Goal: Information Seeking & Learning: Learn about a topic

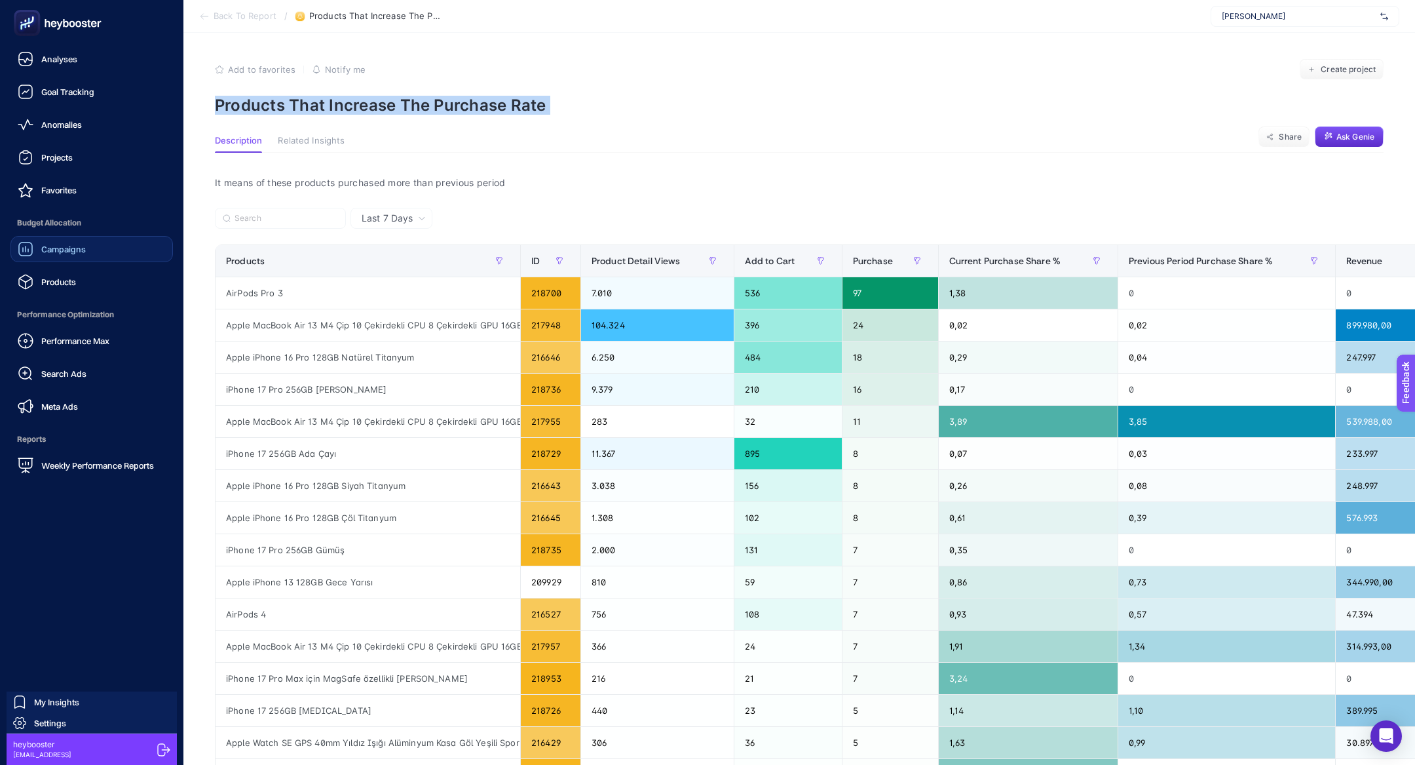
click at [55, 241] on div "Campaigns" at bounding box center [52, 249] width 68 height 16
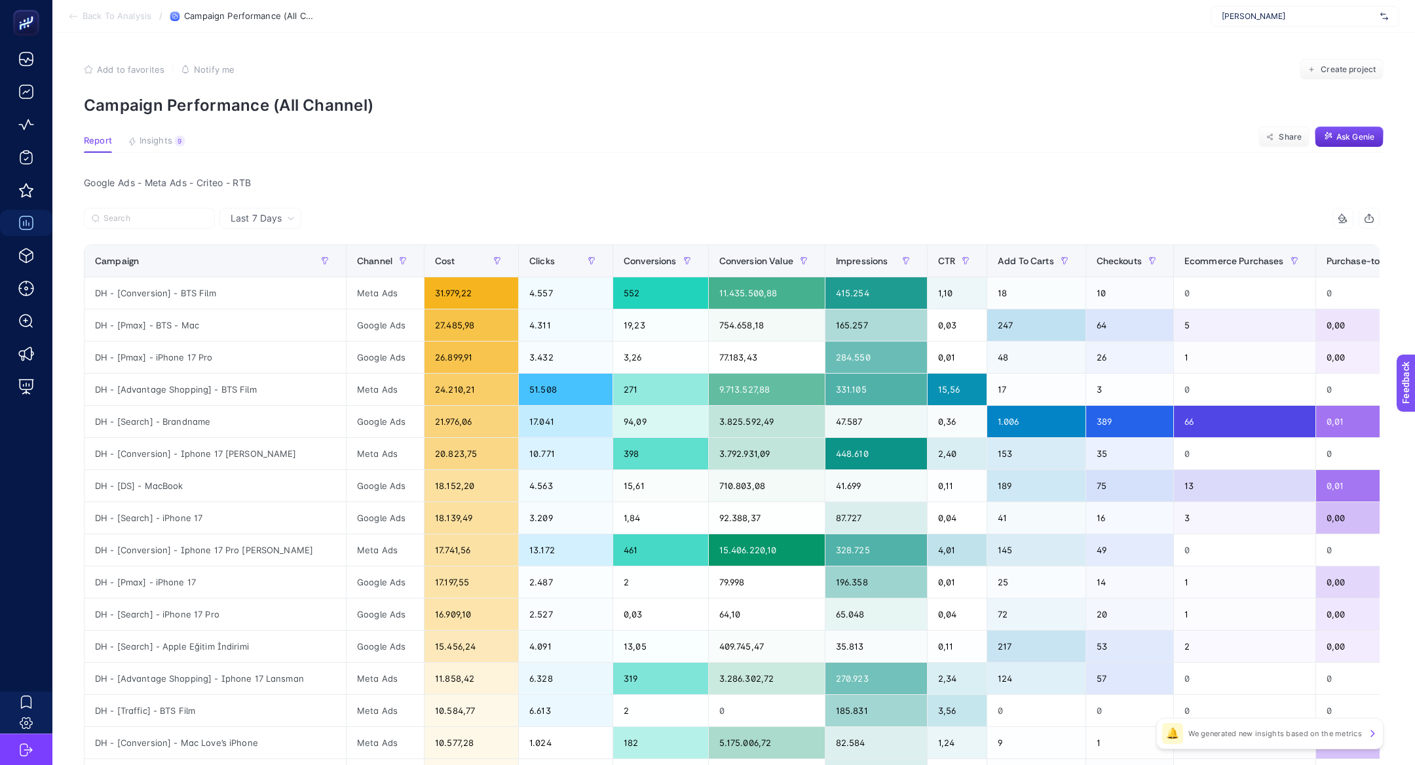
click at [1297, 15] on span "[PERSON_NAME]" at bounding box center [1298, 16] width 153 height 10
type input "pures"
click at [1272, 81] on span "[DOMAIN_NAME]" at bounding box center [1254, 85] width 64 height 10
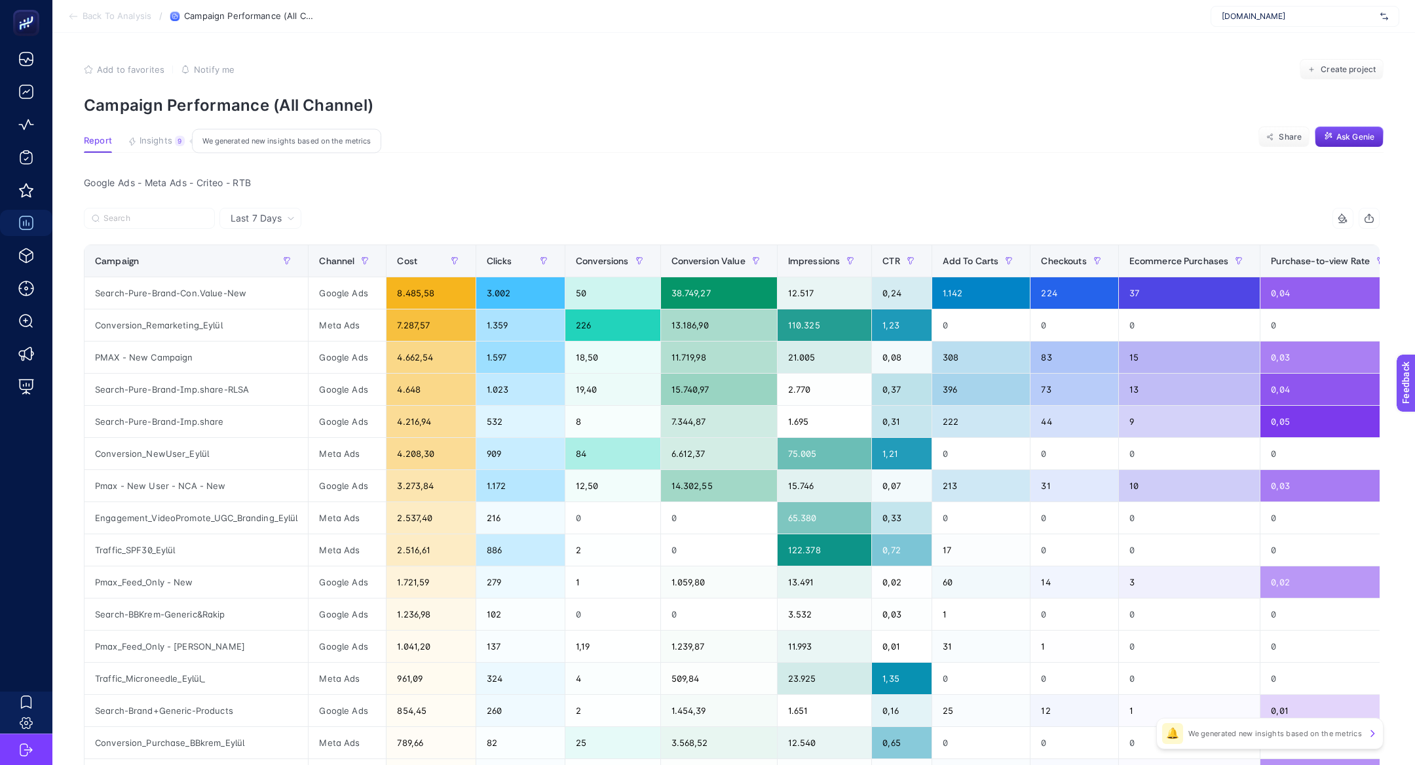
click at [166, 147] on button "Insights 9 We generated new insights based on the metrics" at bounding box center [156, 144] width 57 height 17
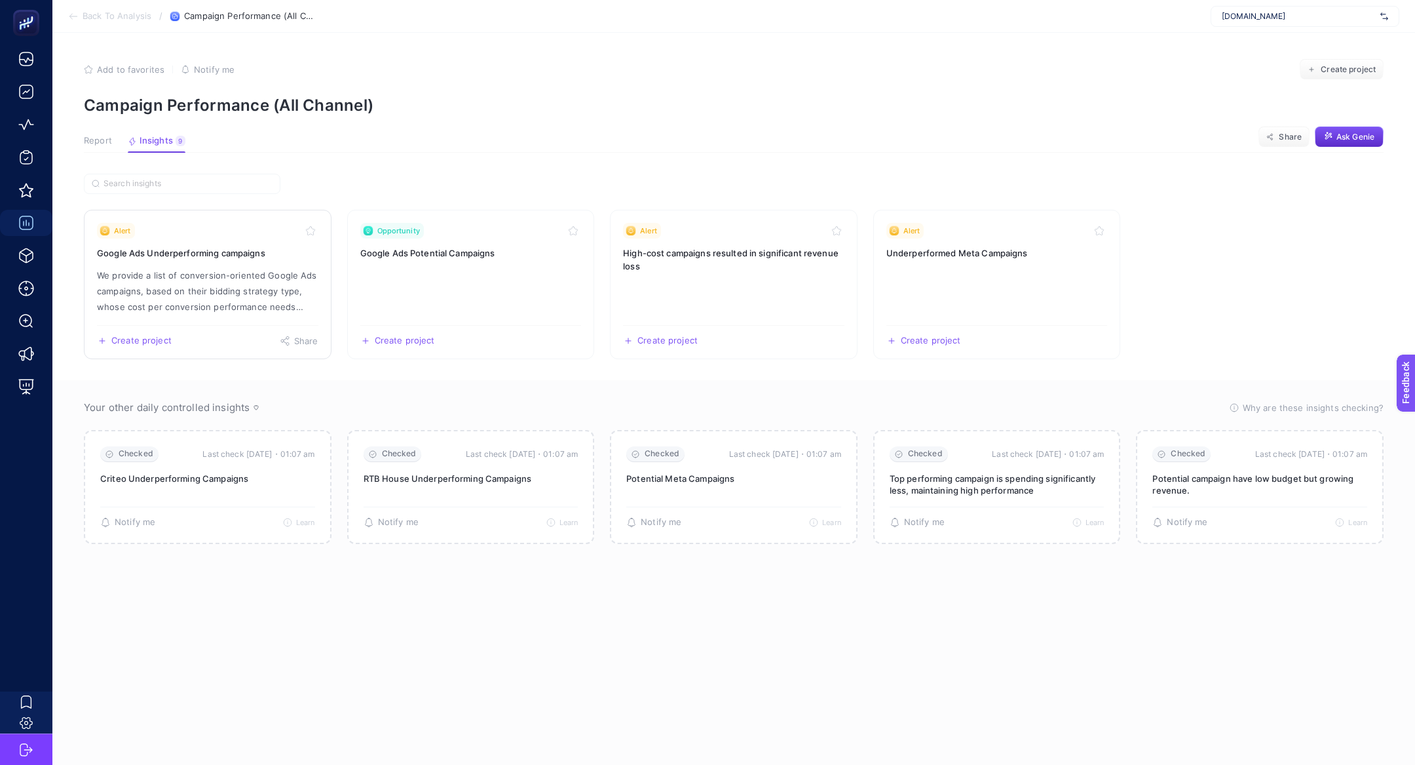
click at [191, 261] on link "Alert Google Ads Underperforming campaigns We provide a list of conversion-orie…" at bounding box center [208, 284] width 248 height 149
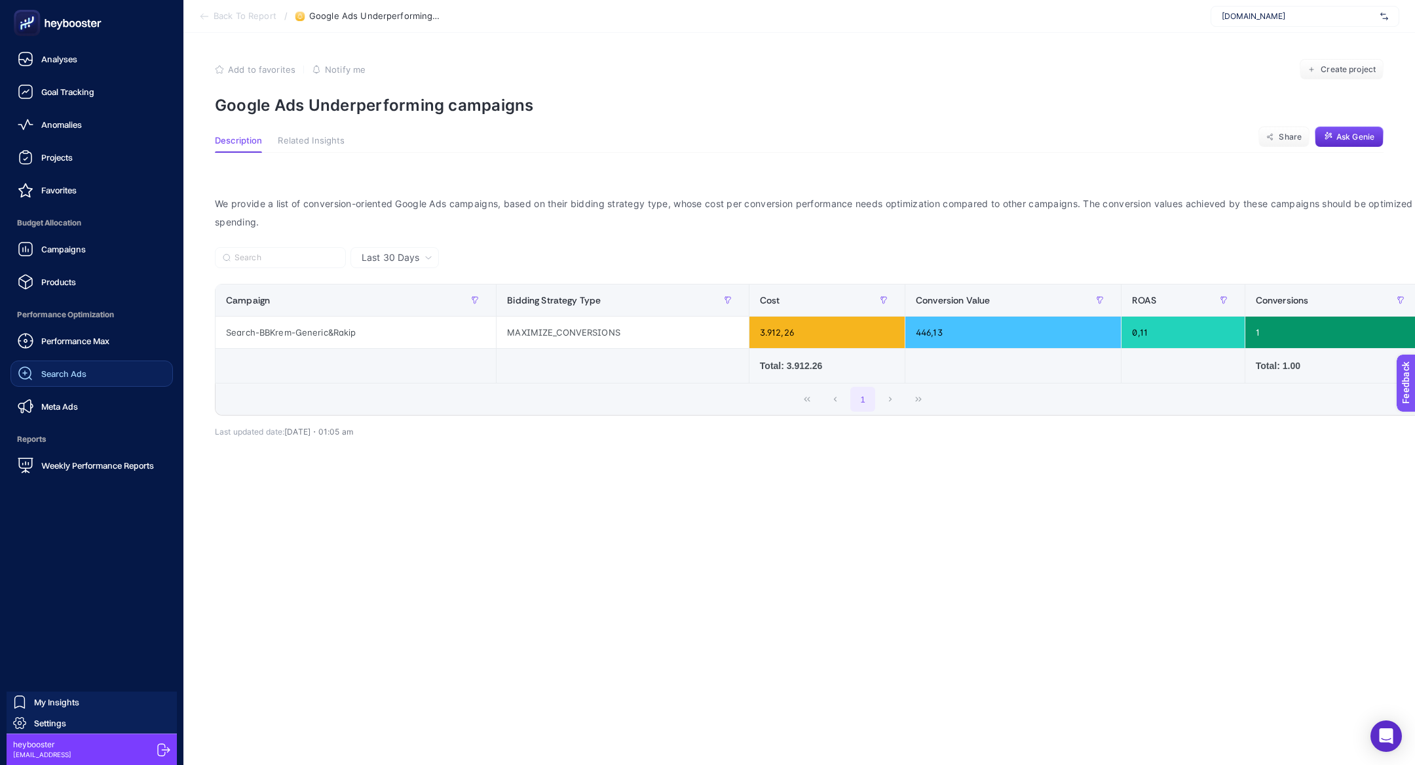
click at [46, 373] on span "Search Ads" at bounding box center [63, 373] width 45 height 10
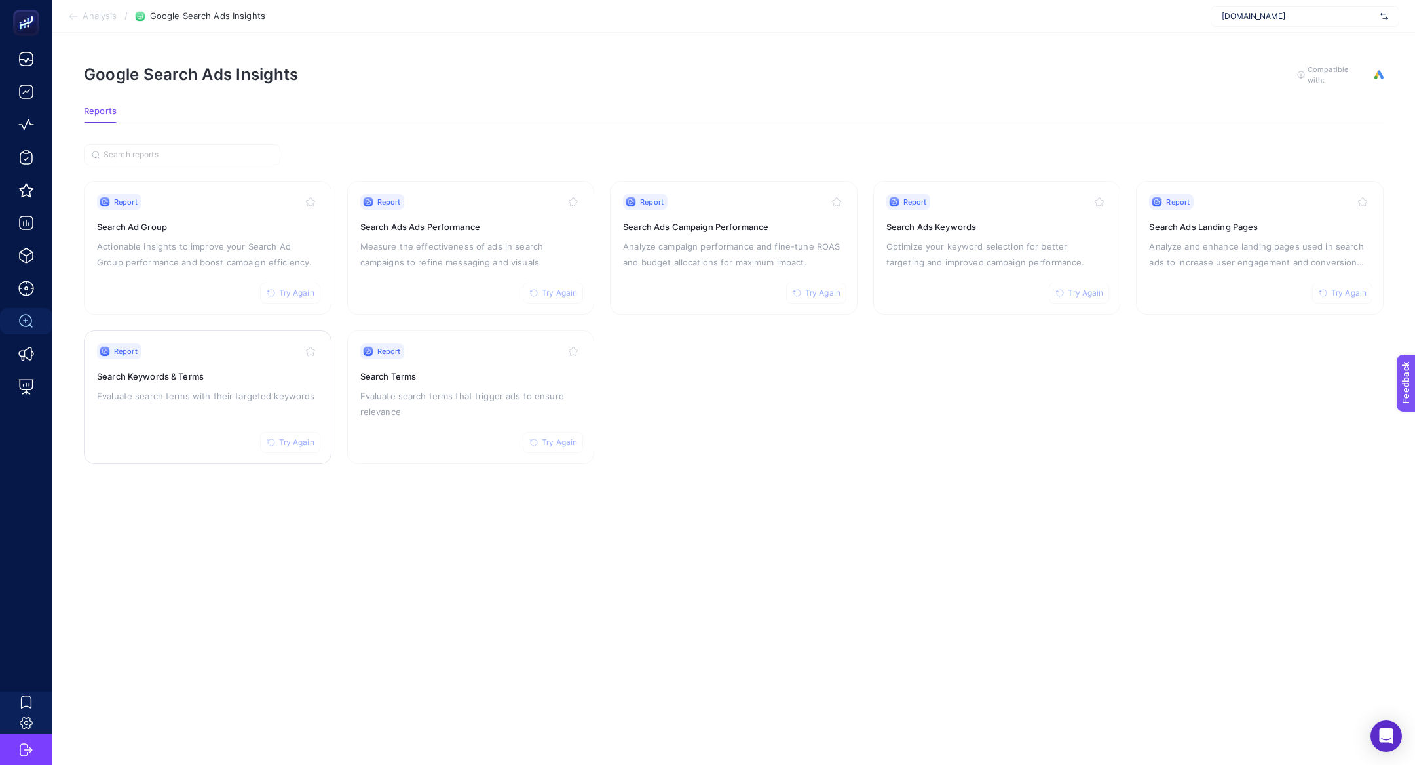
click at [235, 396] on p "Evaluate search terms with their targeted keywords" at bounding box center [207, 396] width 221 height 16
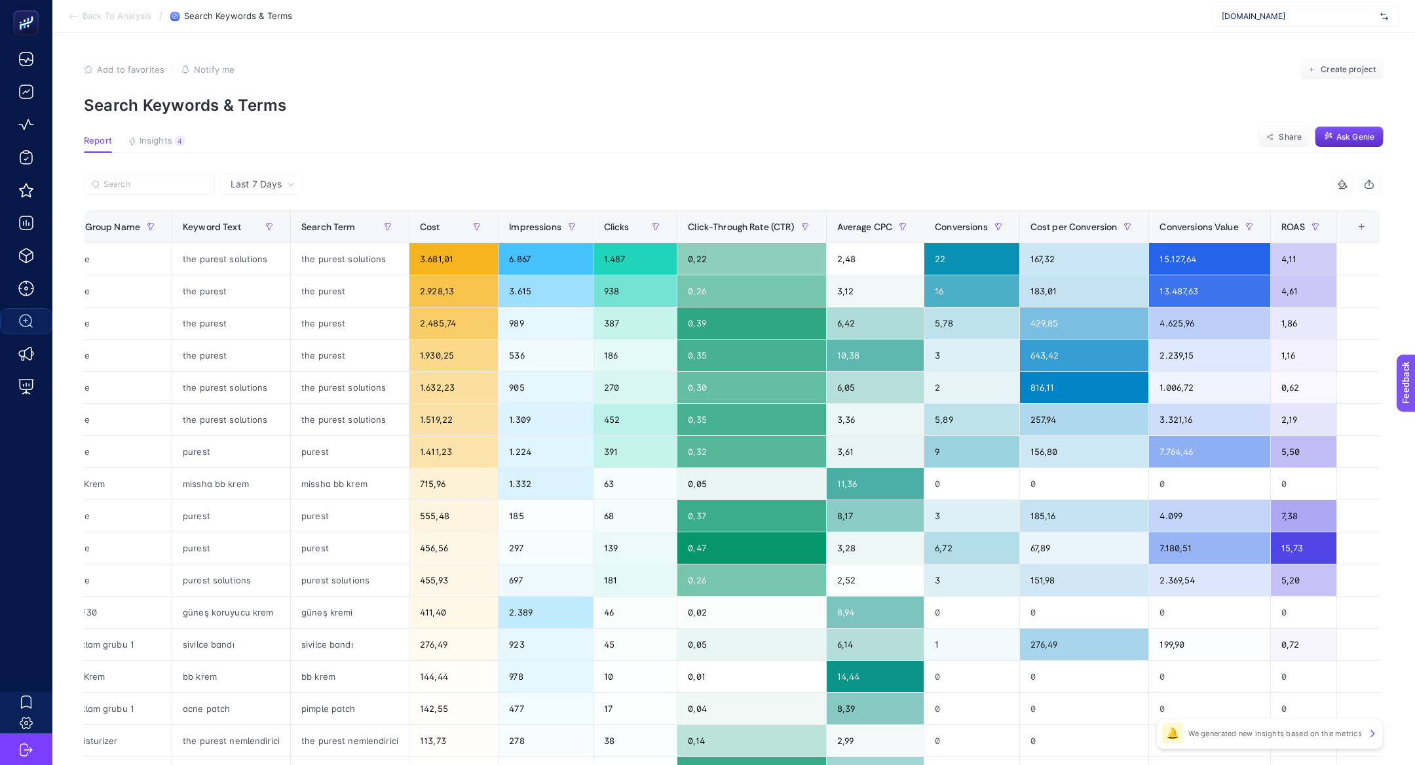
scroll to position [0, 208]
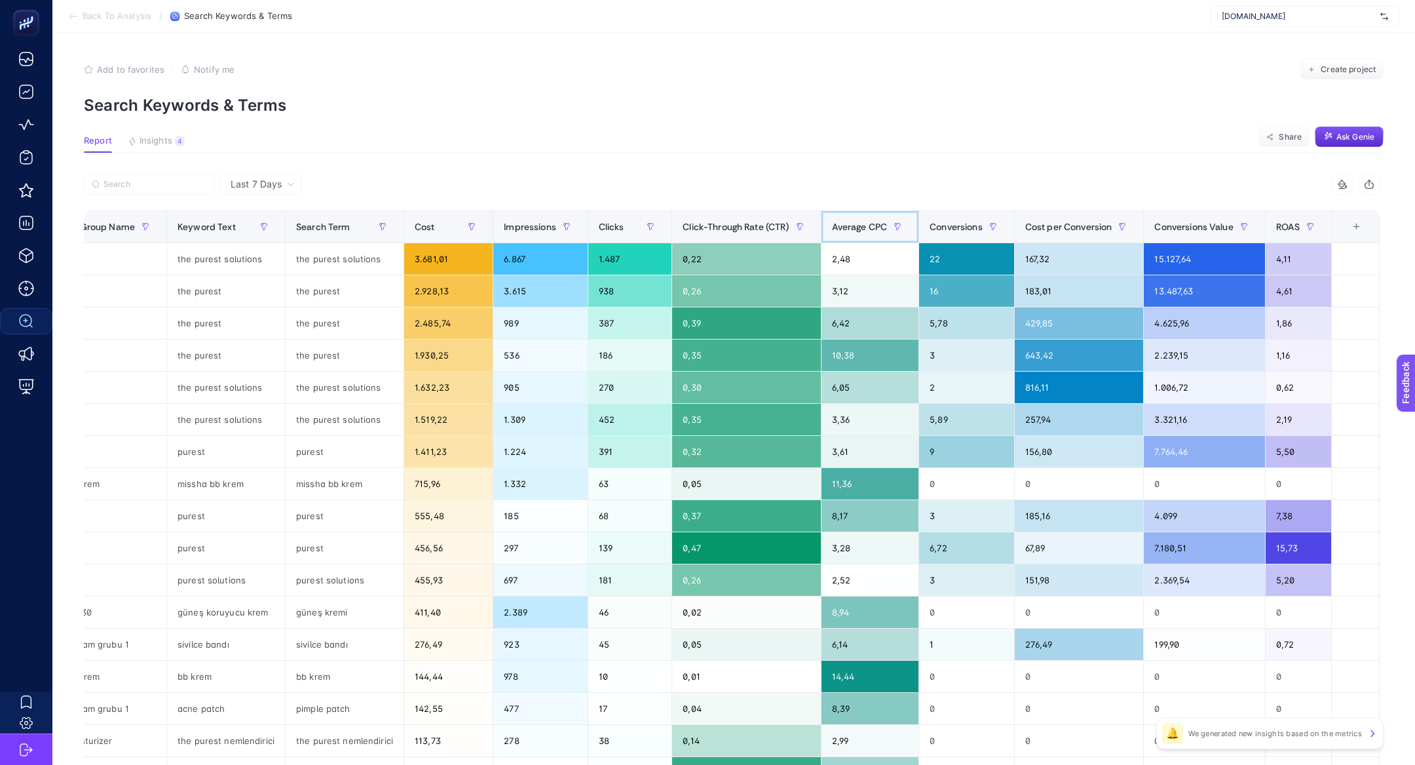
click at [854, 221] on span "Average CPC" at bounding box center [860, 226] width 56 height 10
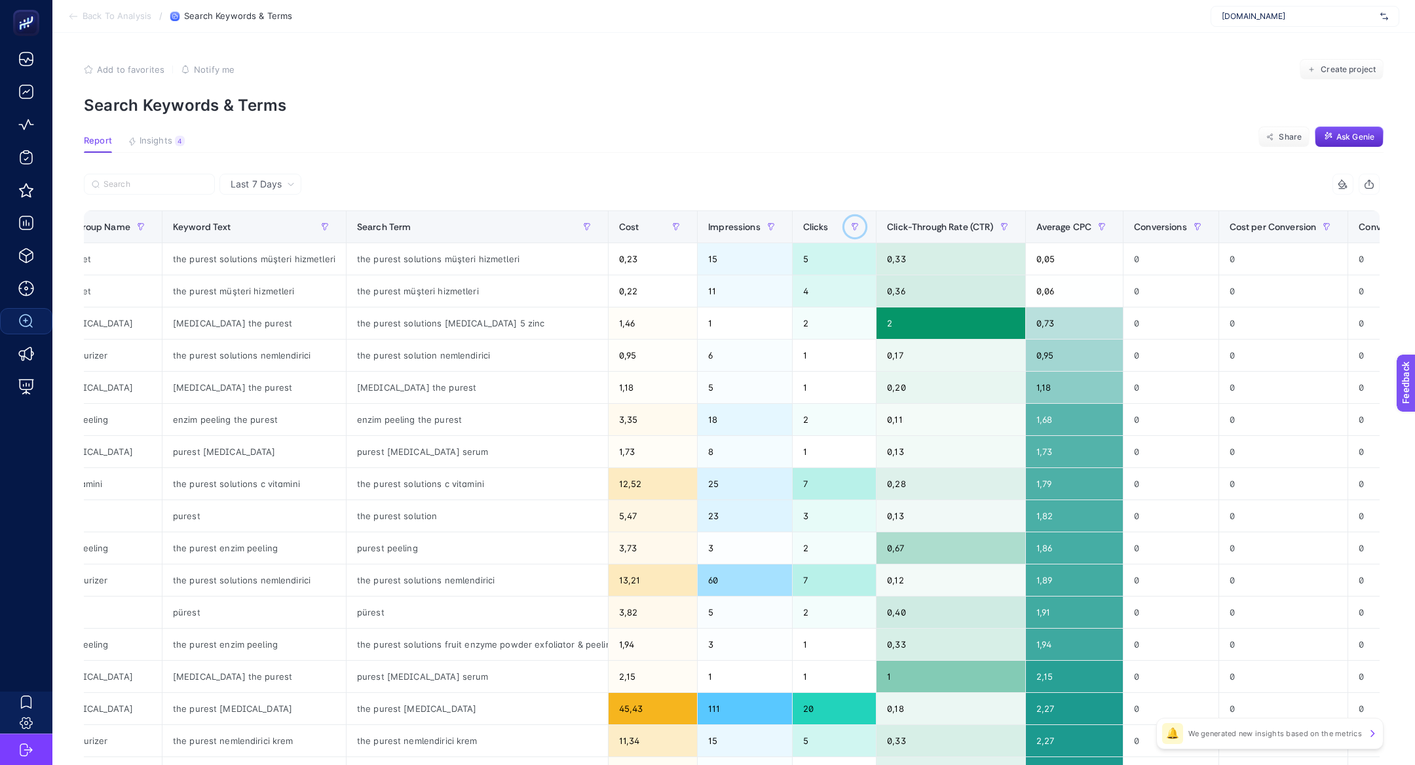
click at [854, 219] on button "button" at bounding box center [855, 226] width 21 height 21
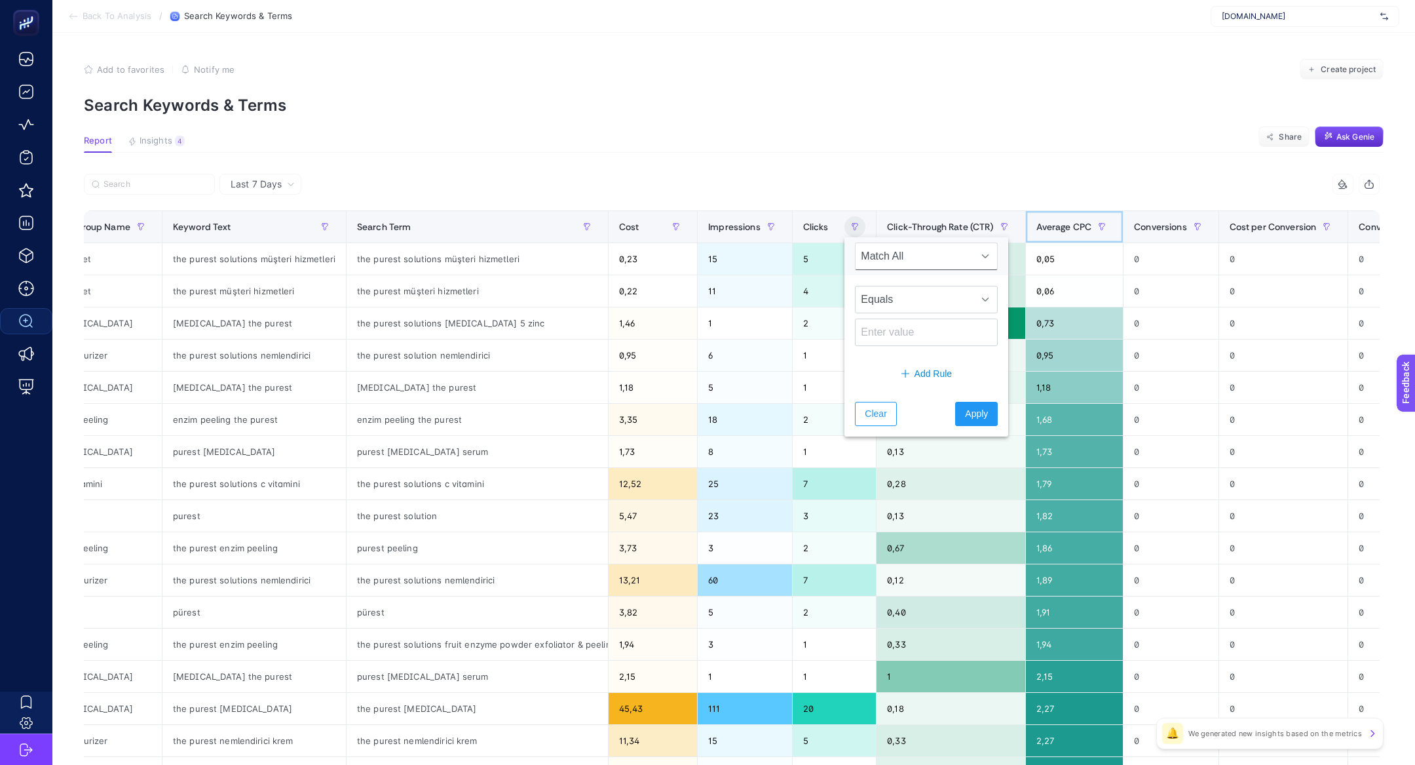
click at [1077, 216] on th "Average CPC" at bounding box center [1074, 227] width 98 height 32
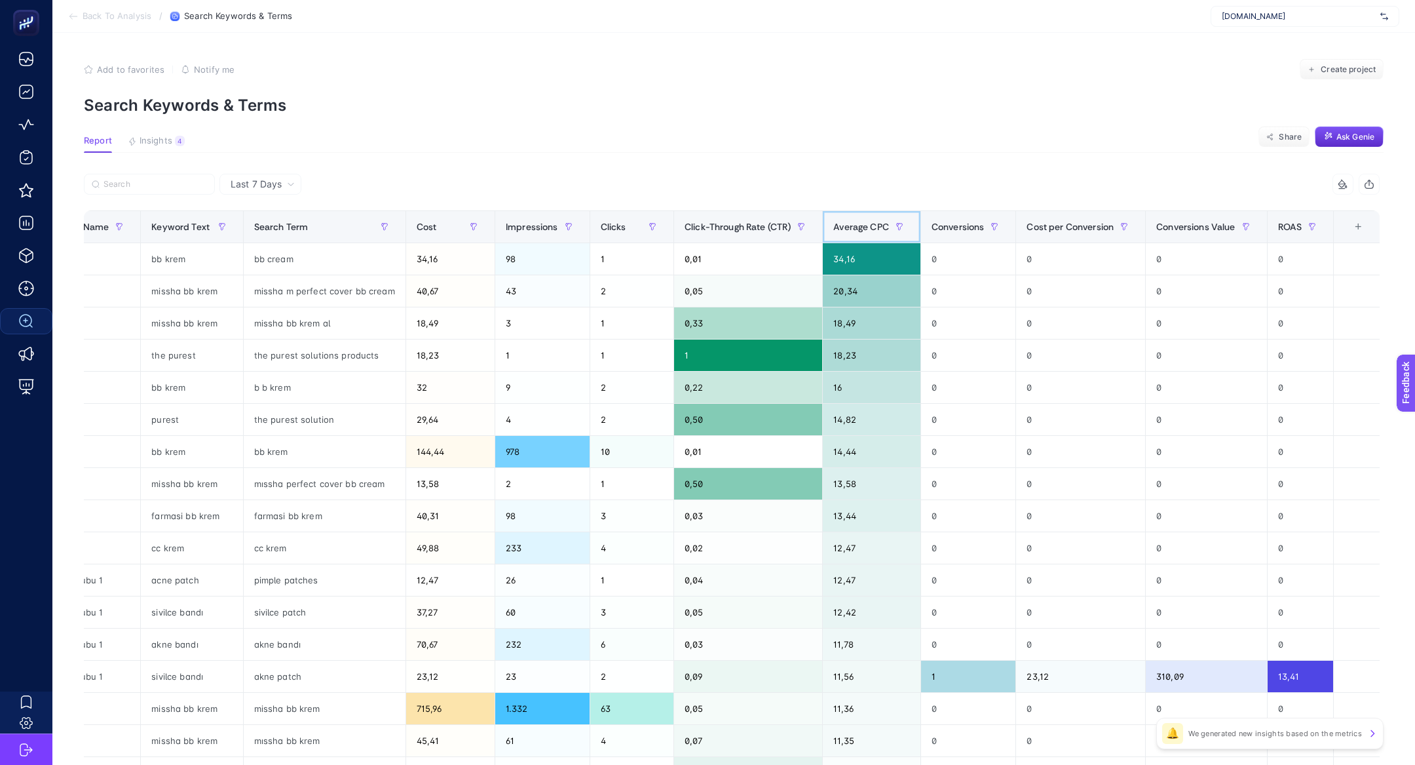
scroll to position [0, 0]
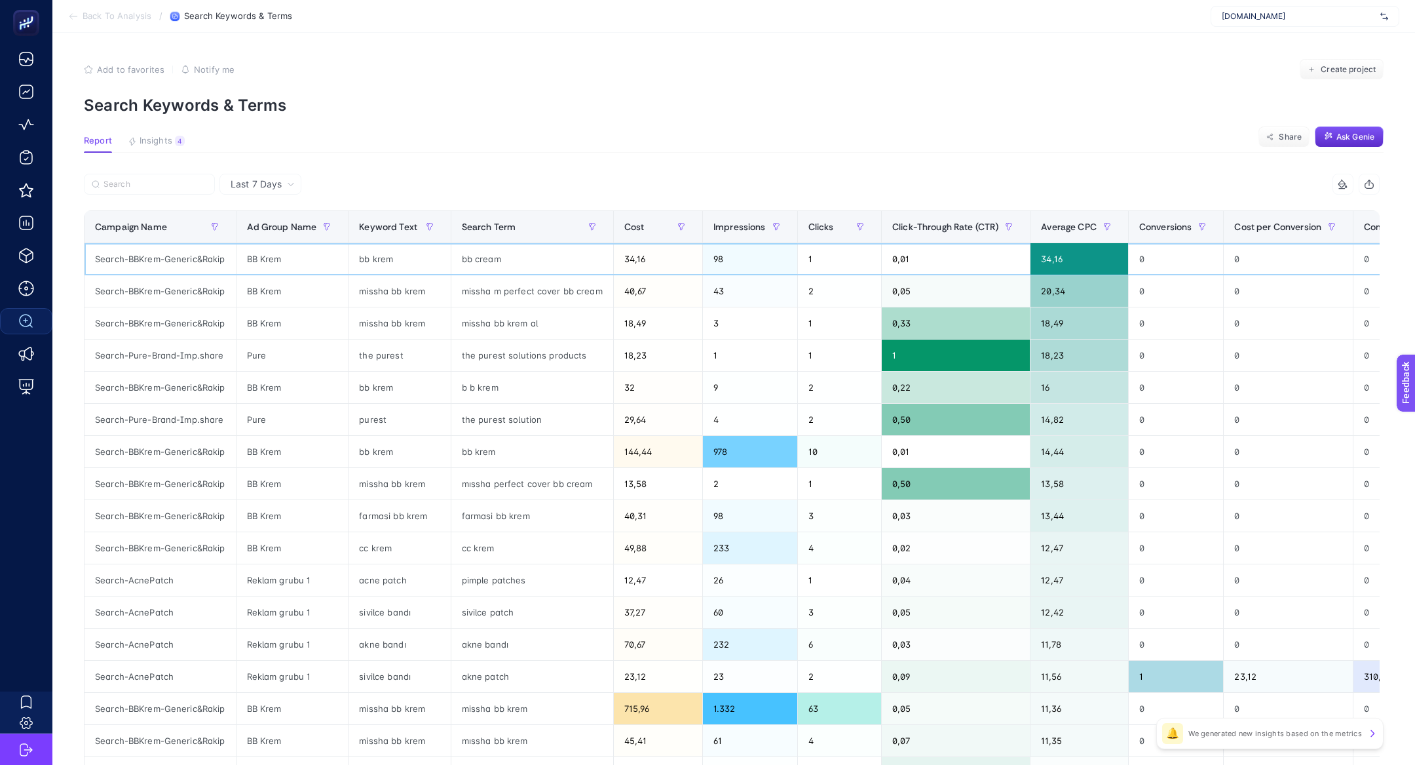
click at [471, 260] on div "bb cream" at bounding box center [532, 258] width 162 height 31
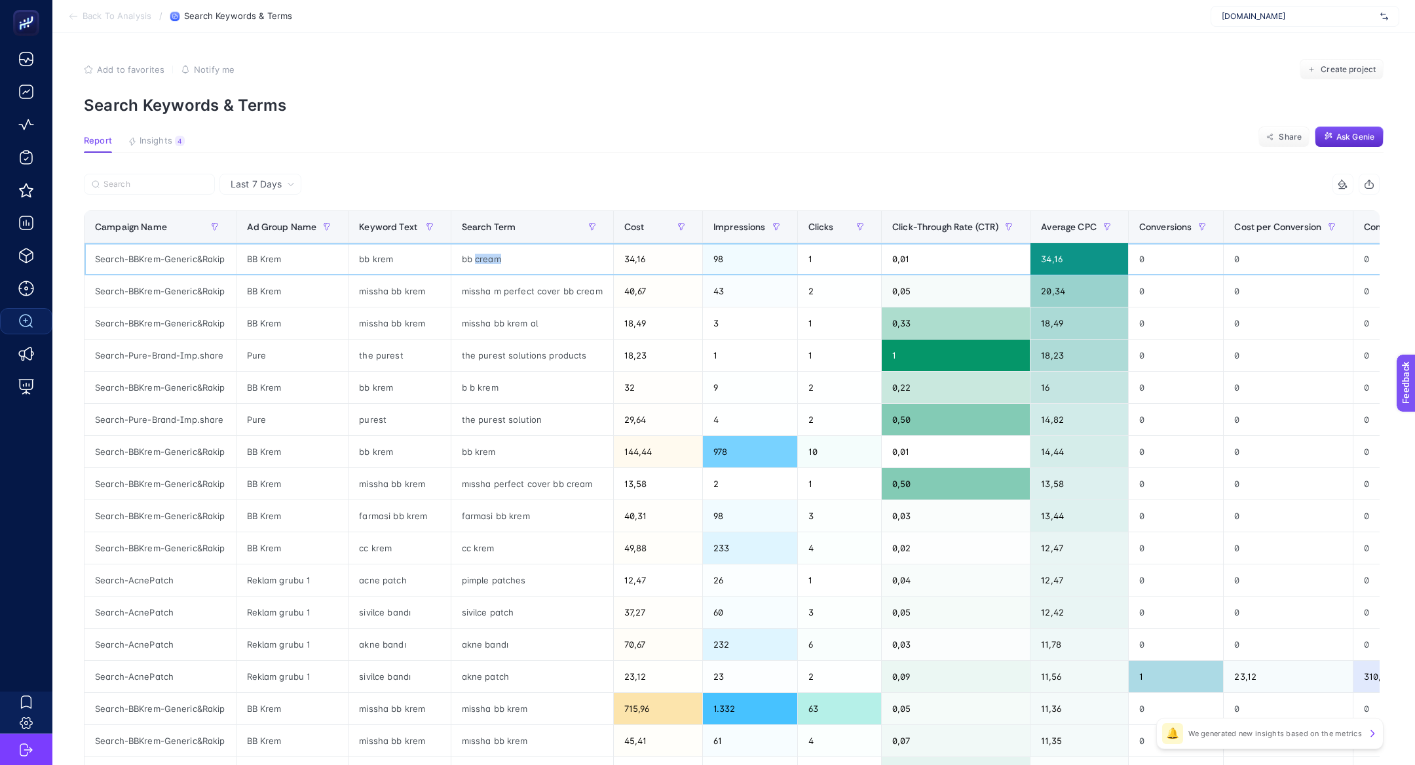
click at [471, 260] on div "bb cream" at bounding box center [532, 258] width 162 height 31
copy tr "bb cream"
click at [119, 178] on label at bounding box center [149, 184] width 131 height 21
click at [119, 180] on input "Search" at bounding box center [156, 185] width 104 height 10
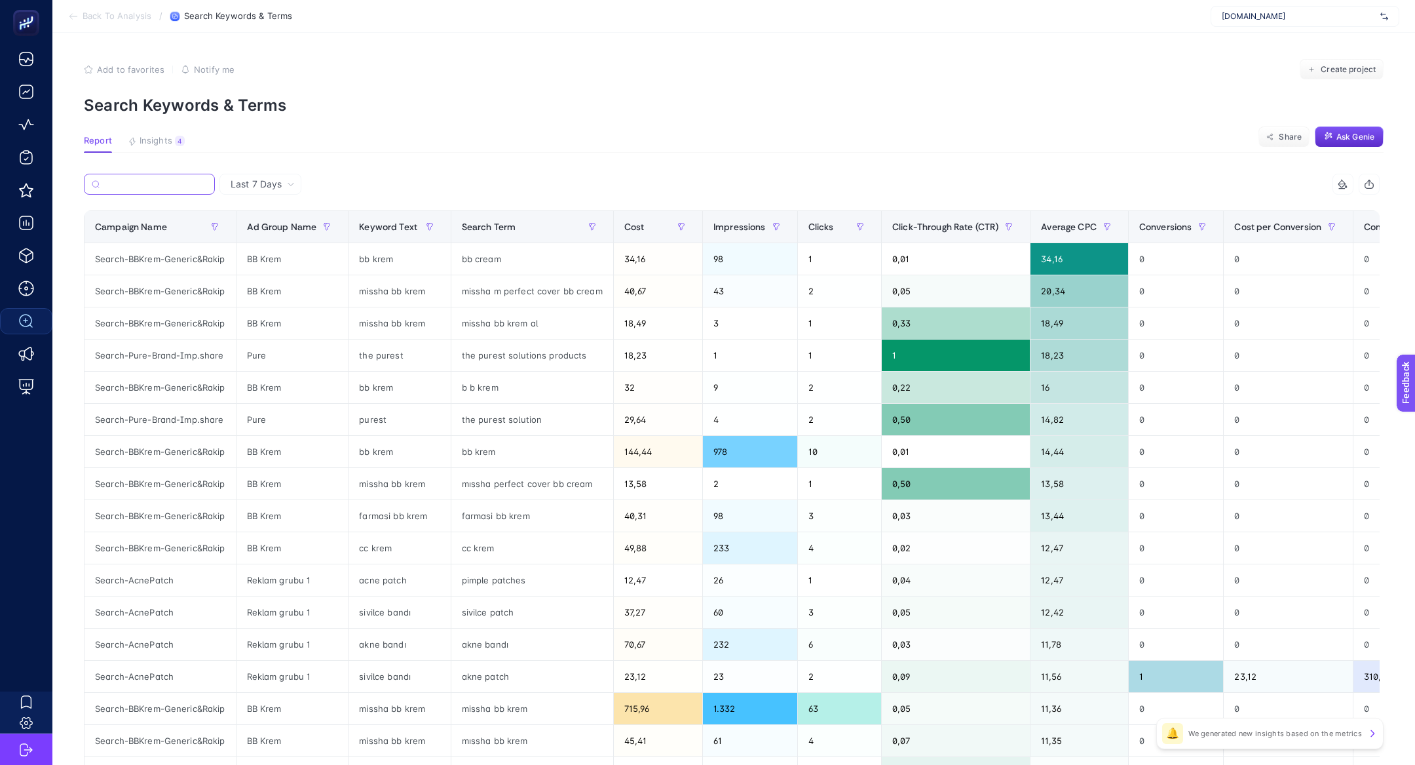
paste input "bb cream"
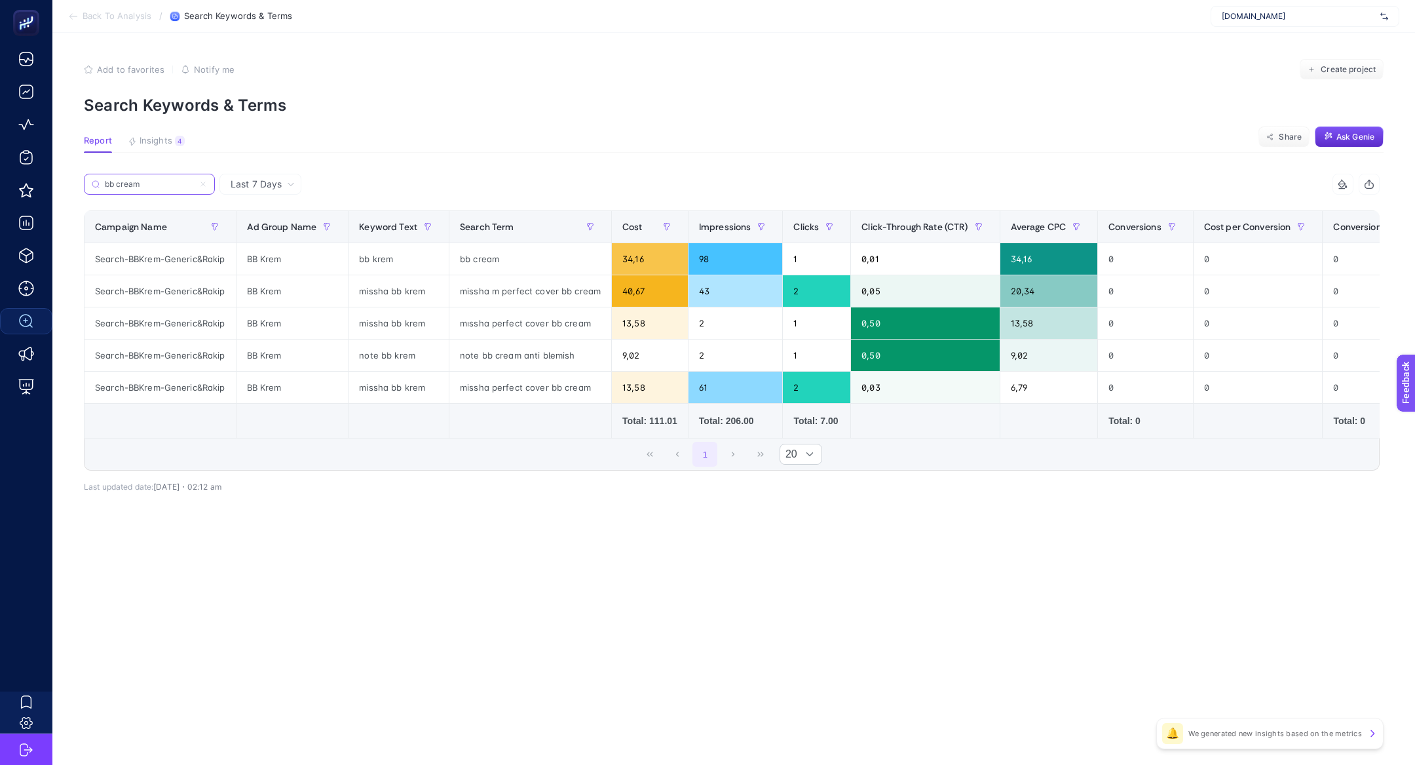
type input "bb cream"
click at [205, 187] on icon at bounding box center [203, 184] width 8 height 8
click at [194, 187] on input "bb cream" at bounding box center [149, 185] width 89 height 10
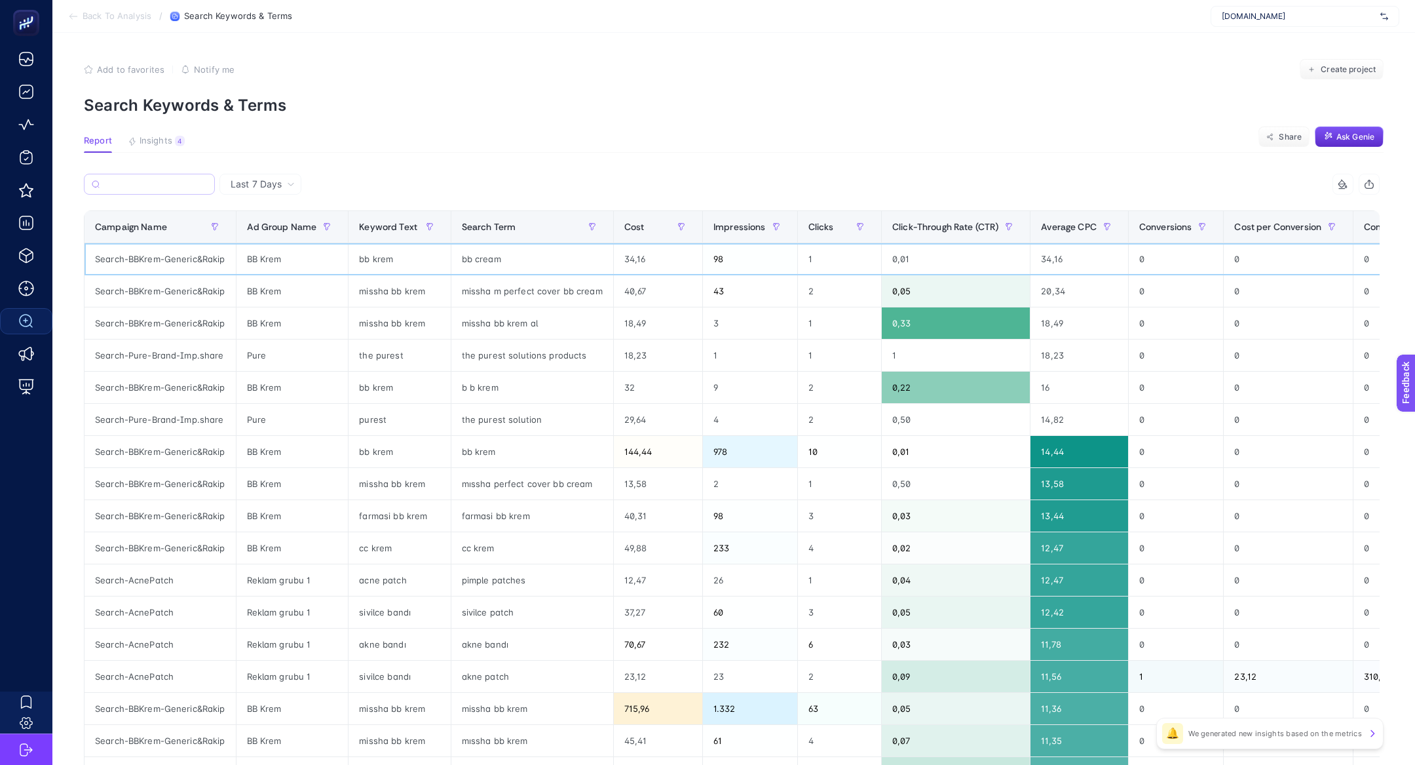
click at [551, 257] on div "bb cream" at bounding box center [532, 258] width 162 height 31
click at [162, 143] on span "Insights" at bounding box center [156, 141] width 33 height 10
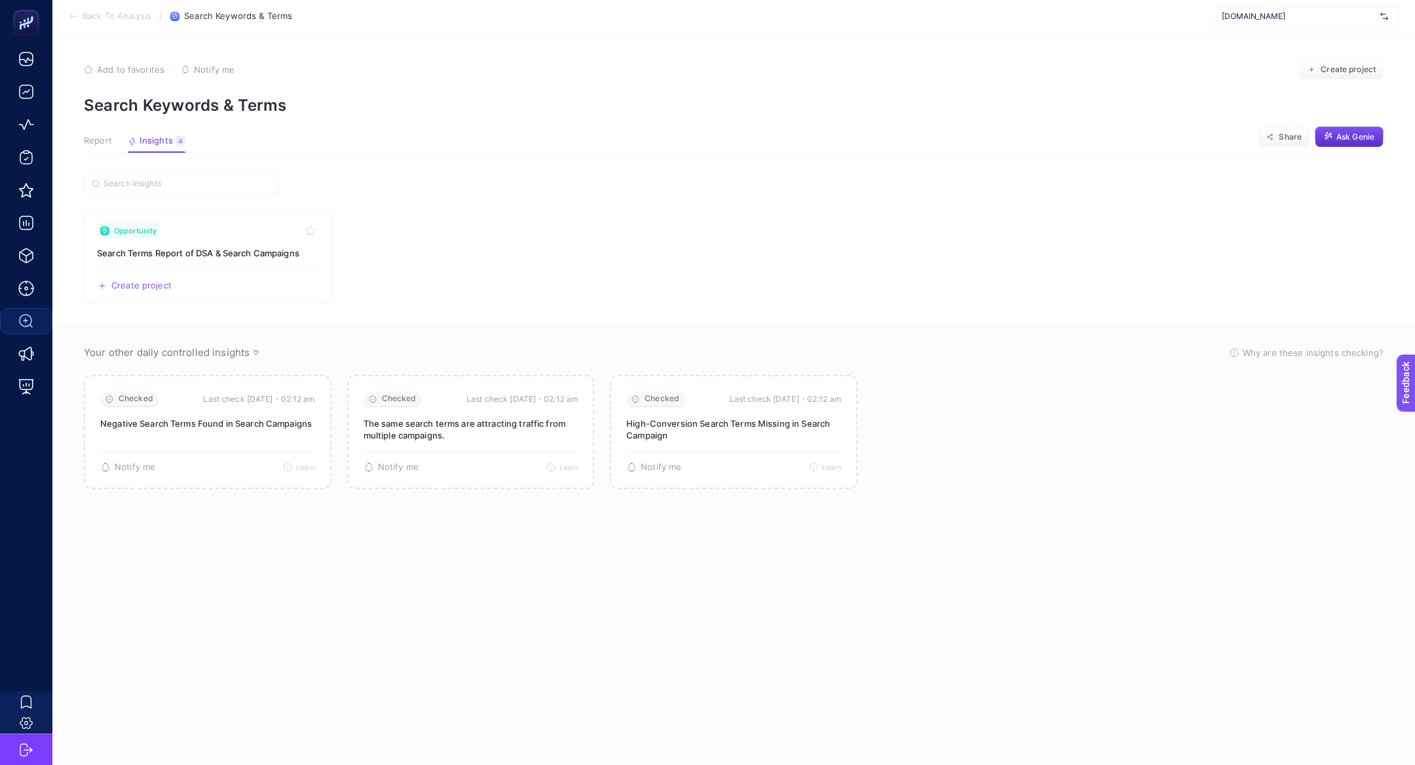
click at [107, 152] on section "Report Insights 4 We generated new insights based on the metrics Share Ask Genie" at bounding box center [734, 144] width 1300 height 17
click at [102, 142] on span "Report" at bounding box center [98, 141] width 28 height 10
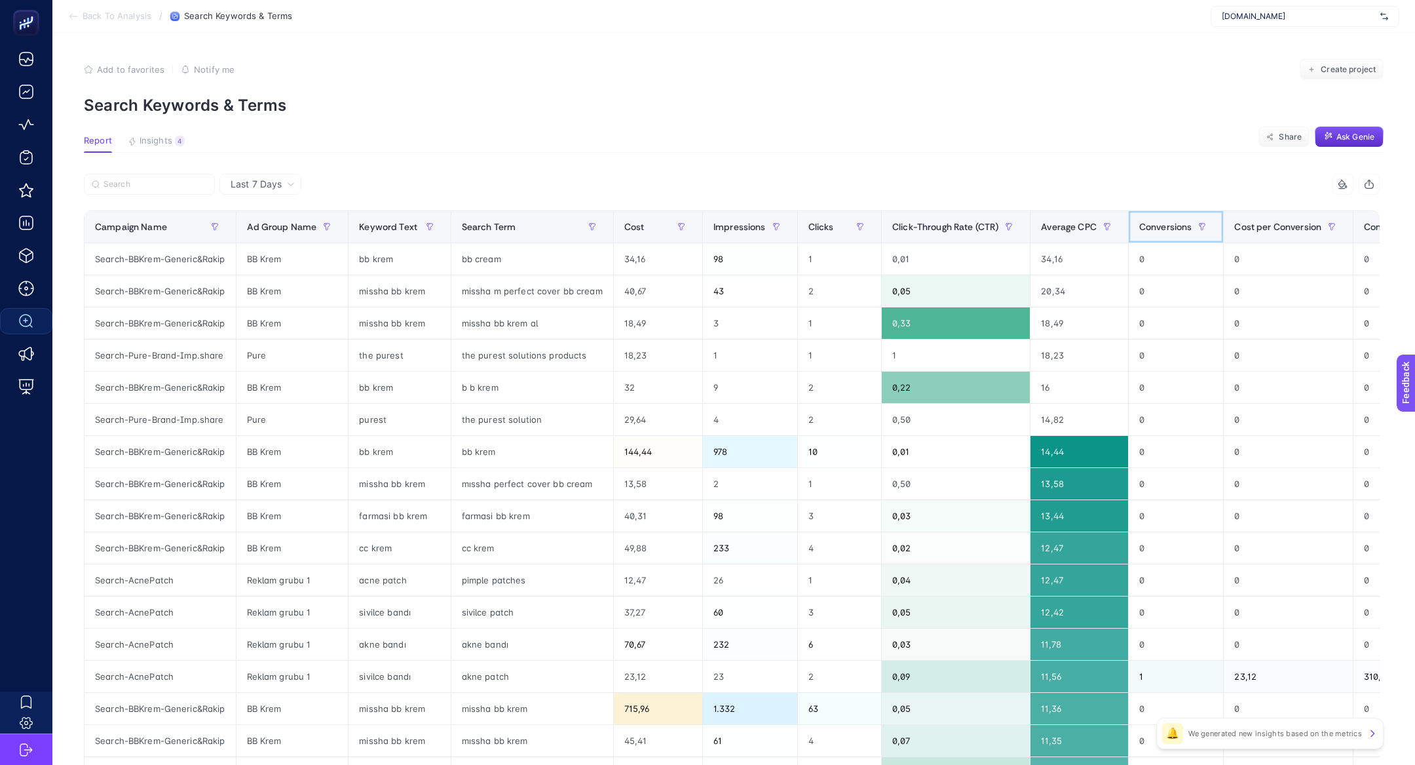
click at [1183, 218] on div "Conversions" at bounding box center [1176, 226] width 74 height 21
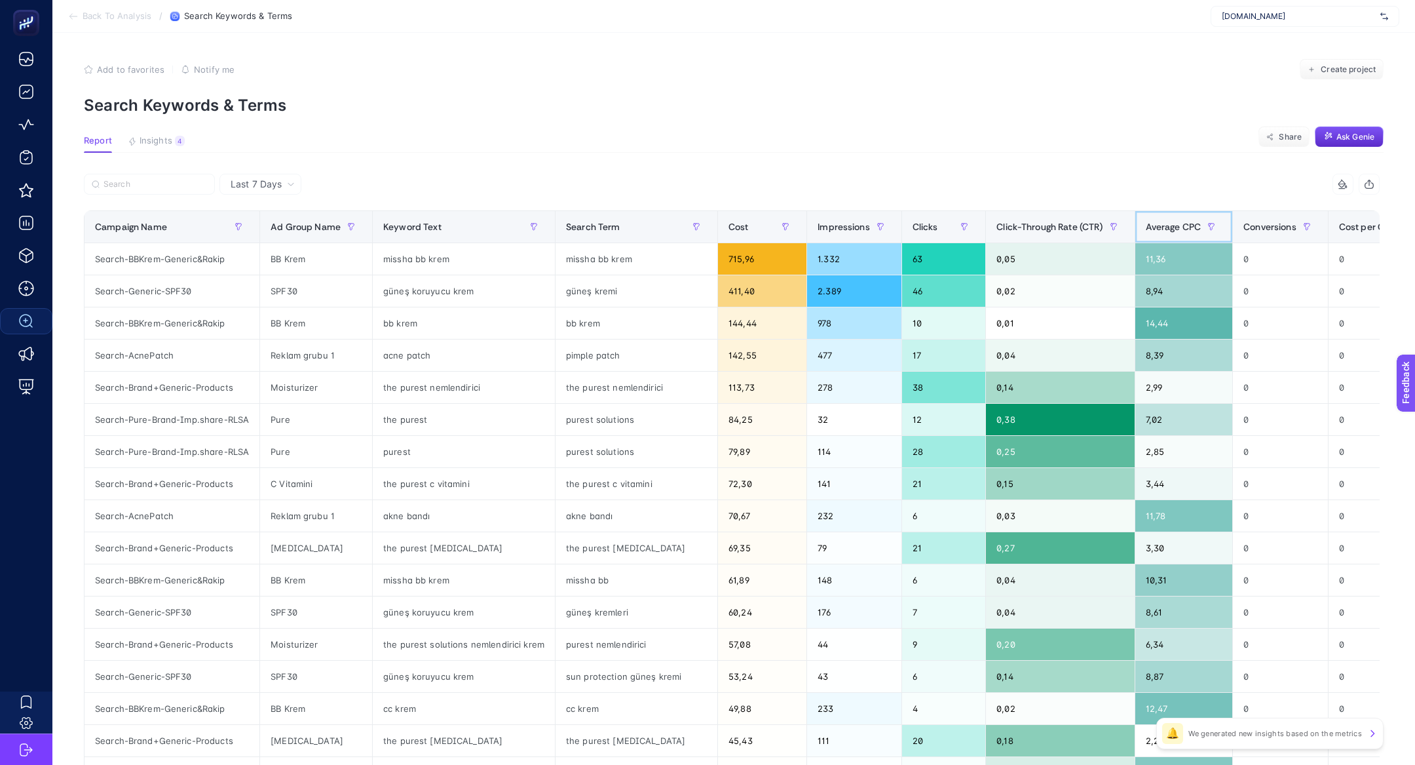
drag, startPoint x: 1166, startPoint y: 218, endPoint x: 1271, endPoint y: 199, distance: 106.5
click at [1272, 200] on div "9 items selected Campaign Name Ad Group Name Keyword Text Search Term Cost Impr…" at bounding box center [732, 563] width 1296 height 778
click at [1272, 219] on div "Conversions" at bounding box center [1281, 226] width 74 height 21
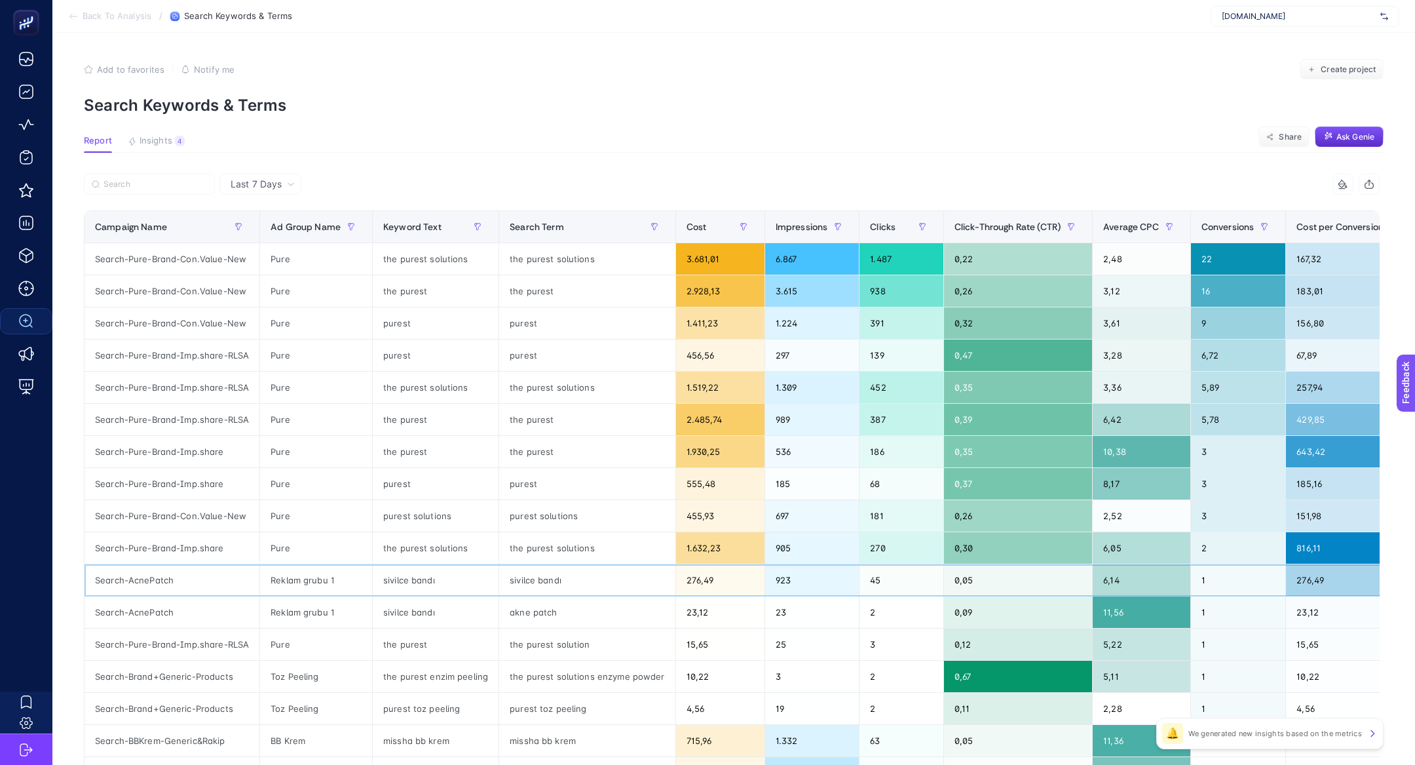
click at [332, 581] on div "Reklam grubu 1" at bounding box center [316, 579] width 112 height 31
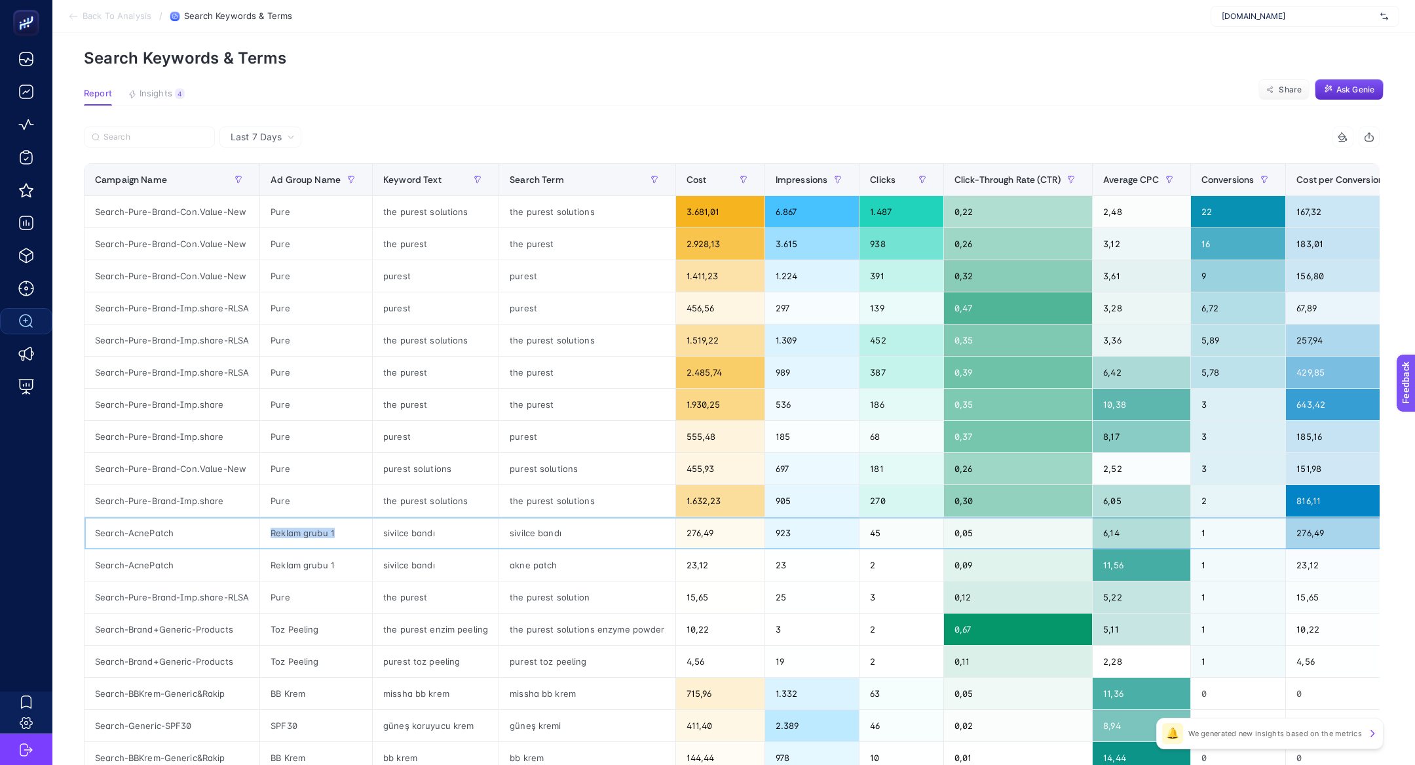
scroll to position [52, 0]
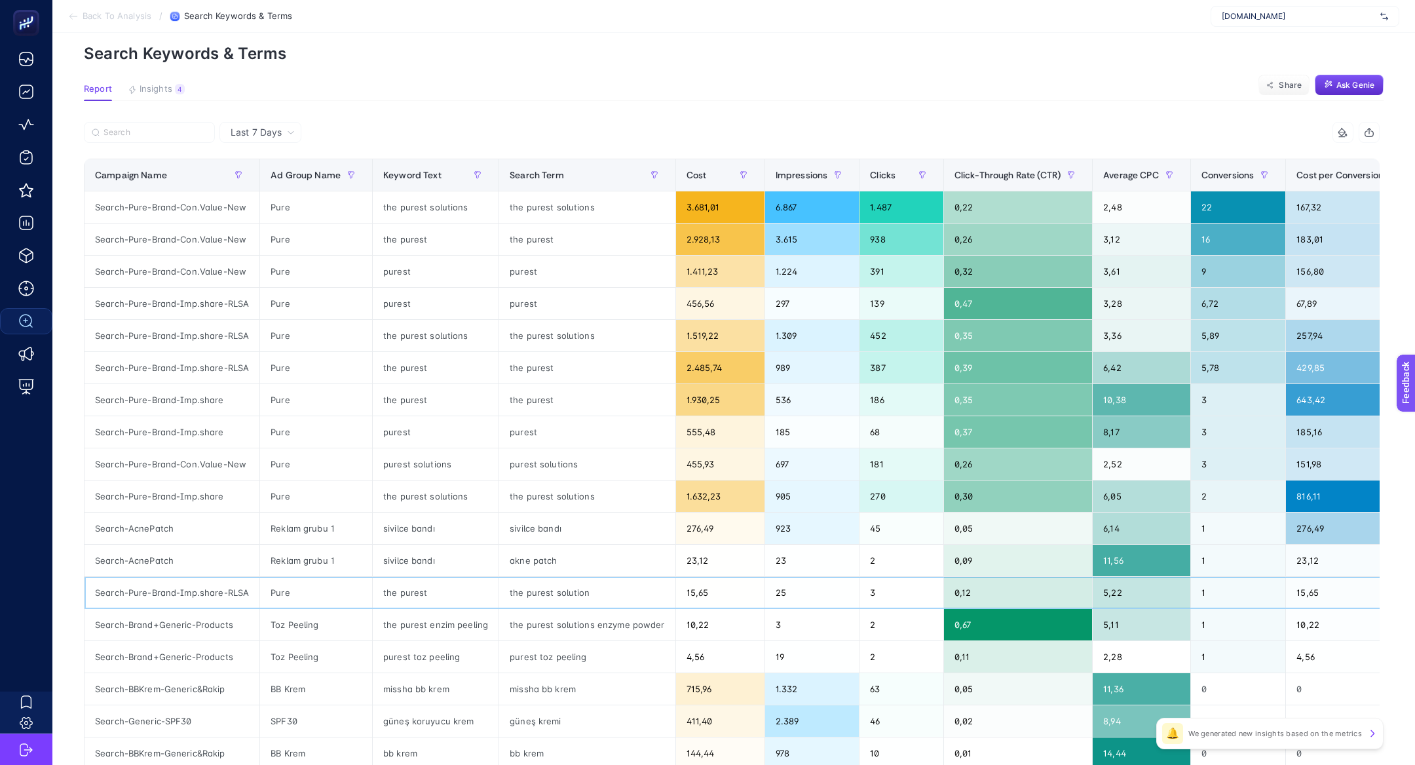
click at [325, 581] on div "Pure" at bounding box center [316, 592] width 112 height 31
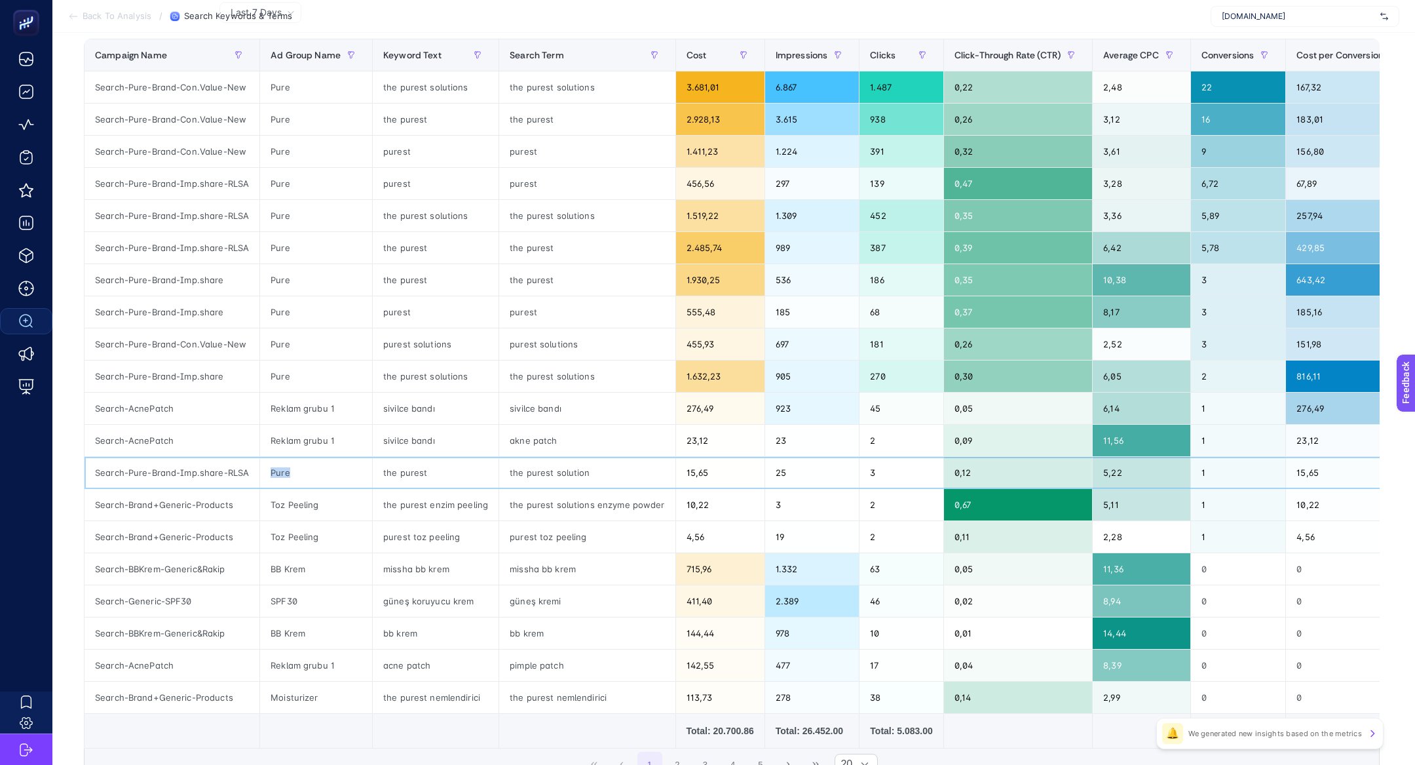
scroll to position [173, 0]
click at [507, 591] on div "güneş kremi" at bounding box center [587, 599] width 176 height 31
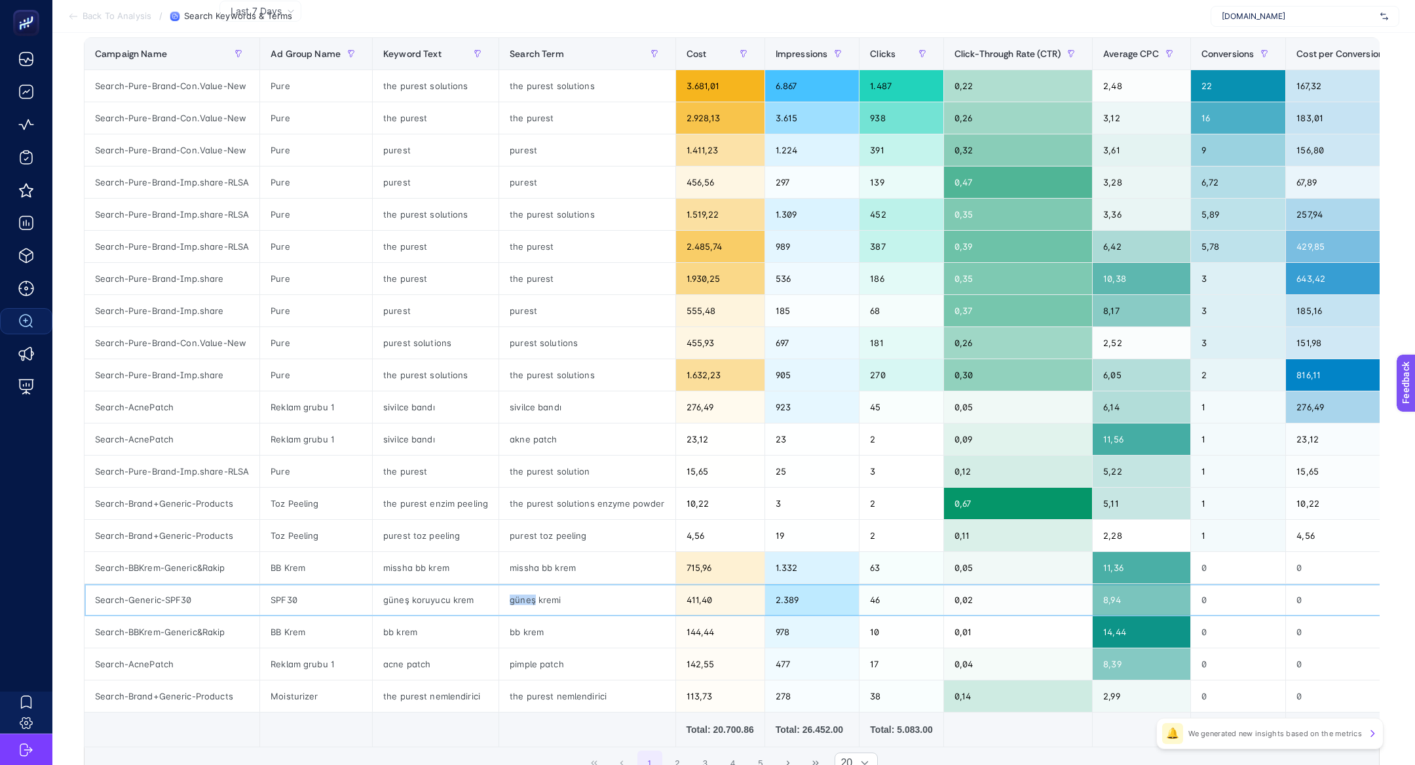
click at [507, 591] on div "güneş kremi" at bounding box center [587, 599] width 176 height 31
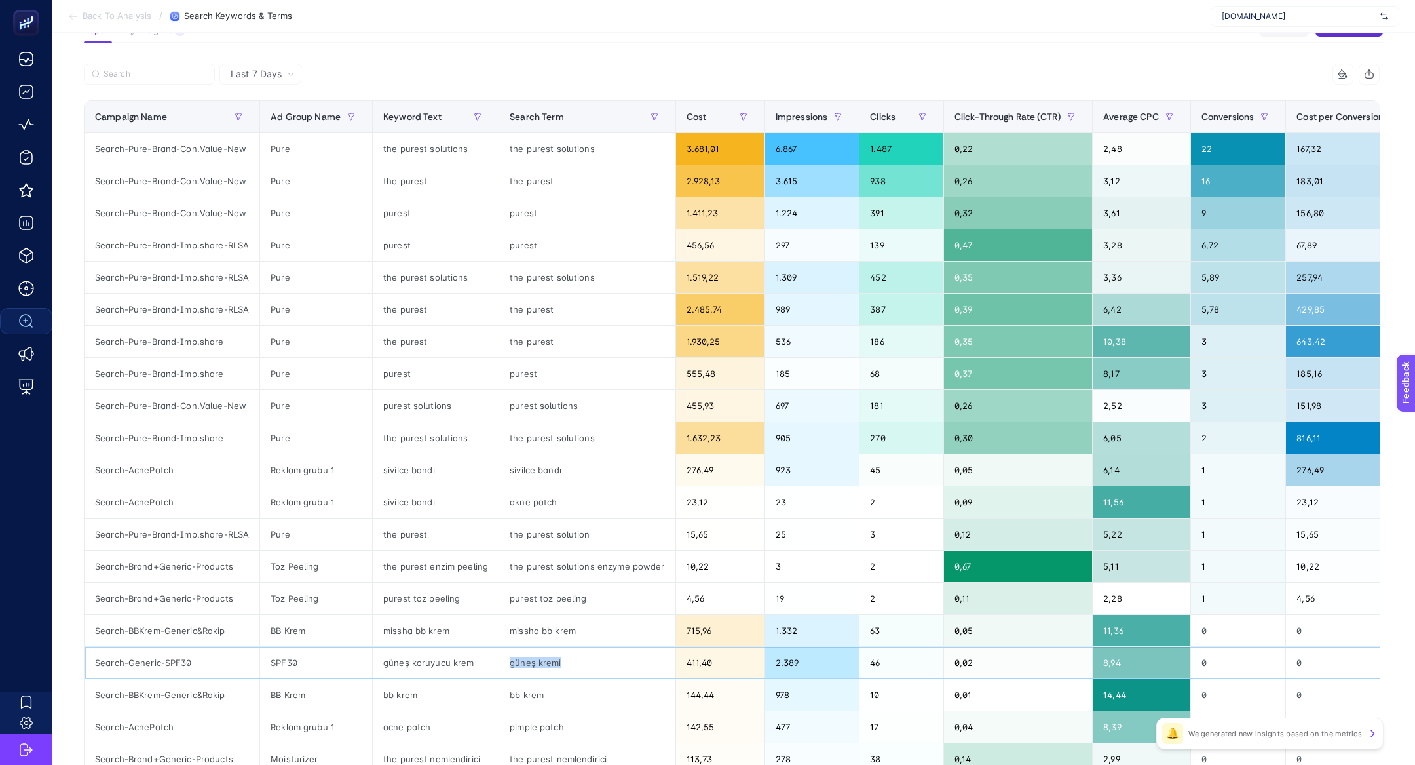
scroll to position [39, 0]
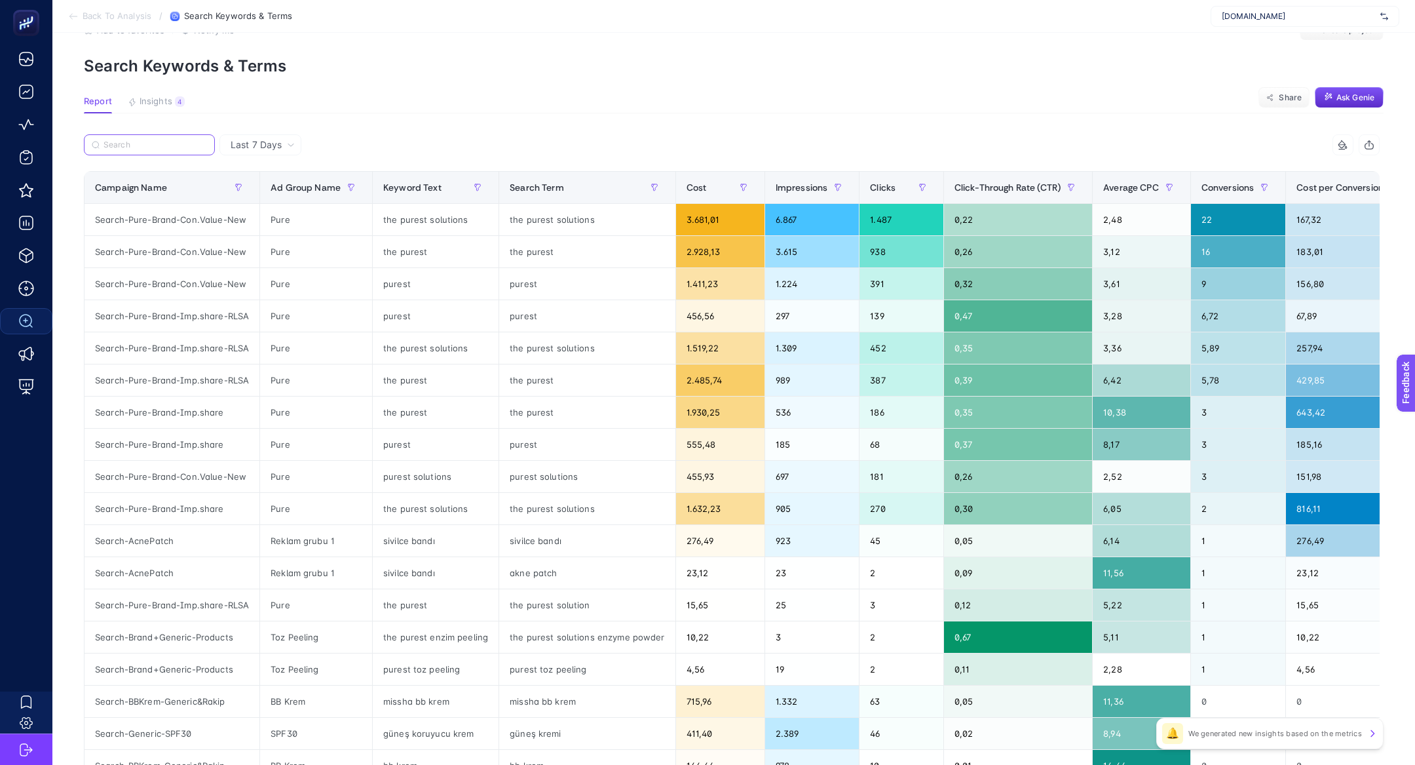
click at [140, 142] on input "Search" at bounding box center [156, 145] width 104 height 10
paste input "güneş kremi"
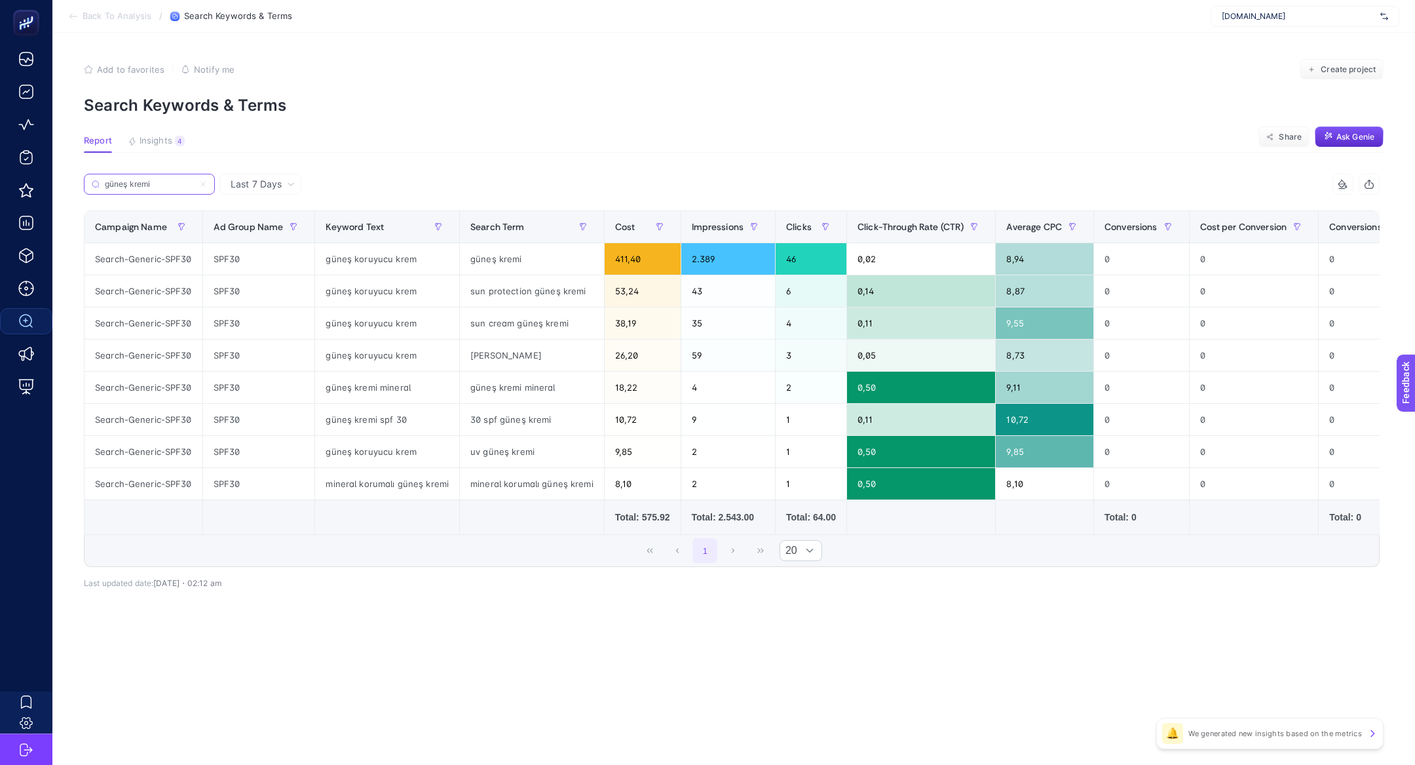
scroll to position [0, 0]
type input "güneş kremi"
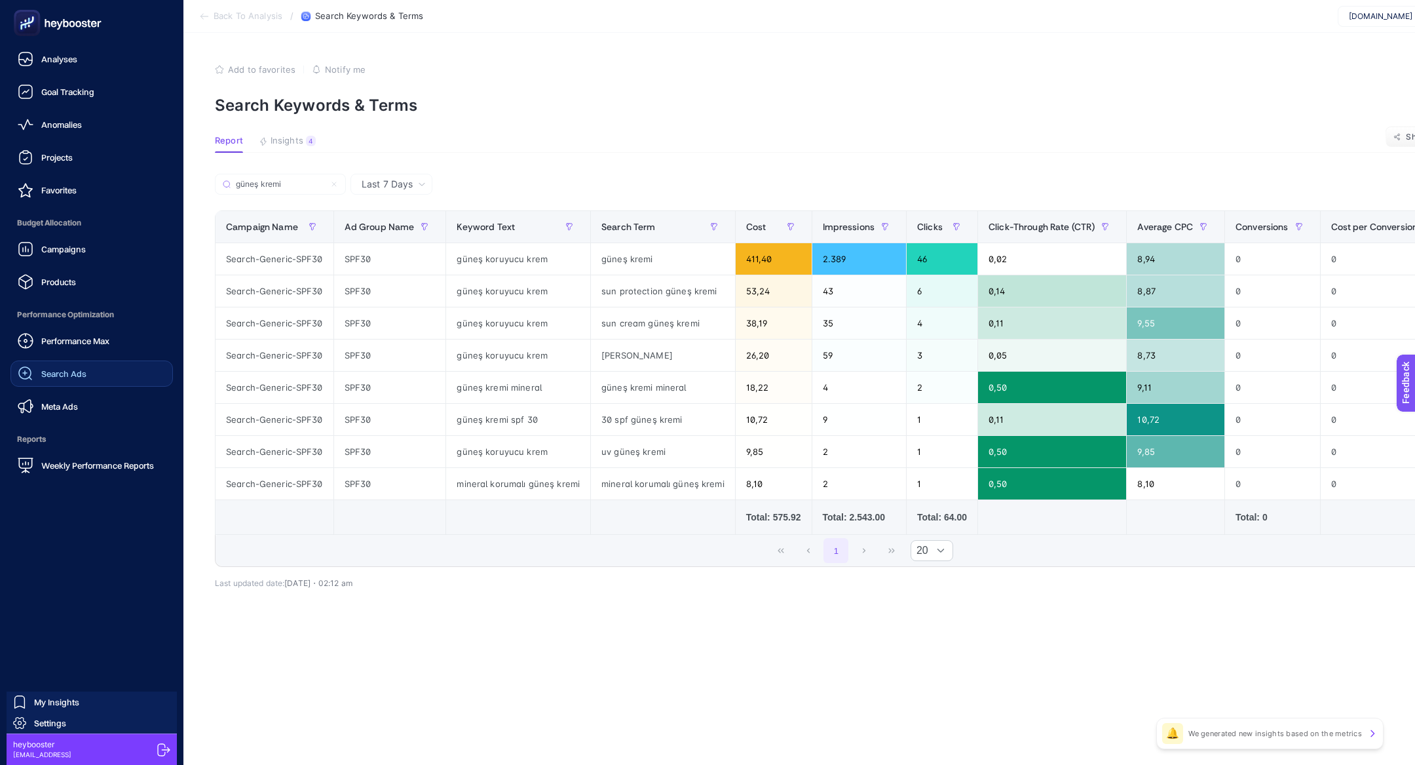
click at [47, 379] on div "Search Ads" at bounding box center [52, 374] width 69 height 16
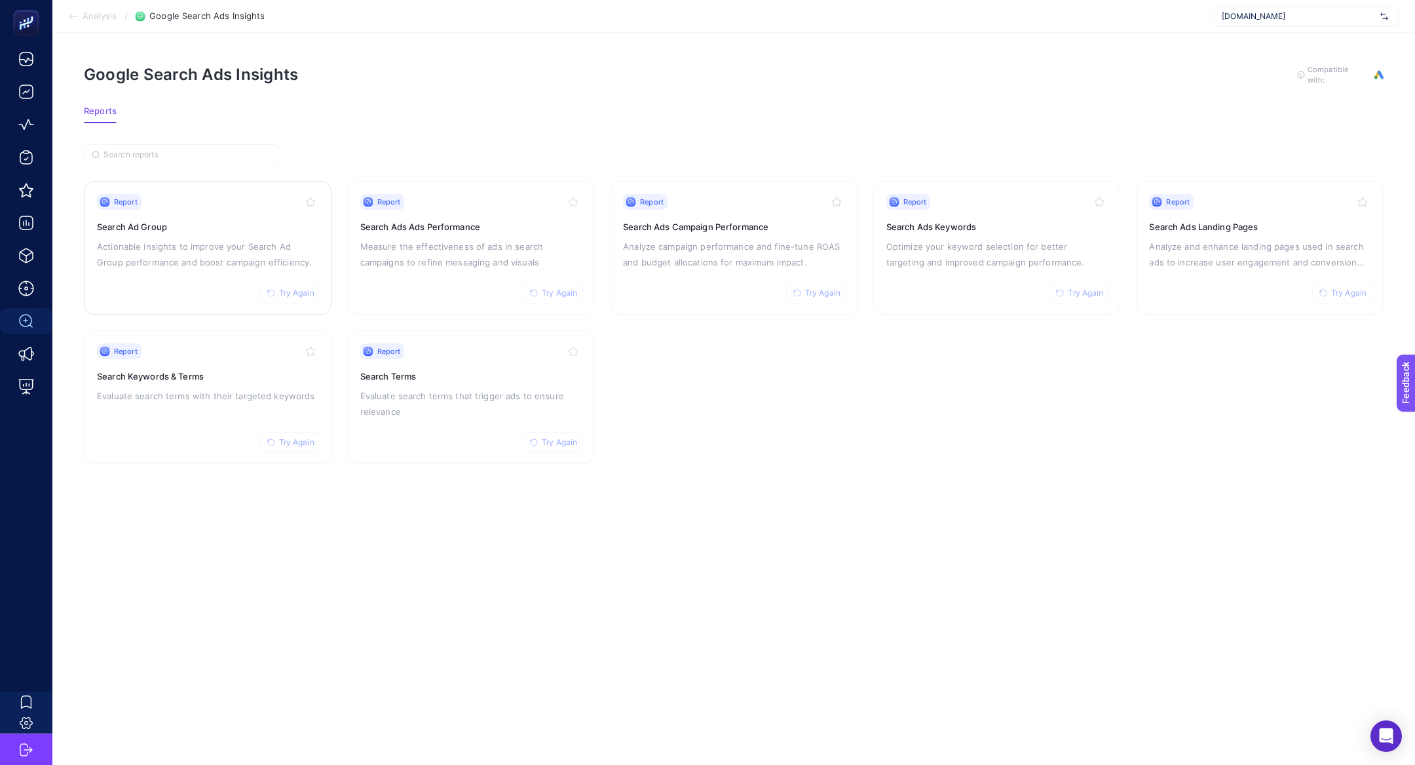
click at [275, 238] on p "Actionable insights to improve your Search Ad Group performance and boost campa…" at bounding box center [207, 253] width 221 height 31
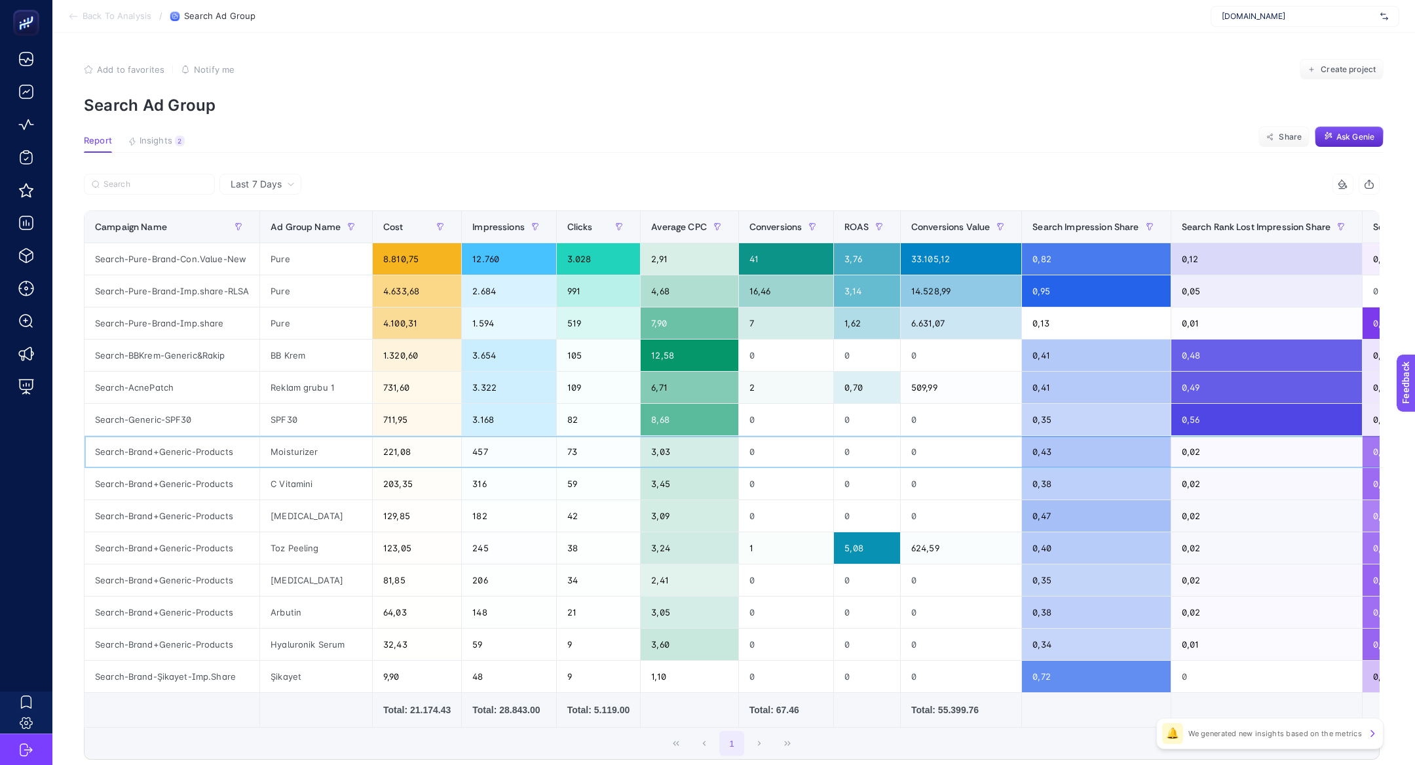
click at [200, 460] on div "Search-Brand+Generic-Products" at bounding box center [172, 451] width 175 height 31
click at [170, 147] on button "Insights 2 We generated new insights based on the metrics" at bounding box center [156, 144] width 57 height 17
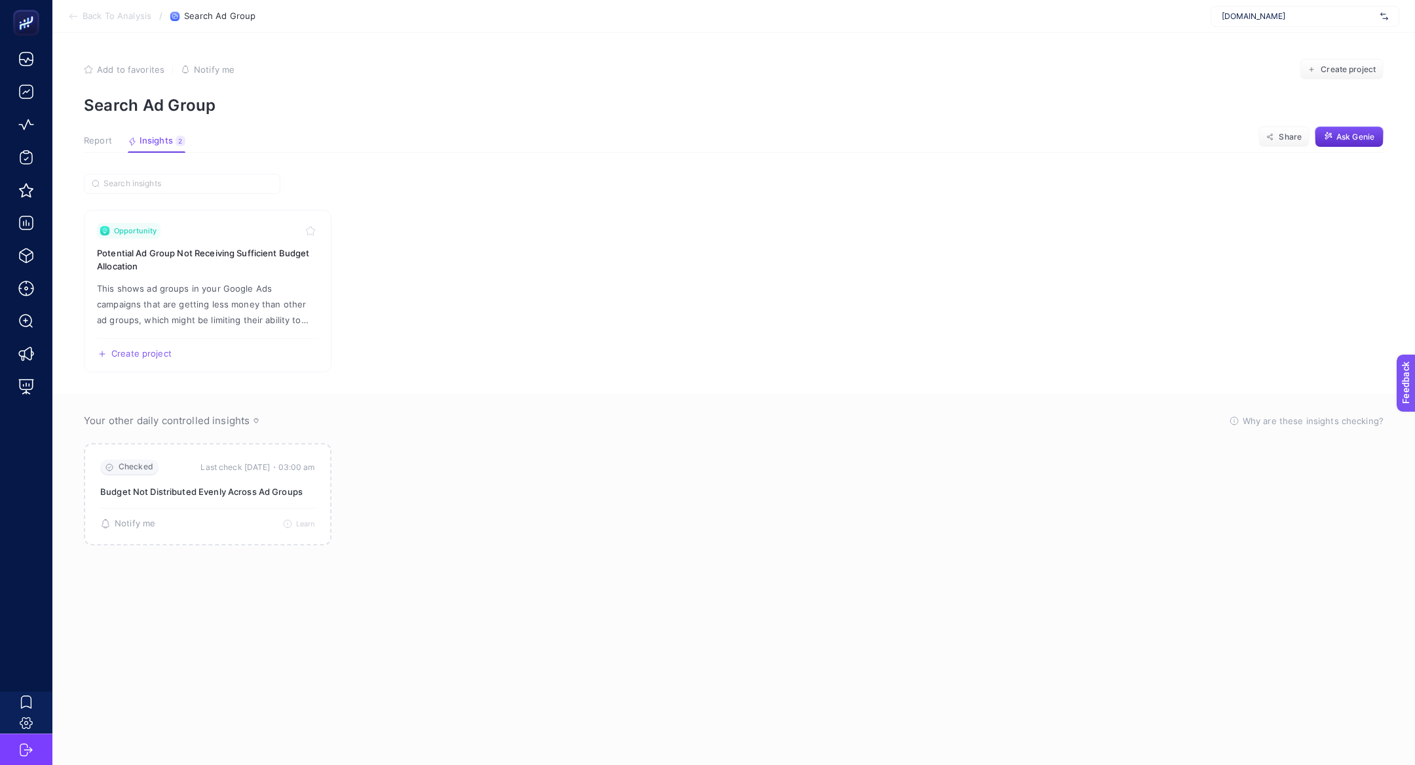
click at [90, 144] on span "Report" at bounding box center [98, 141] width 28 height 10
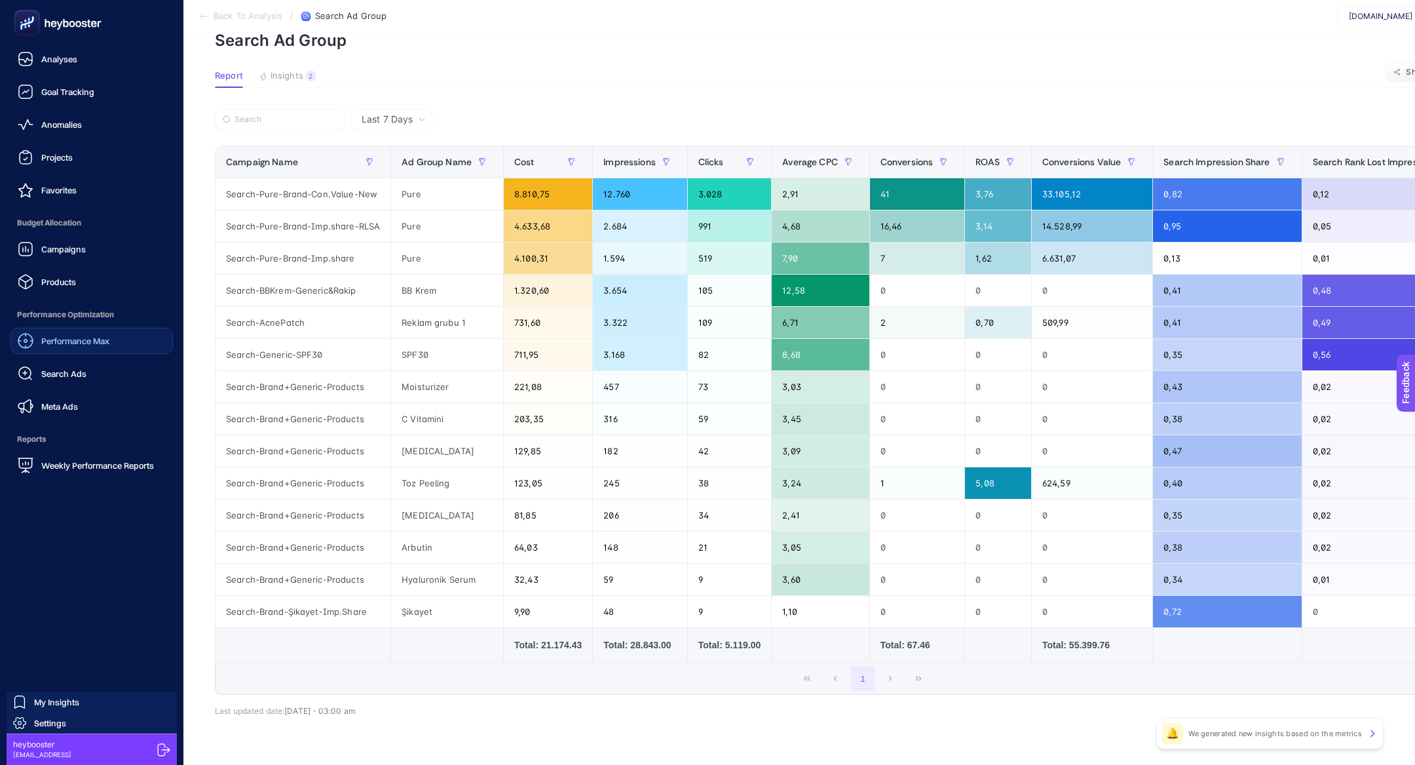
click at [60, 336] on span "Performance Max" at bounding box center [75, 340] width 68 height 10
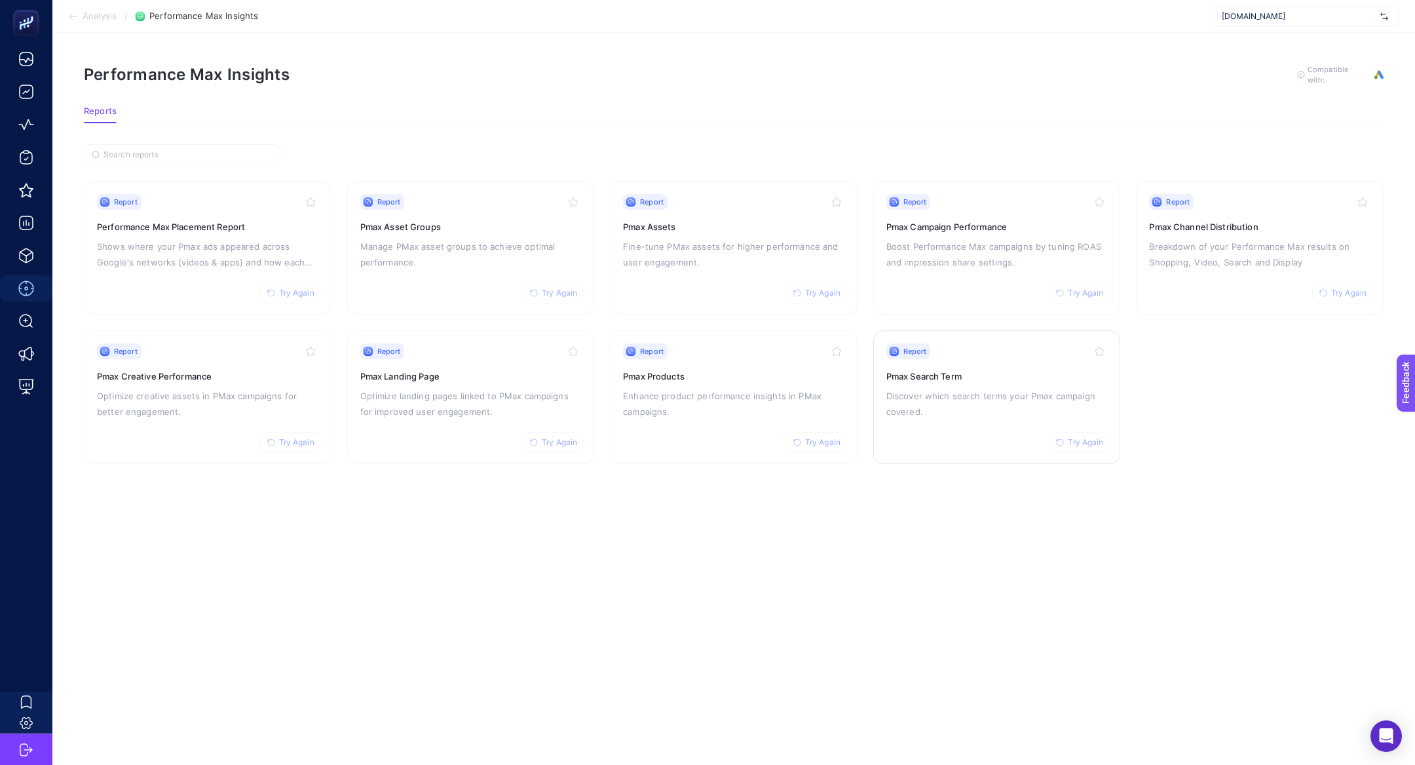
click at [961, 402] on p "Discover which search terms your Pmax campaign covered." at bounding box center [997, 403] width 221 height 31
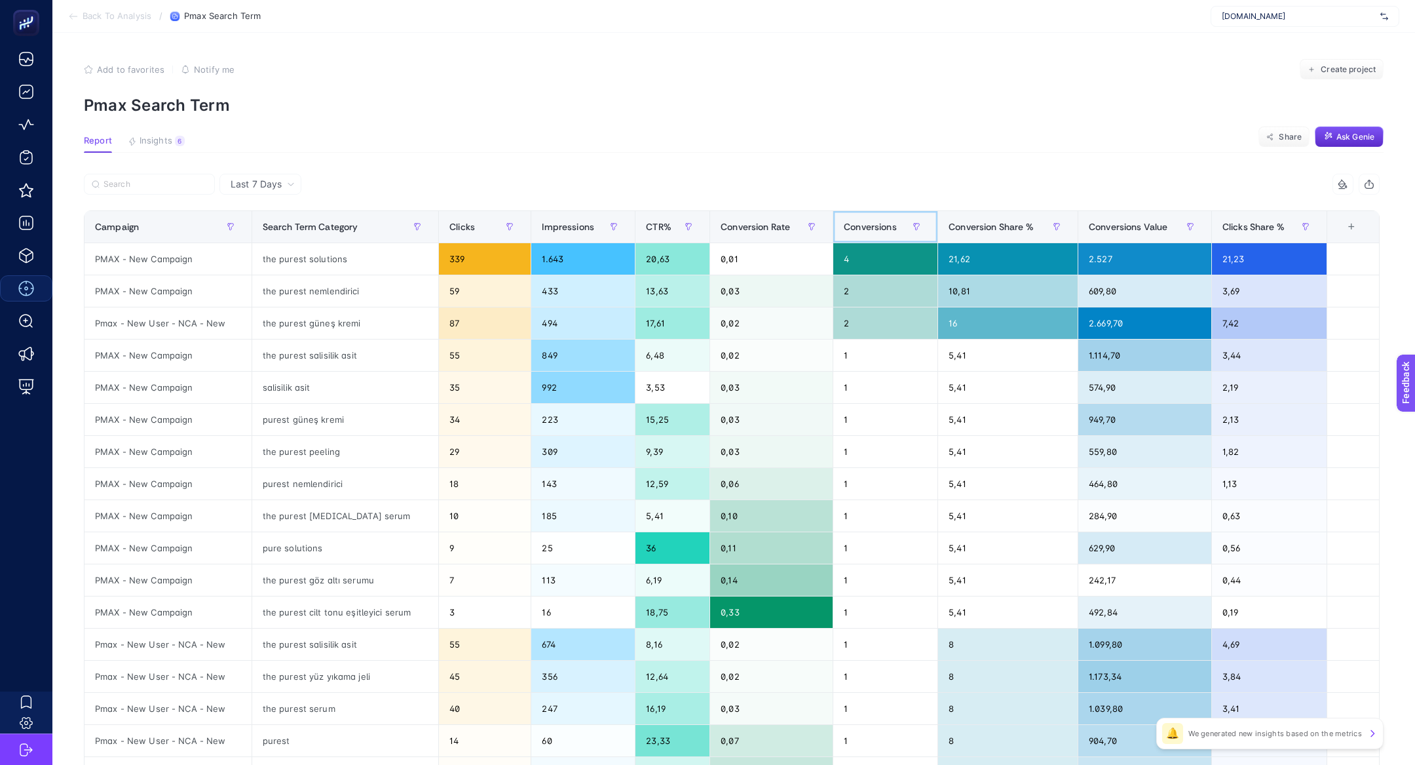
click at [880, 223] on span "Conversions" at bounding box center [870, 226] width 53 height 10
click at [880, 223] on div "Conversions" at bounding box center [885, 226] width 83 height 21
click at [1133, 223] on span "Conversions Value" at bounding box center [1128, 226] width 79 height 10
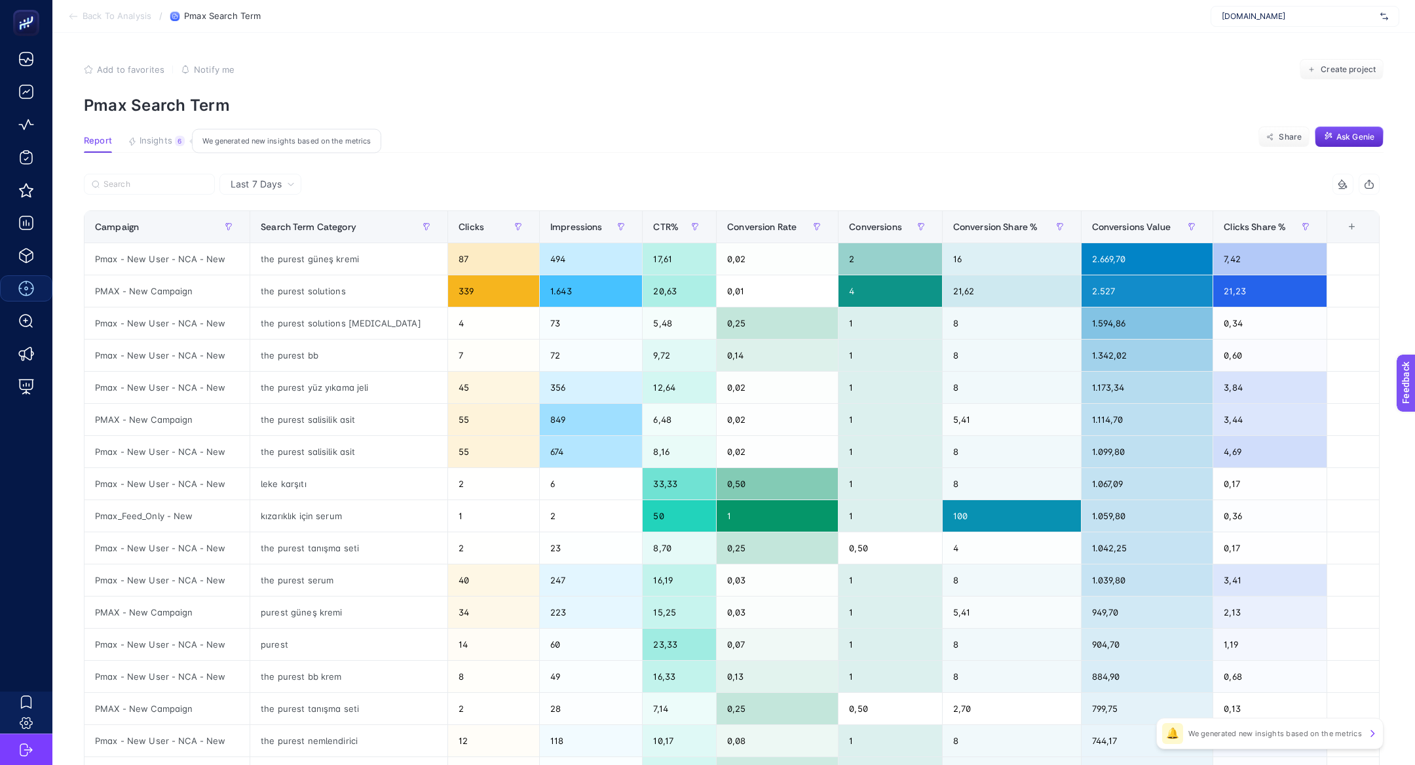
click at [175, 141] on div "6" at bounding box center [180, 141] width 10 height 10
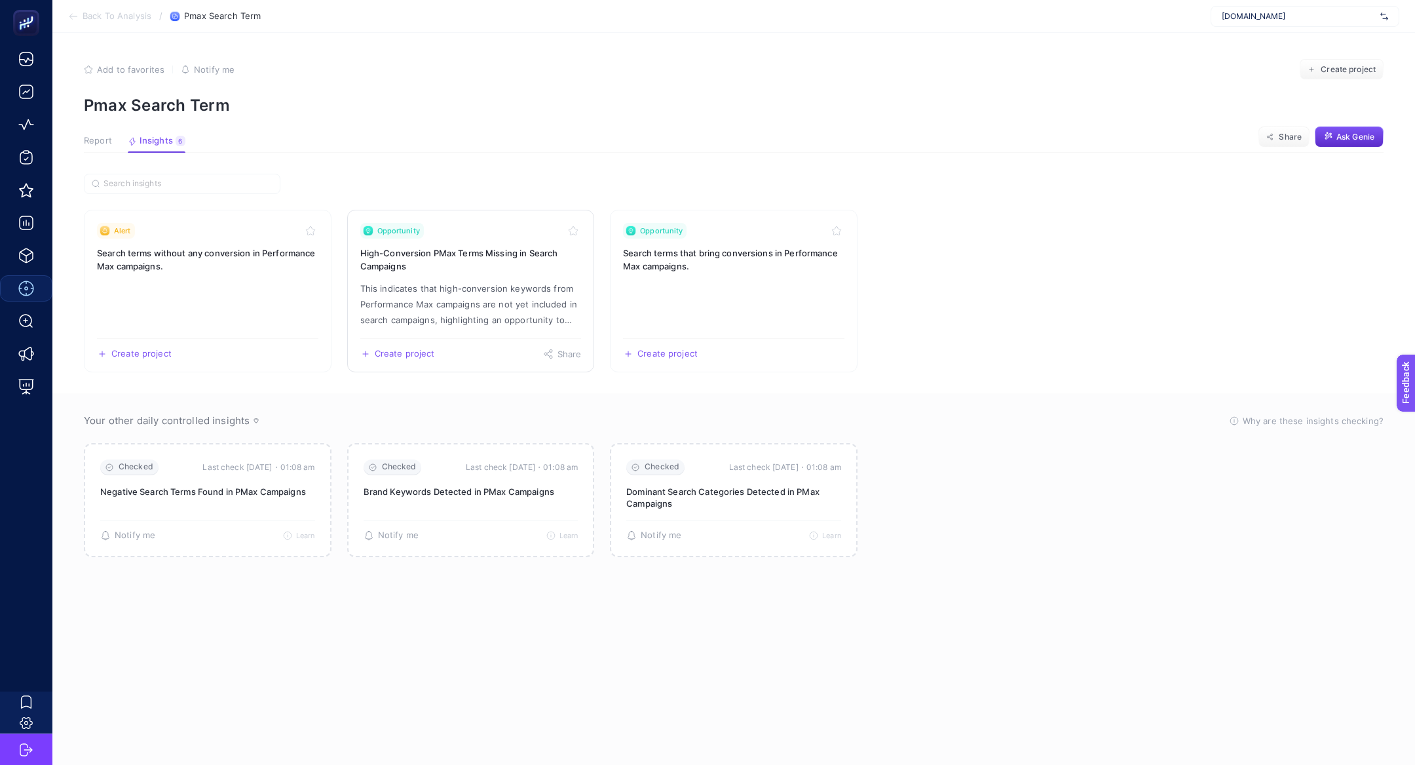
click at [511, 330] on link "Opportunity High-Conversion PMax Terms Missing in Search Campaigns This indicat…" at bounding box center [471, 291] width 248 height 162
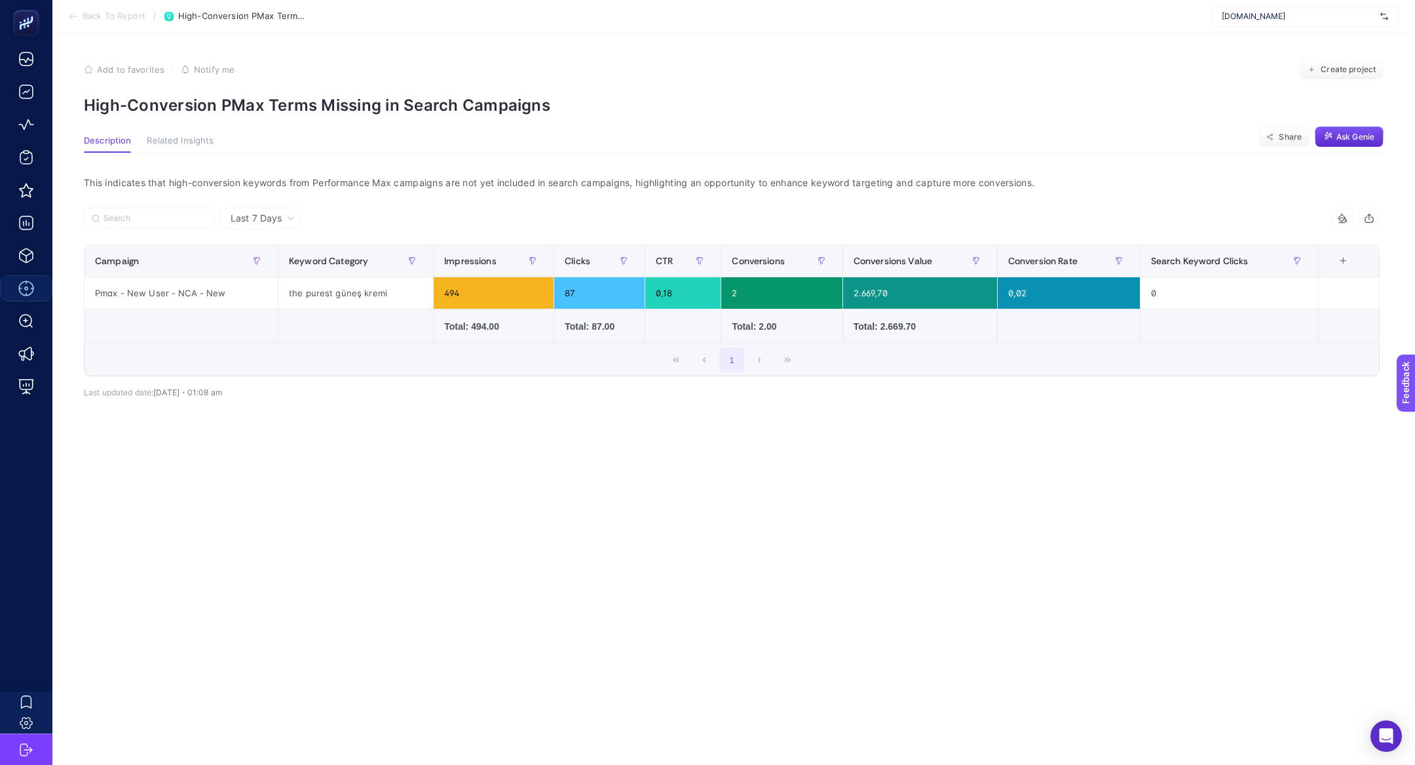
click at [284, 212] on div "Last 7 Days" at bounding box center [260, 218] width 82 height 21
click at [265, 259] on li "Last 30 Days" at bounding box center [260, 269] width 74 height 24
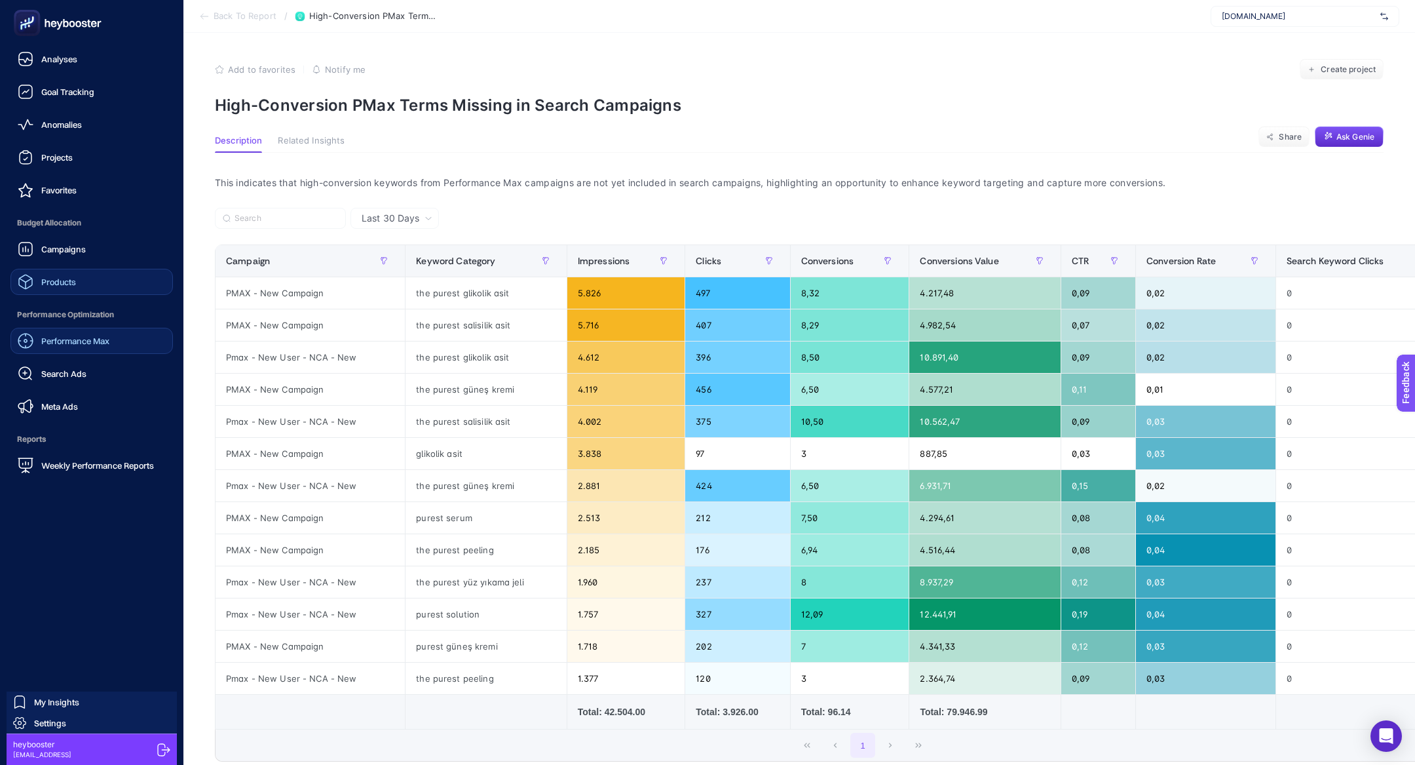
click at [77, 282] on link "Products" at bounding box center [91, 282] width 162 height 26
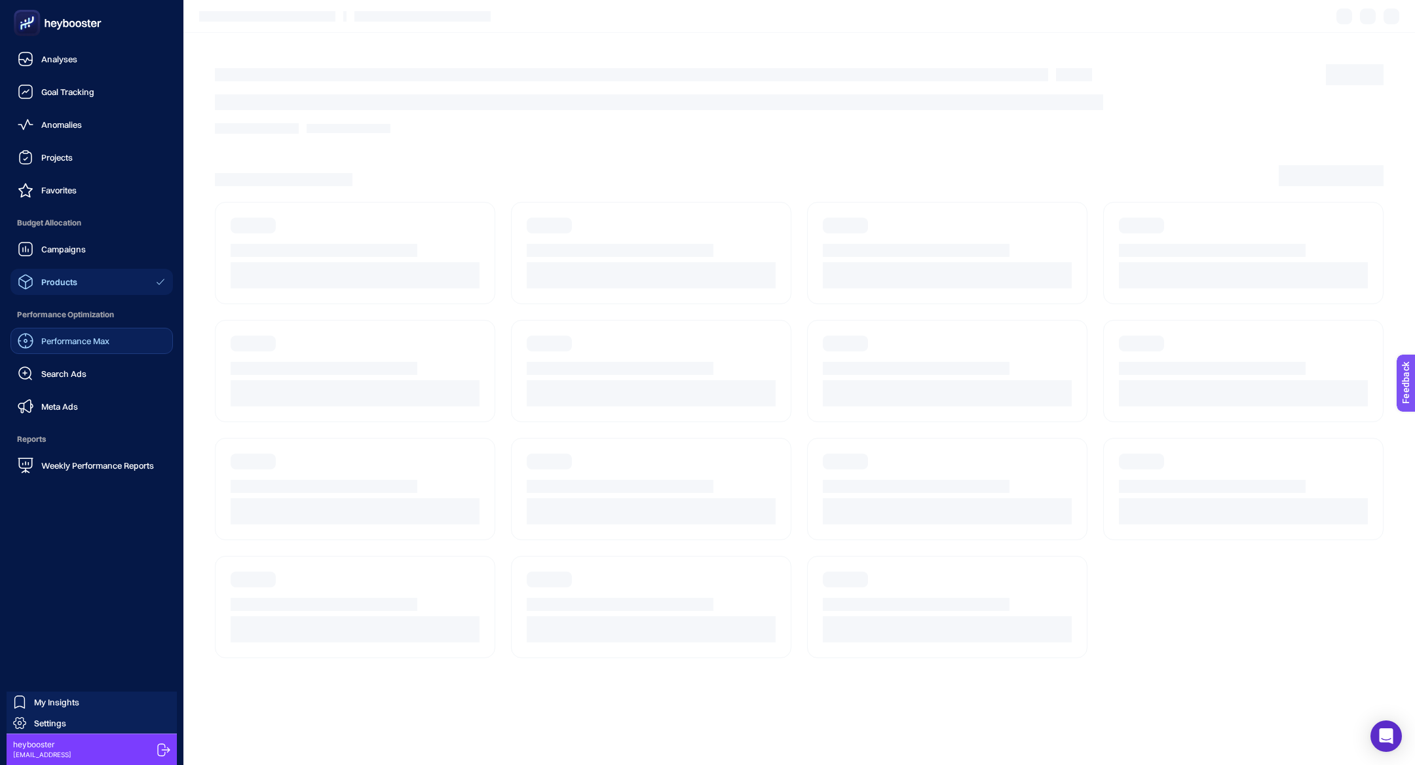
click at [50, 33] on icon at bounding box center [57, 23] width 94 height 26
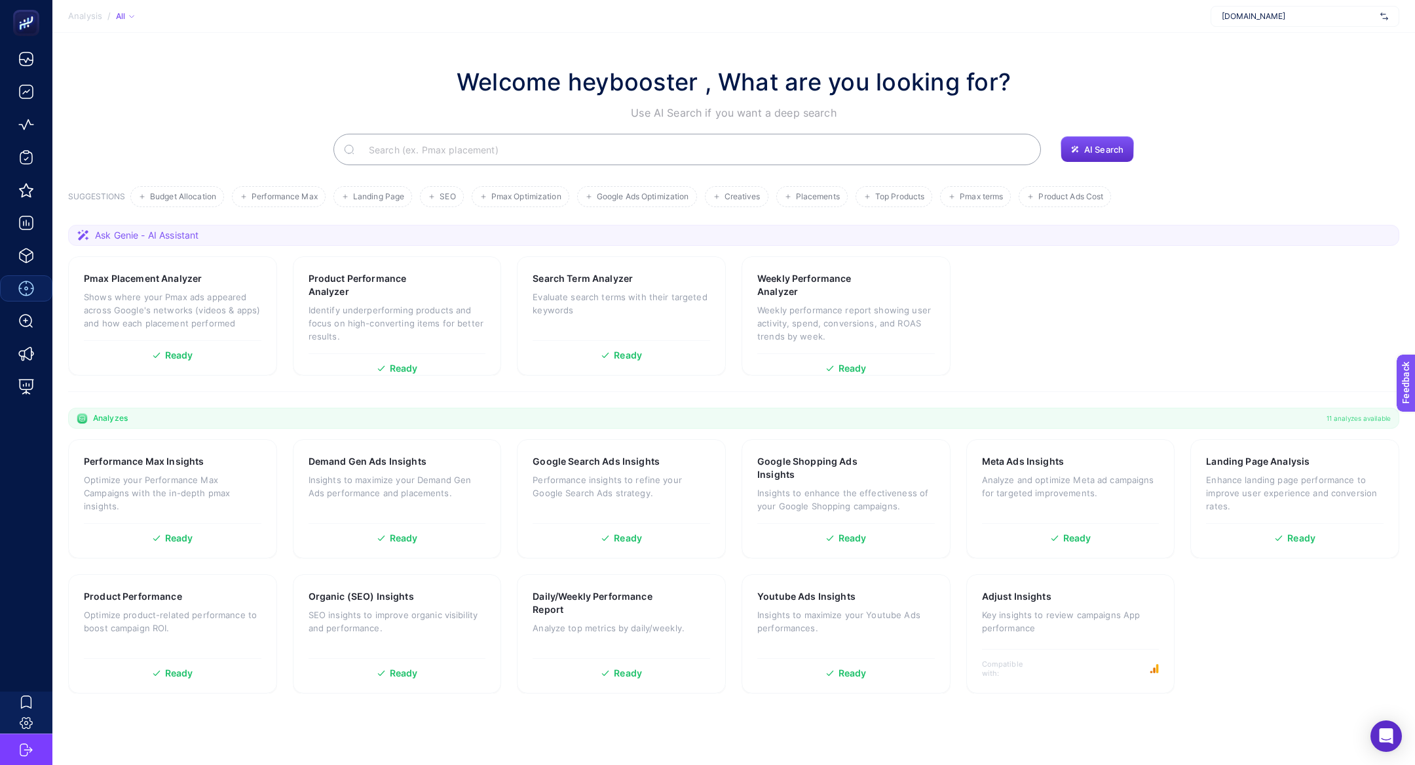
click at [536, 146] on input "Search" at bounding box center [694, 149] width 672 height 37
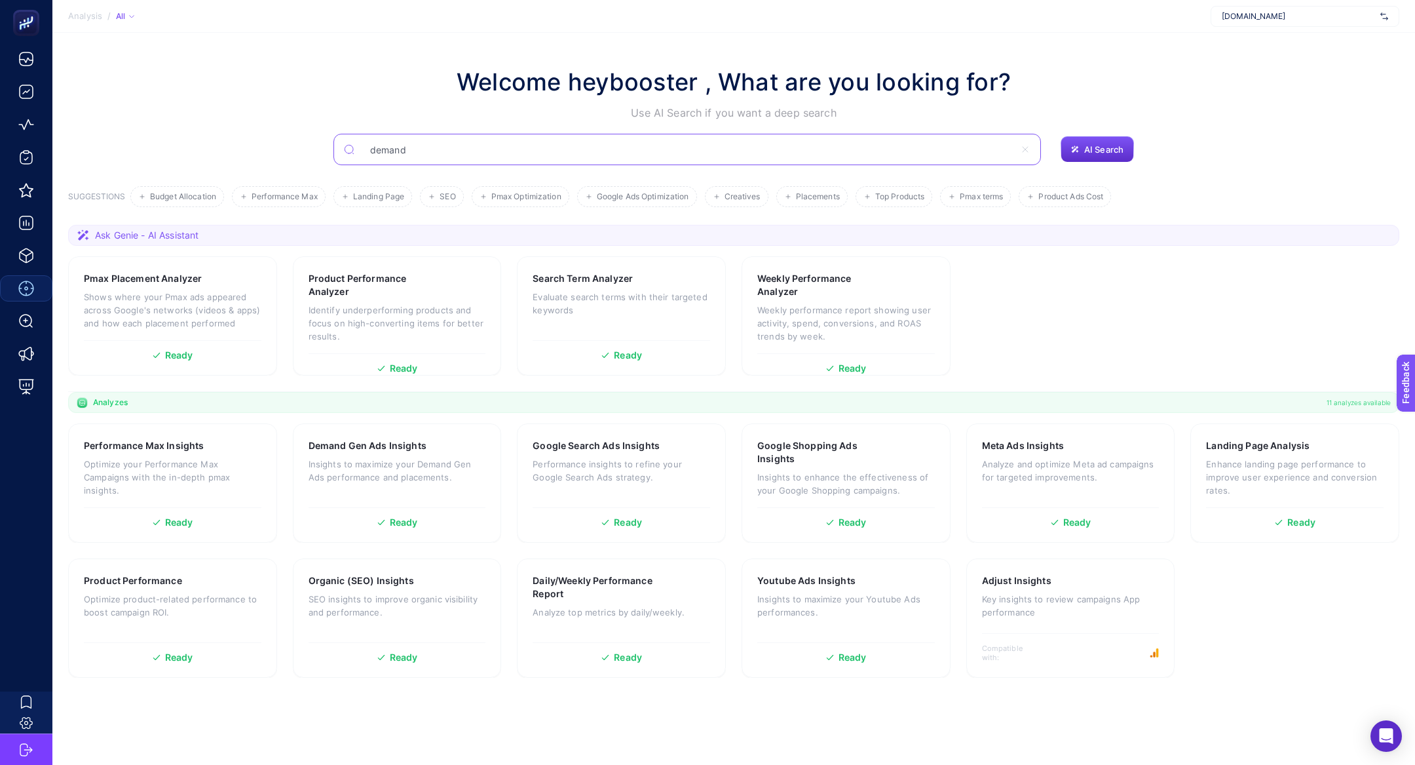
type input "demand"
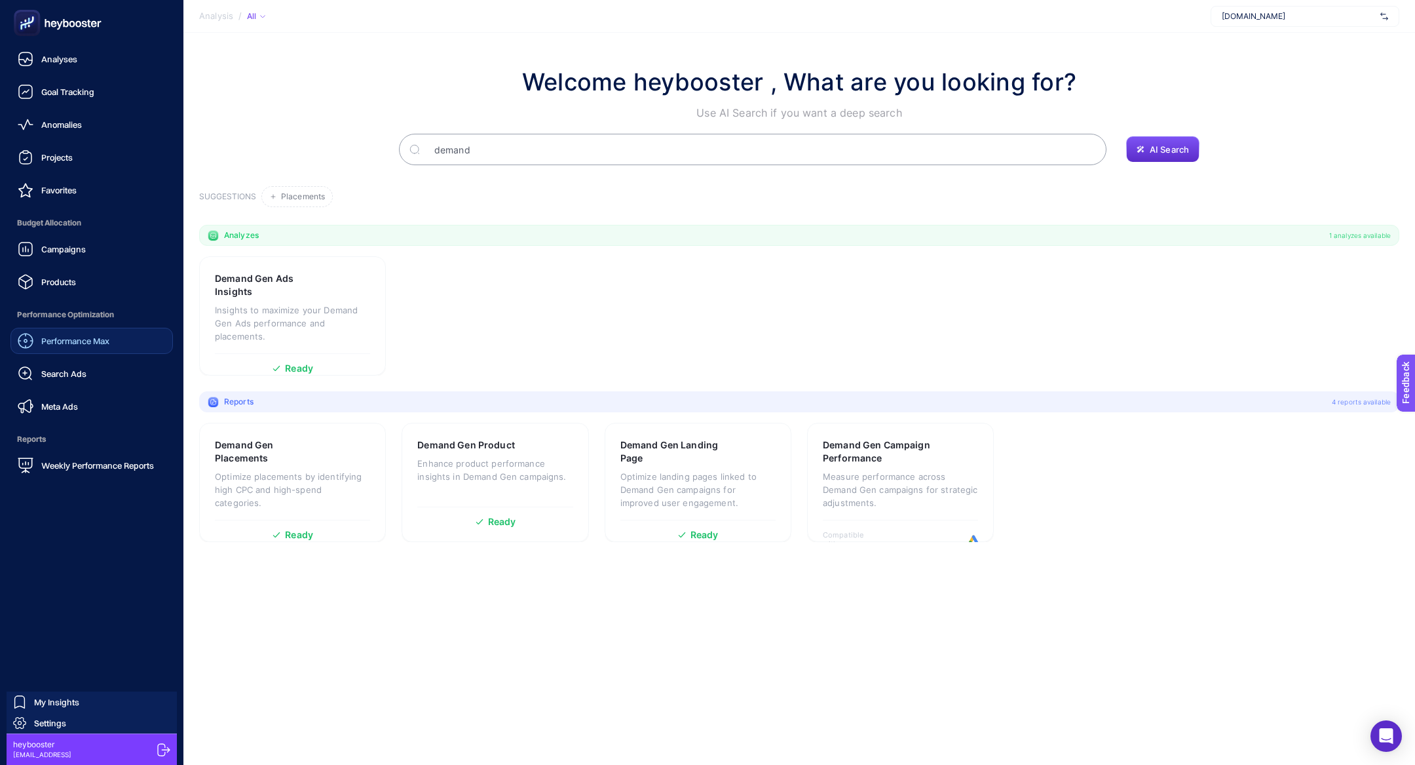
click at [106, 353] on link "Performance Max" at bounding box center [91, 341] width 162 height 26
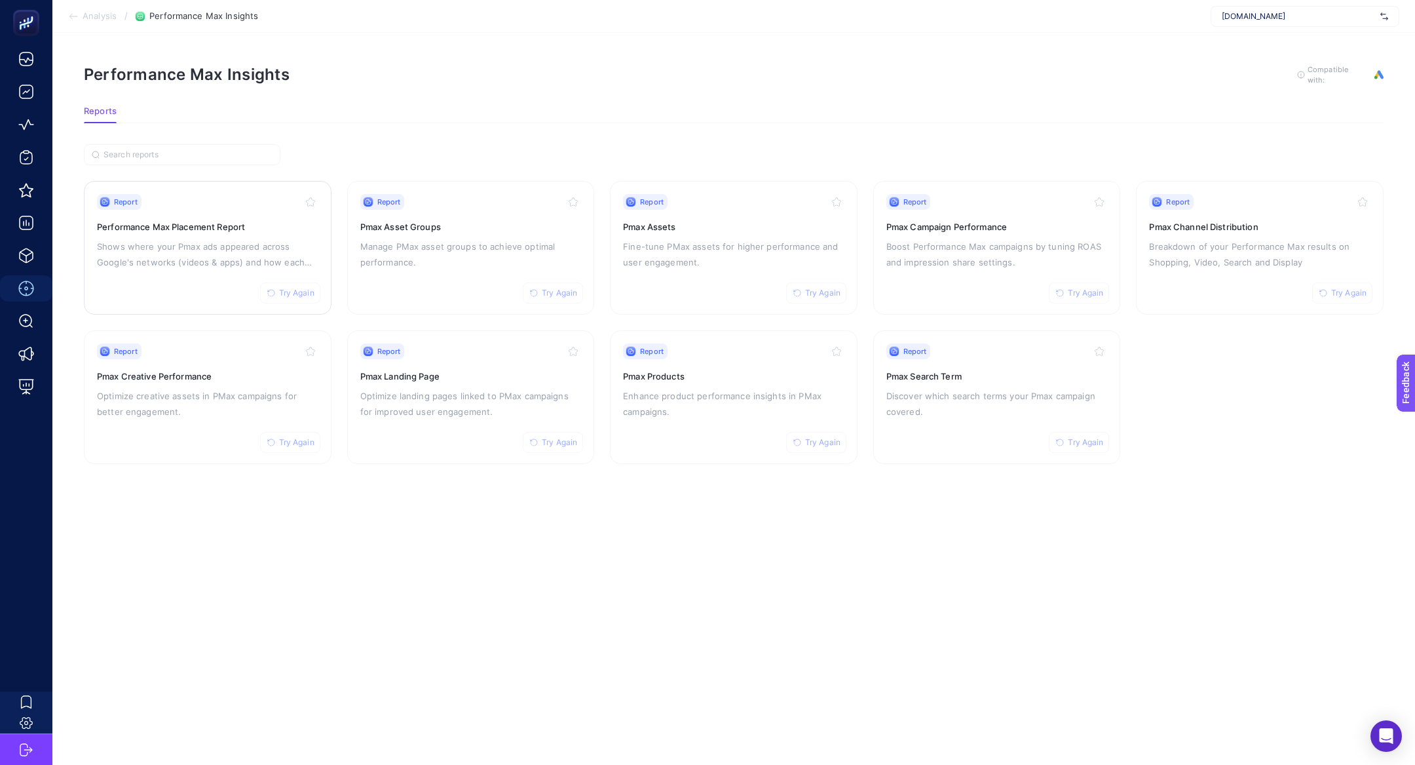
click at [170, 215] on div "Report Try Again Performance Max Placement Report Shows where your Pmax ads app…" at bounding box center [207, 247] width 221 height 107
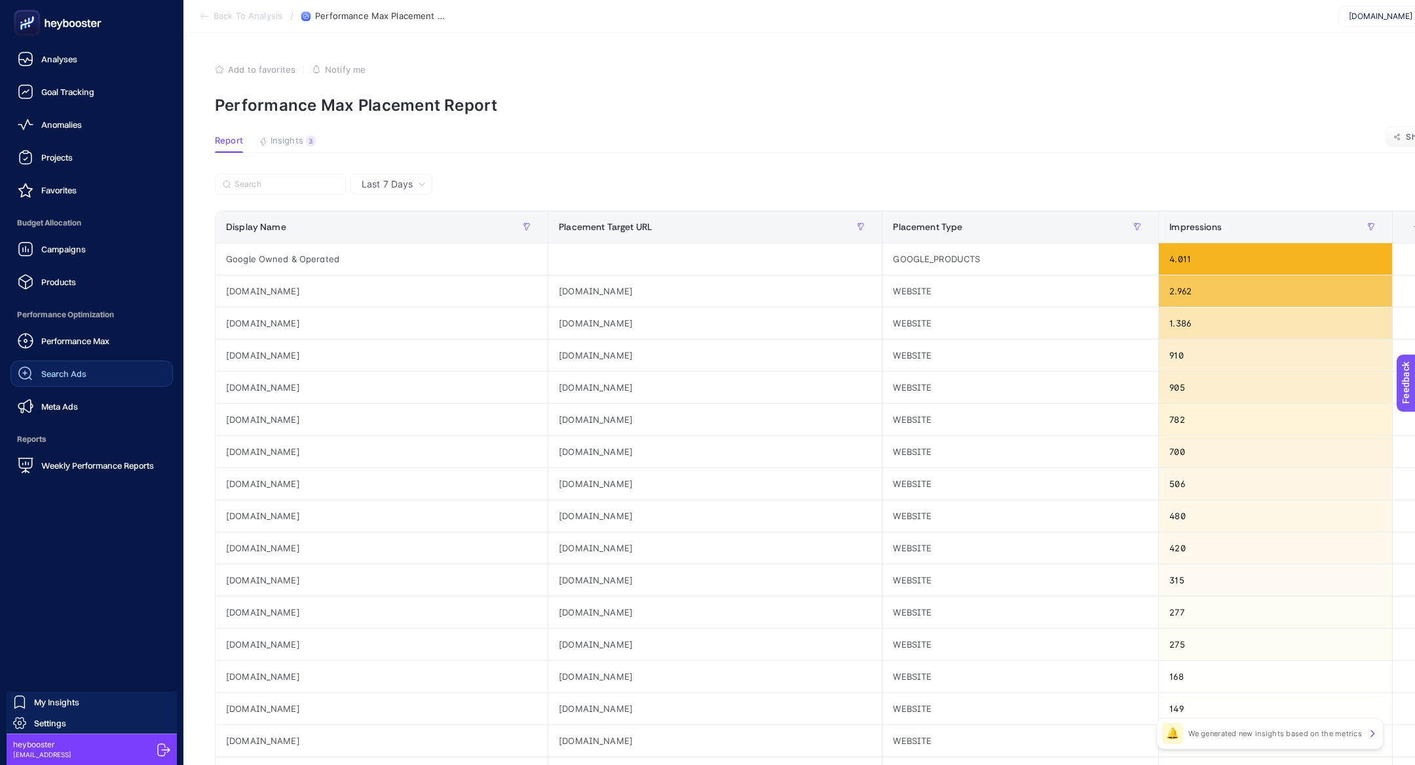
click at [39, 371] on div "Search Ads" at bounding box center [52, 374] width 69 height 16
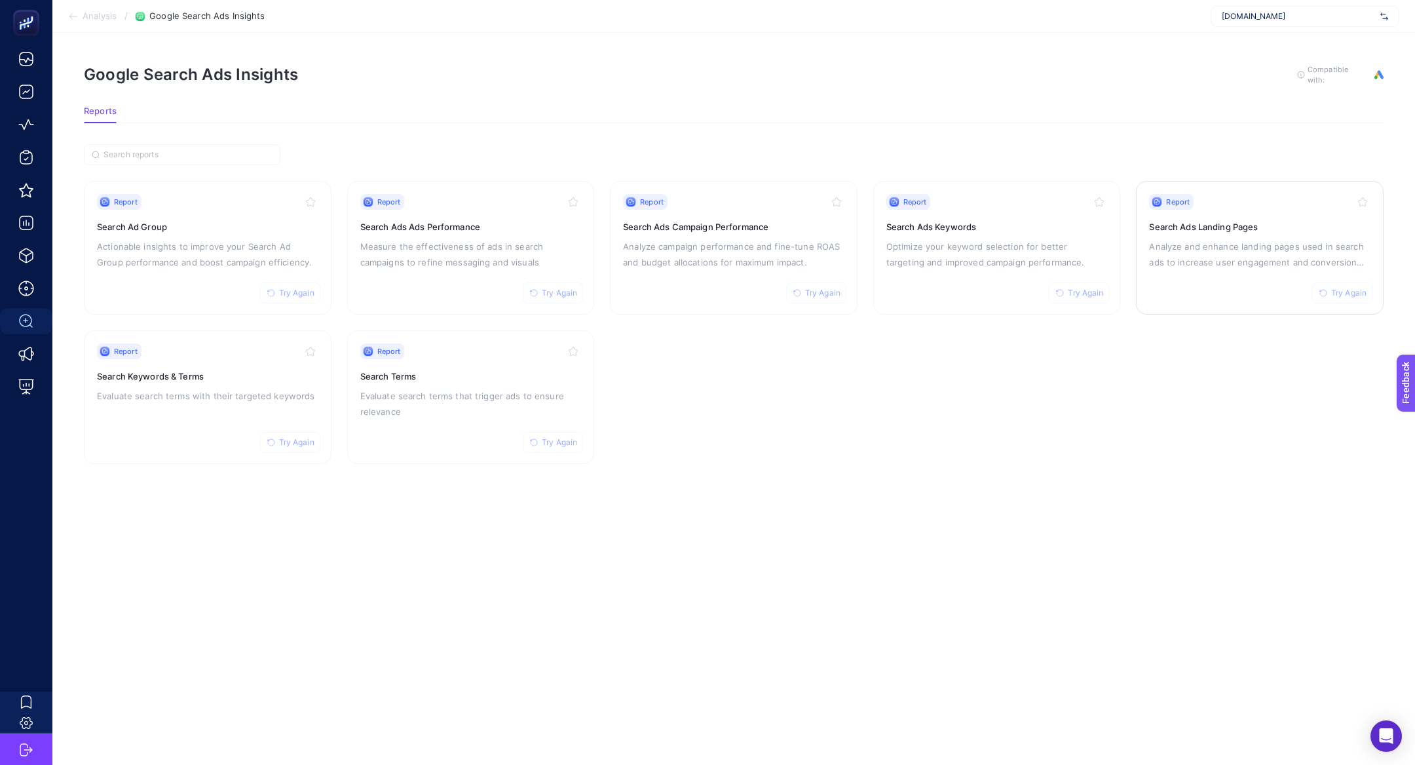
click at [1199, 253] on p "Analyze and enhance landing pages used in search ads to increase user engagemen…" at bounding box center [1259, 253] width 221 height 31
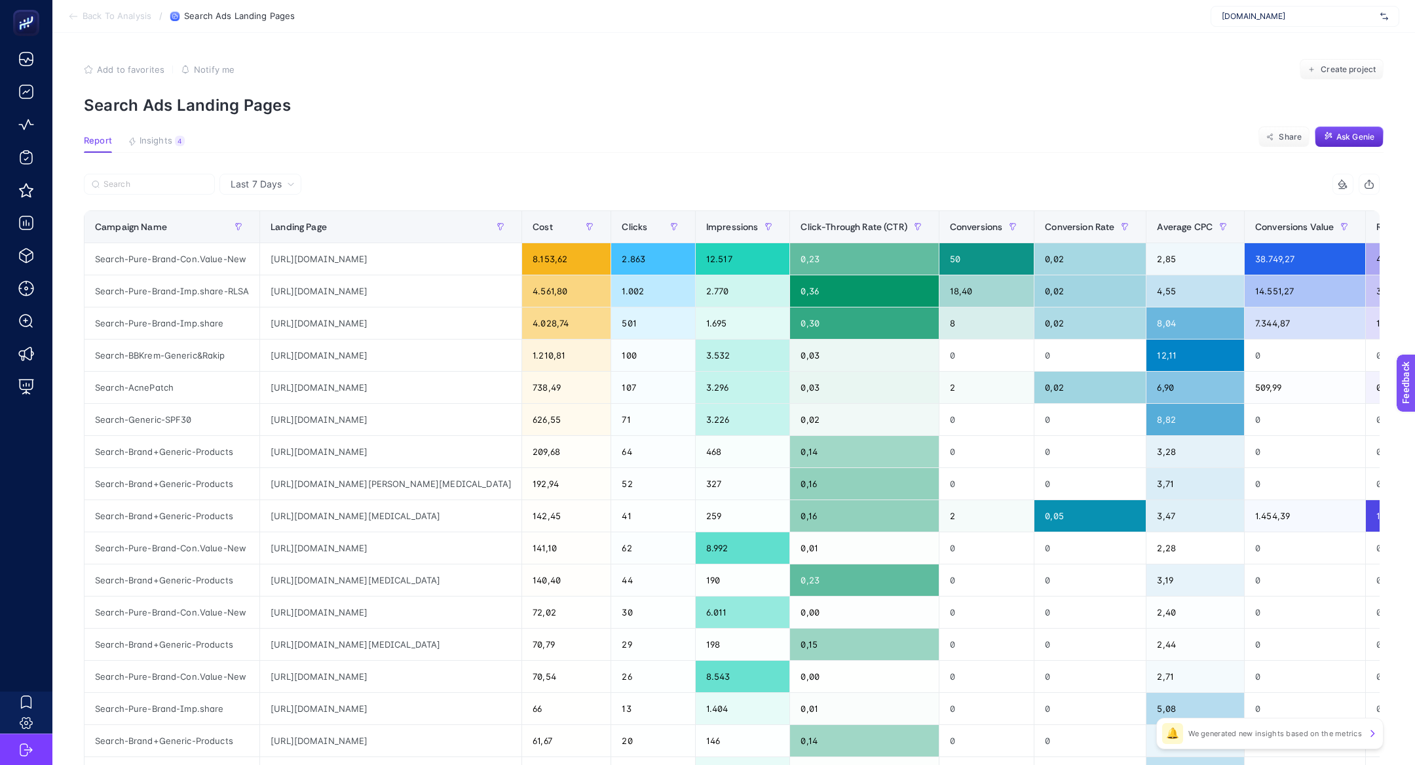
scroll to position [0, 142]
click at [315, 413] on div "https://thepurestsolutions.com/products/mineral-filtreli-gunes-koruyucu-krem-sp…" at bounding box center [390, 419] width 261 height 31
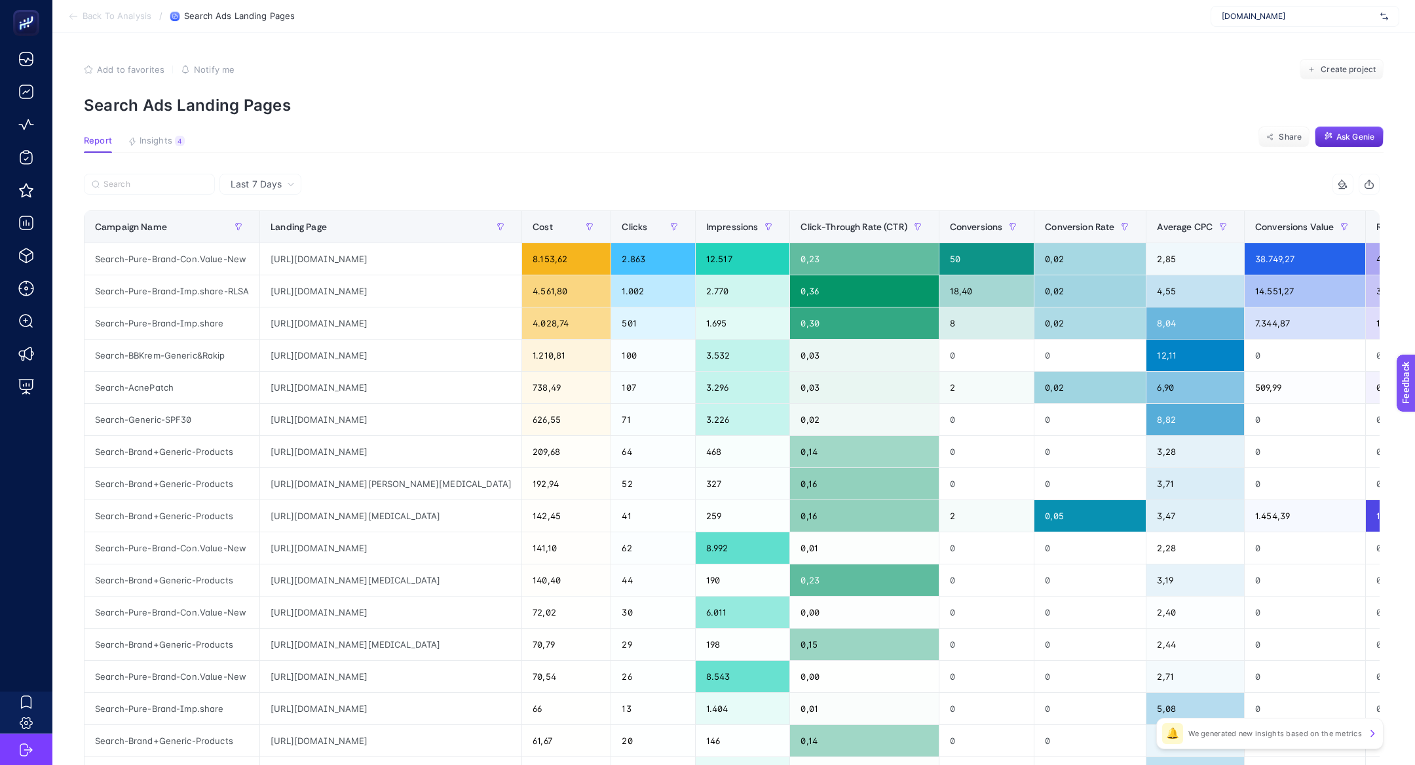
click at [153, 155] on article "Add to favorites false Notify me Create project Search Ads Landing Pages Report…" at bounding box center [733, 545] width 1363 height 1024
click at [152, 152] on section "Report Insights 4 We generated new insights based on the metrics Share Ask Genie" at bounding box center [734, 144] width 1300 height 17
click at [152, 148] on button "Insights 4 We generated new insights based on the metrics" at bounding box center [156, 144] width 57 height 17
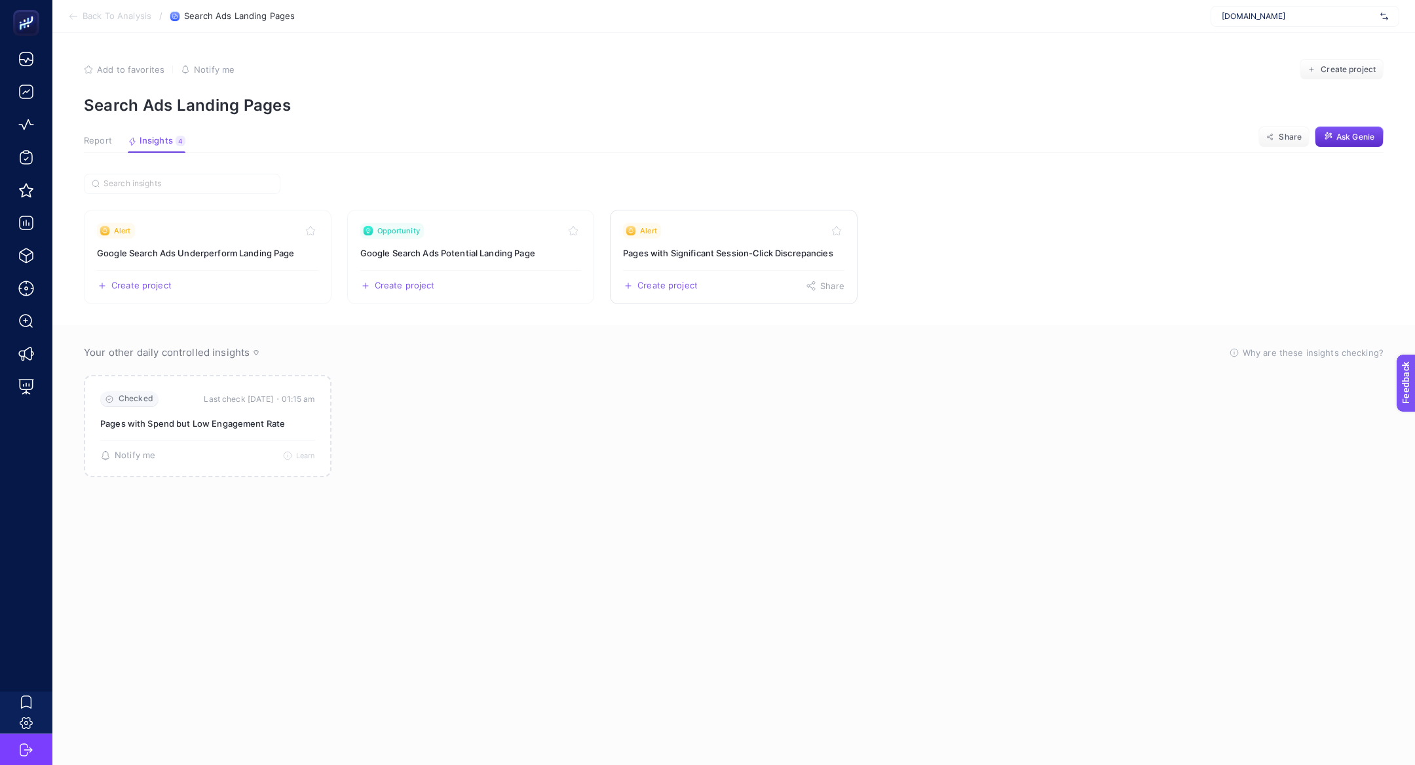
click at [807, 257] on h3 "Pages with Significant Session-Click Discrepancies" at bounding box center [733, 252] width 221 height 13
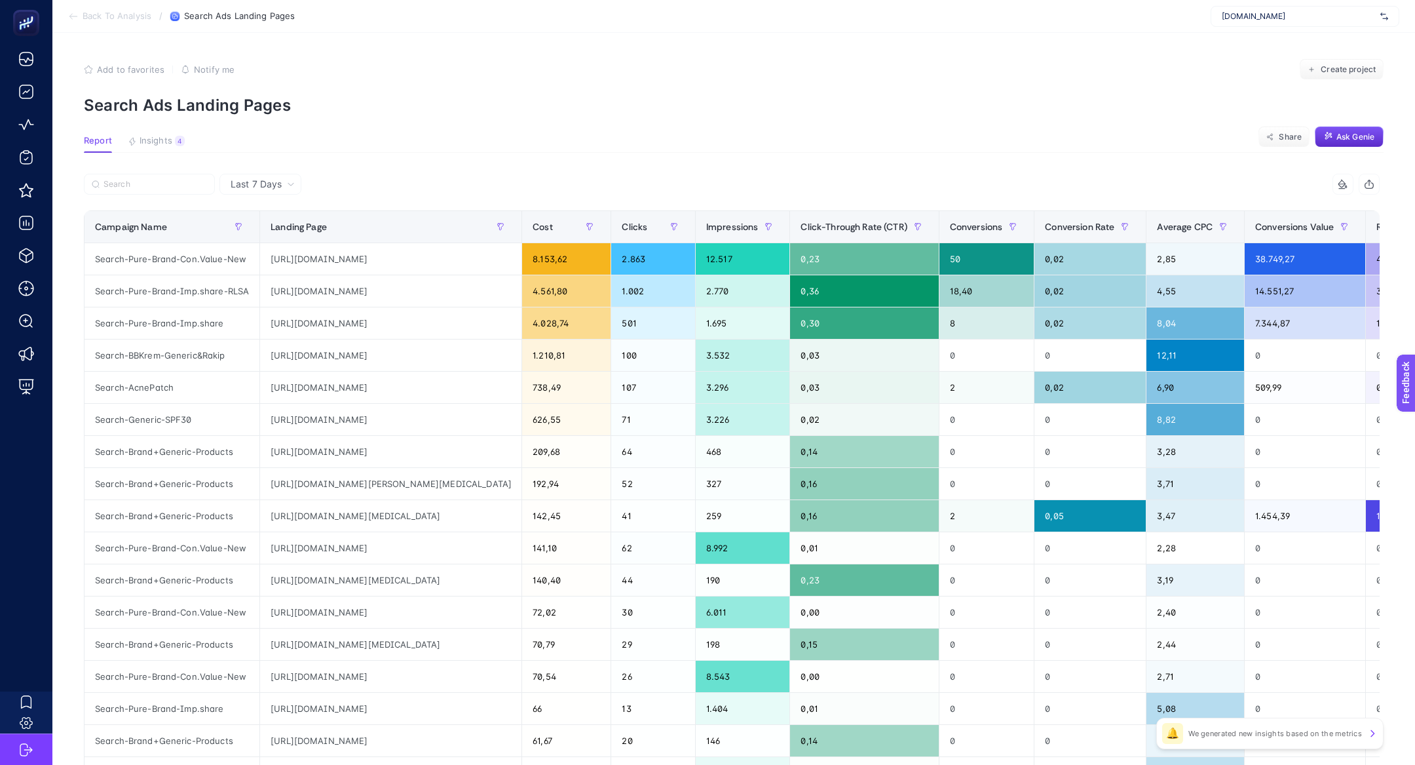
click at [166, 134] on article "Add to favorites false Notify me Create project Search Ads Landing Pages Report…" at bounding box center [733, 545] width 1363 height 1024
click at [167, 141] on span "Insights" at bounding box center [156, 141] width 33 height 10
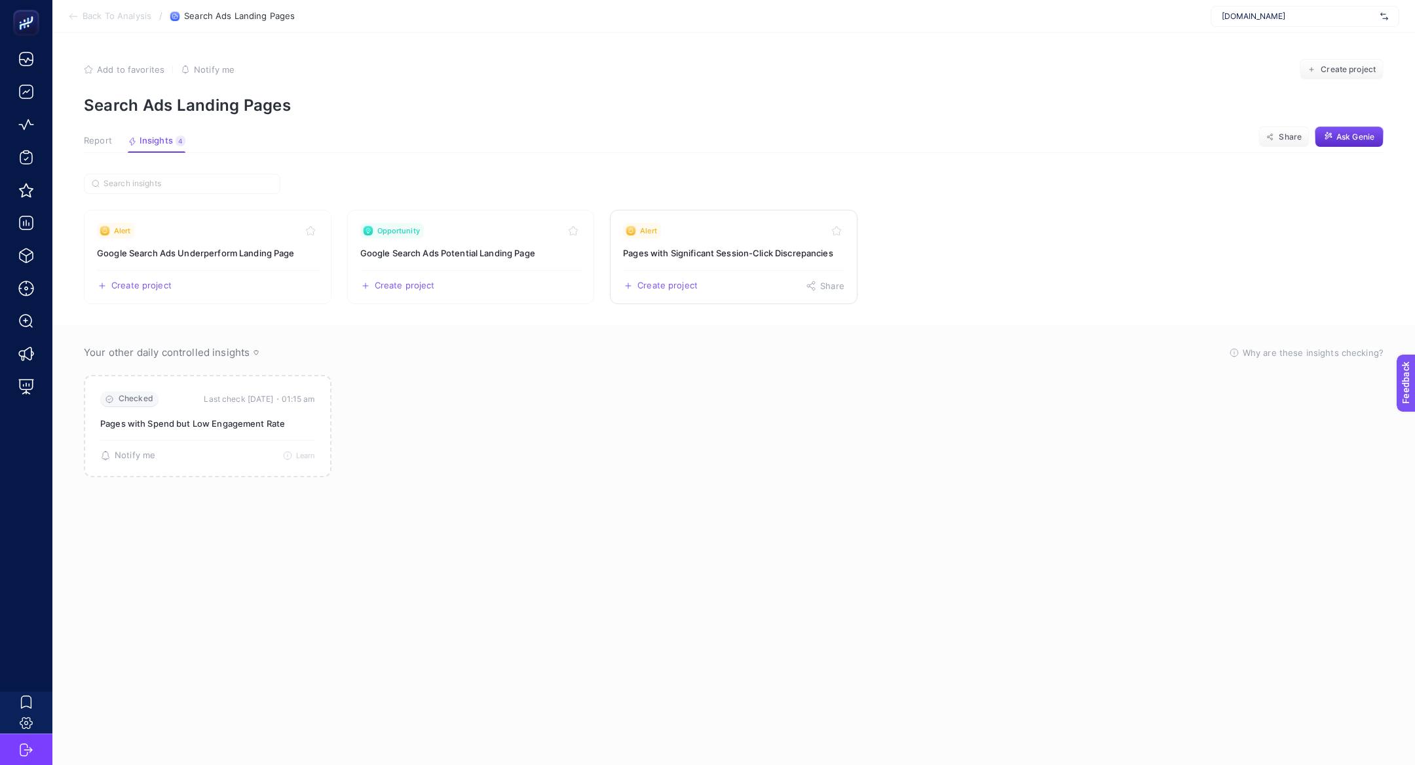
click at [780, 233] on div "Alert" at bounding box center [733, 231] width 221 height 16
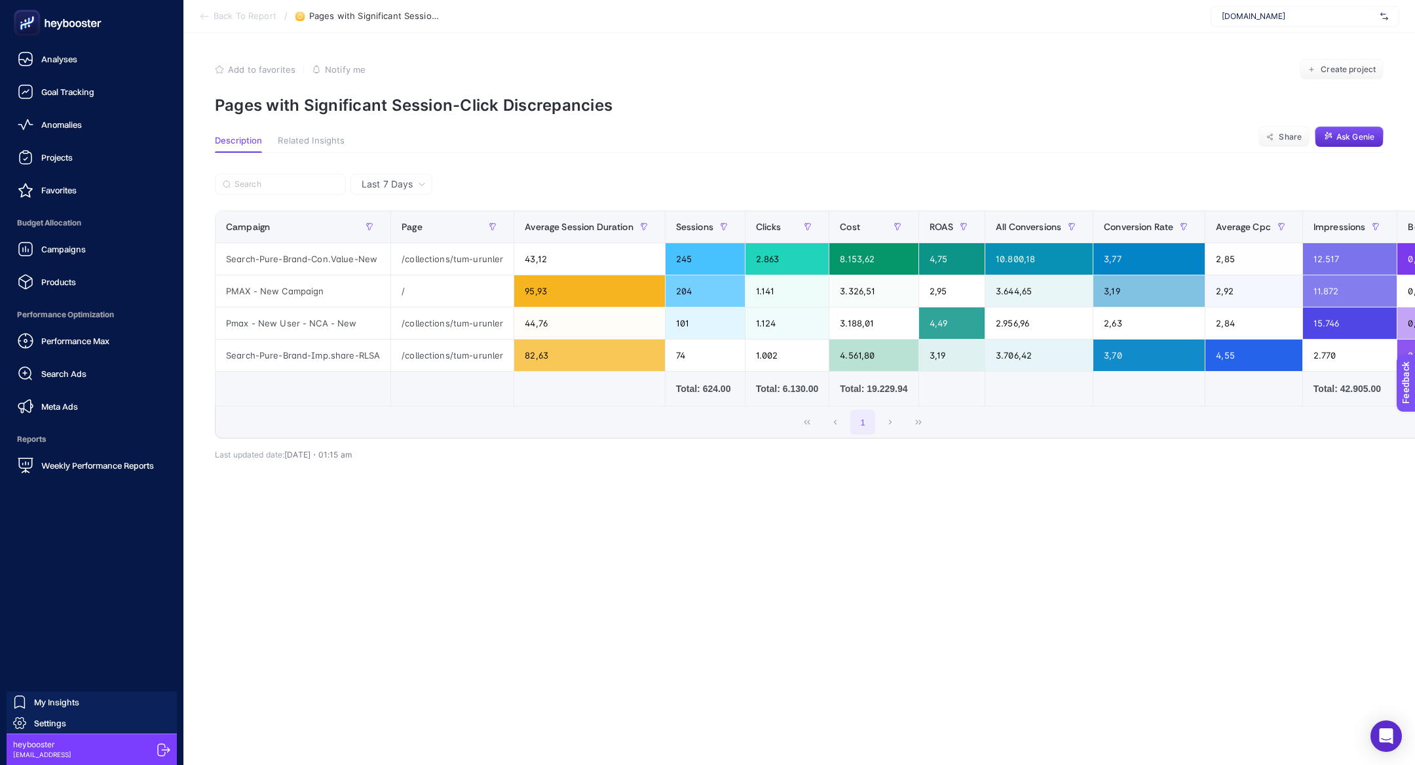
click at [90, 333] on div "Performance Max" at bounding box center [64, 341] width 92 height 16
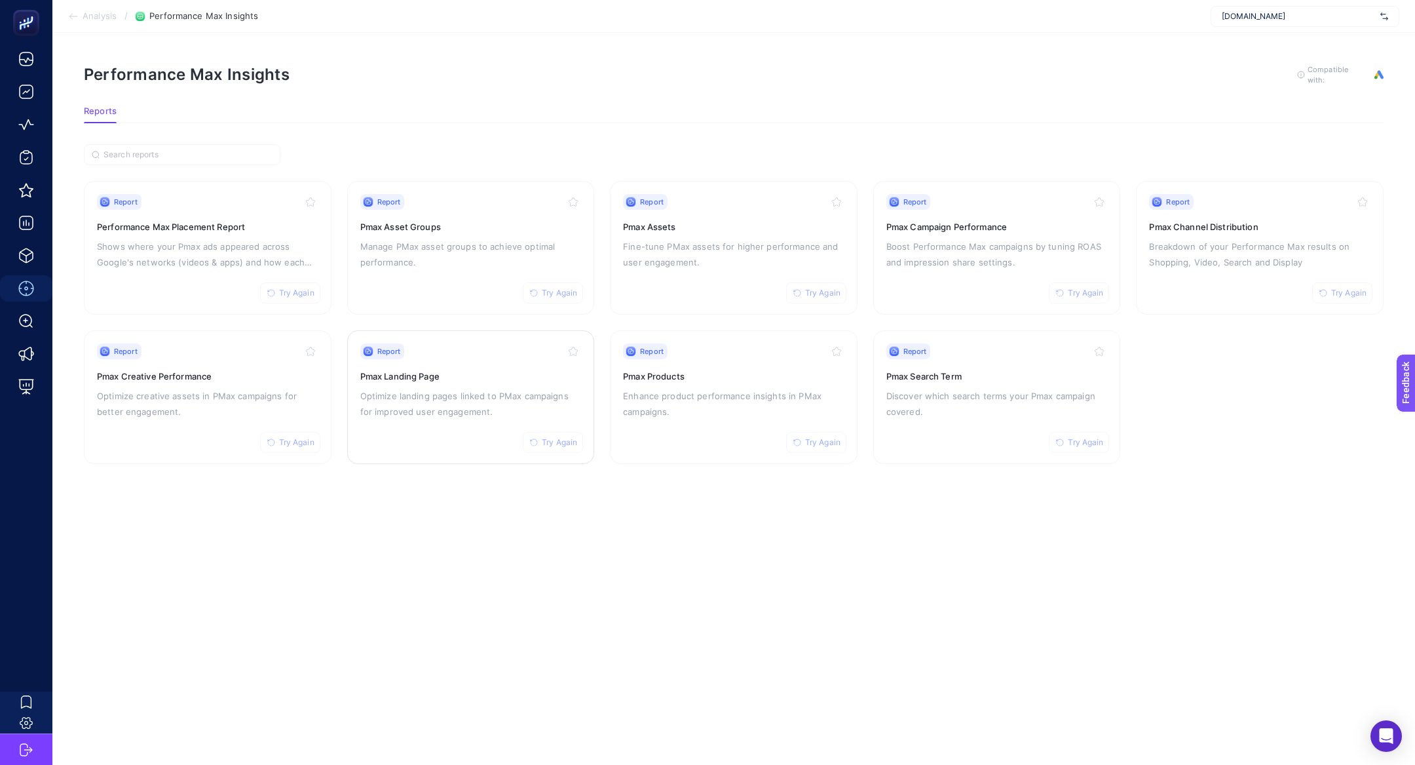
click at [502, 417] on p "Optimize landing pages linked to PMax campaigns for improved user engagement." at bounding box center [470, 403] width 221 height 31
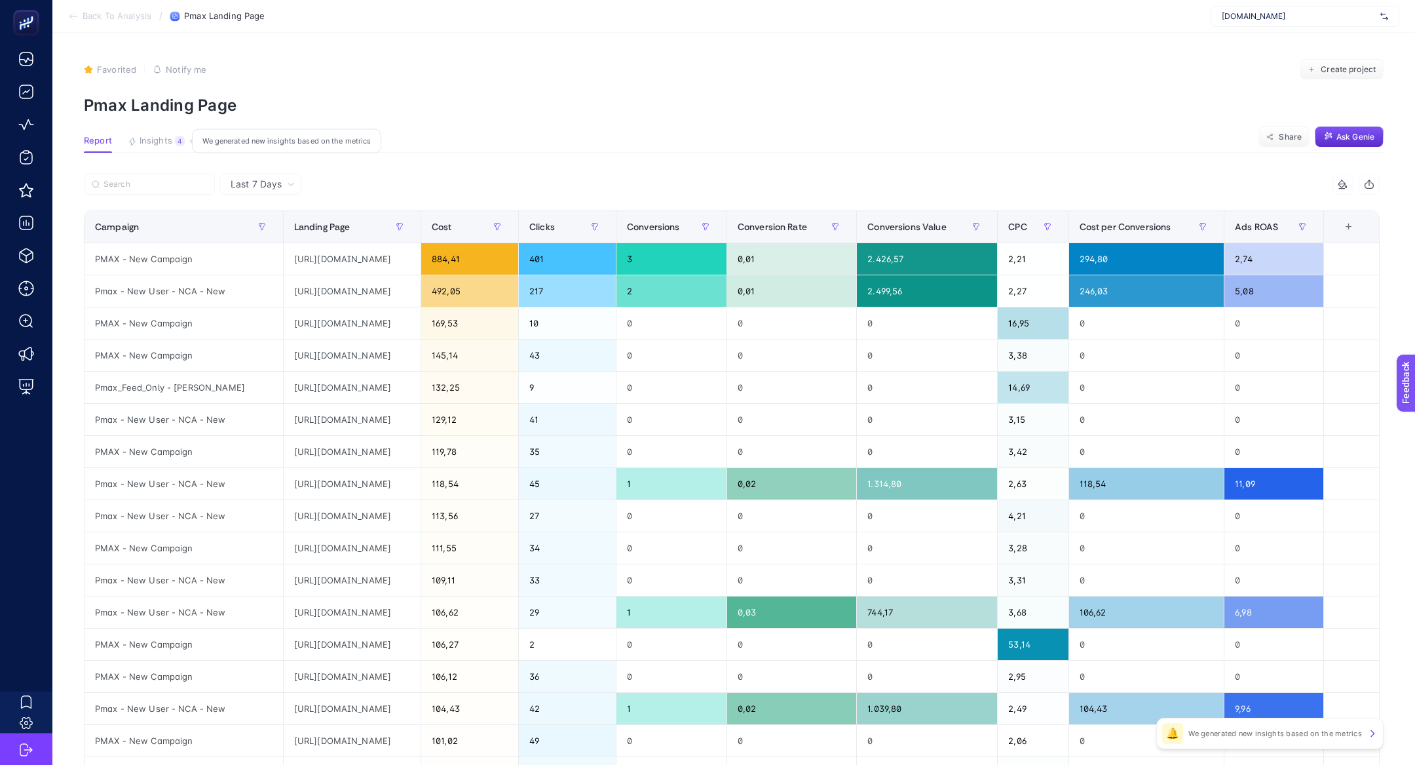
click at [166, 136] on span "Insights" at bounding box center [156, 141] width 33 height 10
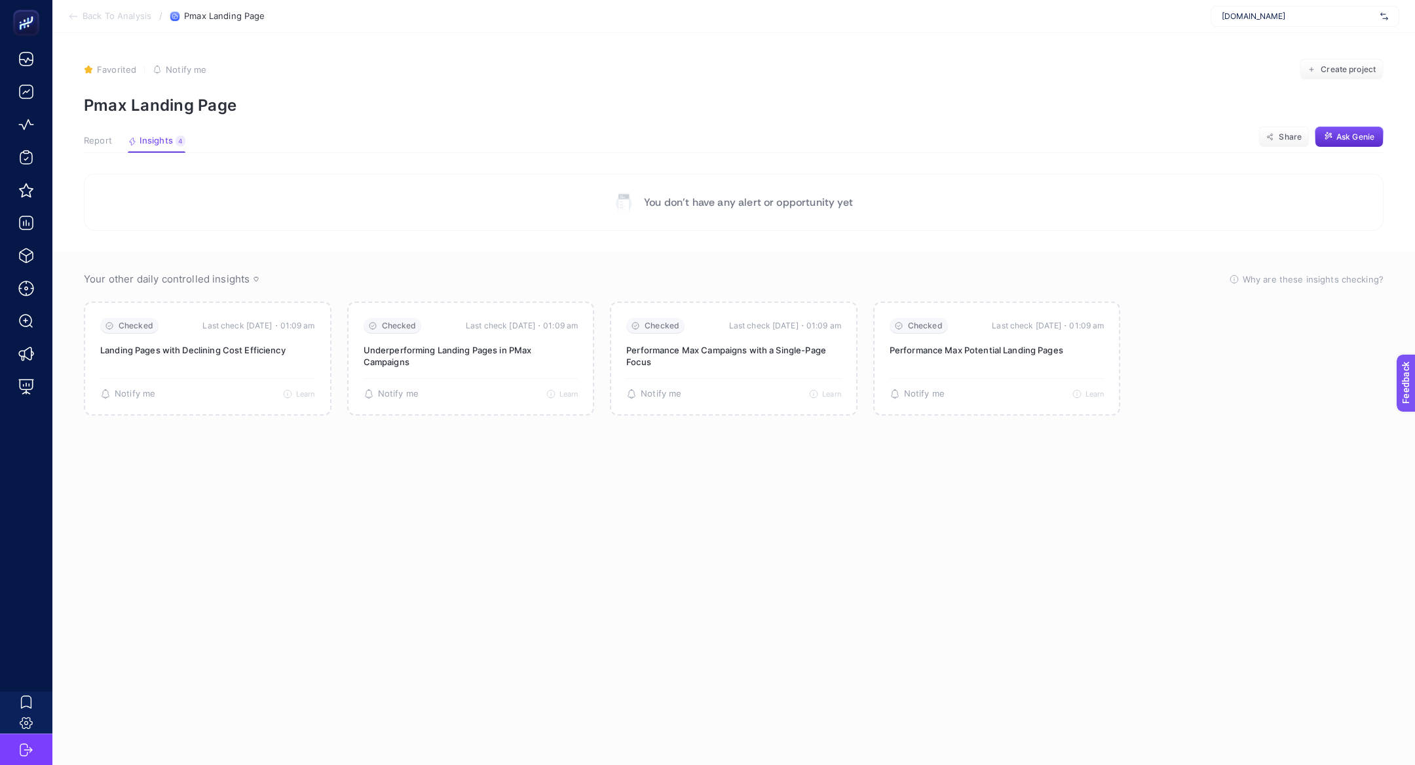
click at [109, 143] on span "Report" at bounding box center [98, 141] width 28 height 10
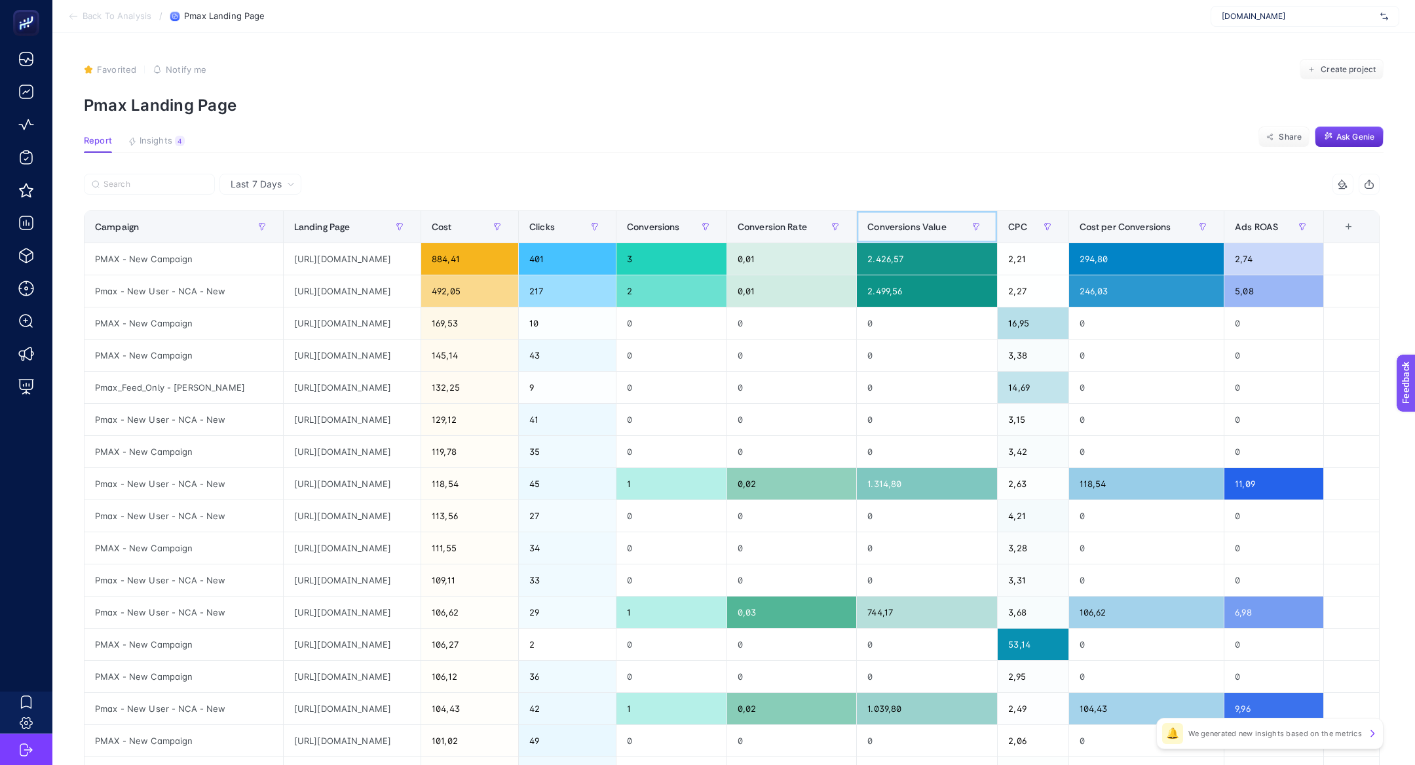
click at [946, 231] on span "Conversions Value" at bounding box center [907, 226] width 79 height 10
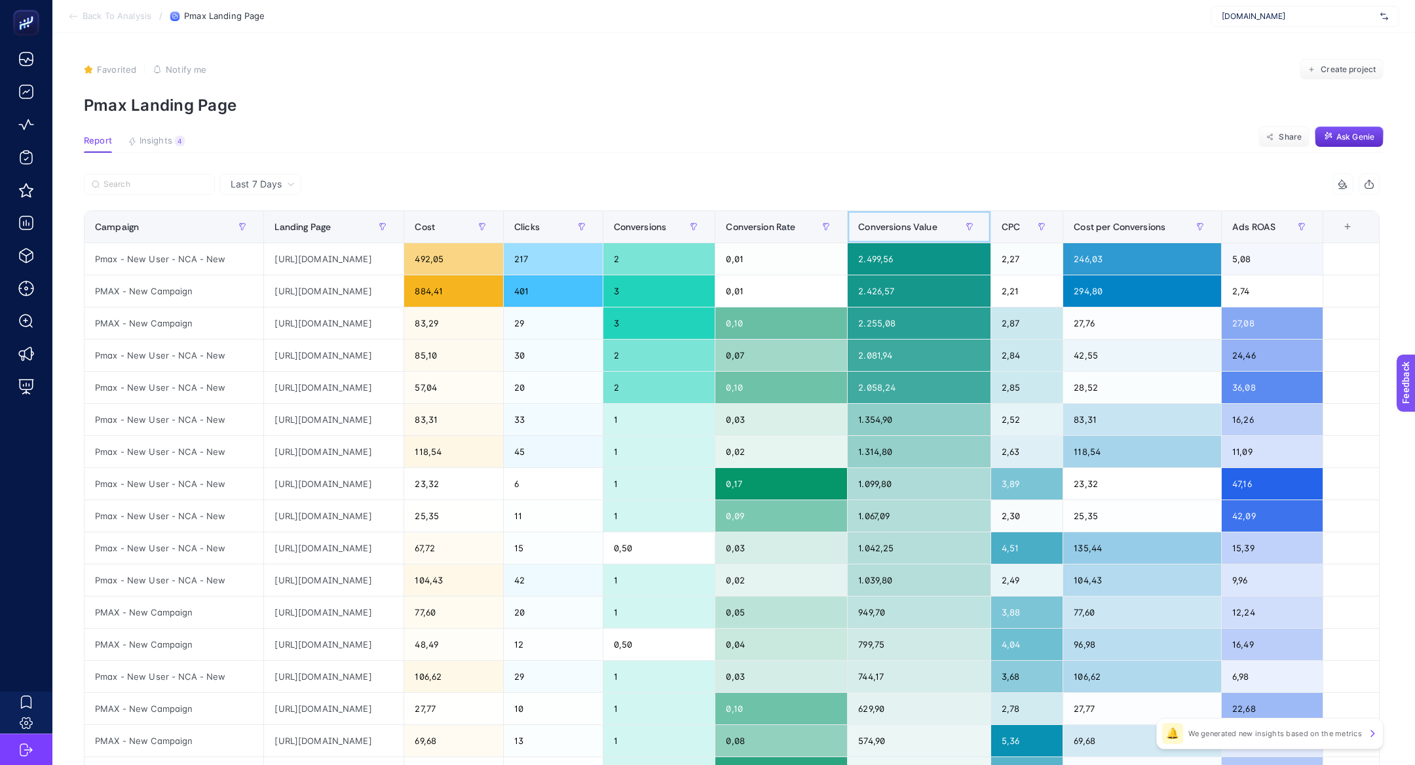
scroll to position [0, 26]
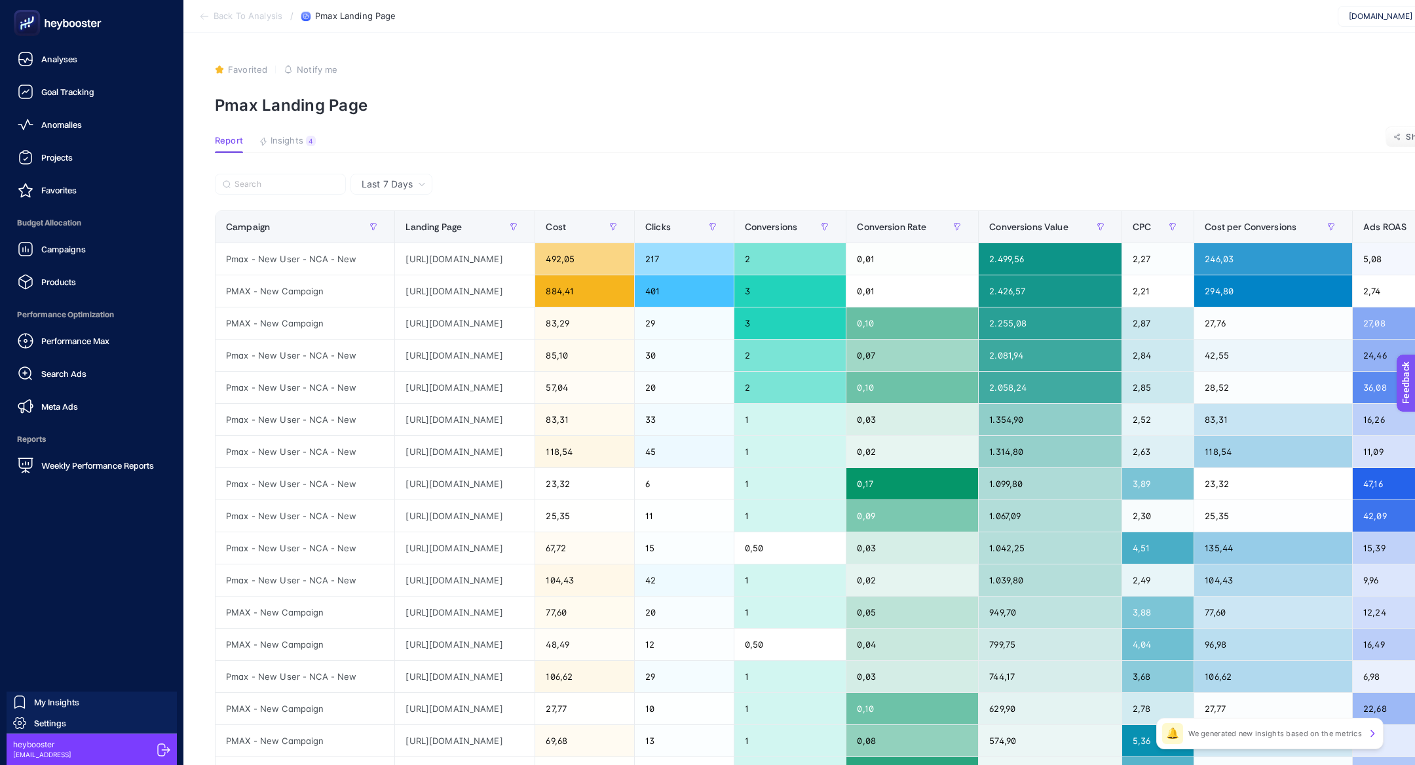
click at [74, 387] on div "Performance Max Search Ads Meta Ads" at bounding box center [91, 374] width 162 height 92
click at [74, 420] on ul "Analyses Goal Tracking Anomalies Projects Favorites Budget Allocation Campaigns…" at bounding box center [91, 262] width 162 height 432
click at [71, 410] on span "Meta Ads" at bounding box center [59, 406] width 37 height 10
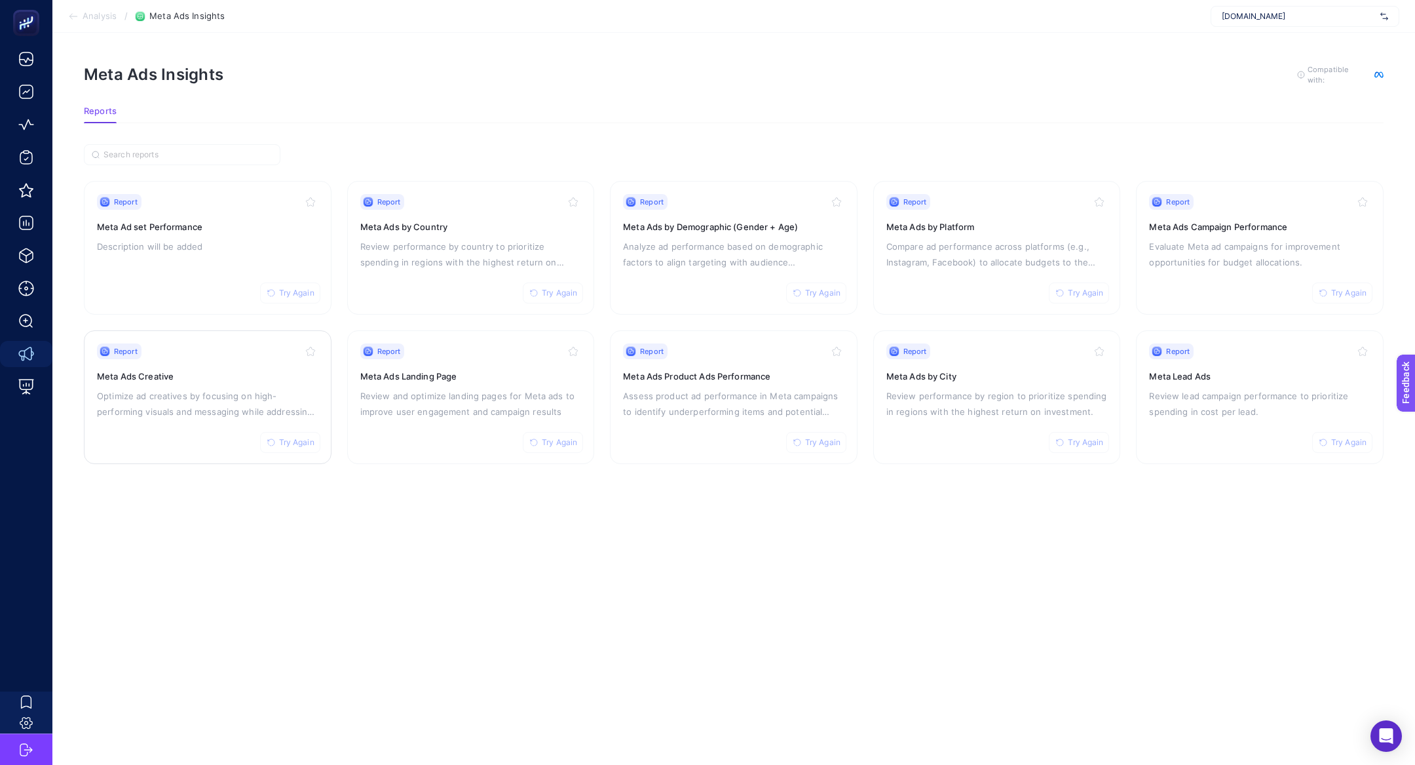
click at [136, 426] on div "Report Try Again Meta Ads Creative Optimize ad creatives by focusing on high-pe…" at bounding box center [207, 396] width 221 height 107
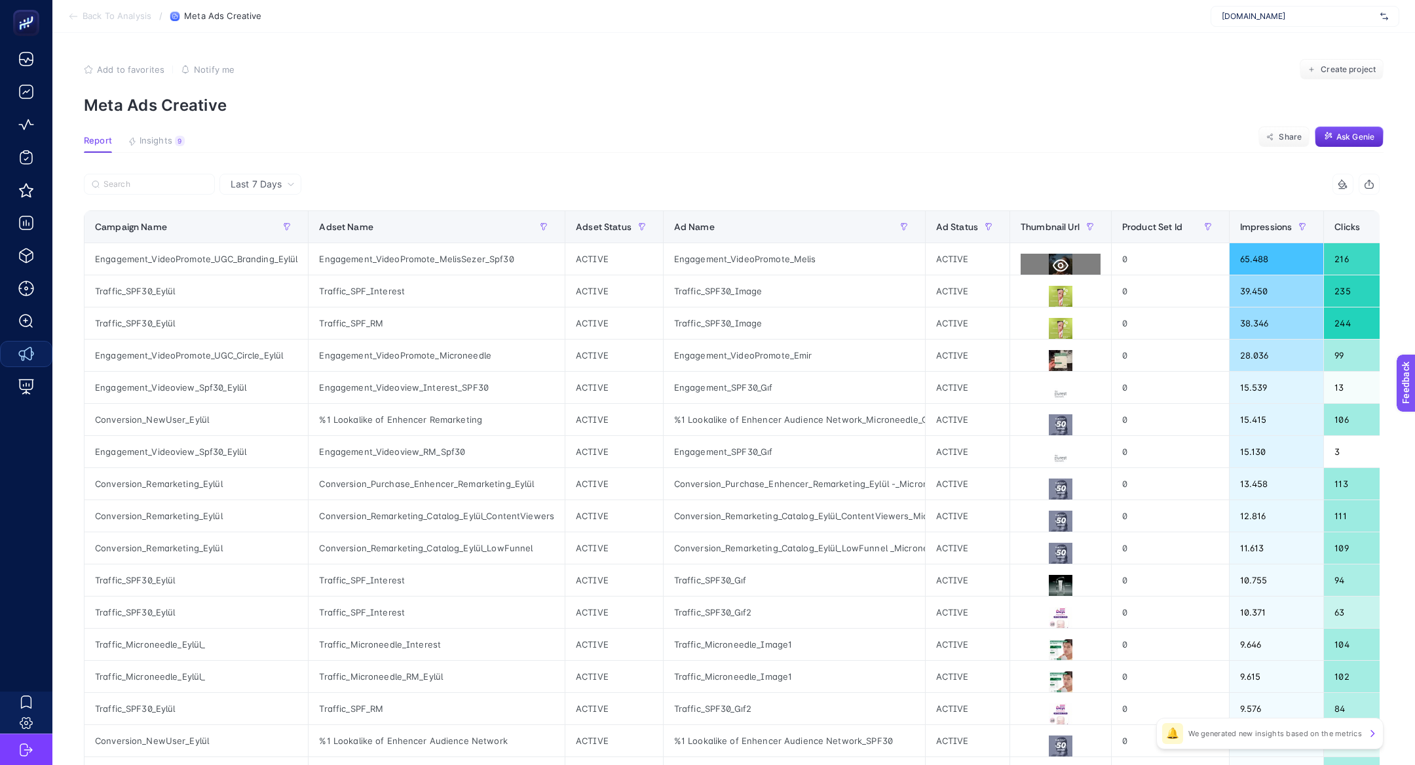
scroll to position [0, 932]
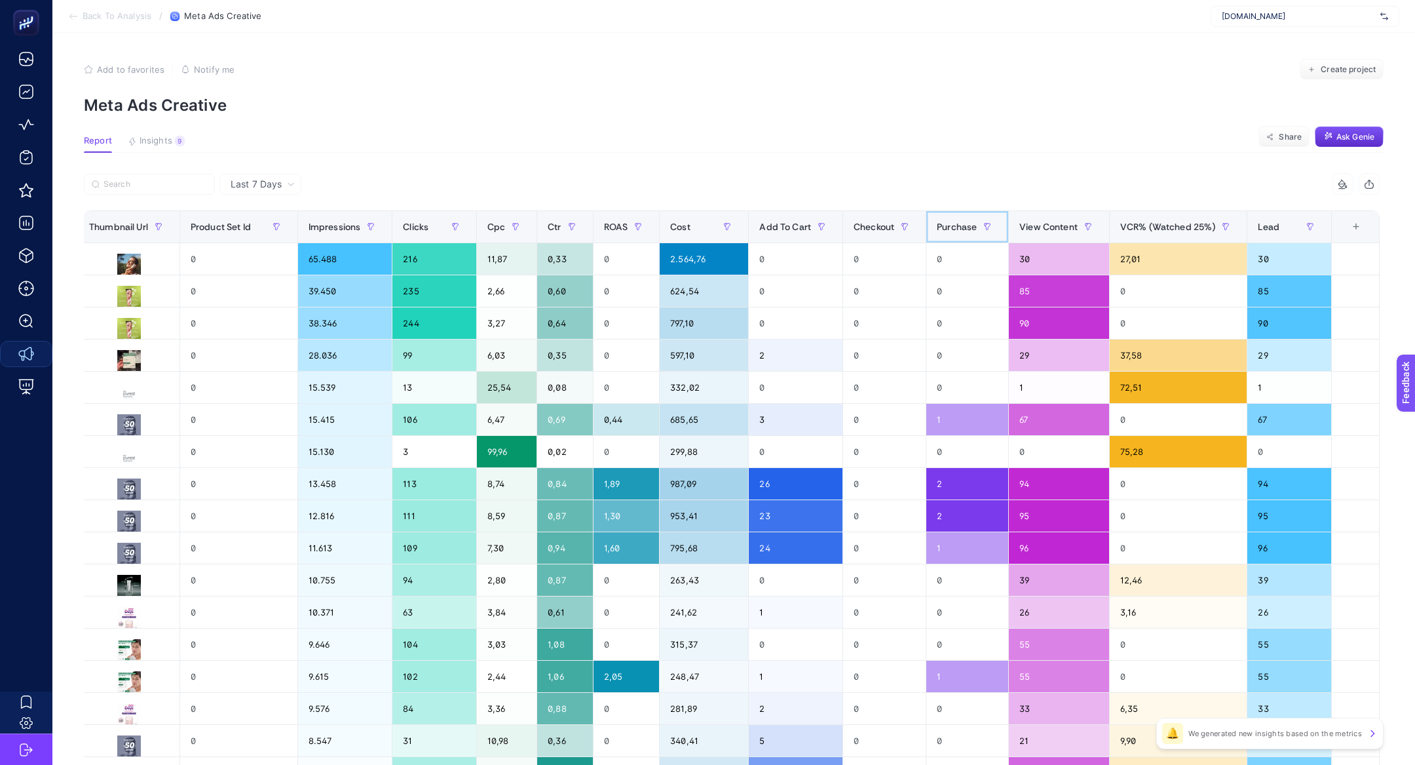
click at [957, 221] on span "Purchase" at bounding box center [957, 226] width 40 height 10
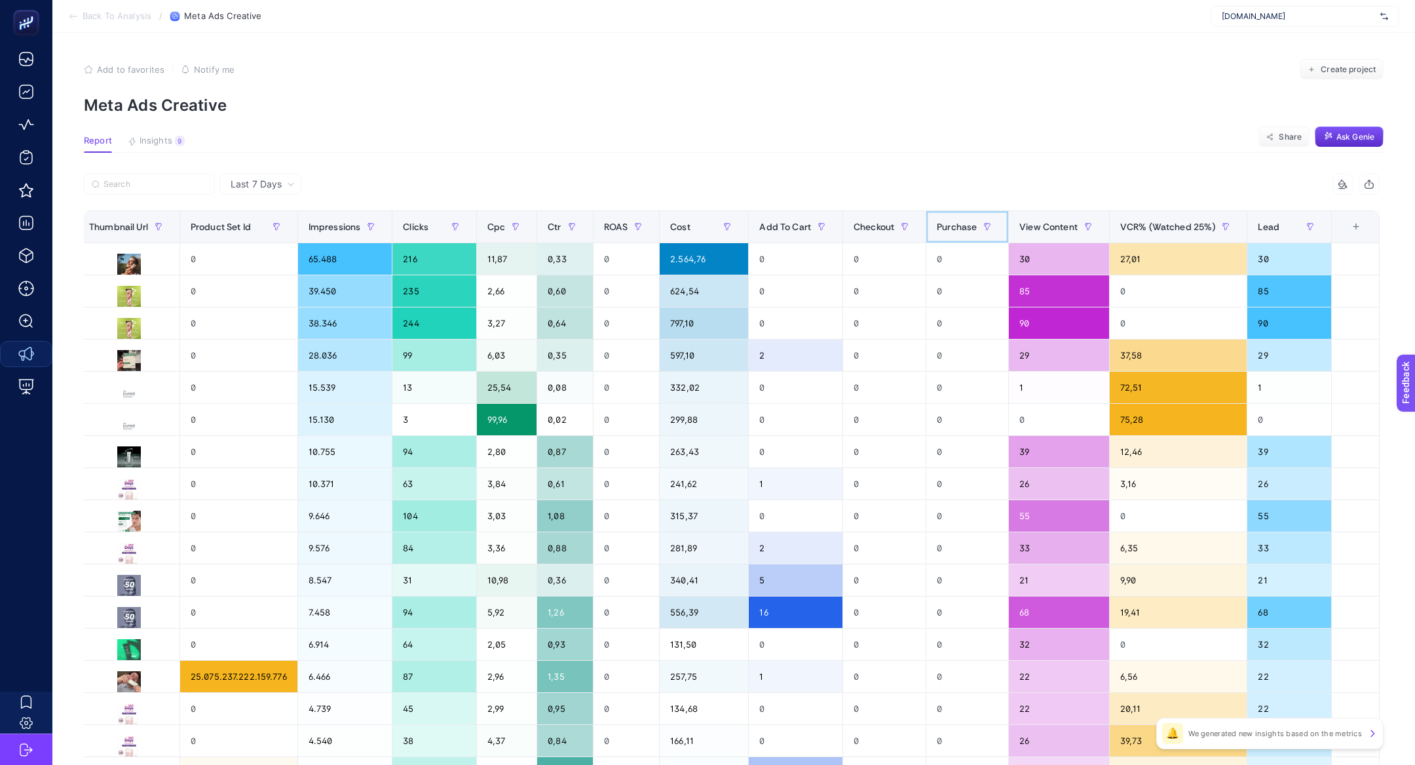
click at [957, 221] on span "Purchase" at bounding box center [957, 226] width 40 height 10
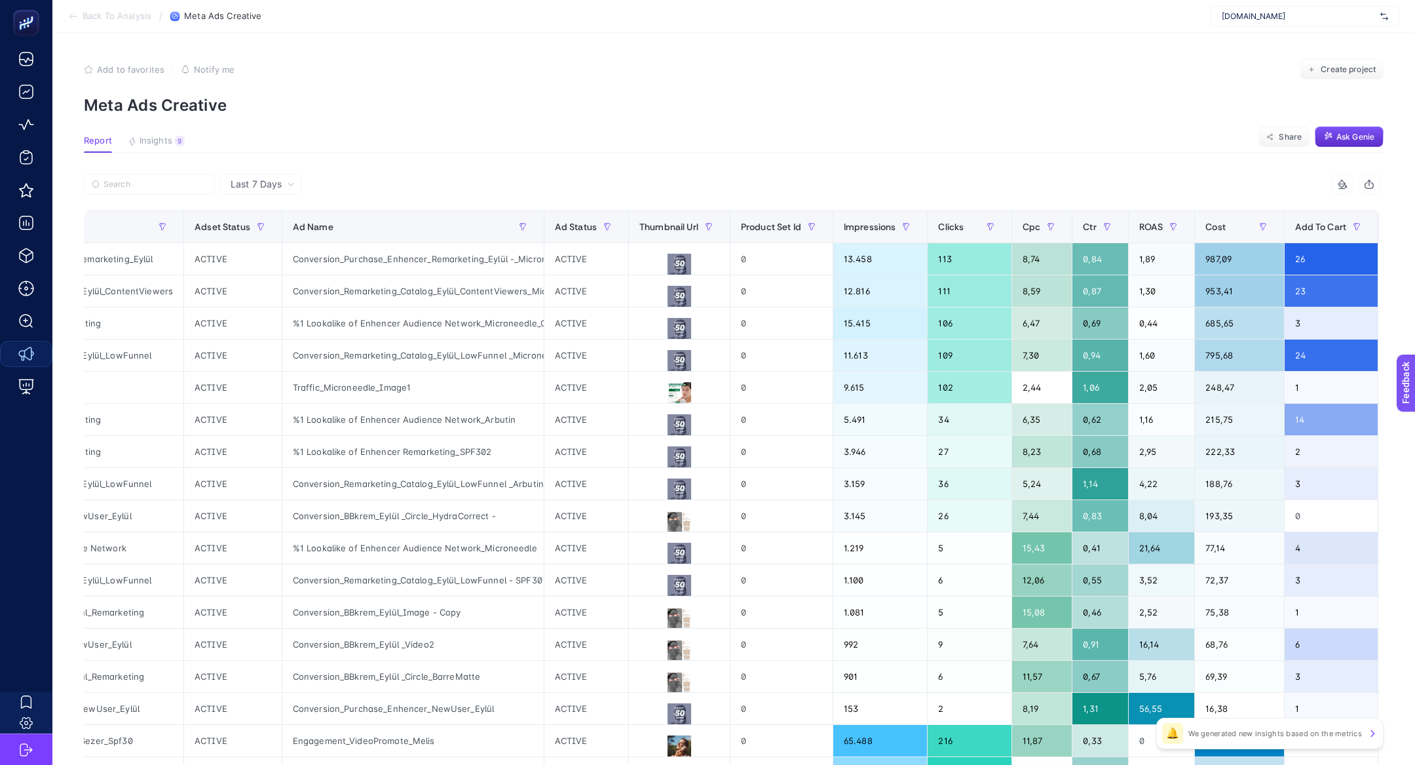
scroll to position [0, 0]
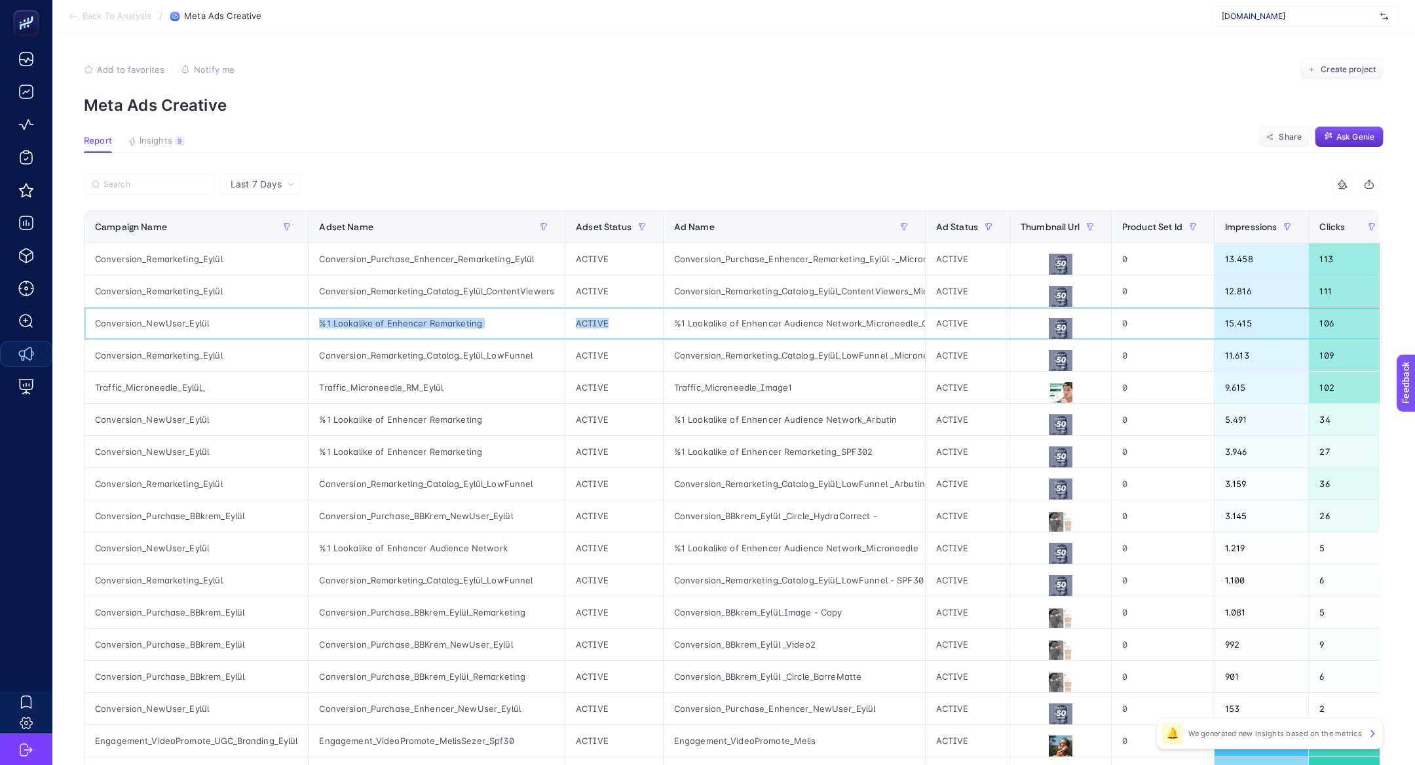
drag, startPoint x: 183, startPoint y: 329, endPoint x: 771, endPoint y: 314, distance: 587.3
click at [771, 314] on tr "Conversion_NewUser_Eylül %1 Lookalike of Enhencer Remarketing ACTIVE %1 Lookali…" at bounding box center [1191, 323] width 2212 height 32
click at [160, 139] on span "Insights" at bounding box center [156, 141] width 33 height 10
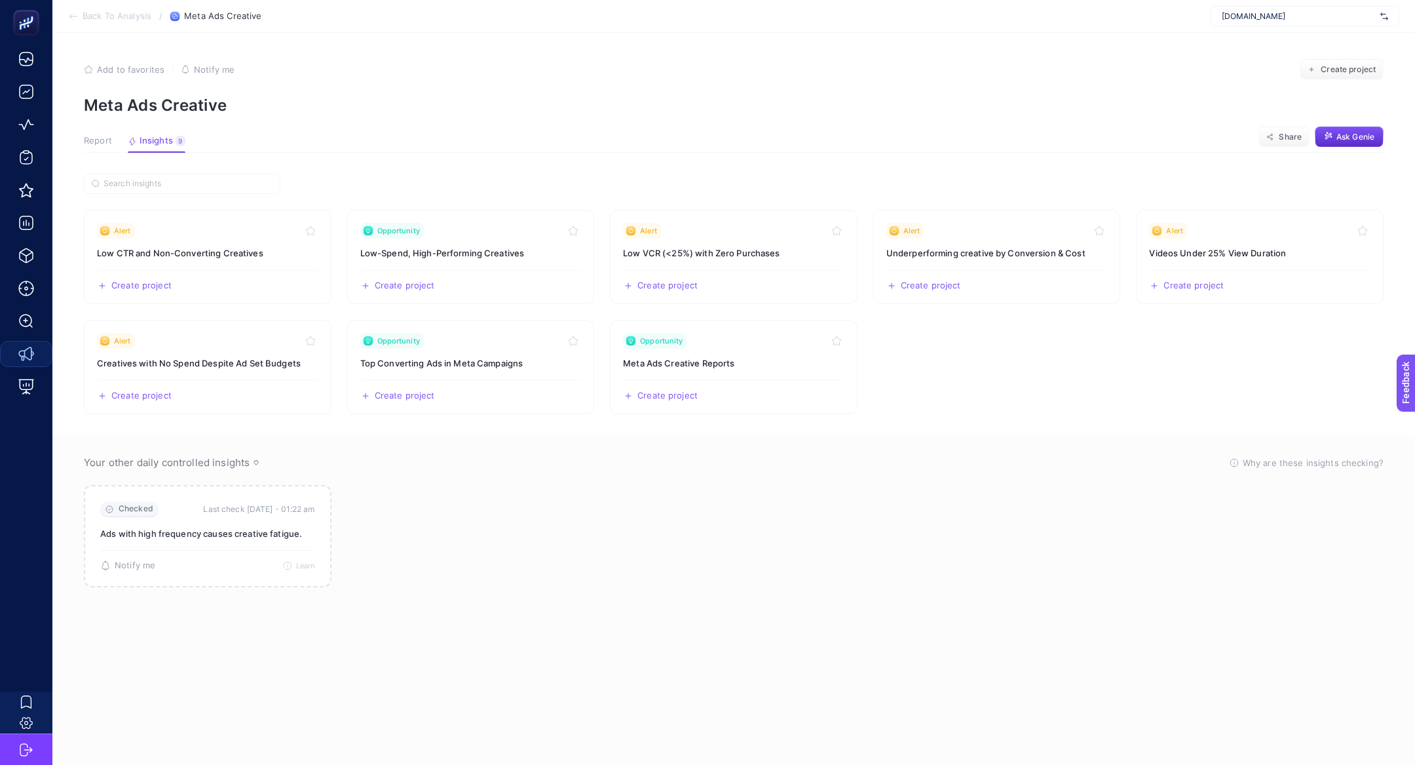
click at [109, 140] on span "Report" at bounding box center [98, 141] width 28 height 10
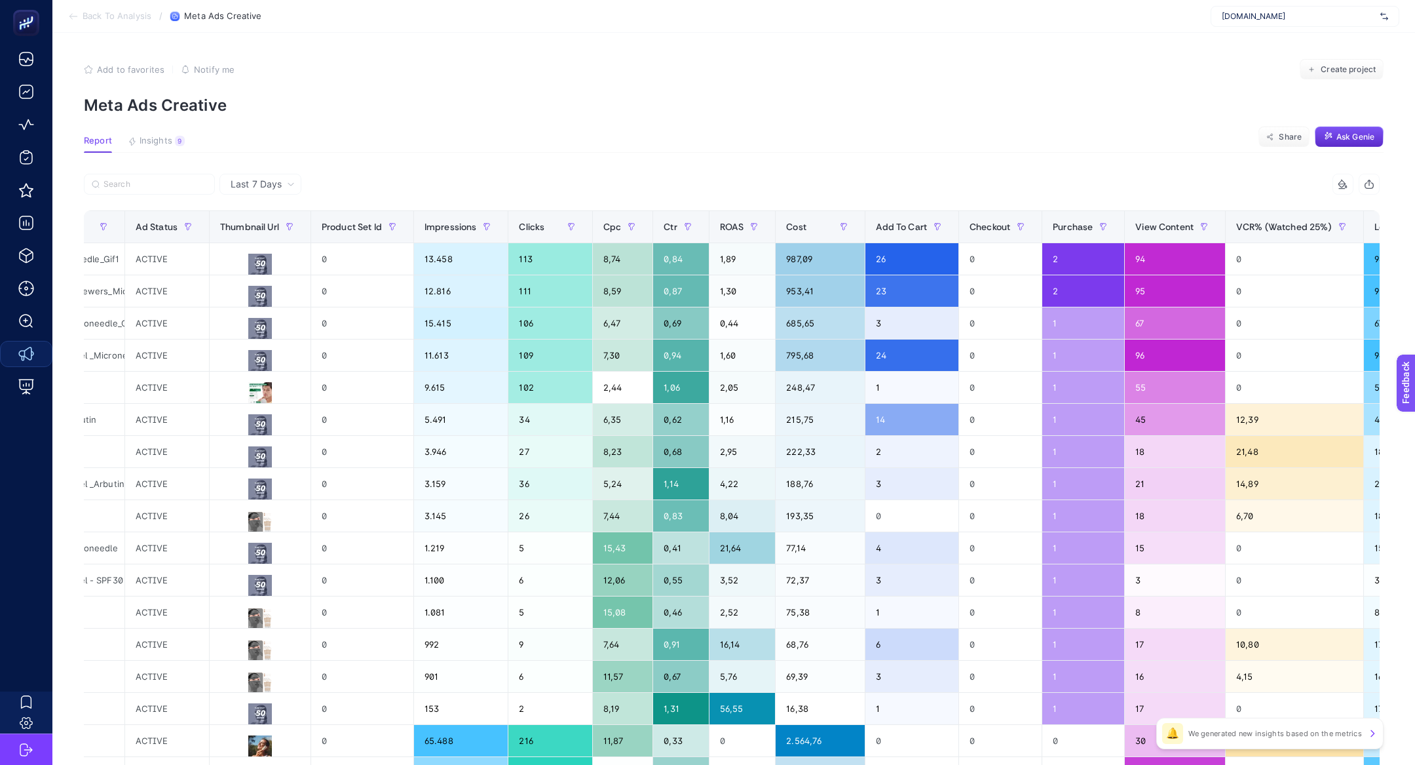
scroll to position [0, 919]
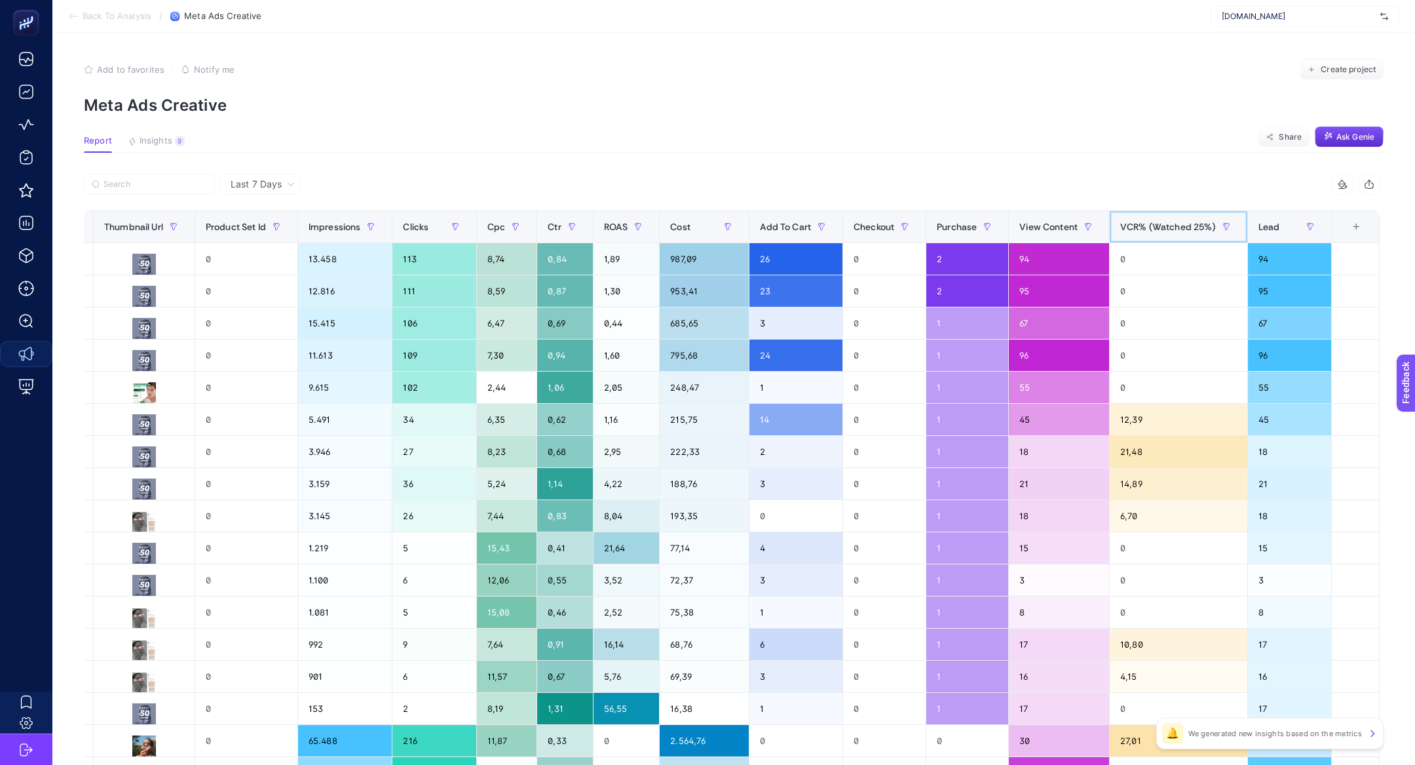
click at [1149, 229] on span "VCR% (Watched 25%)" at bounding box center [1168, 226] width 96 height 10
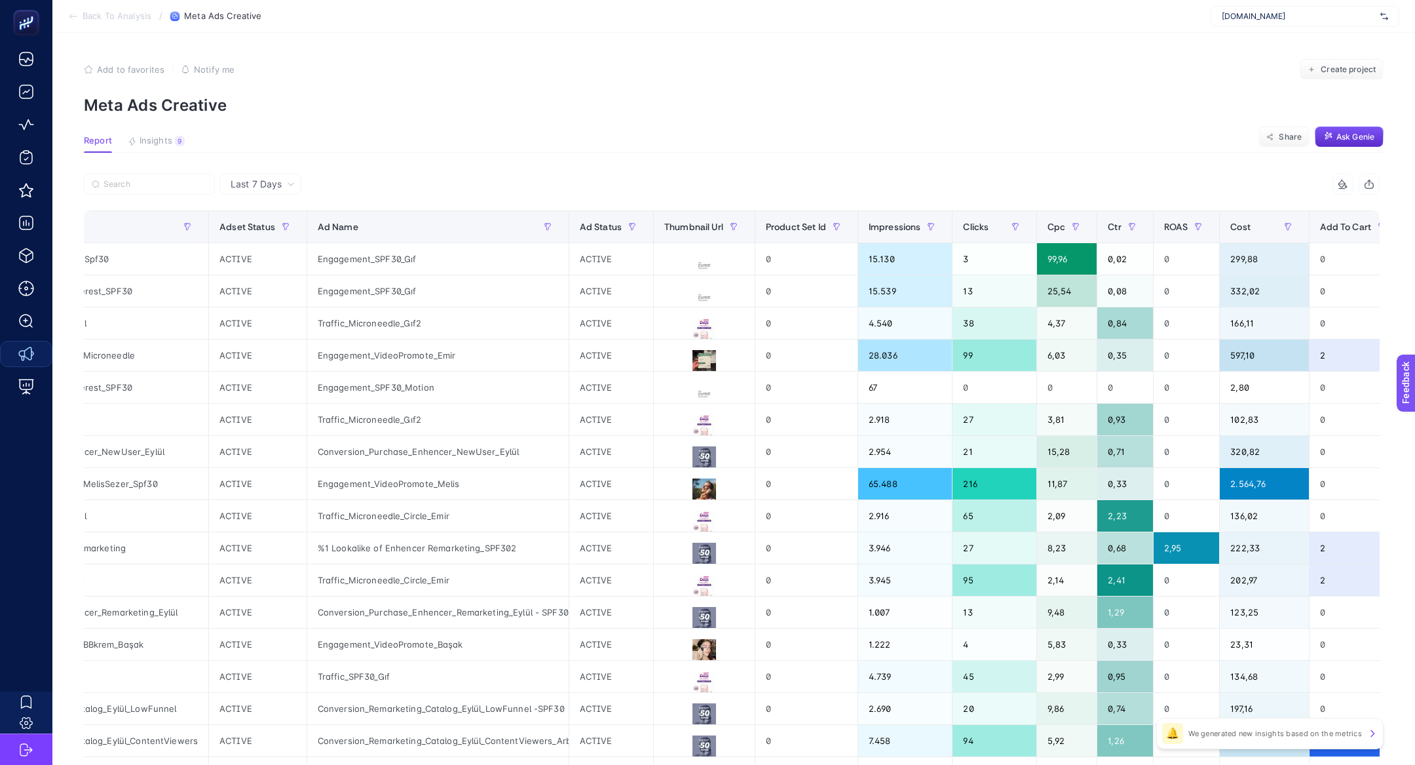
scroll to position [0, 362]
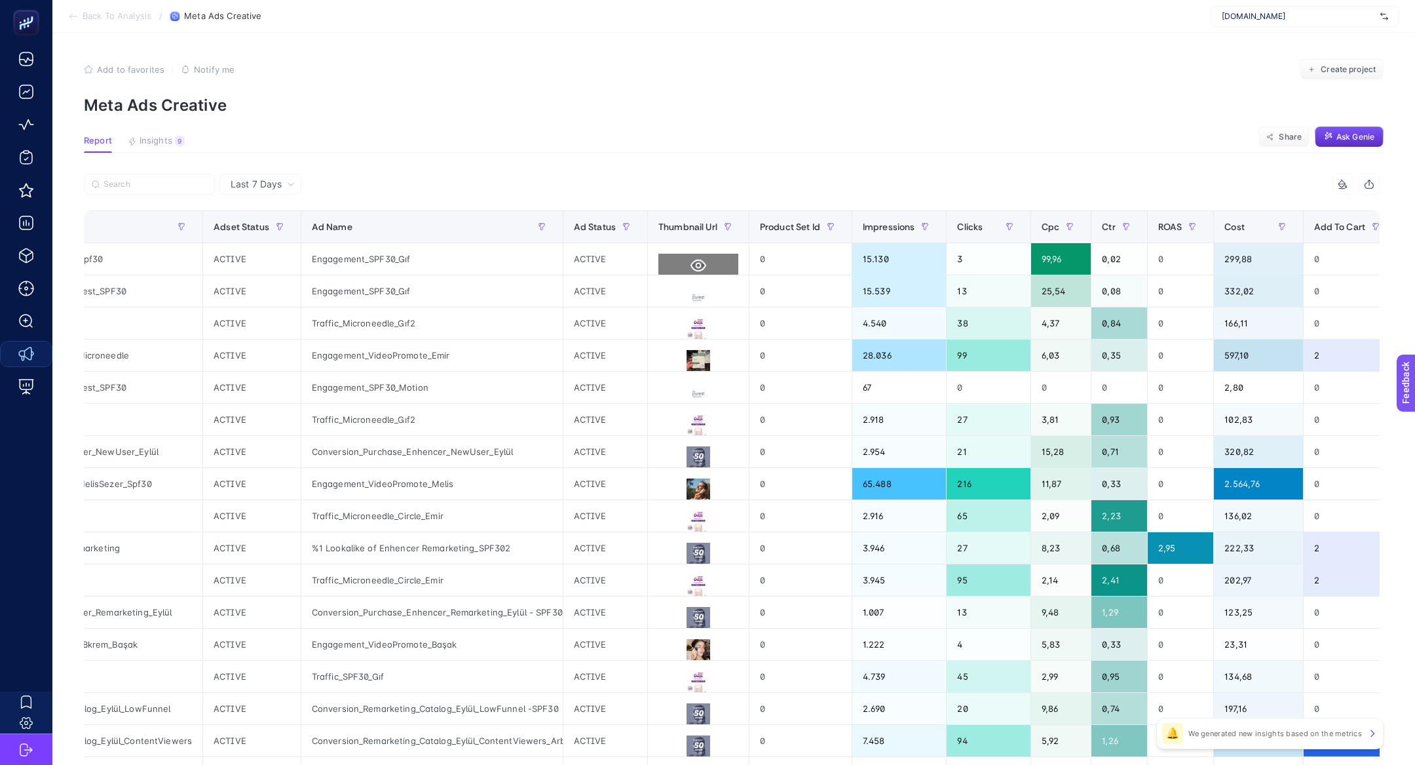
click at [704, 267] on button at bounding box center [698, 266] width 80 height 24
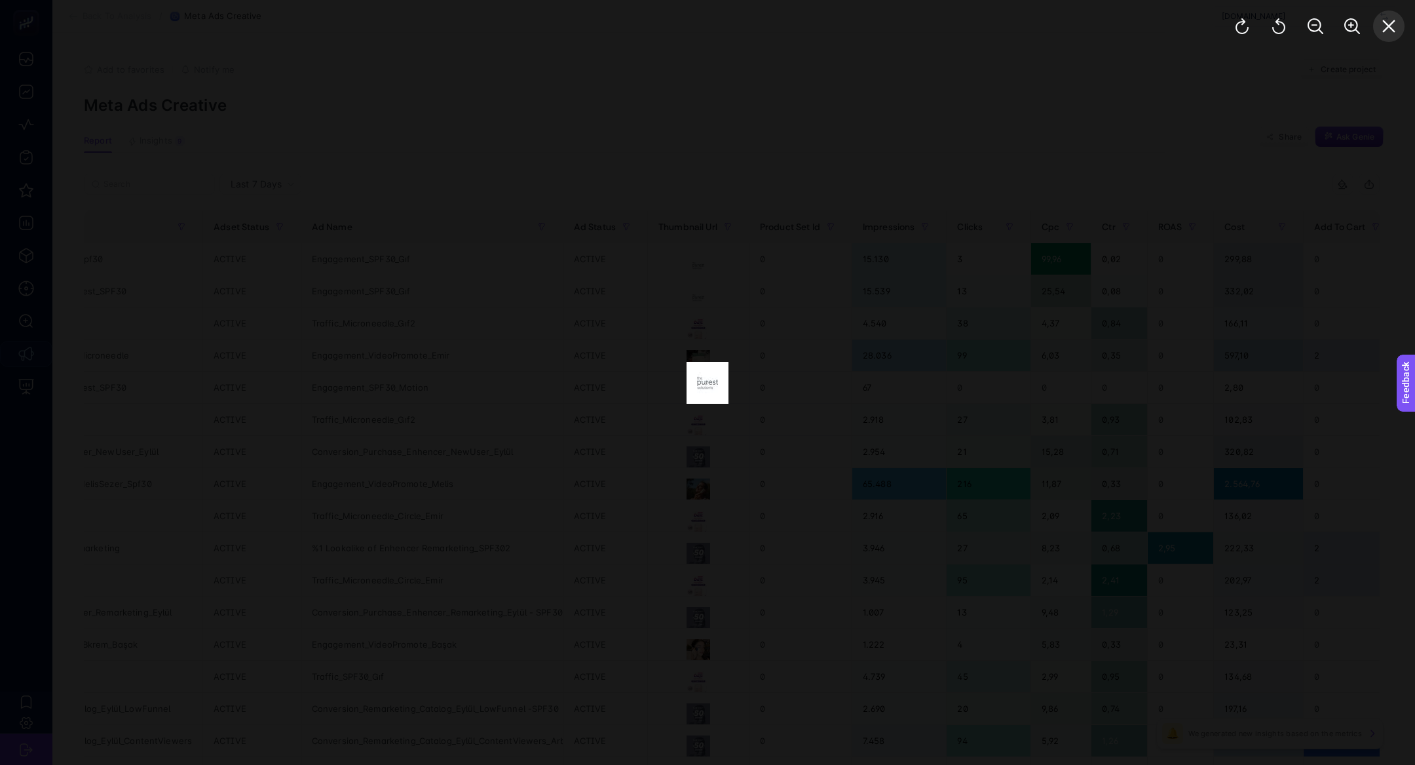
click at [1381, 16] on button "Close" at bounding box center [1388, 25] width 31 height 31
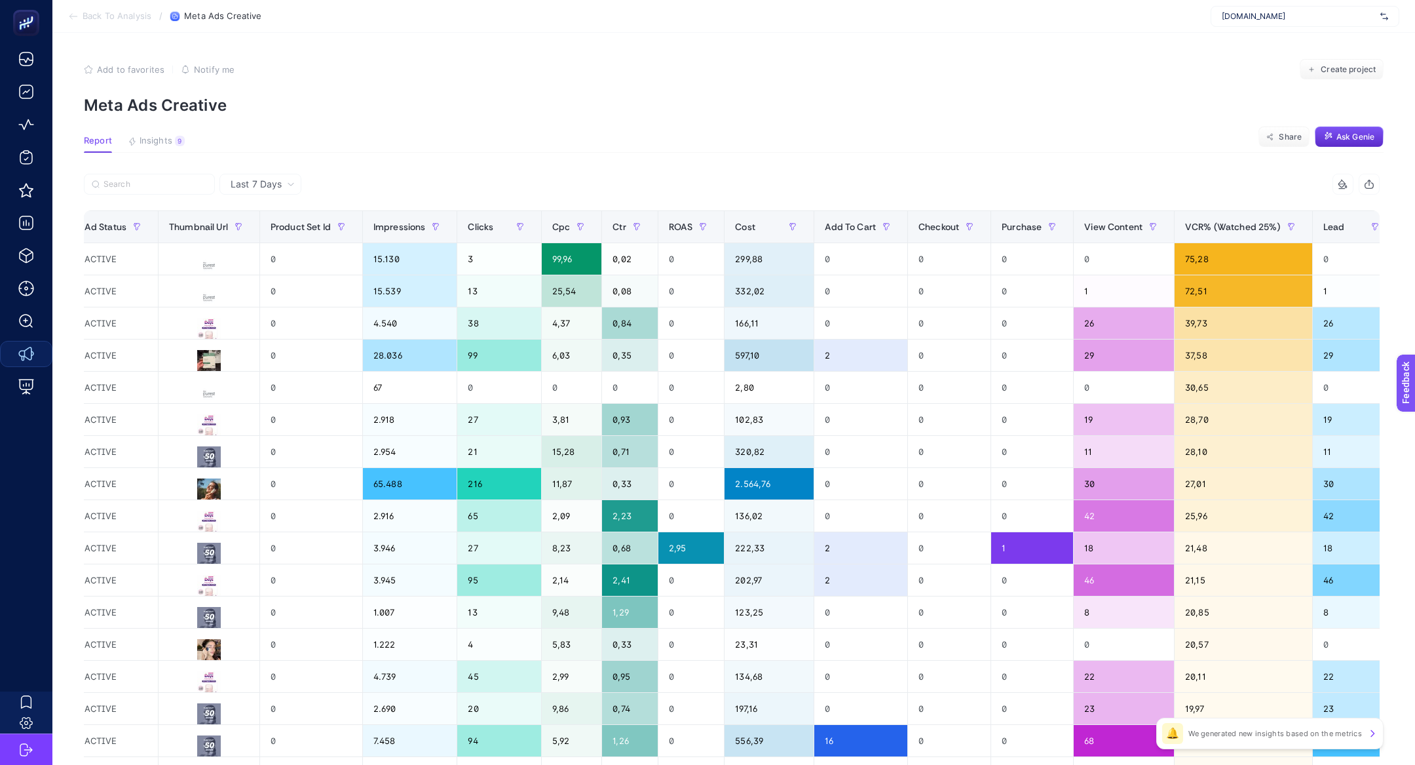
scroll to position [0, 919]
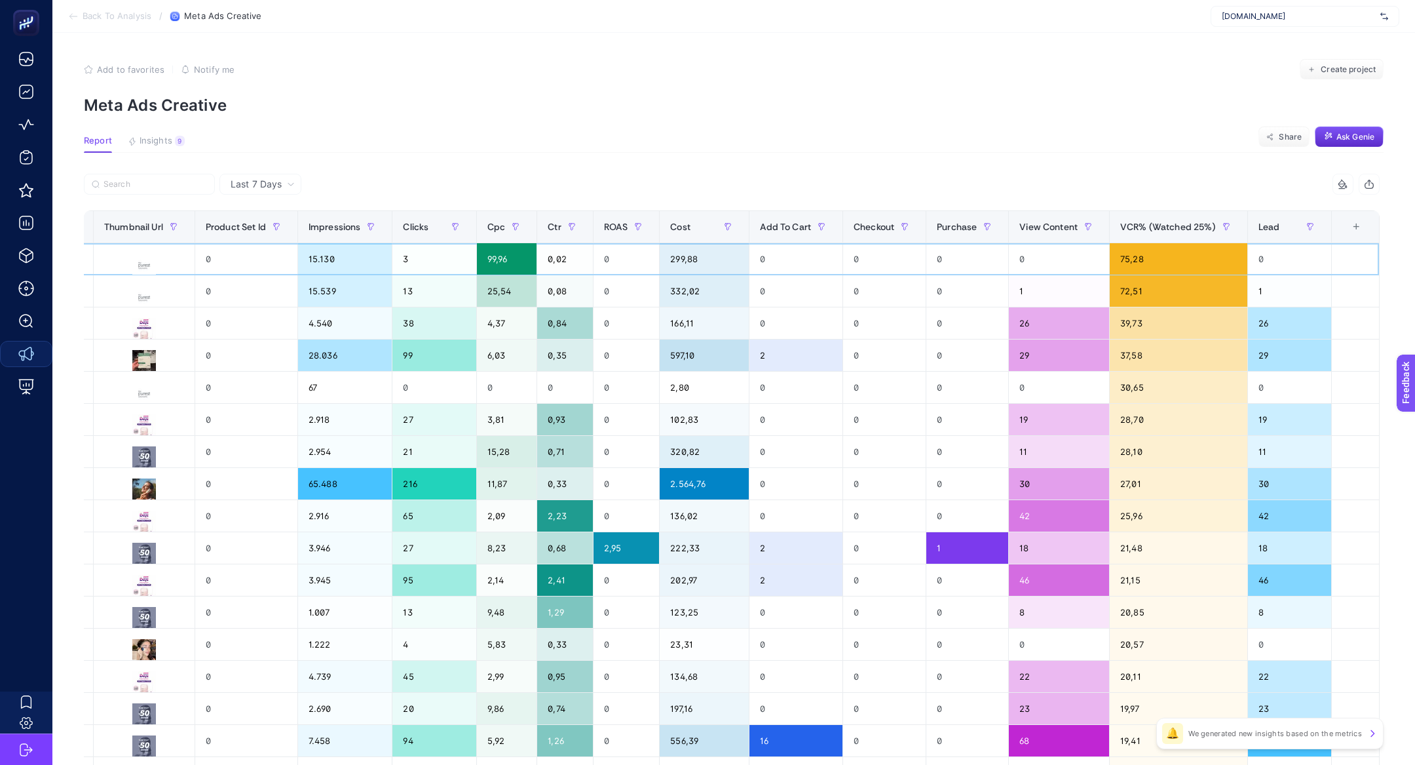
click at [1177, 243] on div "75,28" at bounding box center [1179, 258] width 138 height 31
click at [1175, 227] on span "VCR% (Watched 25%)" at bounding box center [1168, 226] width 96 height 10
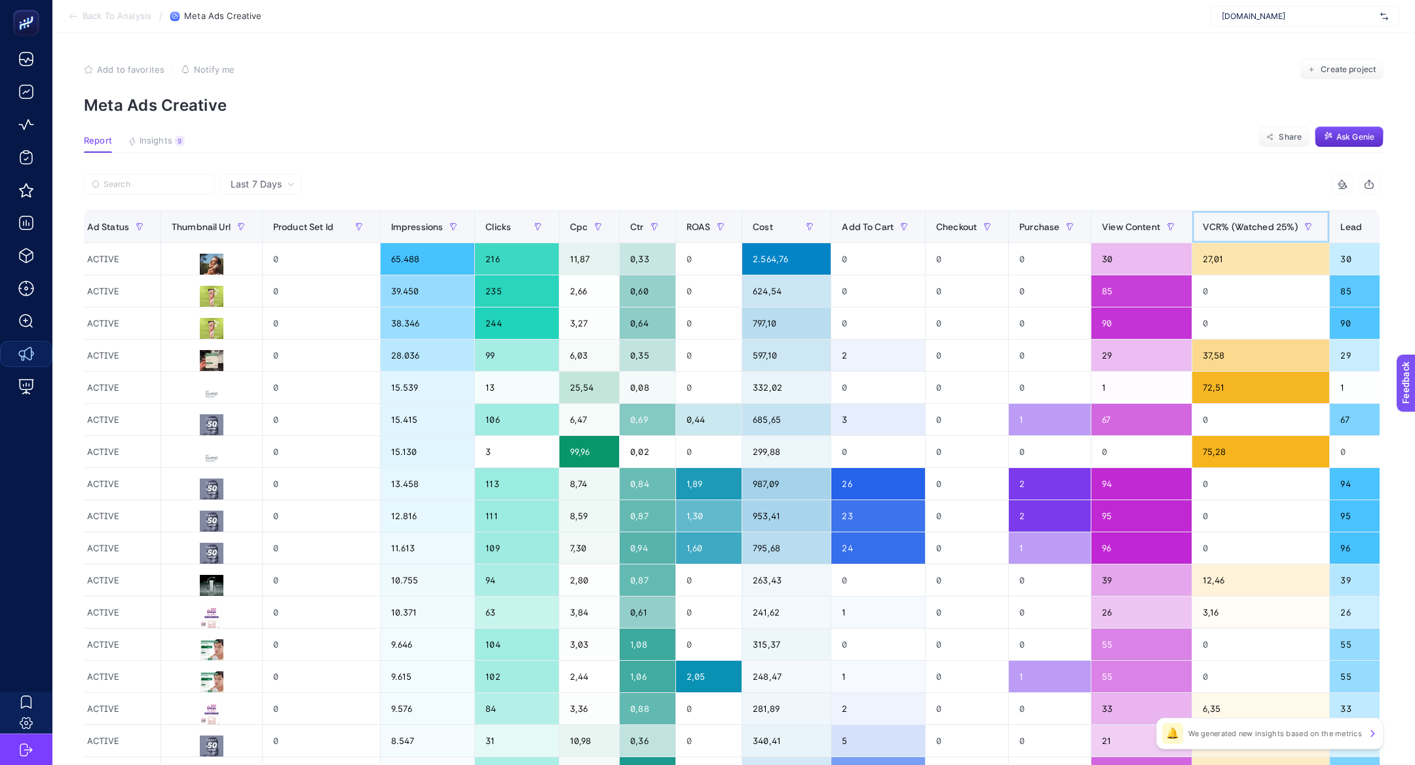
click at [1244, 229] on span "VCR% (Watched 25%)" at bounding box center [1251, 226] width 96 height 10
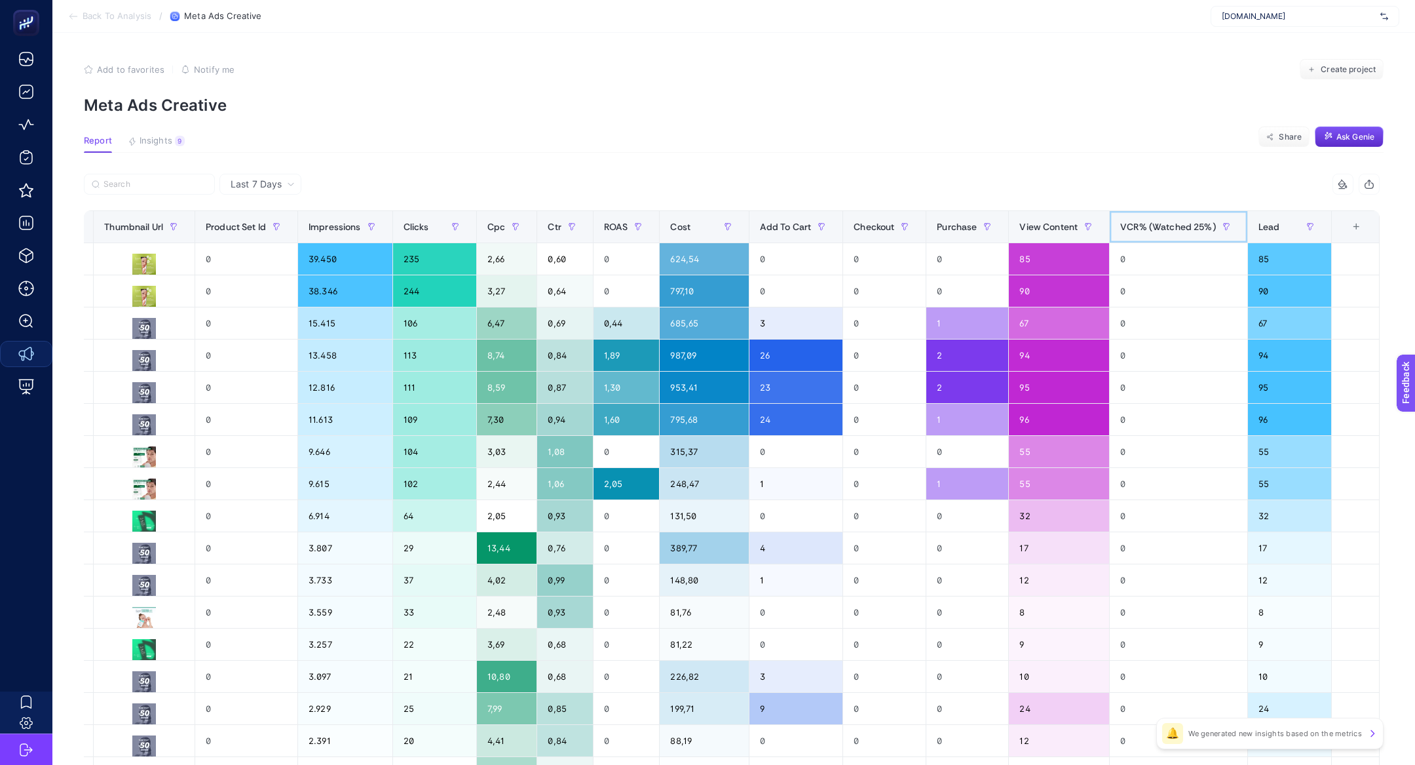
scroll to position [0, 845]
click at [1177, 218] on div "VCR% (Watched 25%)" at bounding box center [1178, 226] width 117 height 21
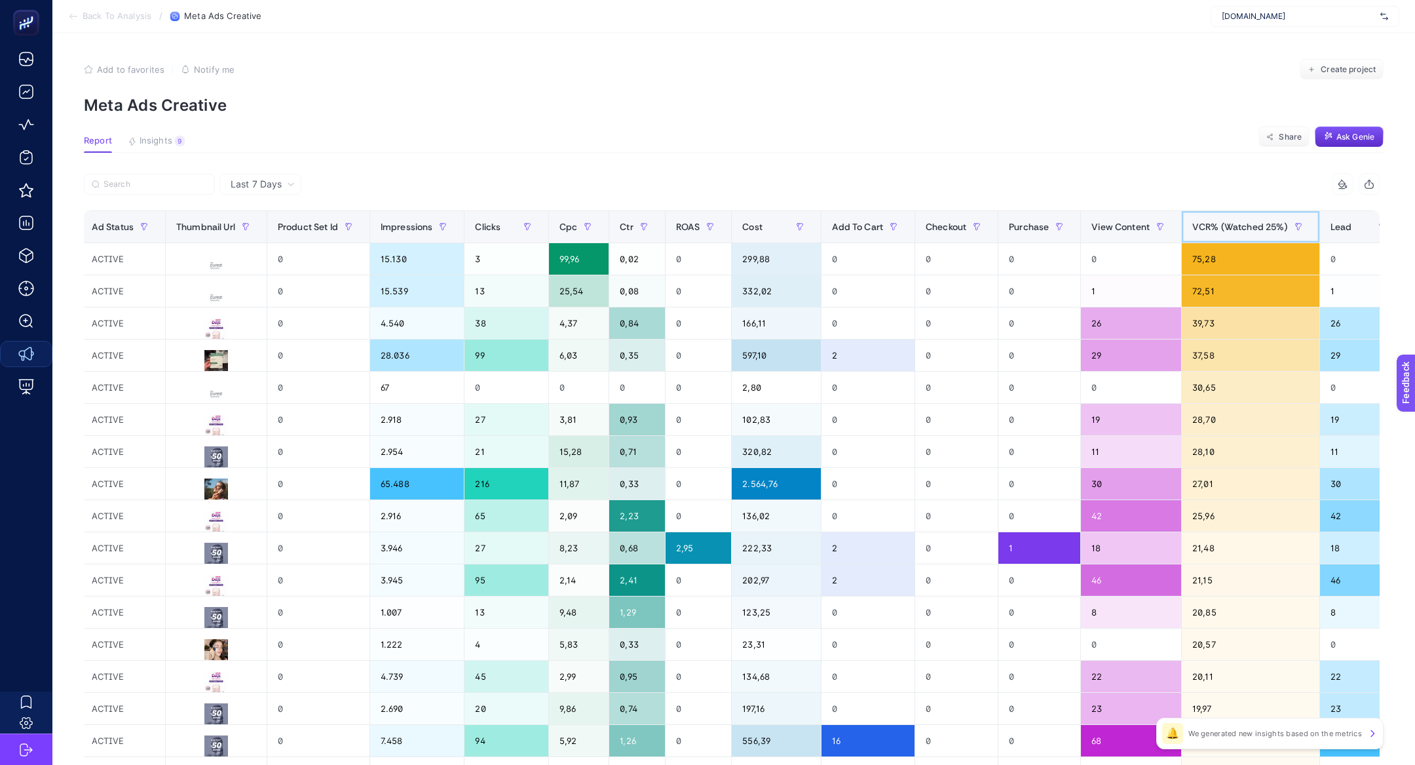
click at [1217, 222] on span "VCR% (Watched 25%)" at bounding box center [1240, 226] width 96 height 10
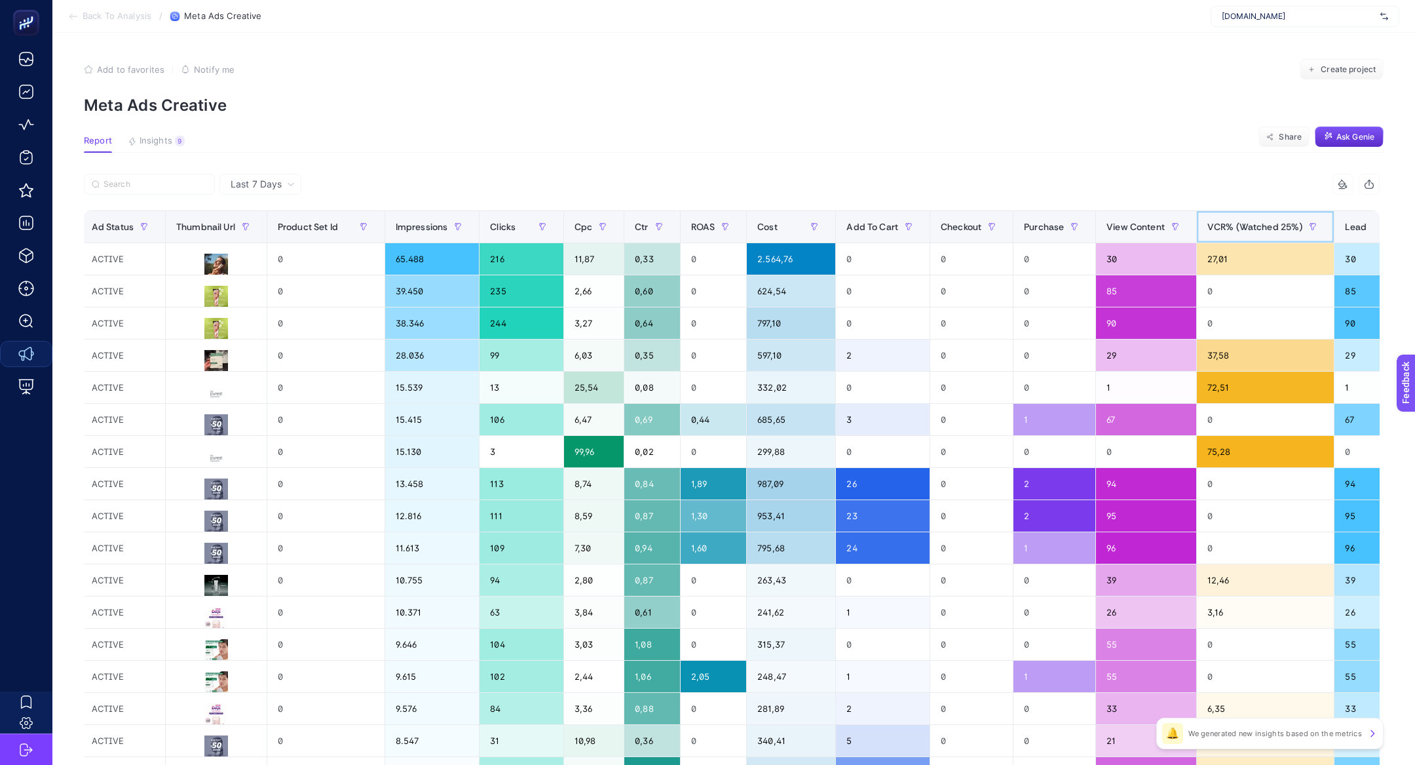
scroll to position [0, 0]
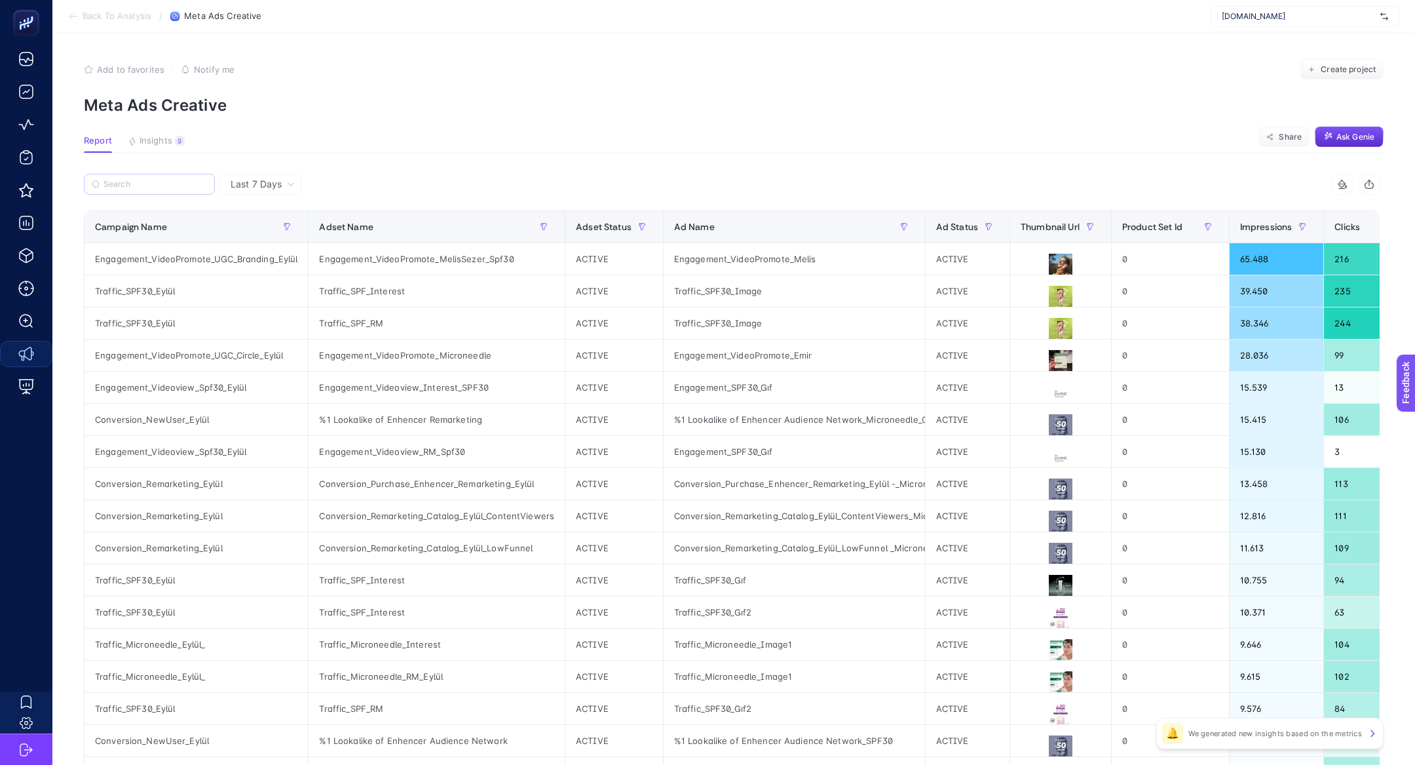
click at [168, 189] on label at bounding box center [149, 184] width 131 height 21
click at [168, 189] on input "Search" at bounding box center [156, 185] width 104 height 10
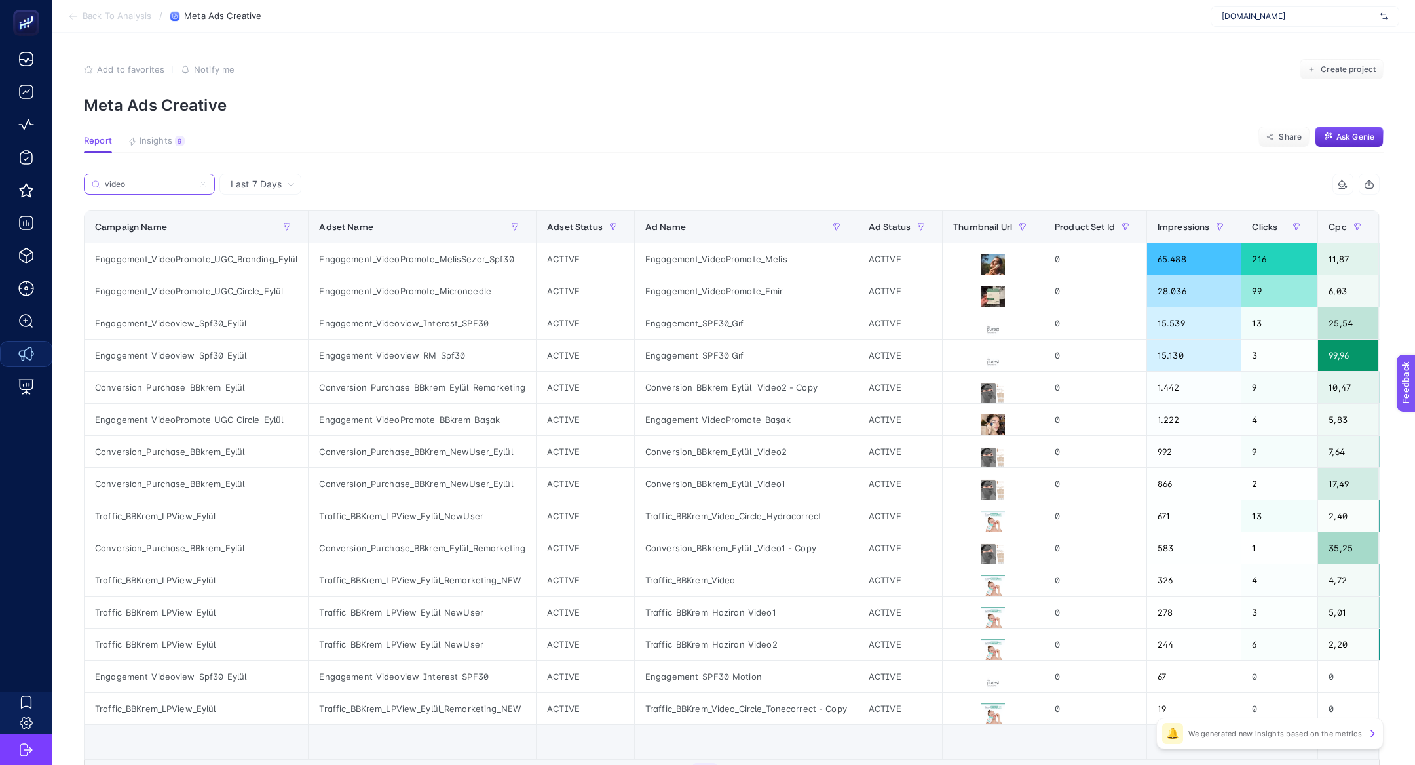
scroll to position [0, 831]
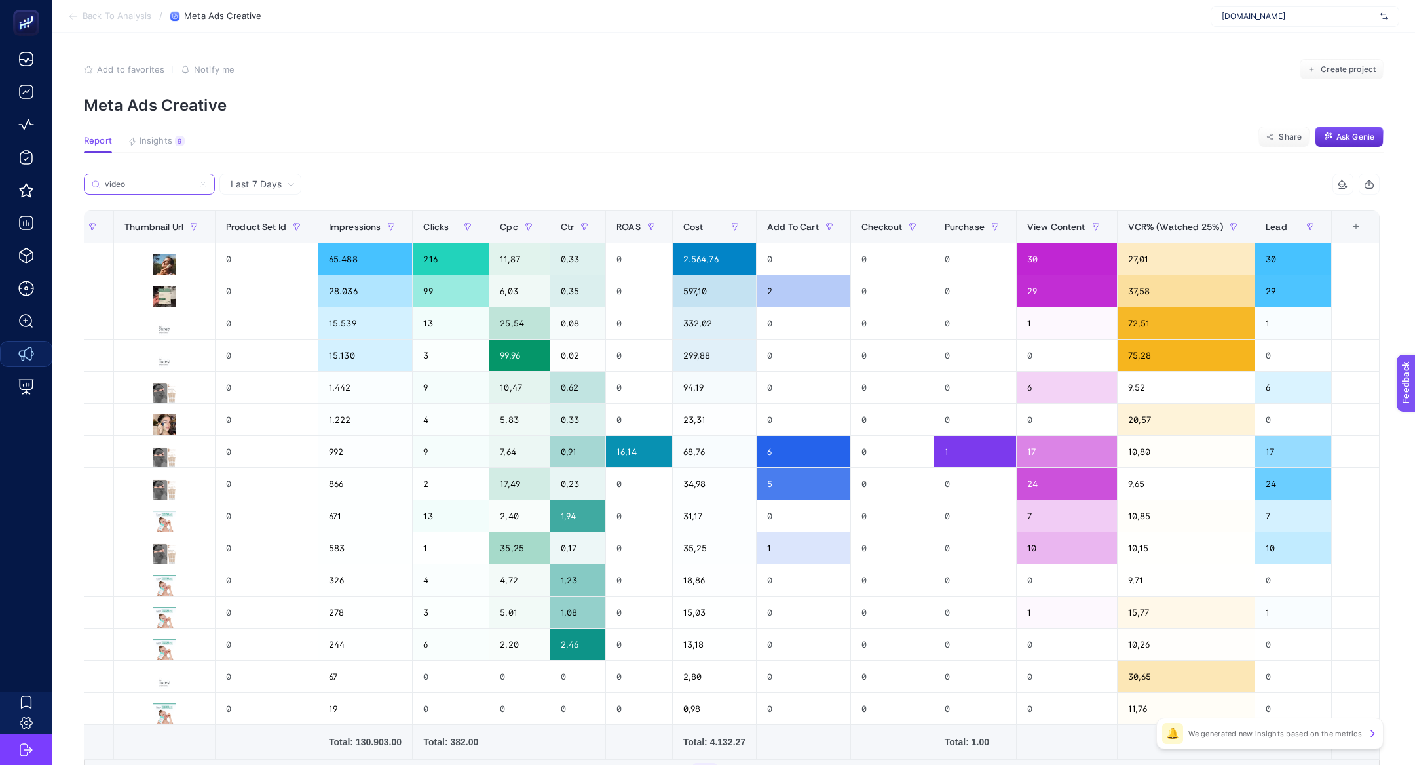
type input "video"
click at [1191, 235] on div "VCR% (Watched 25%)" at bounding box center [1186, 226] width 117 height 21
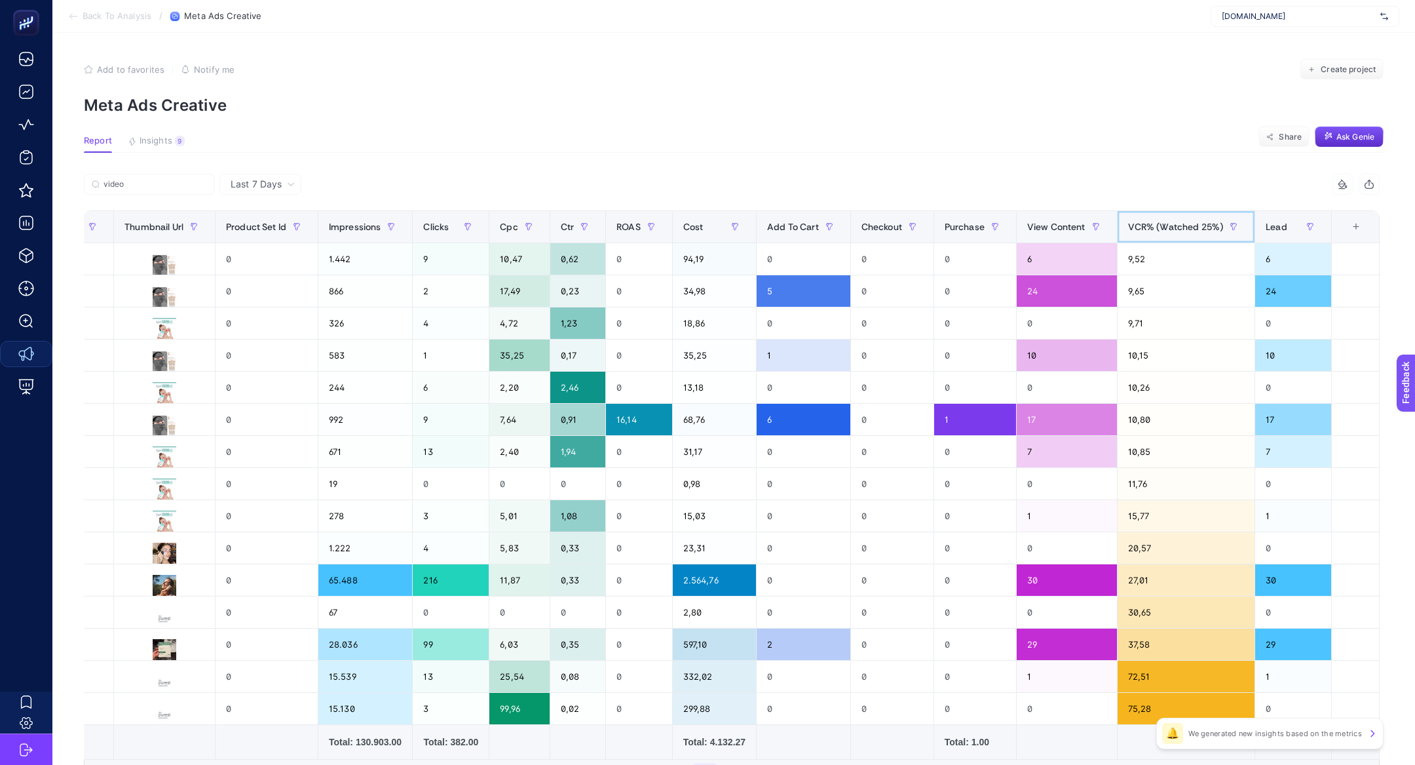
click at [1191, 235] on div "VCR% (Watched 25%)" at bounding box center [1186, 226] width 117 height 21
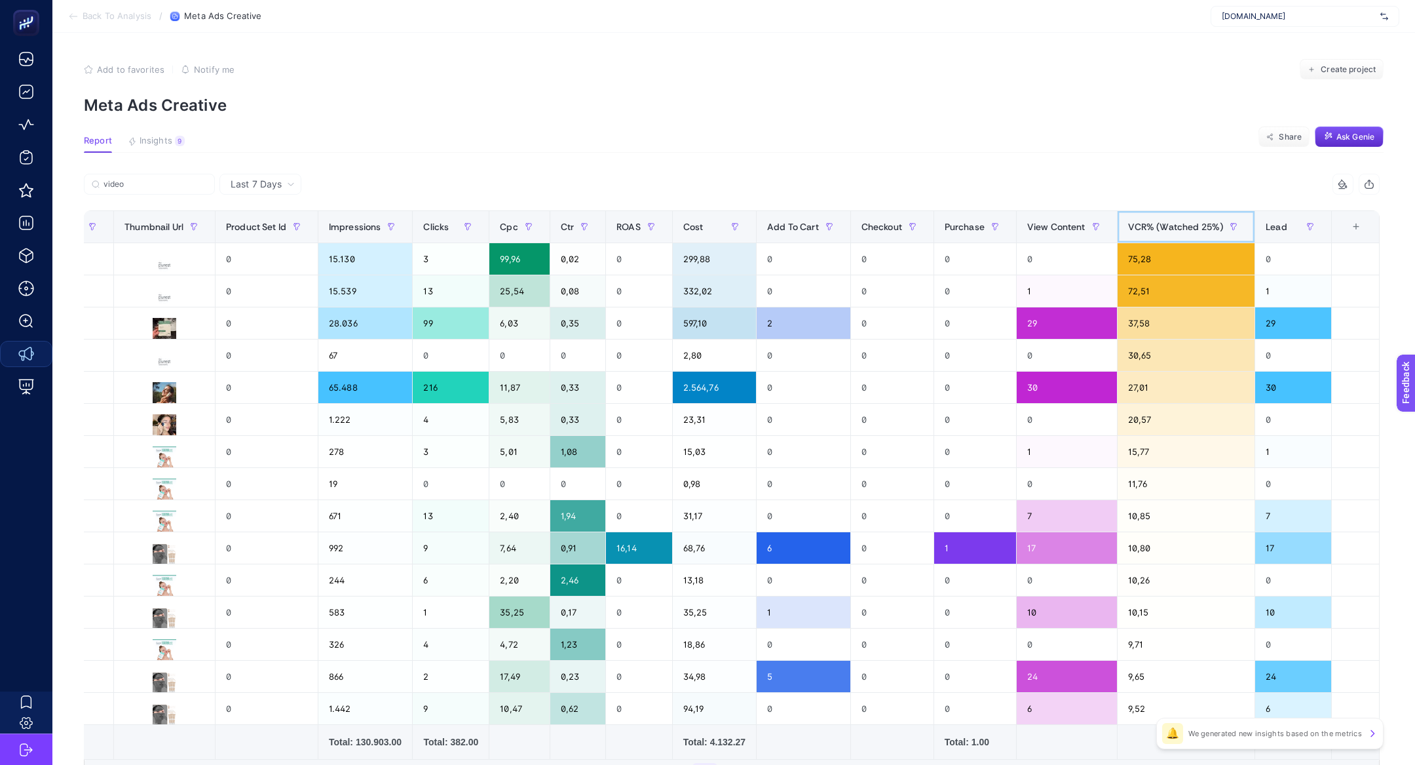
click at [1187, 231] on span "VCR% (Watched 25%)" at bounding box center [1176, 226] width 96 height 10
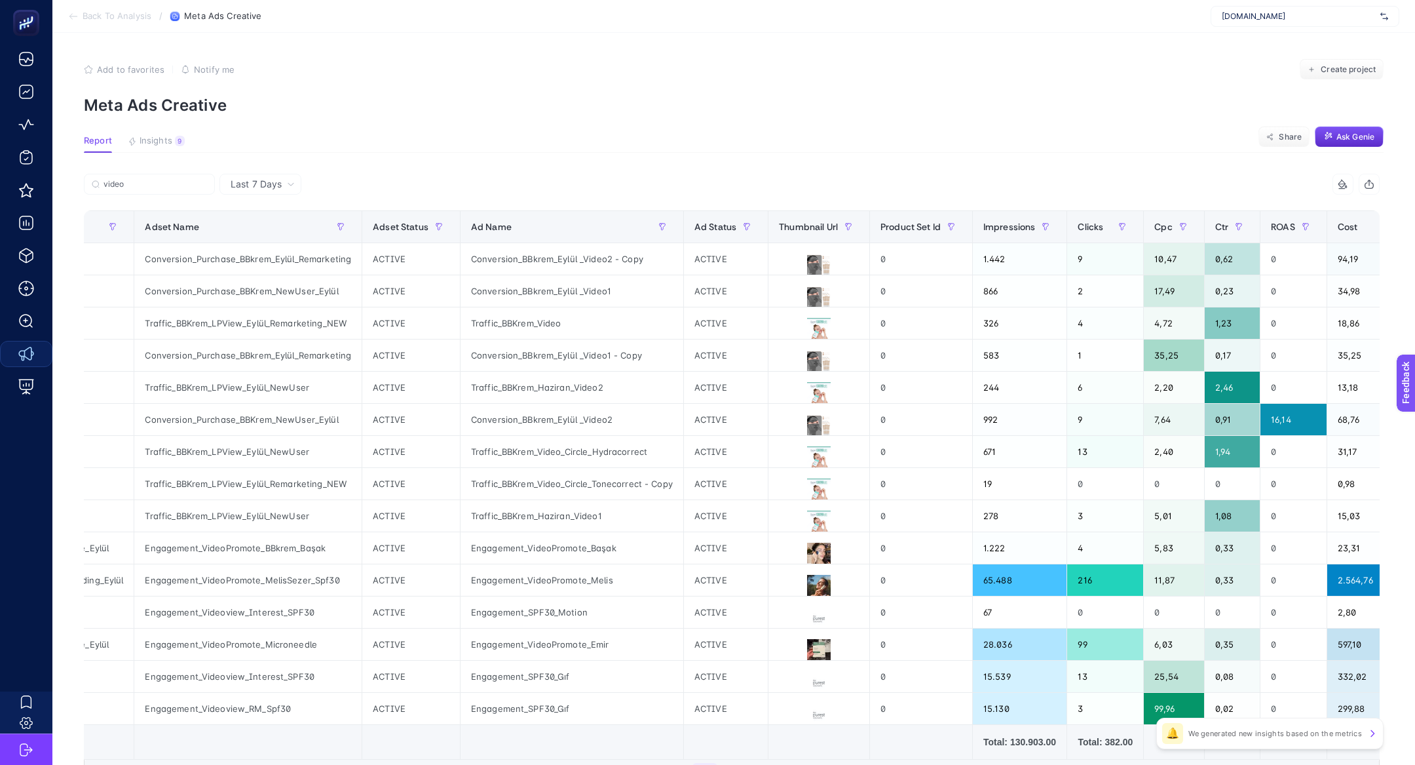
scroll to position [0, 130]
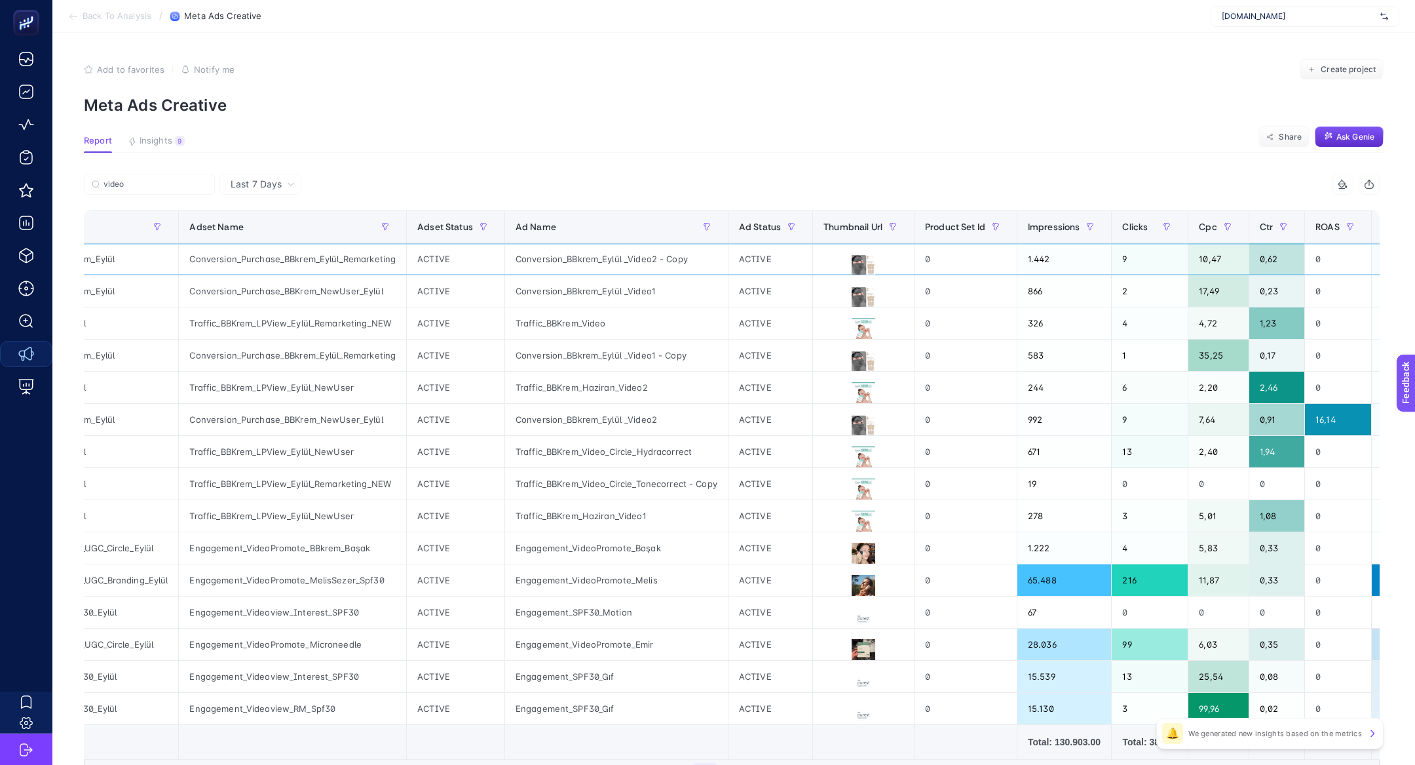
click at [863, 250] on div at bounding box center [863, 258] width 101 height 31
click at [863, 254] on button at bounding box center [864, 266] width 80 height 24
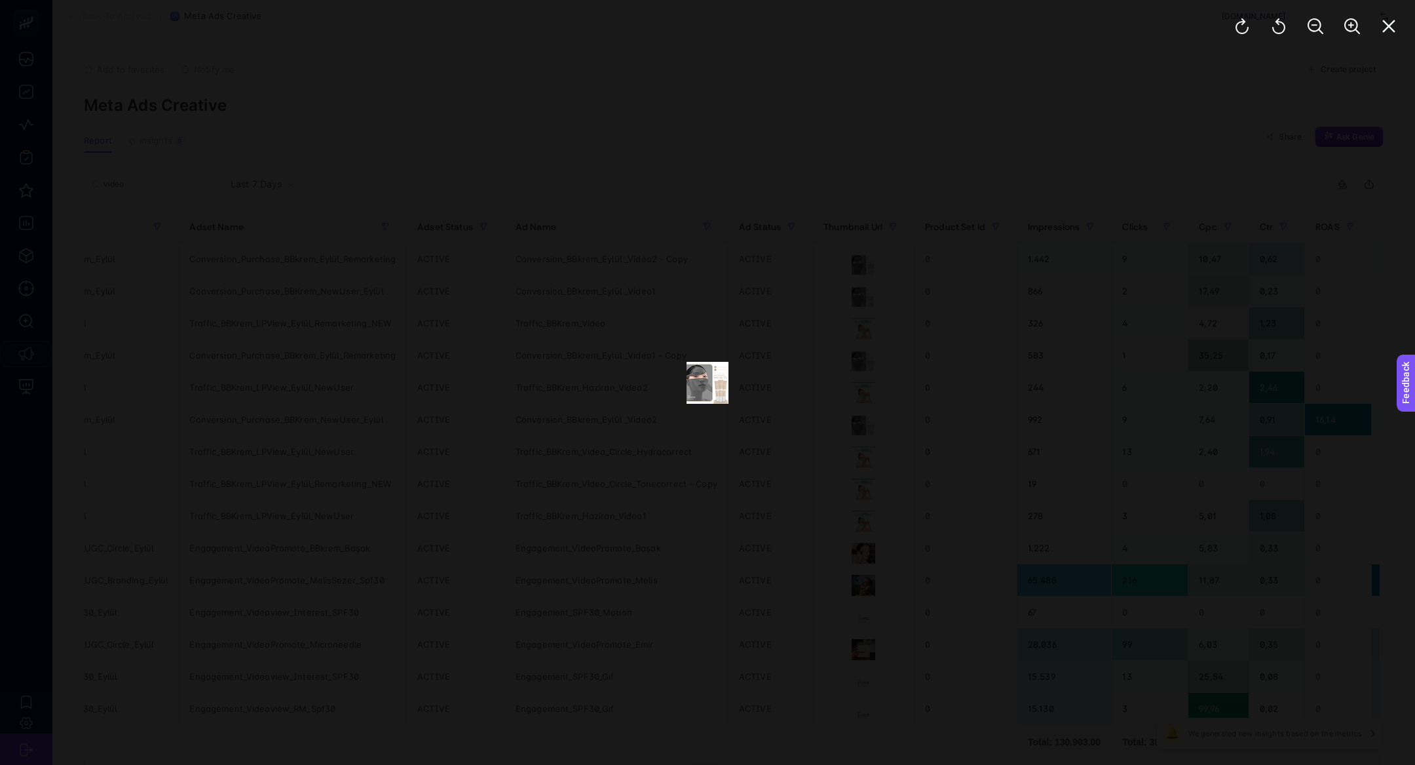
click at [1373, 34] on div at bounding box center [1315, 26] width 199 height 52
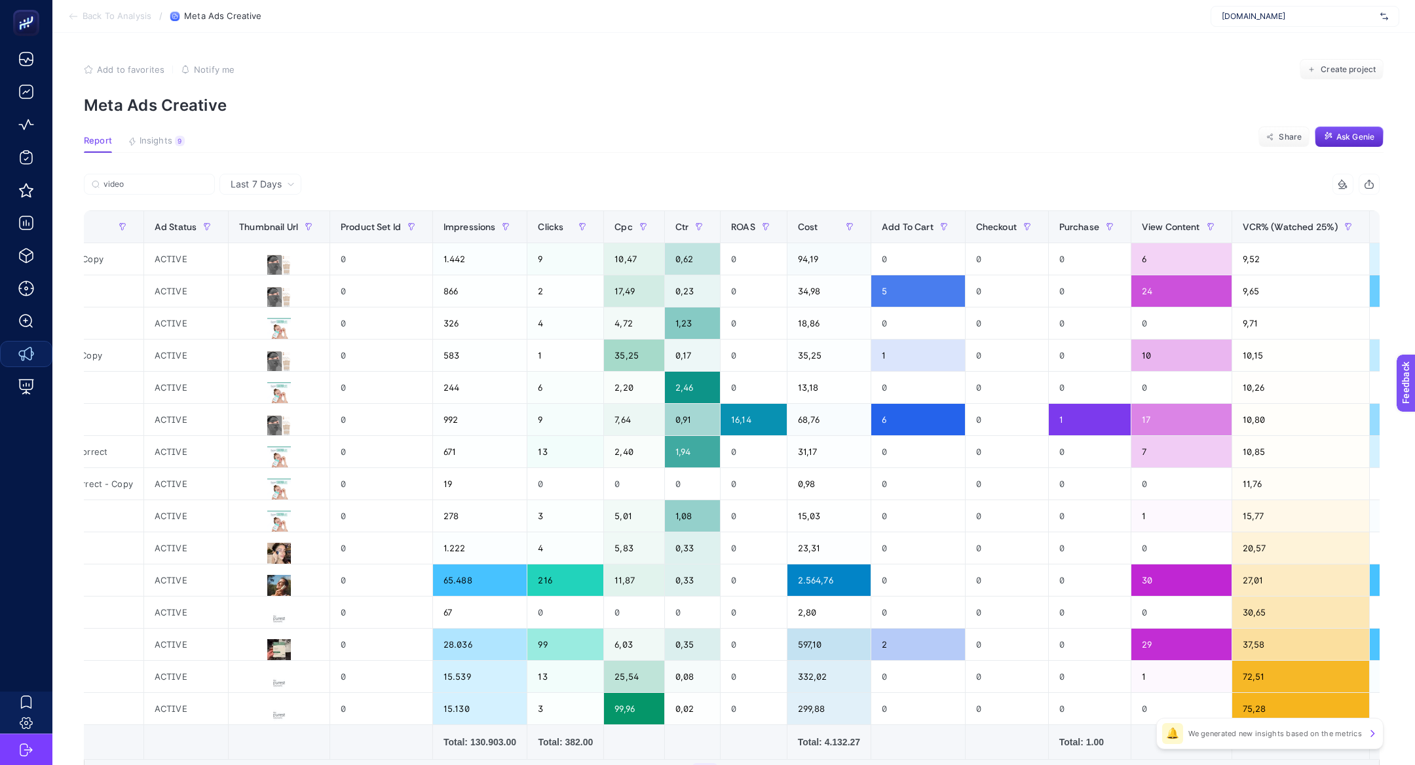
scroll to position [0, 831]
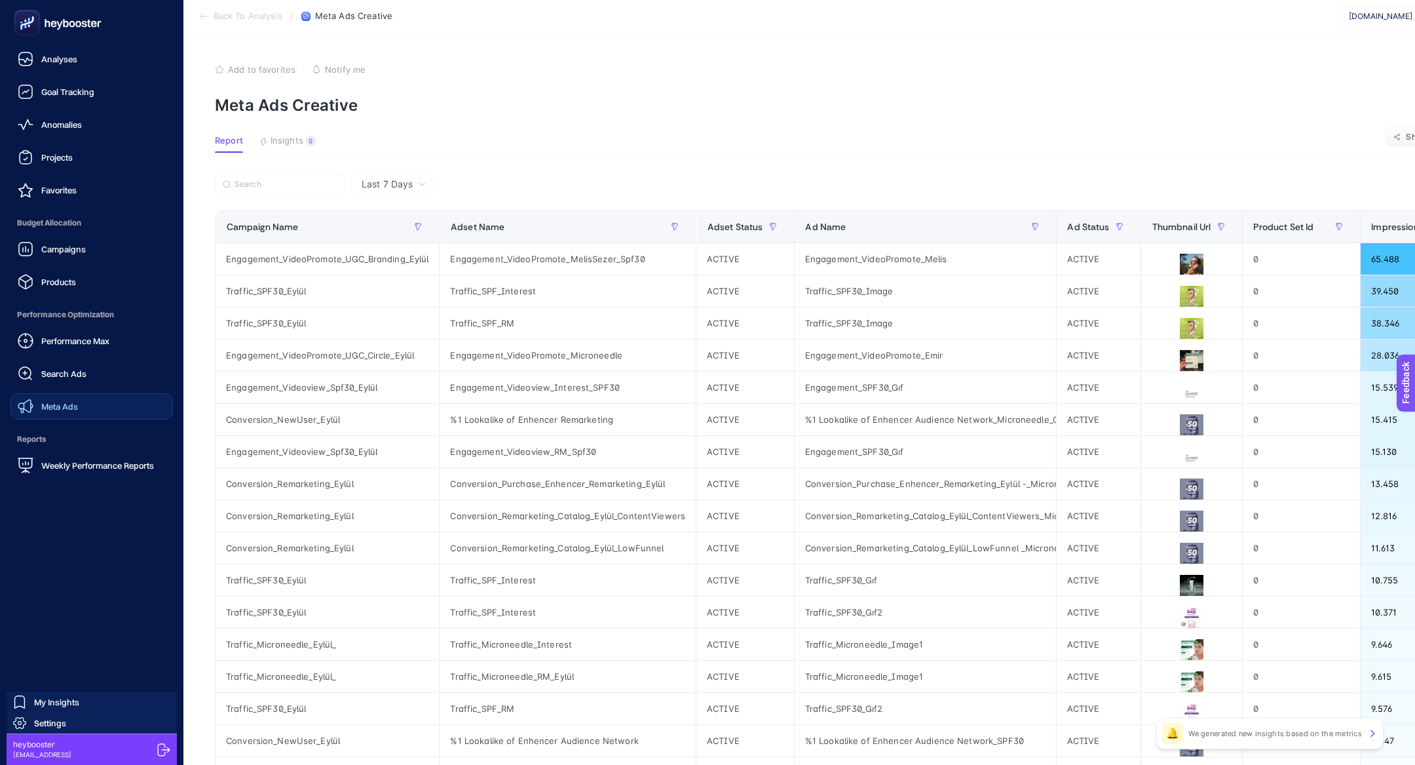
click at [60, 401] on span "Meta Ads" at bounding box center [59, 406] width 37 height 10
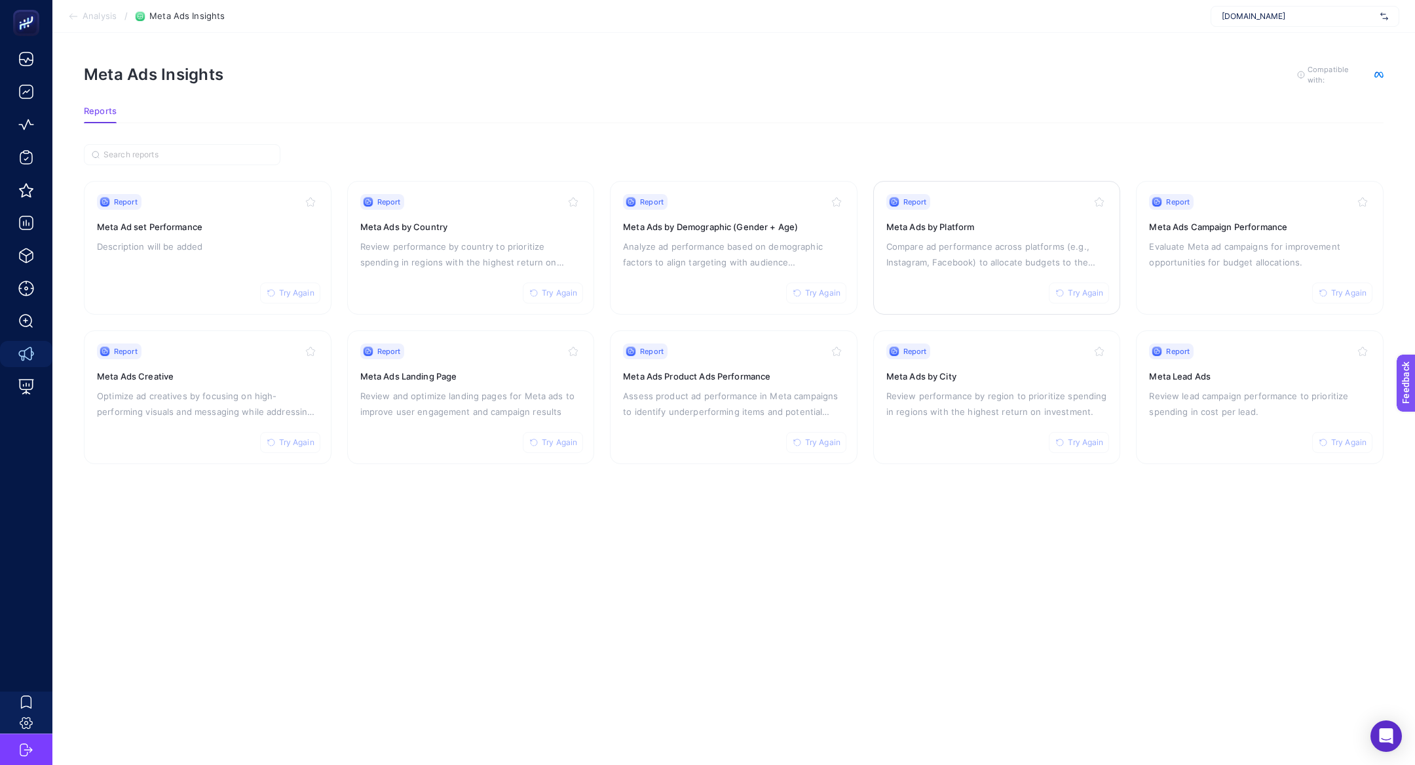
click at [948, 248] on p "Compare ad performance across platforms (e.g., Instagram, Facebook) to allocate…" at bounding box center [997, 253] width 221 height 31
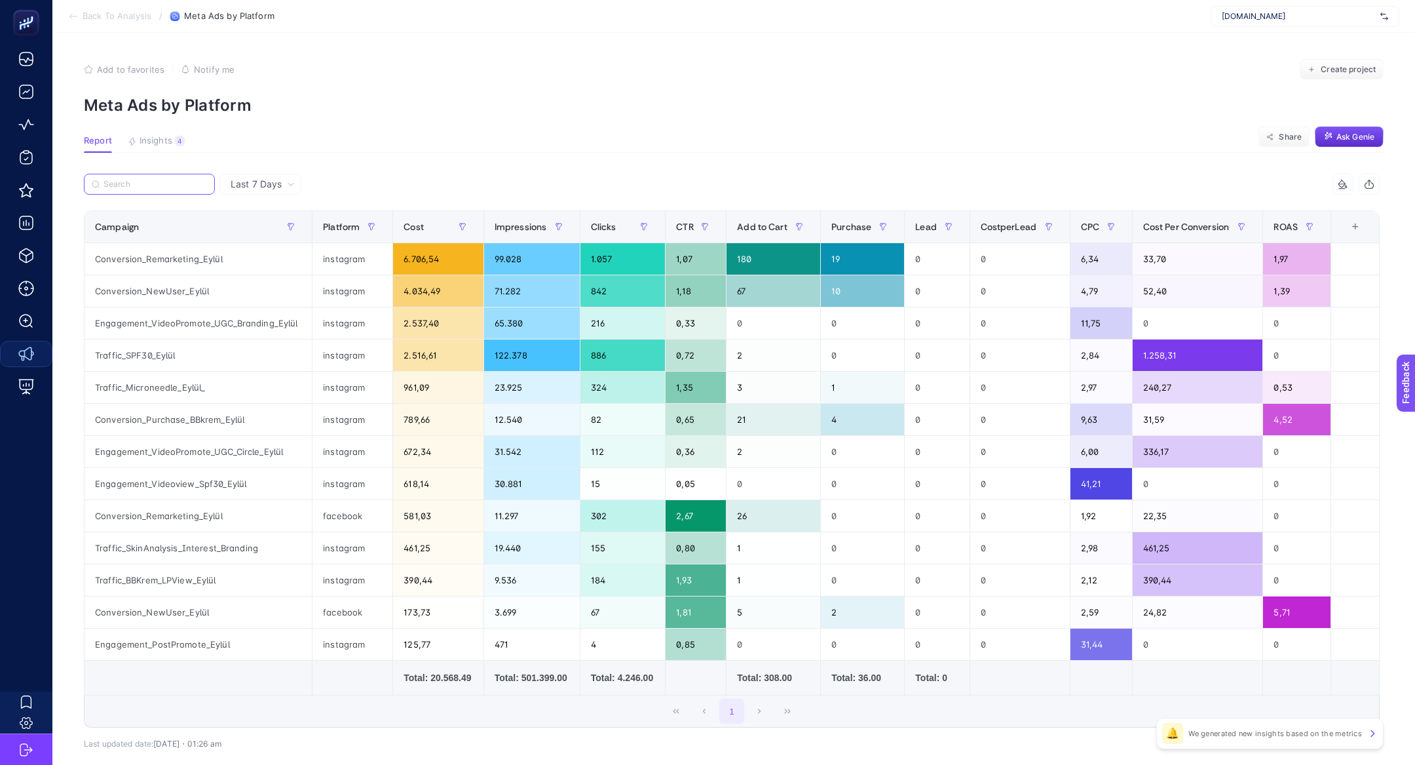
click at [138, 188] on input "Search" at bounding box center [156, 185] width 104 height 10
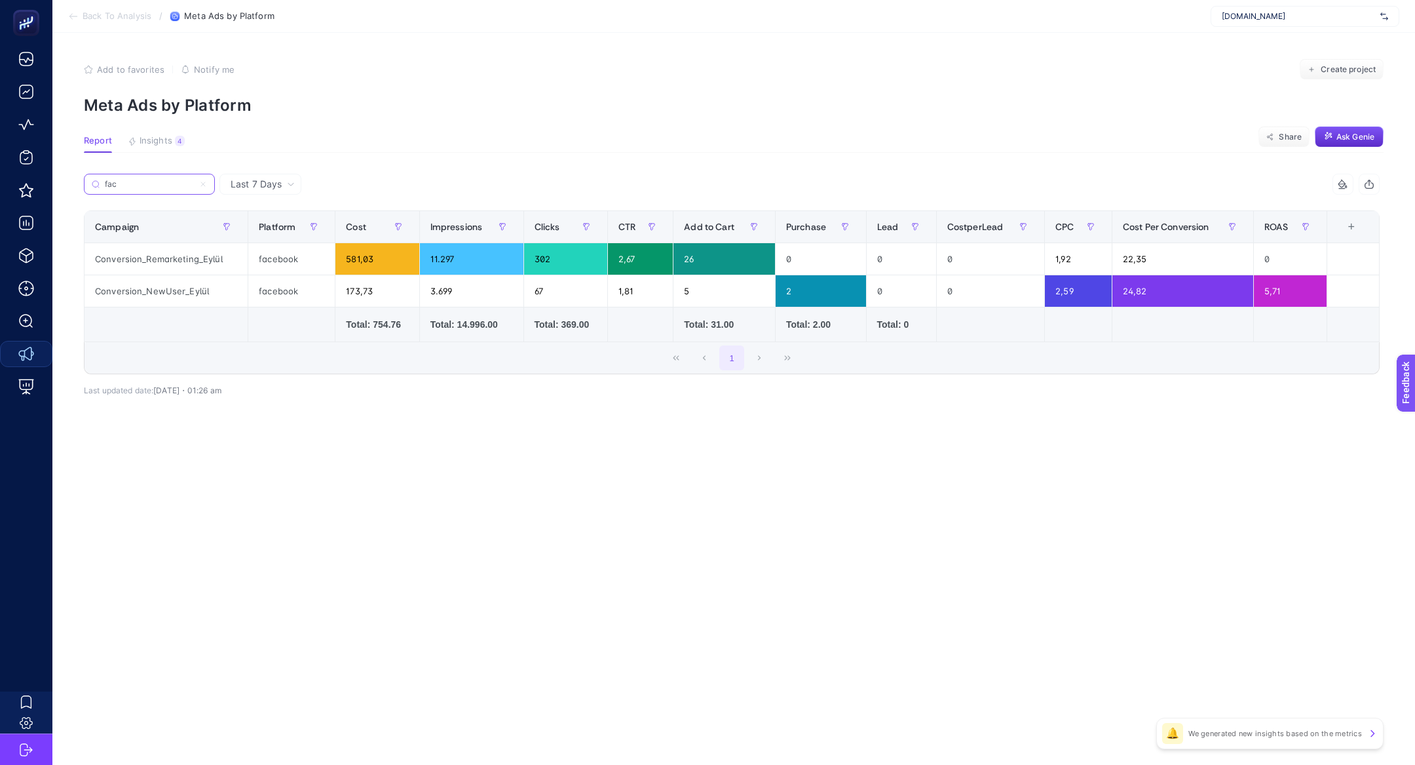
type input "fac"
click at [186, 259] on div "Conversion_Remarketing_Eylül" at bounding box center [166, 258] width 163 height 31
copy div "Conversion_Remarketing_Eylül"
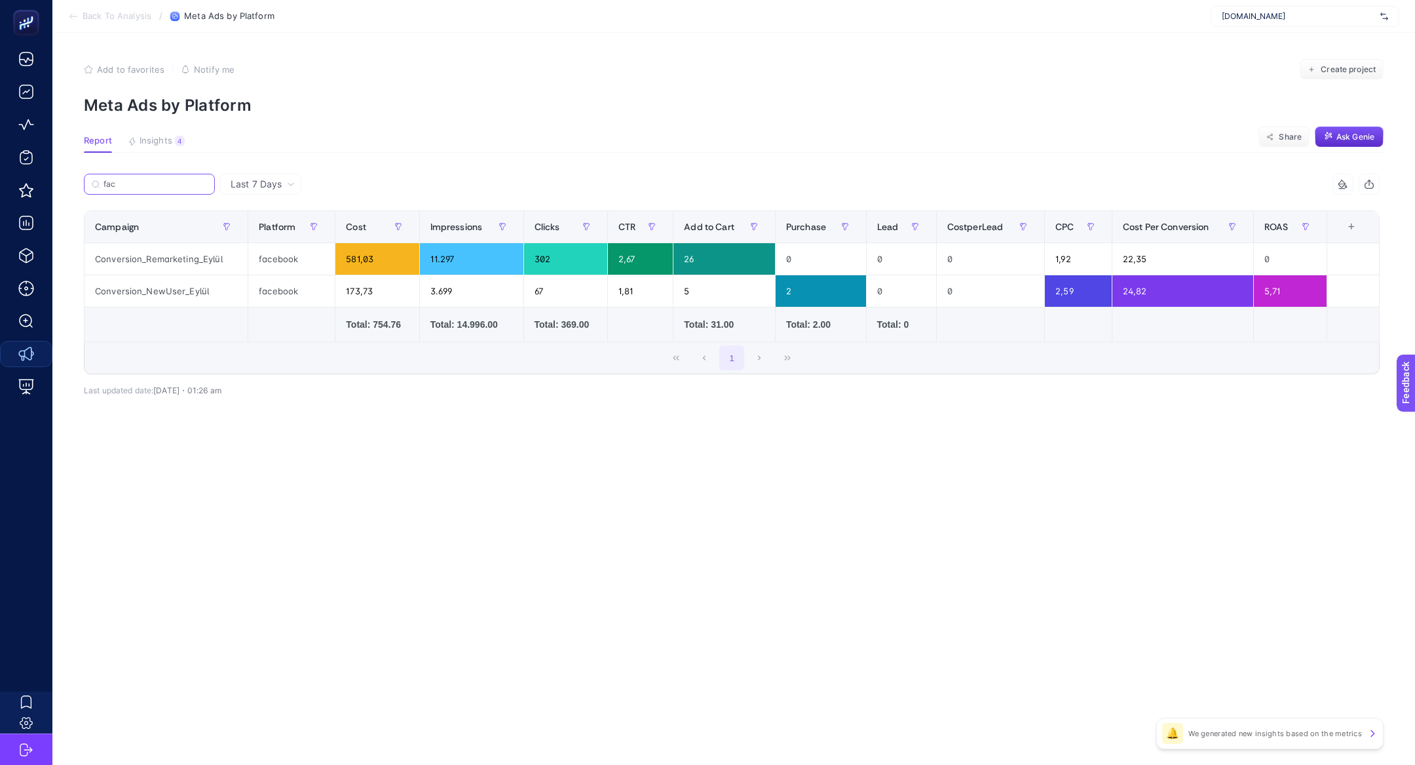
click at [191, 183] on input "fac" at bounding box center [156, 185] width 104 height 10
click at [202, 186] on icon at bounding box center [203, 184] width 8 height 8
click at [194, 186] on input "fac" at bounding box center [149, 185] width 89 height 10
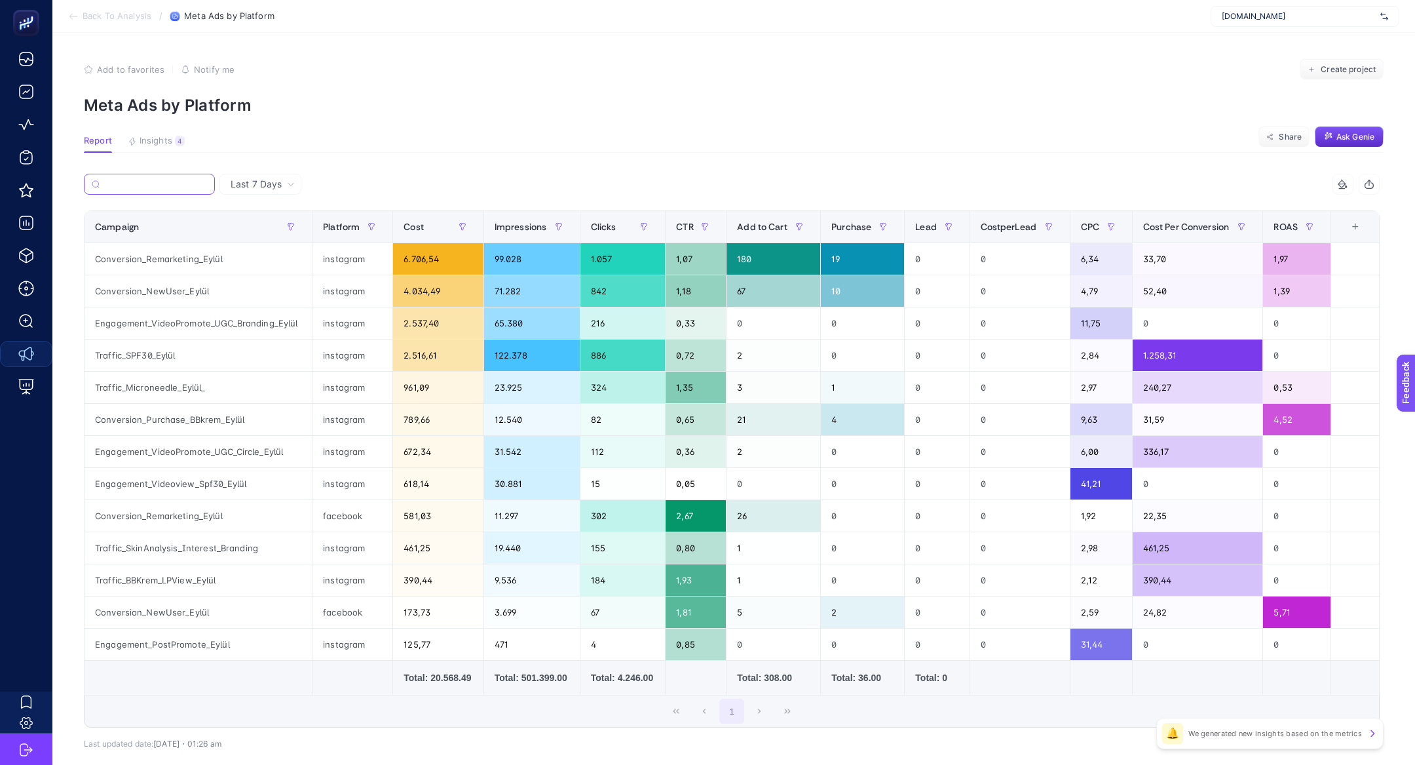
click at [168, 187] on input "Search" at bounding box center [156, 185] width 102 height 10
paste input "Conversion_Remarketing_Eylül"
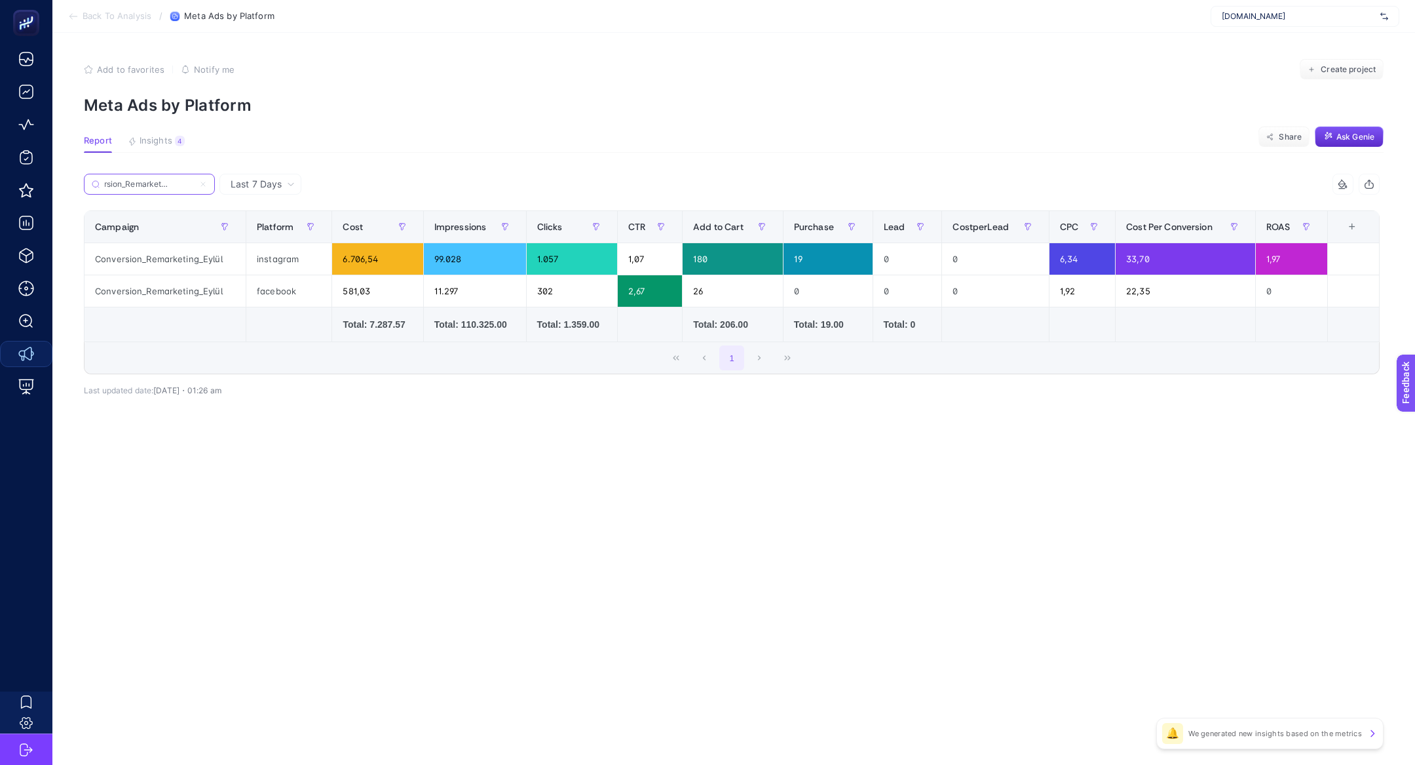
type input "Conversion_Remarketing_Eylül"
click at [203, 181] on icon at bounding box center [203, 184] width 8 height 8
click at [194, 181] on input "Conversion_Remarketing_Eylül" at bounding box center [149, 185] width 89 height 10
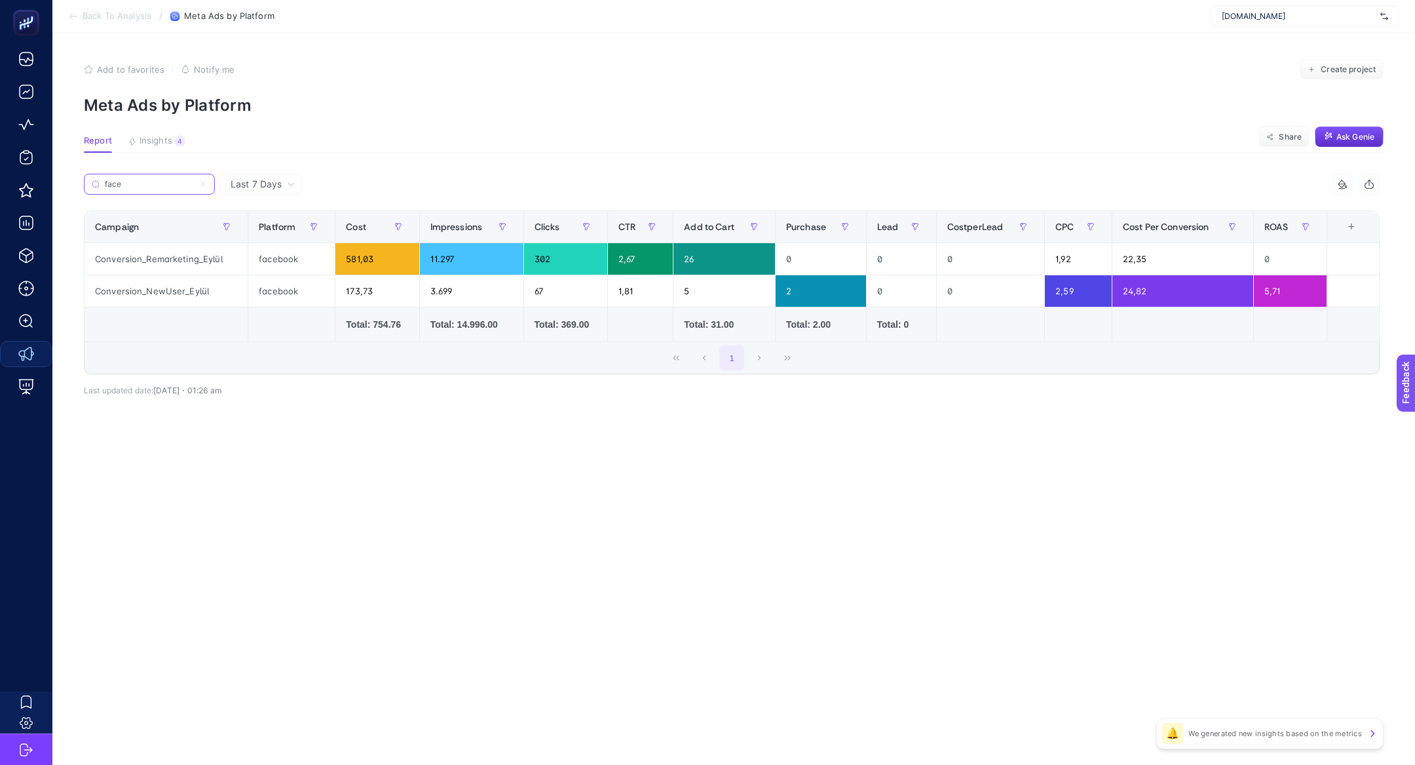
type input "face"
click at [157, 290] on div "Conversion_NewUser_Eylül" at bounding box center [166, 290] width 163 height 31
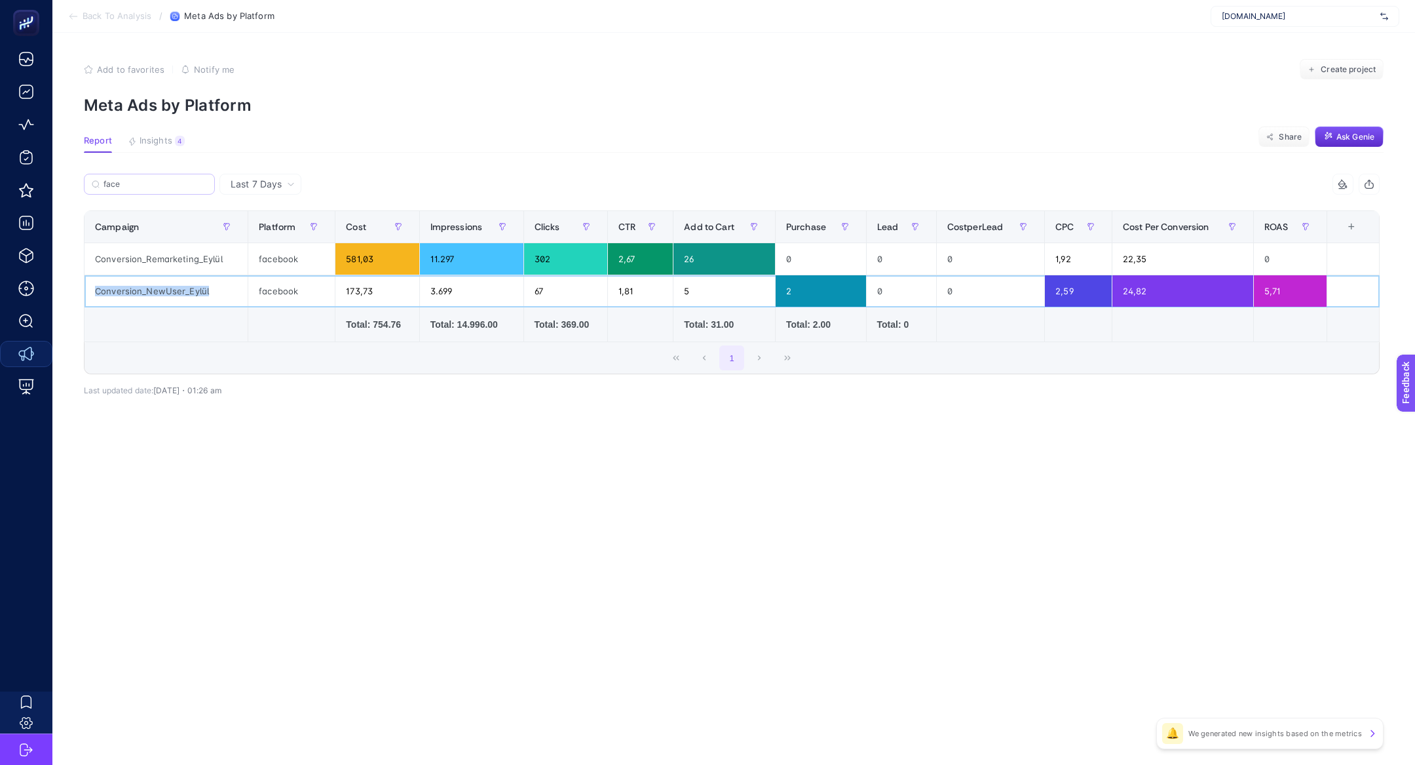
copy tr "Conversion_NewUser_Eylül"
click at [197, 181] on input "face" at bounding box center [156, 185] width 104 height 10
click at [204, 183] on icon at bounding box center [203, 184] width 8 height 8
click at [194, 183] on input "face" at bounding box center [149, 185] width 89 height 10
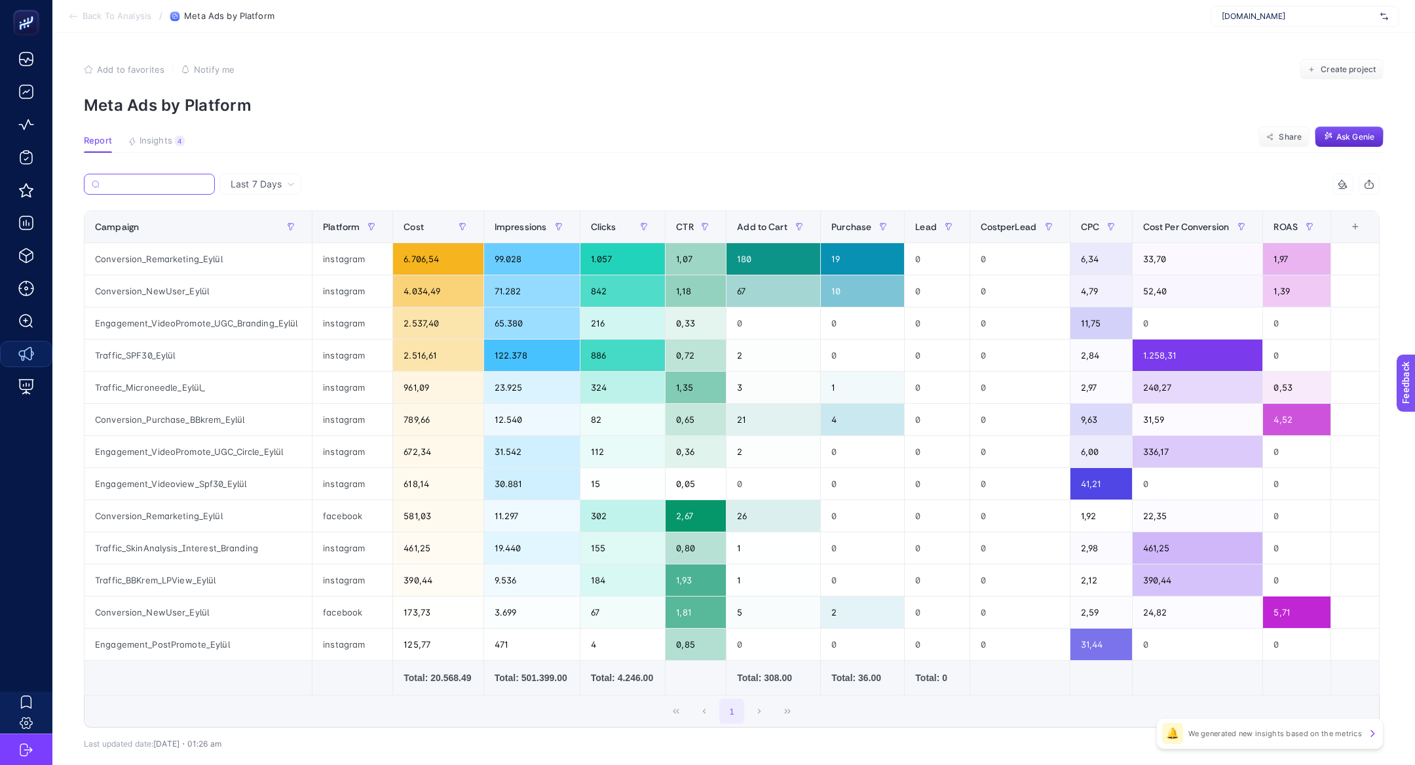
paste input "Conversion_NewUser_Eylül"
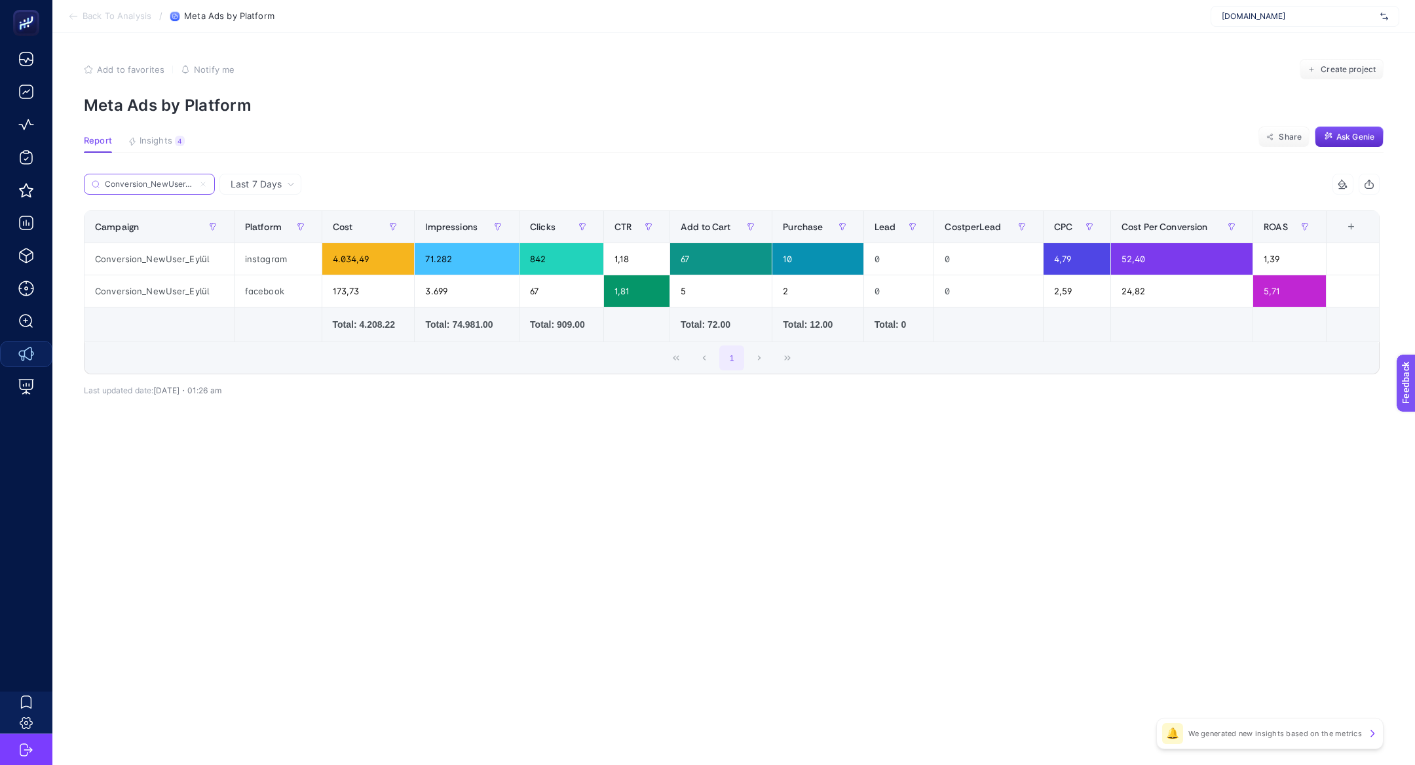
scroll to position [0, 12]
type input "Conversion_NewUser_Eylül"
click at [203, 185] on icon at bounding box center [203, 184] width 8 height 8
click at [194, 185] on input "Conversion_NewUser_Eylül" at bounding box center [149, 185] width 89 height 10
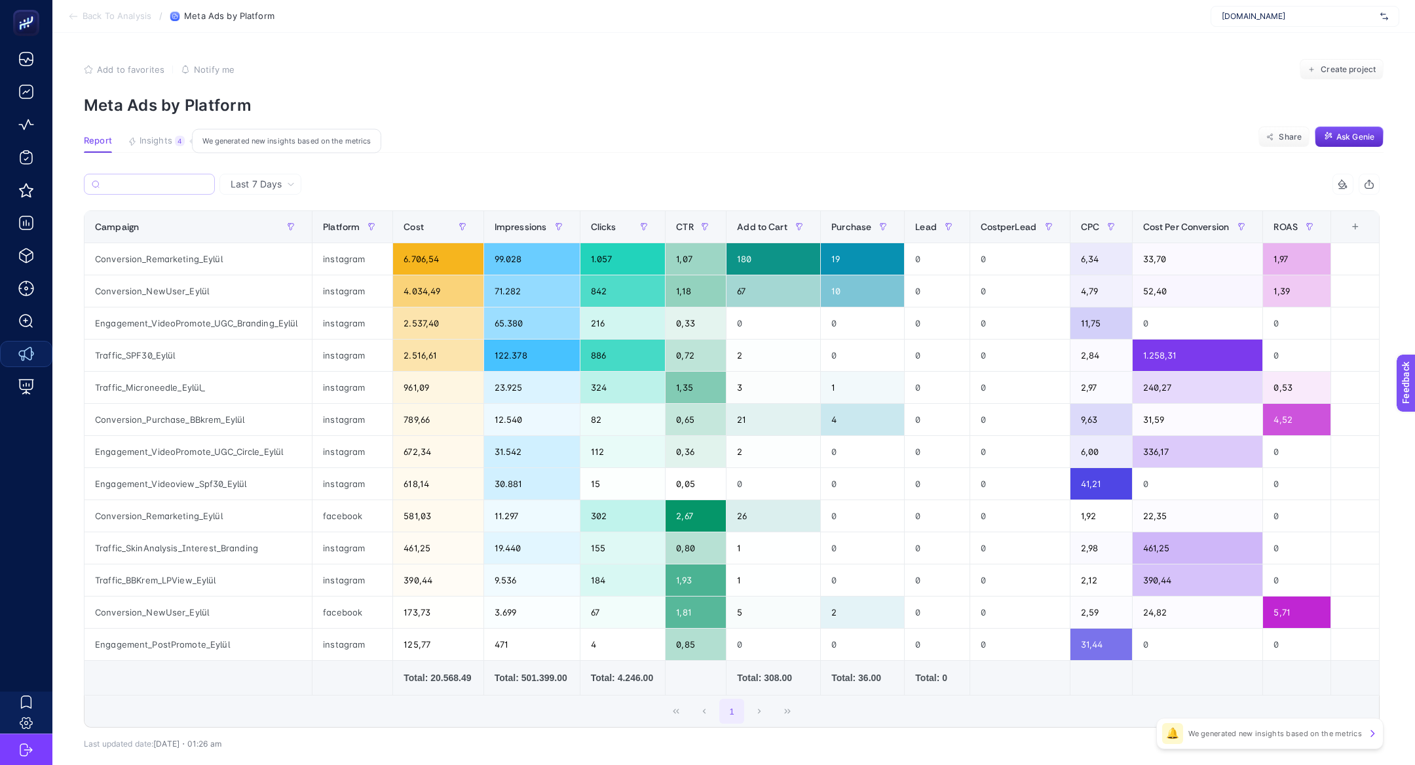
click at [167, 140] on span "Insights" at bounding box center [156, 141] width 33 height 10
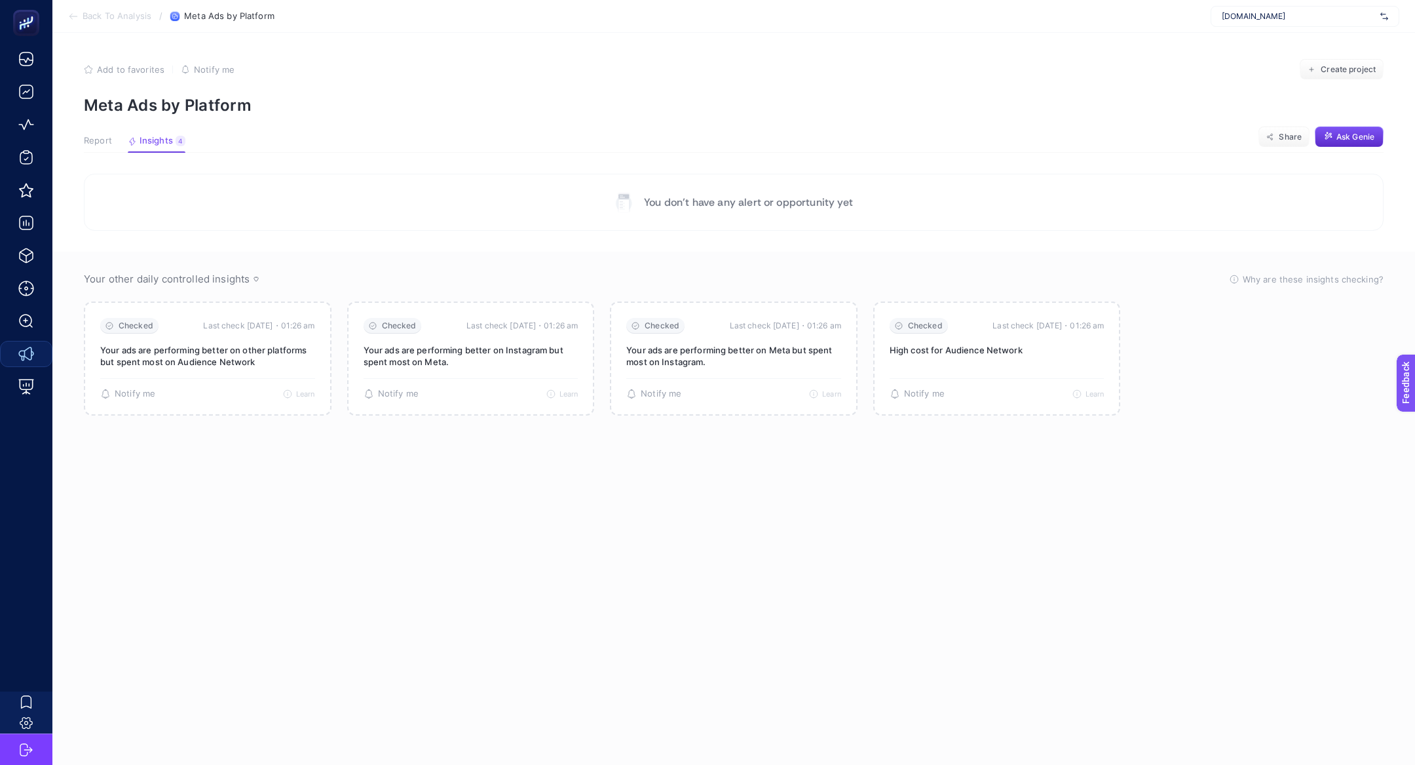
click at [112, 138] on div "Report Insights 4 We generated new insights based on the metrics" at bounding box center [135, 144] width 102 height 17
click at [103, 138] on span "Report" at bounding box center [98, 141] width 28 height 10
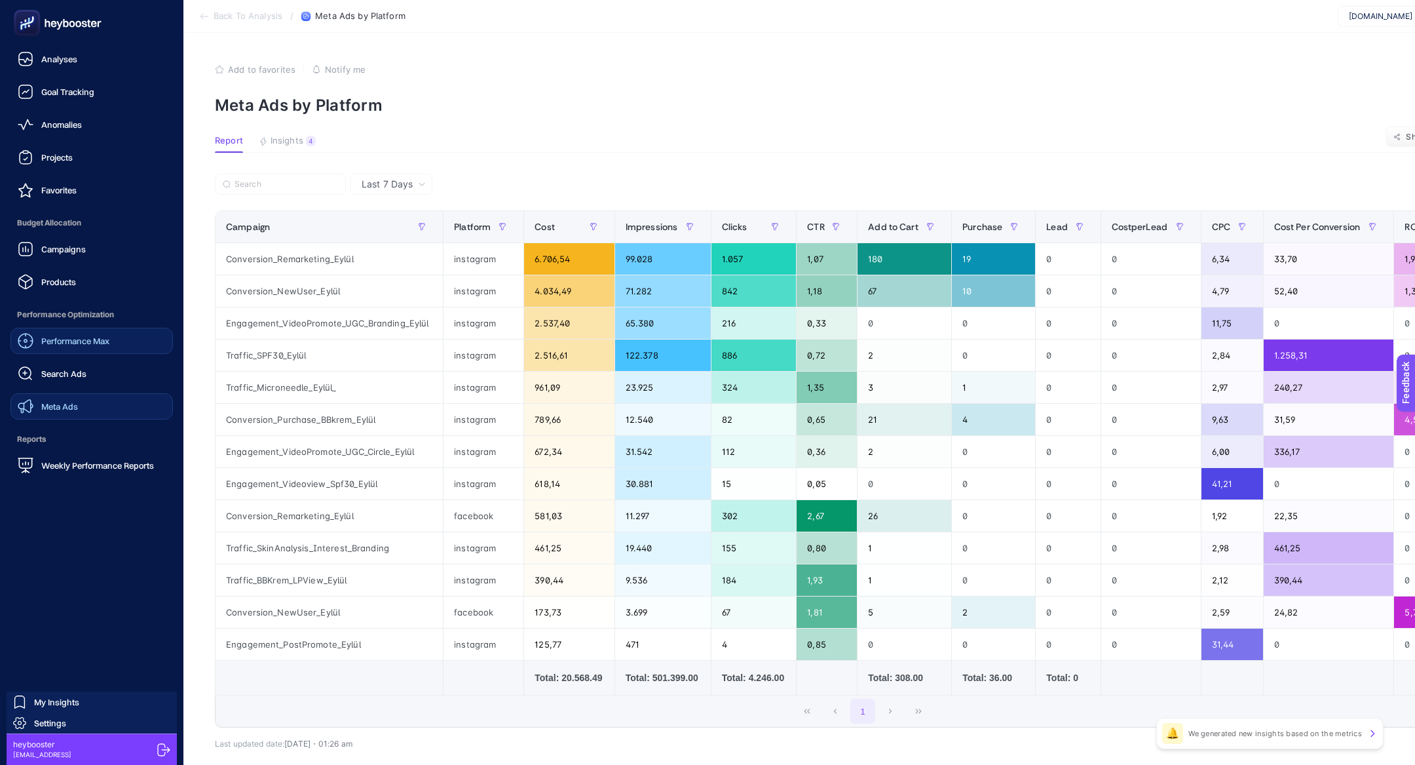
click at [94, 337] on span "Performance Max" at bounding box center [75, 340] width 68 height 10
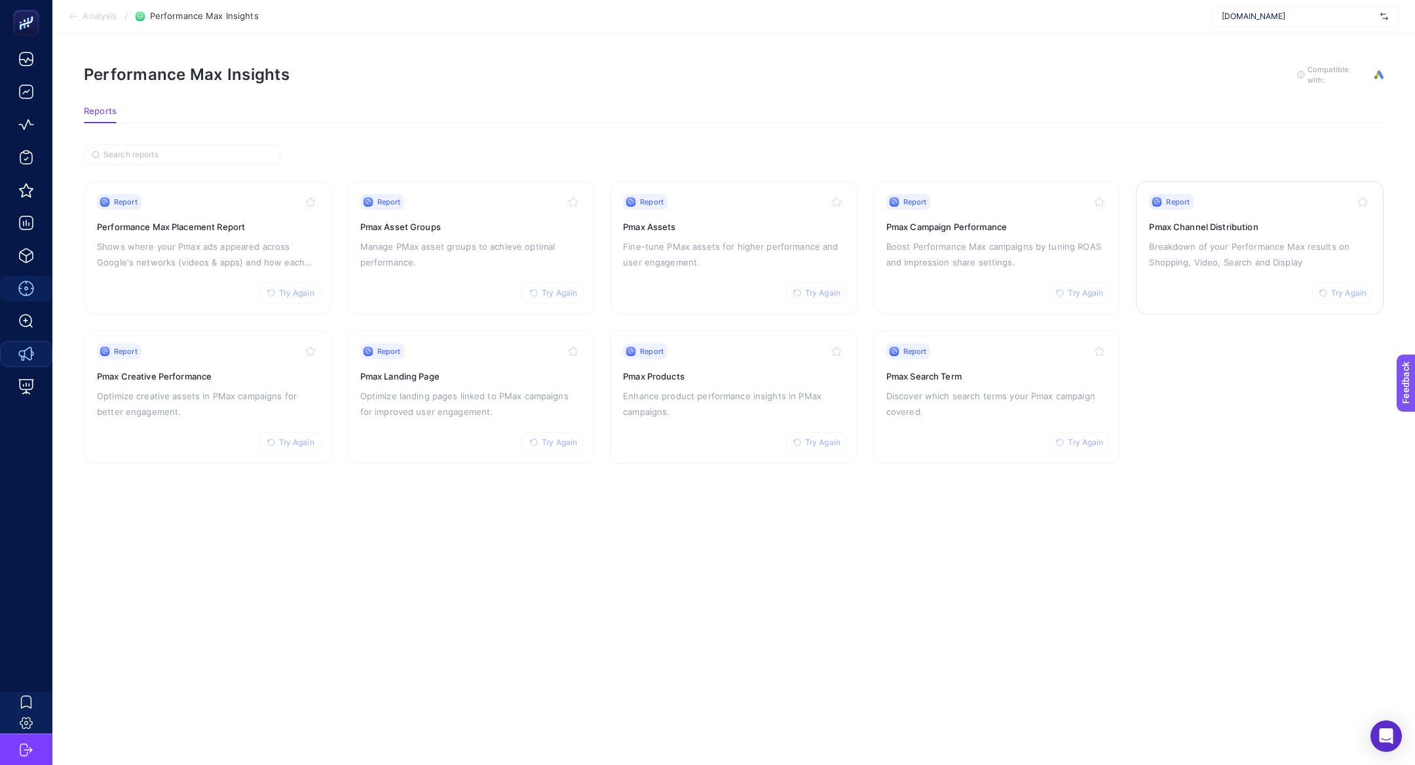
click at [1236, 235] on div "Report Try Again Pmax Channel Distribution Breakdown of your Performance Max re…" at bounding box center [1259, 247] width 221 height 107
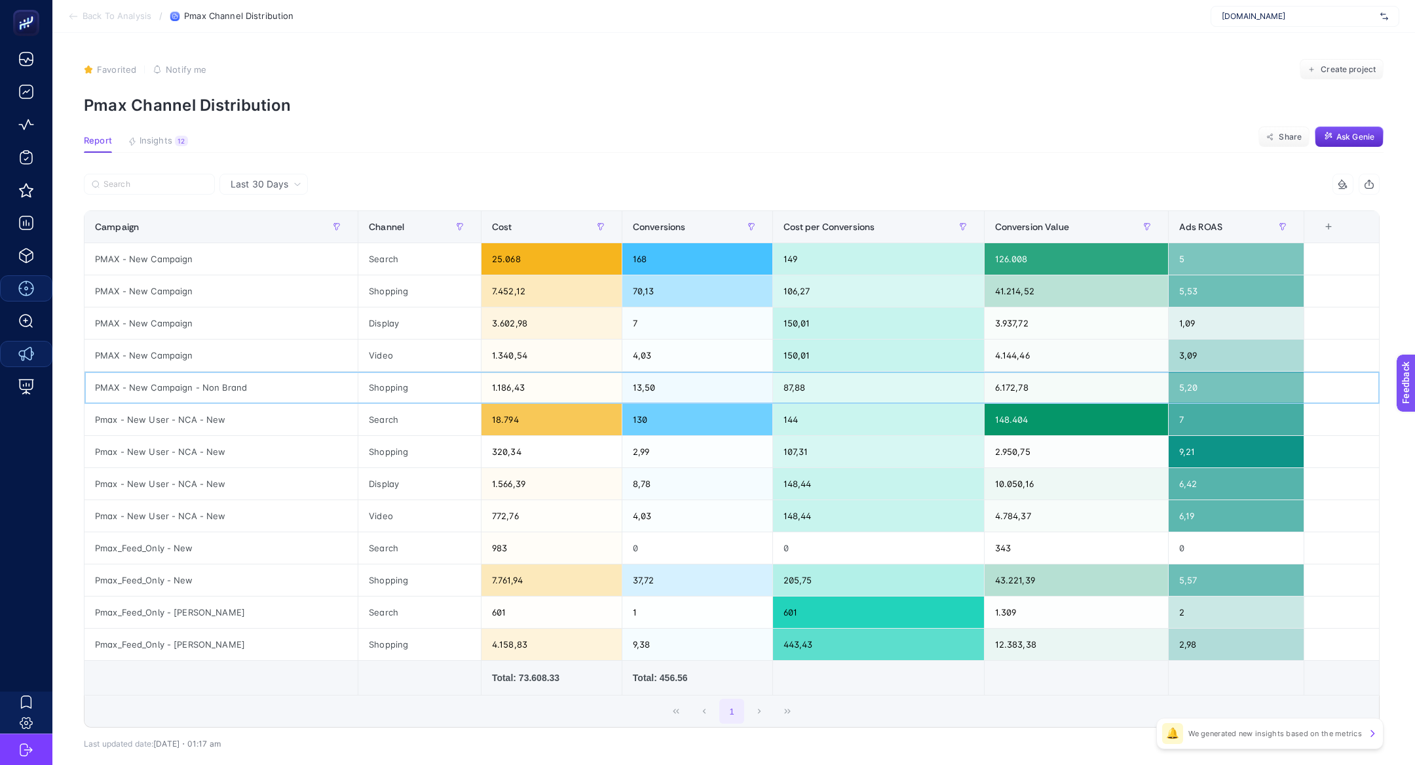
click at [198, 386] on div "PMAX - New Campaign - Non Brand" at bounding box center [221, 387] width 273 height 31
copy tr "PMAX - New Campaign - Non Brand"
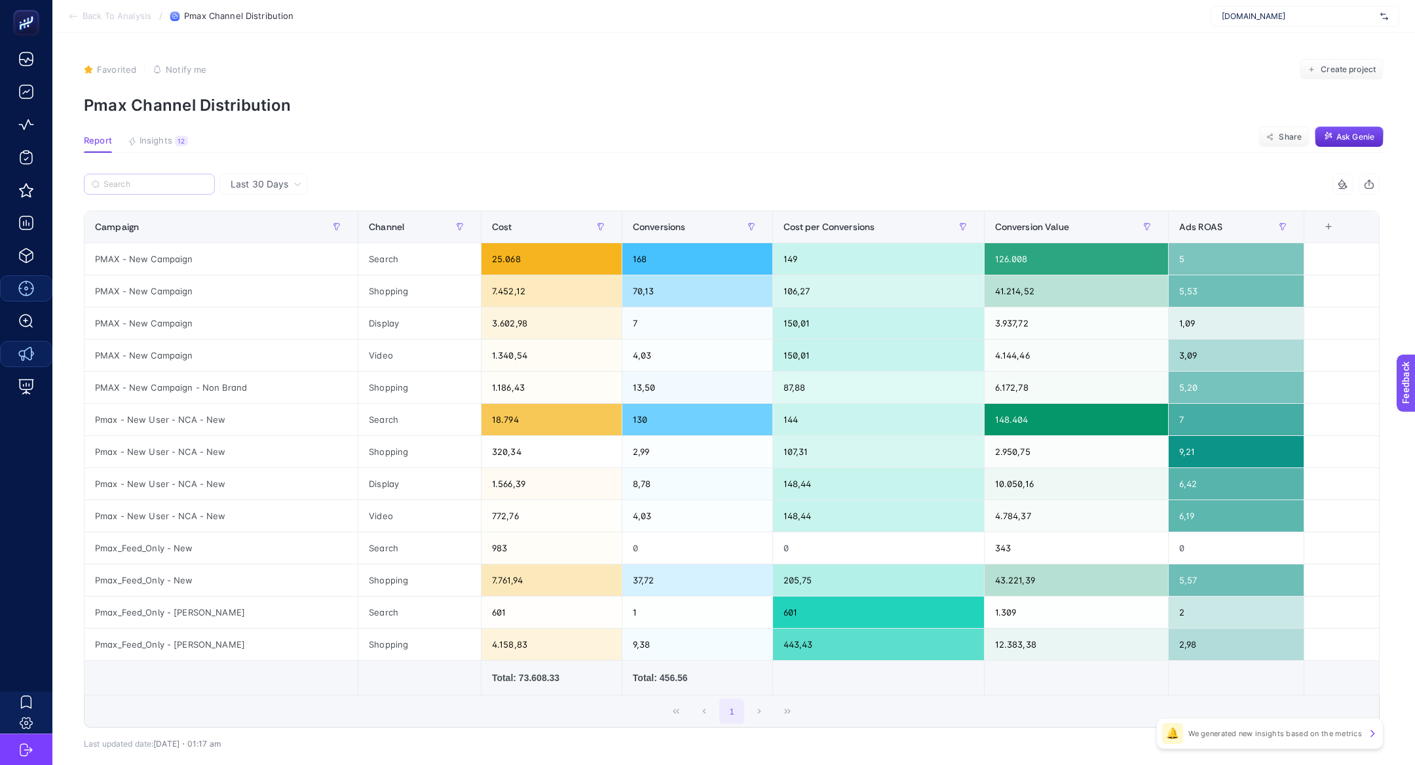
click at [161, 176] on label at bounding box center [149, 184] width 131 height 21
click at [161, 180] on input "Search" at bounding box center [156, 185] width 104 height 10
paste input "PMAX - New Campaign - Non Brand"
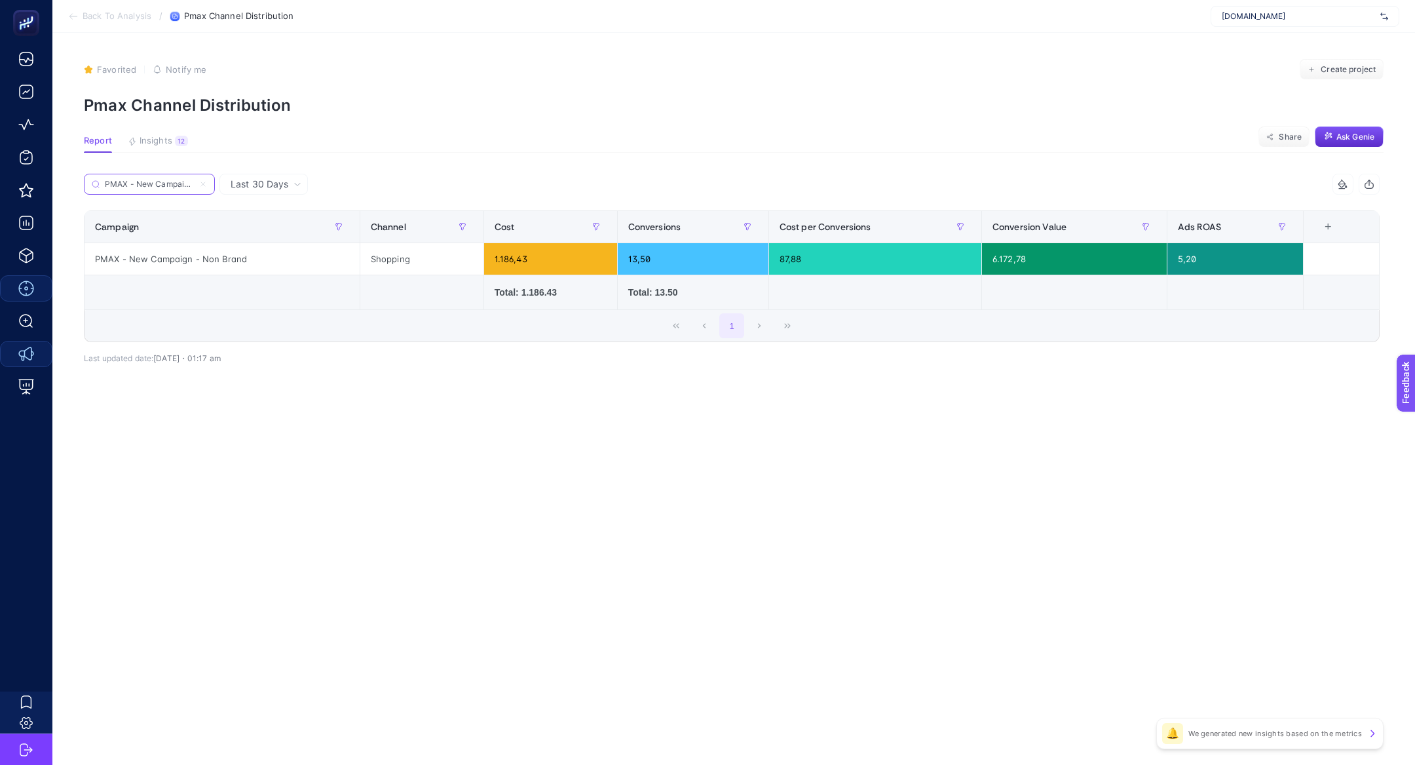
scroll to position [0, 47]
type input "PMAX - New Campaign - Non Brand"
click at [203, 186] on icon at bounding box center [203, 184] width 8 height 8
click at [194, 186] on input "PMAX - New Campaign - Non Brand" at bounding box center [149, 185] width 89 height 10
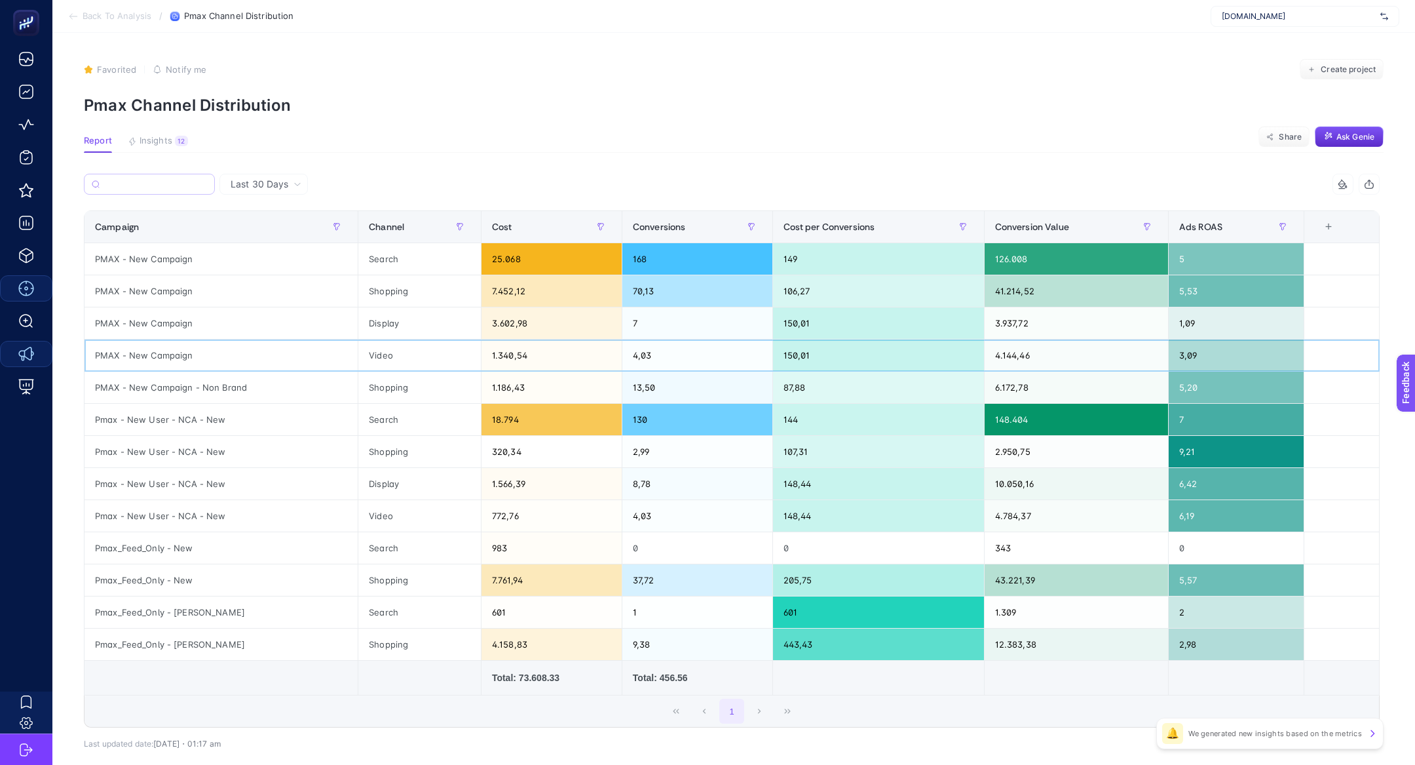
click at [166, 356] on div "PMAX - New Campaign" at bounding box center [221, 354] width 273 height 31
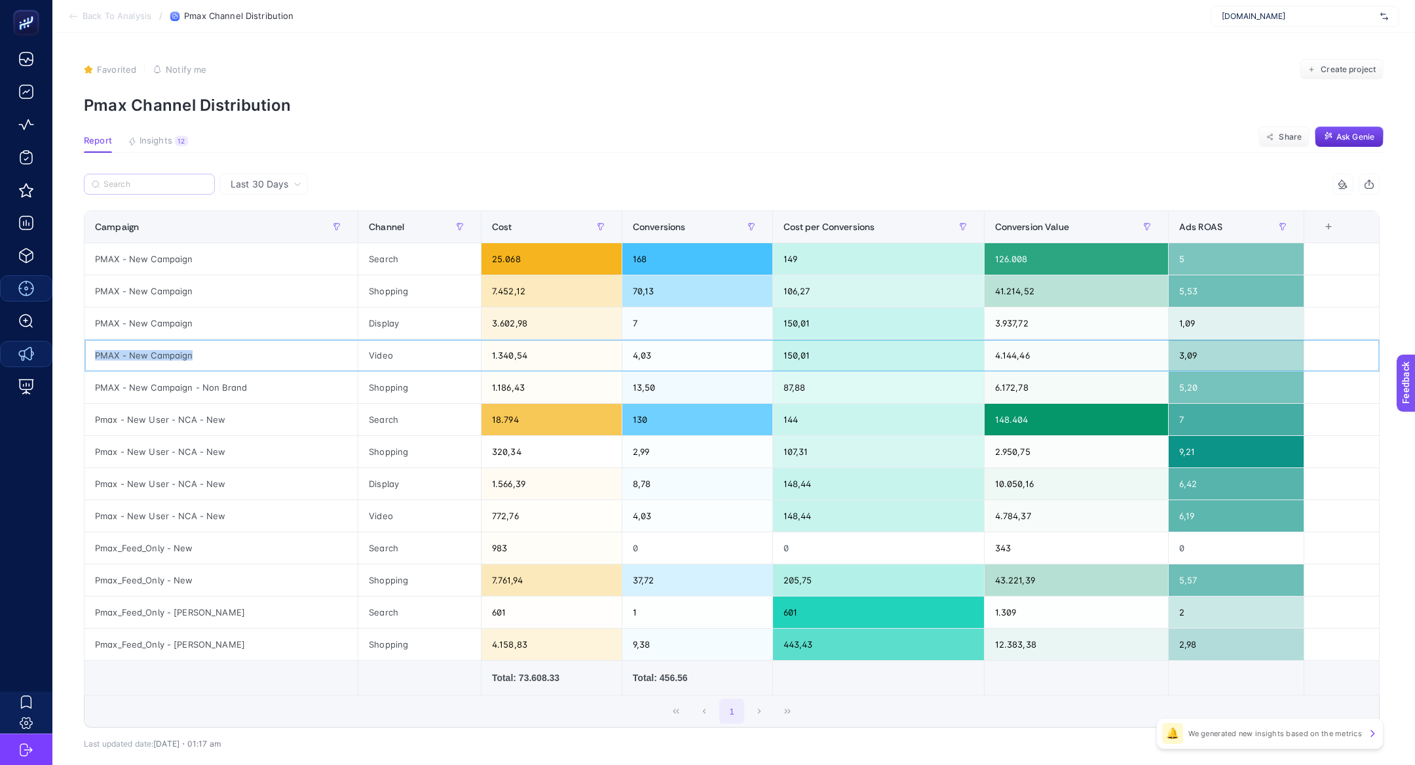
click at [166, 356] on div "PMAX - New Campaign" at bounding box center [221, 354] width 273 height 31
click at [148, 187] on input "Search" at bounding box center [156, 185] width 104 height 10
paste input "PMAX - New Campaign"
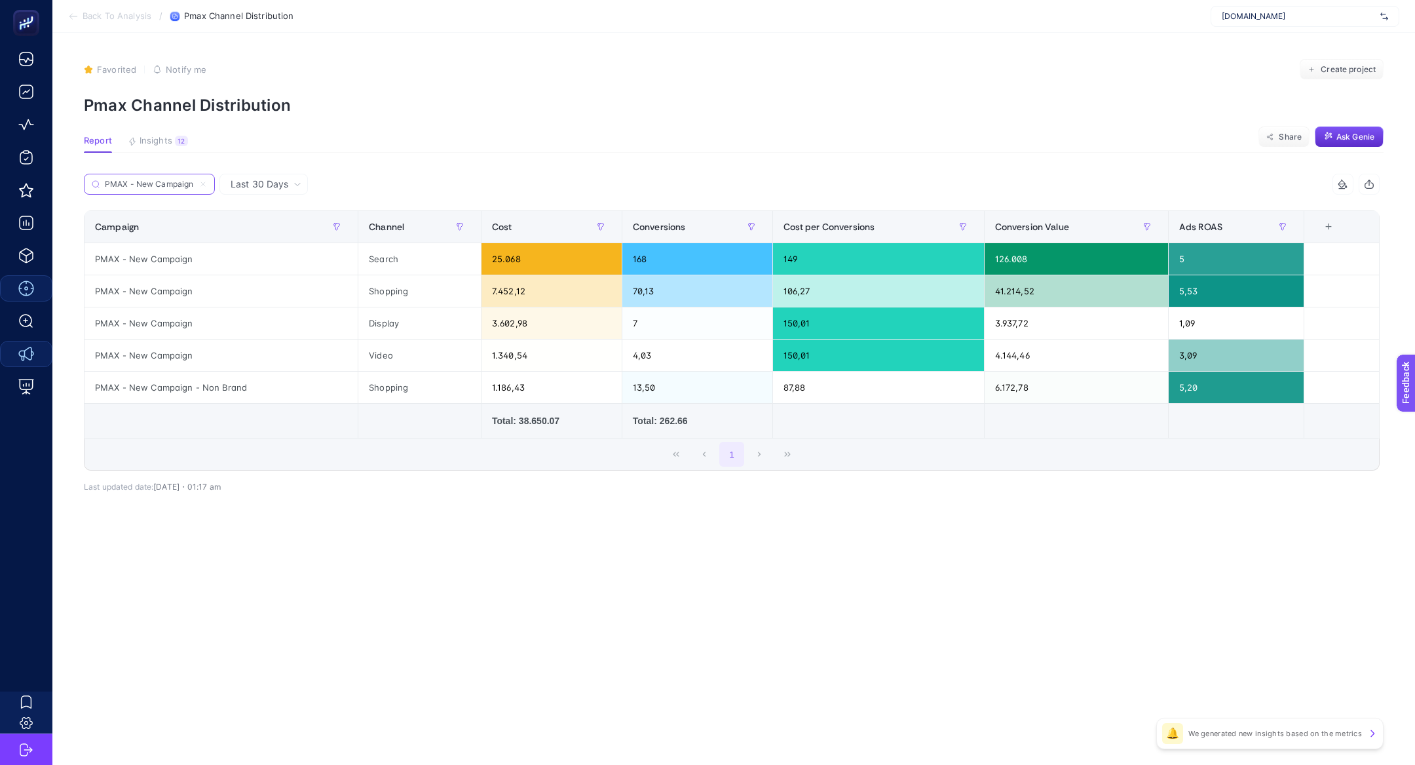
type input "PMAX - New Campaign"
click at [257, 174] on div "Last 30 Days" at bounding box center [263, 184] width 88 height 21
click at [287, 225] on li "Last 7 Days" at bounding box center [263, 235] width 81 height 24
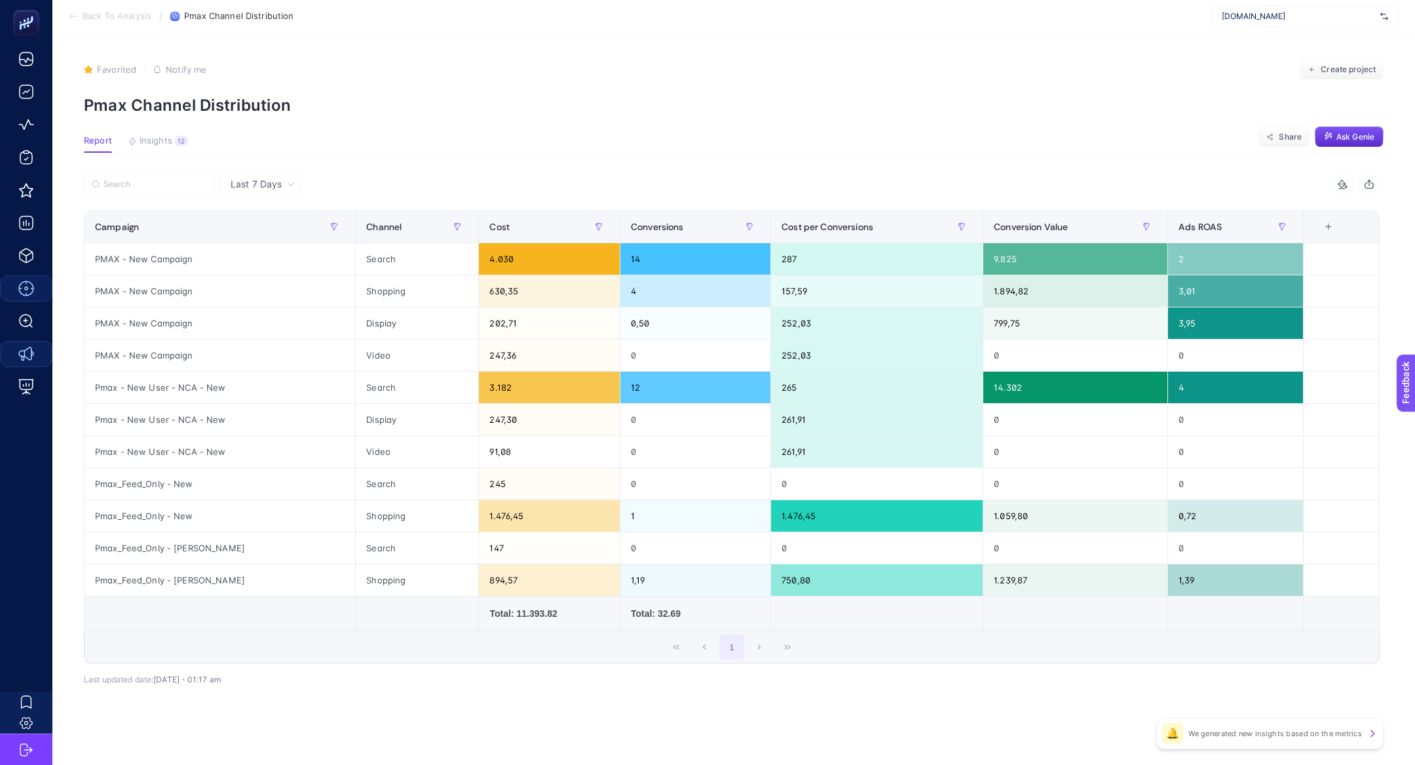
click at [188, 196] on div at bounding box center [408, 188] width 648 height 29
click at [180, 188] on input "Search" at bounding box center [156, 185] width 104 height 10
paste input "PMAX - New Campaign"
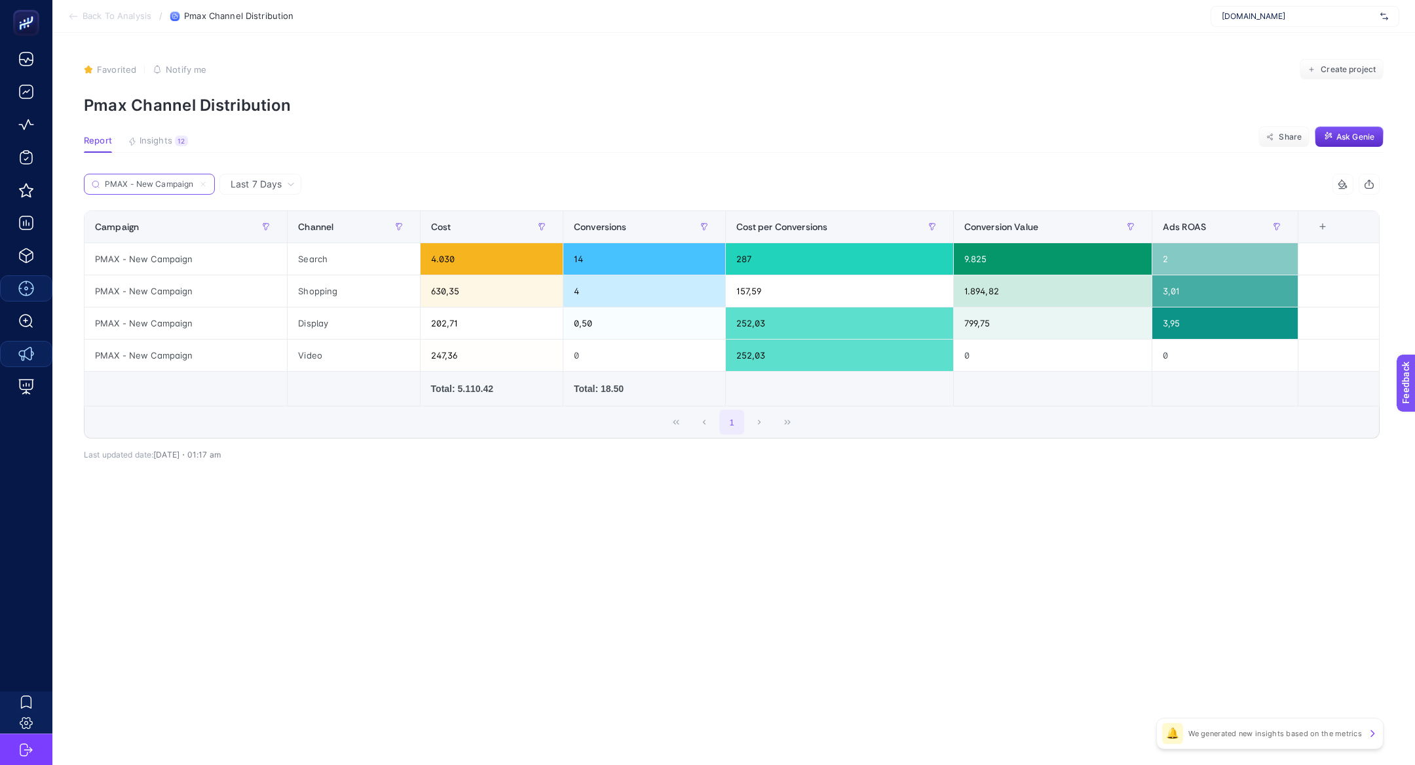
type input "PMAX - New Campaign"
click at [219, 256] on div "PMAX - New Campaign" at bounding box center [186, 258] width 202 height 31
click at [152, 256] on div "PMAX - New Campaign" at bounding box center [186, 258] width 202 height 31
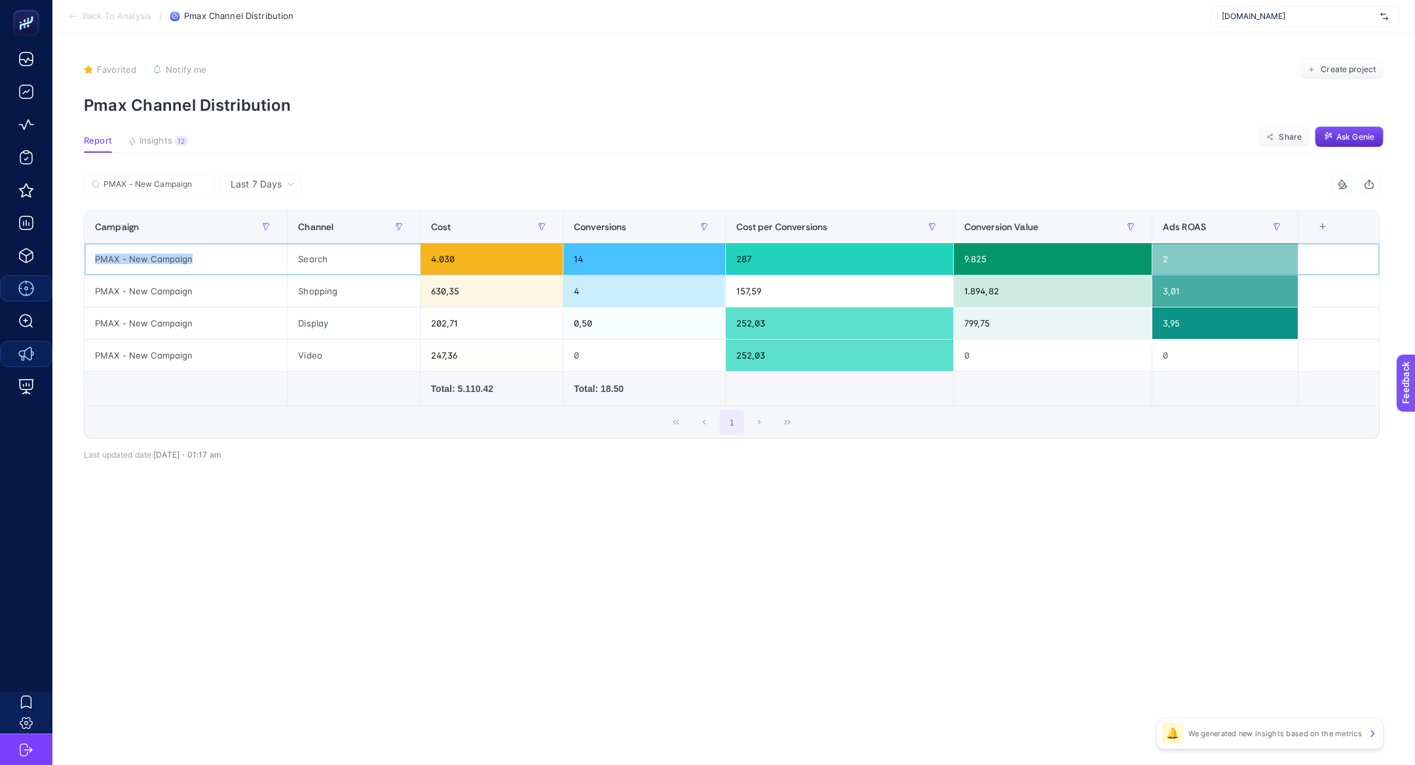
click at [152, 256] on div "PMAX - New Campaign" at bounding box center [186, 258] width 202 height 31
copy tr "PMAX - New Campaign"
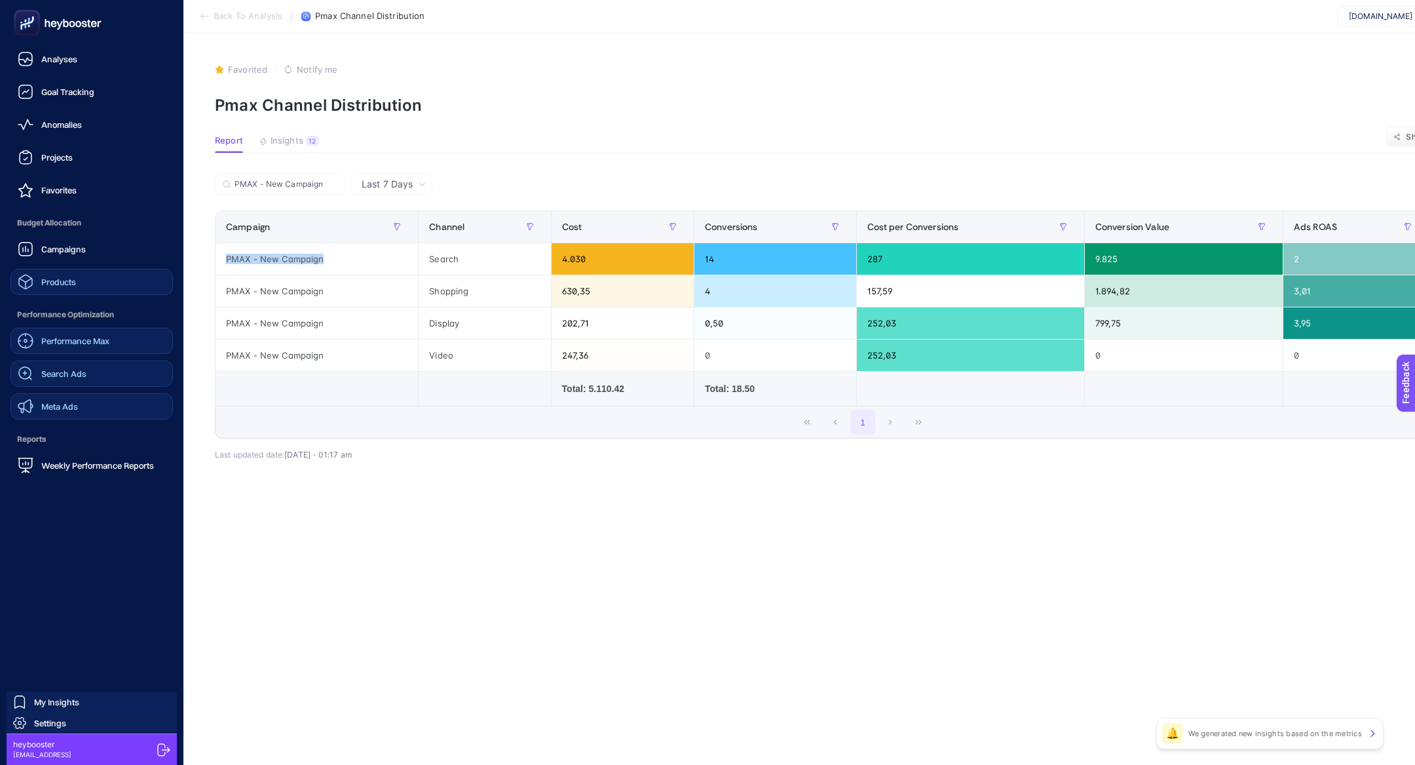
click at [62, 278] on span "Products" at bounding box center [58, 282] width 35 height 10
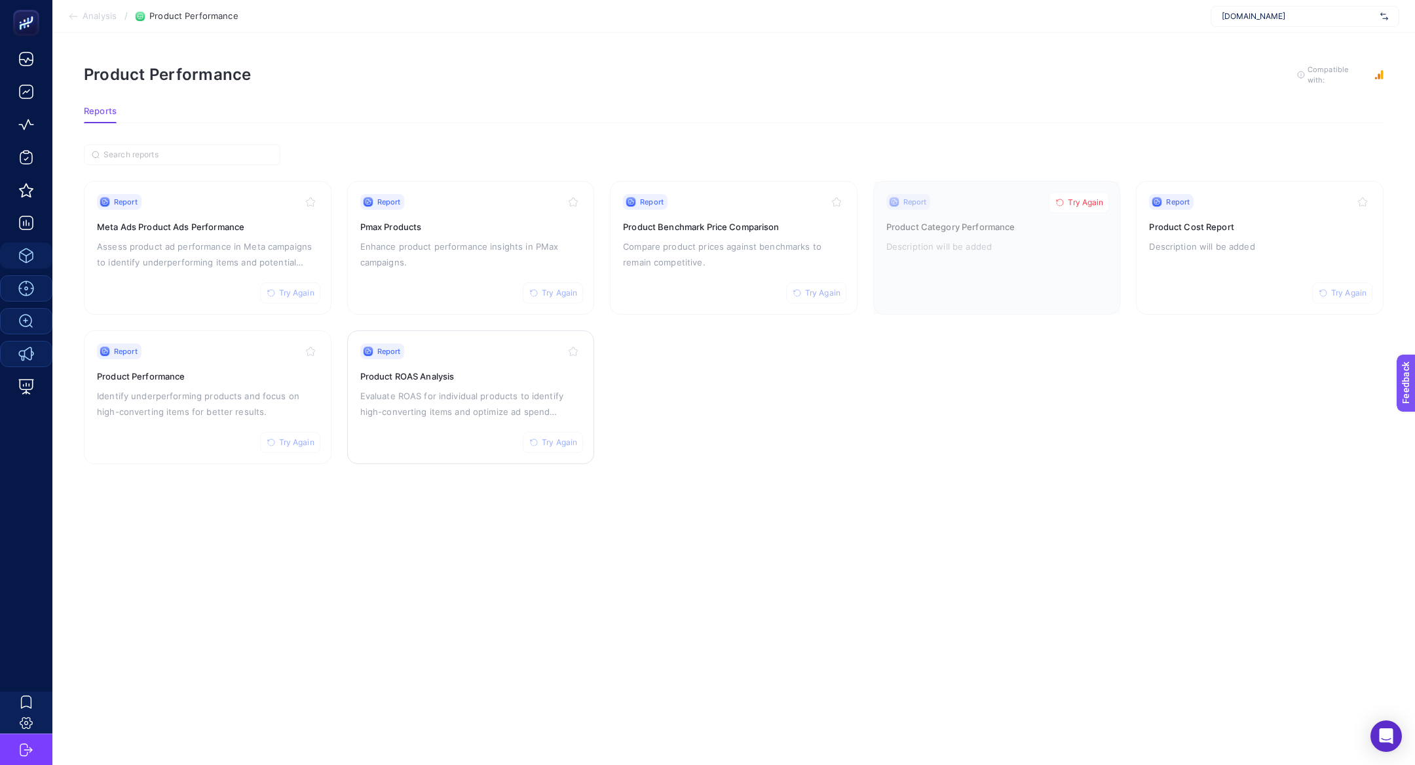
click at [423, 442] on div "Report Try Again Product ROAS Analysis Evaluate ROAS for individual products to…" at bounding box center [470, 396] width 221 height 107
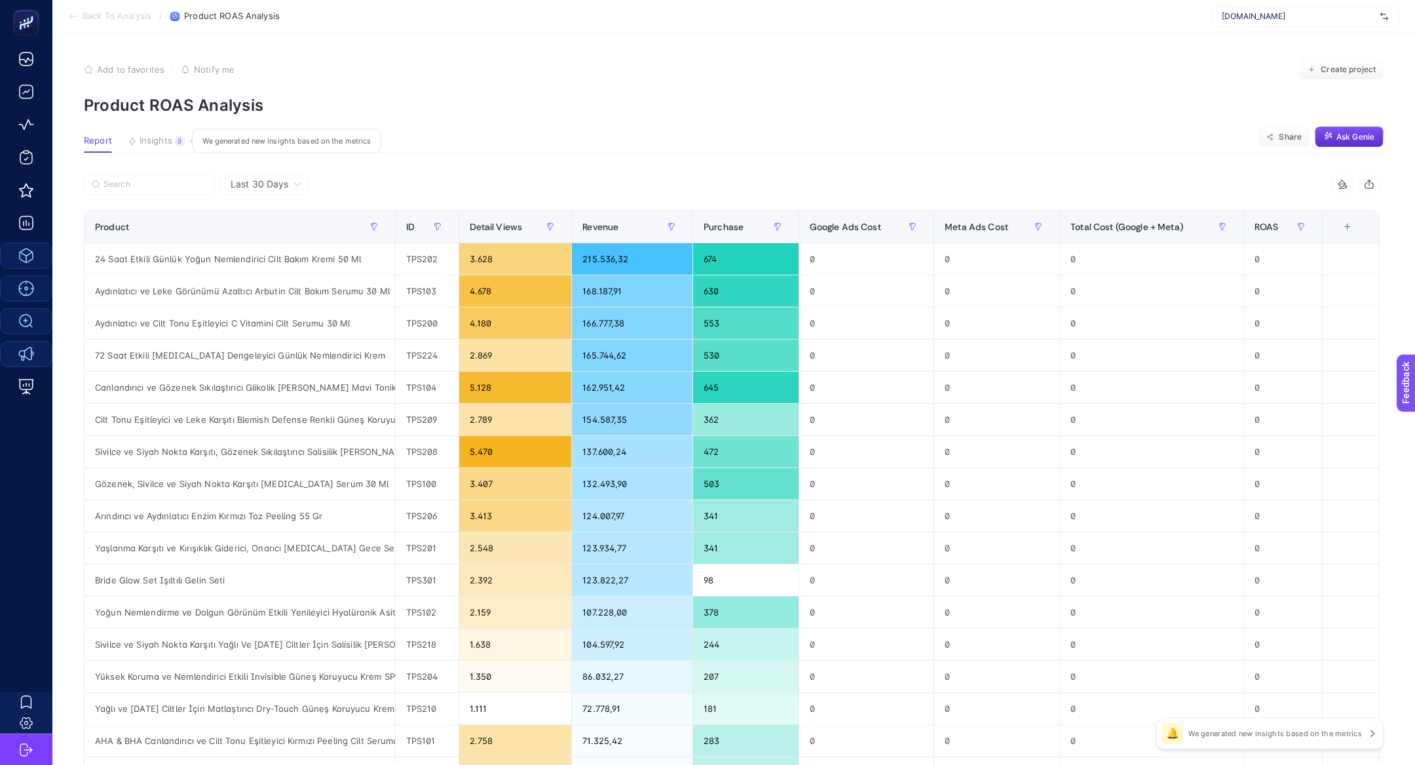
click at [160, 145] on span "Insights" at bounding box center [156, 141] width 33 height 10
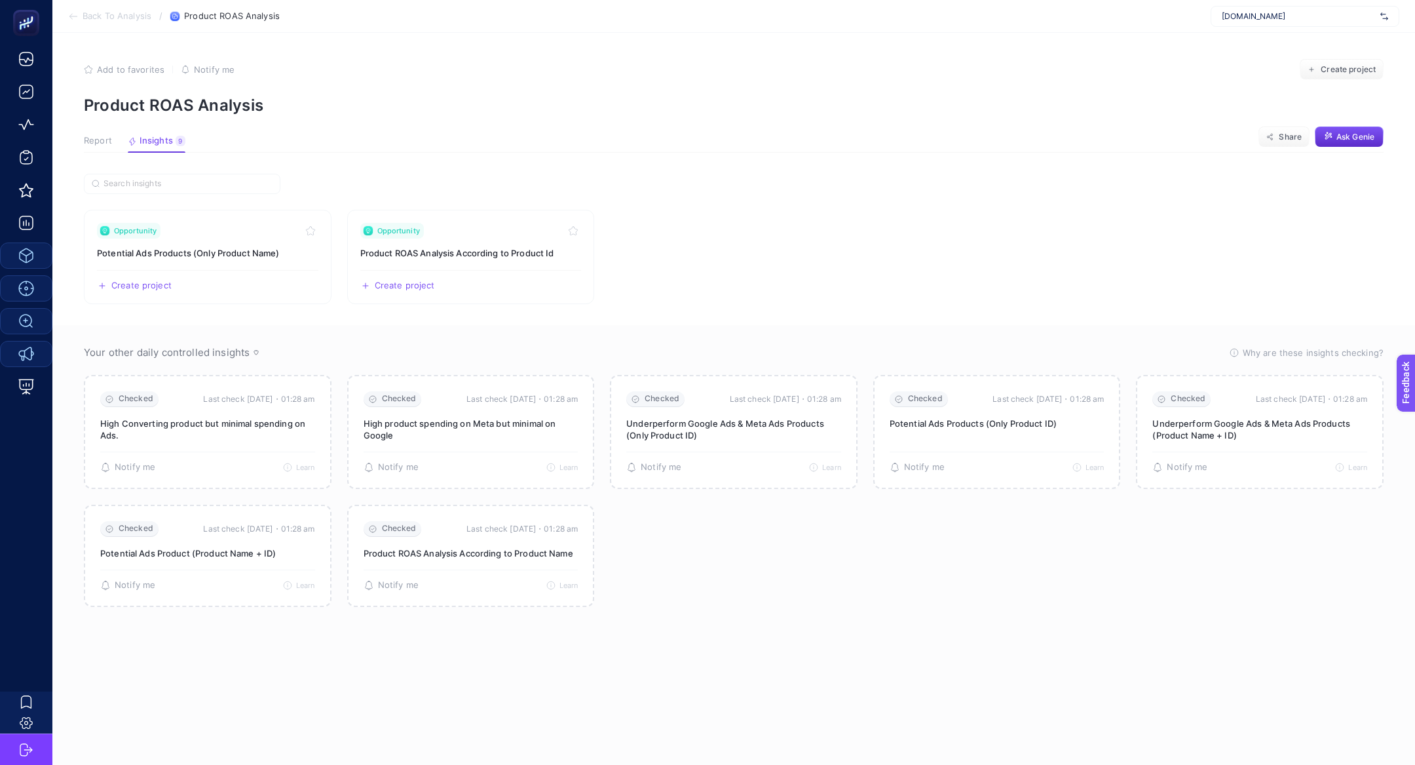
click at [86, 145] on span "Report" at bounding box center [98, 141] width 28 height 10
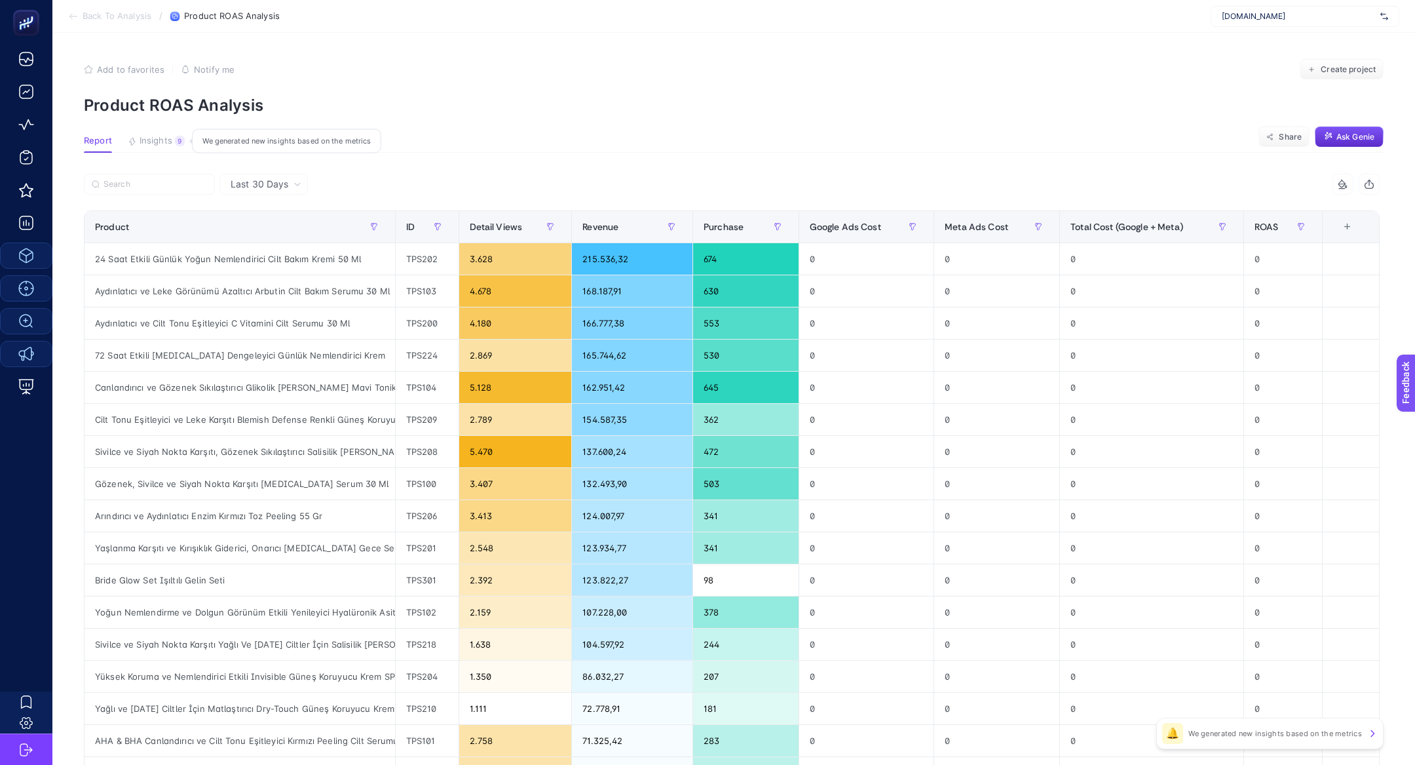
click at [161, 138] on span "Insights" at bounding box center [156, 141] width 33 height 10
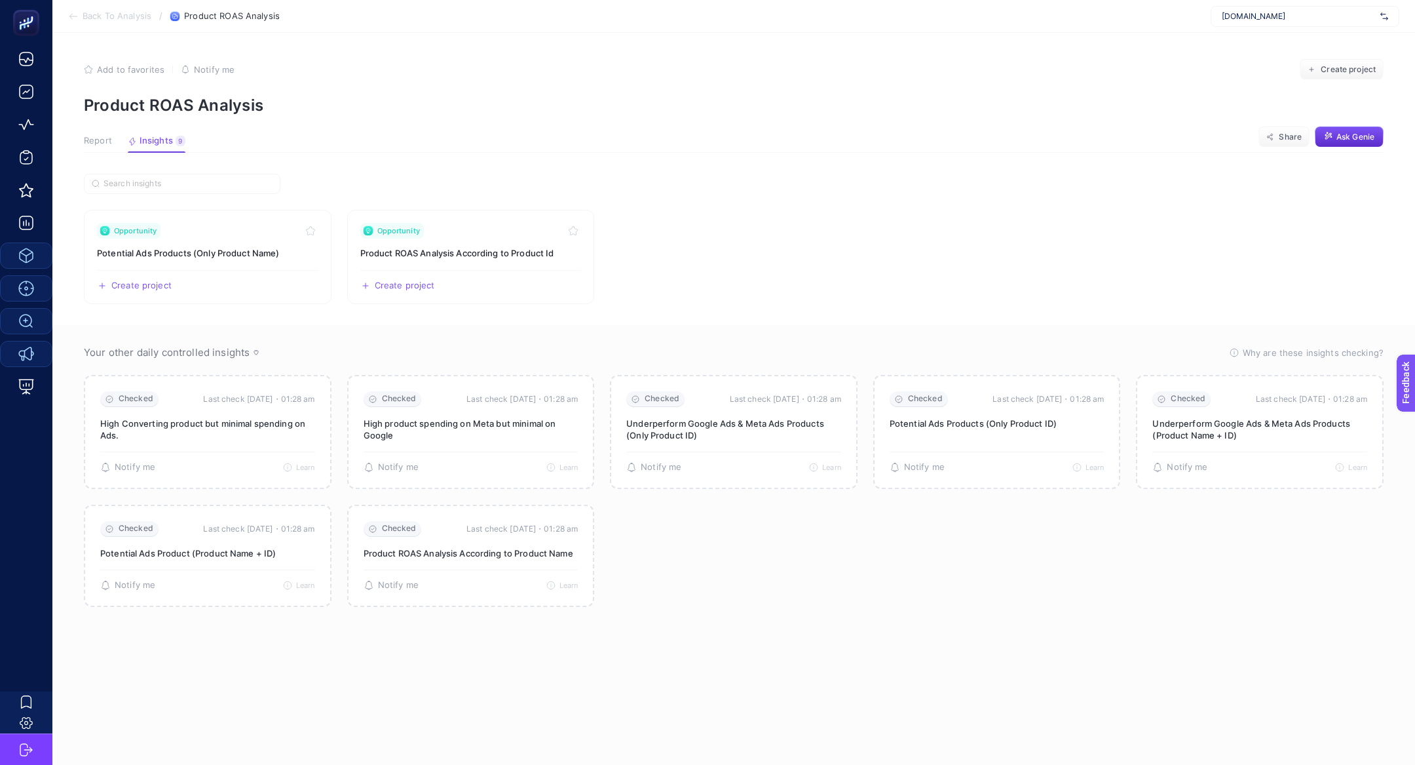
click at [109, 145] on span "Report" at bounding box center [98, 141] width 28 height 10
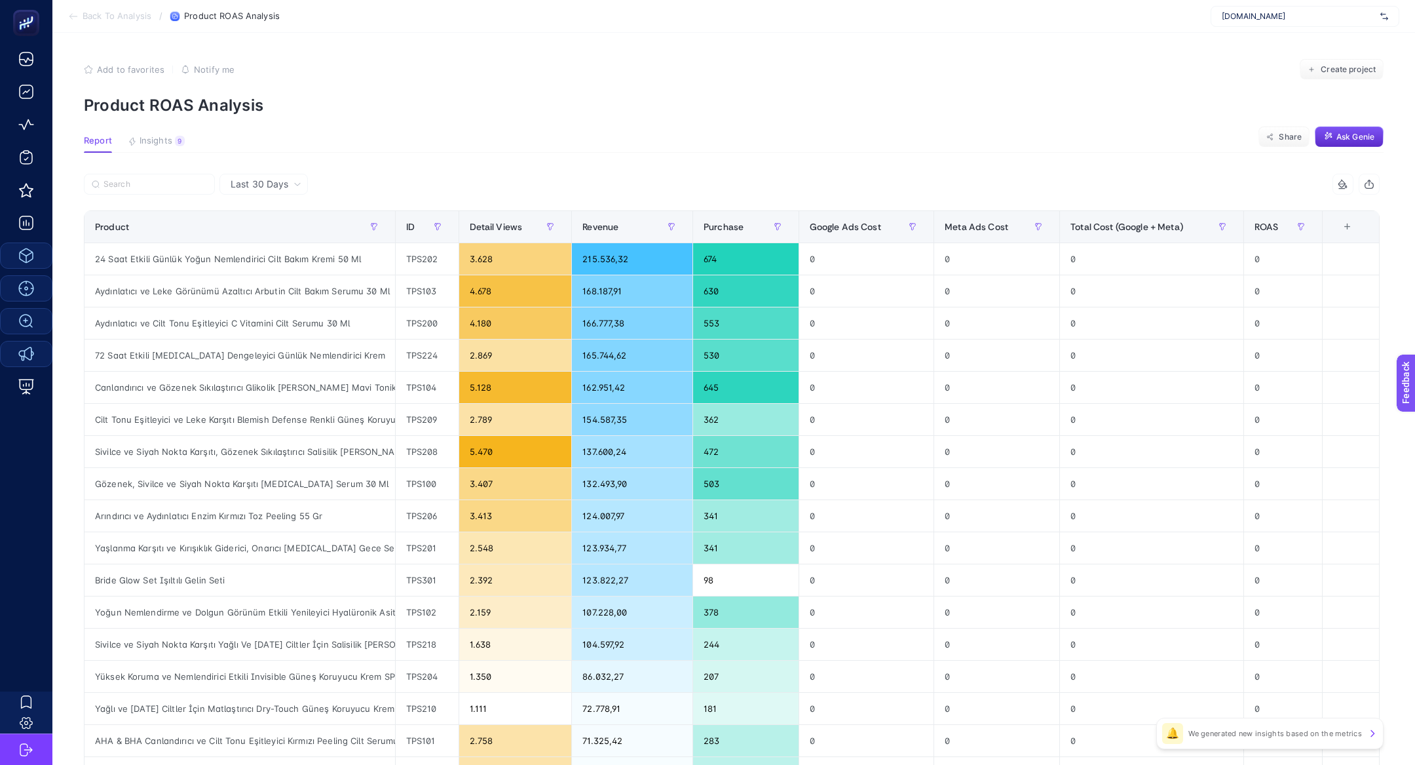
click at [110, 20] on span "Back To Analysis" at bounding box center [117, 16] width 69 height 10
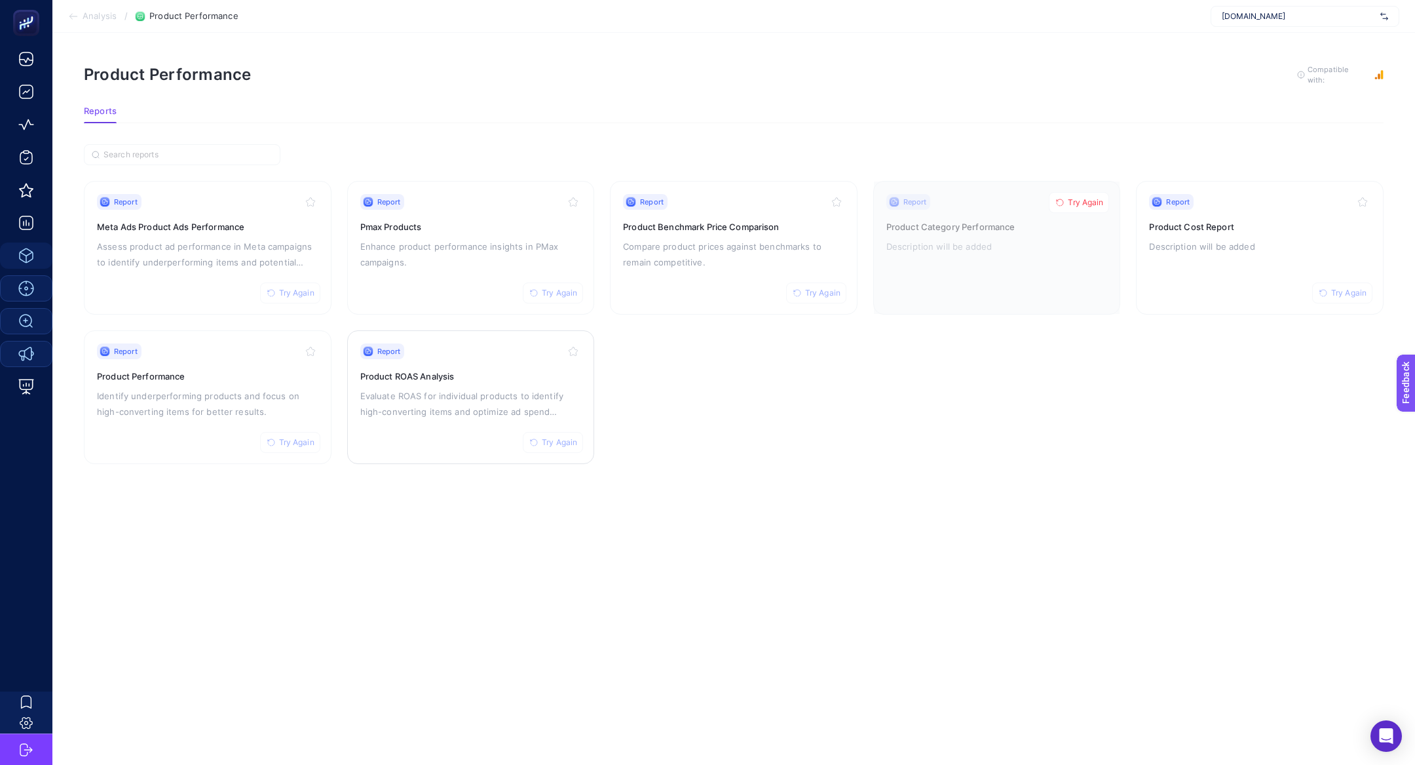
click at [553, 445] on span "Try Again" at bounding box center [559, 442] width 35 height 10
click at [206, 407] on p "Identify underperforming products and focus on high-converting items for better…" at bounding box center [207, 403] width 221 height 31
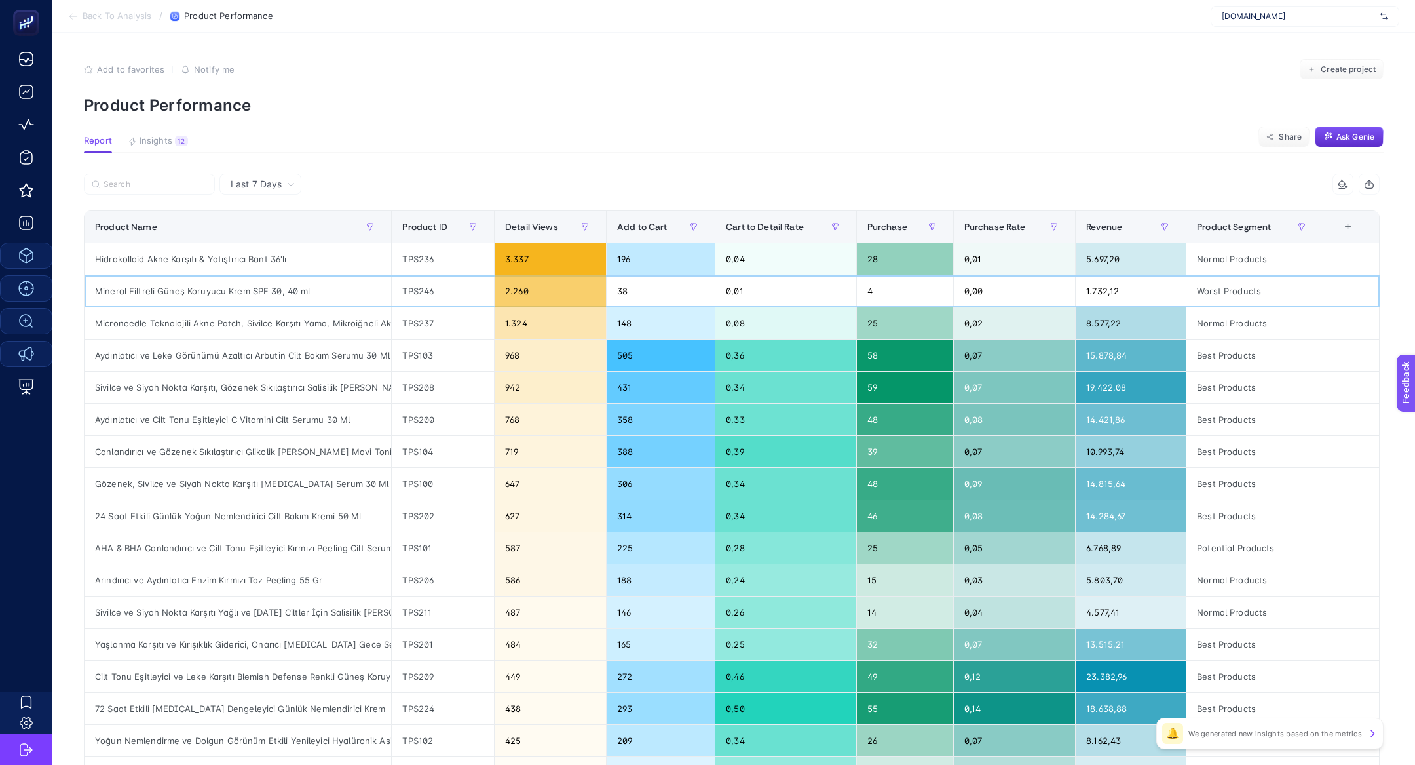
click at [248, 293] on div "Mineral Filtreli Güneş Koruyucu Krem SPF 30, 40 ml" at bounding box center [238, 290] width 307 height 31
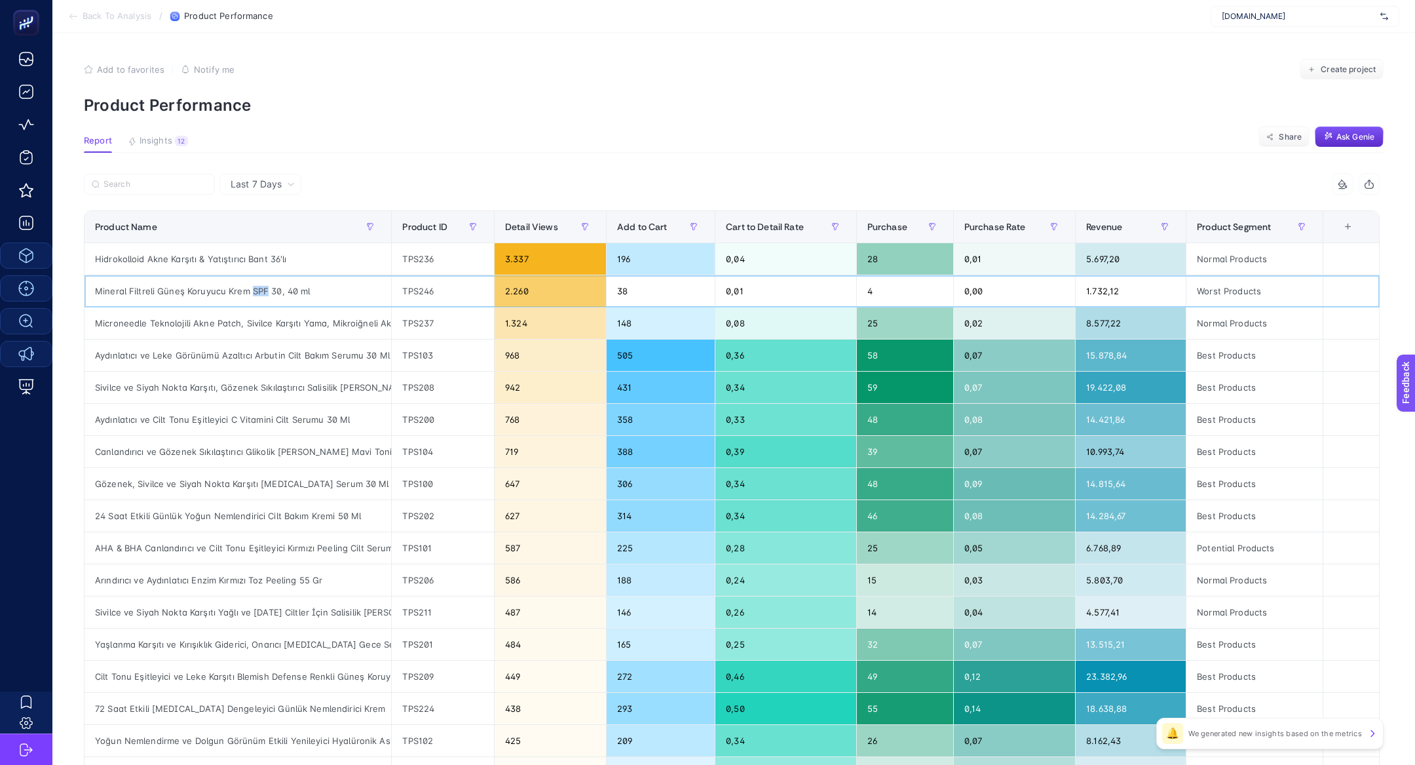
click at [248, 293] on div "Mineral Filtreli Güneş Koruyucu Krem SPF 30, 40 ml" at bounding box center [238, 290] width 307 height 31
click at [183, 143] on div "12" at bounding box center [181, 141] width 13 height 10
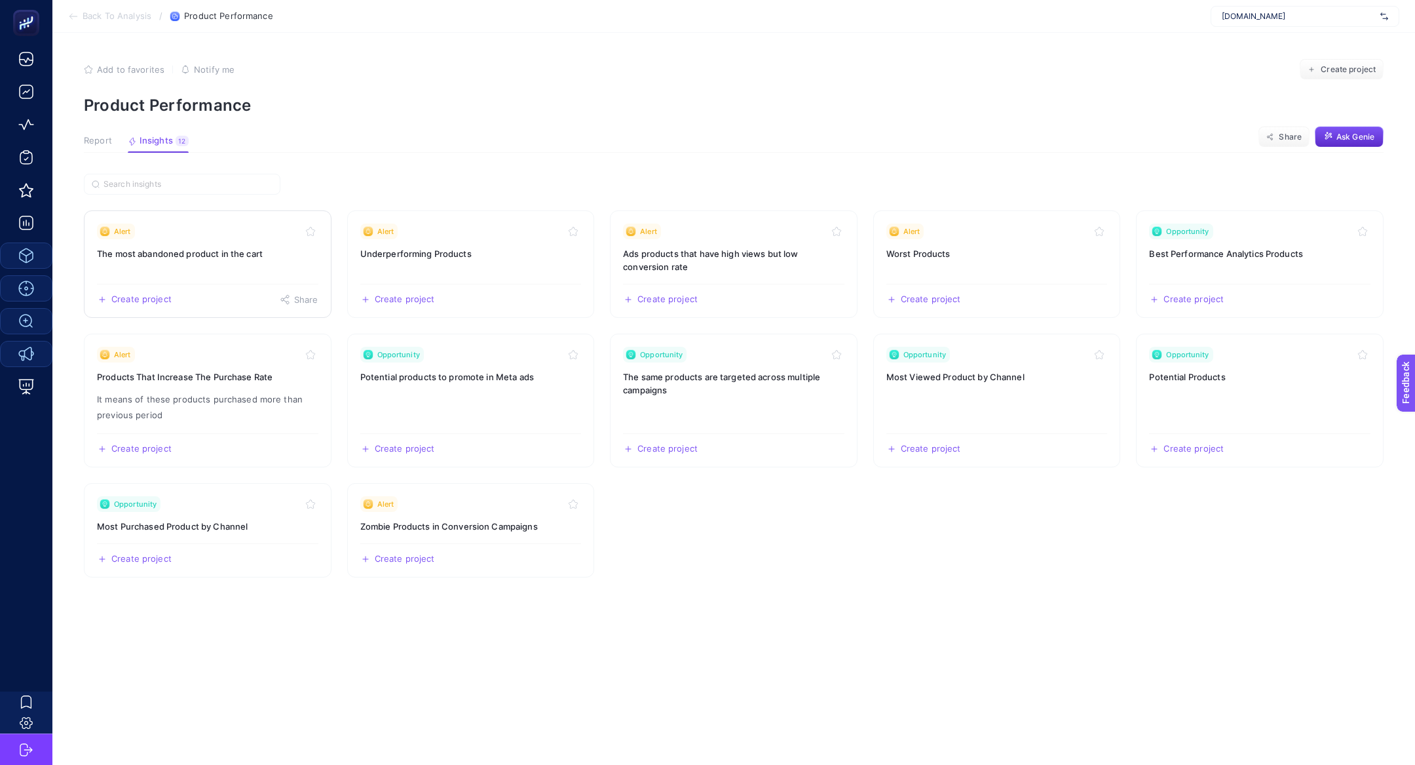
click at [208, 245] on link "Alert The most abandoned product in the cart Create project Share" at bounding box center [208, 263] width 248 height 107
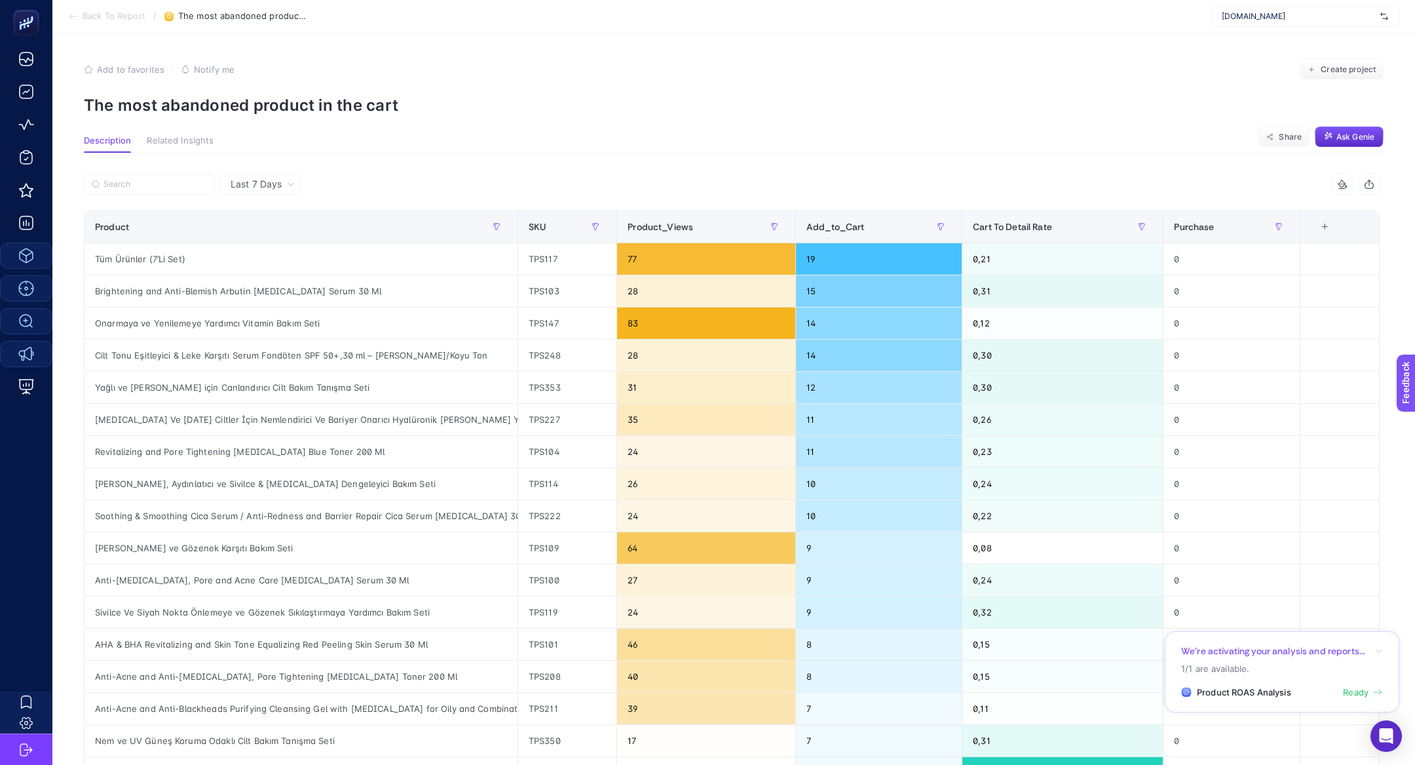
click at [1350, 690] on span "Ready" at bounding box center [1356, 692] width 26 height 13
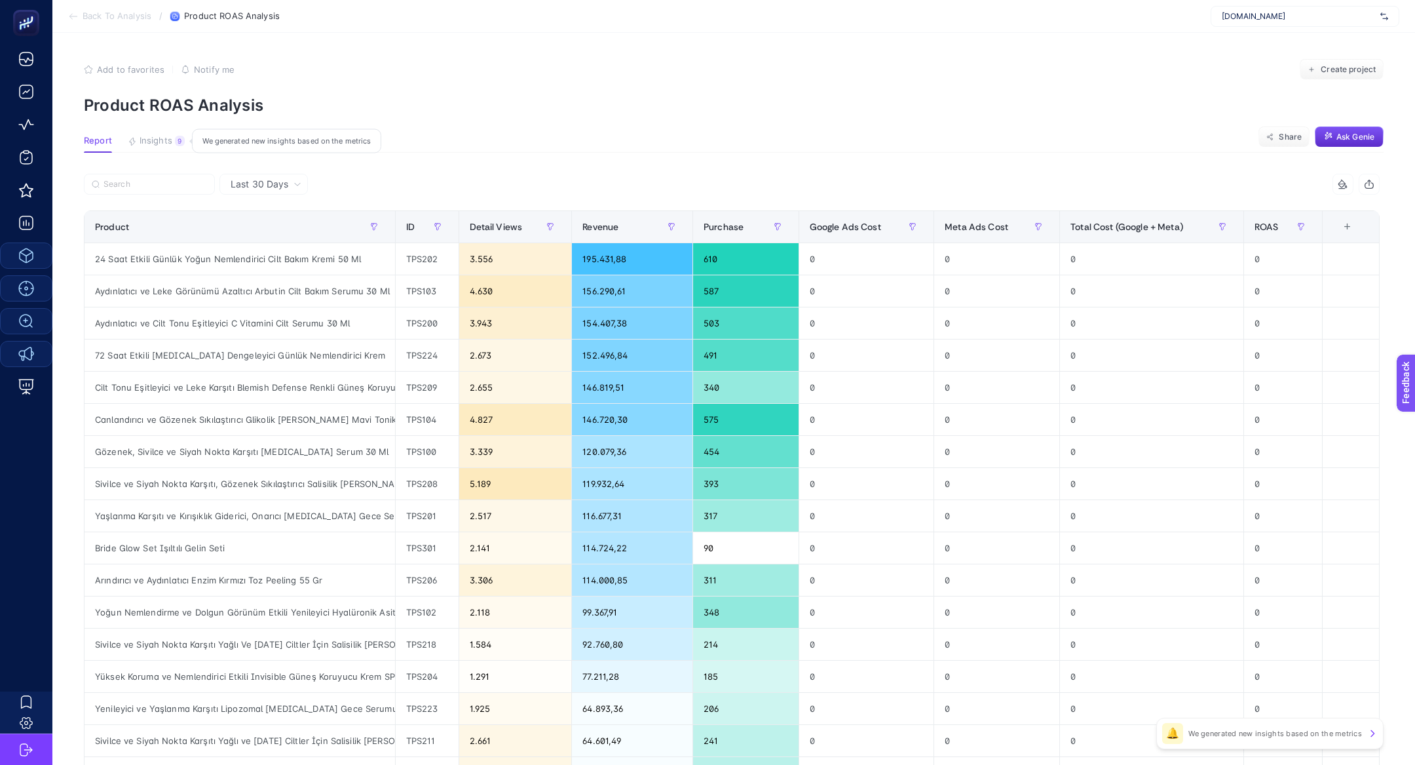
click at [169, 136] on span "Insights" at bounding box center [156, 141] width 33 height 10
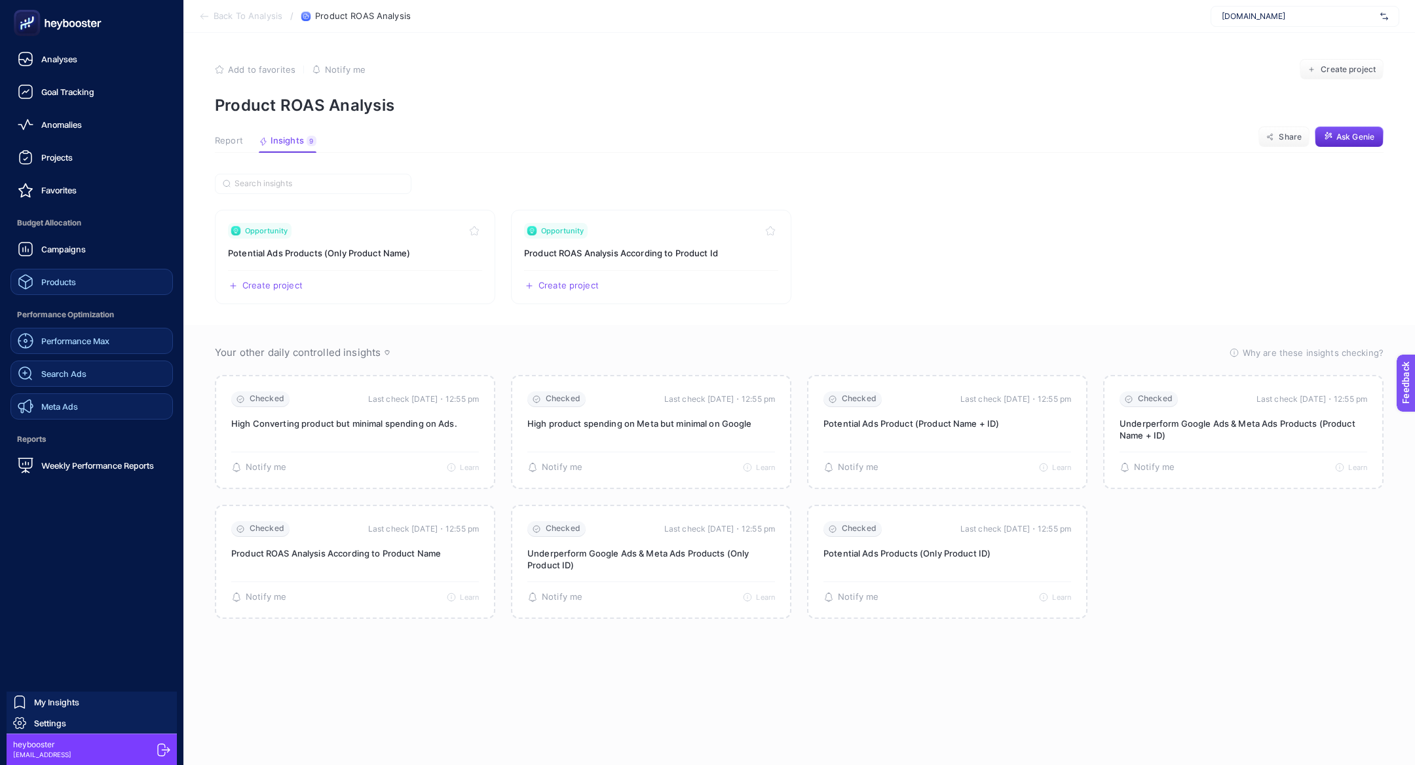
click at [55, 282] on span "Products" at bounding box center [58, 282] width 35 height 10
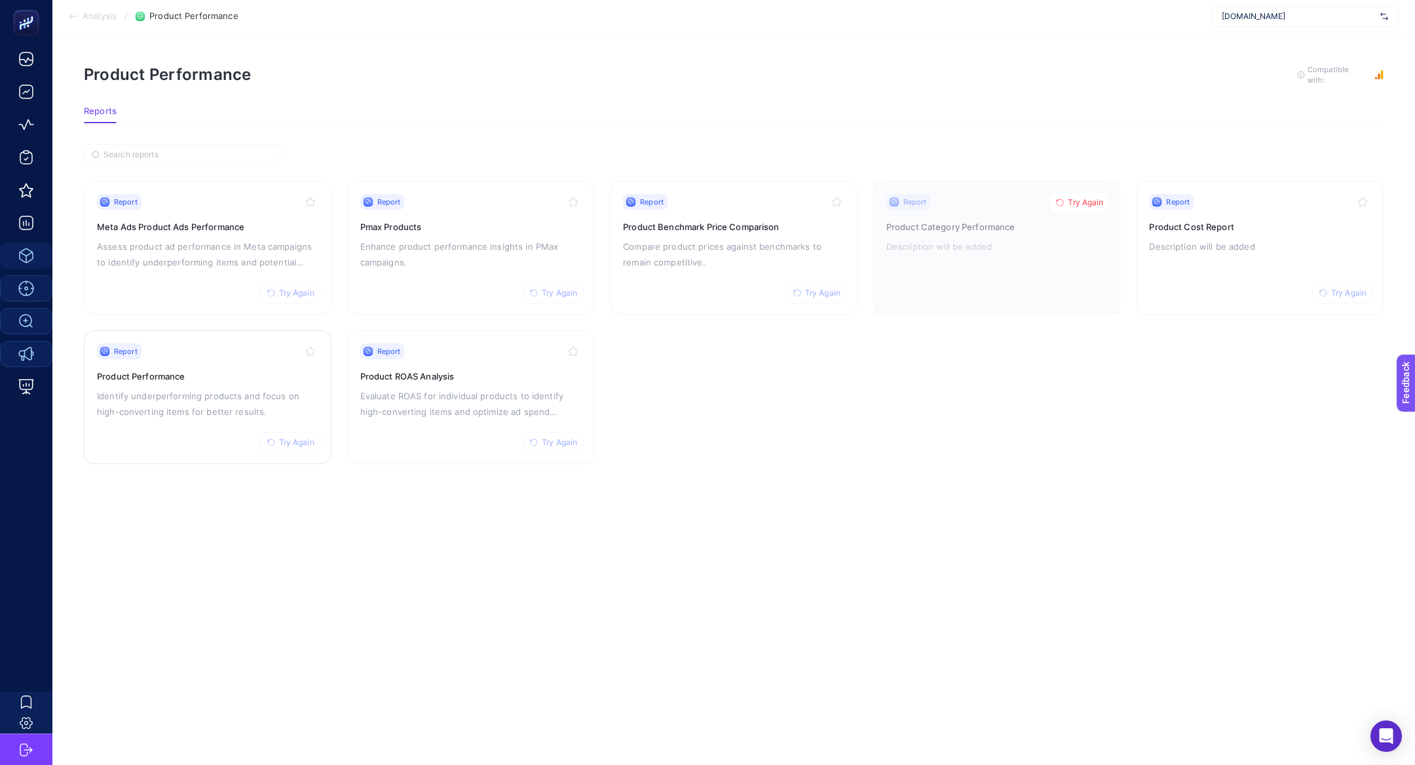
click at [221, 398] on p "Identify underperforming products and focus on high-converting items for better…" at bounding box center [207, 403] width 221 height 31
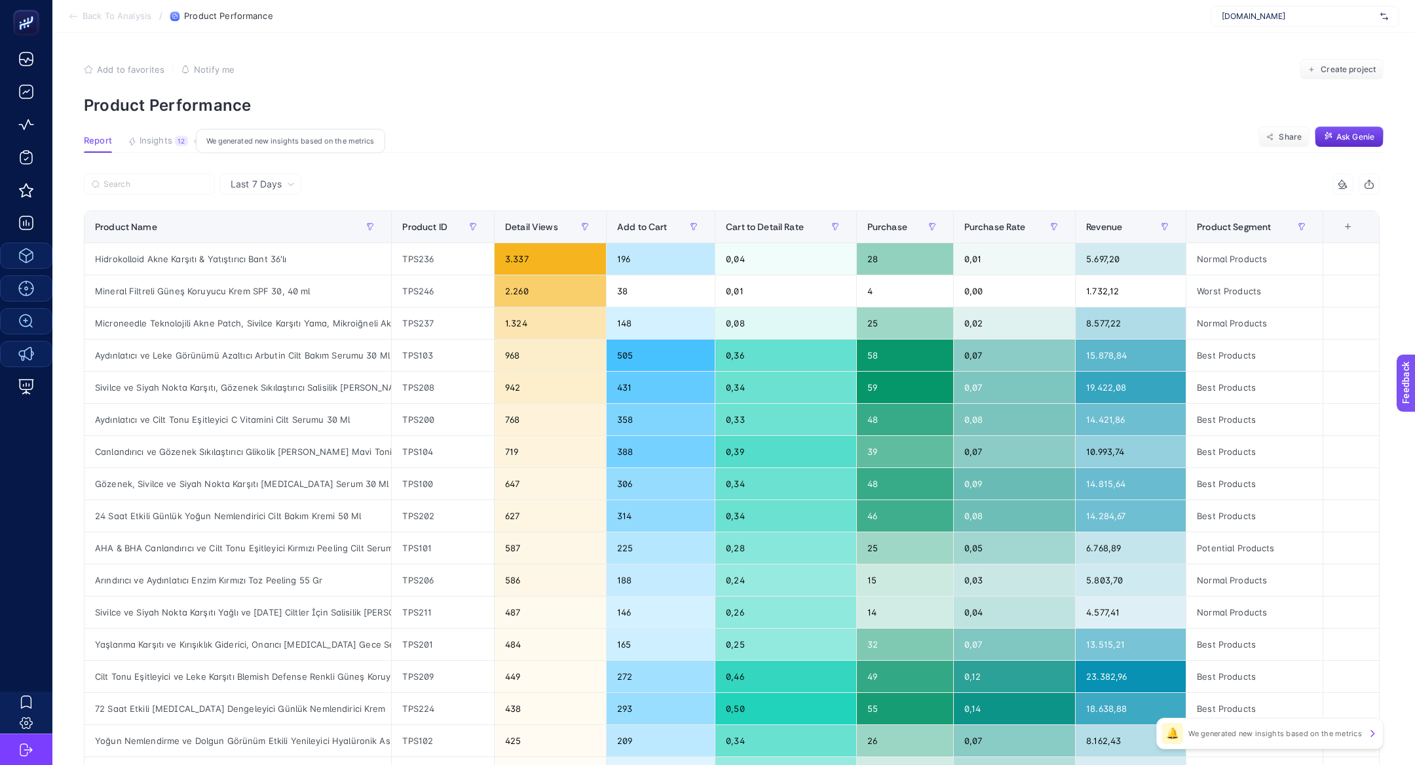
click at [157, 141] on span "Insights" at bounding box center [156, 141] width 33 height 10
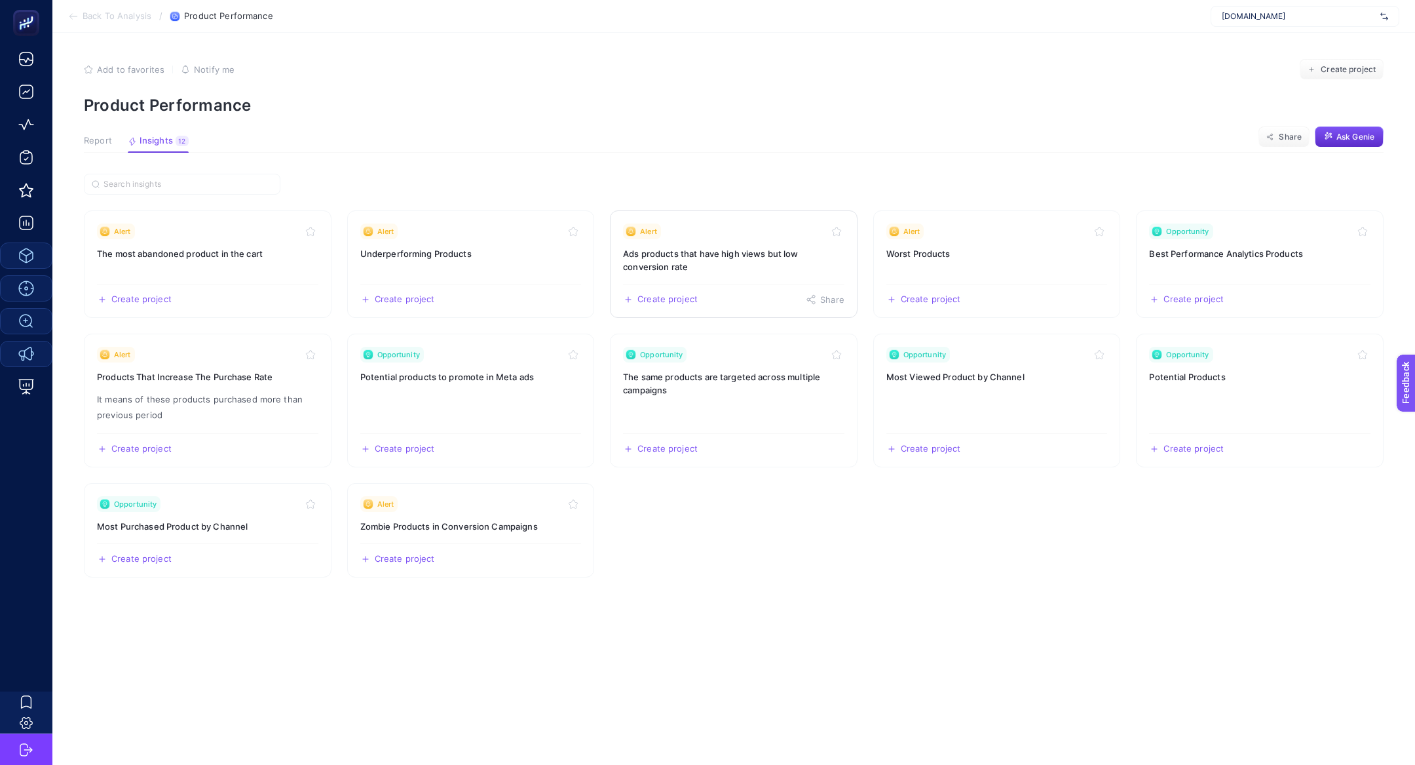
click at [690, 261] on h3 "Ads products that have high views but low conversion rate" at bounding box center [733, 260] width 221 height 26
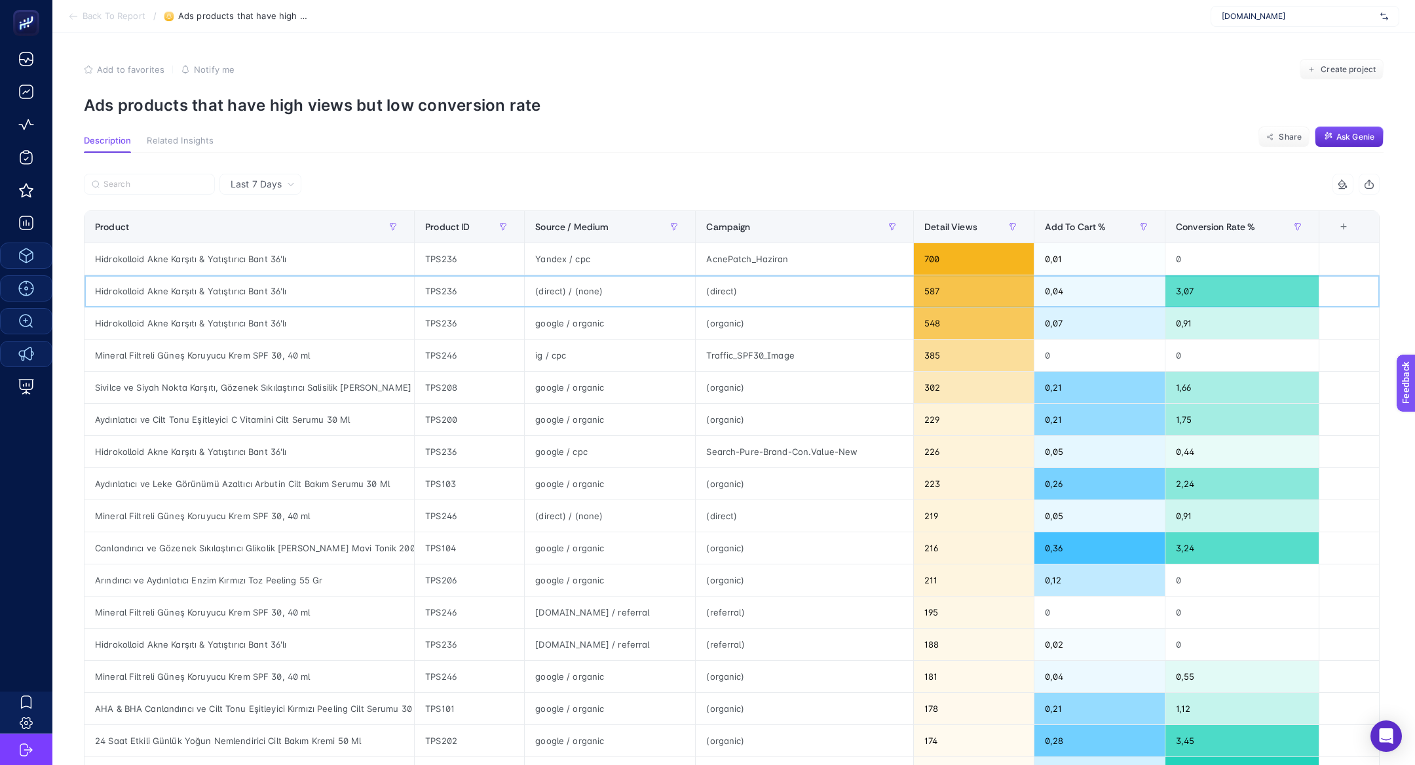
click at [250, 277] on div "Hidrokolloid Akne Karşıtı & Yatıştırıcı Bant 36'lı" at bounding box center [250, 290] width 330 height 31
click at [573, 254] on div "Yandex / cpc" at bounding box center [610, 258] width 170 height 31
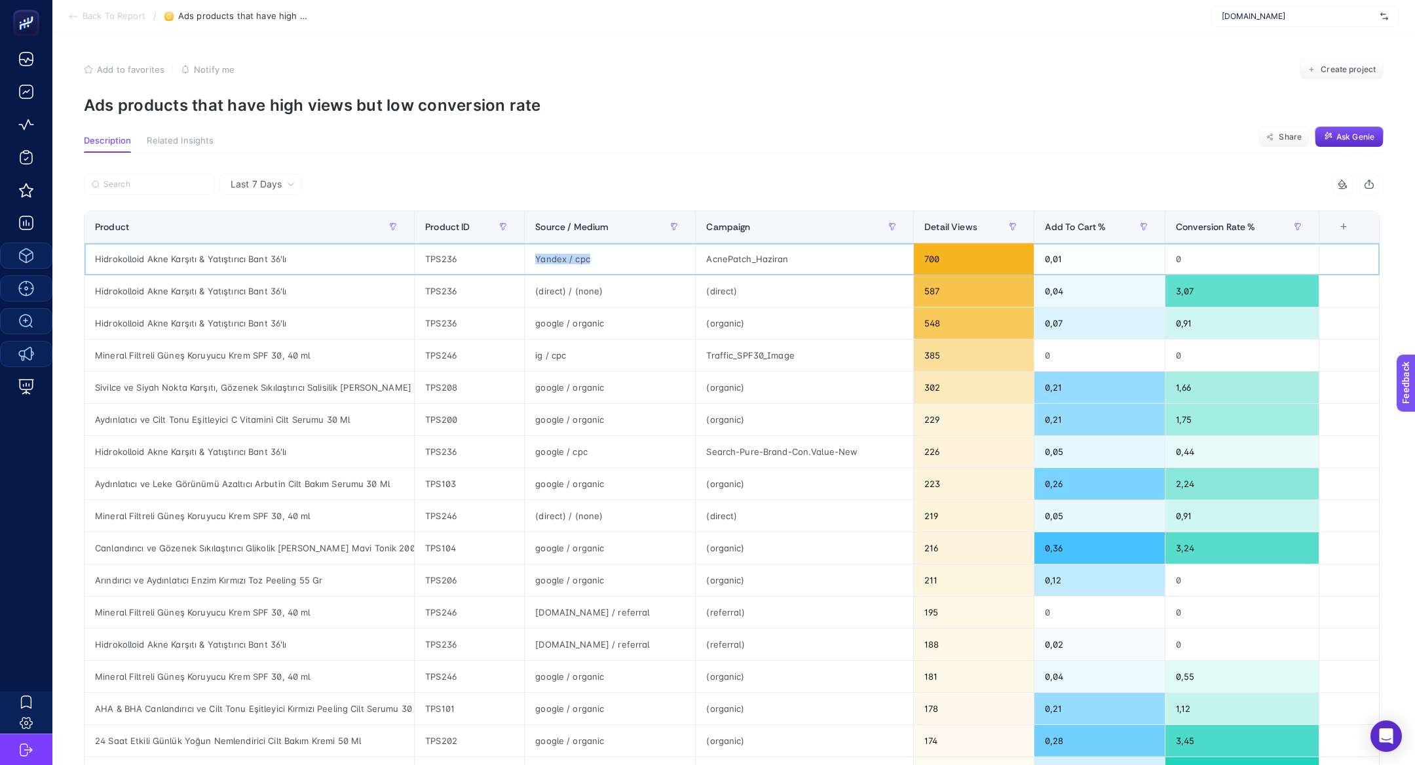
click at [573, 254] on div "Yandex / cpc" at bounding box center [610, 258] width 170 height 31
copy tr "Yandex / cpc"
click at [146, 185] on input "Search" at bounding box center [156, 185] width 104 height 10
paste input "Yandex / cpc"
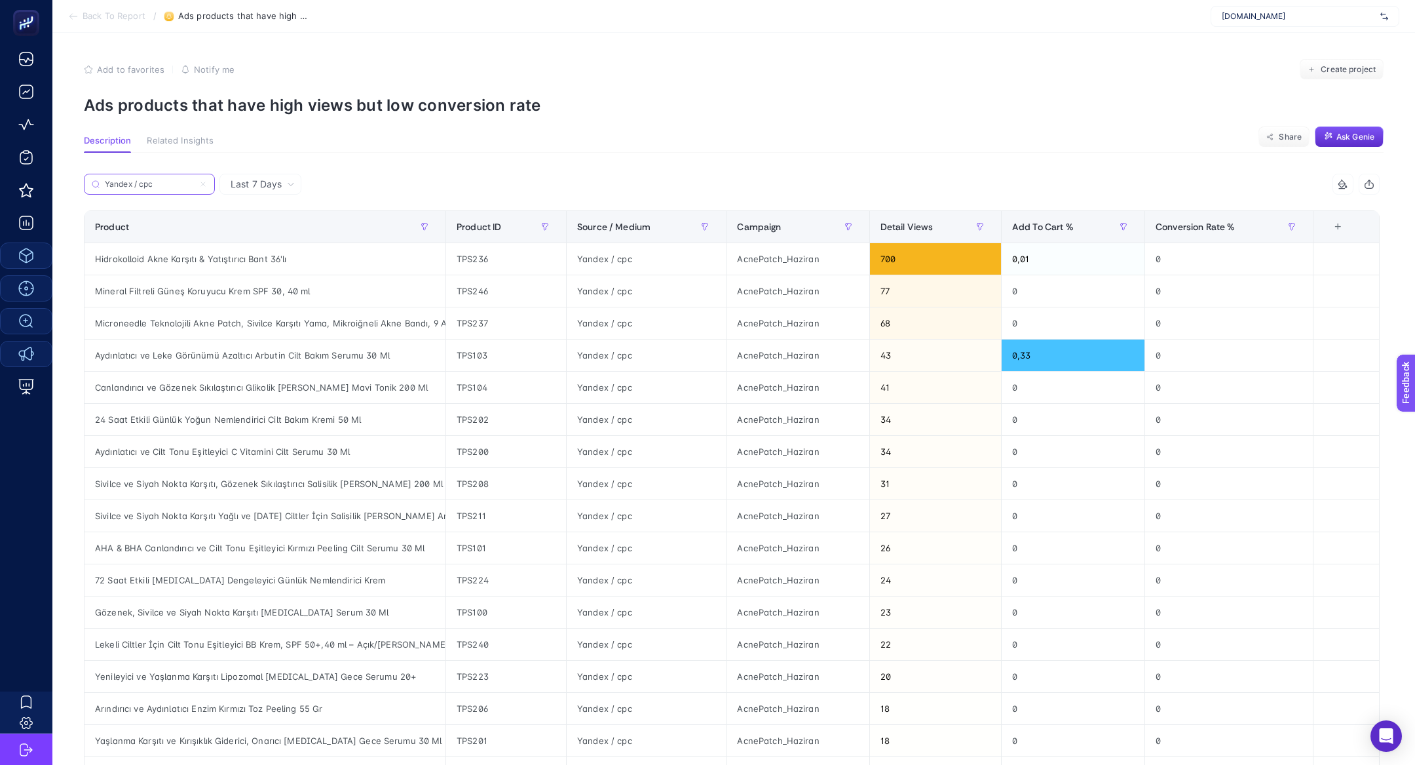
type input "Yandex / cpc"
click at [195, 186] on label "Yandex / cpc" at bounding box center [149, 184] width 131 height 21
click at [194, 186] on input "Yandex / cpc" at bounding box center [149, 185] width 89 height 10
click at [203, 187] on icon at bounding box center [203, 184] width 8 height 8
click at [194, 187] on input "Yandex / cpc" at bounding box center [149, 185] width 89 height 10
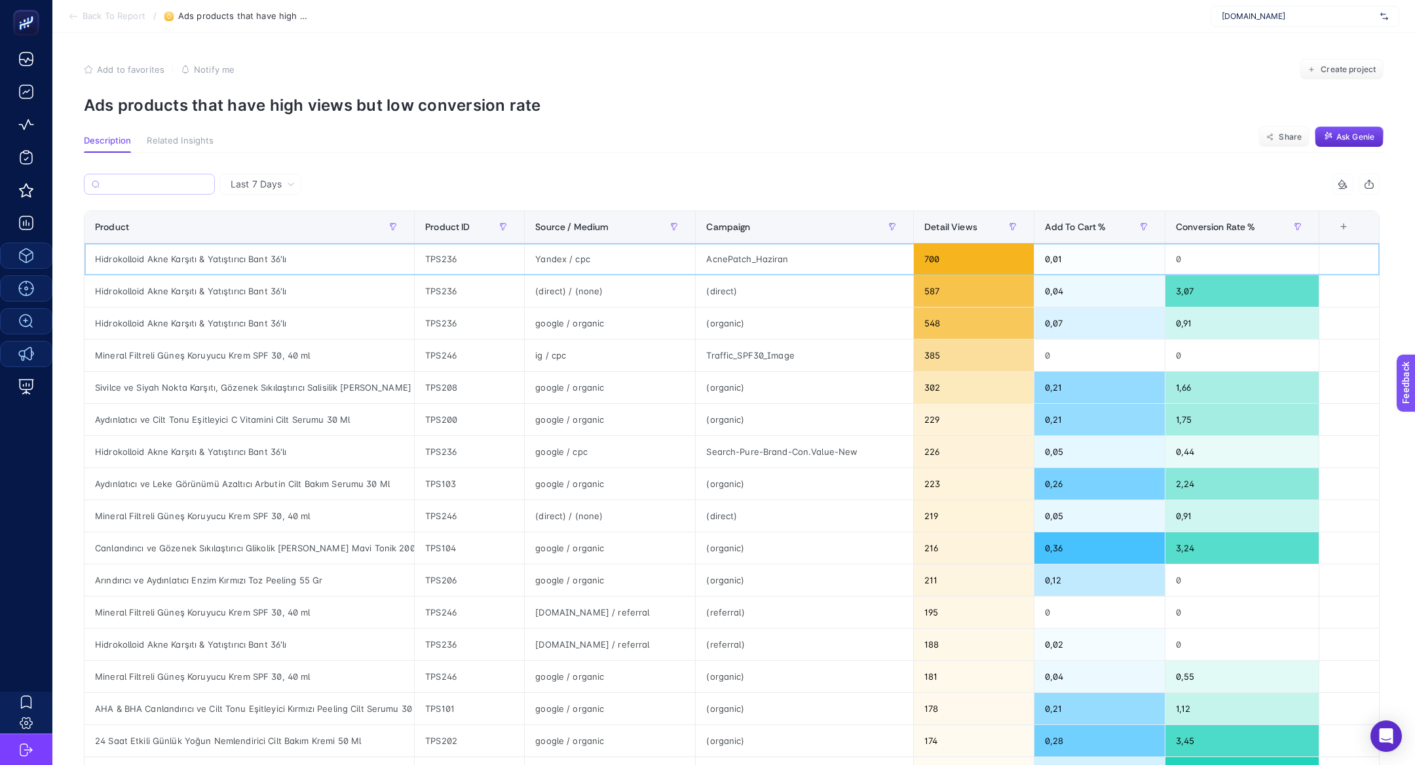
click at [552, 259] on div "Yandex / cpc" at bounding box center [610, 258] width 170 height 31
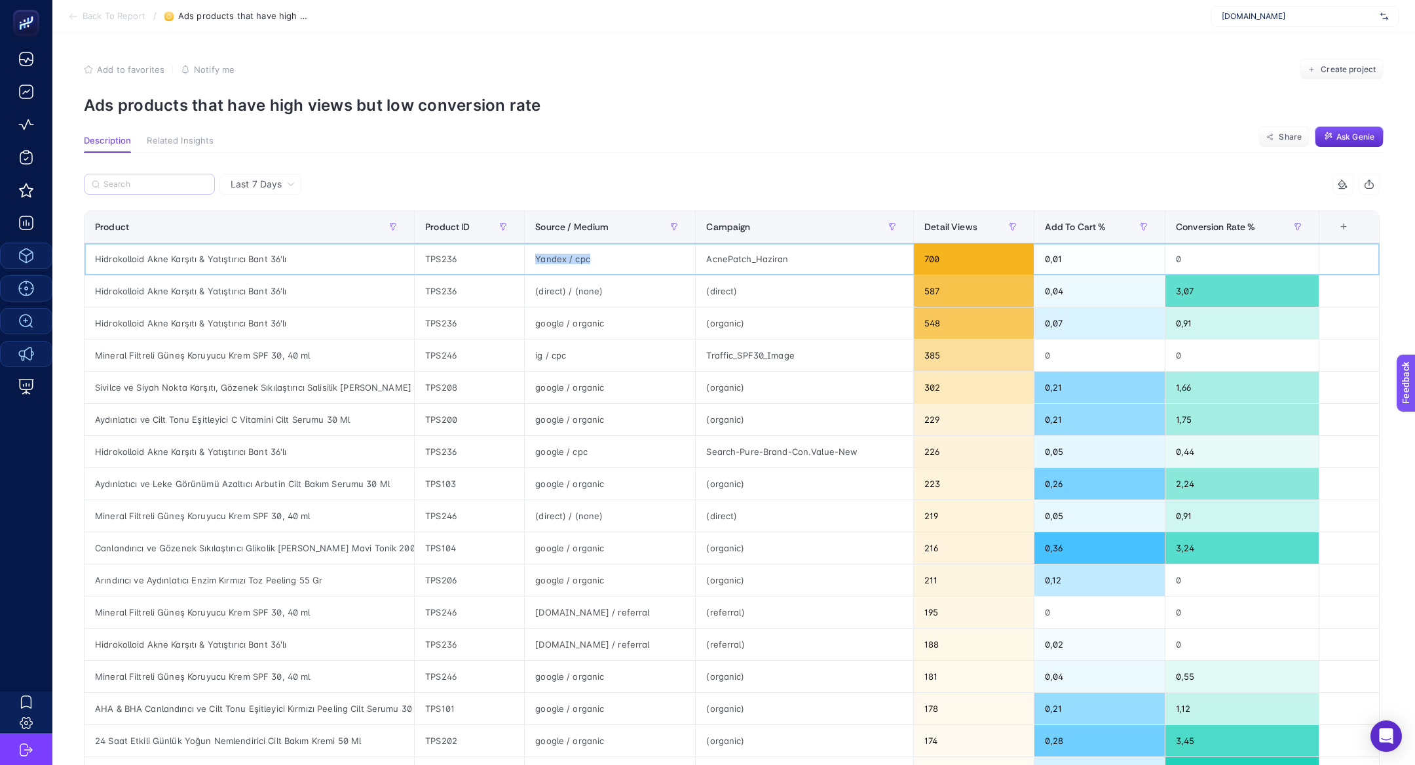
click at [552, 259] on div "Yandex / cpc" at bounding box center [610, 258] width 170 height 31
copy tr "Yandex / cpc"
click at [118, 187] on input "Search" at bounding box center [156, 185] width 104 height 10
paste input "Yandex / cpc"
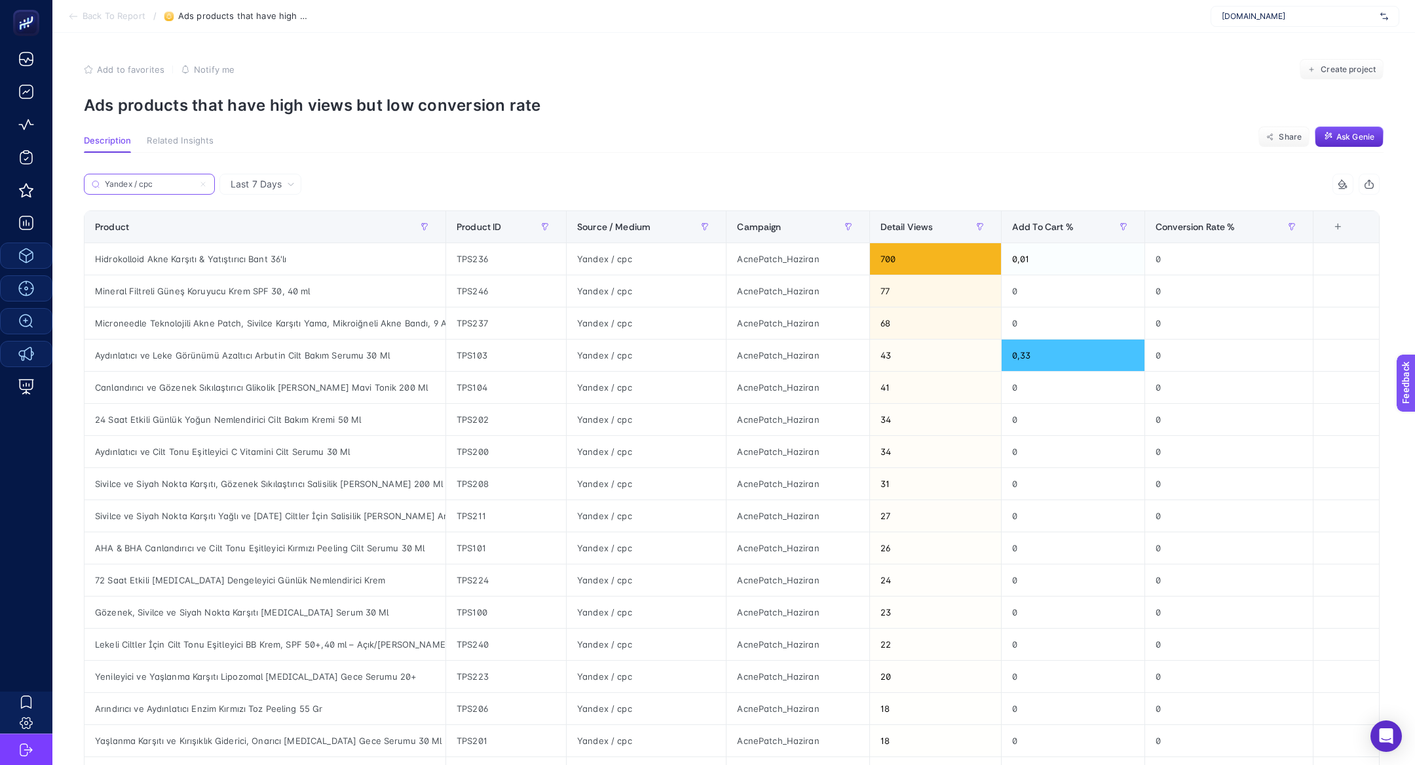
type input "Yandex / cpc"
click at [617, 261] on div "Yandex / cpc" at bounding box center [646, 258] width 159 height 31
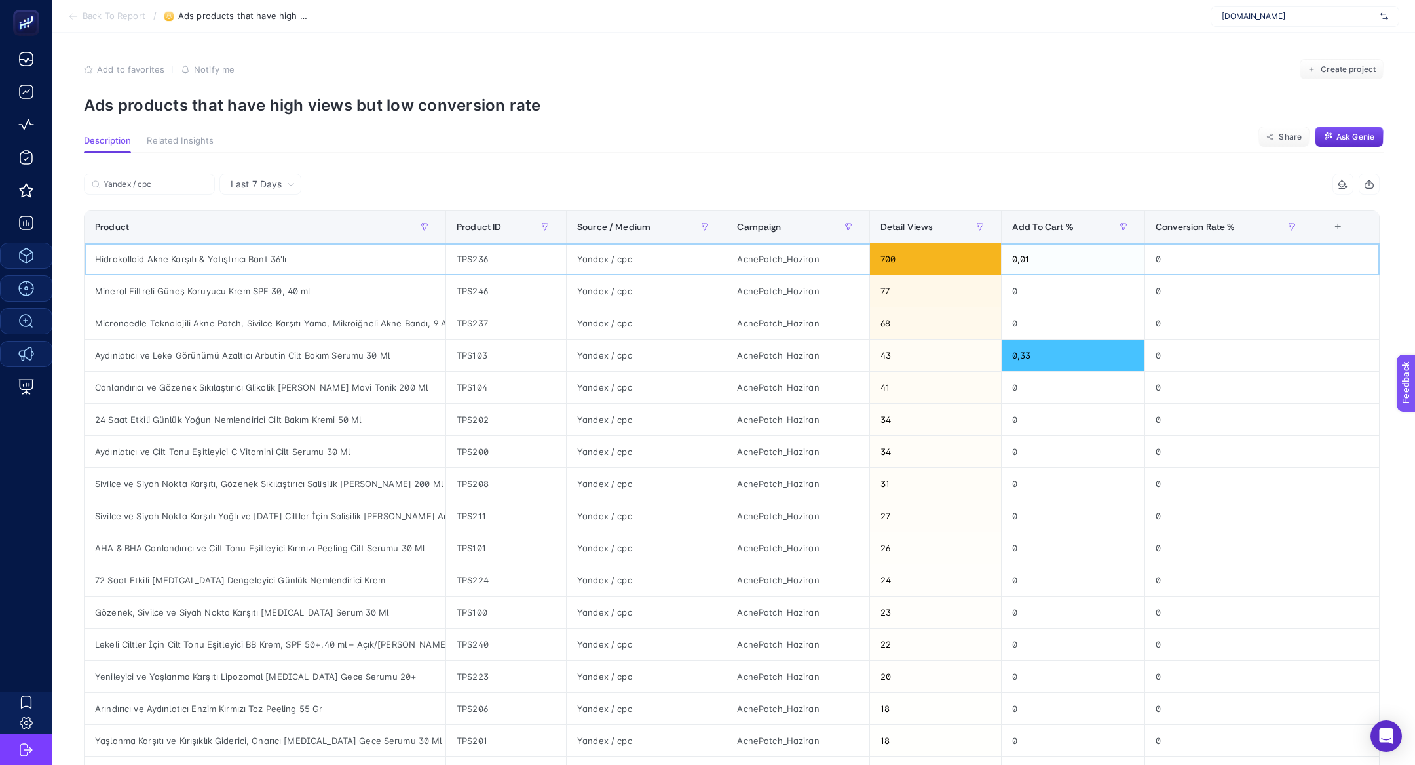
click at [805, 261] on div "AcnePatch_Haziran" at bounding box center [798, 258] width 142 height 31
click at [132, 262] on div "Hidrokolloid Akne Karşıtı & Yatıştırıcı Bant 36'lı" at bounding box center [265, 258] width 361 height 31
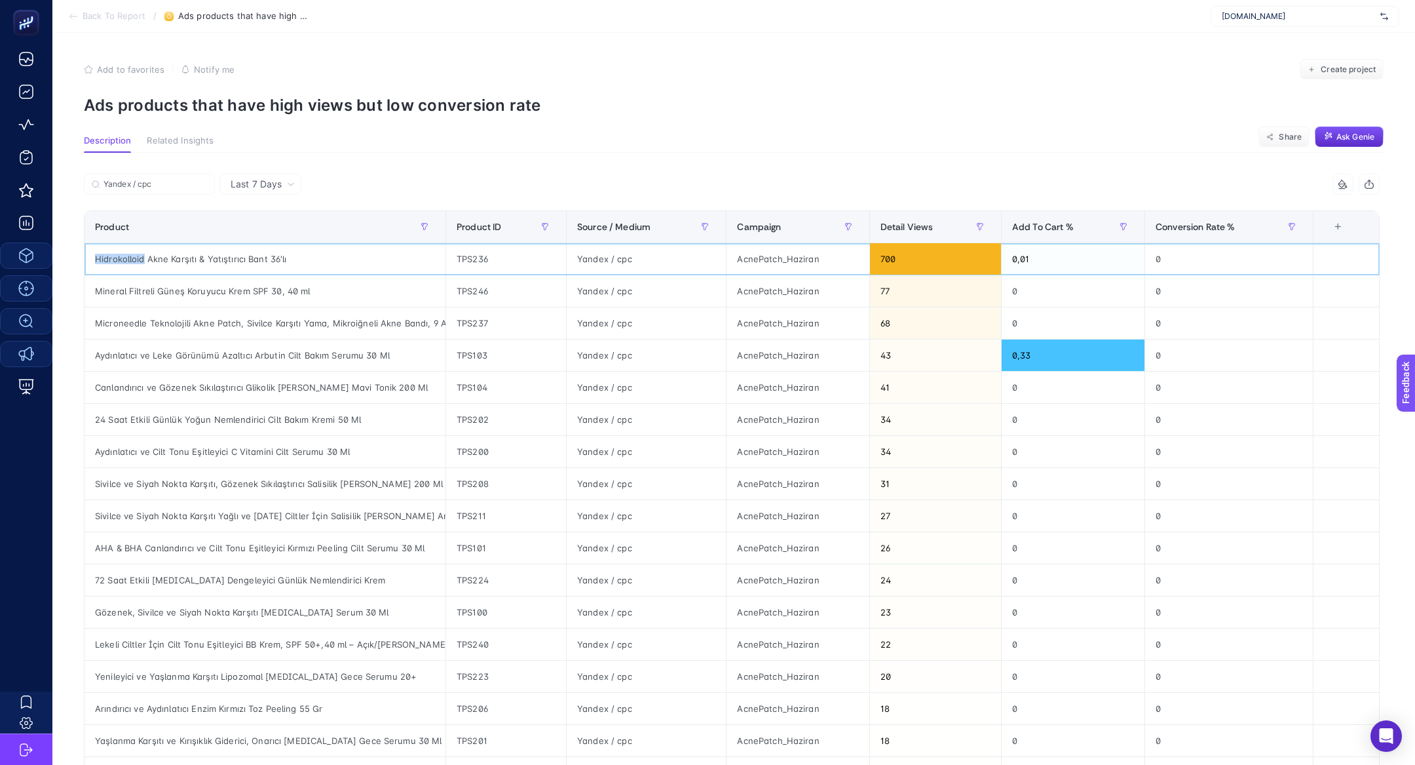
click at [132, 262] on div "Hidrokolloid Akne Karşıtı & Yatıştırıcı Bant 36'lı" at bounding box center [265, 258] width 361 height 31
click at [1053, 260] on div "0,01" at bounding box center [1073, 258] width 143 height 31
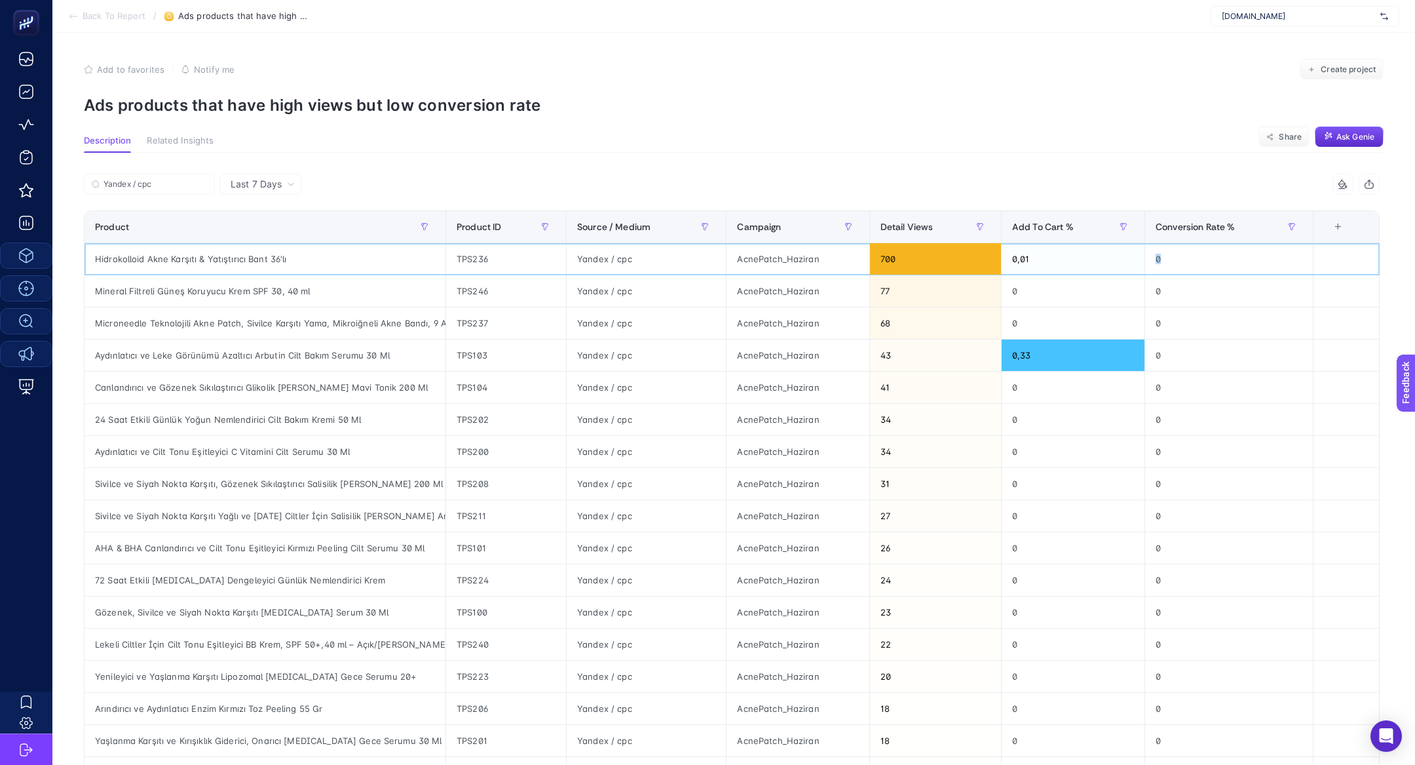
drag, startPoint x: 1222, startPoint y: 261, endPoint x: 1116, endPoint y: 258, distance: 106.2
click at [1116, 258] on tr "Hidrokolloid Akne Karşıtı & Yatıştırıcı Bant 36'lı TPS236 Yandex / cpc AcnePatc…" at bounding box center [732, 259] width 1295 height 32
click at [238, 262] on div "Hidrokolloid Akne Karşıtı & Yatıştırıcı Bant 36'lı" at bounding box center [265, 258] width 361 height 31
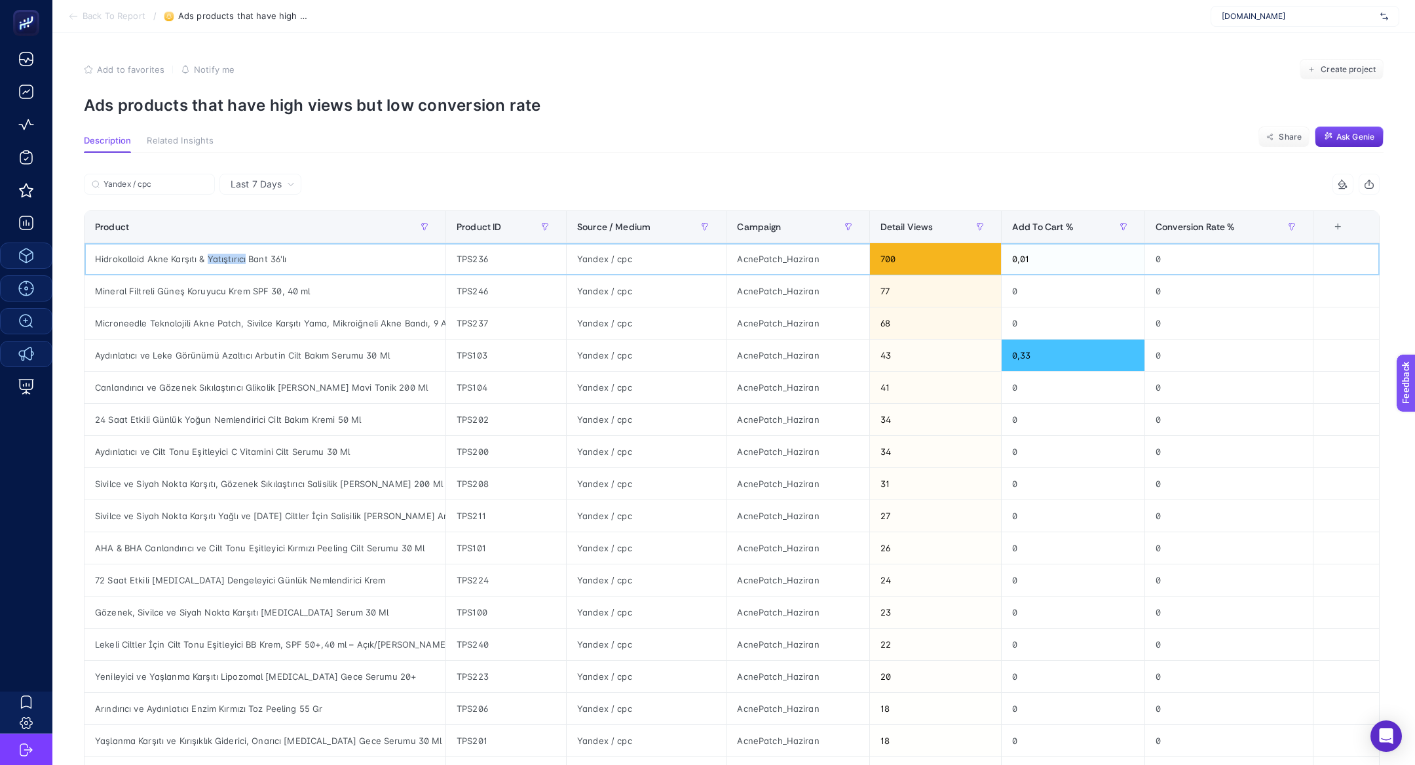
click at [238, 262] on div "Hidrokolloid Akne Karşıtı & Yatıştırıcı Bant 36'lı" at bounding box center [265, 258] width 361 height 31
click at [772, 252] on div "AcnePatch_Haziran" at bounding box center [798, 258] width 142 height 31
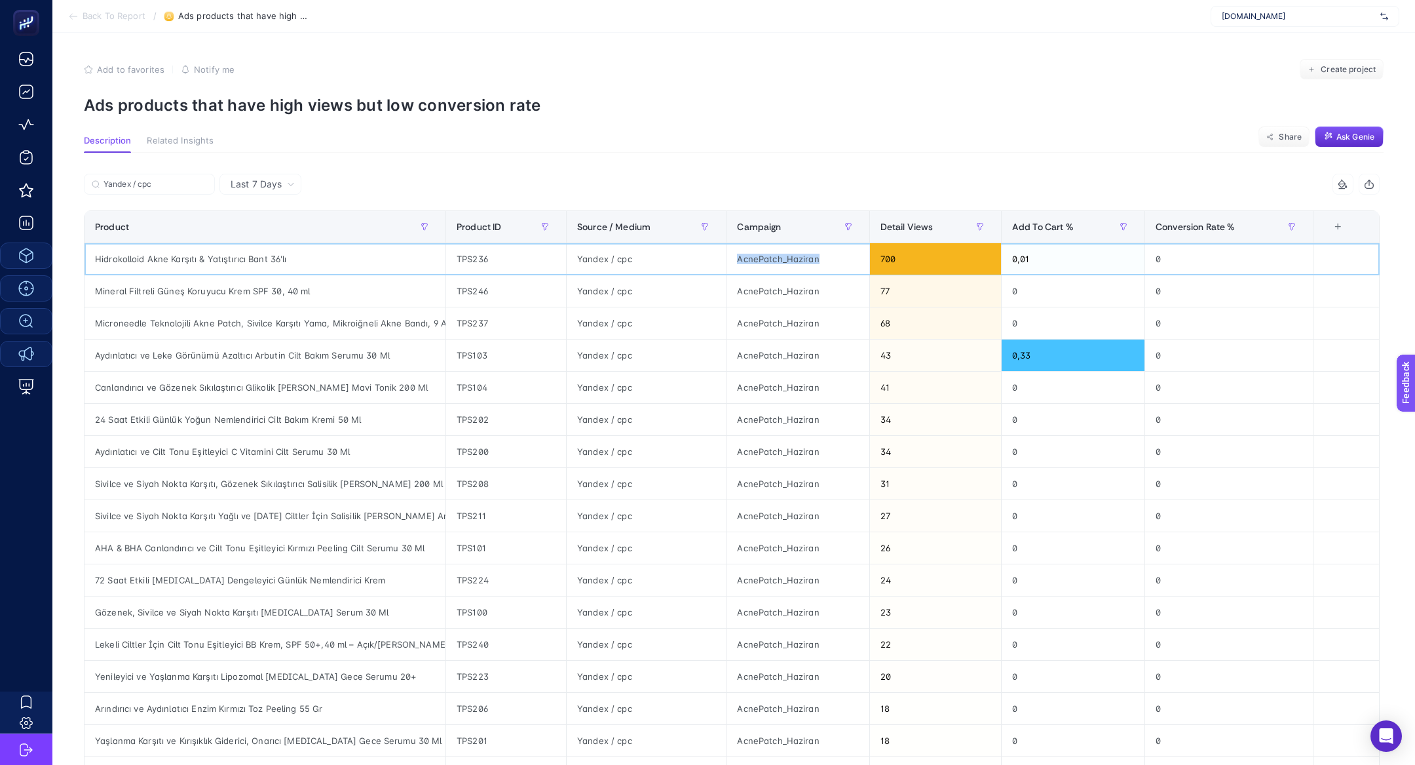
click at [772, 252] on div "AcnePatch_Haziran" at bounding box center [798, 258] width 142 height 31
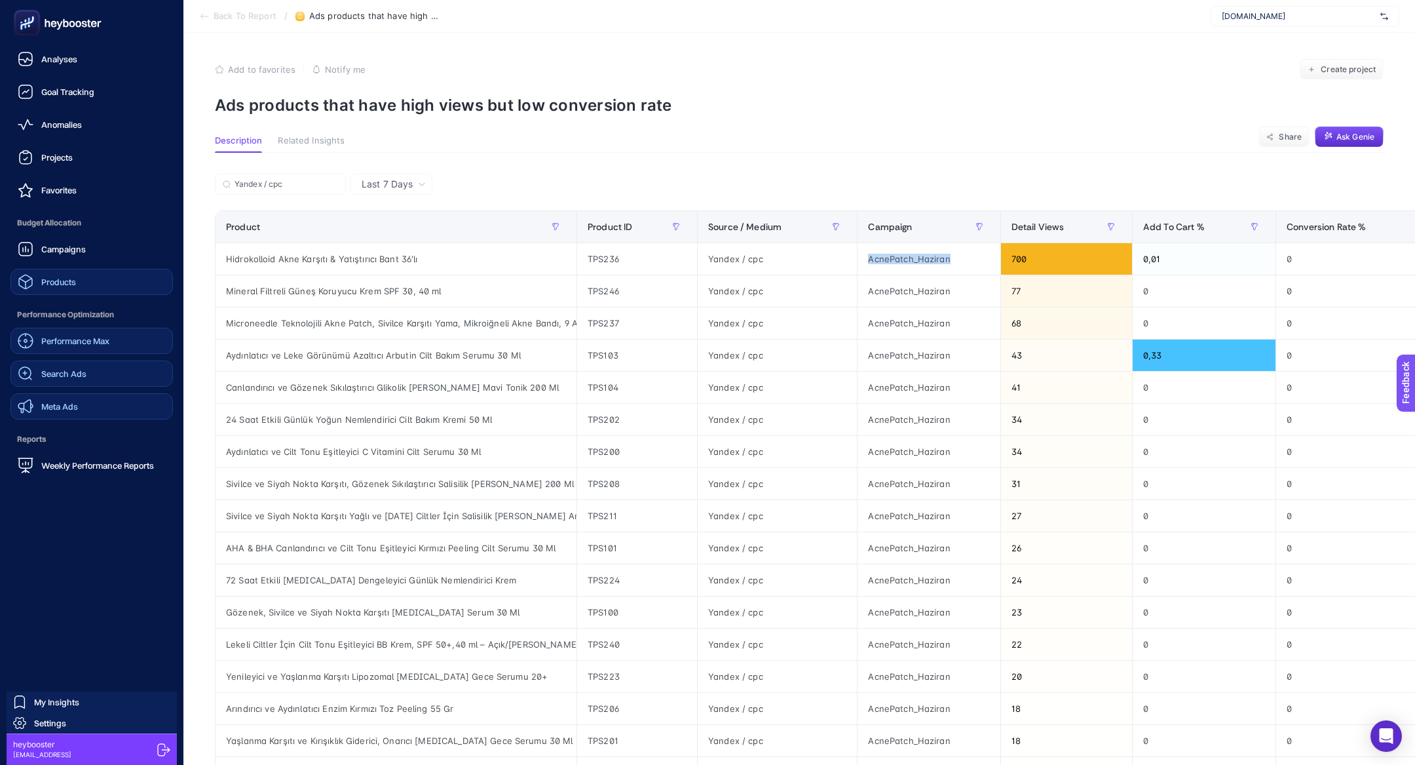
click at [67, 368] on span "Search Ads" at bounding box center [63, 373] width 45 height 10
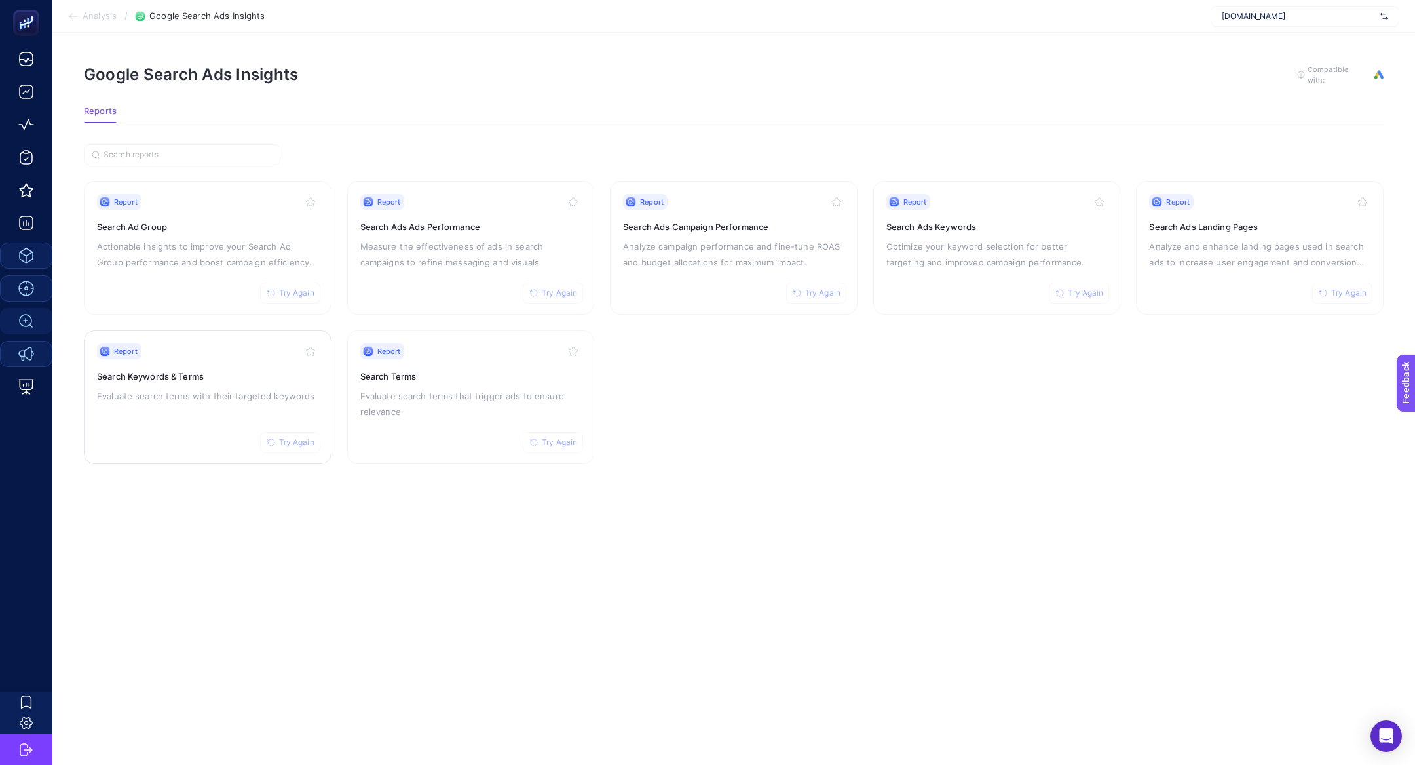
click at [204, 404] on div "Report Try Again Search Keywords & Terms Evaluate search terms with their targe…" at bounding box center [207, 396] width 221 height 107
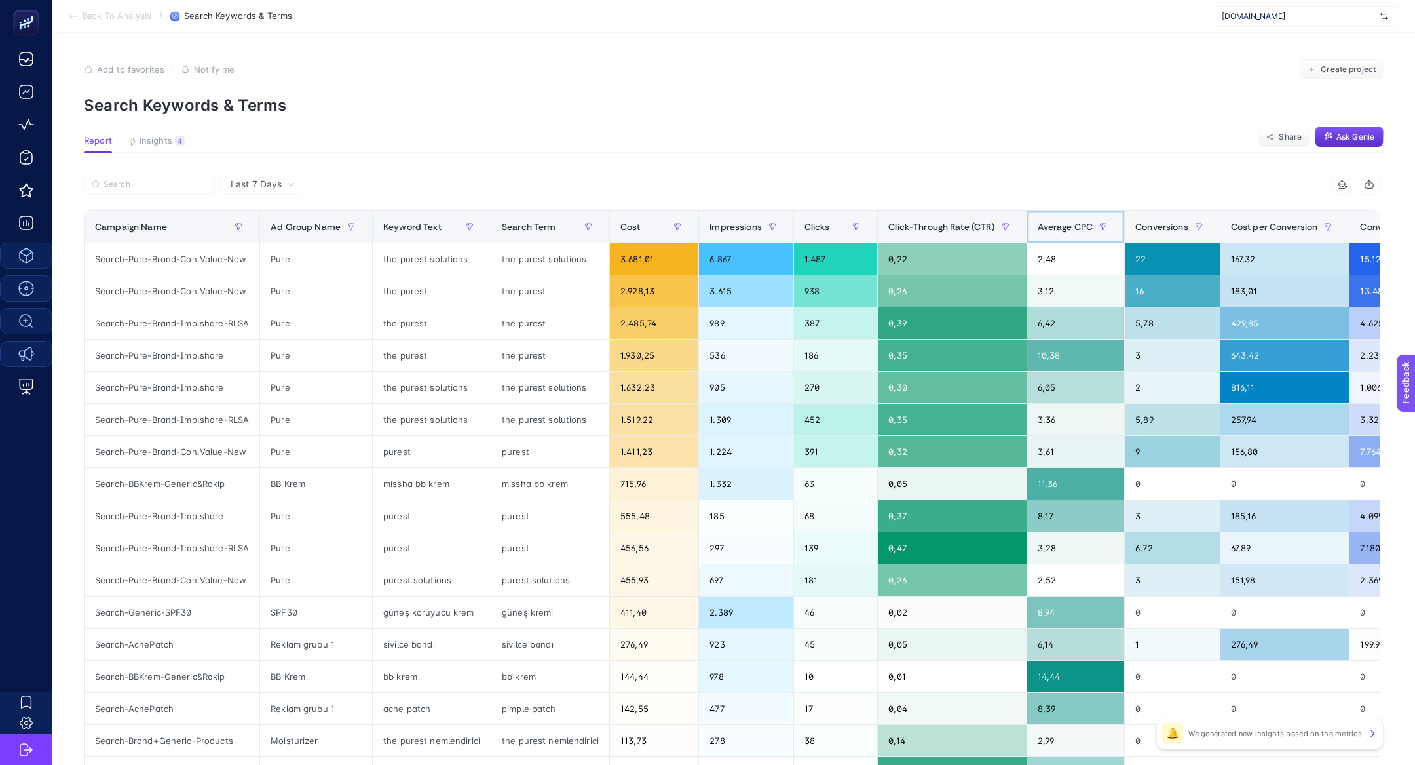
click at [1048, 227] on span "Average CPC" at bounding box center [1066, 226] width 56 height 10
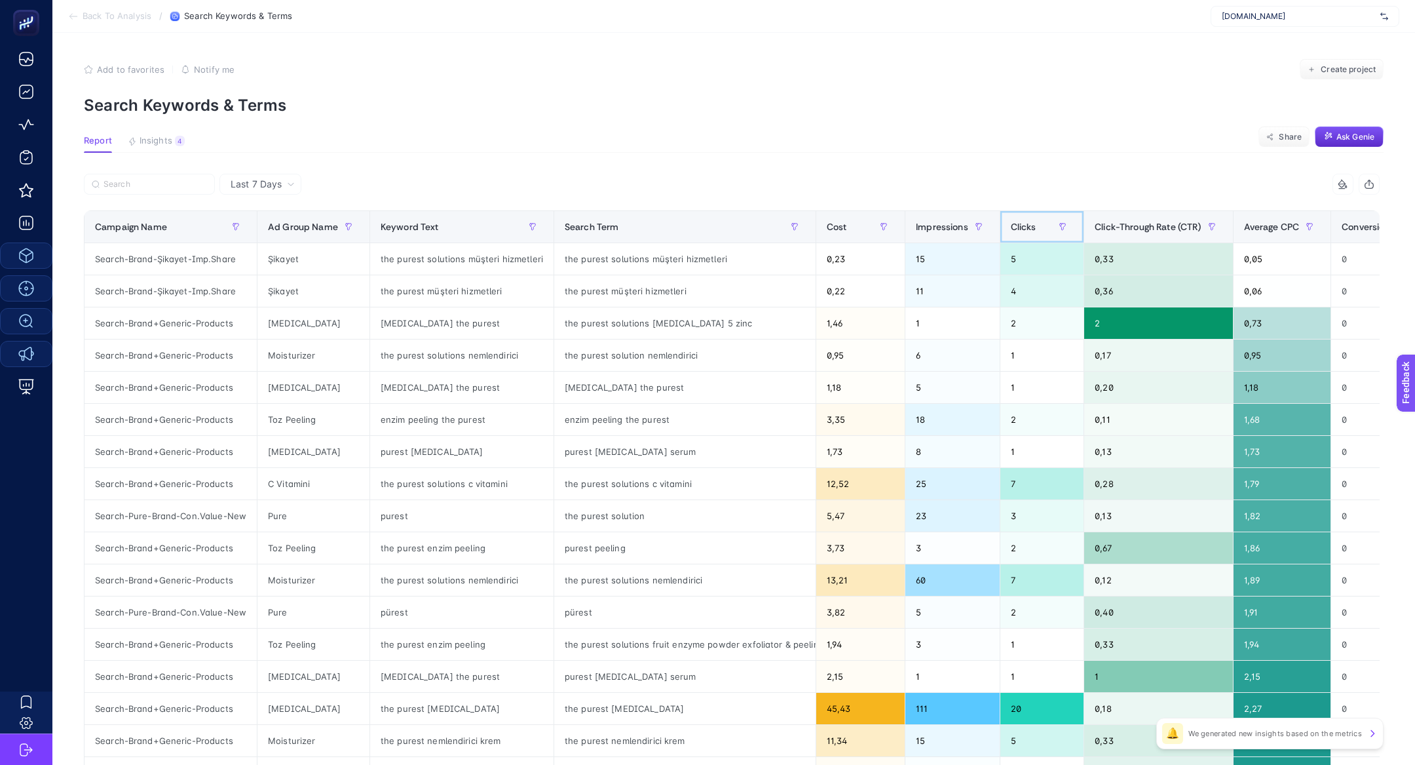
click at [1048, 227] on div "Clicks" at bounding box center [1042, 226] width 62 height 21
click at [1095, 227] on span "Click-Through Rate (CTR)" at bounding box center [1148, 226] width 106 height 10
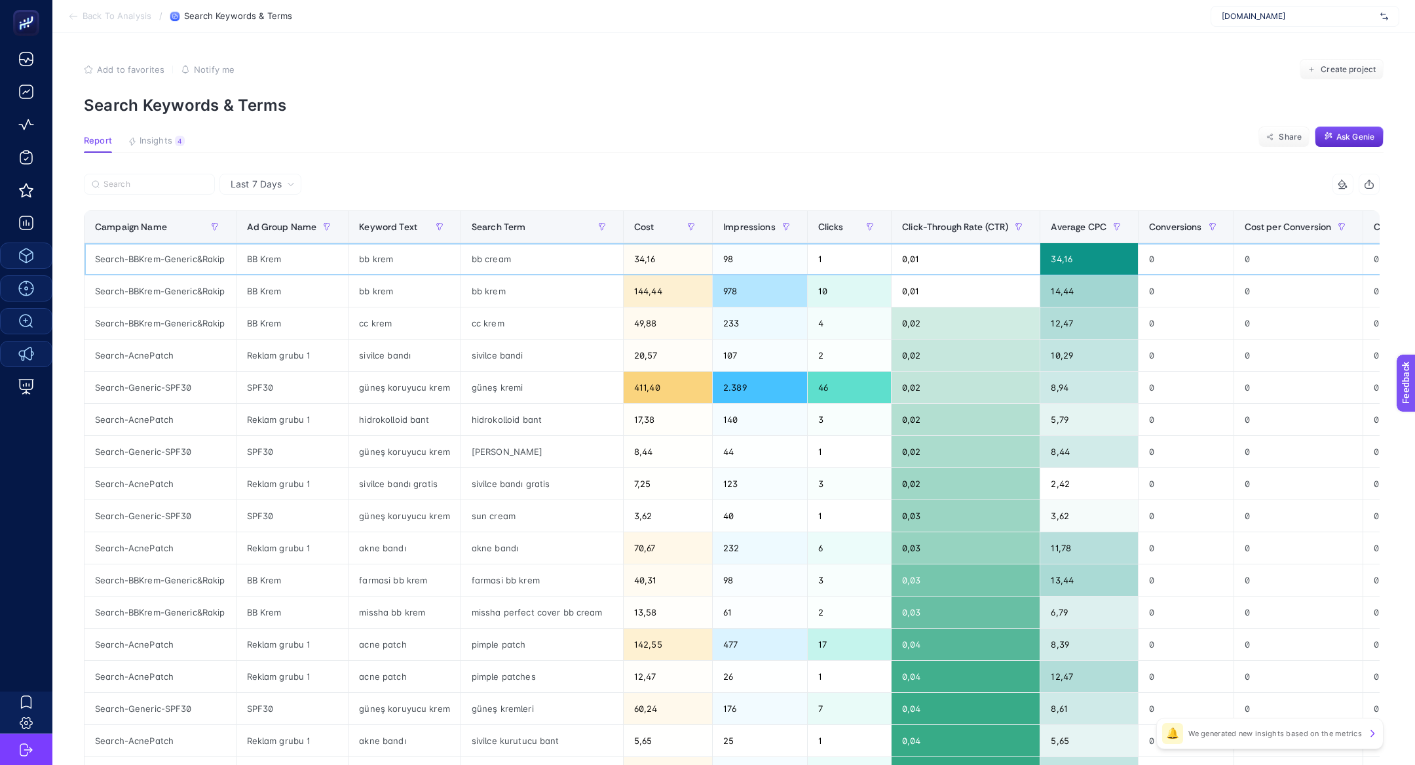
click at [482, 259] on div "bb cream" at bounding box center [542, 258] width 162 height 31
click at [502, 263] on div "bb cream" at bounding box center [542, 258] width 162 height 31
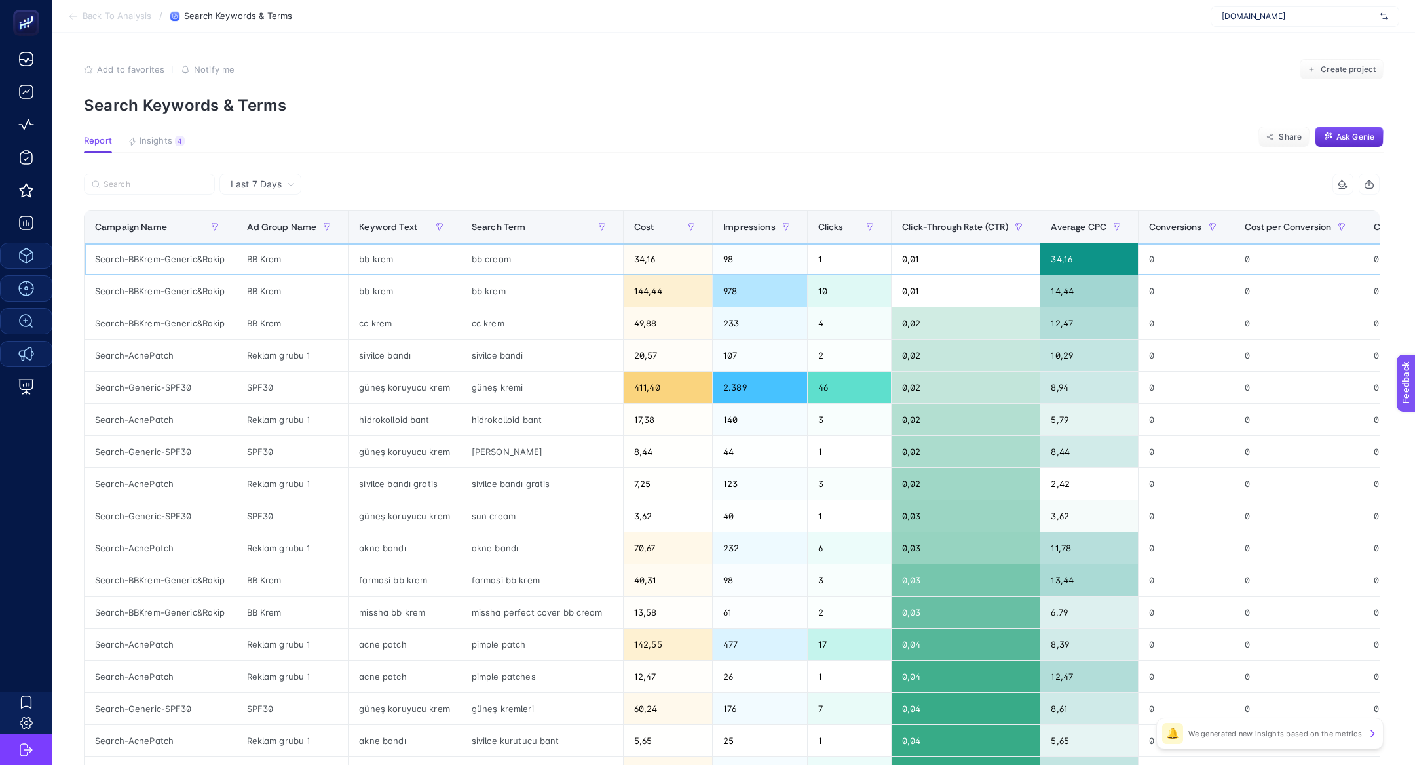
click at [502, 263] on div "bb cream" at bounding box center [542, 258] width 162 height 31
click at [486, 259] on div "bb cream" at bounding box center [542, 258] width 162 height 31
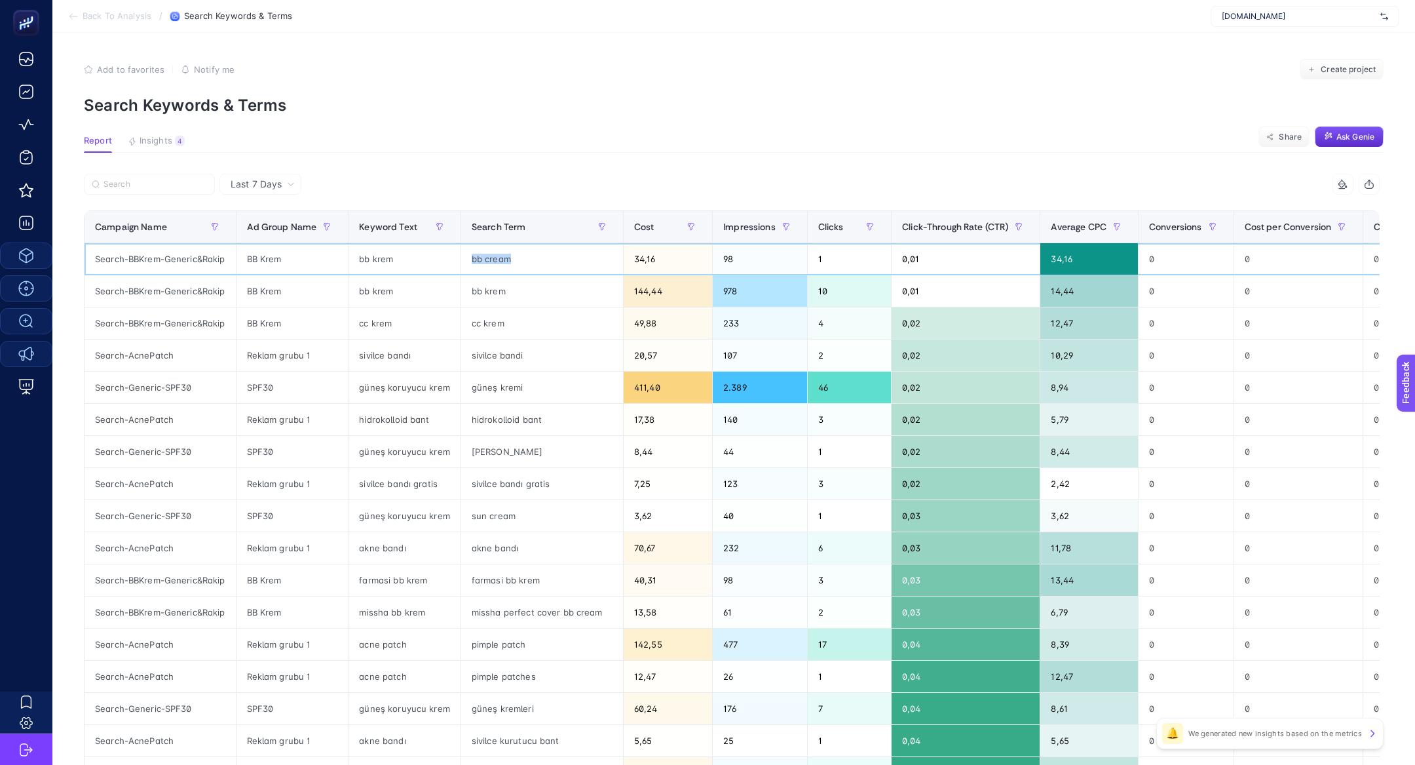
click at [486, 259] on div "bb cream" at bounding box center [542, 258] width 162 height 31
copy tr "bb cream"
click at [132, 271] on div "Search-BBKrem-Generic&Rakip" at bounding box center [160, 258] width 151 height 31
drag, startPoint x: 587, startPoint y: 275, endPoint x: 376, endPoint y: 259, distance: 211.6
click at [376, 259] on tbody "Search-BBKrem-Generic&Rakip BB Krem bb krem bb cream 34,16 98 1 0,01 34,16 0 0 …" at bounding box center [842, 564] width 1515 height 642
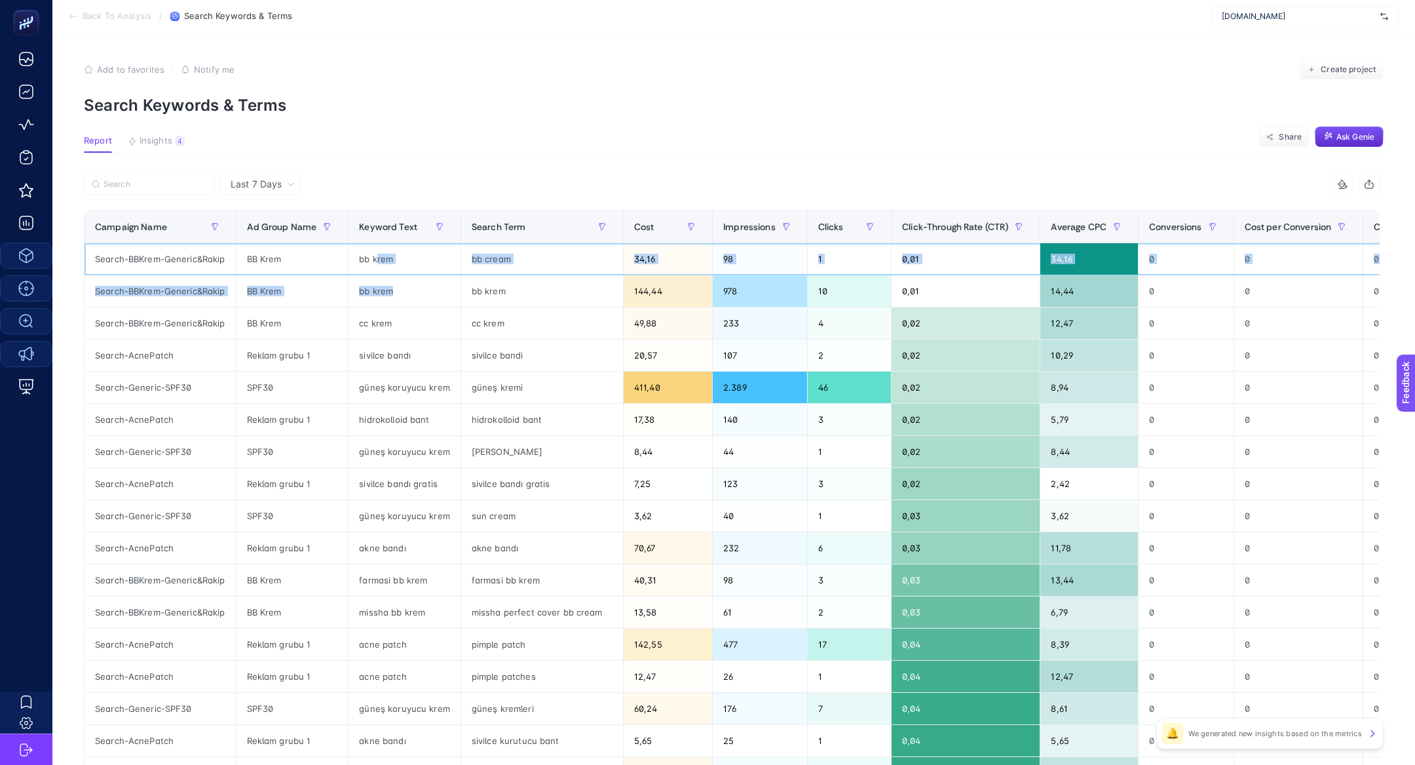
click at [376, 259] on div "bb krem" at bounding box center [404, 258] width 111 height 31
click at [455, 252] on div "bb krem" at bounding box center [404, 258] width 111 height 31
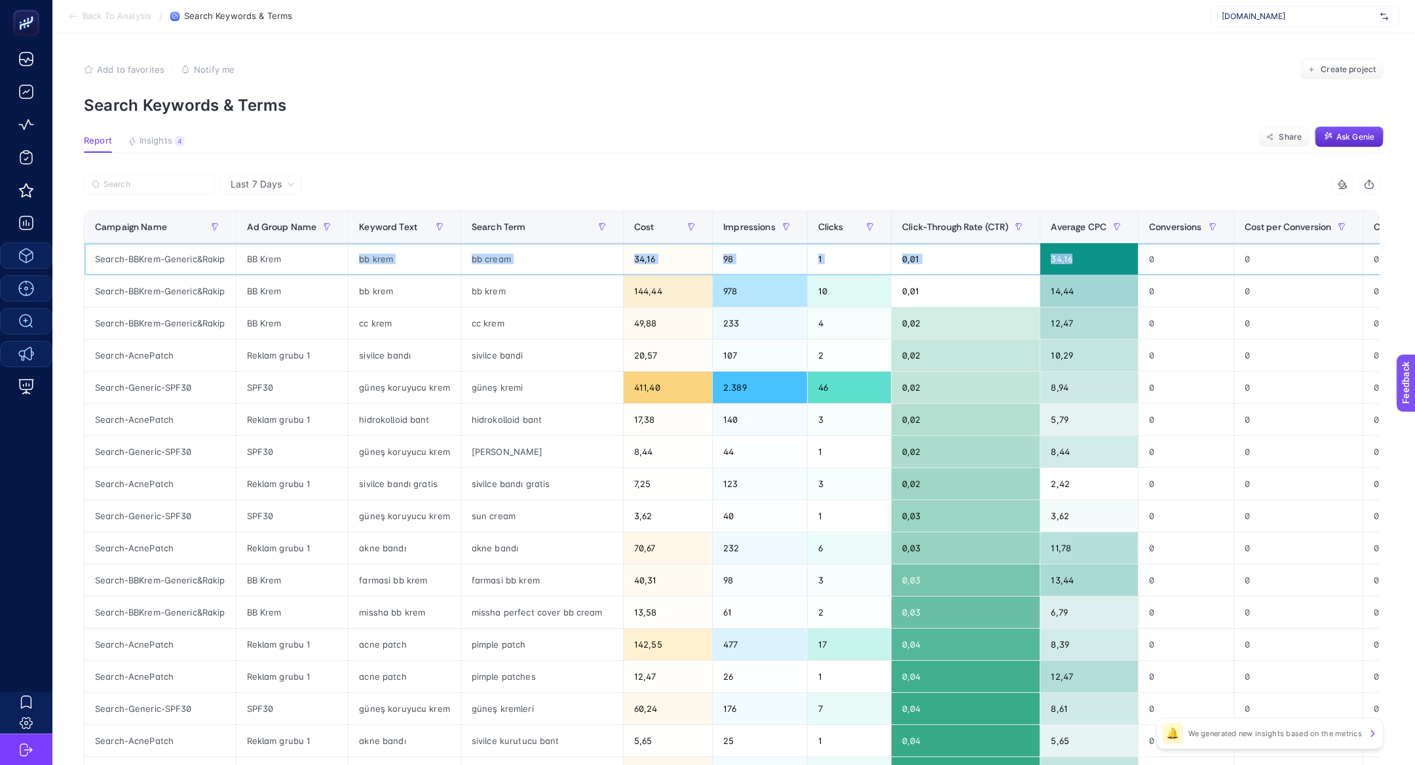
drag, startPoint x: 453, startPoint y: 252, endPoint x: 1097, endPoint y: 255, distance: 644.1
click at [1097, 256] on tr "Search-BBKrem-Generic&Rakip BB Krem bb krem bb cream 34,16 98 1 0,01 34,16 0 0 …" at bounding box center [842, 259] width 1515 height 32
click at [520, 387] on div "güneş kremi" at bounding box center [542, 387] width 162 height 31
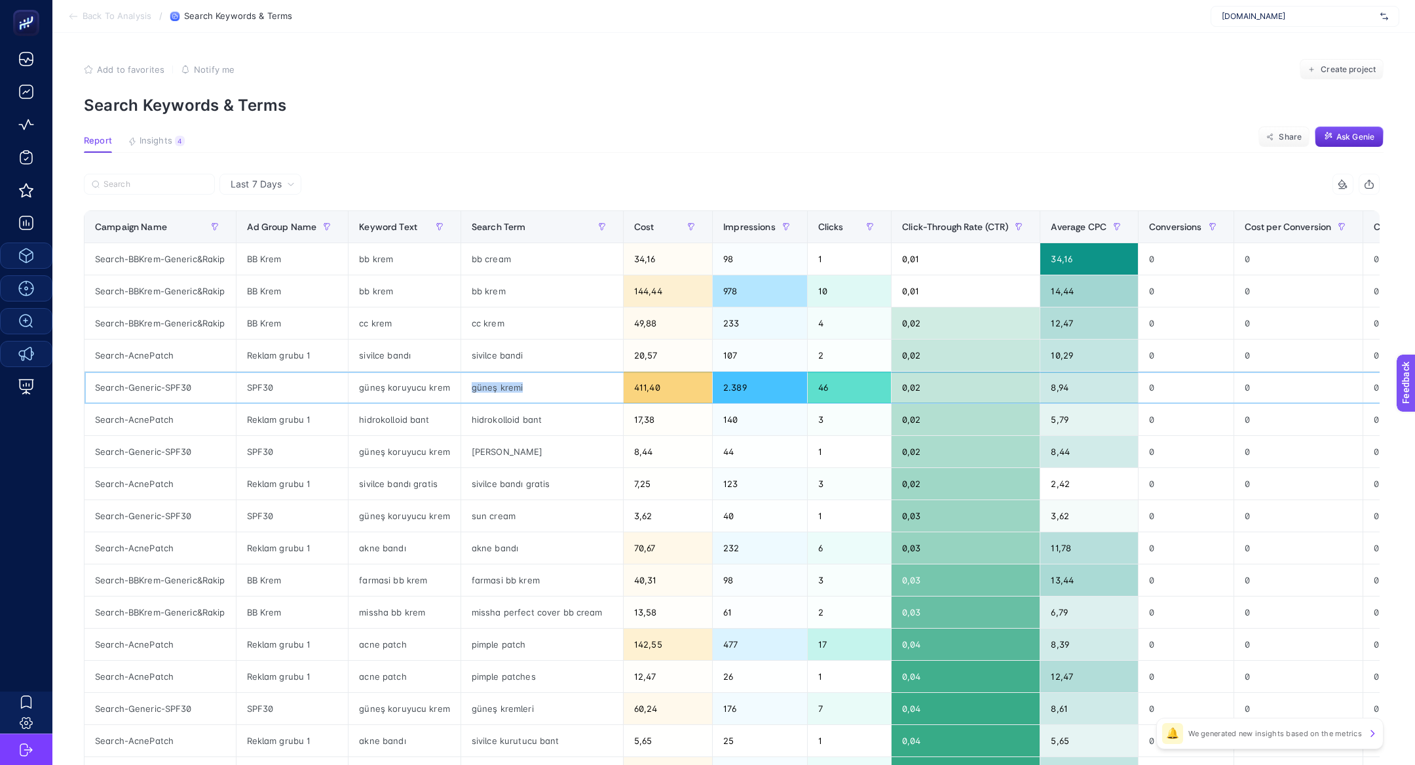
click at [520, 387] on div "güneş kremi" at bounding box center [542, 387] width 162 height 31
drag, startPoint x: 520, startPoint y: 387, endPoint x: 465, endPoint y: 382, distance: 54.6
click at [465, 383] on div "güneş kremi" at bounding box center [542, 387] width 162 height 31
drag, startPoint x: 168, startPoint y: 385, endPoint x: 230, endPoint y: 392, distance: 62.7
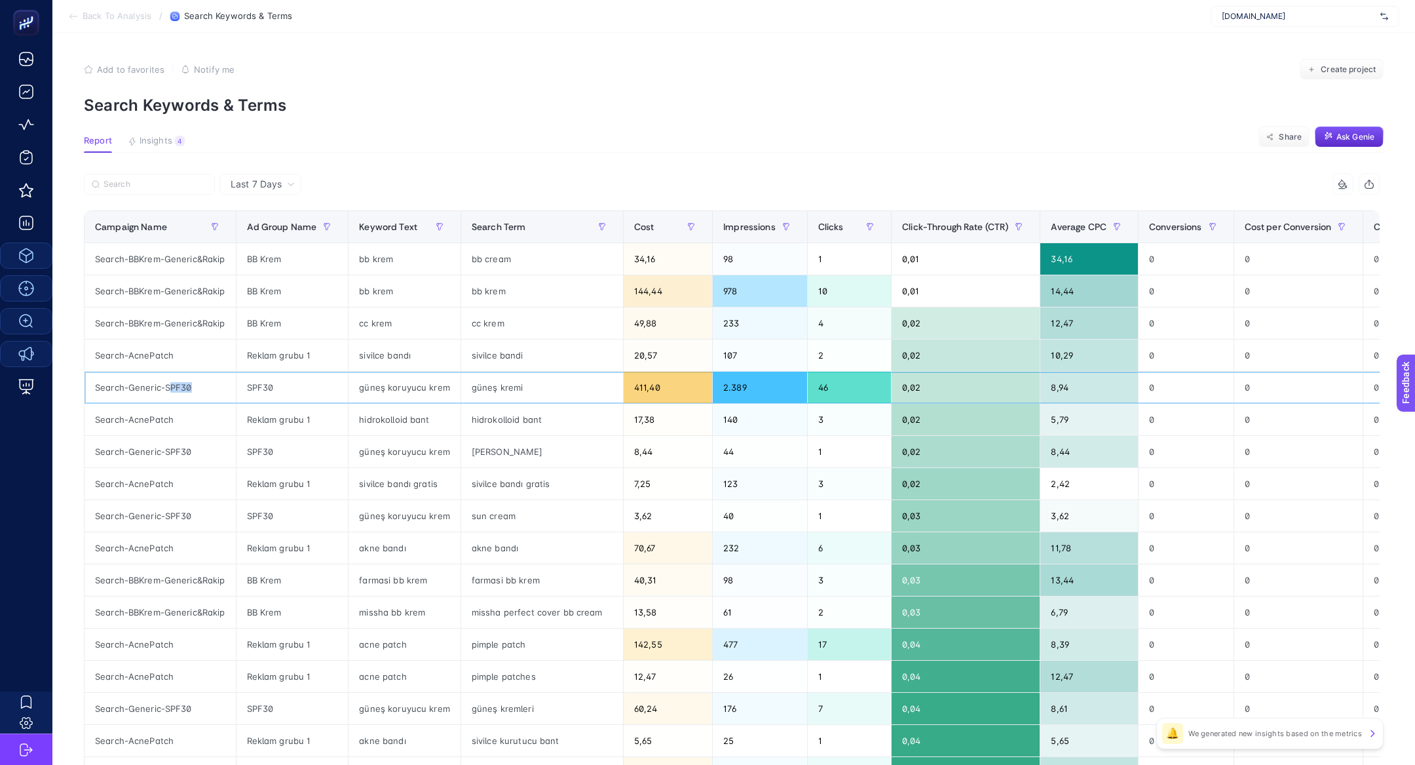
click at [230, 392] on div "Search-Generic-SPF30" at bounding box center [160, 387] width 151 height 31
click at [537, 397] on div "güneş kremi" at bounding box center [542, 387] width 162 height 31
click at [476, 383] on div "güneş kremi" at bounding box center [542, 387] width 162 height 31
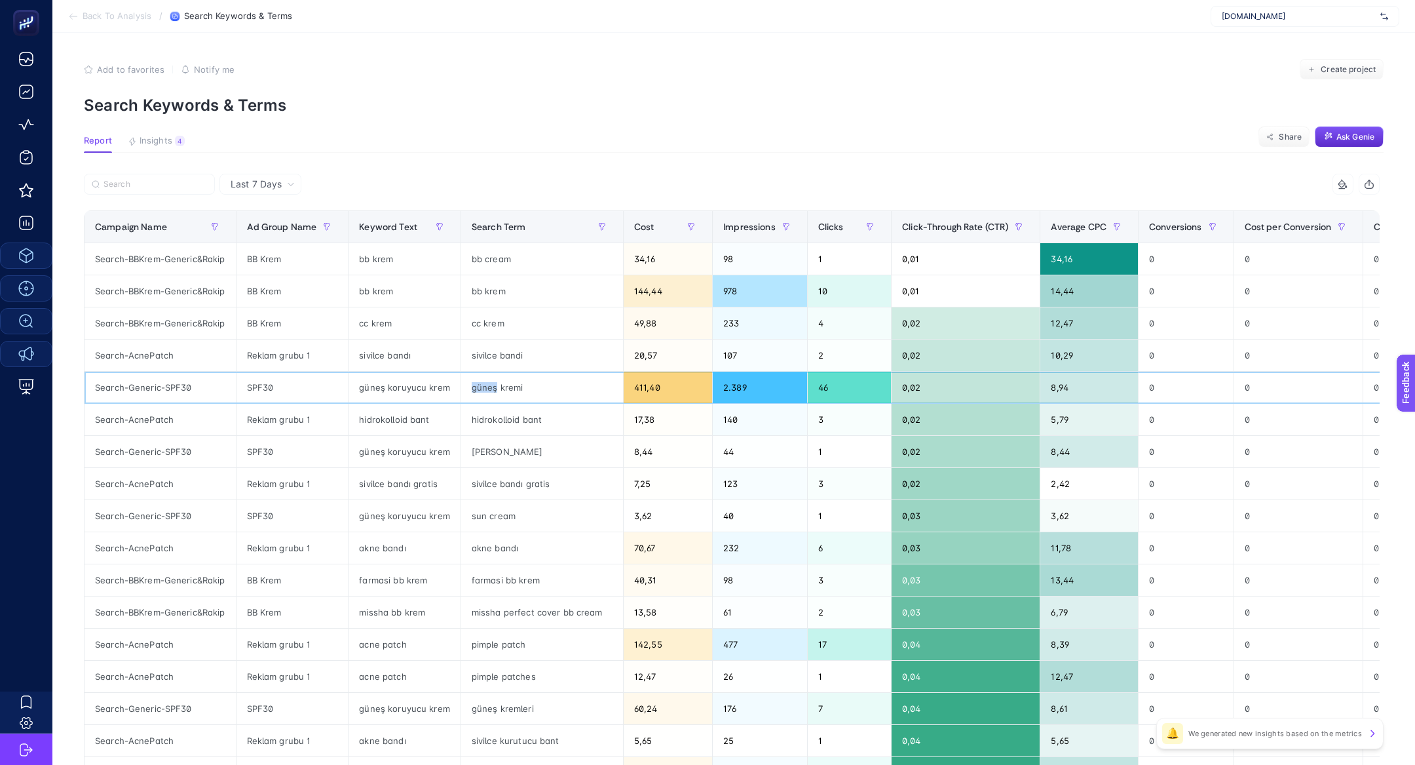
click at [476, 383] on div "güneş kremi" at bounding box center [542, 387] width 162 height 31
click at [144, 385] on div "Search-Generic-SPF30" at bounding box center [160, 387] width 151 height 31
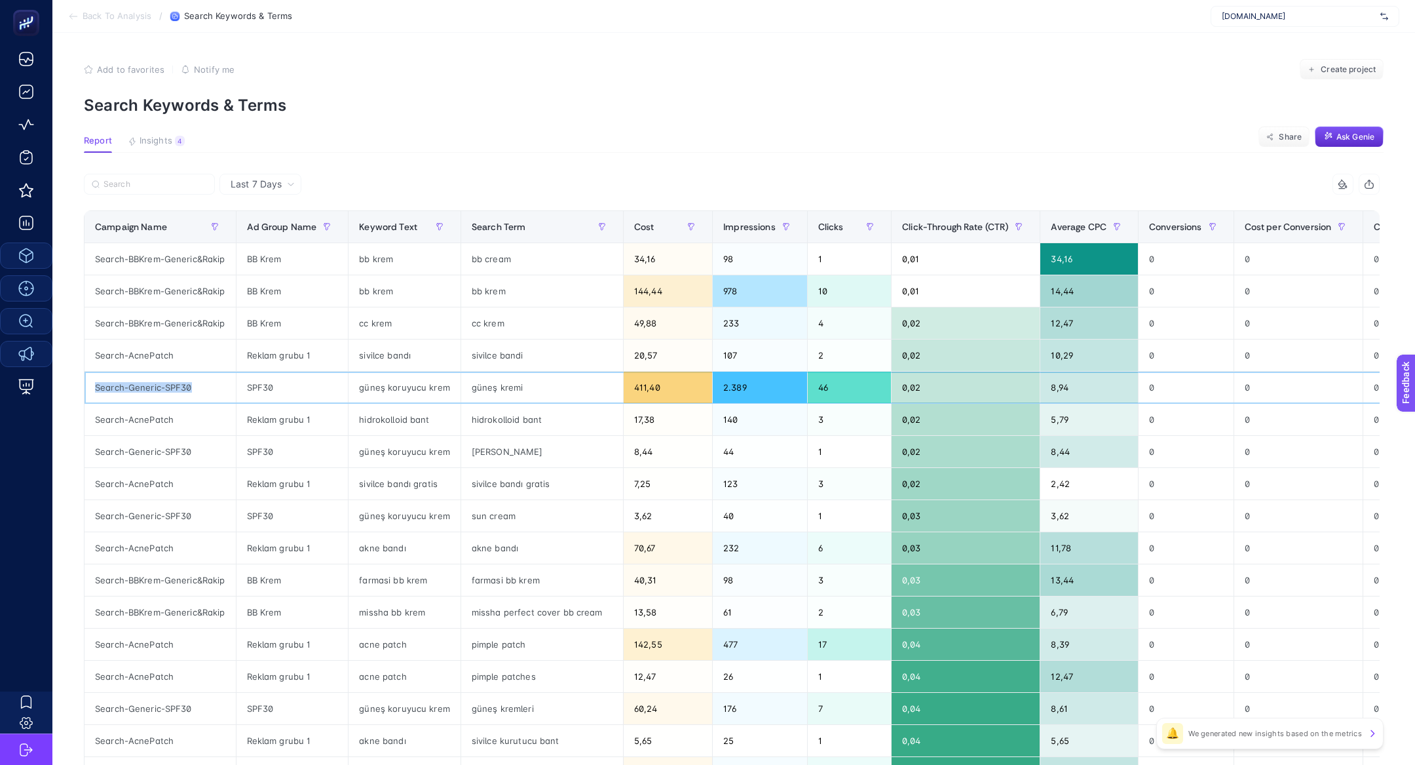
click at [144, 385] on div "Search-Generic-SPF30" at bounding box center [160, 387] width 151 height 31
copy tr "Search-Generic-SPF30"
click at [153, 189] on label at bounding box center [149, 184] width 131 height 21
click at [153, 189] on input "Search" at bounding box center [156, 185] width 104 height 10
paste input "Search-Generic-SPF30"
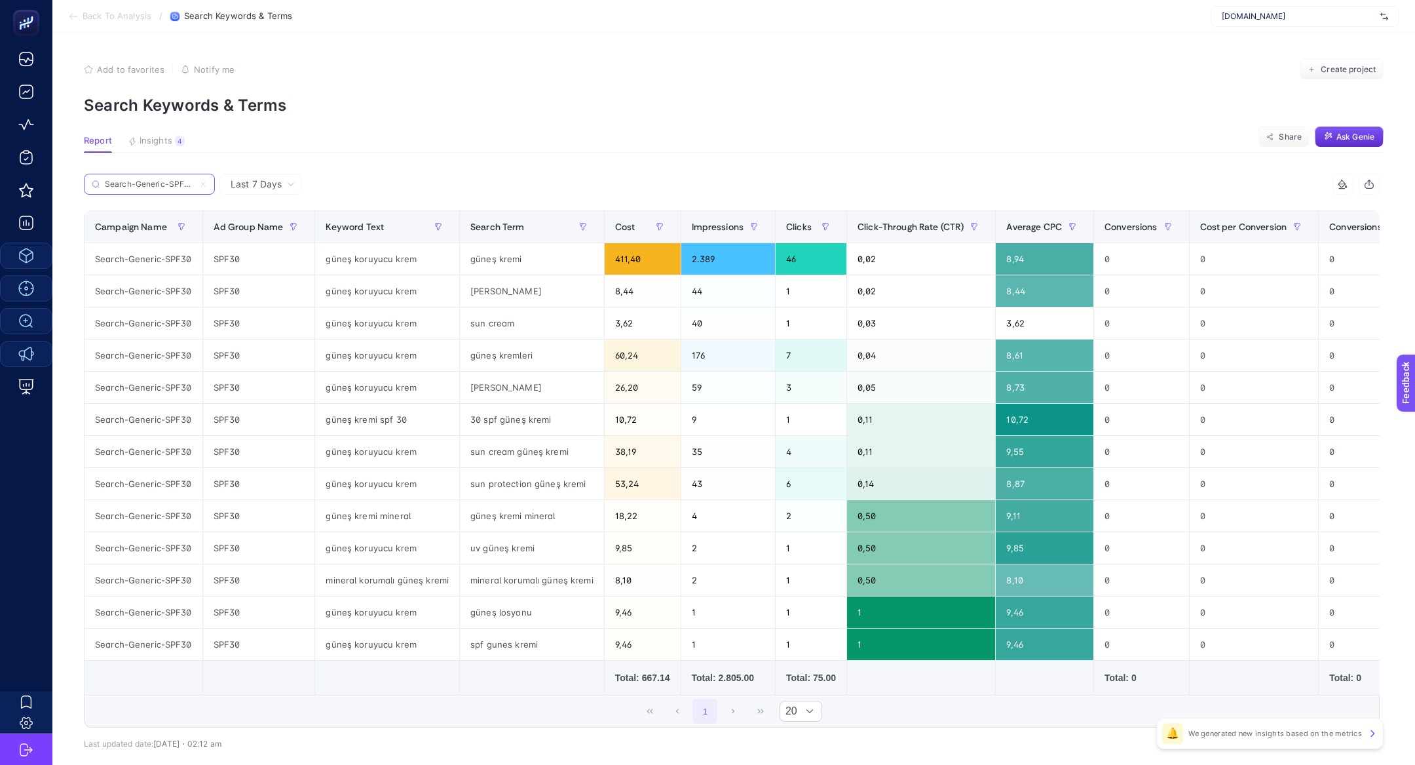
type input "Search-Generic-SPF30"
drag, startPoint x: 607, startPoint y: 259, endPoint x: 630, endPoint y: 261, distance: 23.0
click at [631, 261] on div "411,40" at bounding box center [643, 258] width 76 height 31
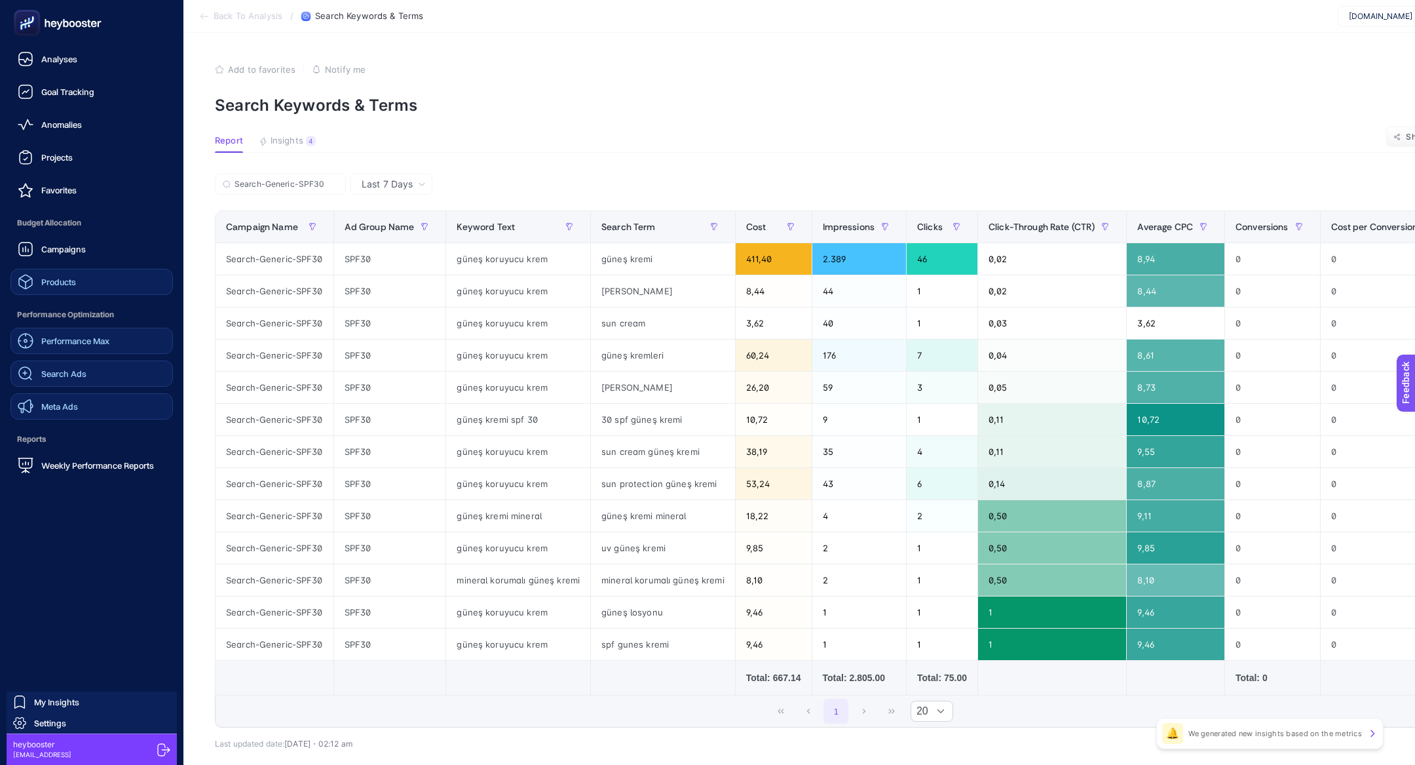
click at [98, 391] on div "Performance Max Search Ads Meta Ads" at bounding box center [91, 374] width 162 height 92
click at [98, 384] on link "Search Ads" at bounding box center [91, 373] width 162 height 26
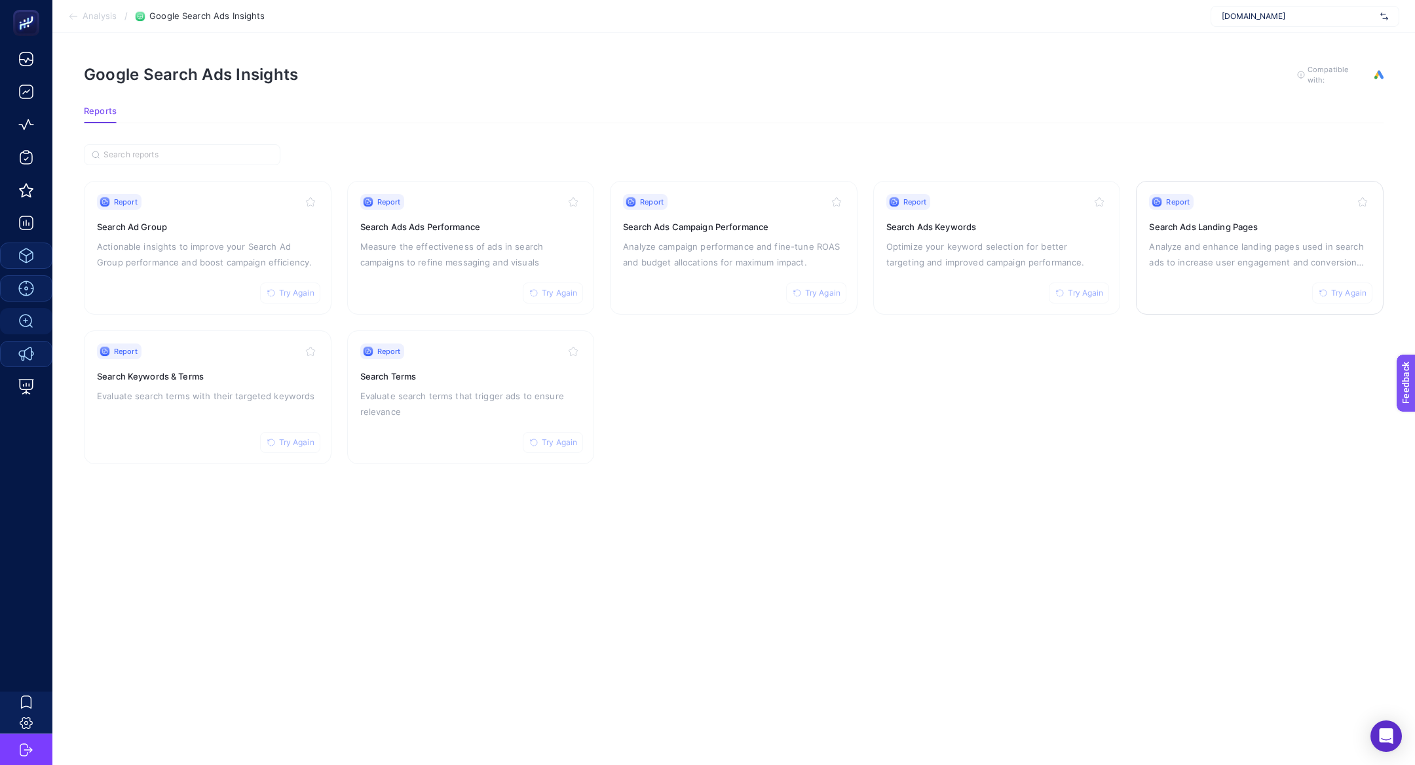
click at [1266, 235] on div "Report Try Again Search Ads Landing Pages Analyze and enhance landing pages use…" at bounding box center [1259, 247] width 221 height 107
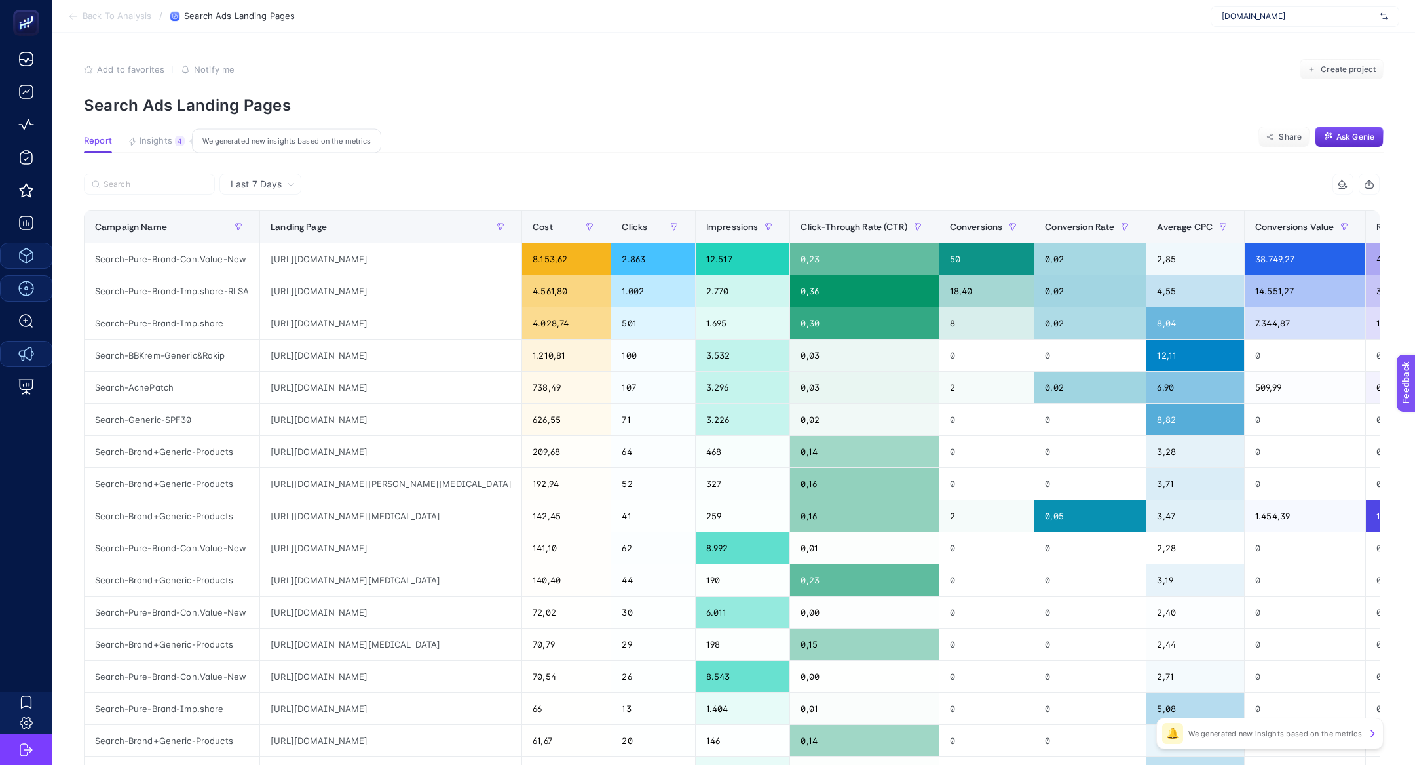
click at [164, 147] on button "Insights 4 We generated new insights based on the metrics" at bounding box center [156, 144] width 57 height 17
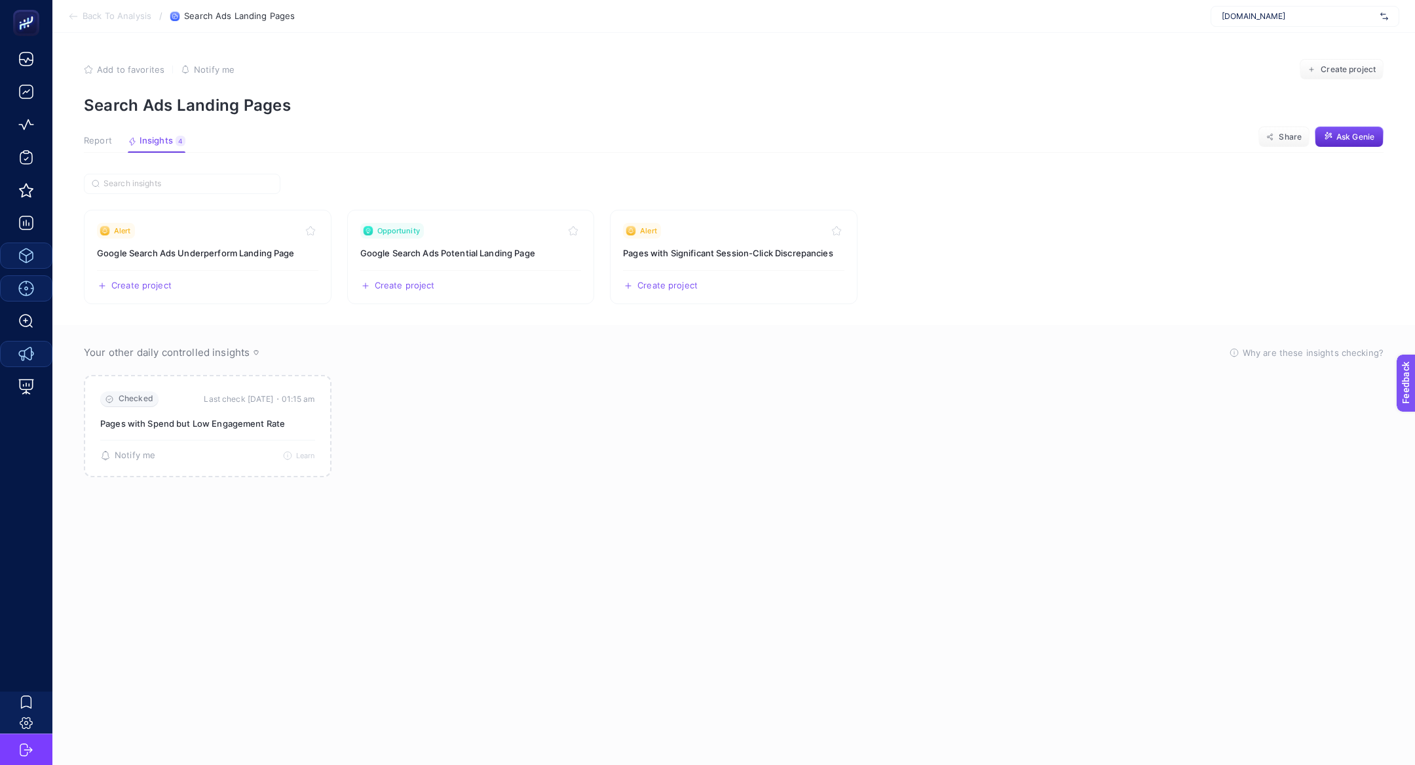
click at [83, 134] on article "Add to favorites false Notify me Create project Search Ads Landing Pages Report…" at bounding box center [733, 399] width 1363 height 732
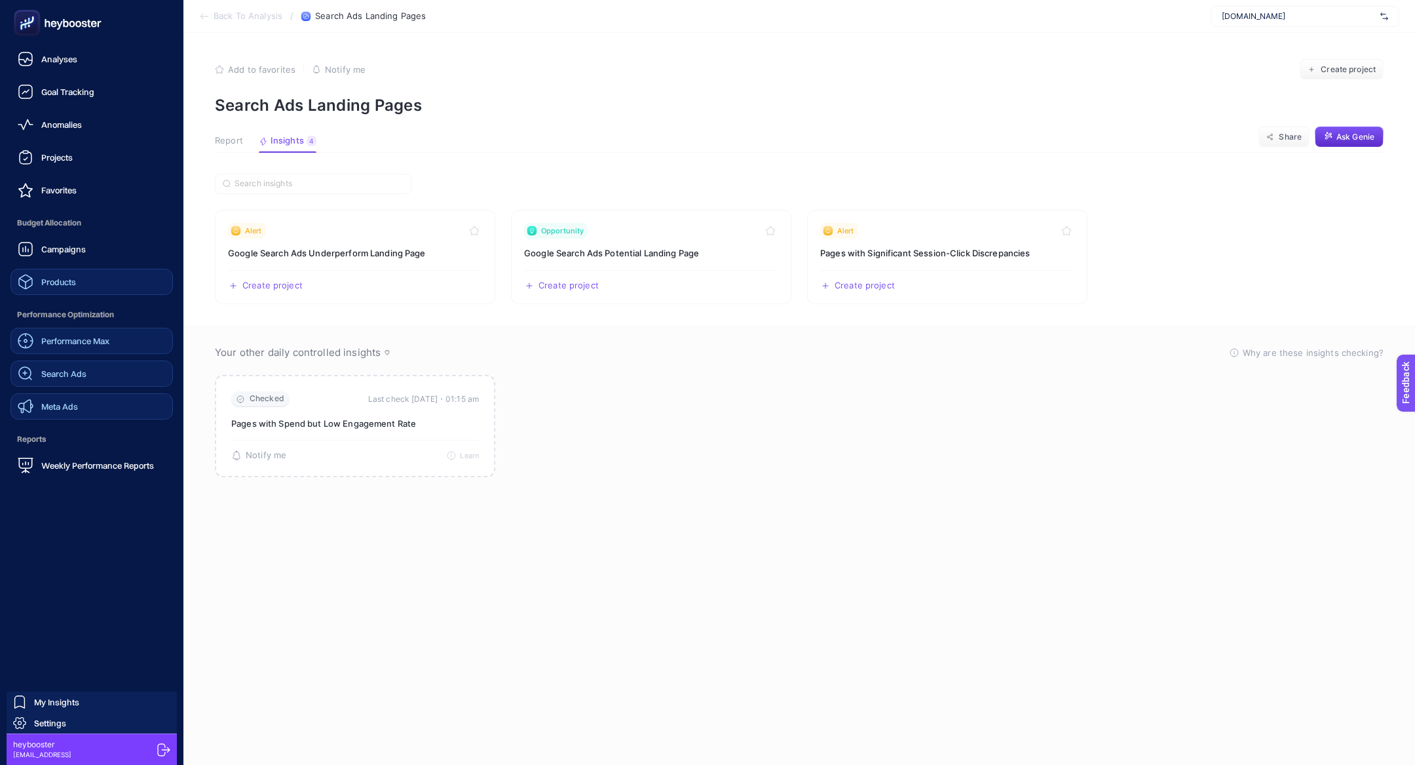
click at [90, 368] on link "Search Ads" at bounding box center [91, 373] width 162 height 26
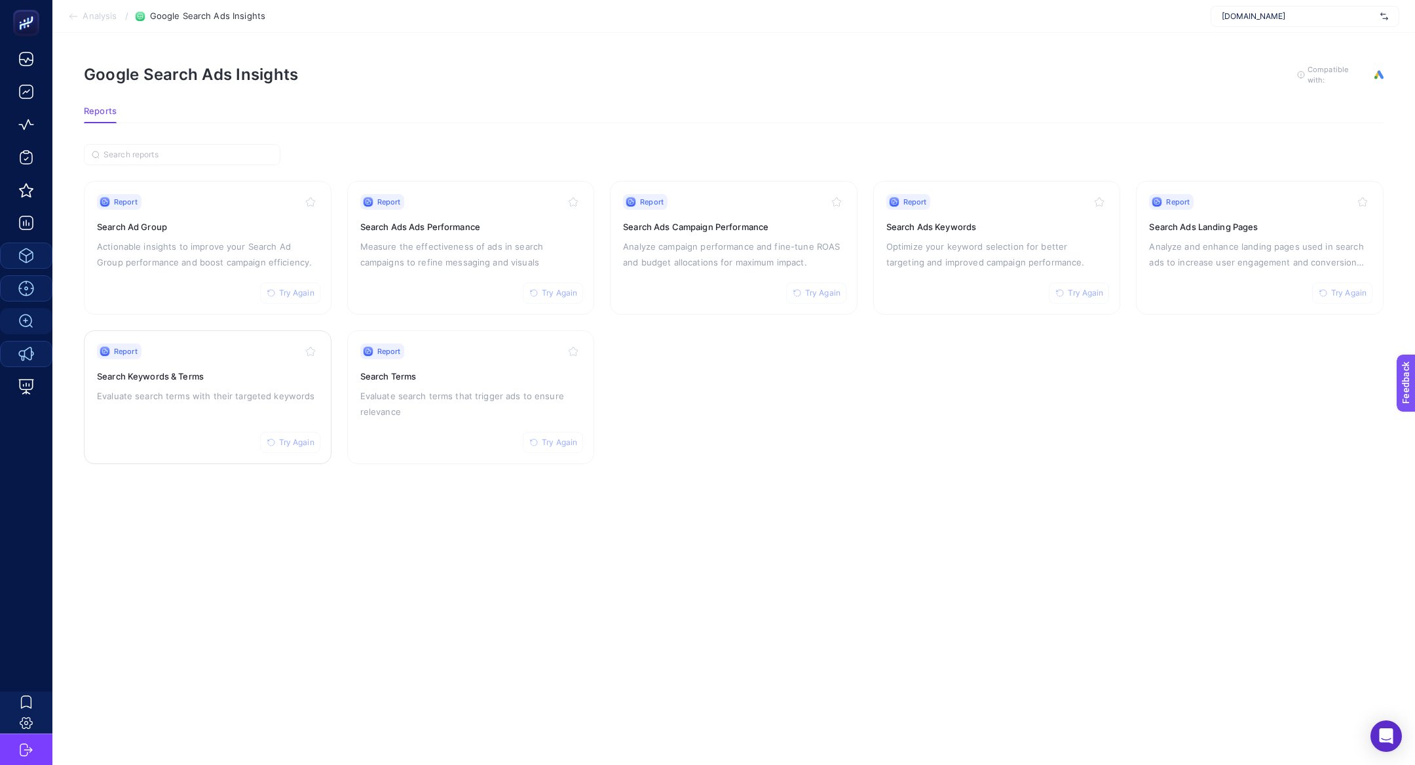
click at [210, 404] on div "Report Try Again Search Keywords & Terms Evaluate search terms with their targe…" at bounding box center [207, 396] width 221 height 107
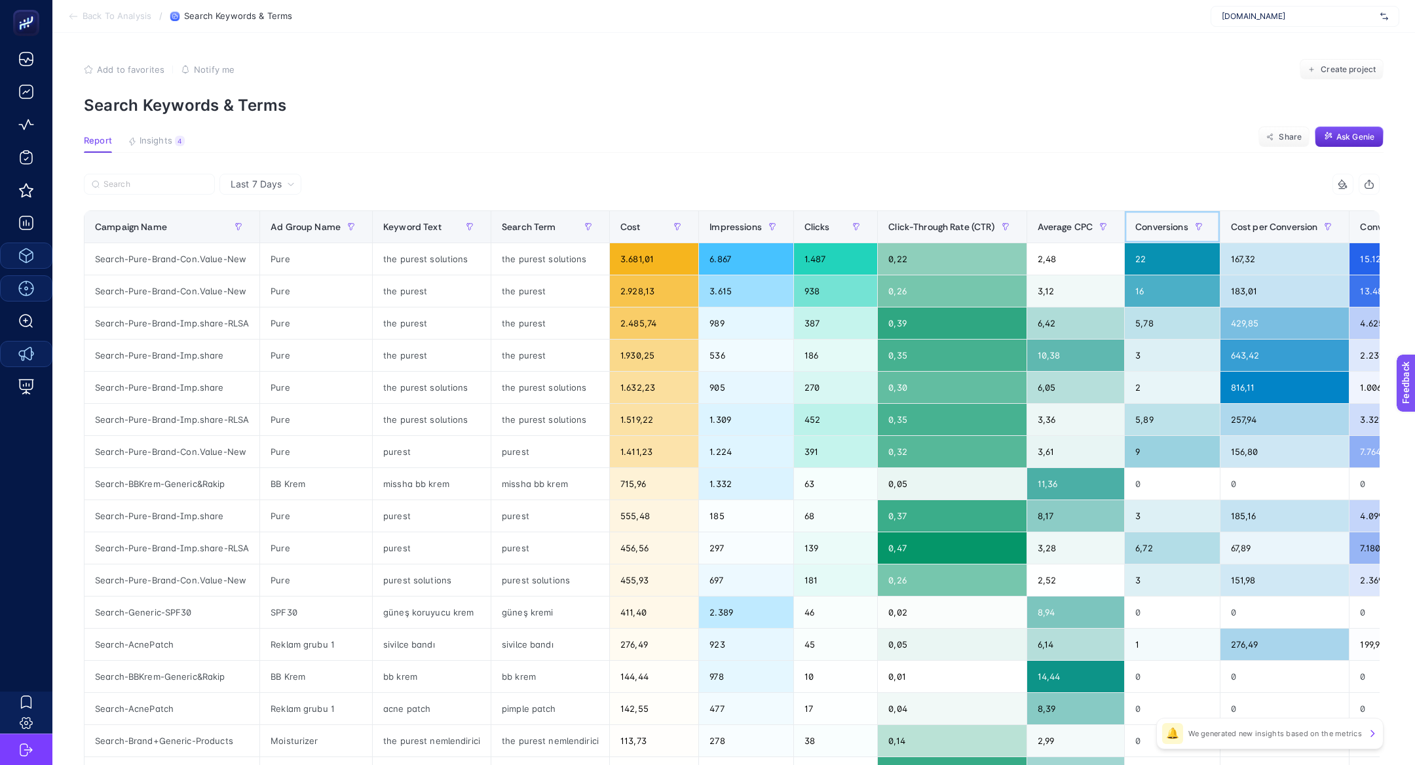
click at [1149, 226] on span "Conversions" at bounding box center [1161, 226] width 53 height 10
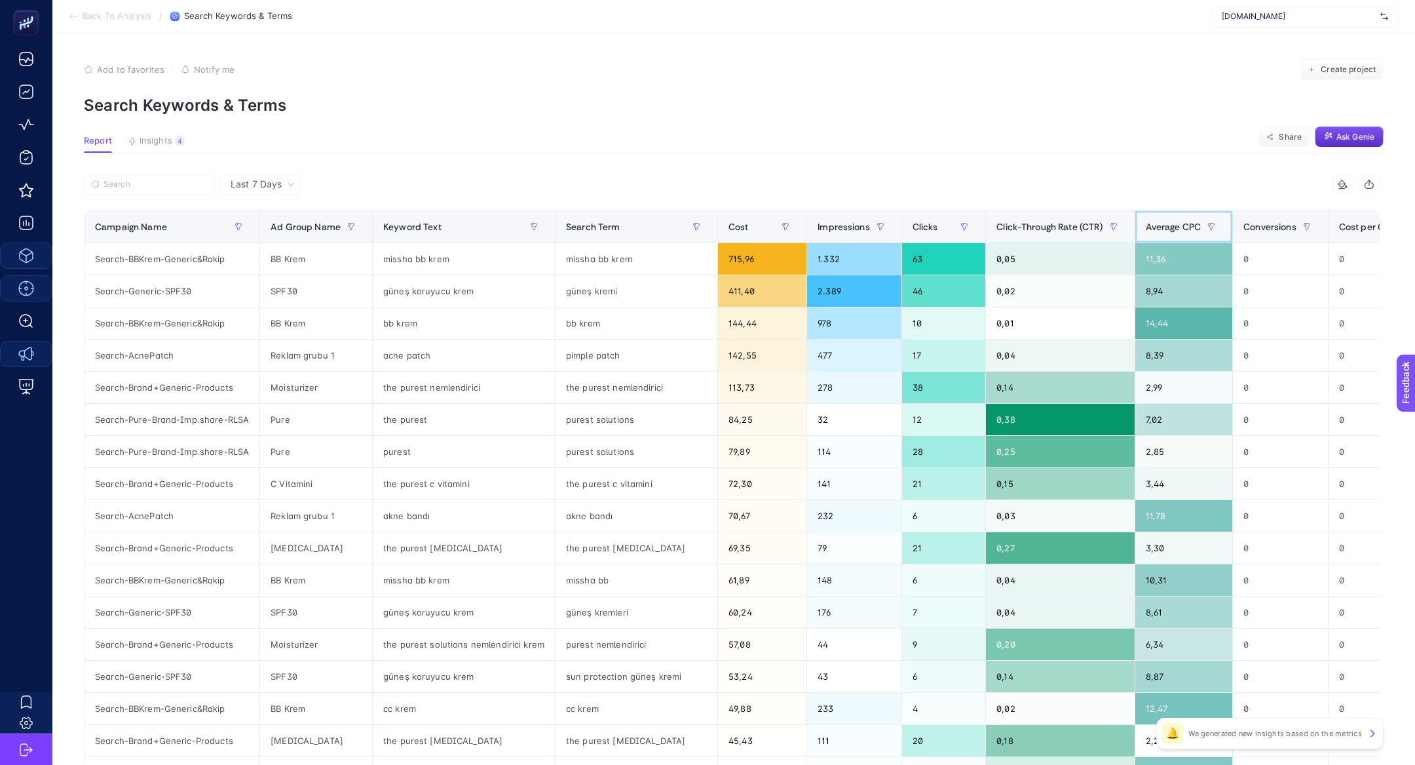
click at [1149, 226] on span "Average CPC" at bounding box center [1174, 226] width 56 height 10
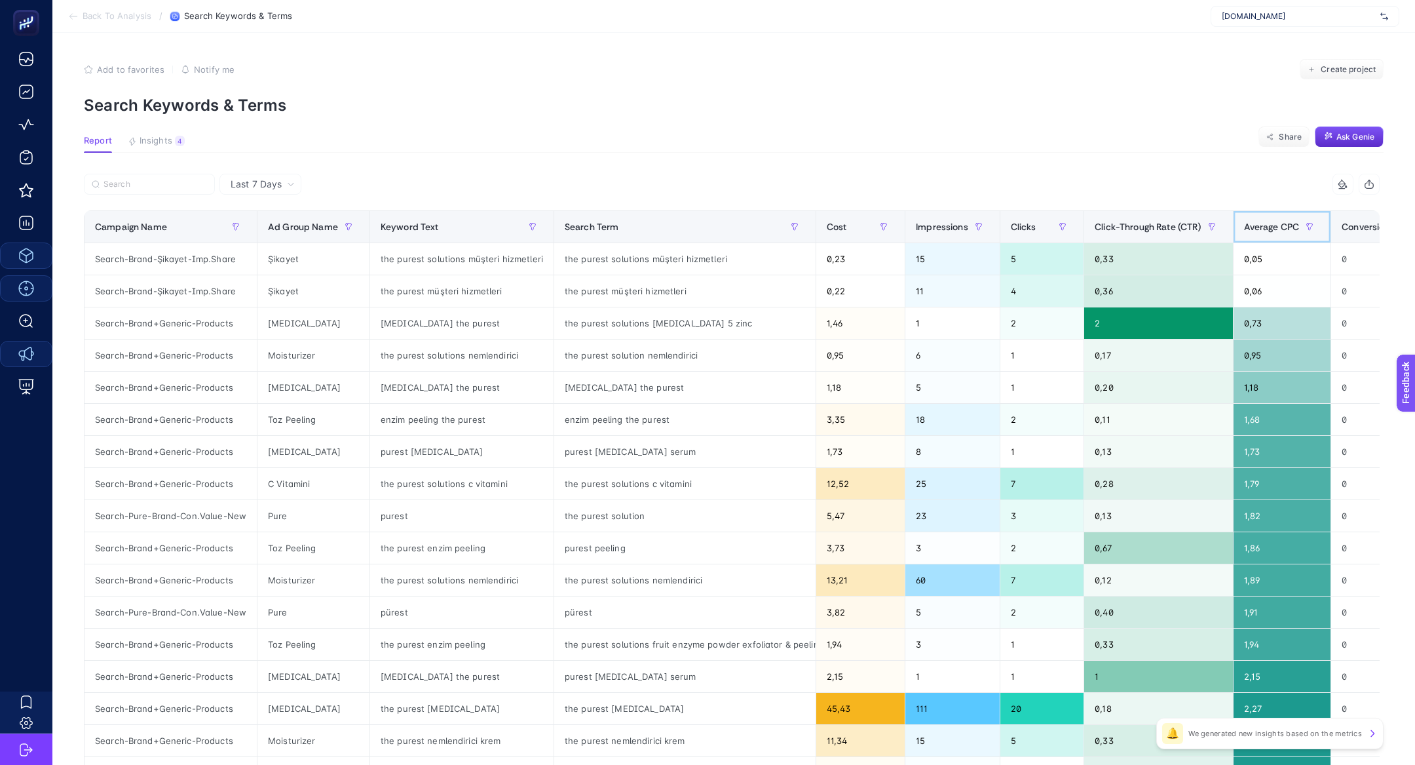
click at [1259, 237] on th "Average CPC" at bounding box center [1282, 227] width 98 height 32
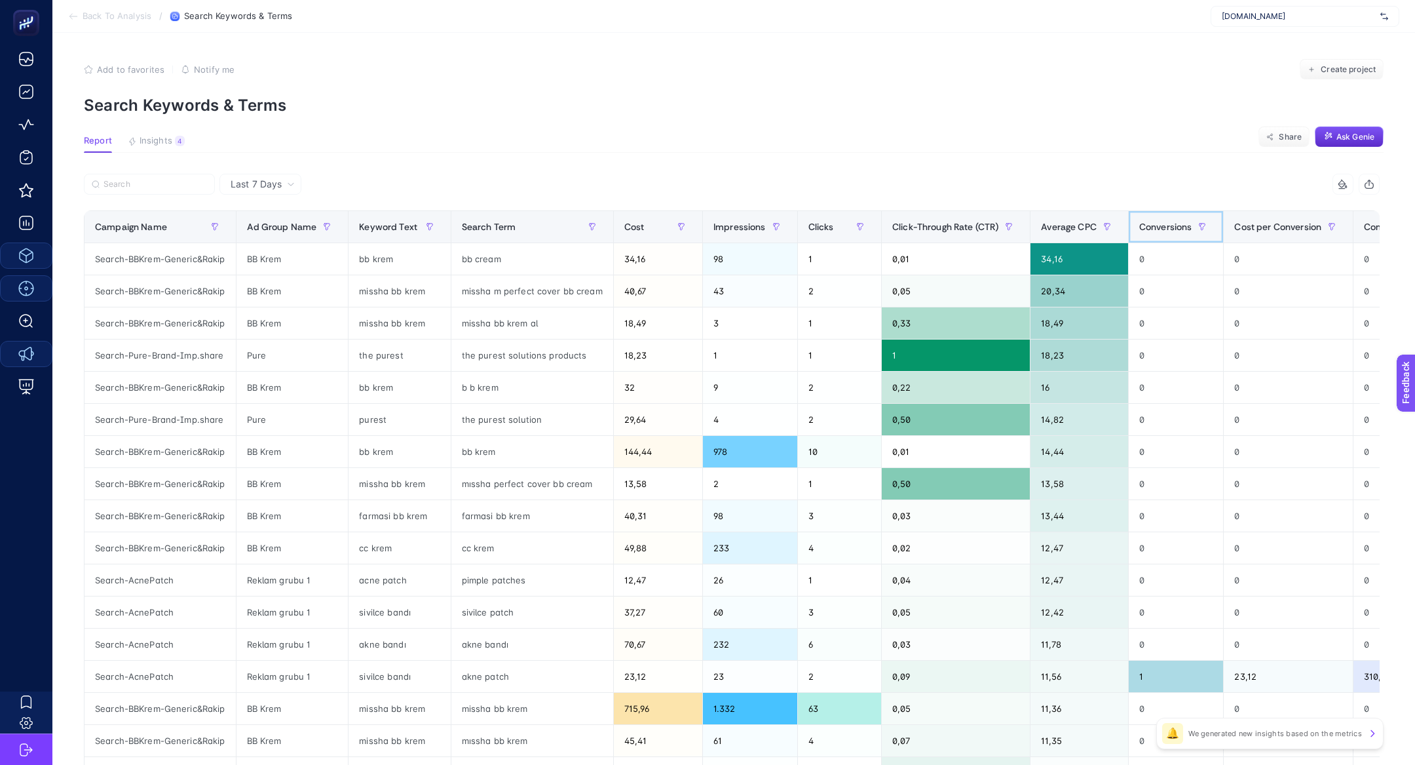
click at [1152, 226] on span "Conversions" at bounding box center [1165, 226] width 53 height 10
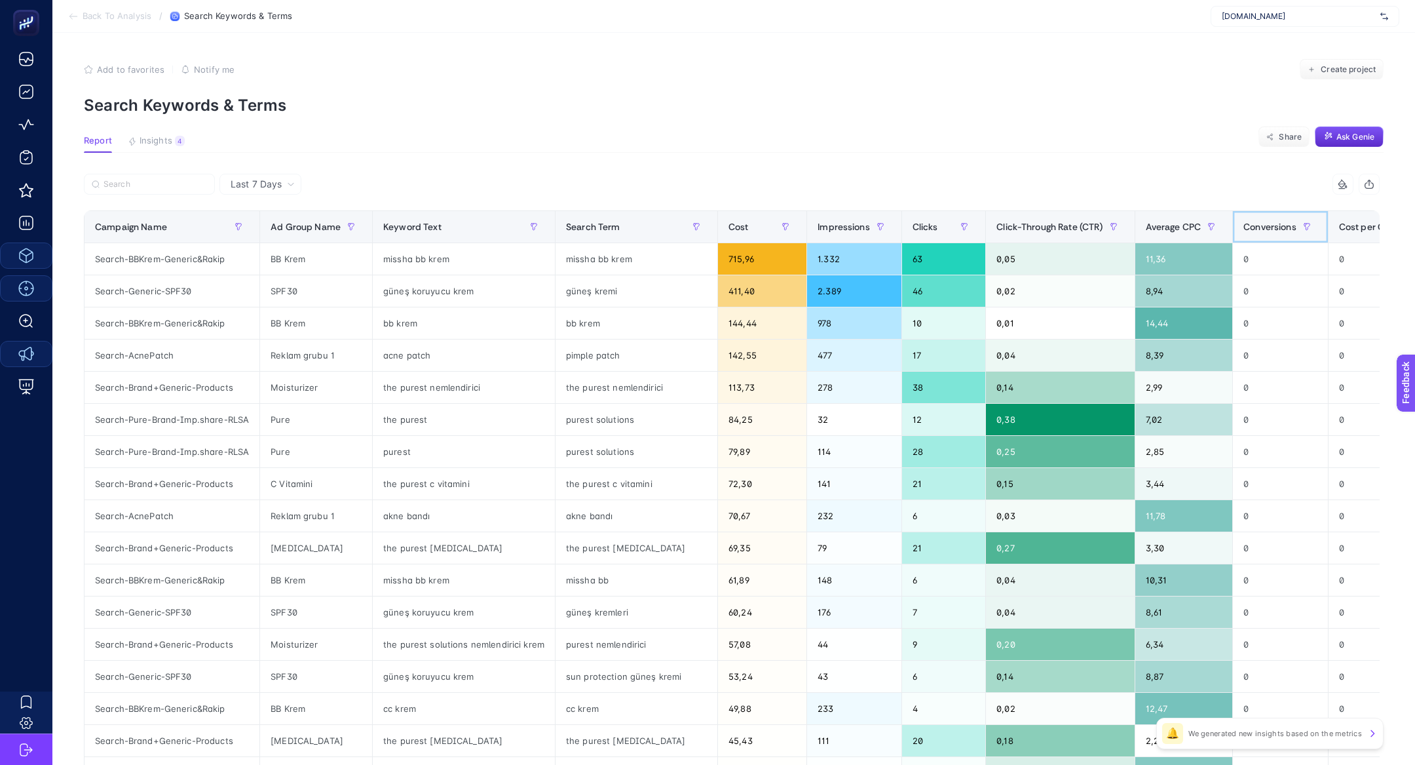
click at [1253, 227] on span "Conversions" at bounding box center [1270, 226] width 53 height 10
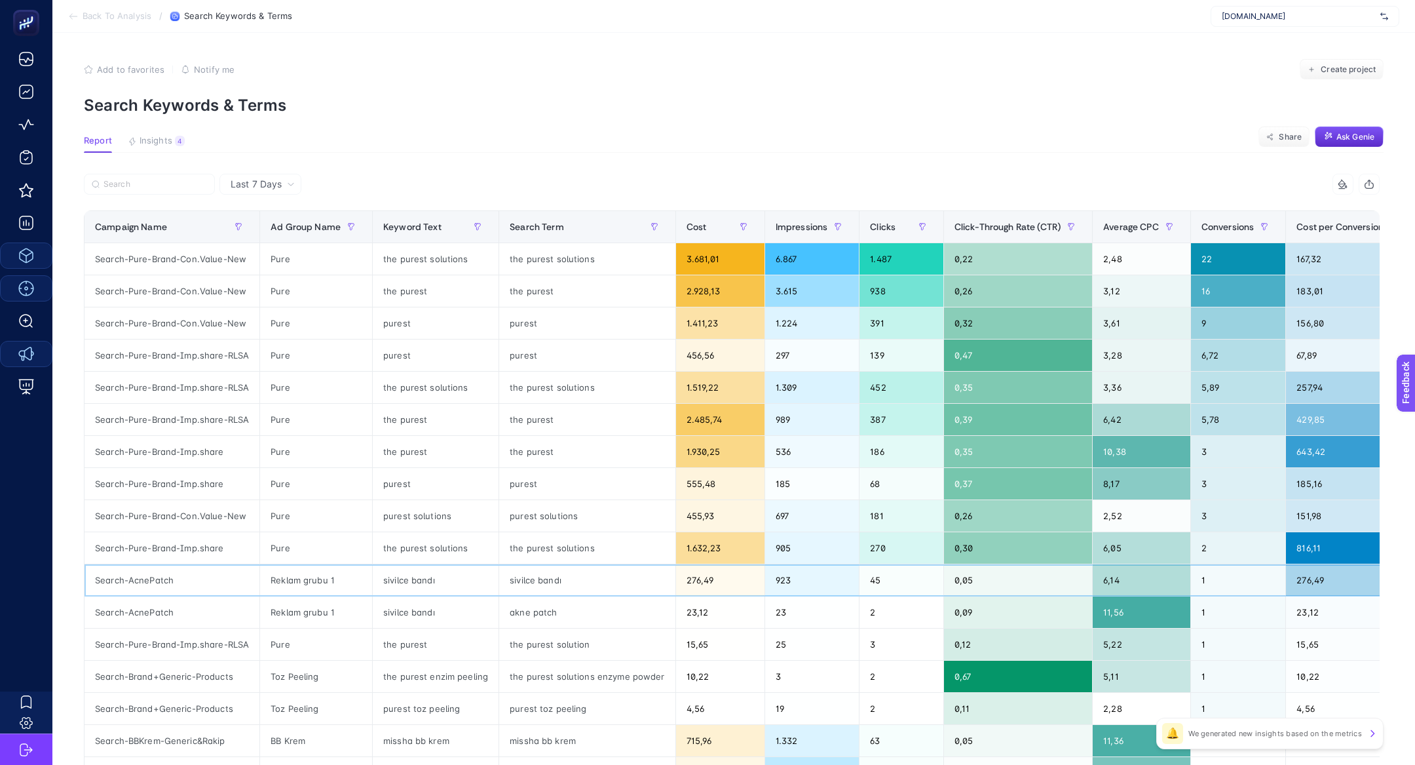
click at [526, 574] on div "sivilce bandı" at bounding box center [587, 579] width 176 height 31
copy tr "sivilce bandı"
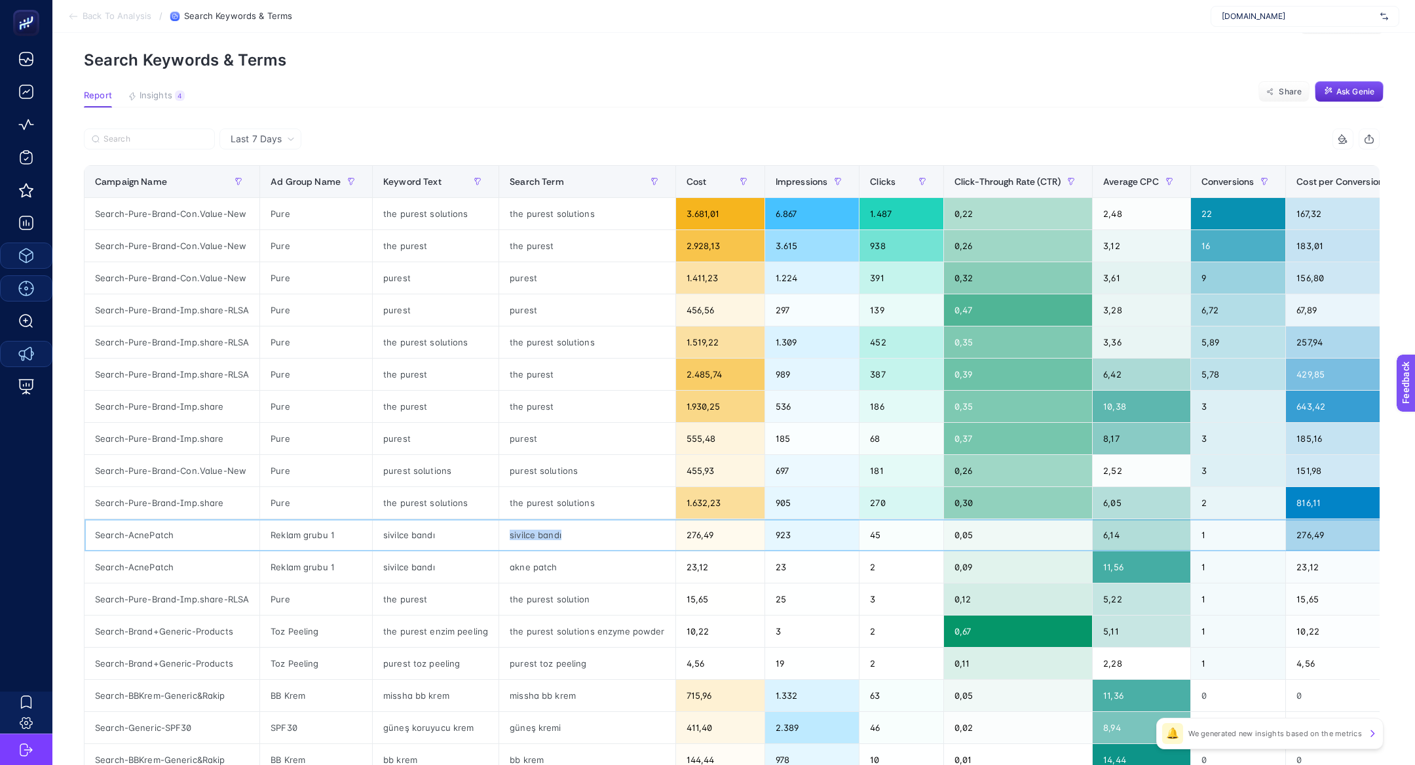
scroll to position [48, 0]
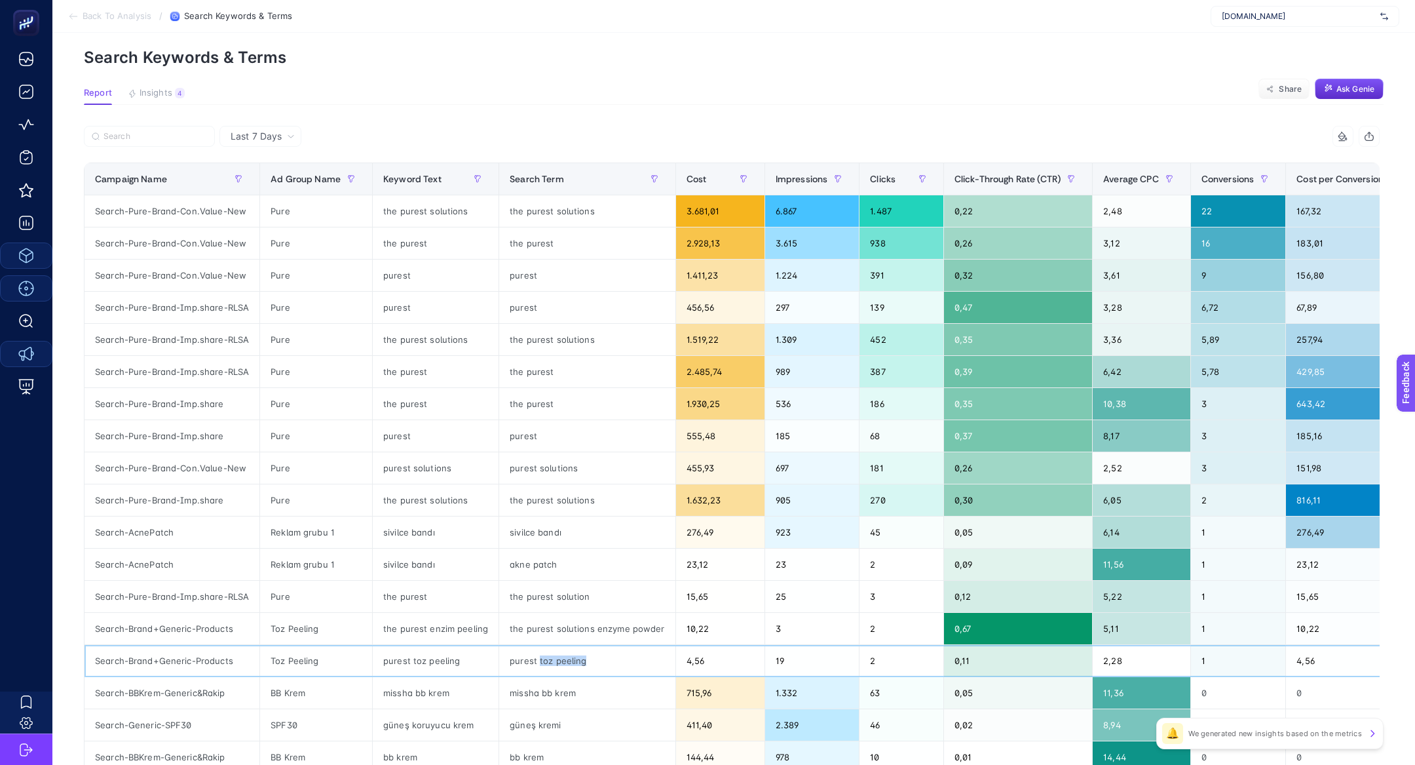
drag, startPoint x: 531, startPoint y: 657, endPoint x: 582, endPoint y: 660, distance: 51.2
click at [582, 660] on div "purest toz peeling" at bounding box center [587, 660] width 176 height 31
click at [1286, 29] on section "Back To Analysis / Search Keywords & Terms www.thepurestsolutions.com" at bounding box center [733, 16] width 1363 height 33
click at [1286, 21] on span "www.thepurestsolutions.com" at bounding box center [1298, 16] width 153 height 10
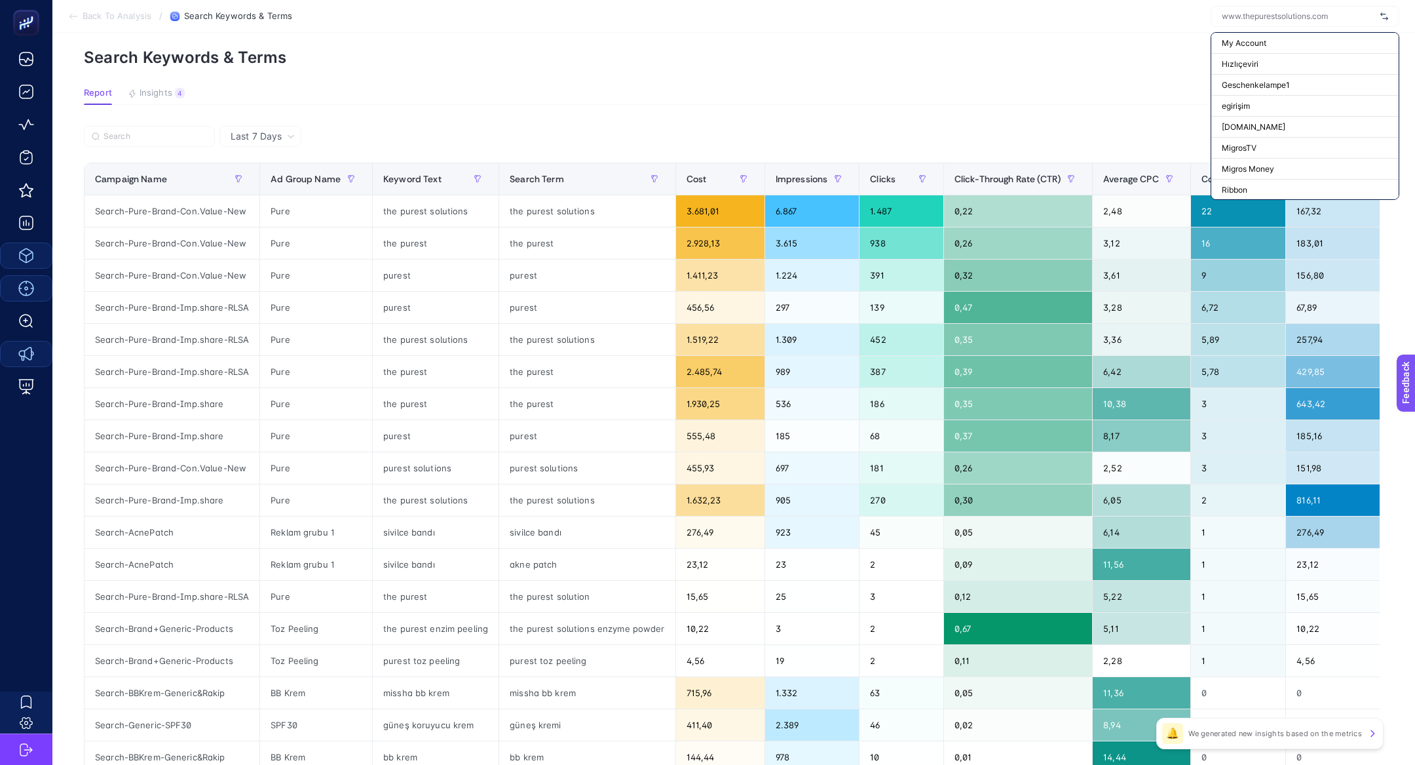
click at [1261, 31] on section "Back To Analysis / Search Keywords & Terms My Account Hızlıçeviri Geschenkelamp…" at bounding box center [733, 16] width 1363 height 33
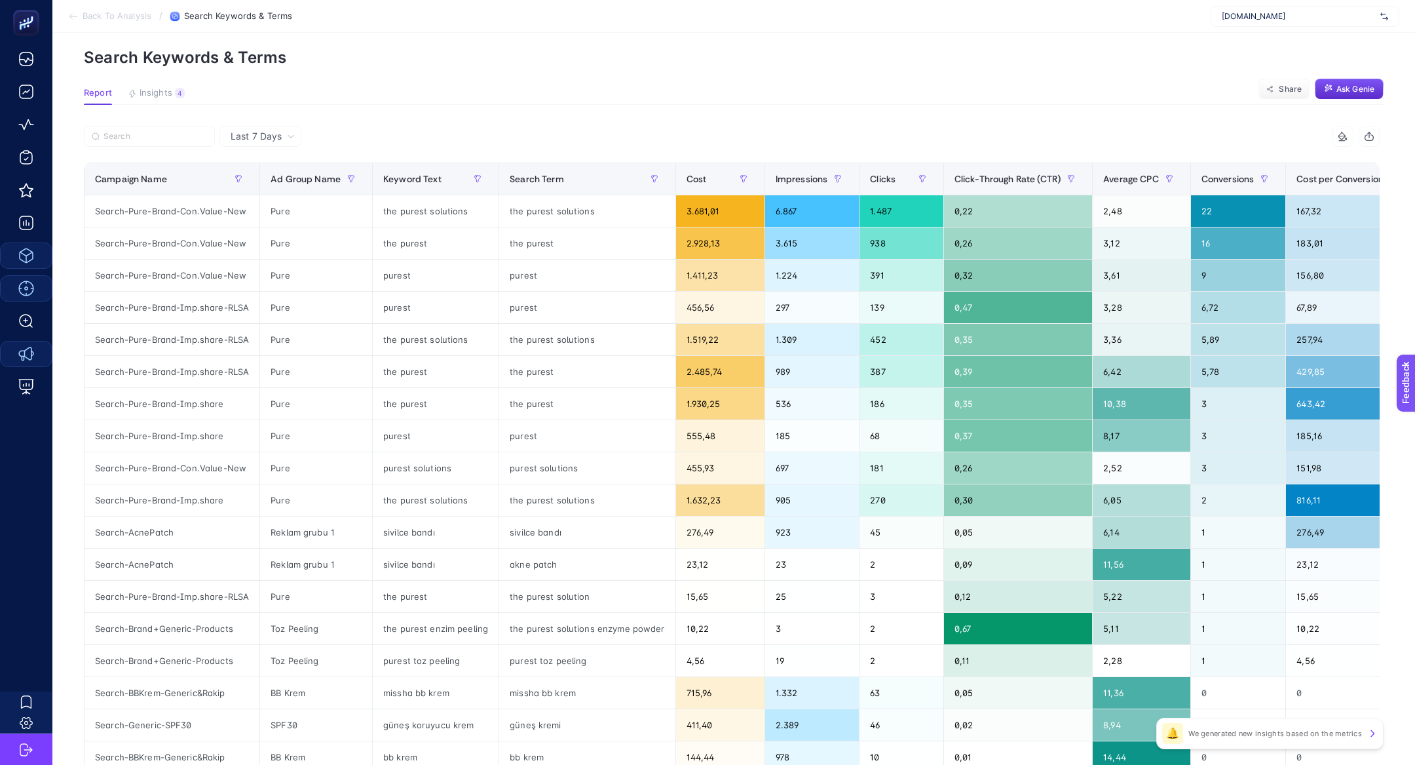
click at [1261, 17] on span "www.thepurestsolutions.com" at bounding box center [1298, 16] width 153 height 10
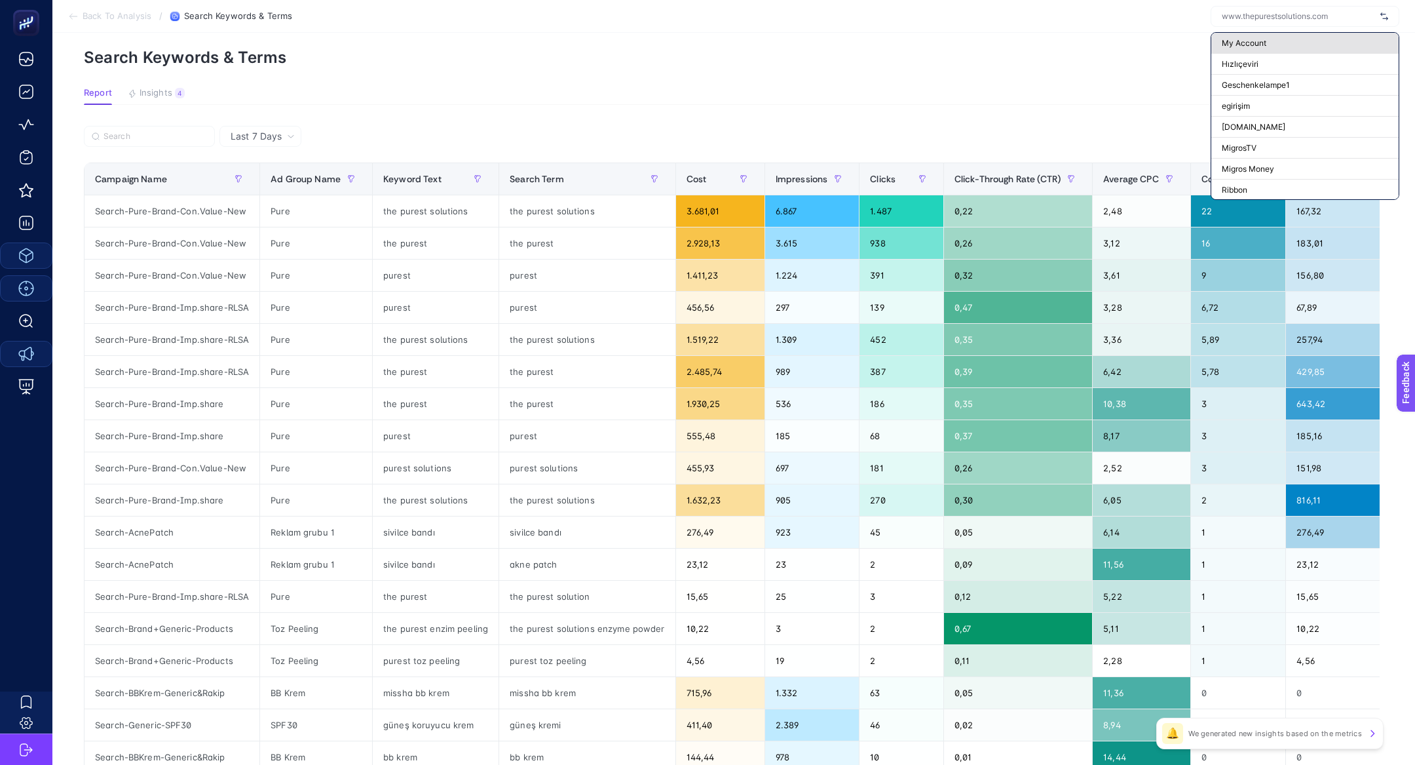
click at [1243, 48] on span "My Account" at bounding box center [1244, 43] width 45 height 10
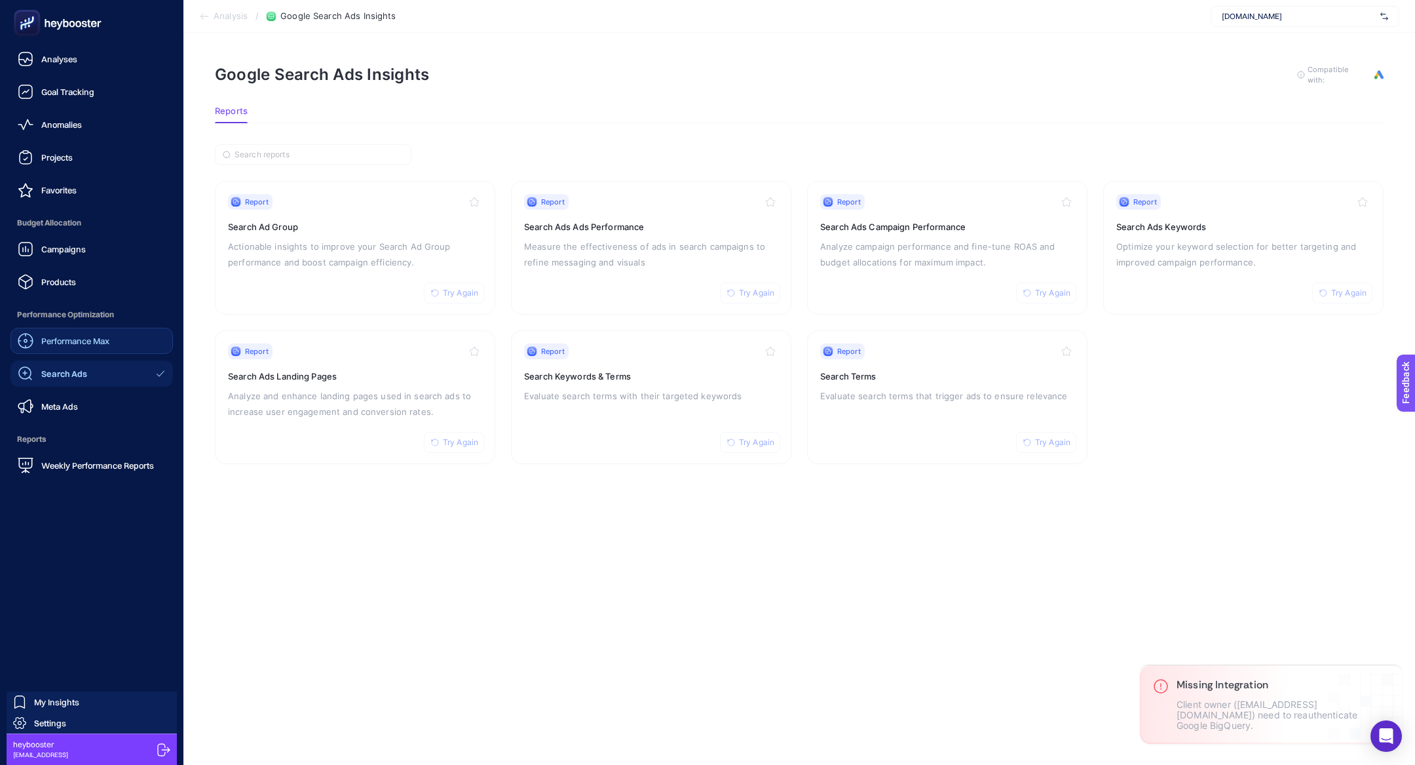
click at [83, 334] on div "Performance Max" at bounding box center [64, 341] width 92 height 16
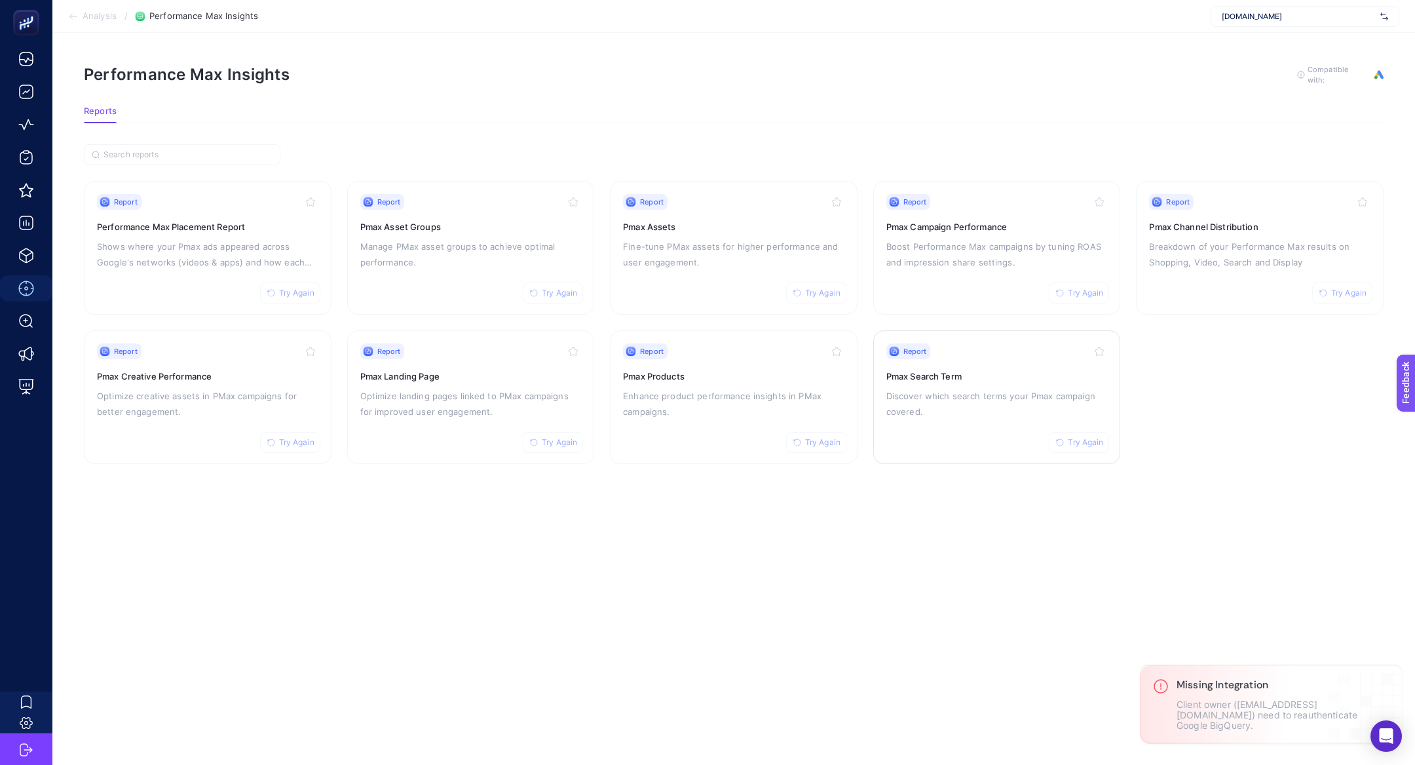
click at [928, 417] on p "Discover which search terms your Pmax campaign covered." at bounding box center [997, 403] width 221 height 31
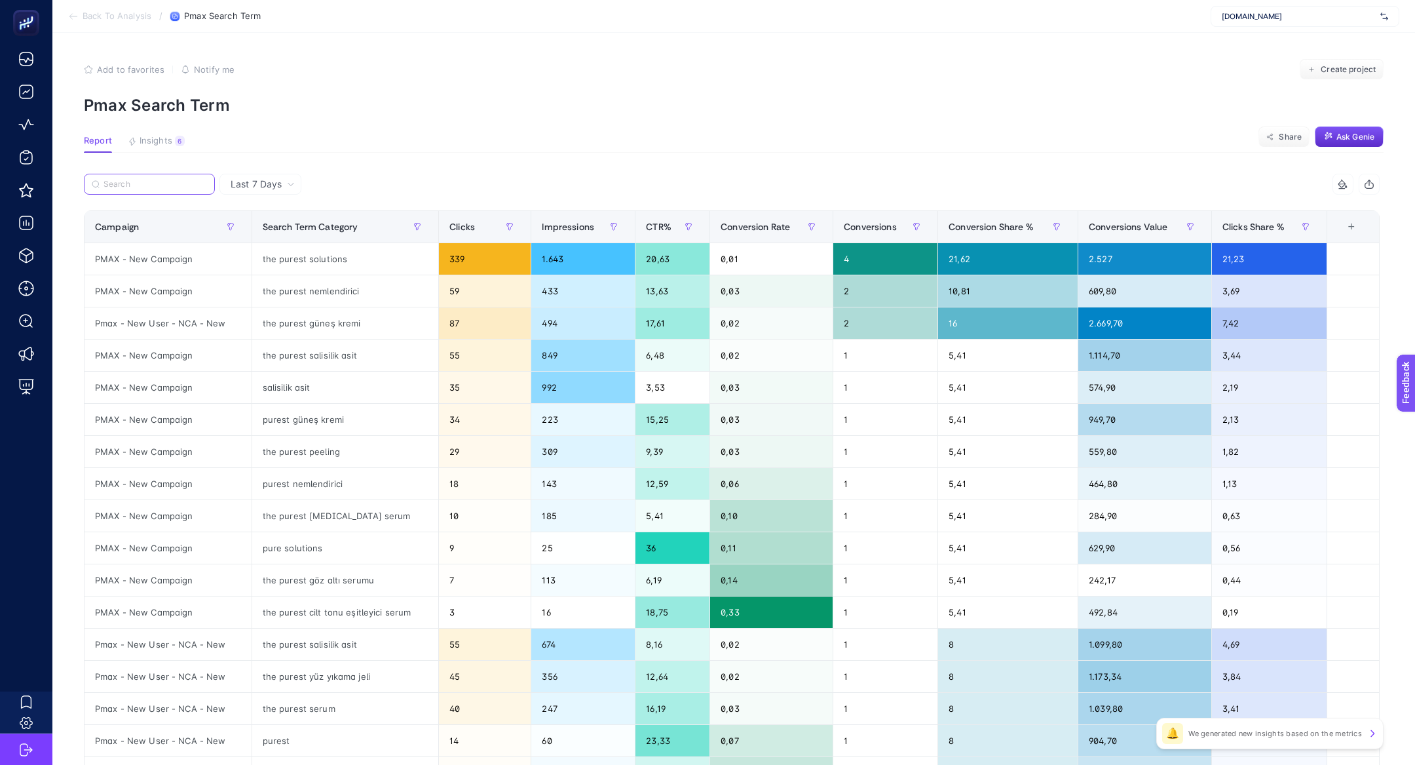
click at [153, 184] on input "Search" at bounding box center [156, 185] width 104 height 10
paste input "PMAX - New Campaign"
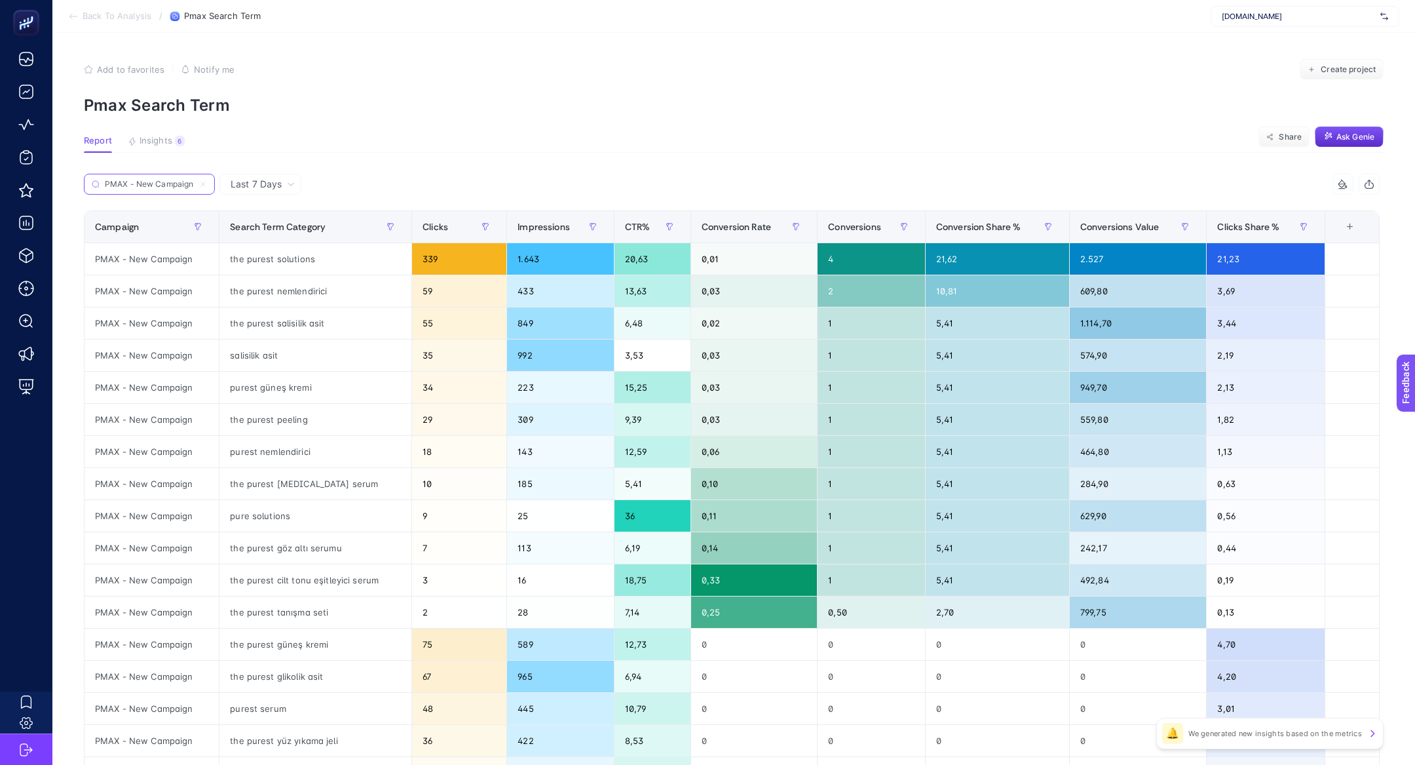
type input "PMAX - New Campaign"
click at [427, 218] on div "Clicks" at bounding box center [459, 226] width 73 height 21
click at [401, 218] on div "Search Term Category" at bounding box center [315, 226] width 171 height 21
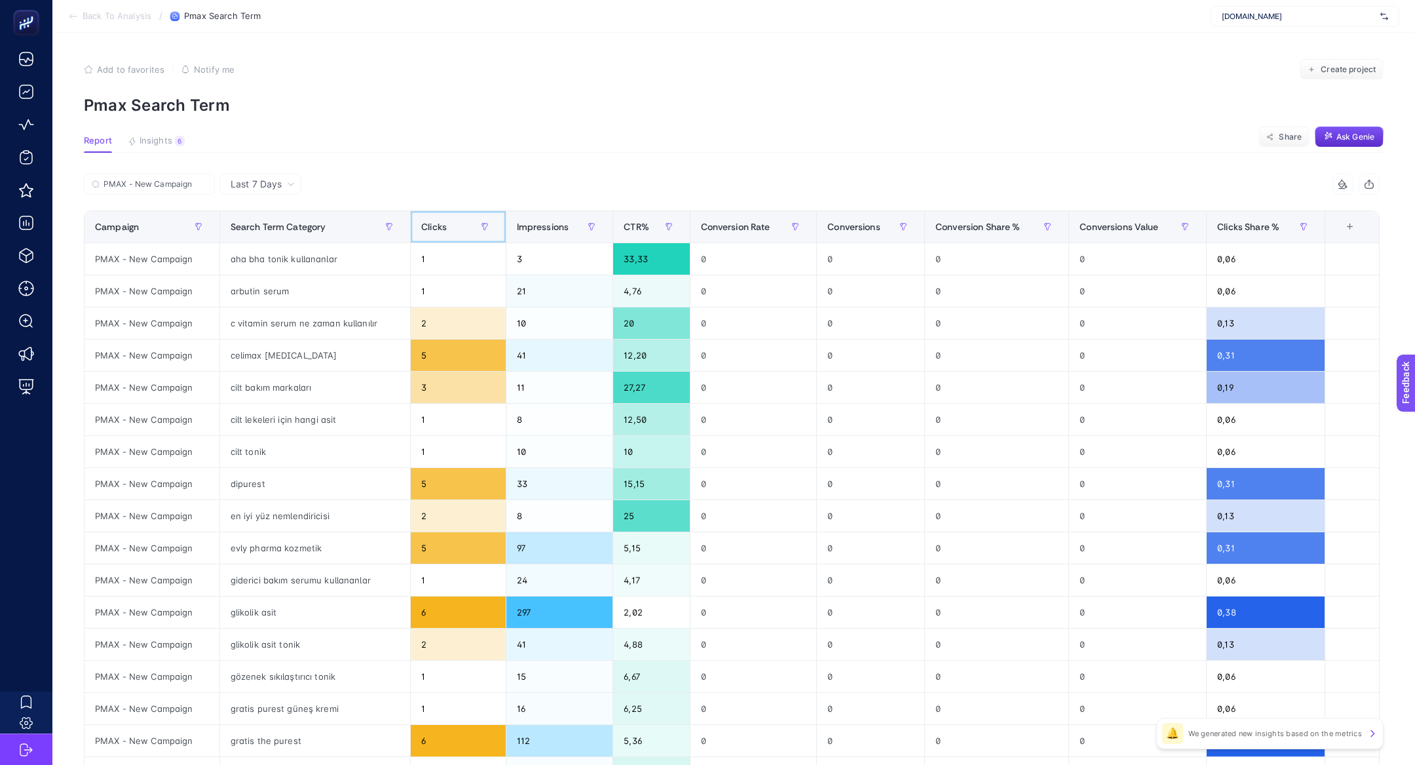
click at [466, 238] on th "Clicks" at bounding box center [458, 227] width 95 height 32
click at [411, 238] on th "Search Term Category" at bounding box center [314, 227] width 191 height 32
click at [454, 224] on div "Clicks" at bounding box center [457, 226] width 73 height 21
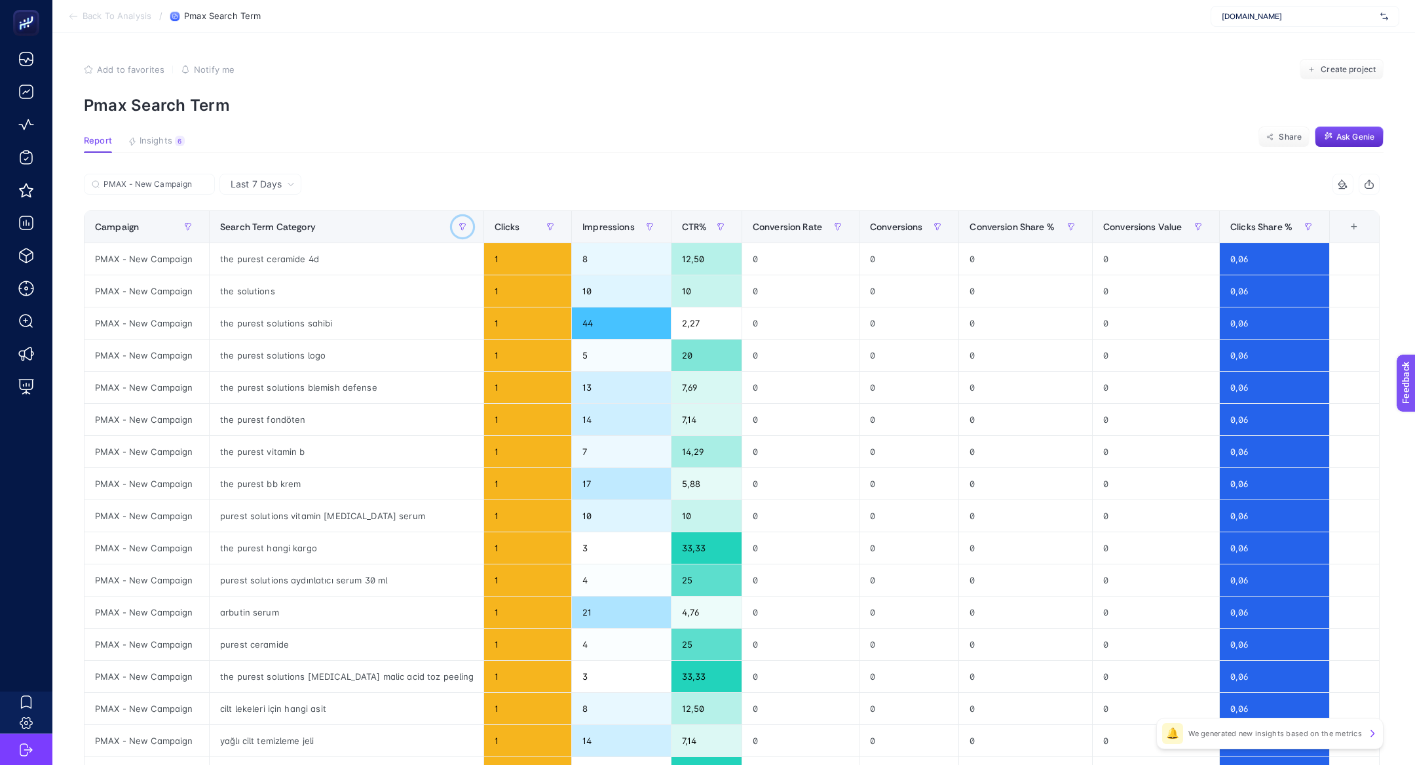
click at [459, 224] on icon "button" at bounding box center [462, 226] width 6 height 7
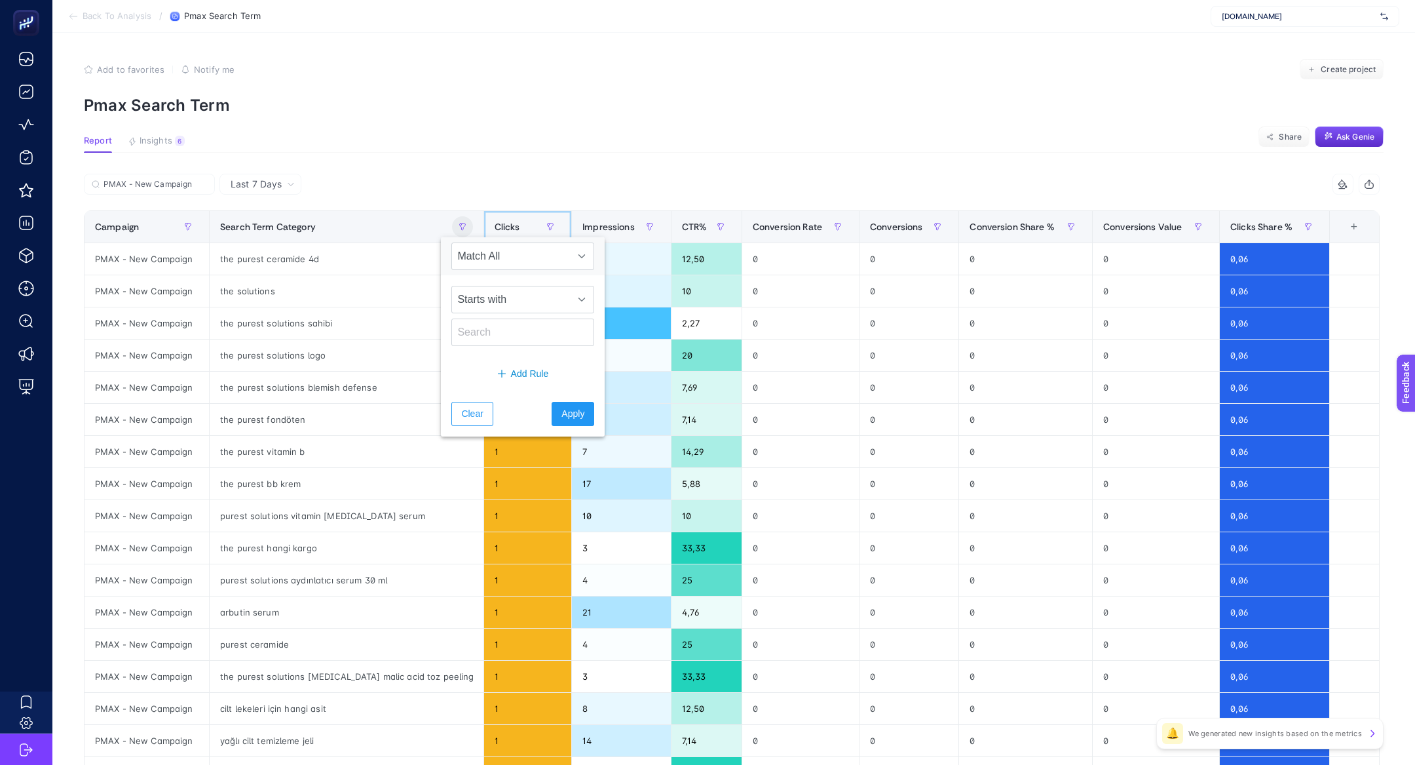
click at [495, 226] on span "Clicks" at bounding box center [508, 226] width 26 height 10
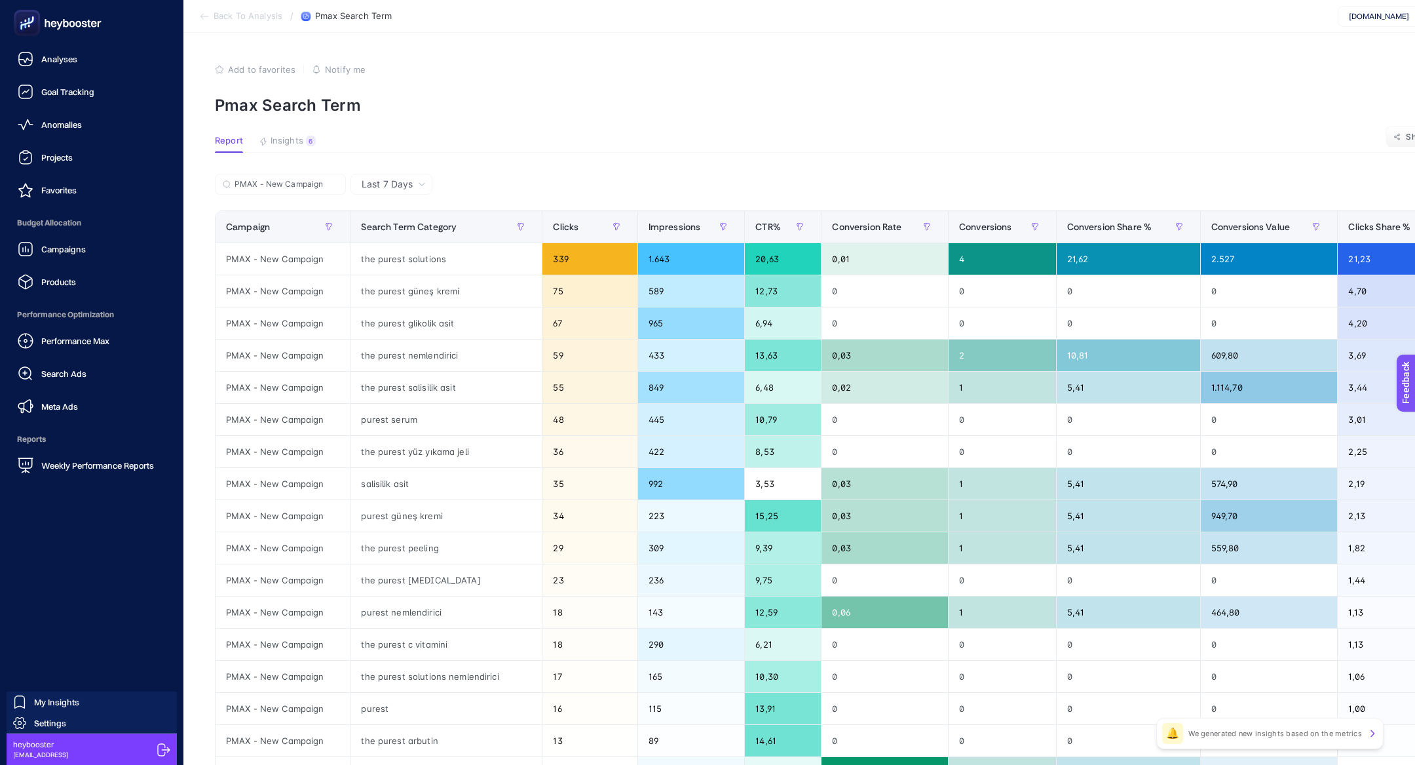
click at [18, 14] on rect at bounding box center [27, 23] width 22 height 22
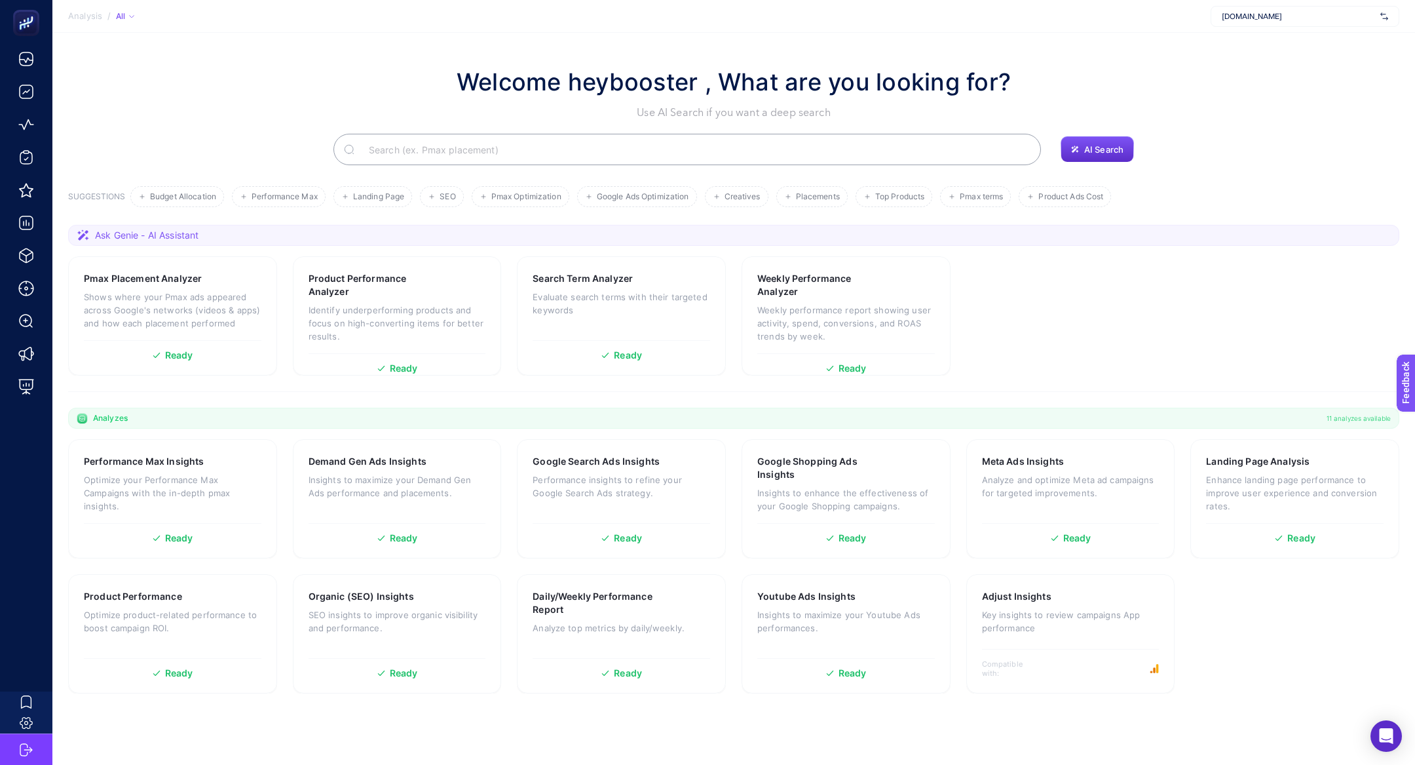
click at [449, 153] on input "Search" at bounding box center [694, 149] width 672 height 37
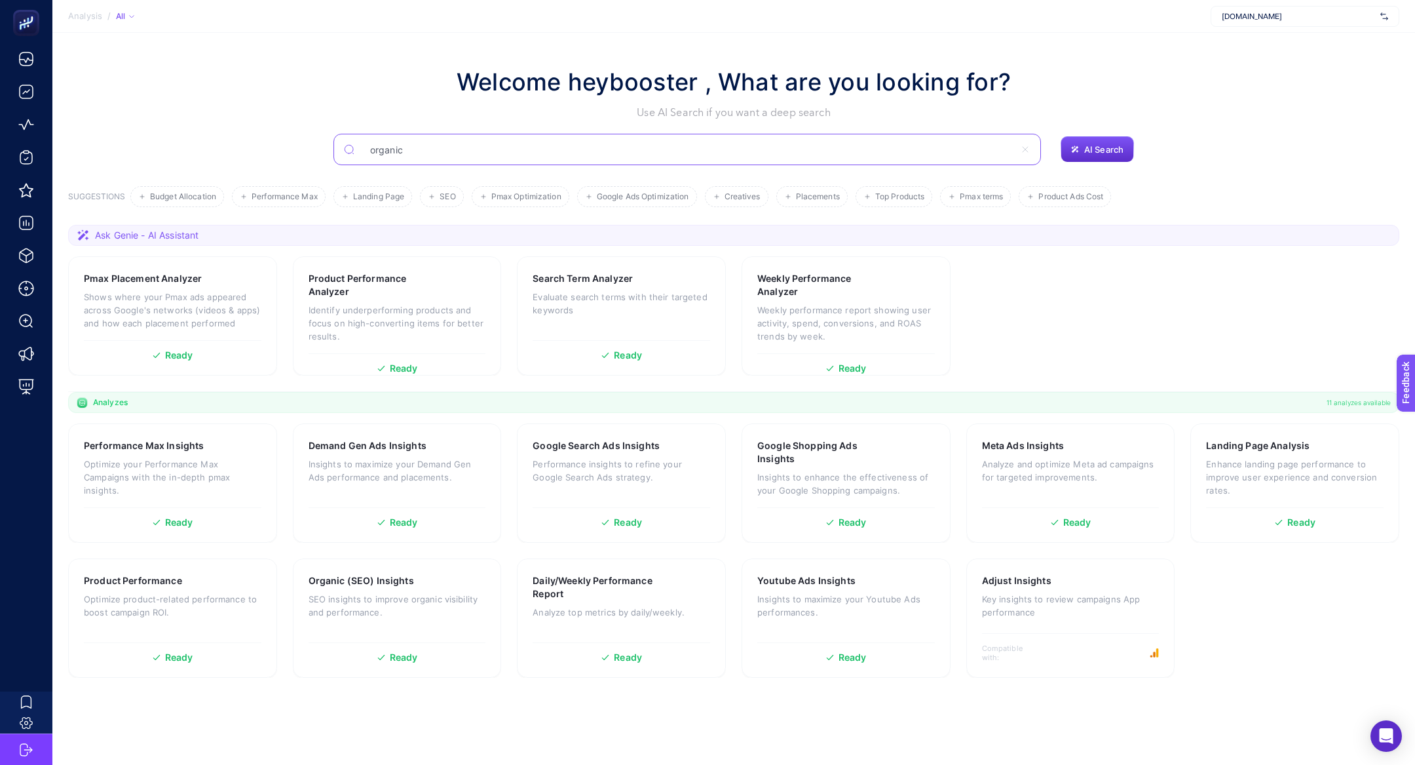
type input "organic"
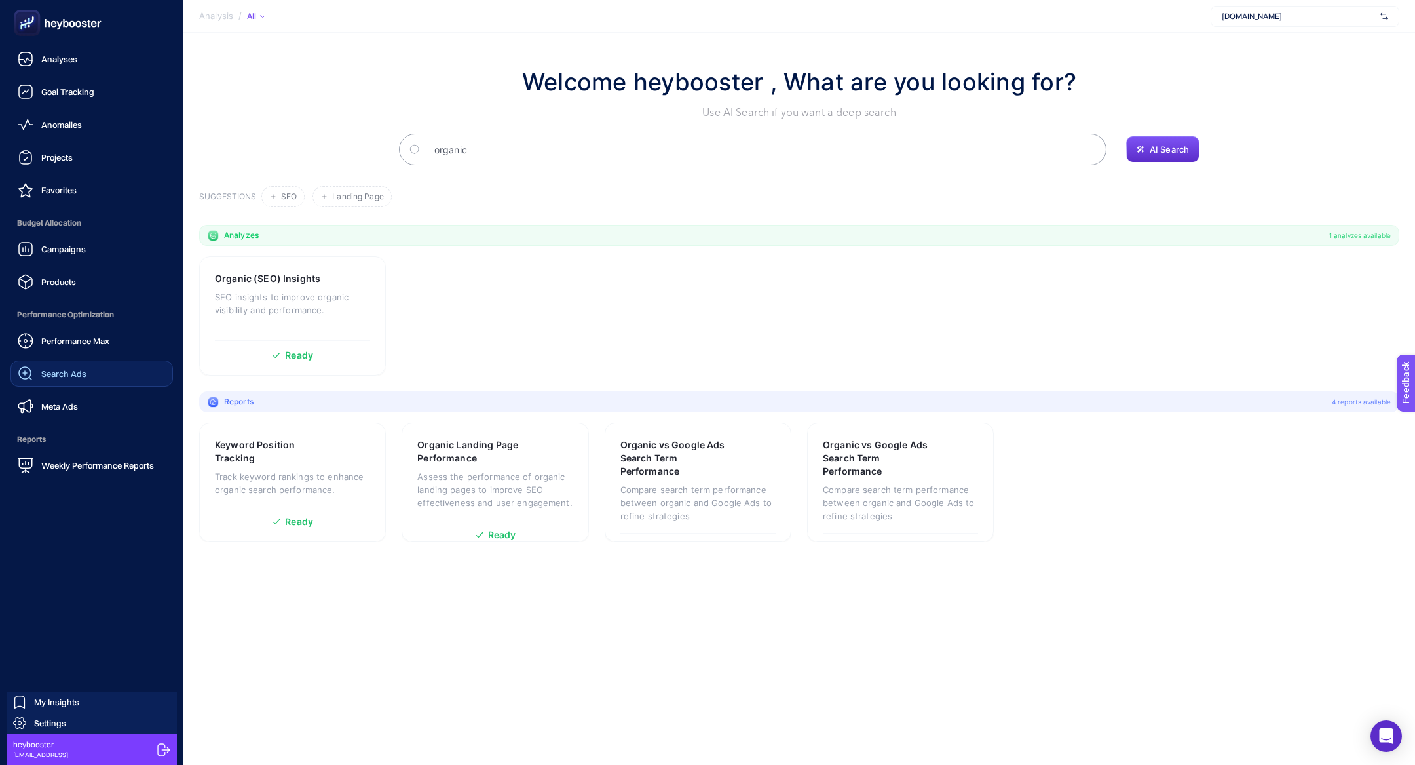
click at [76, 363] on link "Search Ads" at bounding box center [91, 373] width 162 height 26
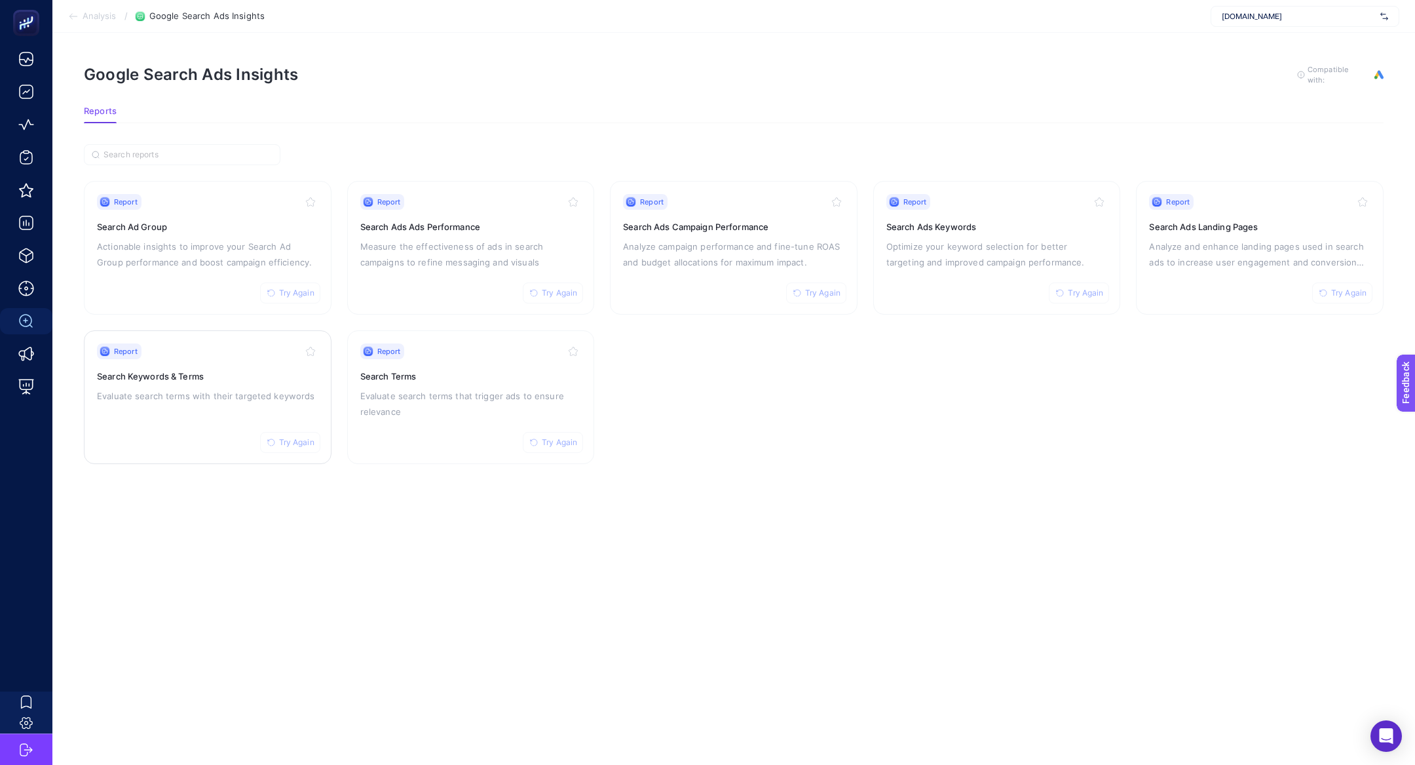
click at [200, 425] on div "Report Try Again Search Keywords & Terms Evaluate search terms with their targe…" at bounding box center [207, 396] width 221 height 107
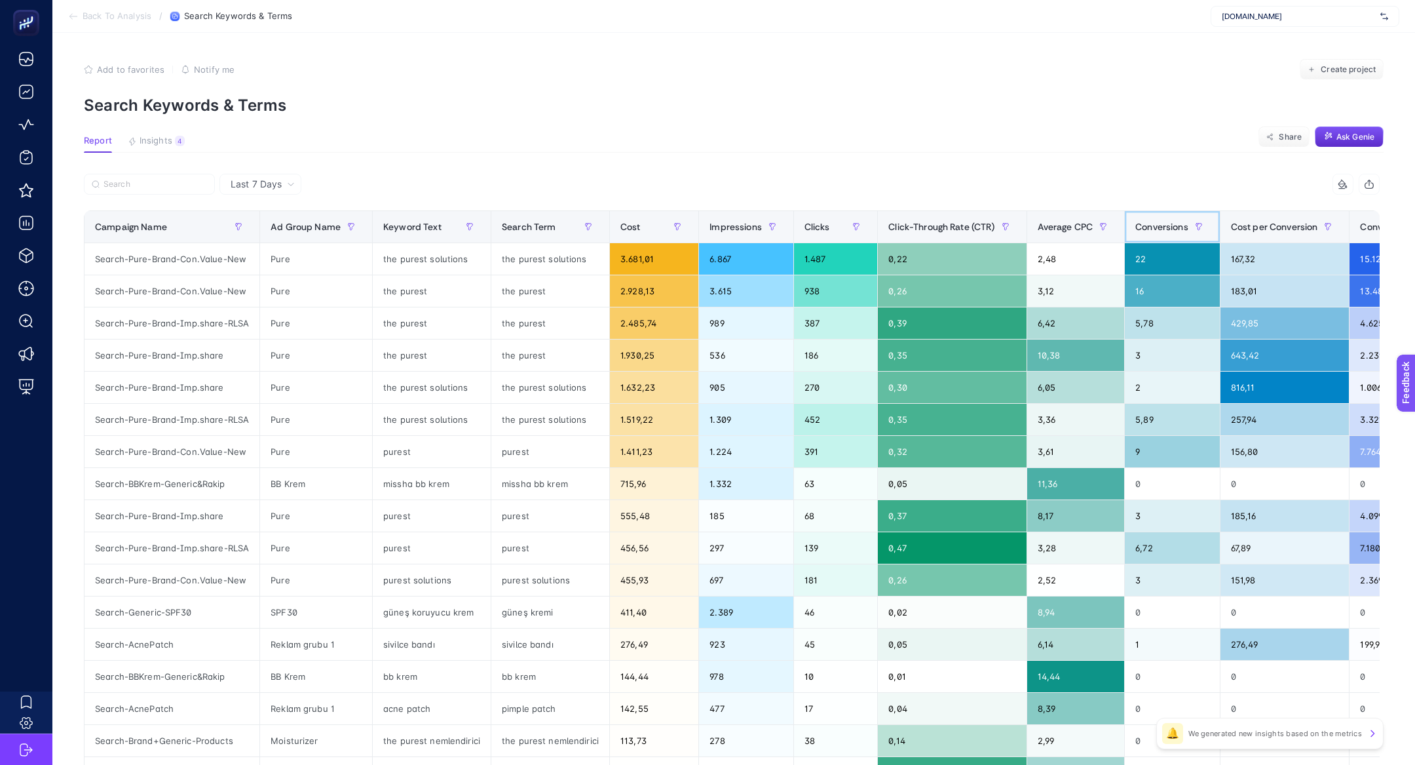
click at [1154, 221] on span "Conversions" at bounding box center [1161, 226] width 53 height 10
click at [1094, 221] on span "Average CPC" at bounding box center [1066, 226] width 56 height 10
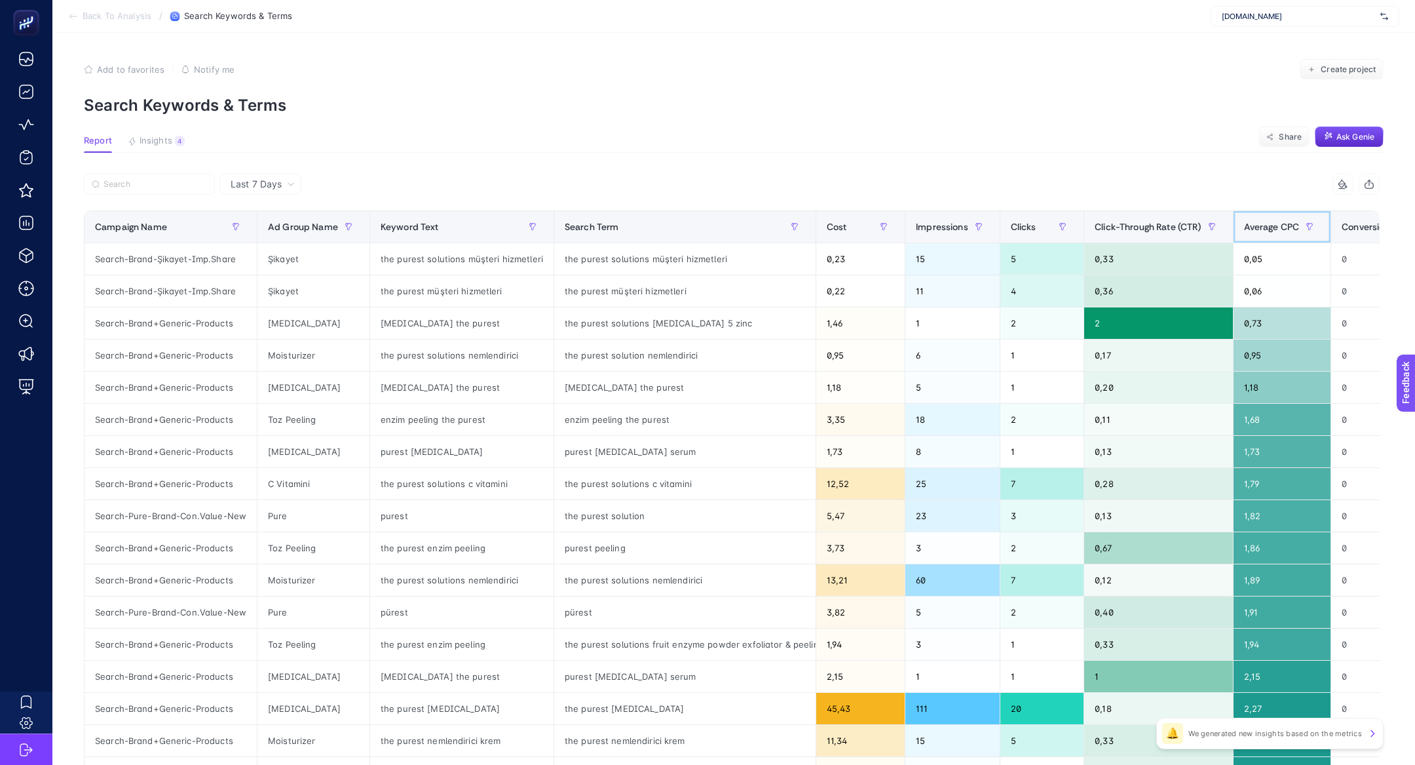
click at [1258, 232] on span "Average CPC" at bounding box center [1272, 226] width 56 height 10
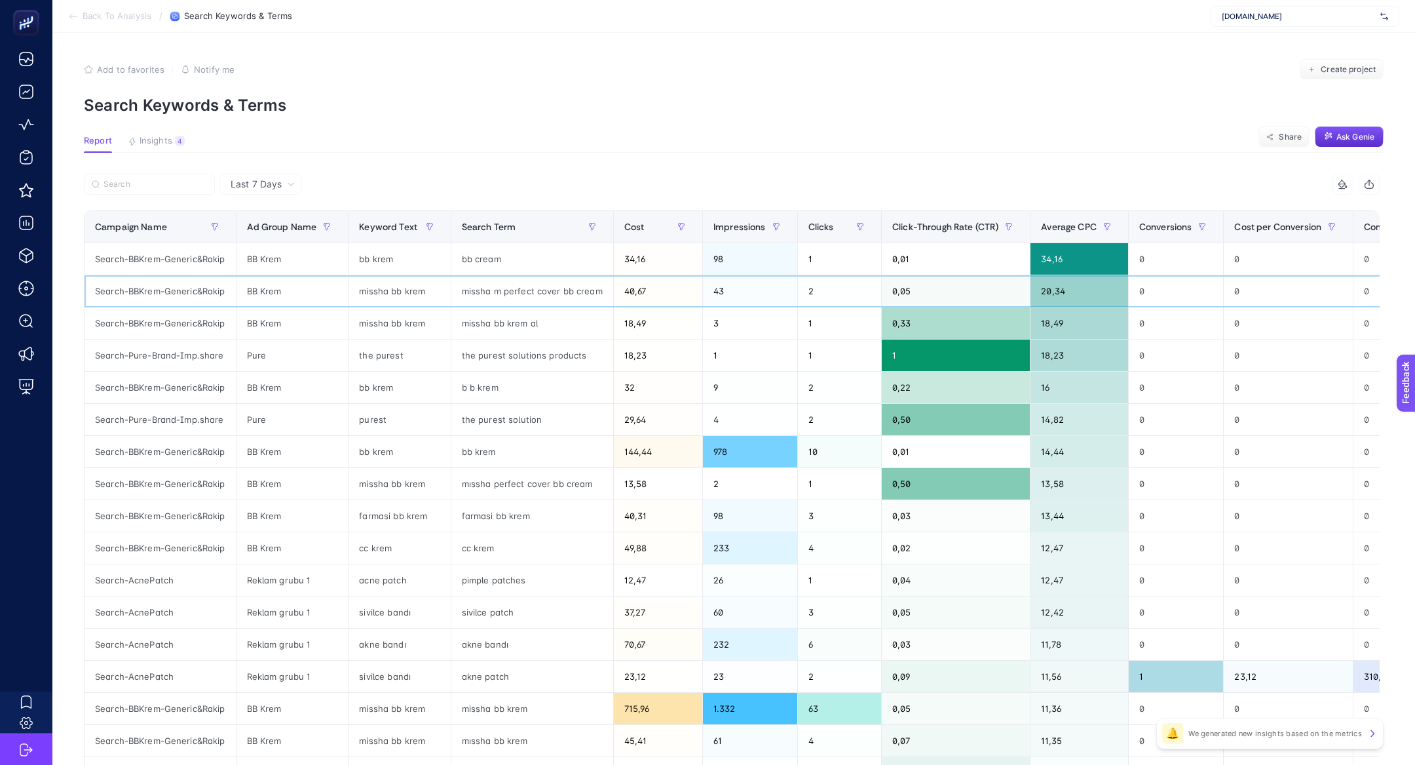
click at [507, 285] on div "missha m perfect cover bb cream" at bounding box center [532, 290] width 162 height 31
click at [1157, 245] on div "0" at bounding box center [1176, 258] width 95 height 31
click at [1157, 230] on span "Conversions" at bounding box center [1165, 226] width 53 height 10
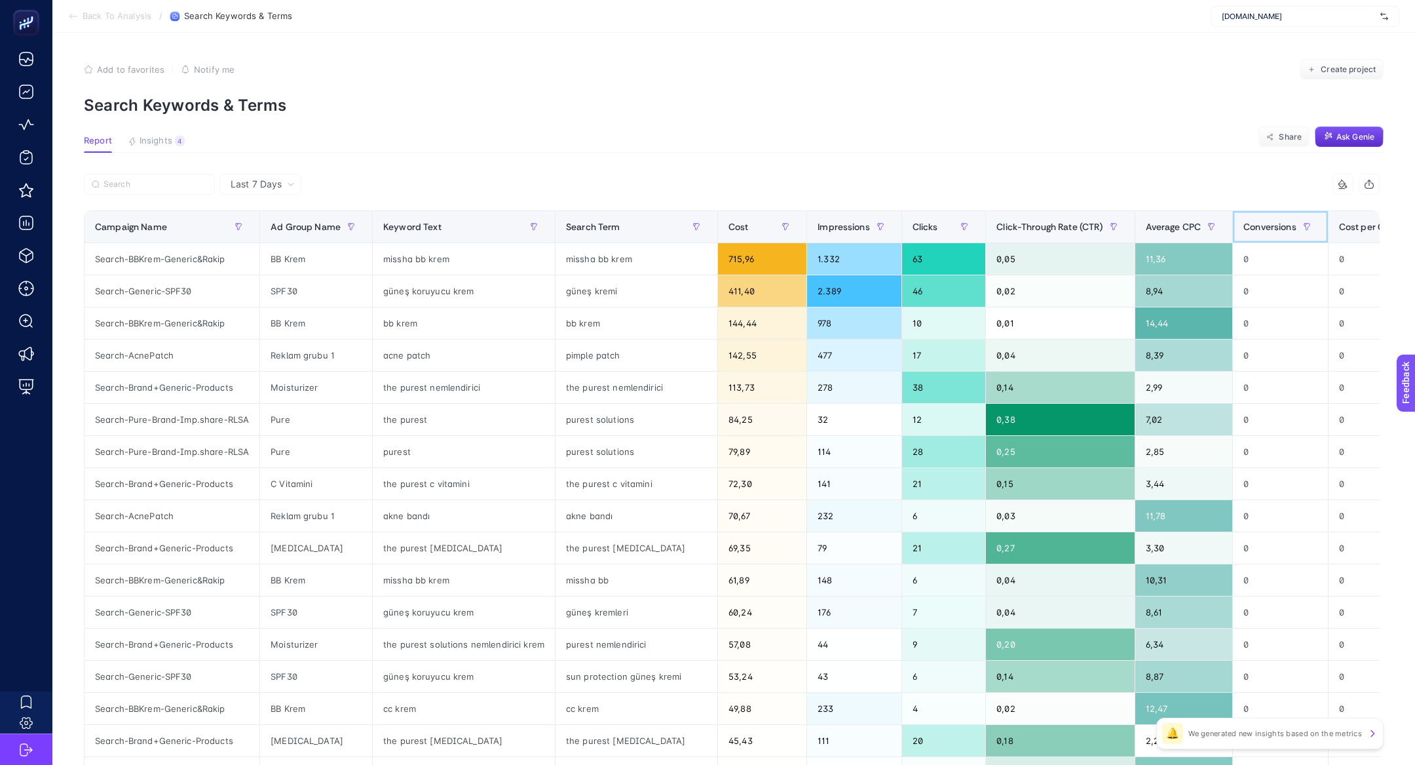
click at [1274, 231] on span "Conversions" at bounding box center [1270, 226] width 53 height 10
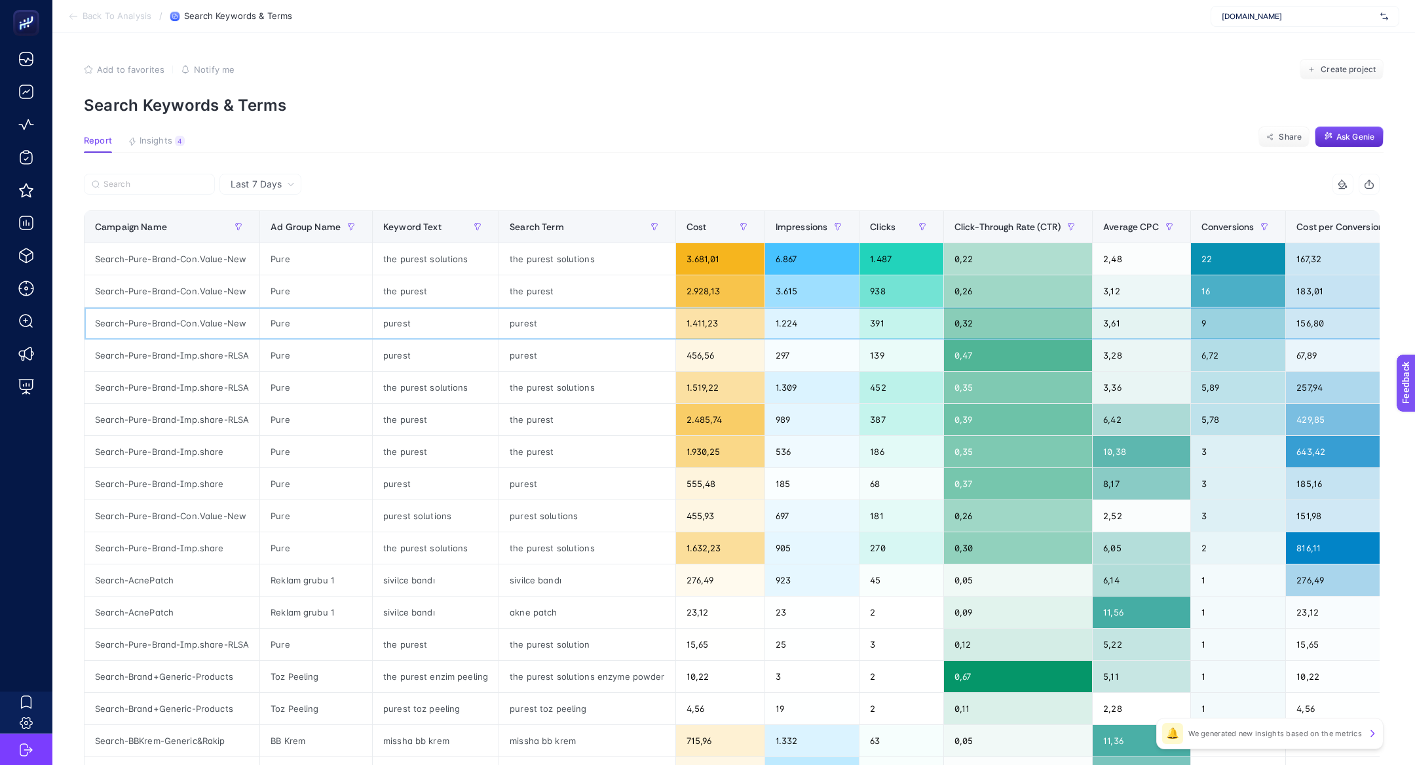
click at [510, 313] on div "purest" at bounding box center [587, 322] width 176 height 31
click at [510, 300] on div "the purest" at bounding box center [587, 290] width 176 height 31
copy tr "the purest"
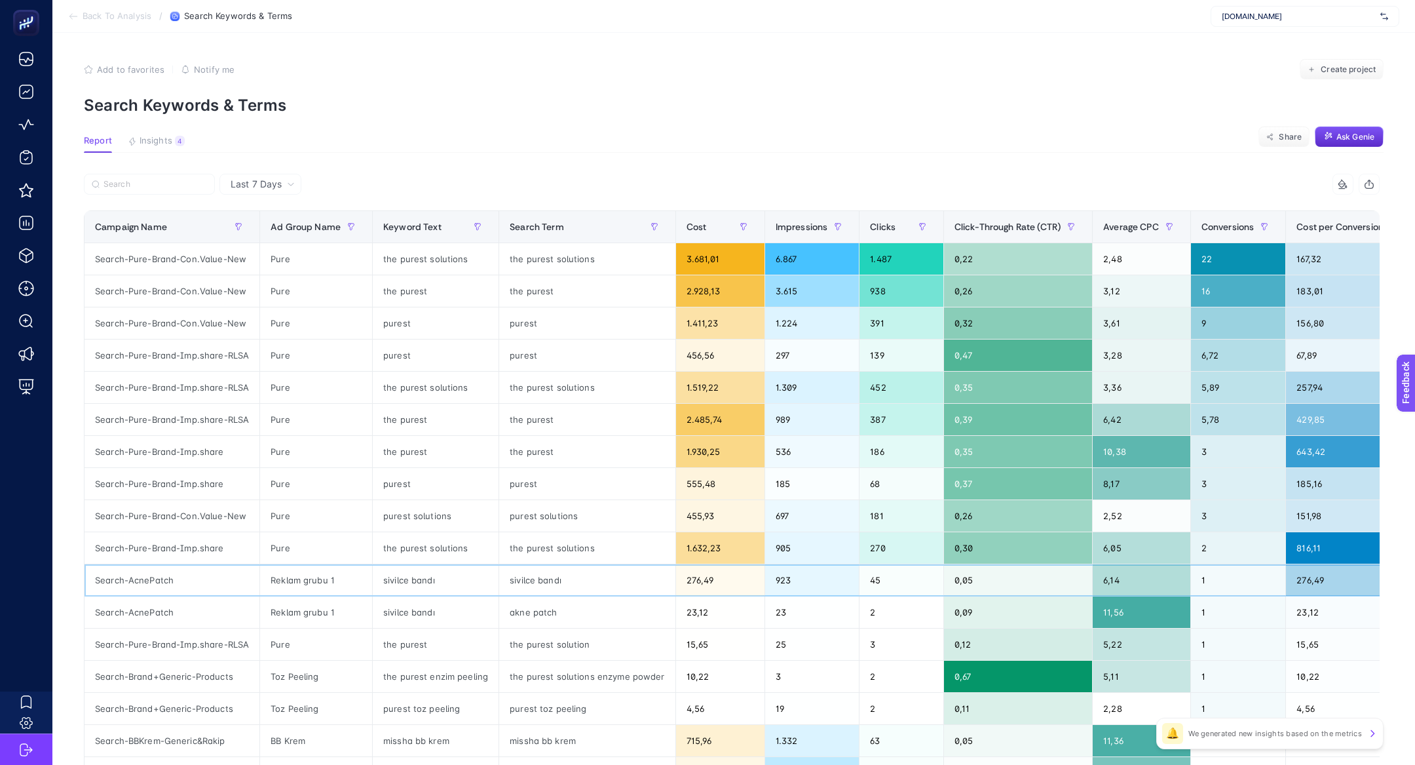
click at [541, 583] on div "sivilce bandı" at bounding box center [587, 579] width 176 height 31
copy tr "sivilce bandı"
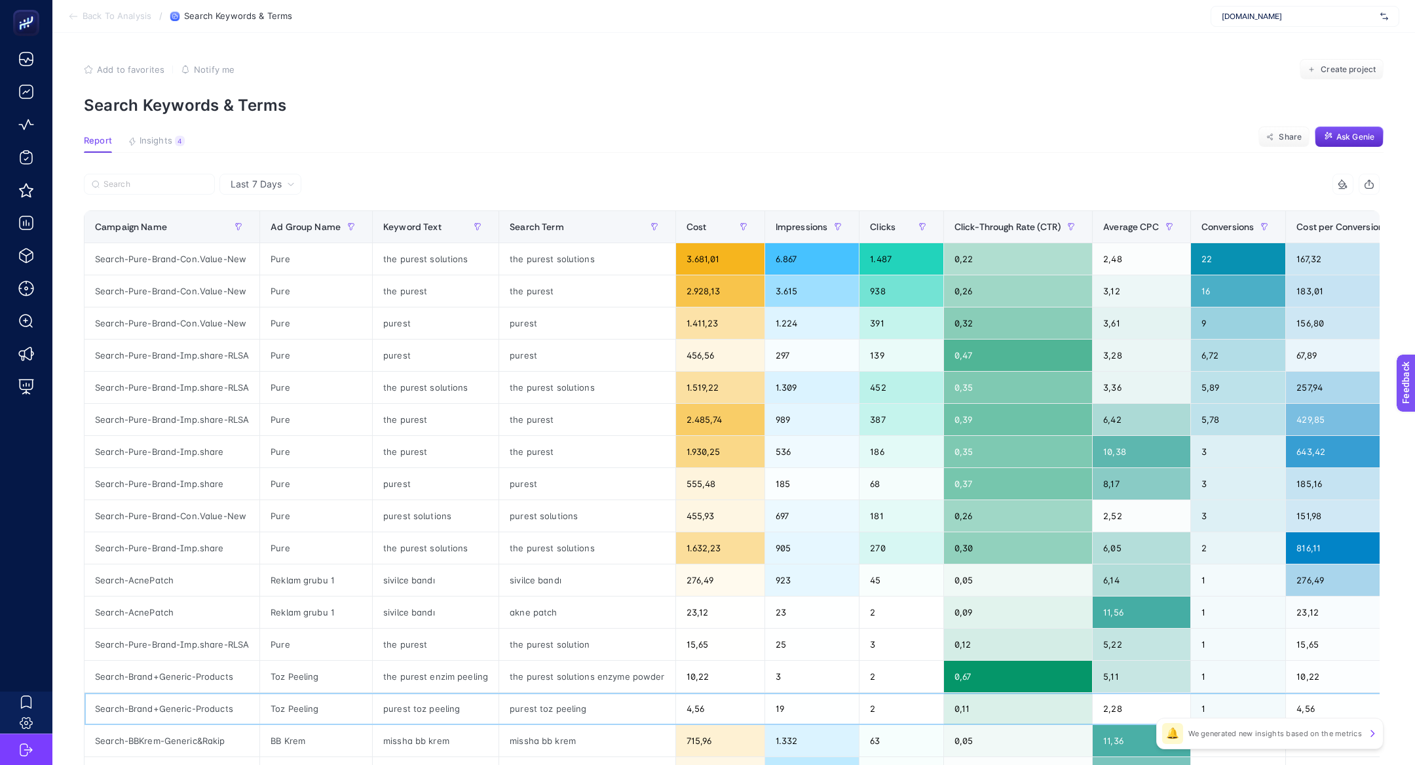
click at [550, 708] on div "purest toz peeling" at bounding box center [587, 708] width 176 height 31
click at [536, 707] on div "purest toz peeling" at bounding box center [587, 708] width 176 height 31
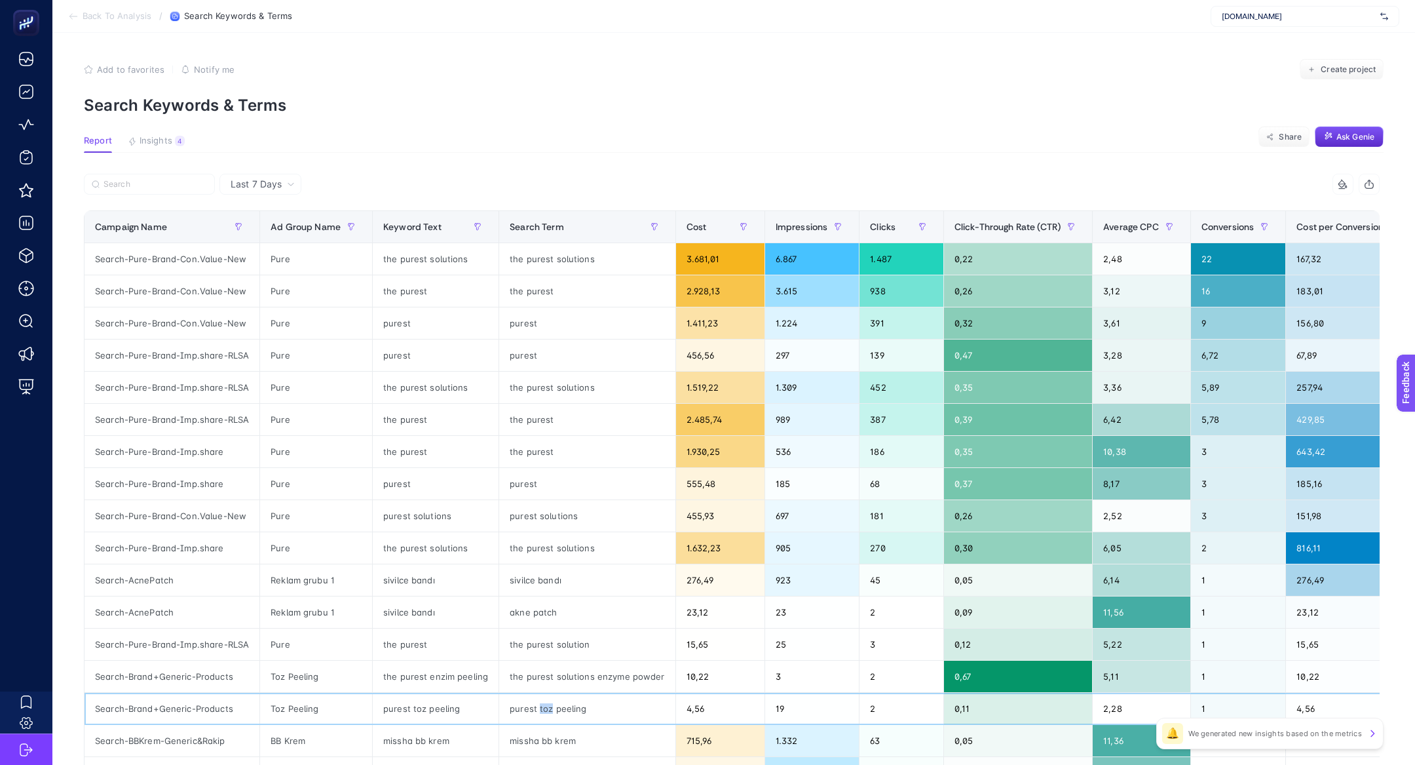
click at [536, 707] on div "purest toz peeling" at bounding box center [587, 708] width 176 height 31
click at [574, 708] on div "purest toz peeling" at bounding box center [587, 708] width 176 height 31
drag, startPoint x: 584, startPoint y: 708, endPoint x: 531, endPoint y: 708, distance: 52.4
click at [531, 708] on div "purest toz peeling" at bounding box center [587, 708] width 176 height 31
copy div "toz peeling"
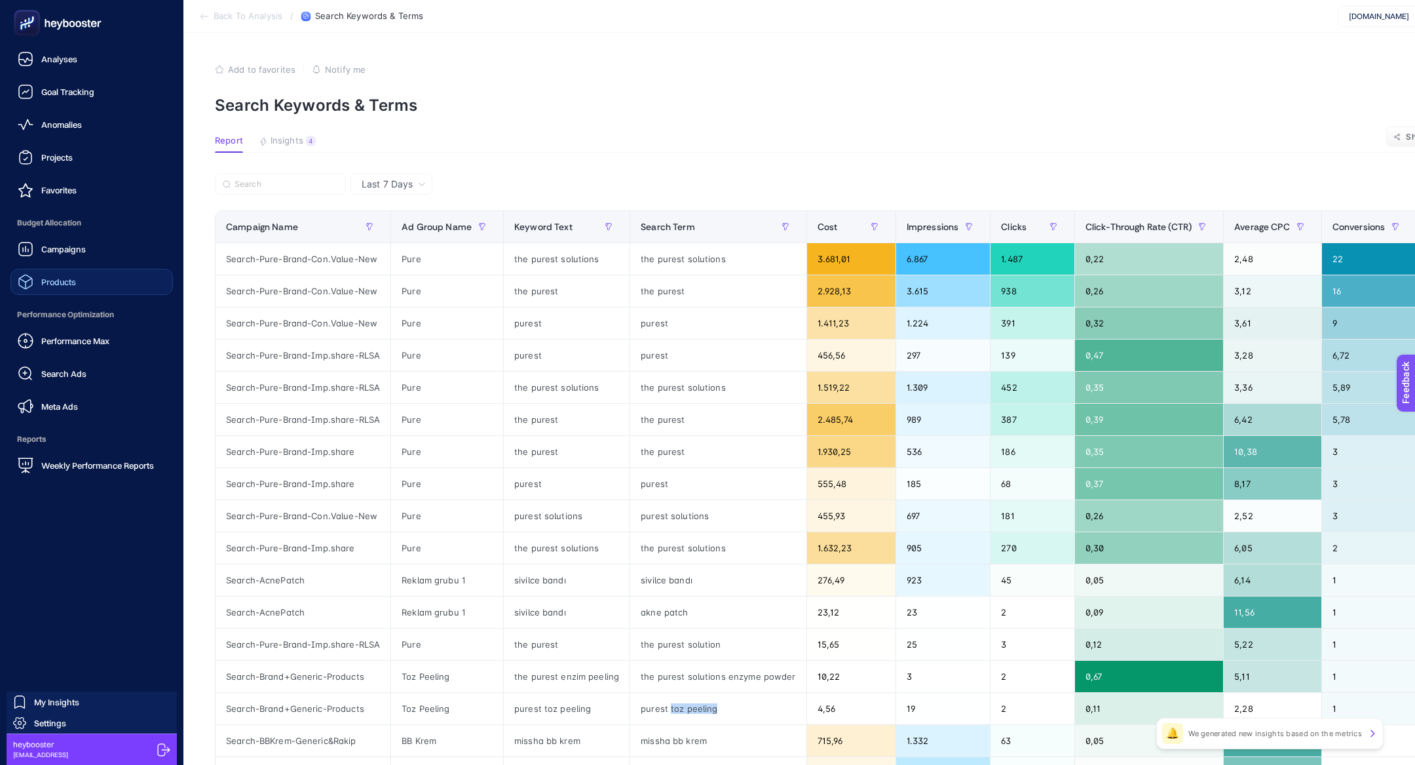
click at [48, 284] on span "Products" at bounding box center [58, 282] width 35 height 10
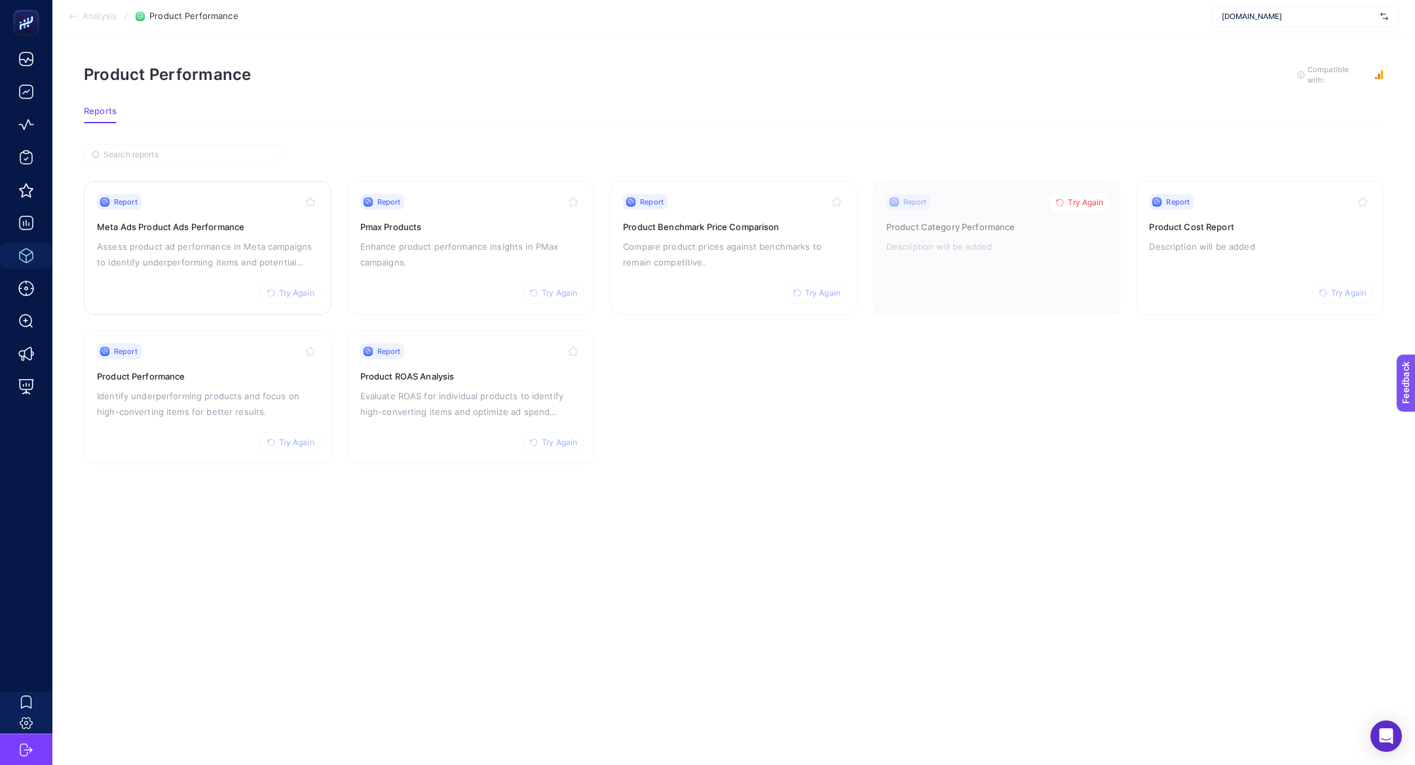
click at [180, 259] on p "Assess product ad performance in Meta campaigns to identify underperforming ite…" at bounding box center [207, 253] width 221 height 31
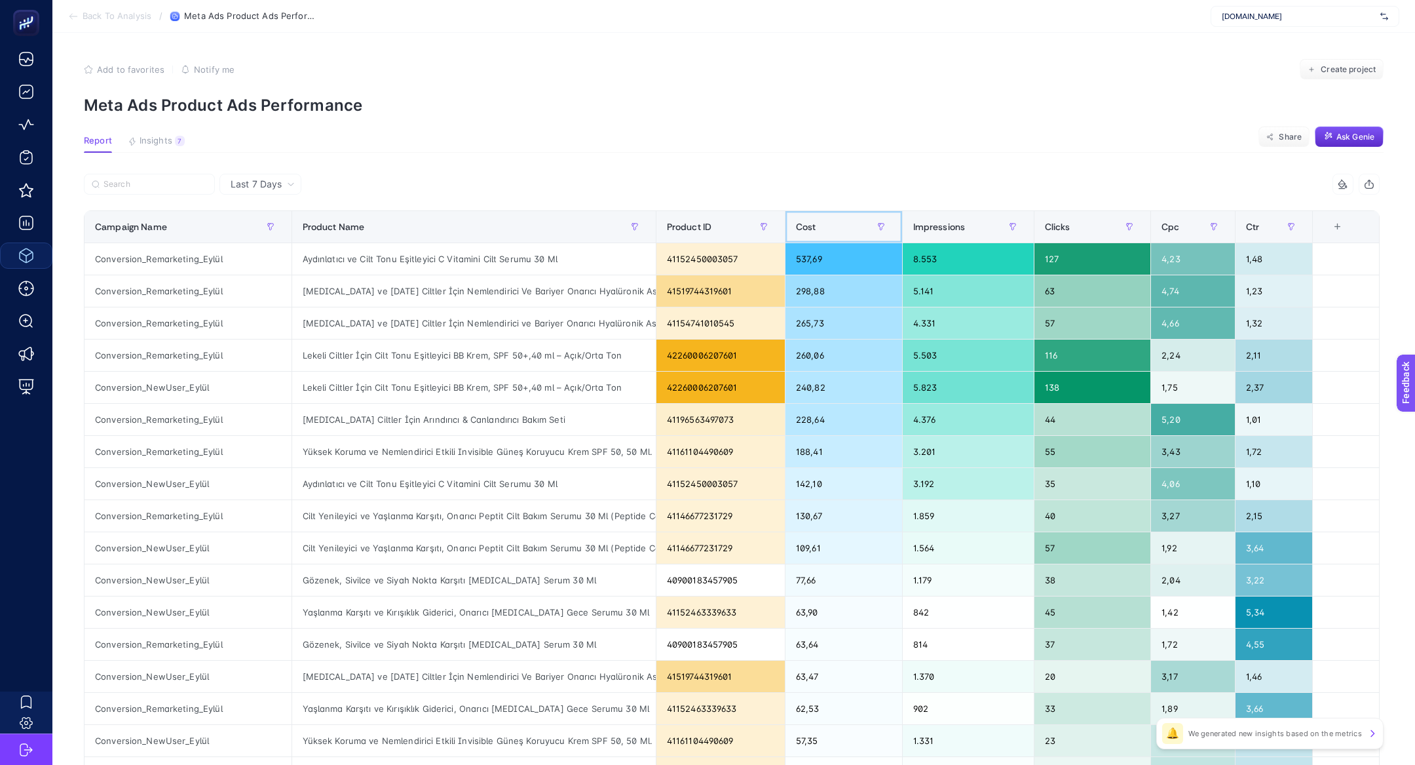
click at [849, 221] on div "Cost" at bounding box center [844, 226] width 96 height 21
click at [539, 226] on div "Product Name" at bounding box center [474, 226] width 343 height 21
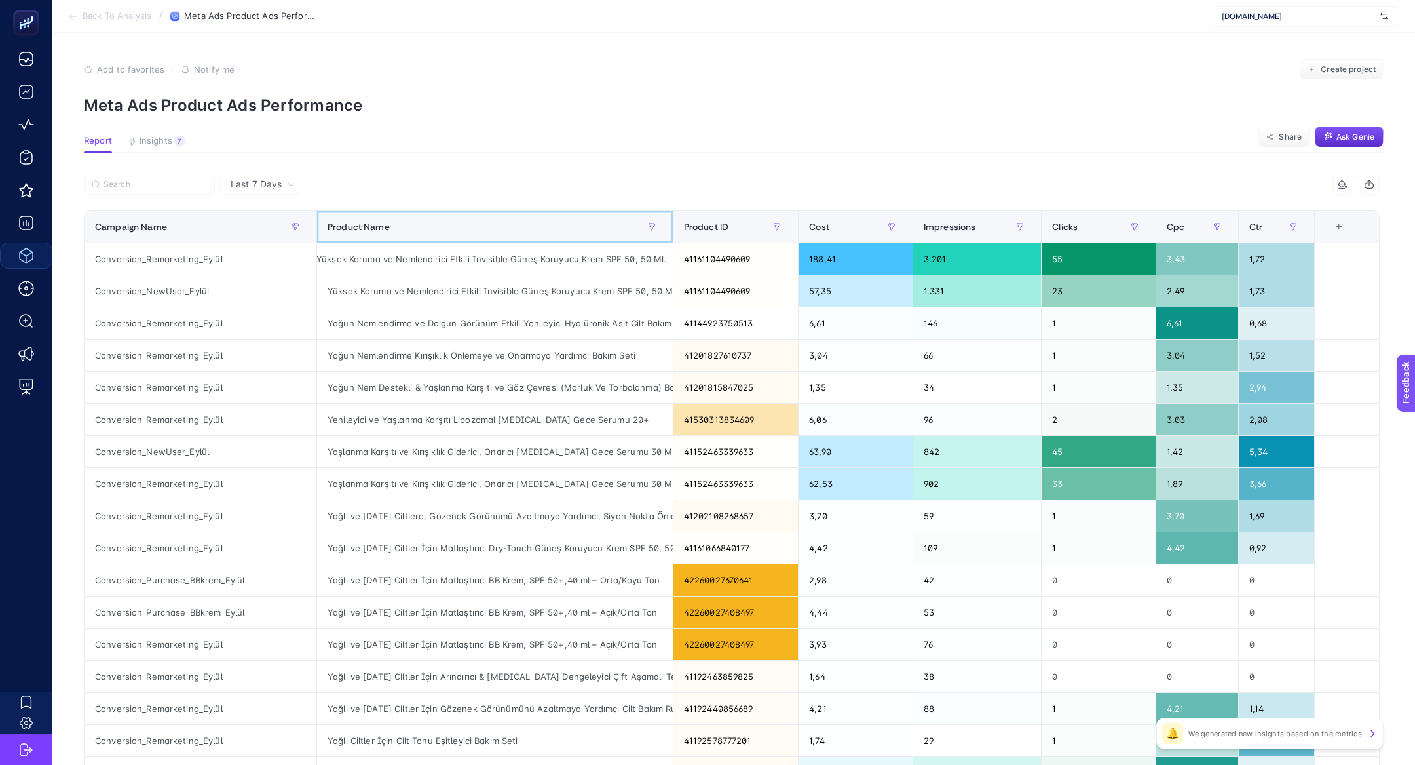
scroll to position [0, 11]
click at [829, 225] on div "Cost" at bounding box center [855, 226] width 93 height 21
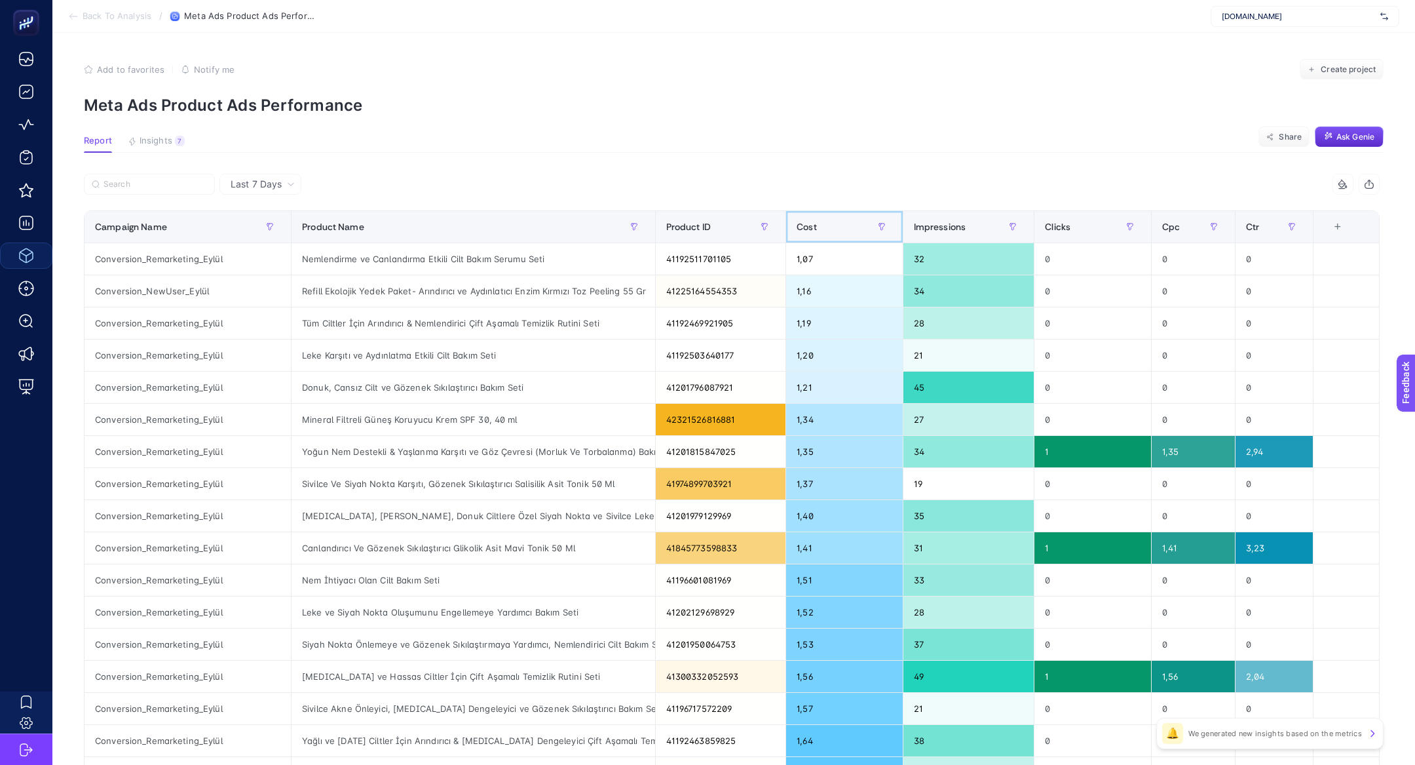
click at [829, 225] on div "Cost" at bounding box center [844, 226] width 95 height 21
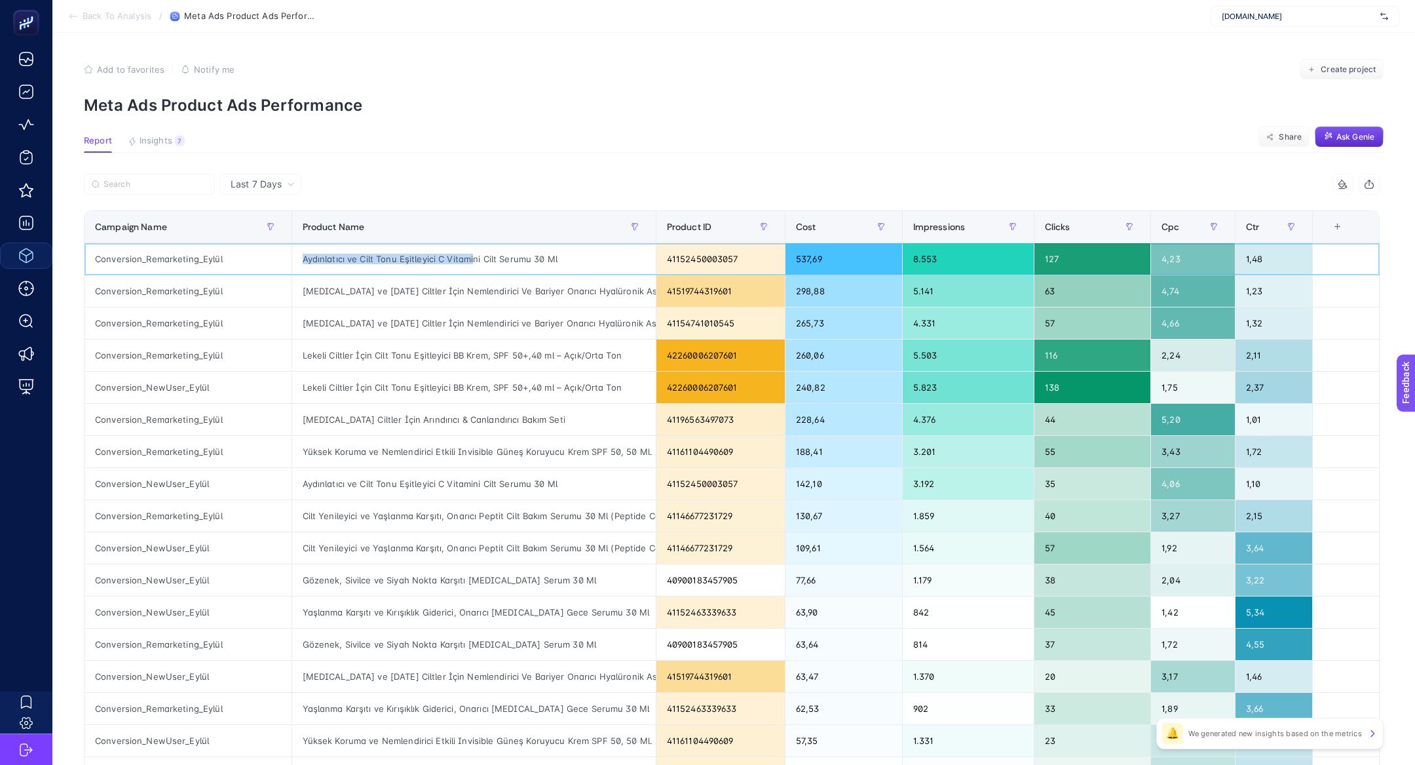
click at [468, 253] on div "Aydınlatıcı ve Cilt Tonu Eşitleyici C Vitamini Cilt Serumu 30 Ml" at bounding box center [474, 258] width 364 height 31
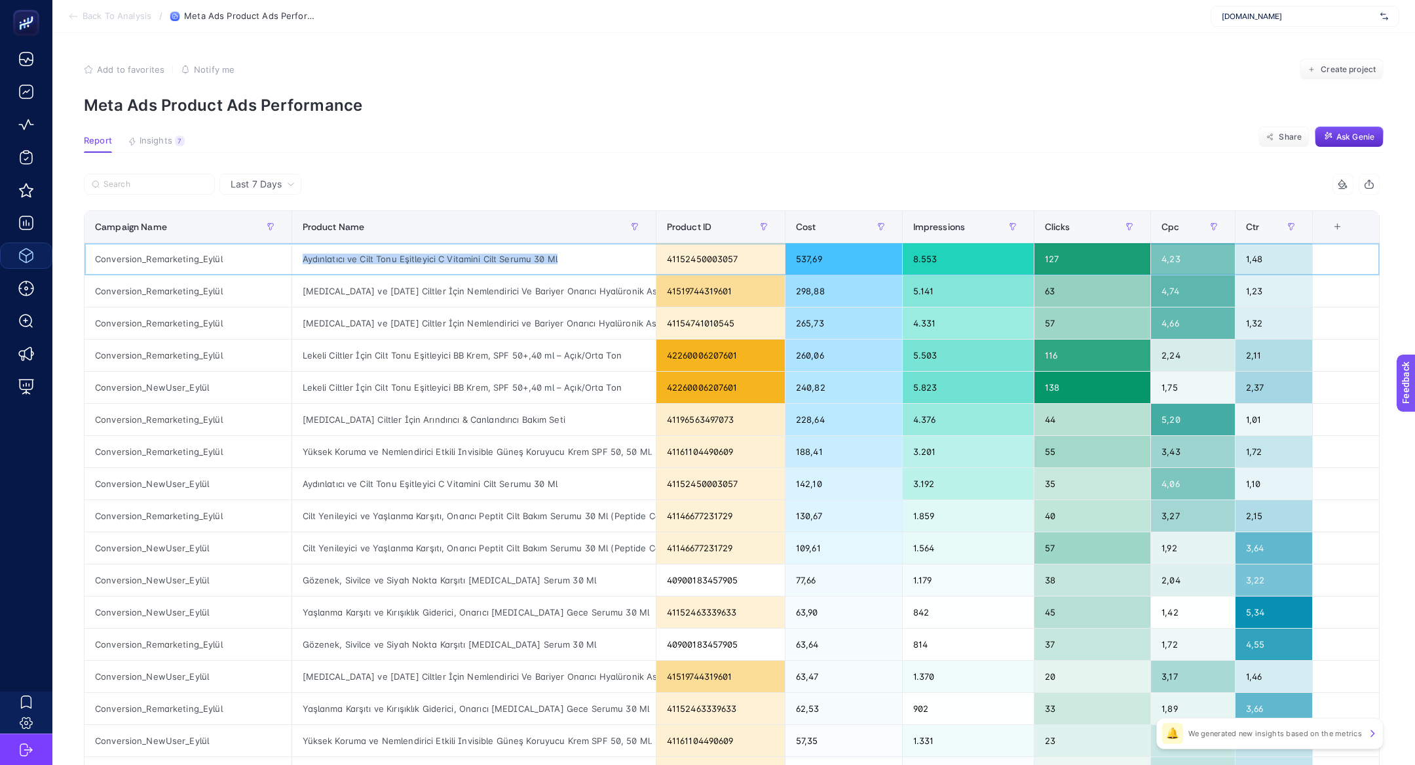
click at [468, 253] on div "Aydınlatıcı ve Cilt Tonu Eşitleyici C Vitamini Cilt Serumu 30 Ml" at bounding box center [474, 258] width 364 height 31
copy tr "Aydınlatıcı ve Cilt Tonu Eşitleyici C Vitamini Cilt Serumu 30 Ml"
click at [165, 194] on label at bounding box center [149, 184] width 131 height 21
click at [165, 189] on input "Search" at bounding box center [156, 185] width 104 height 10
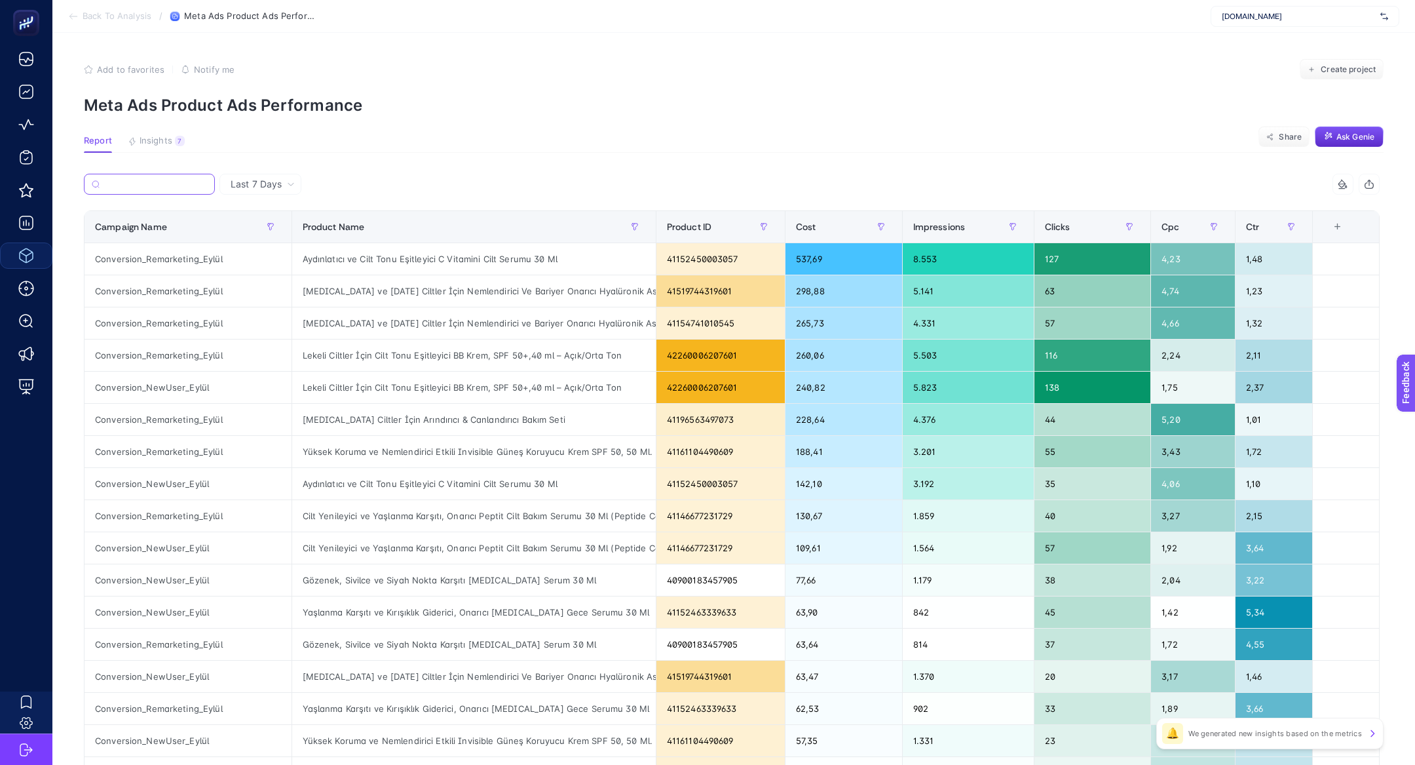
paste input "Aydınlatıcı ve Cilt Tonu Eşitleyici C Vitamini Cilt Serumu 30 Ml"
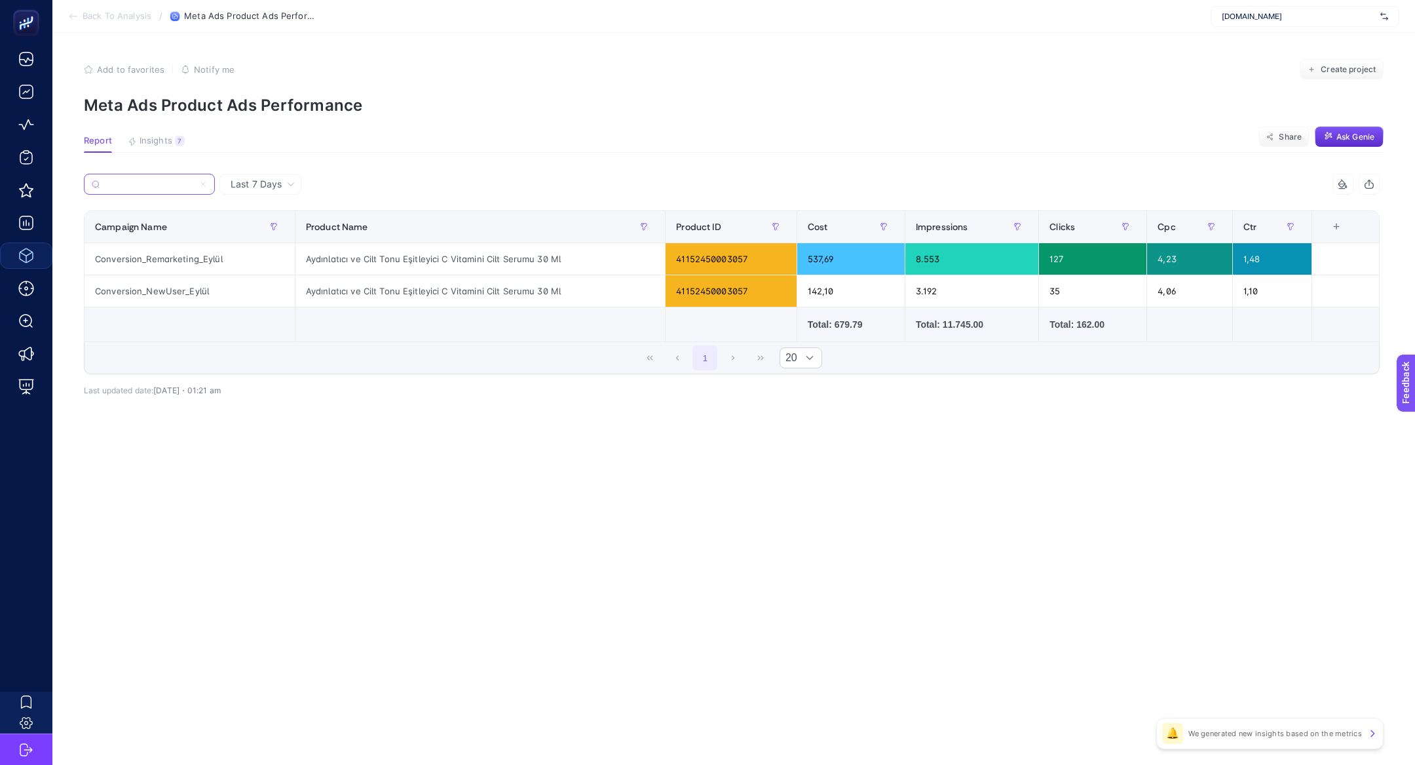
type input "Aydınlatıcı ve Cilt Tonu Eşitleyici C Vitamini Cilt Serumu 30 Ml"
click at [172, 128] on article "Add to favorites false Notify me Create project Meta Ads Product Ads Performanc…" at bounding box center [733, 399] width 1363 height 732
click at [174, 136] on button "Insights 7 We generated new insights based on the metrics" at bounding box center [156, 144] width 57 height 17
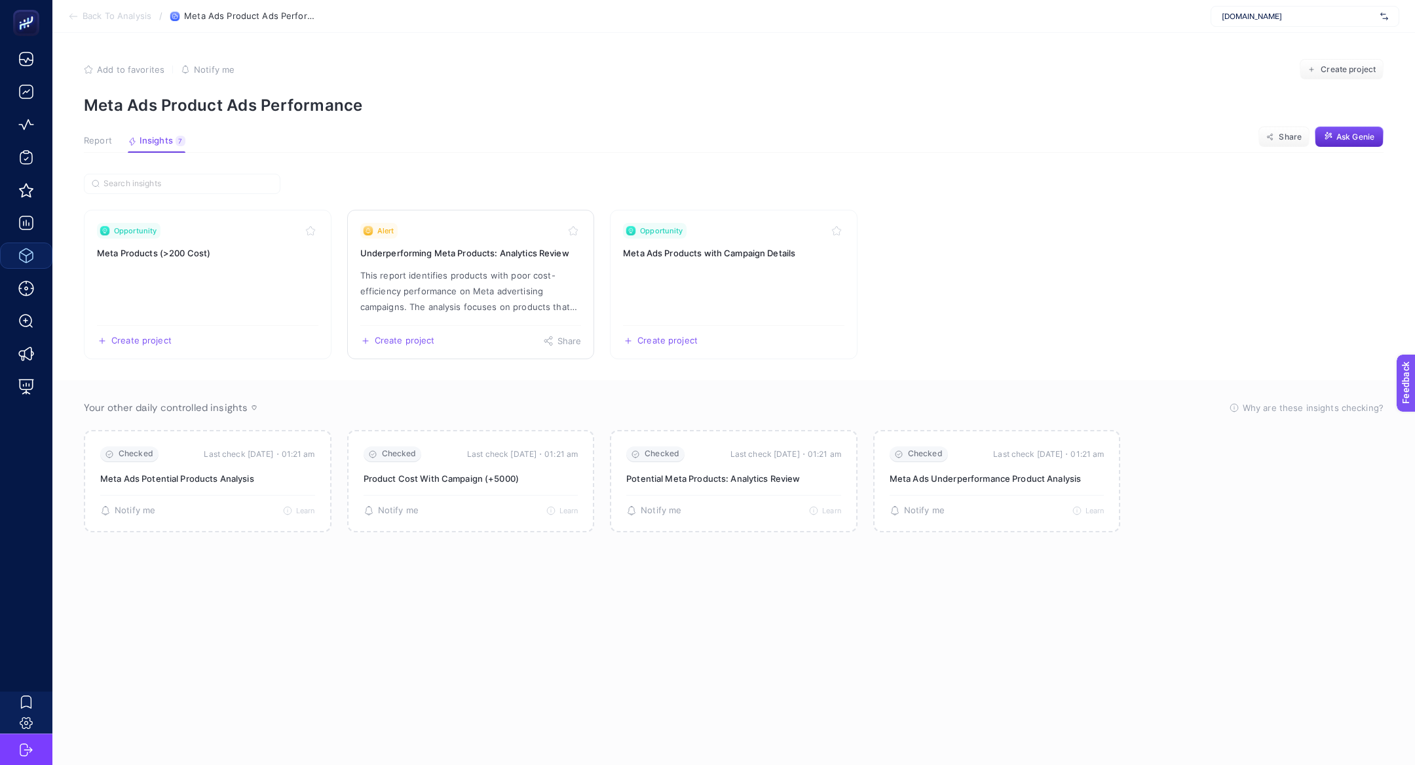
click at [511, 303] on p "This report identifies products with poor cost-efficiency performance on Meta a…" at bounding box center [470, 290] width 221 height 47
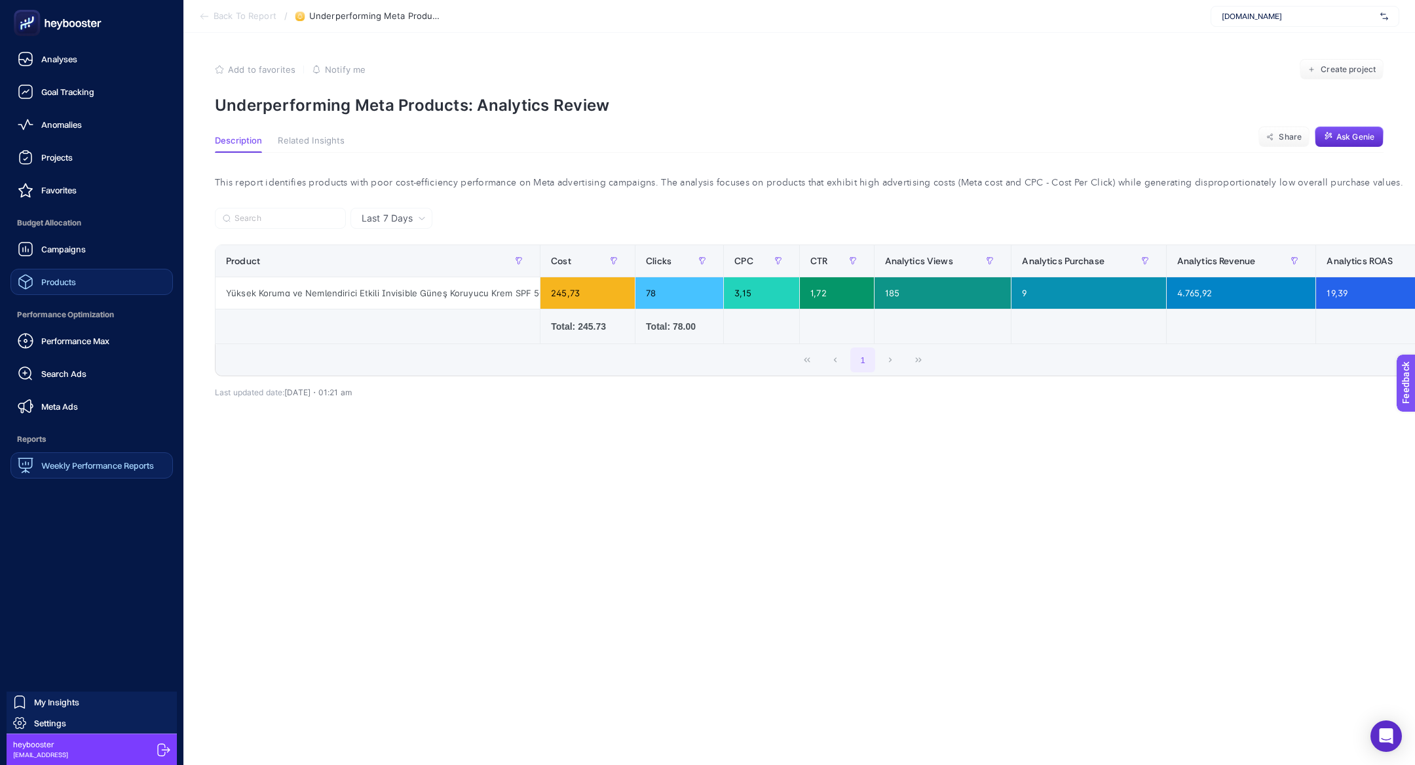
click at [65, 468] on span "Weekly Performance Reports" at bounding box center [97, 465] width 113 height 10
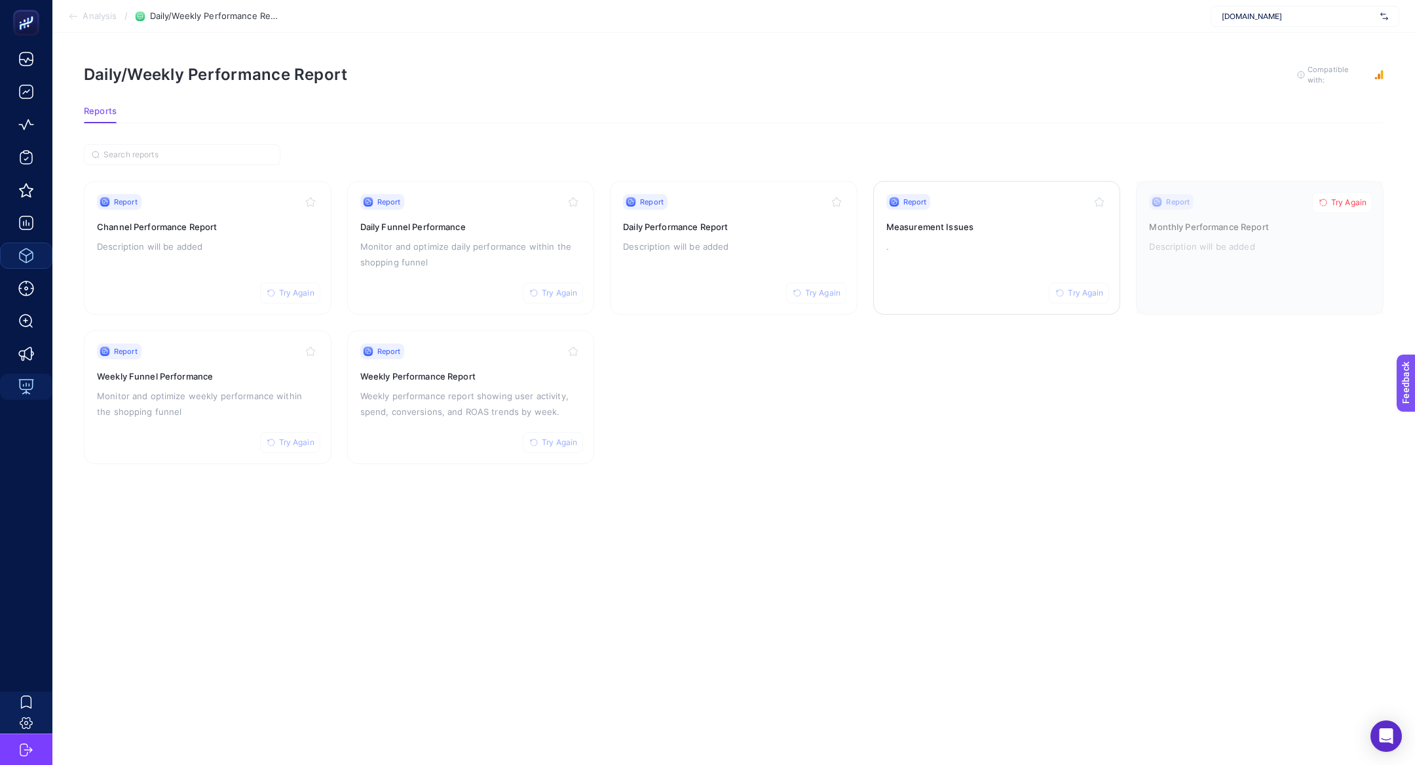
click at [951, 252] on p "." at bounding box center [997, 246] width 221 height 16
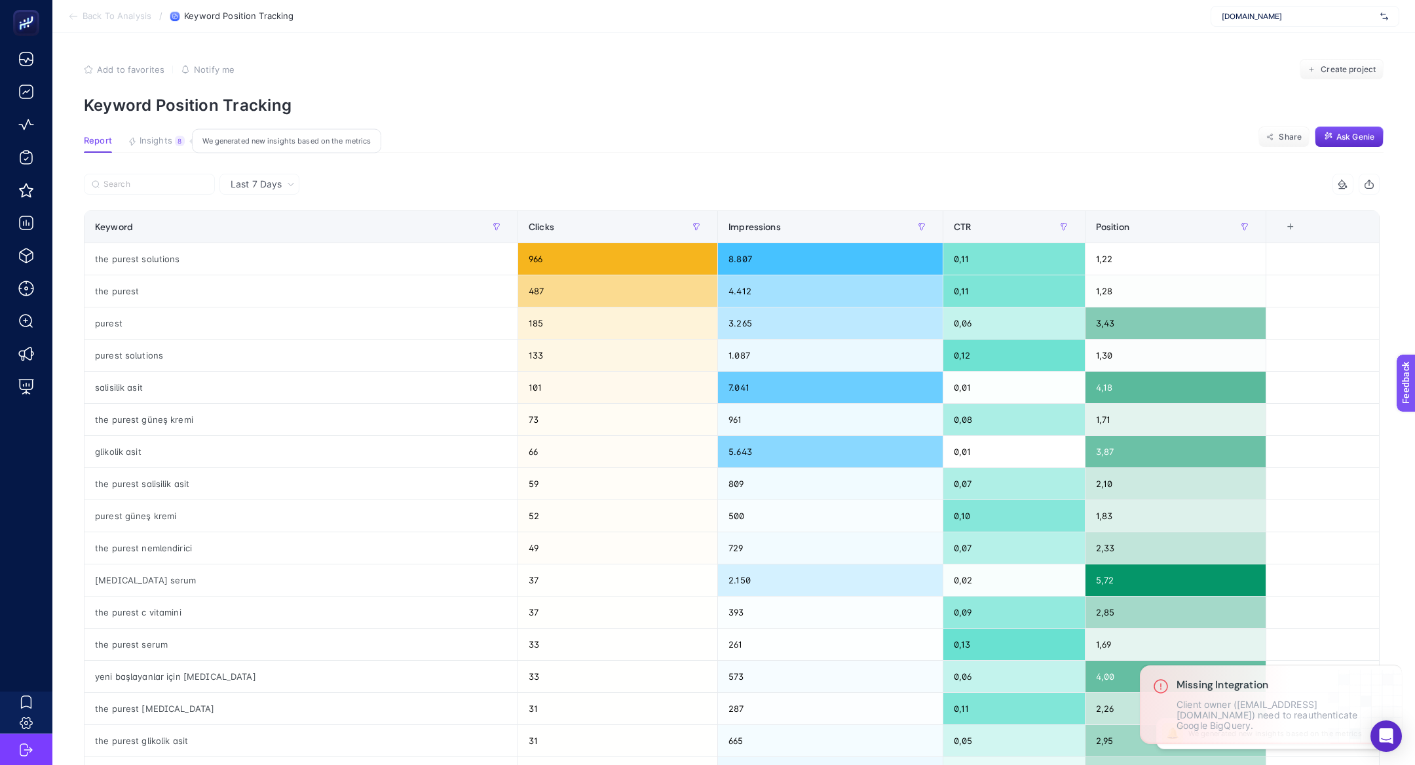
click at [151, 139] on span "Insights" at bounding box center [156, 141] width 33 height 10
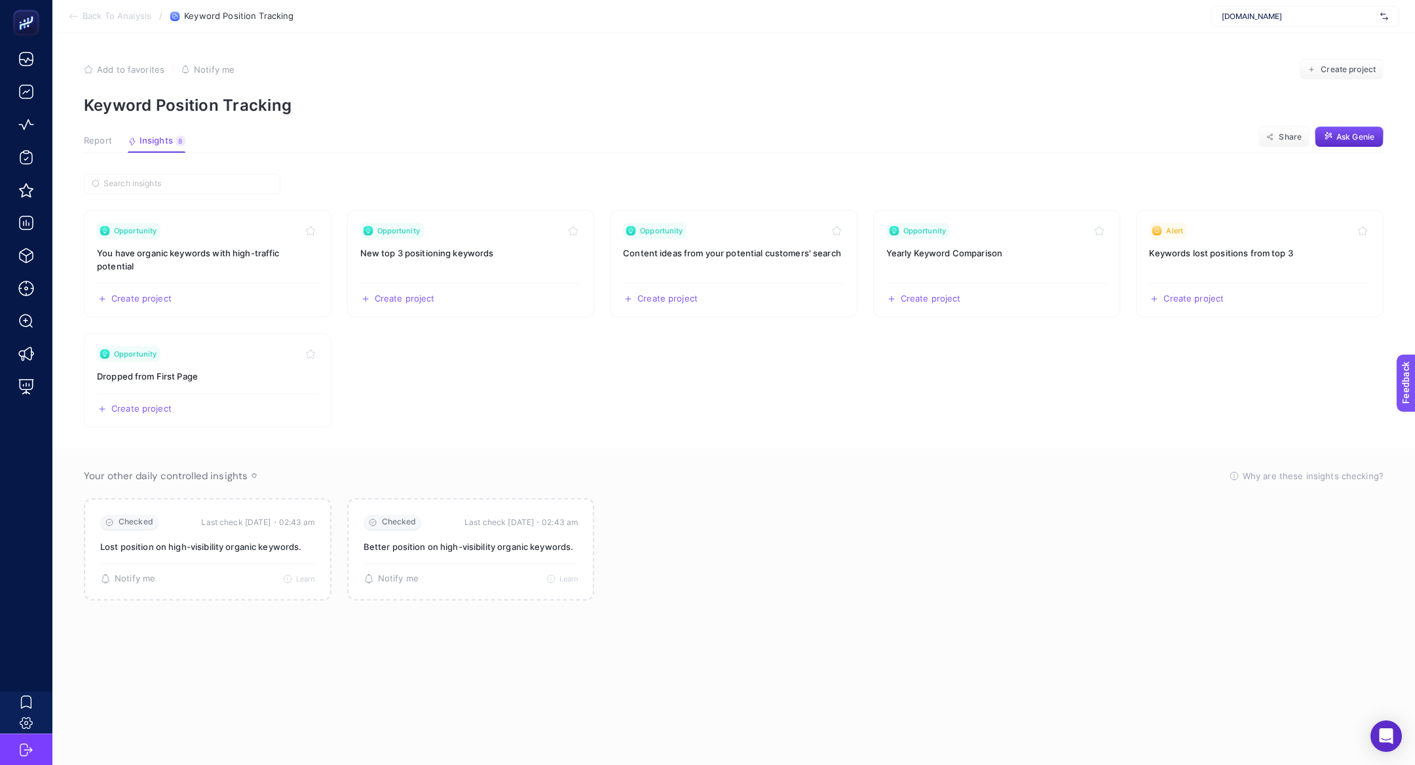
click at [94, 139] on span "Report" at bounding box center [98, 141] width 28 height 10
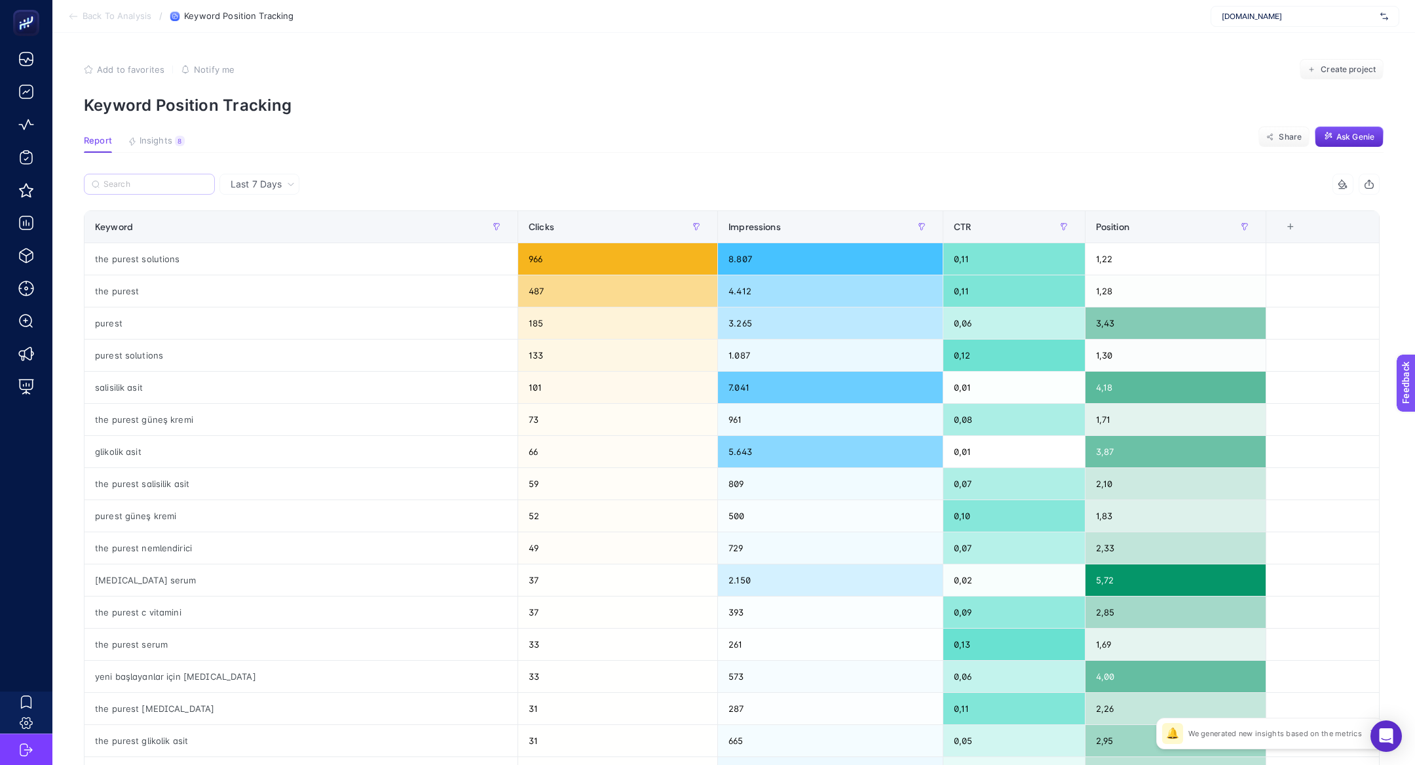
click at [158, 189] on label at bounding box center [149, 184] width 131 height 21
click at [158, 189] on input "Search" at bounding box center [156, 185] width 104 height 10
paste input "the purest"
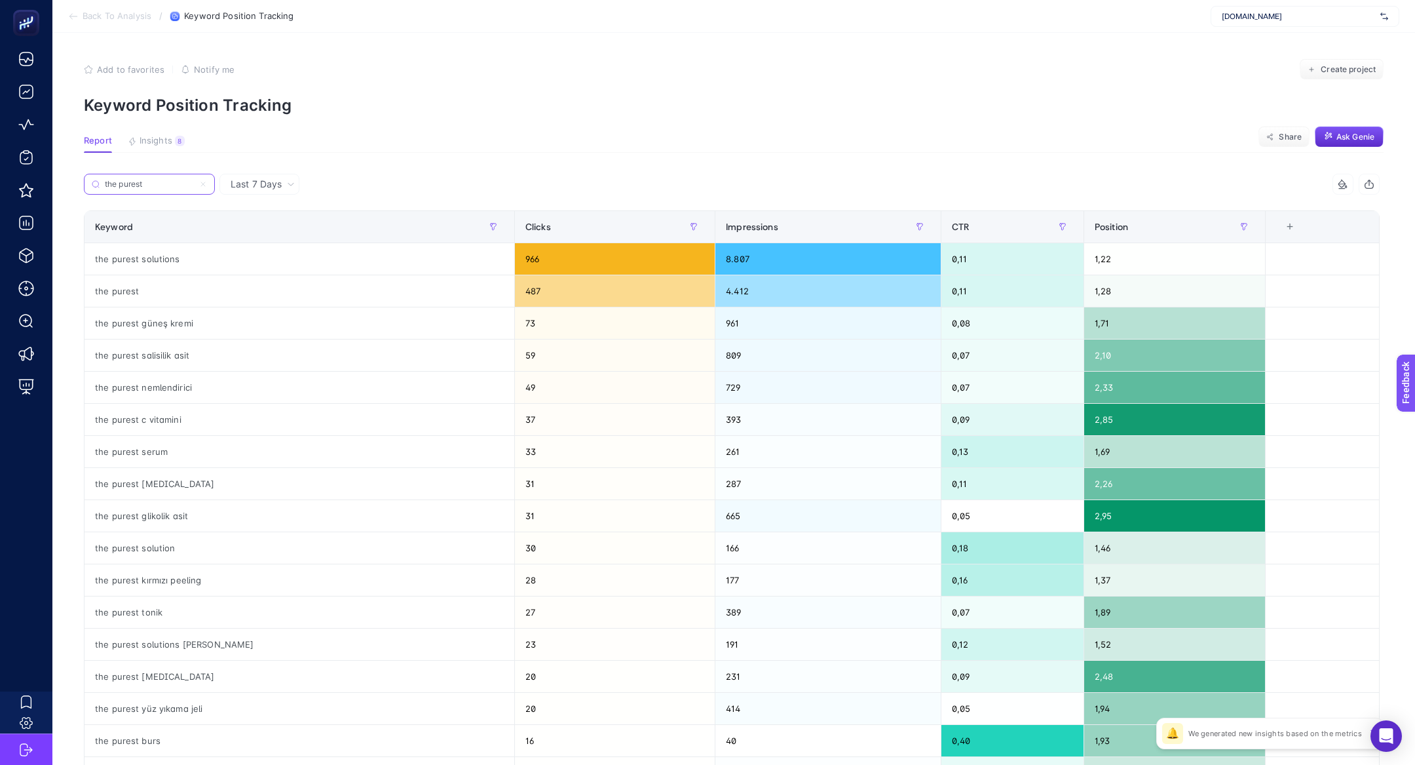
type input "the purest"
click at [209, 185] on label "the purest" at bounding box center [149, 184] width 131 height 21
click at [194, 185] on input "the purest" at bounding box center [149, 185] width 89 height 10
click at [202, 183] on icon at bounding box center [203, 184] width 4 height 4
click at [194, 183] on input "the purest" at bounding box center [149, 185] width 89 height 10
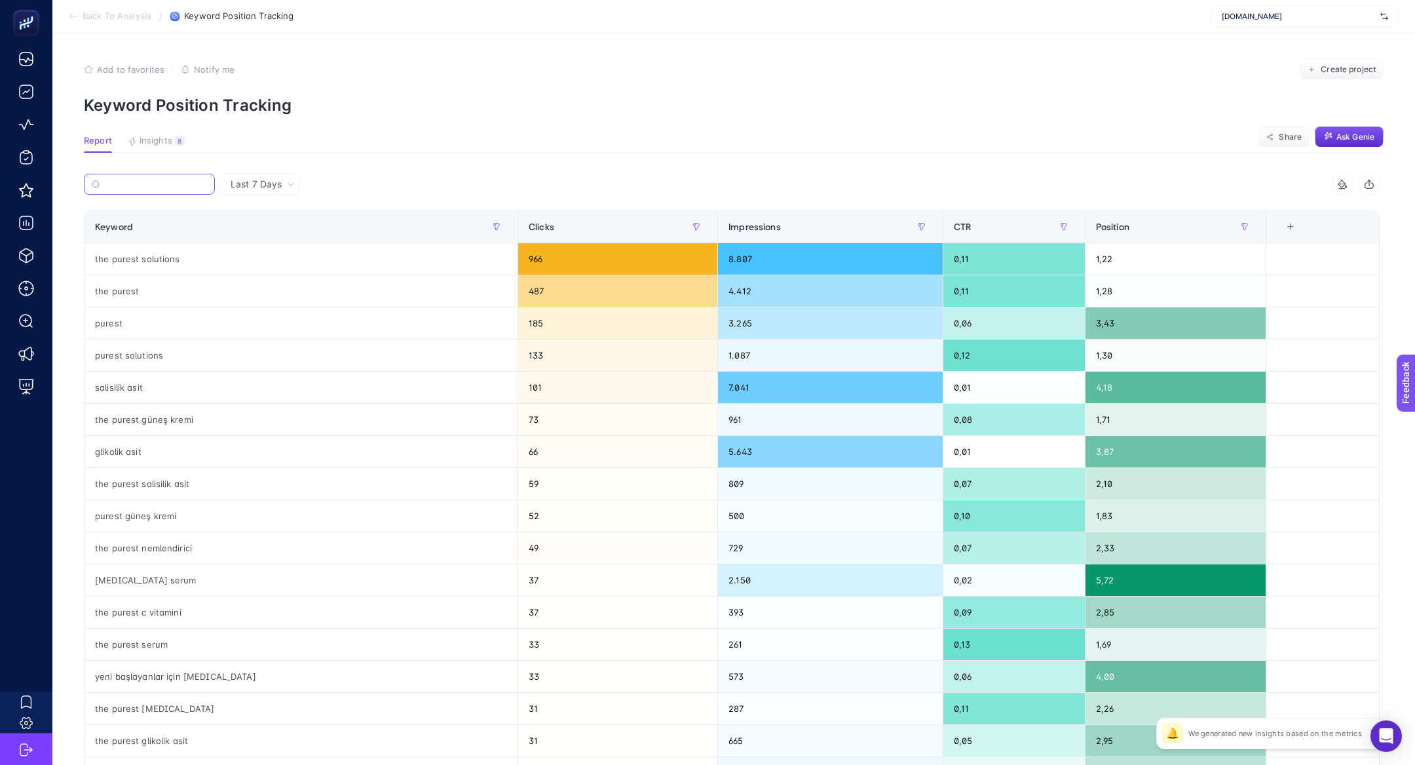
paste input "sivilce bandı"
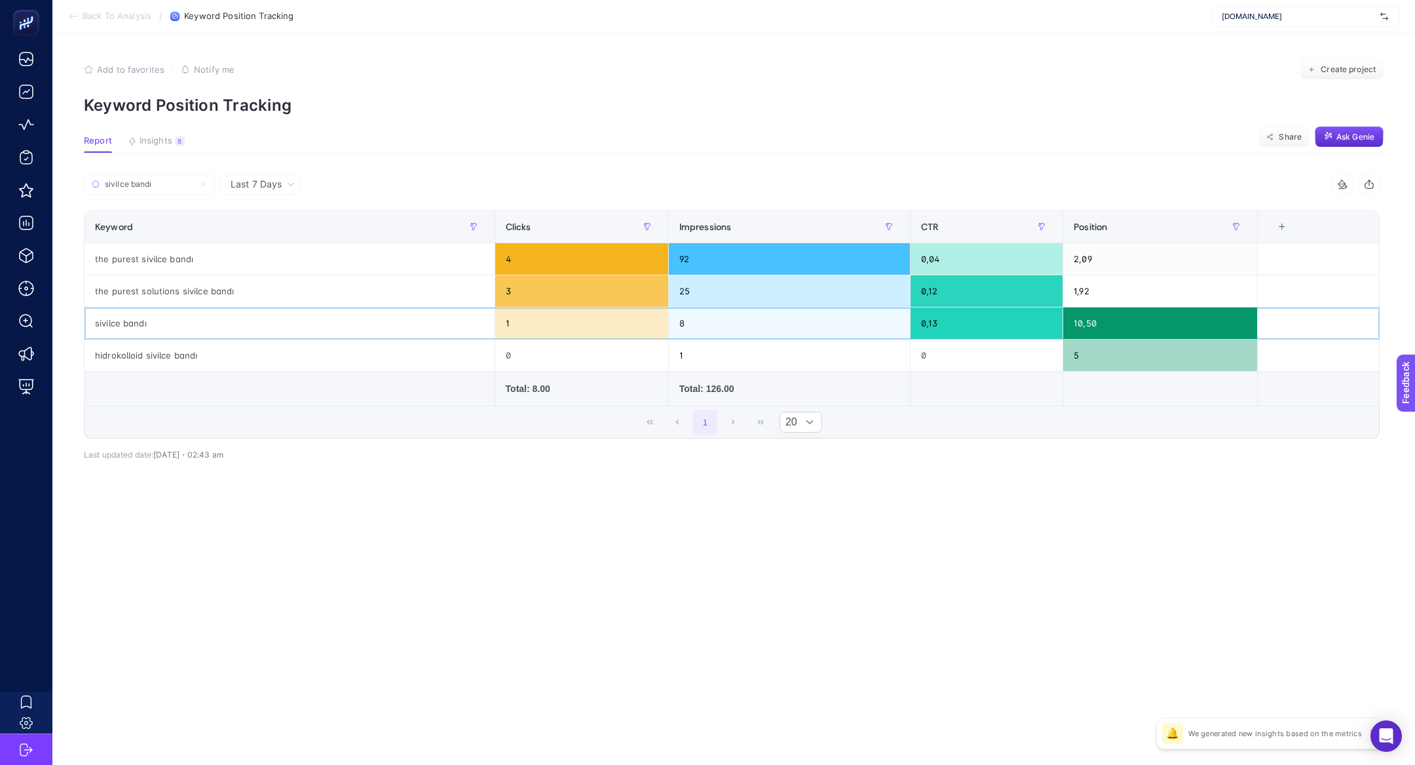
click at [243, 322] on div "sivilce bandı" at bounding box center [290, 322] width 410 height 31
click at [170, 194] on label "sivilce bandı" at bounding box center [149, 184] width 131 height 21
click at [170, 189] on input "sivilce bandı" at bounding box center [156, 185] width 104 height 10
click at [168, 187] on input "sivilce bandı" at bounding box center [149, 185] width 89 height 10
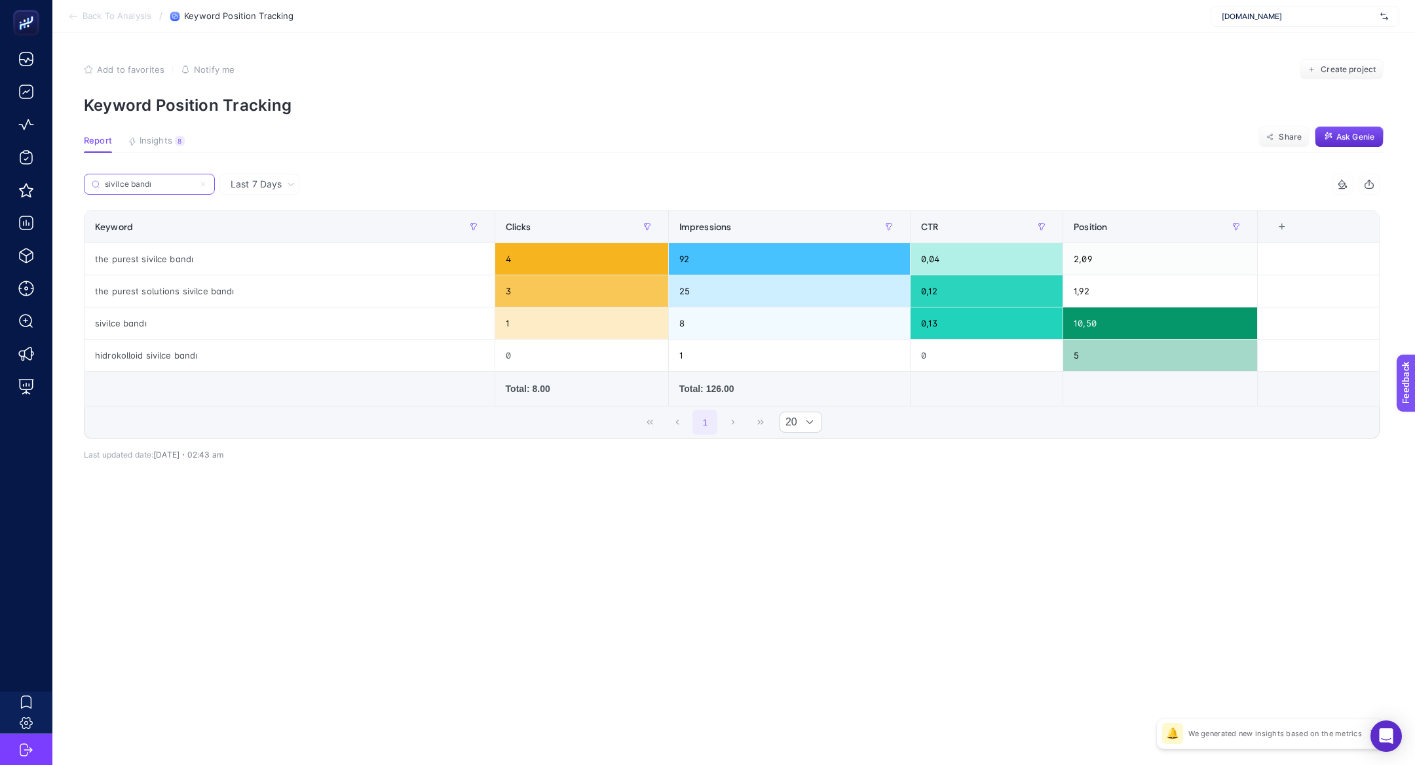
click at [168, 187] on input "sivilce bandı" at bounding box center [149, 185] width 89 height 10
paste input "toz peeling"
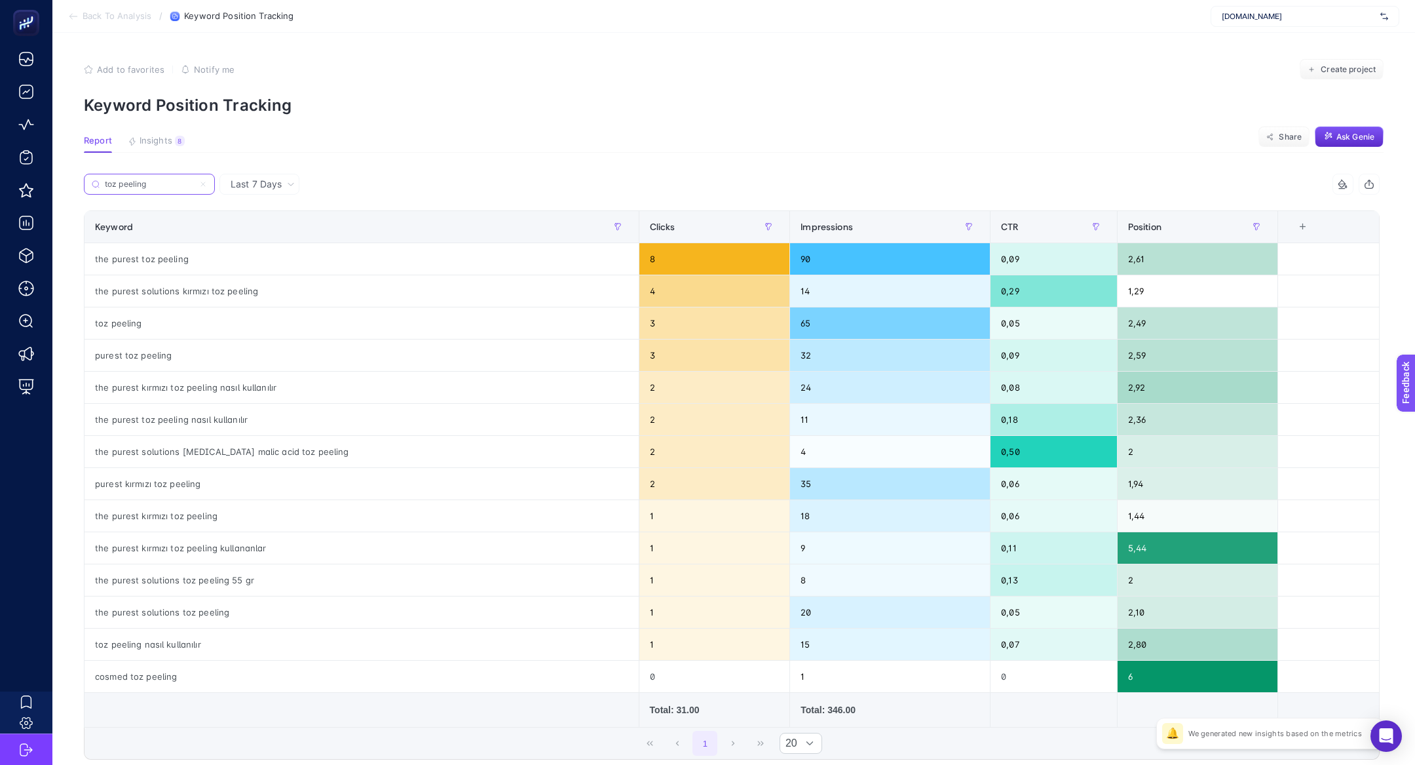
type input "toz peeling"
click at [190, 325] on div "toz peeling" at bounding box center [362, 322] width 554 height 31
click at [215, 576] on div "the purest solutions toz peeling 55 gr" at bounding box center [362, 579] width 554 height 31
click at [202, 547] on div "the purest kırmızı toz peeling kullananlar" at bounding box center [362, 547] width 554 height 31
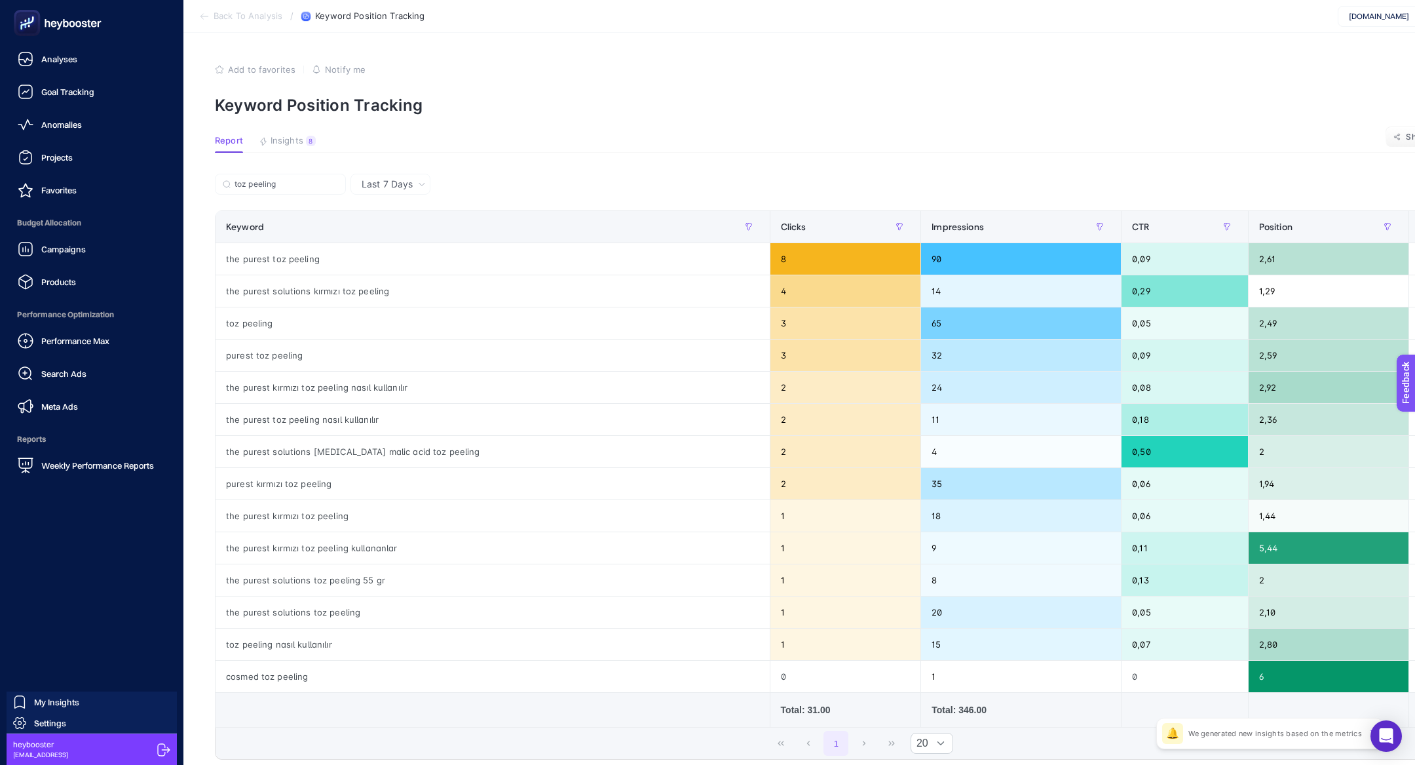
click at [67, 302] on span "Performance Optimization" at bounding box center [91, 314] width 162 height 26
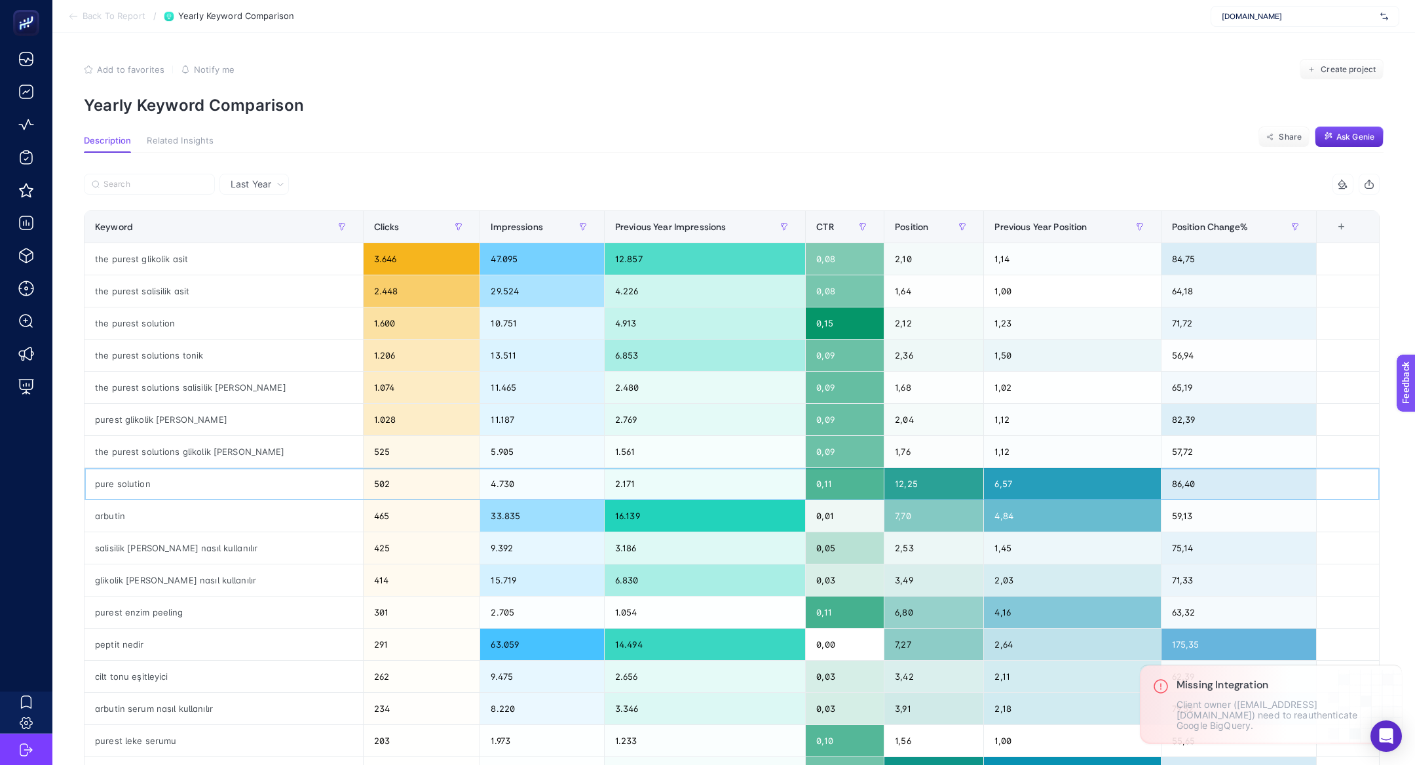
click at [180, 477] on div "pure solution" at bounding box center [224, 483] width 278 height 31
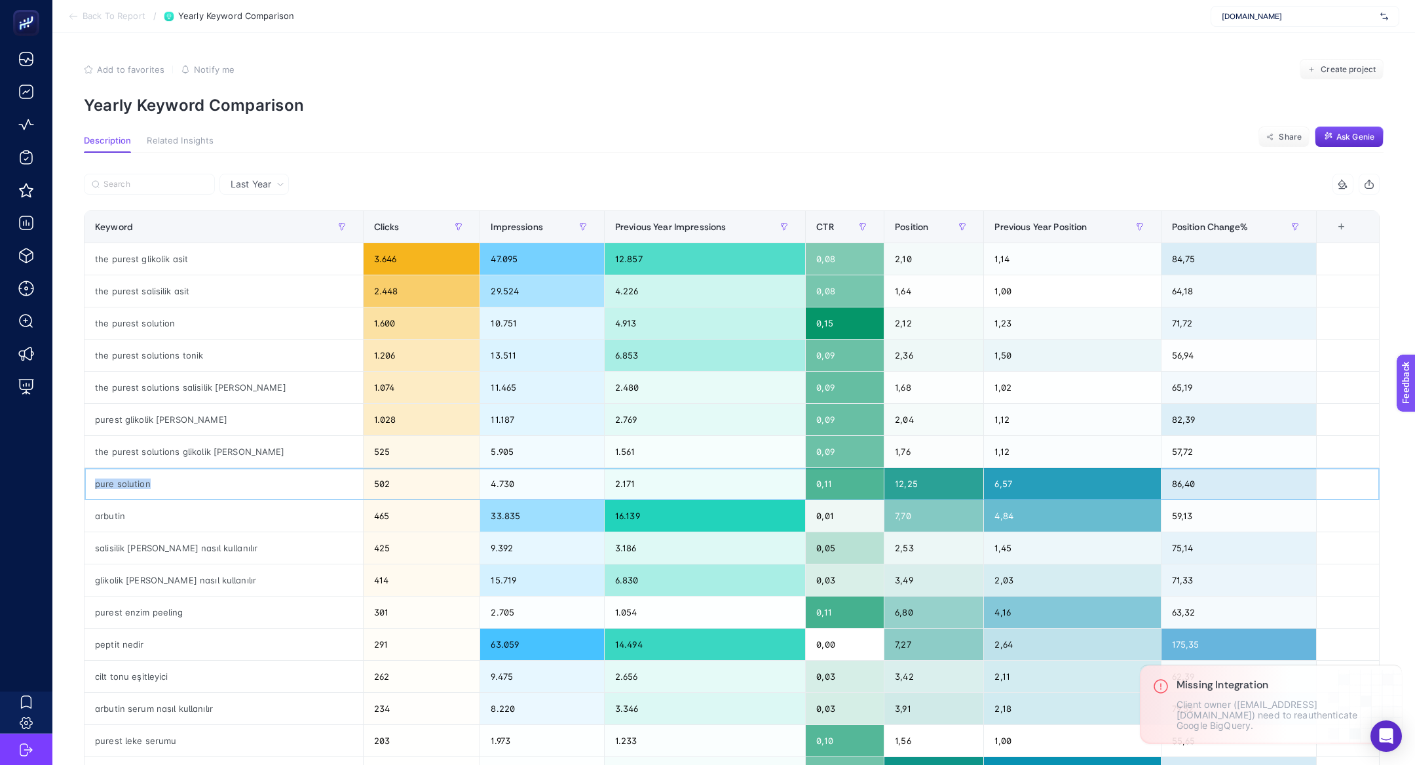
click at [180, 477] on div "pure solution" at bounding box center [224, 483] width 278 height 31
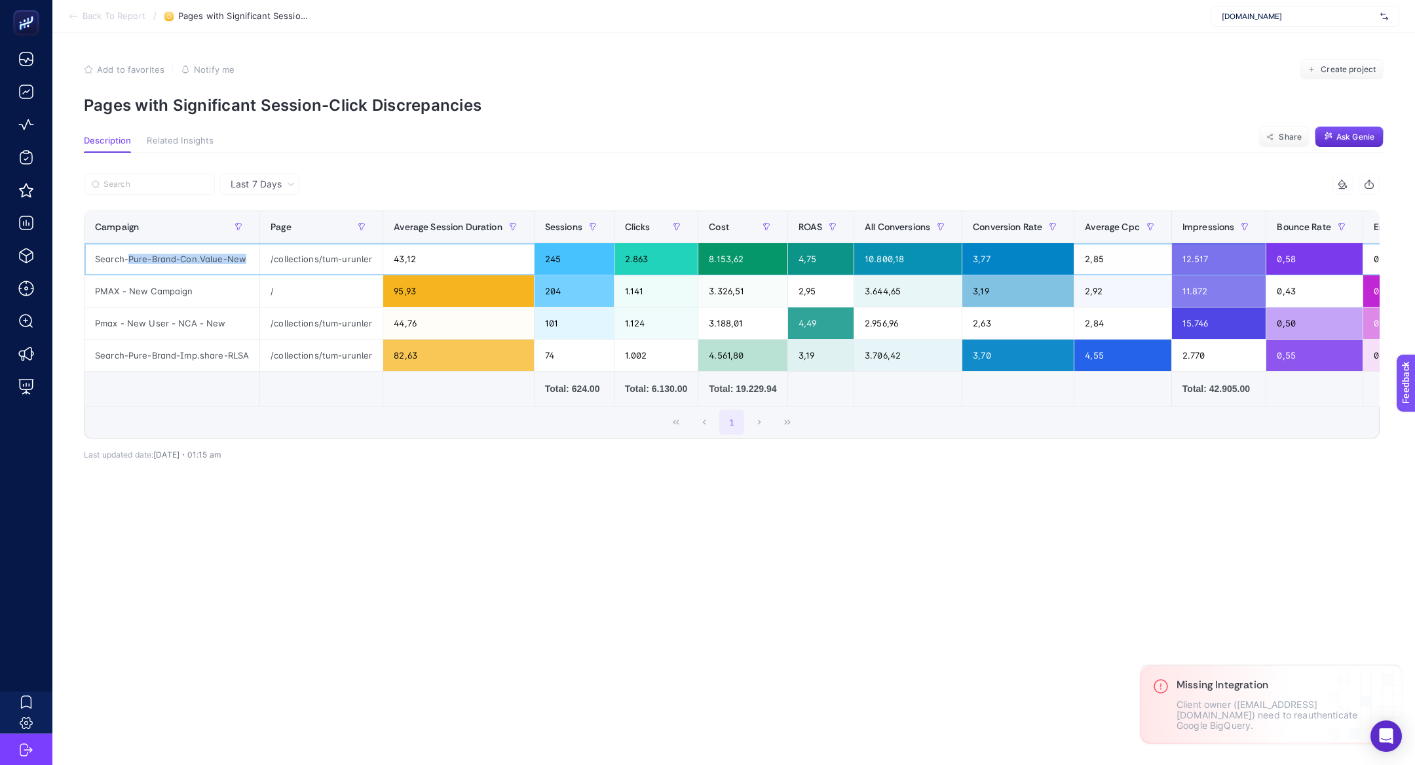
drag, startPoint x: 130, startPoint y: 257, endPoint x: 210, endPoint y: 263, distance: 79.5
click at [210, 265] on div "Search-Pure-Brand-Con.Value-New" at bounding box center [172, 258] width 175 height 31
drag, startPoint x: 662, startPoint y: 259, endPoint x: 624, endPoint y: 260, distance: 38.0
click at [624, 260] on div "2.863" at bounding box center [656, 258] width 83 height 31
click at [554, 256] on div "245" at bounding box center [574, 258] width 79 height 31
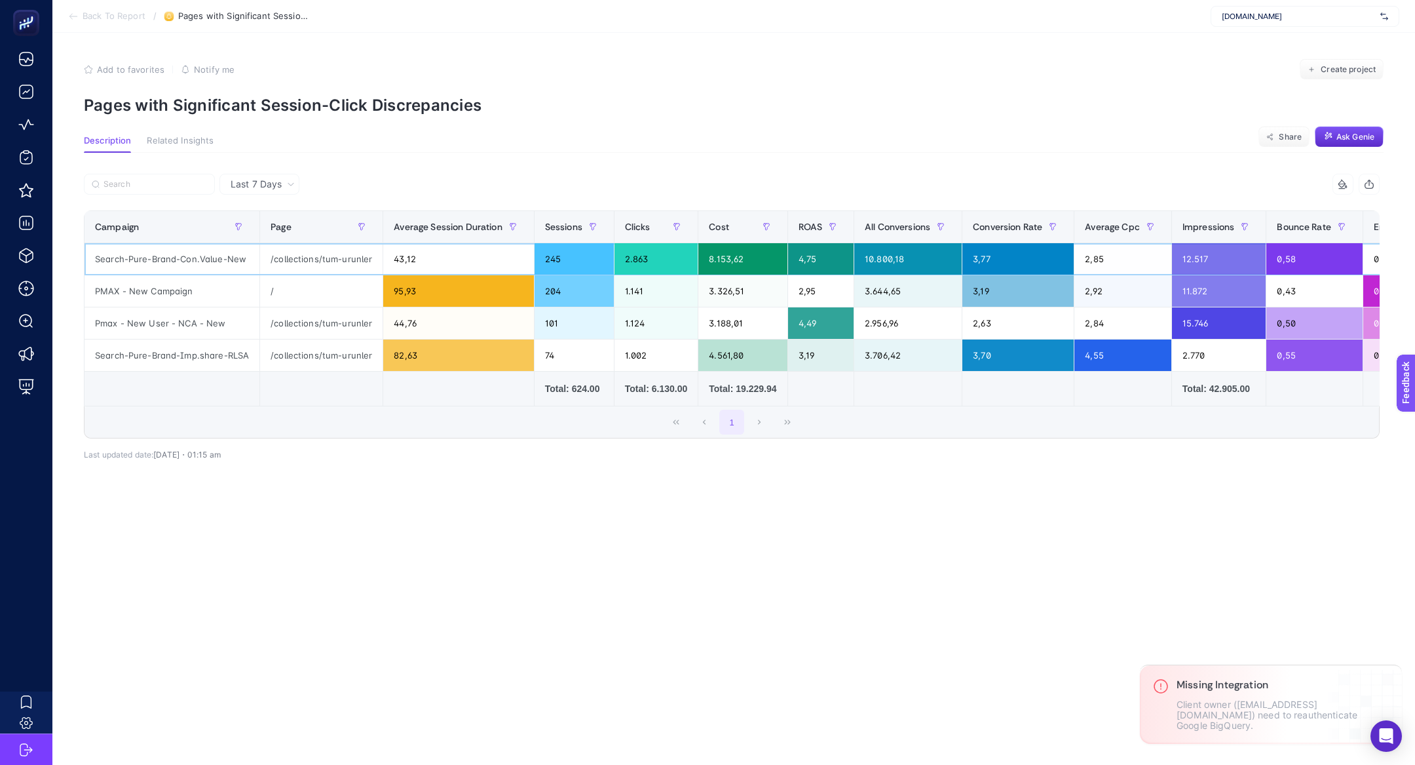
click at [554, 256] on div "245" at bounding box center [574, 258] width 79 height 31
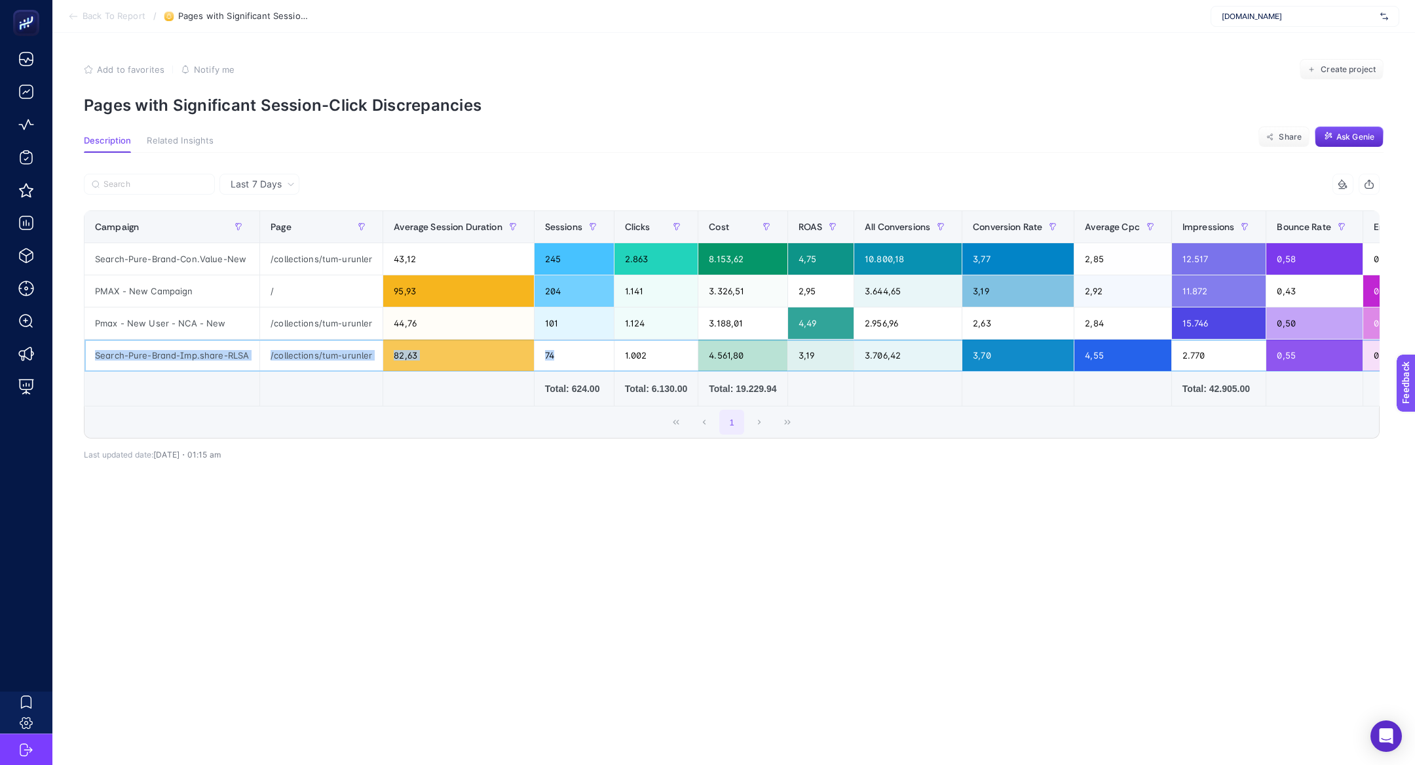
drag, startPoint x: 157, startPoint y: 346, endPoint x: 619, endPoint y: 351, distance: 461.3
click at [619, 353] on tr "Search-Pure-Brand-Imp.share-RLSA /collections/tum-urunler 82,63 74 1.002 4.561,…" at bounding box center [865, 355] width 1561 height 32
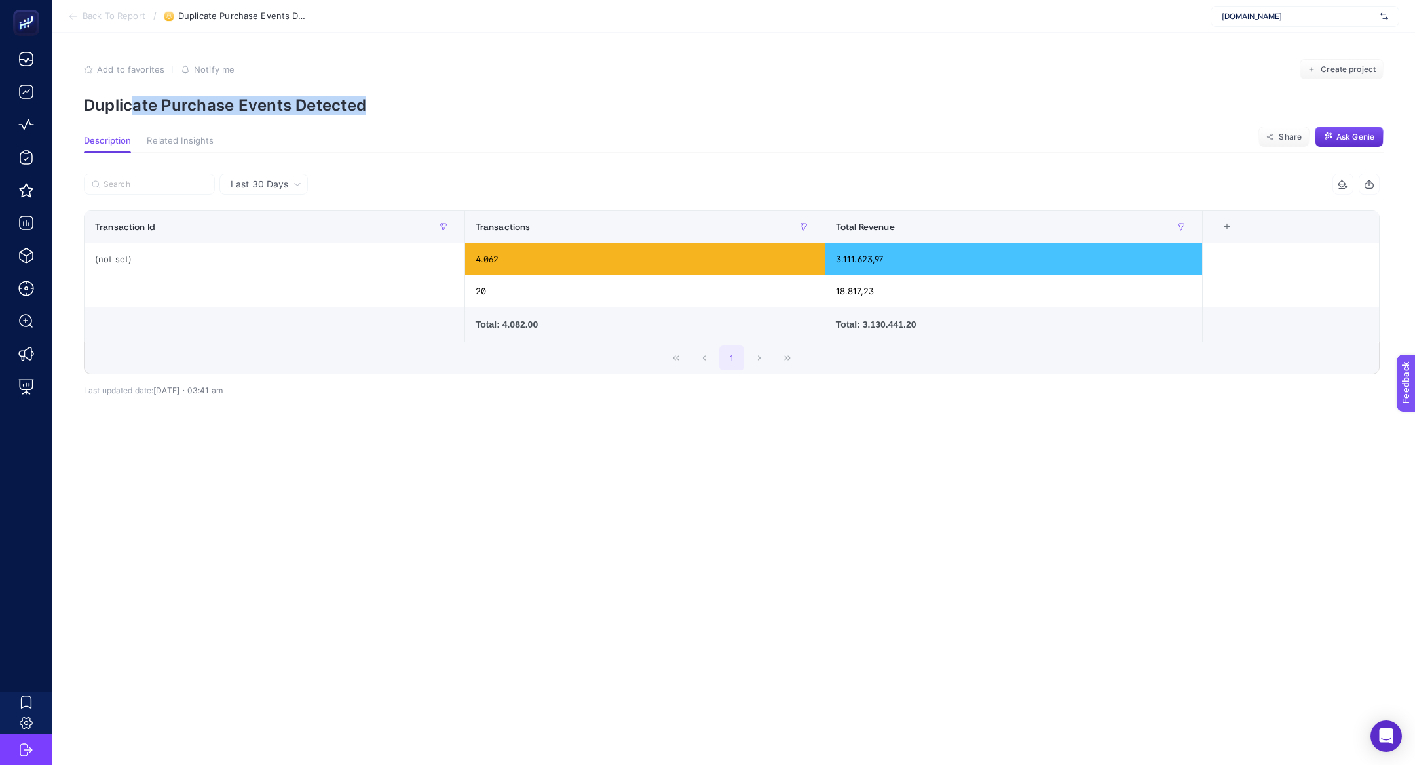
drag, startPoint x: 129, startPoint y: 98, endPoint x: 372, endPoint y: 107, distance: 242.6
click at [372, 109] on p "Duplicate Purchase Events Detected" at bounding box center [734, 105] width 1300 height 19
click at [250, 178] on span "Last 30 Days" at bounding box center [260, 184] width 58 height 13
click at [269, 233] on li "Last 7 Days" at bounding box center [263, 235] width 81 height 24
drag, startPoint x: 237, startPoint y: 259, endPoint x: 977, endPoint y: 251, distance: 739.8
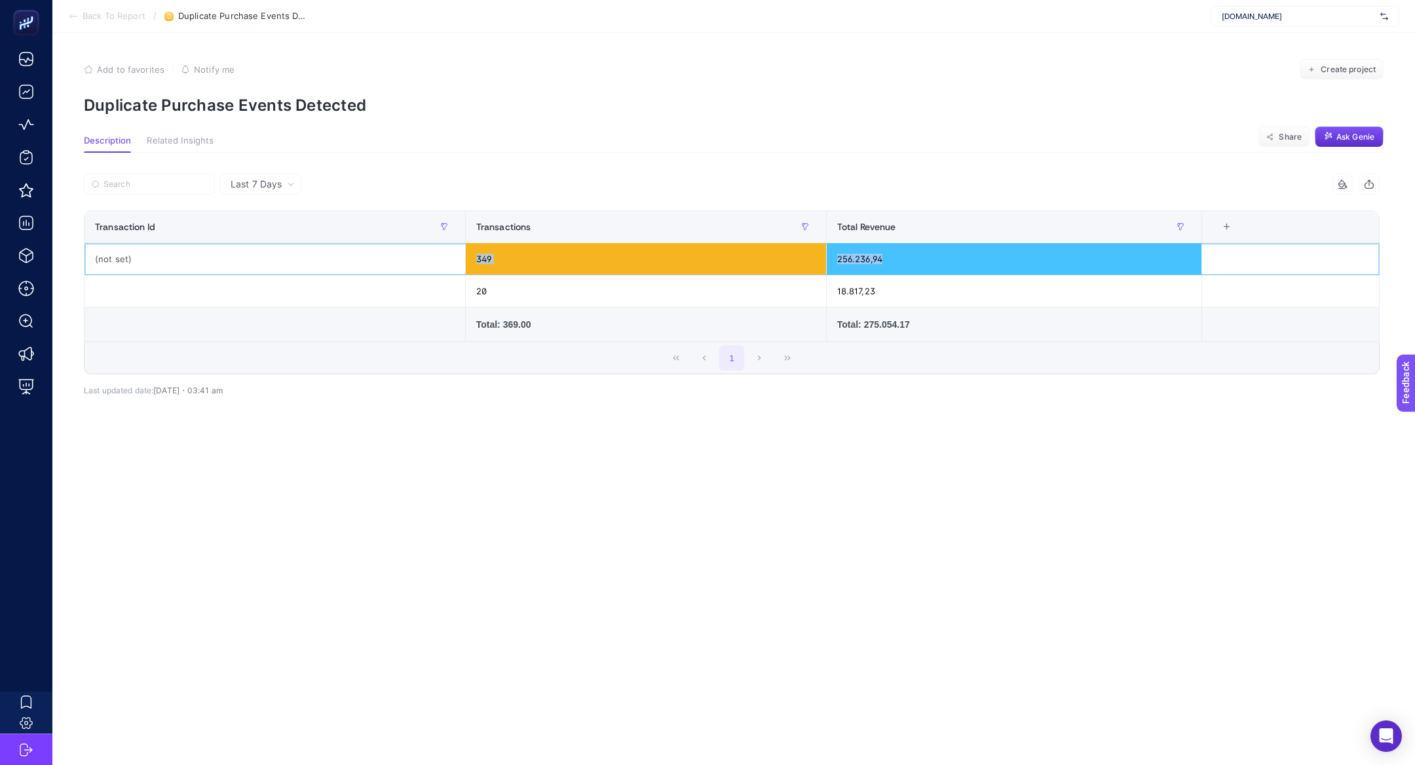
click at [978, 254] on tr "(not set) 349 256.236,94" at bounding box center [732, 259] width 1295 height 32
click at [126, 286] on div at bounding box center [275, 290] width 381 height 31
click at [243, 181] on span "Last 7 Days" at bounding box center [256, 184] width 51 height 13
click at [263, 237] on li "Last 7 Days" at bounding box center [260, 235] width 74 height 24
click at [257, 183] on span "Last 7 Days" at bounding box center [256, 184] width 51 height 13
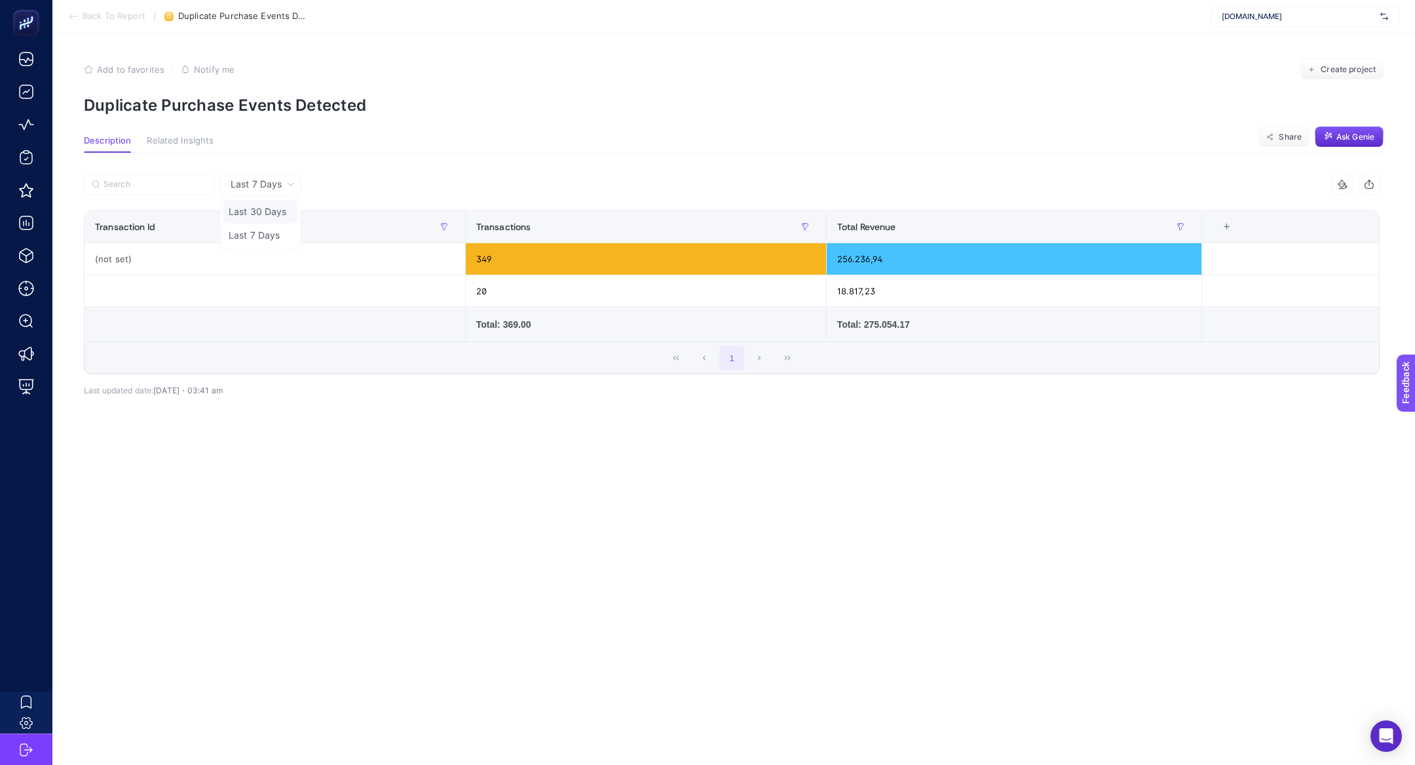
click at [257, 214] on li "Last 30 Days" at bounding box center [260, 212] width 74 height 24
click at [257, 190] on span "Last 30 Days" at bounding box center [260, 184] width 58 height 13
click at [271, 237] on li "Last 7 Days" at bounding box center [263, 235] width 81 height 24
click at [262, 188] on span "Last 7 Days" at bounding box center [256, 184] width 51 height 13
click at [269, 216] on li "Last 30 Days" at bounding box center [260, 212] width 74 height 24
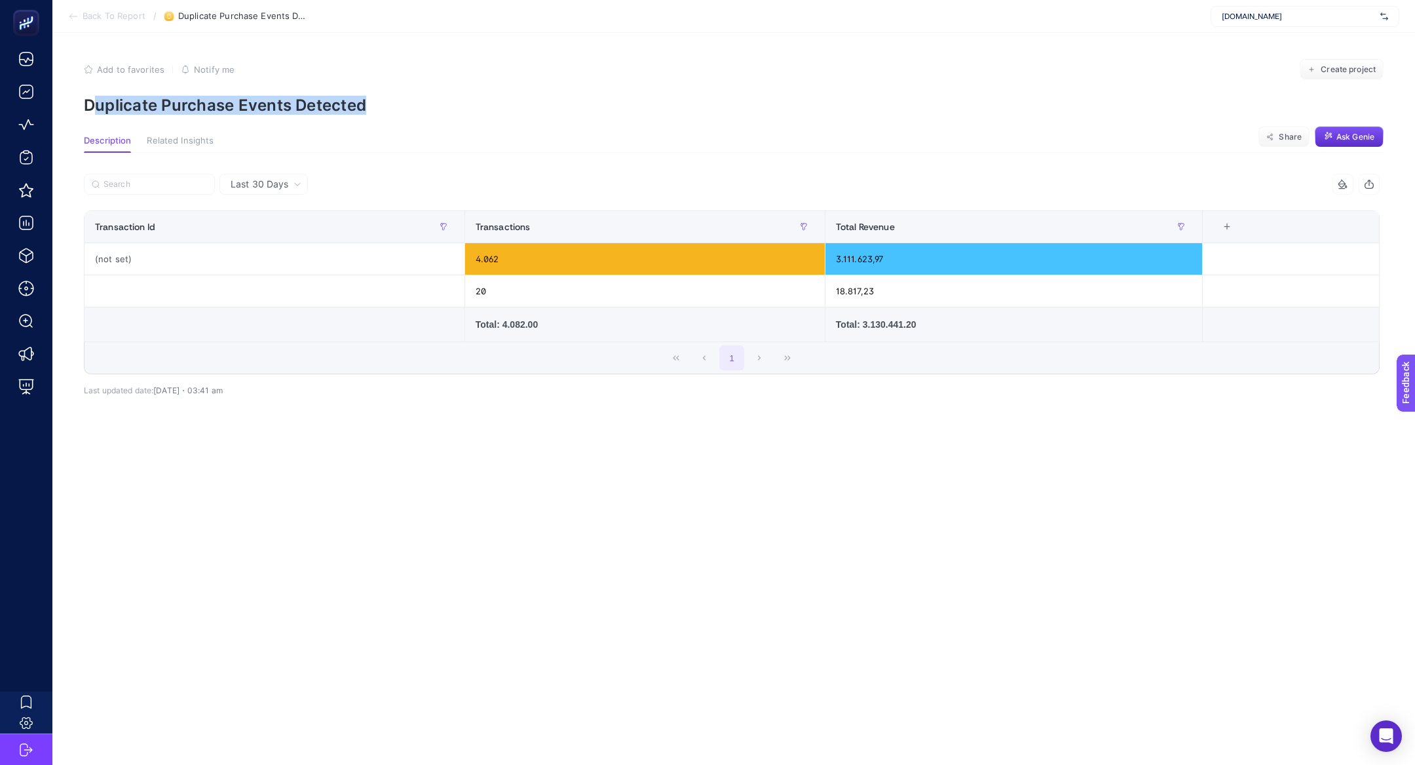
drag, startPoint x: 92, startPoint y: 104, endPoint x: 317, endPoint y: 117, distance: 225.8
click at [318, 119] on article "Add to favorites false Notify me Create project Duplicate Purchase Events Detec…" at bounding box center [733, 399] width 1363 height 732
click at [262, 186] on span "Last 30 Days" at bounding box center [260, 184] width 58 height 13
click at [255, 206] on li "Last 30 Days" at bounding box center [263, 212] width 81 height 24
click at [866, 324] on div "Total: 3.130.441.20" at bounding box center [1014, 324] width 356 height 13
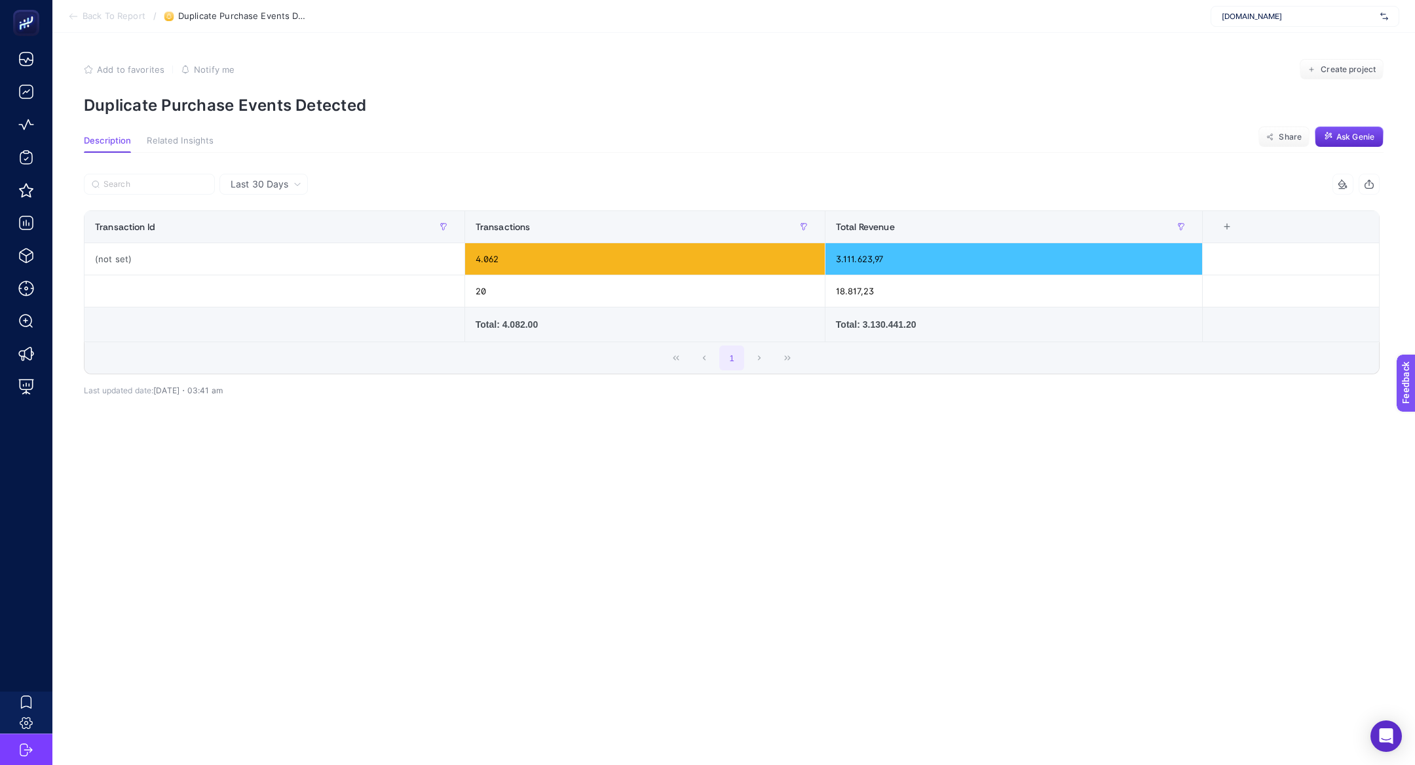
click at [866, 324] on div "Total: 3.130.441.20" at bounding box center [1014, 324] width 356 height 13
click at [844, 259] on div "3.111.623,97" at bounding box center [1014, 258] width 377 height 31
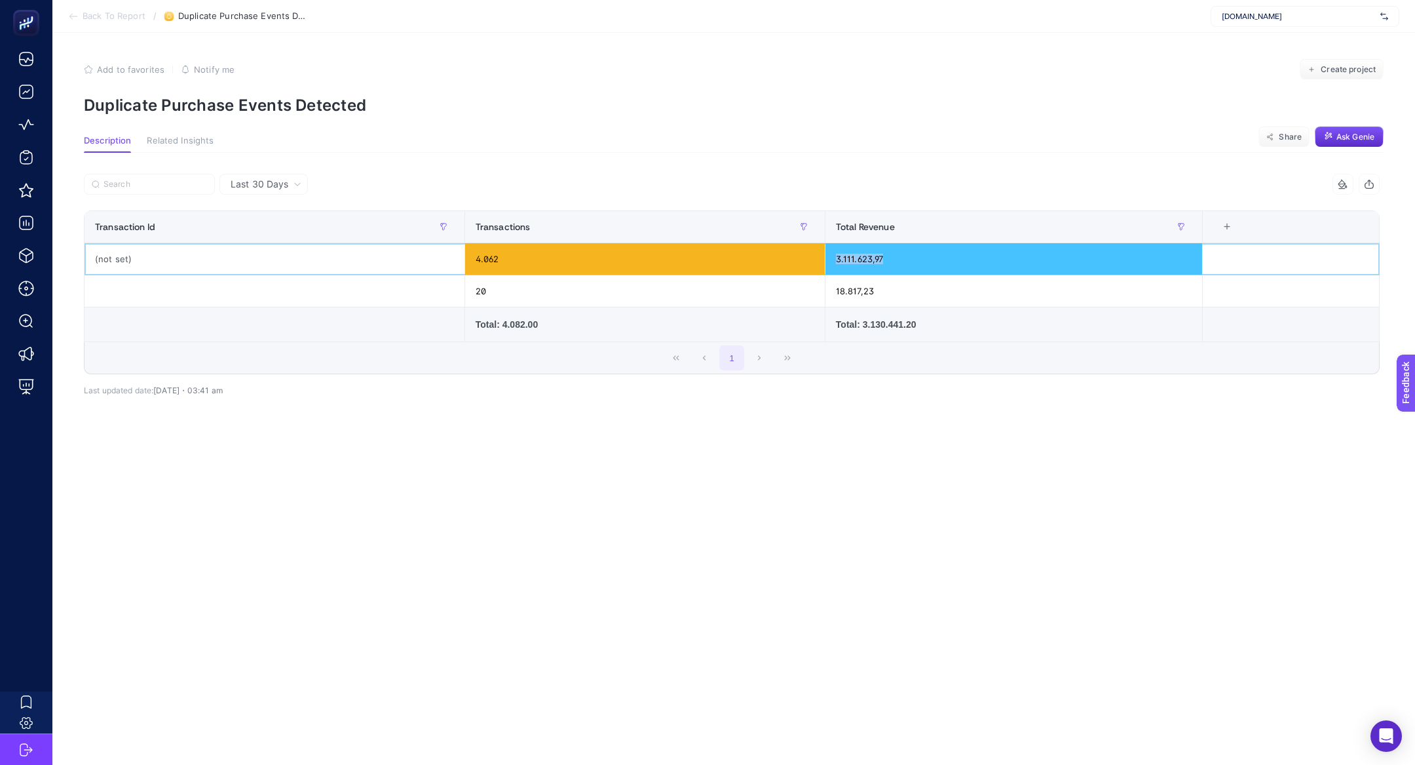
click at [844, 259] on div "3.111.623,97" at bounding box center [1014, 258] width 377 height 31
click at [276, 186] on span "Last 30 Days" at bounding box center [260, 184] width 58 height 13
click at [284, 237] on li "Last 7 Days" at bounding box center [263, 235] width 81 height 24
drag, startPoint x: 902, startPoint y: 256, endPoint x: 849, endPoint y: 256, distance: 53.7
click at [849, 256] on div "256.236,94" at bounding box center [1014, 258] width 375 height 31
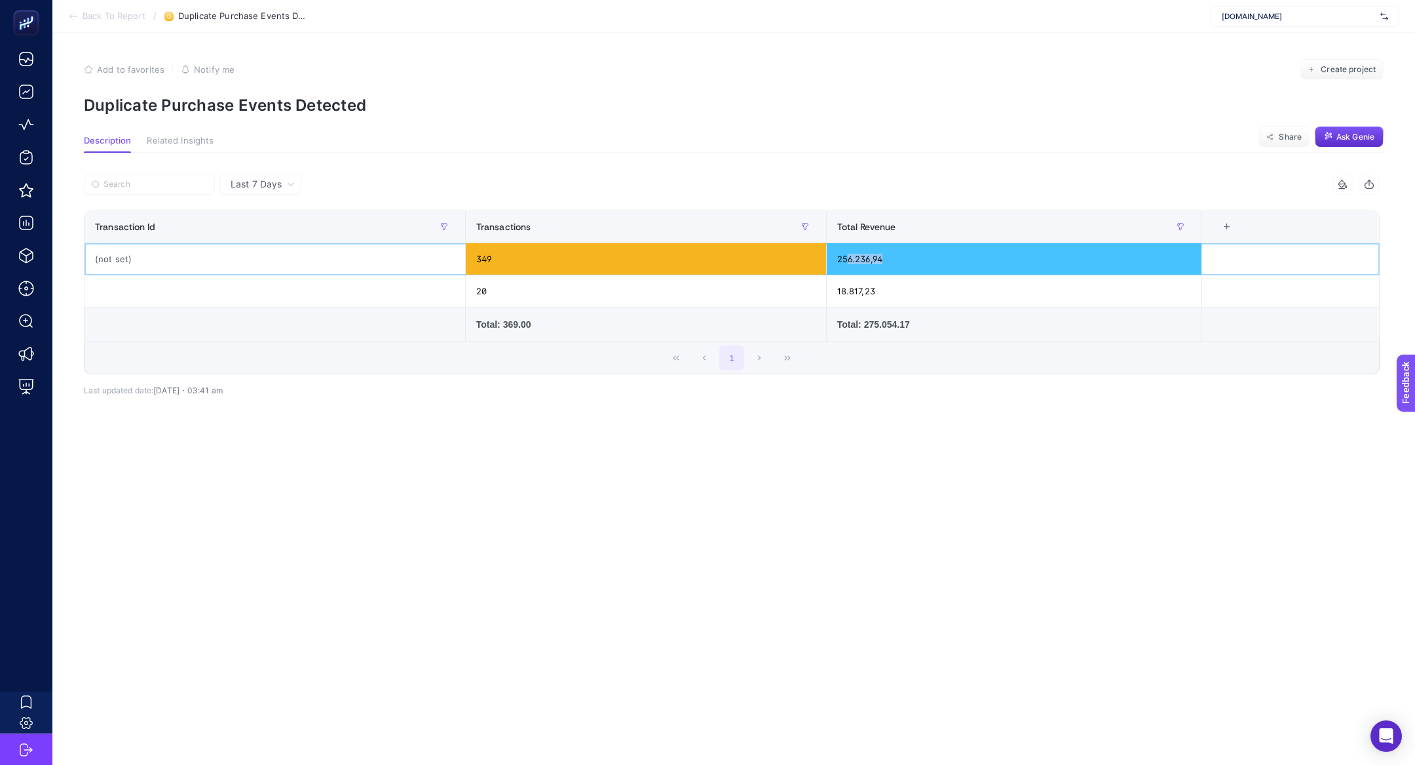
click at [849, 256] on div "256.236,94" at bounding box center [1014, 258] width 375 height 31
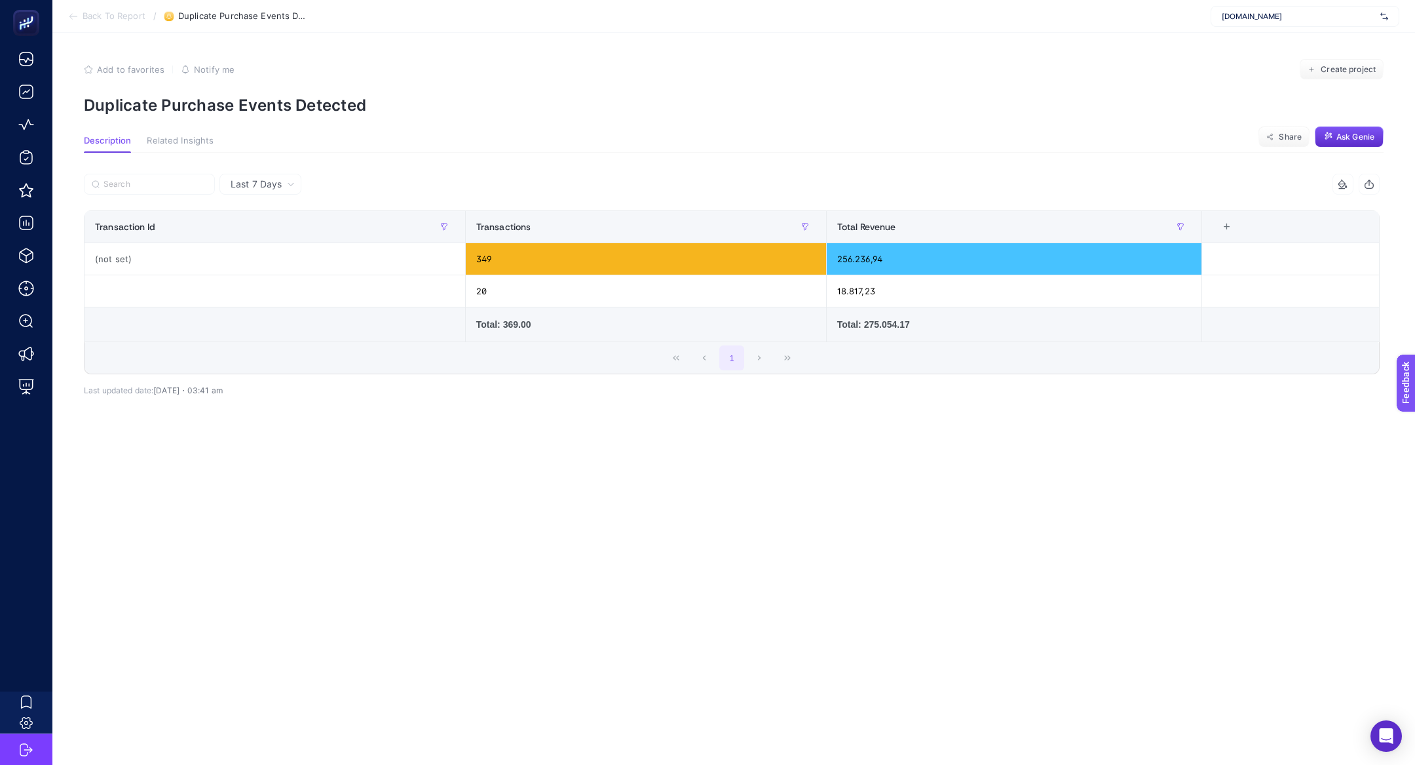
click at [1231, 233] on th "3 items selected +" at bounding box center [1291, 227] width 178 height 32
click at [1229, 229] on div "+" at bounding box center [1227, 226] width 25 height 10
click at [1134, 450] on div "Last 7 Days 2 items selected Transaction Id Transactions Total Revenue 3 items …" at bounding box center [731, 319] width 1317 height 290
click at [259, 189] on span "Last 7 Days" at bounding box center [256, 184] width 51 height 13
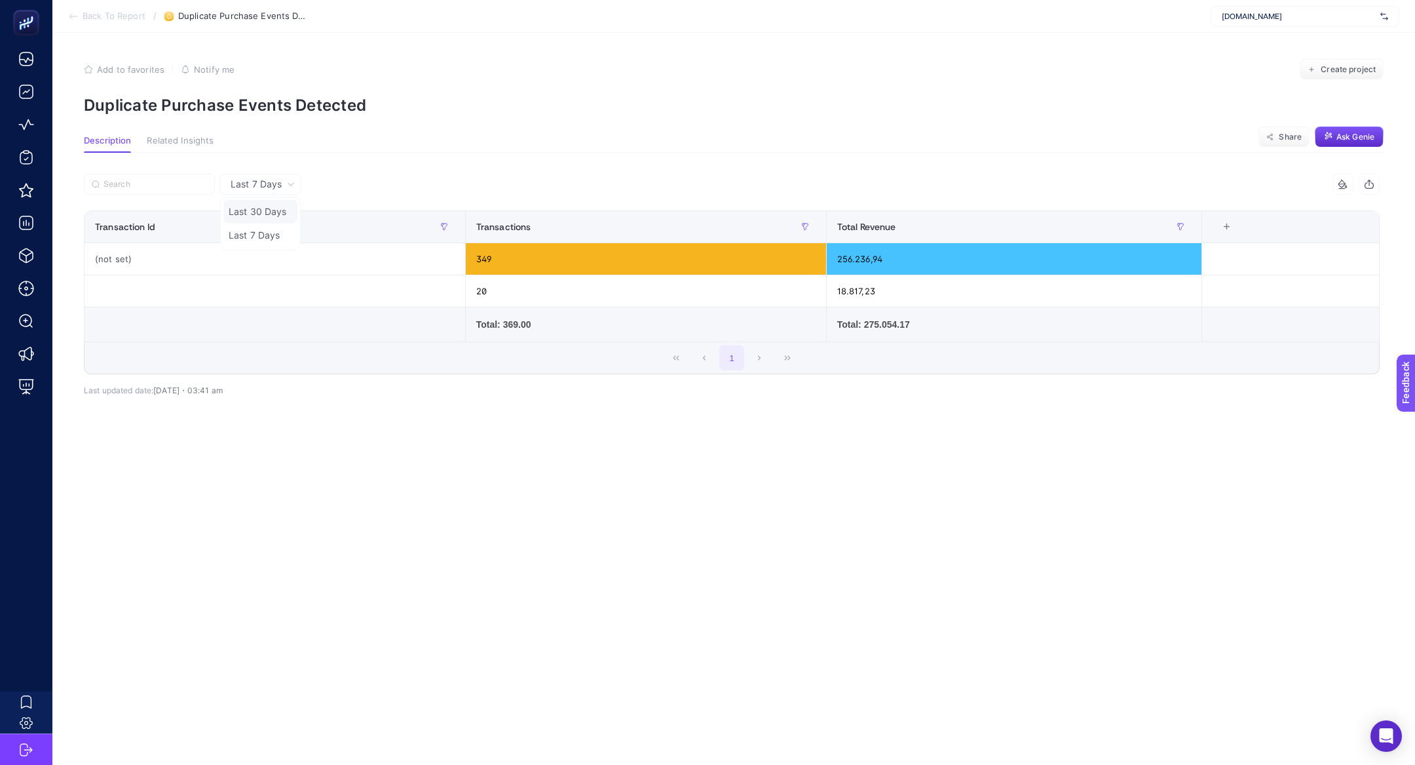
click at [269, 208] on li "Last 30 Days" at bounding box center [260, 212] width 74 height 24
click at [403, 521] on article "Add to favorites false Notify me Create project Duplicate Purchase Events Detec…" at bounding box center [733, 399] width 1363 height 732
click at [284, 190] on span "Last 30 Days" at bounding box center [260, 184] width 58 height 13
click at [277, 234] on li "Last 7 Days" at bounding box center [263, 235] width 81 height 24
drag, startPoint x: 162, startPoint y: 263, endPoint x: 78, endPoint y: 257, distance: 84.0
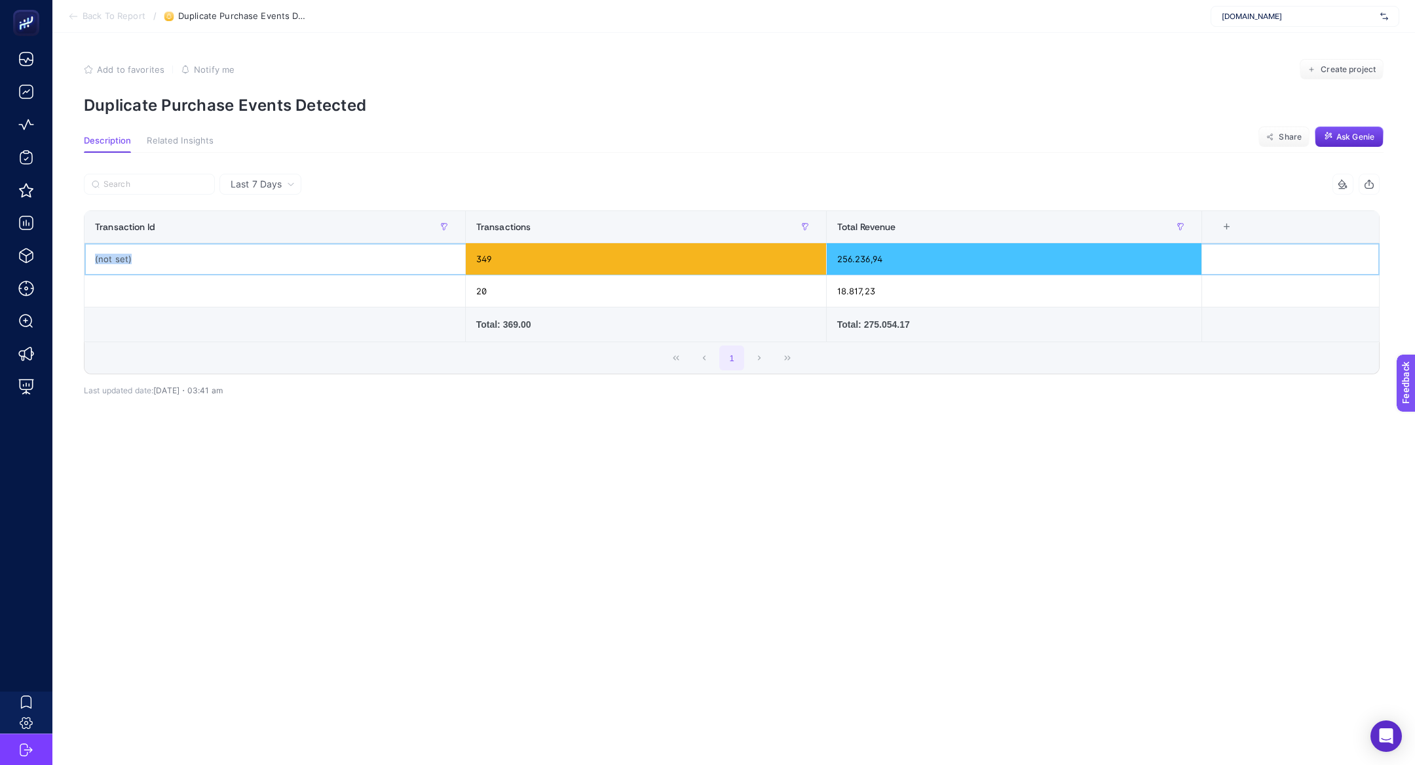
click at [78, 257] on div "Last 7 Days 2 items selected Transaction Id Transactions Total Revenue 3 items …" at bounding box center [731, 319] width 1317 height 290
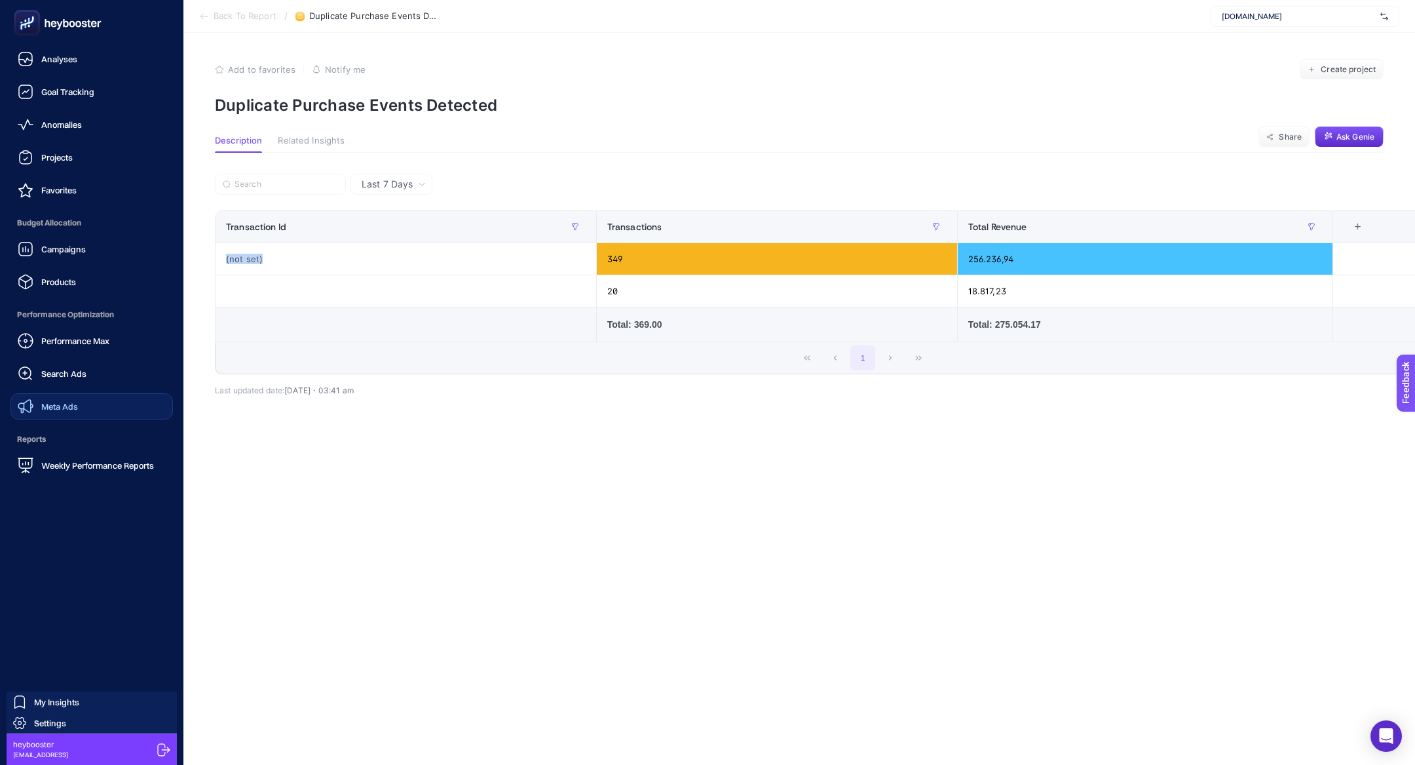
click at [38, 408] on div "Meta Ads" at bounding box center [48, 406] width 60 height 16
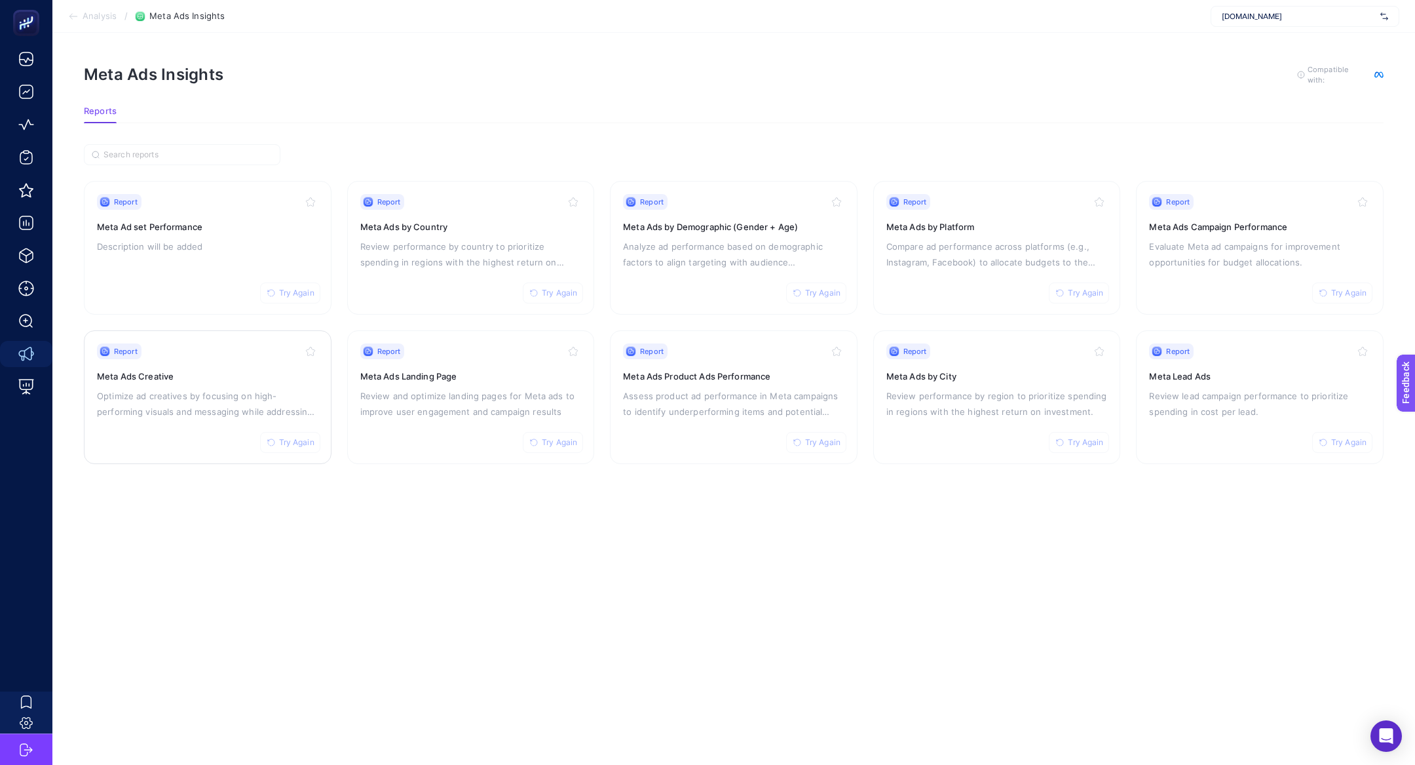
click at [179, 390] on p "Optimize ad creatives by focusing on high-performing visuals and messaging whil…" at bounding box center [207, 403] width 221 height 31
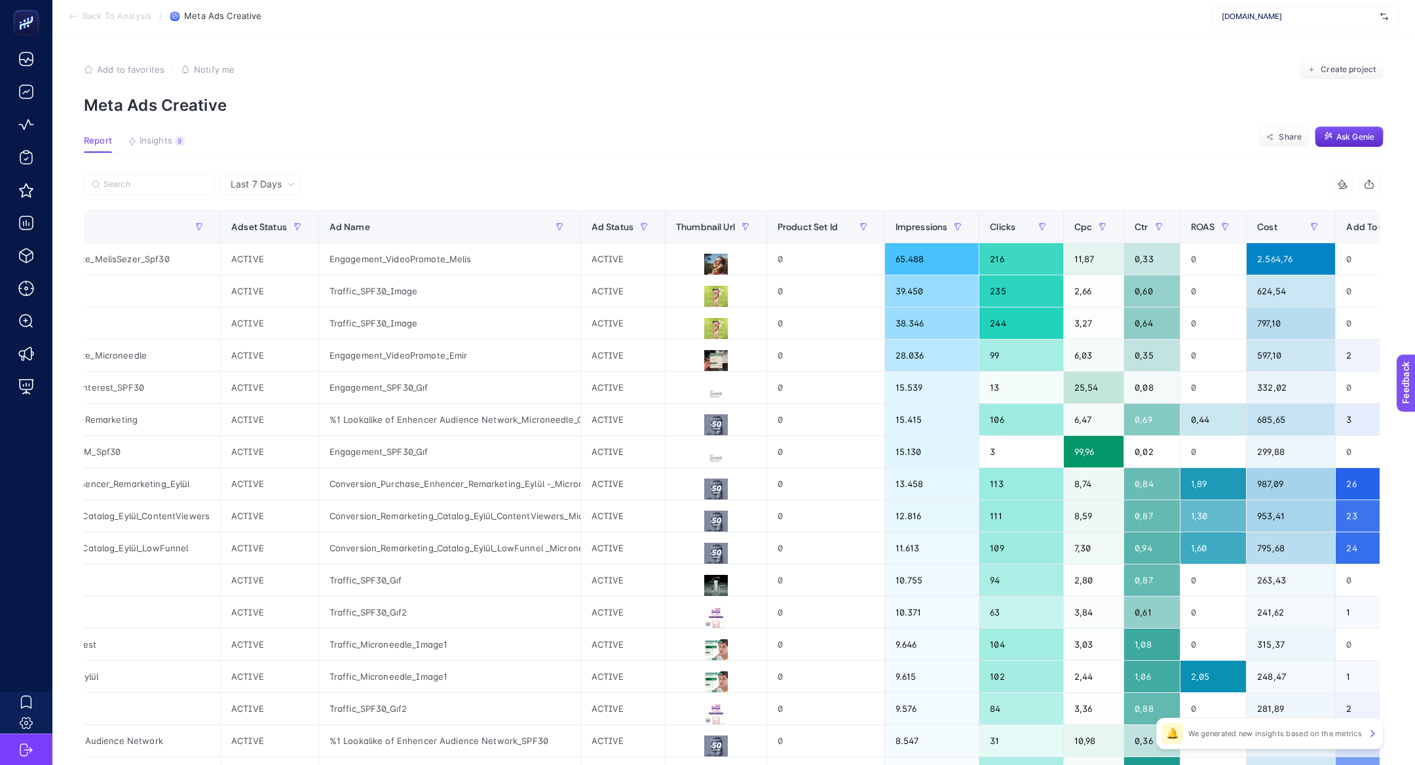
scroll to position [0, 321]
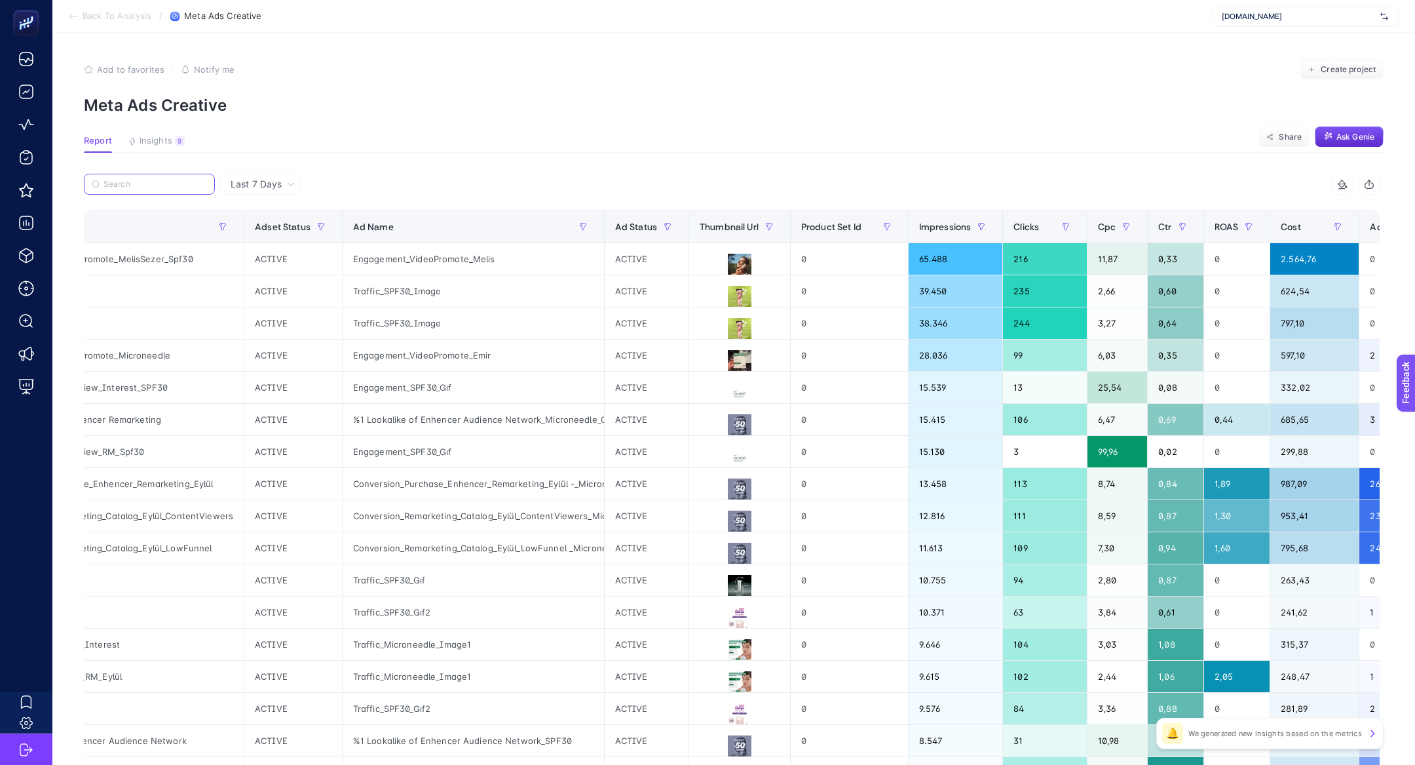
click at [124, 183] on input "Search" at bounding box center [156, 185] width 104 height 10
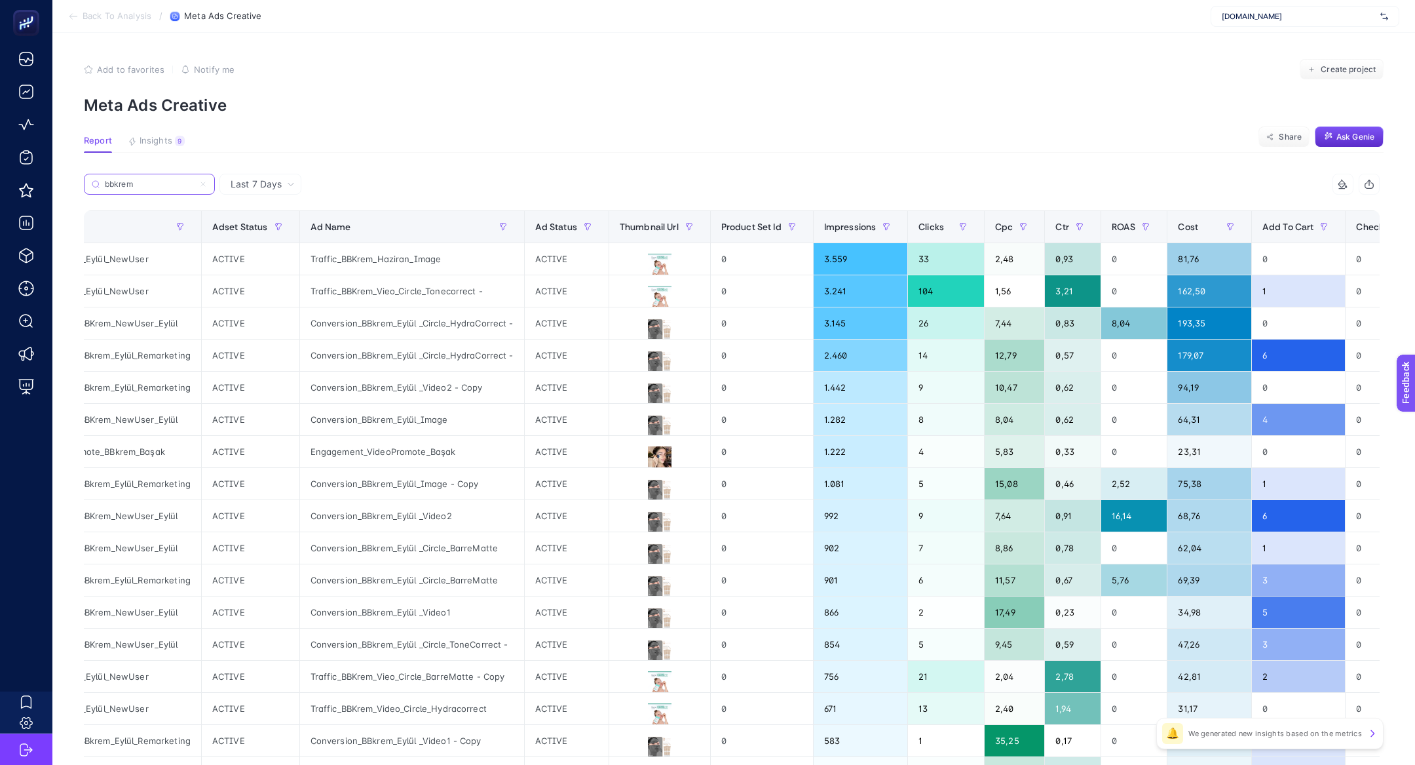
scroll to position [0, 0]
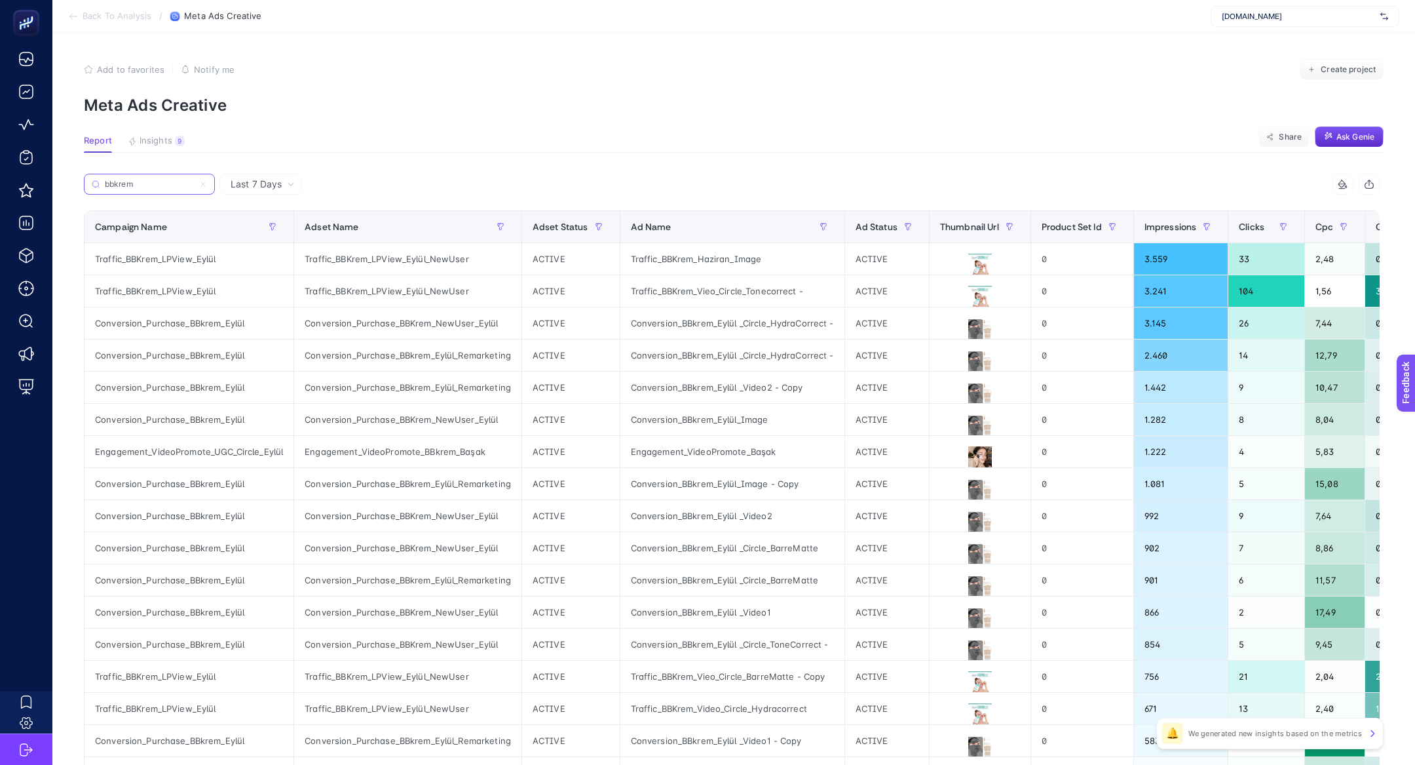
type input "bbkrem"
click at [122, 326] on div "Conversion_Purchase_BBkrem_Eylül" at bounding box center [189, 322] width 209 height 31
copy div "Conversion_Purchase_BBkrem_Eylül"
click at [275, 234] on button "button" at bounding box center [272, 226] width 21 height 21
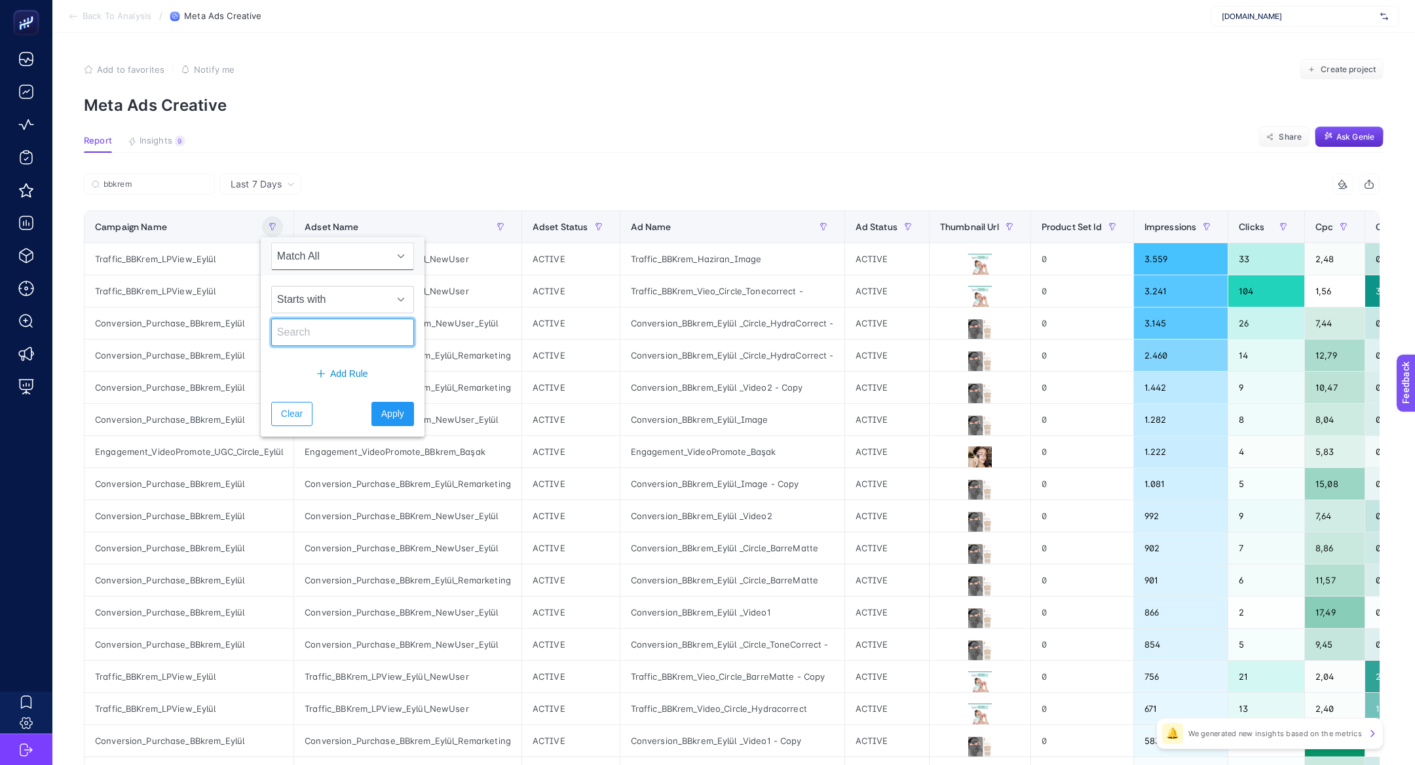
click at [309, 334] on input "text" at bounding box center [342, 332] width 143 height 28
paste input "Conversion_Purchase_BBkrem_Eylül"
type input "Conversion_Purchase_BBkrem_Eylül"
click at [387, 423] on button "Apply" at bounding box center [393, 414] width 43 height 24
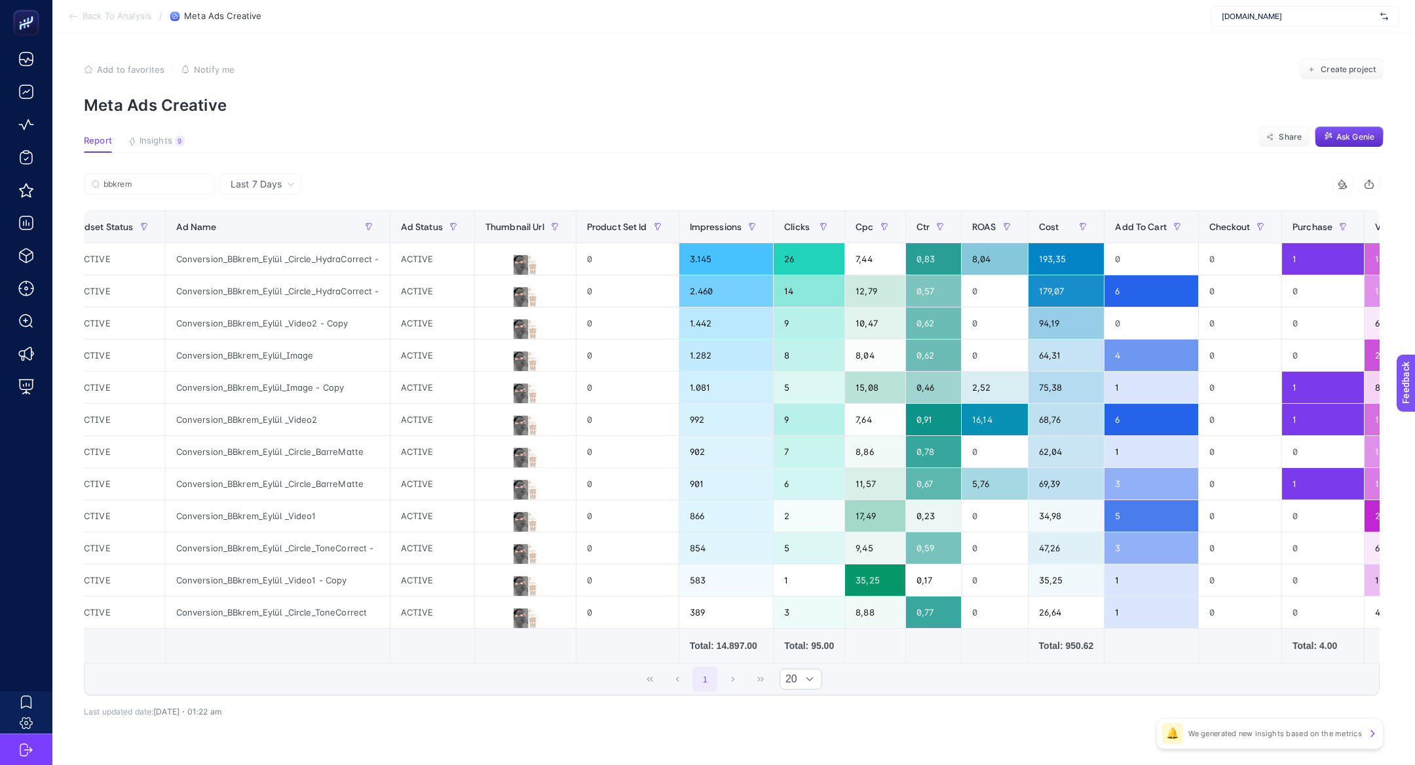
scroll to position [0, 417]
click at [517, 299] on icon at bounding box center [525, 298] width 16 height 16
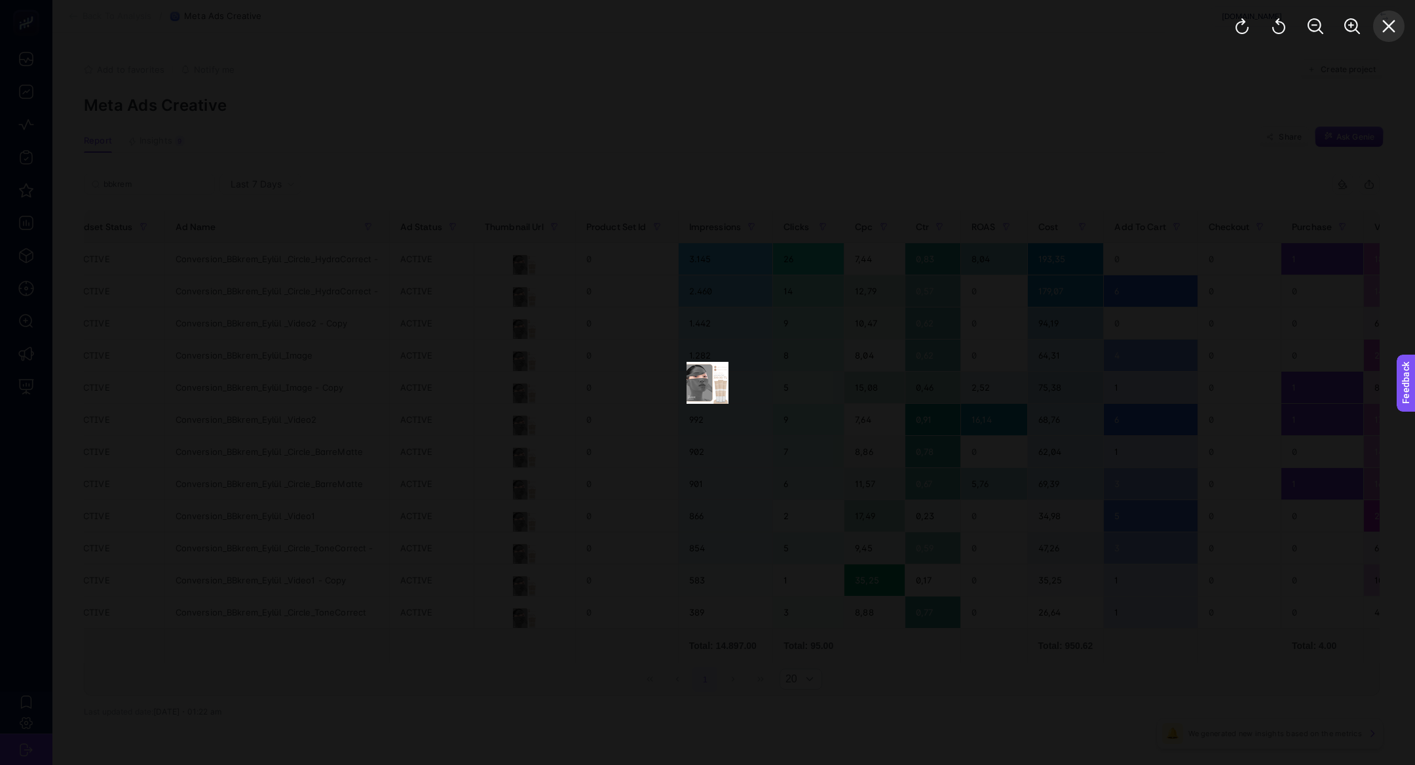
click at [1387, 41] on button "Close" at bounding box center [1388, 25] width 31 height 31
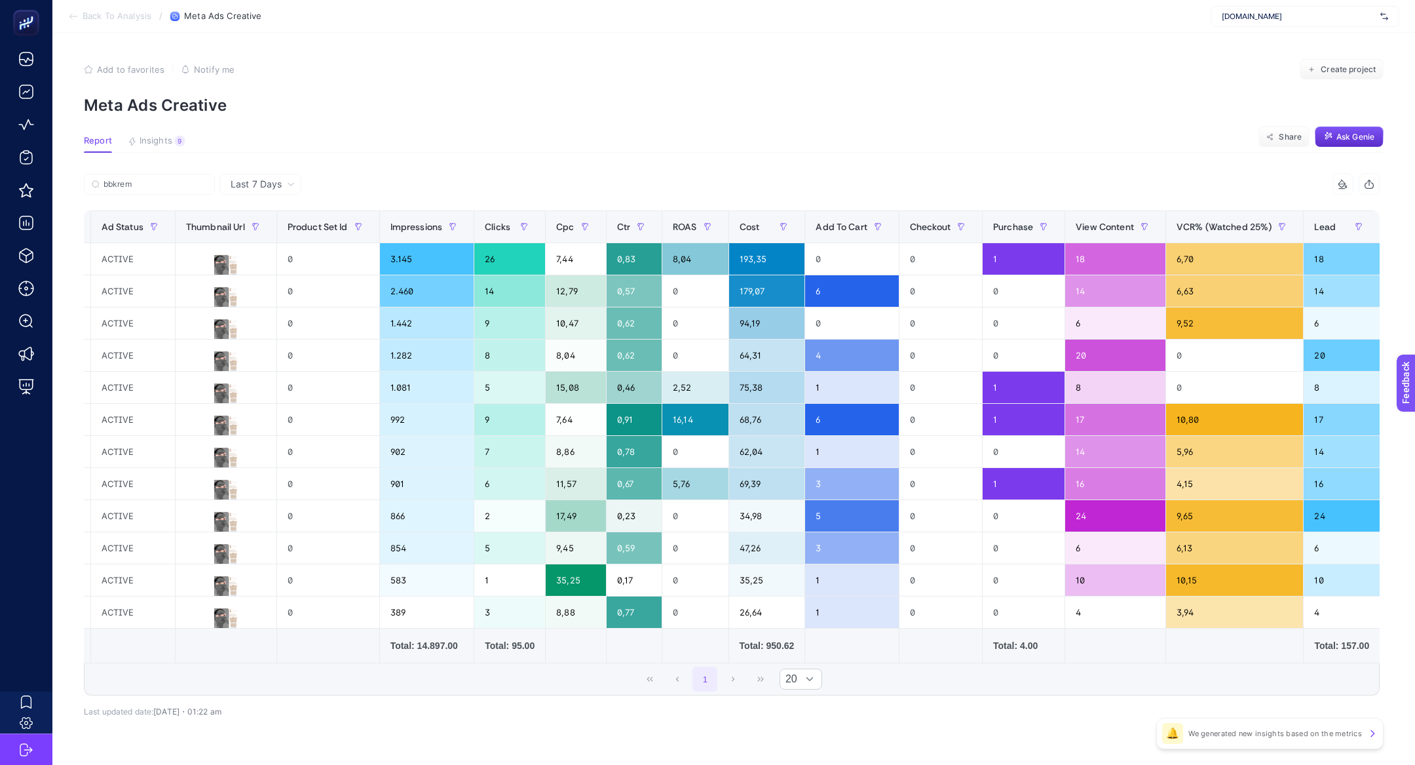
scroll to position [0, 761]
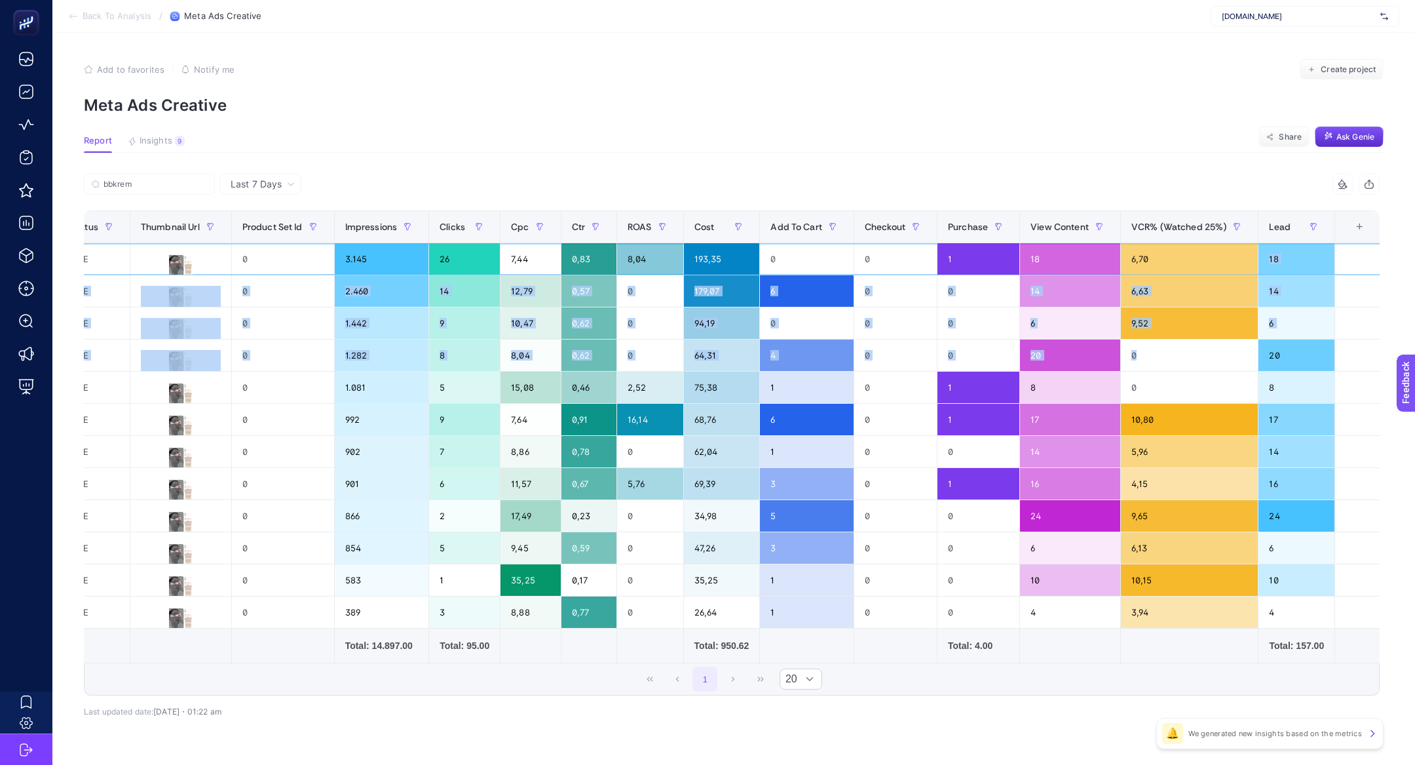
drag, startPoint x: 1265, startPoint y: 257, endPoint x: 1278, endPoint y: 342, distance: 85.5
click at [1278, 344] on tbody "Conversion_Purchase_BBkrem_Eylül Conversion_Purchase_BBKrem_NewUser_Eylül ACTIV…" at bounding box center [353, 435] width 2059 height 385
click at [1278, 342] on div "20" at bounding box center [1297, 354] width 76 height 31
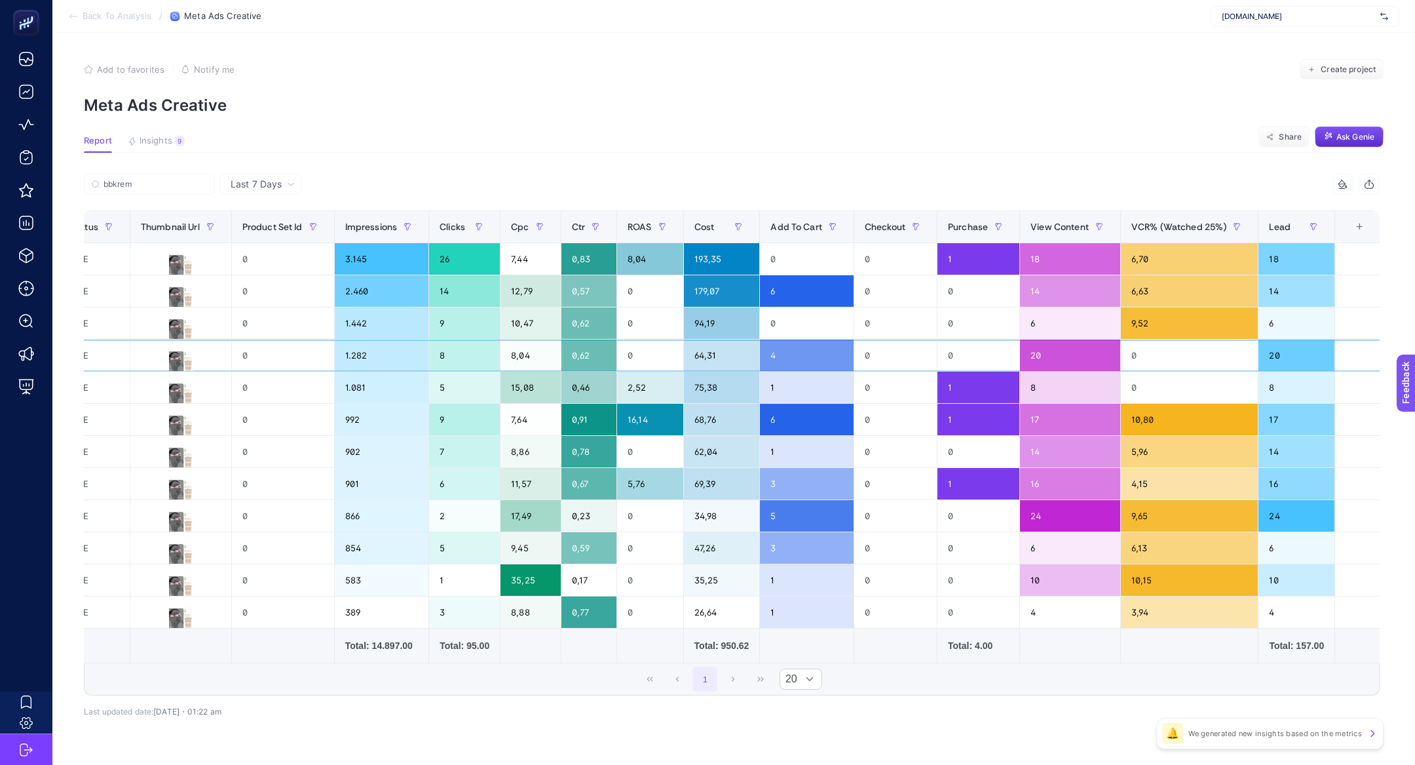
click at [1278, 342] on div "20" at bounding box center [1297, 354] width 76 height 31
click at [1278, 367] on div "20" at bounding box center [1297, 354] width 76 height 31
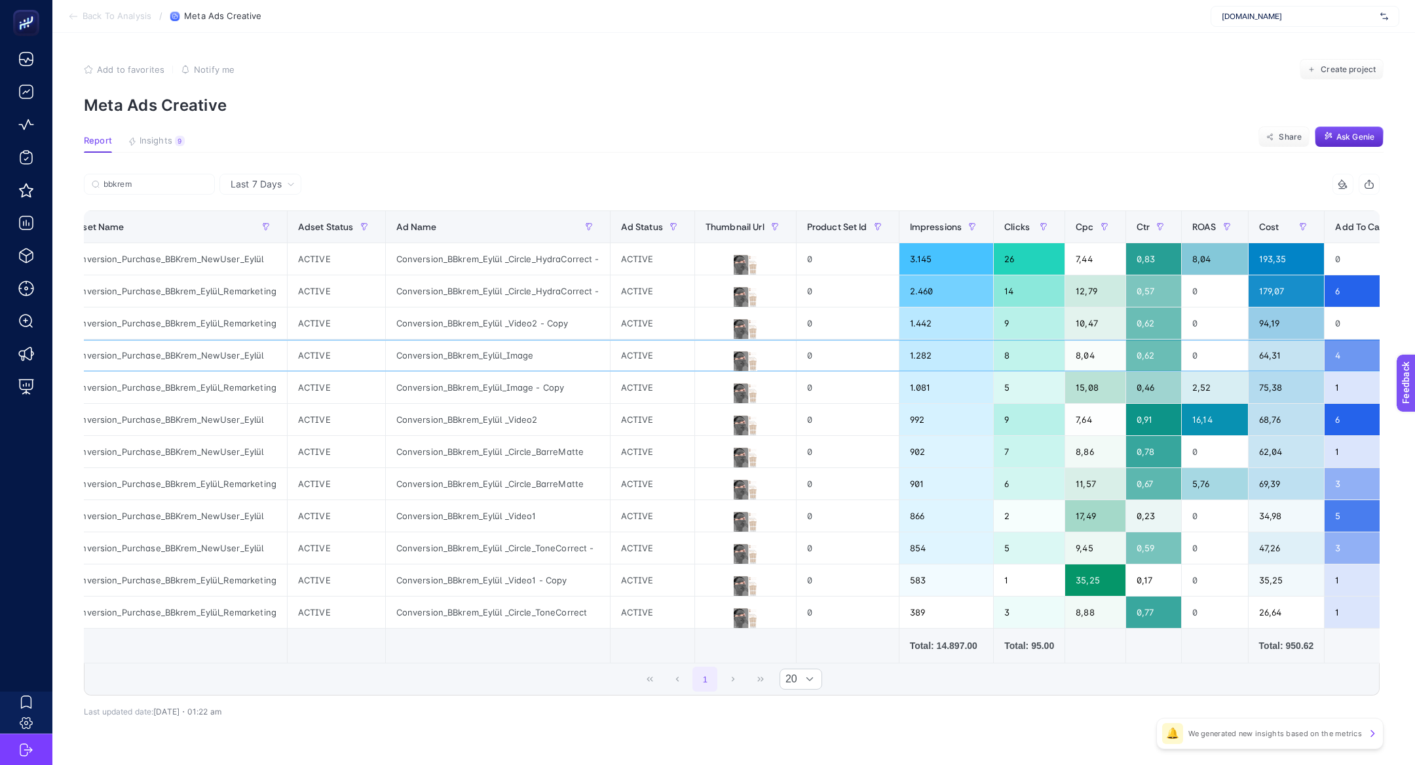
scroll to position [0, 180]
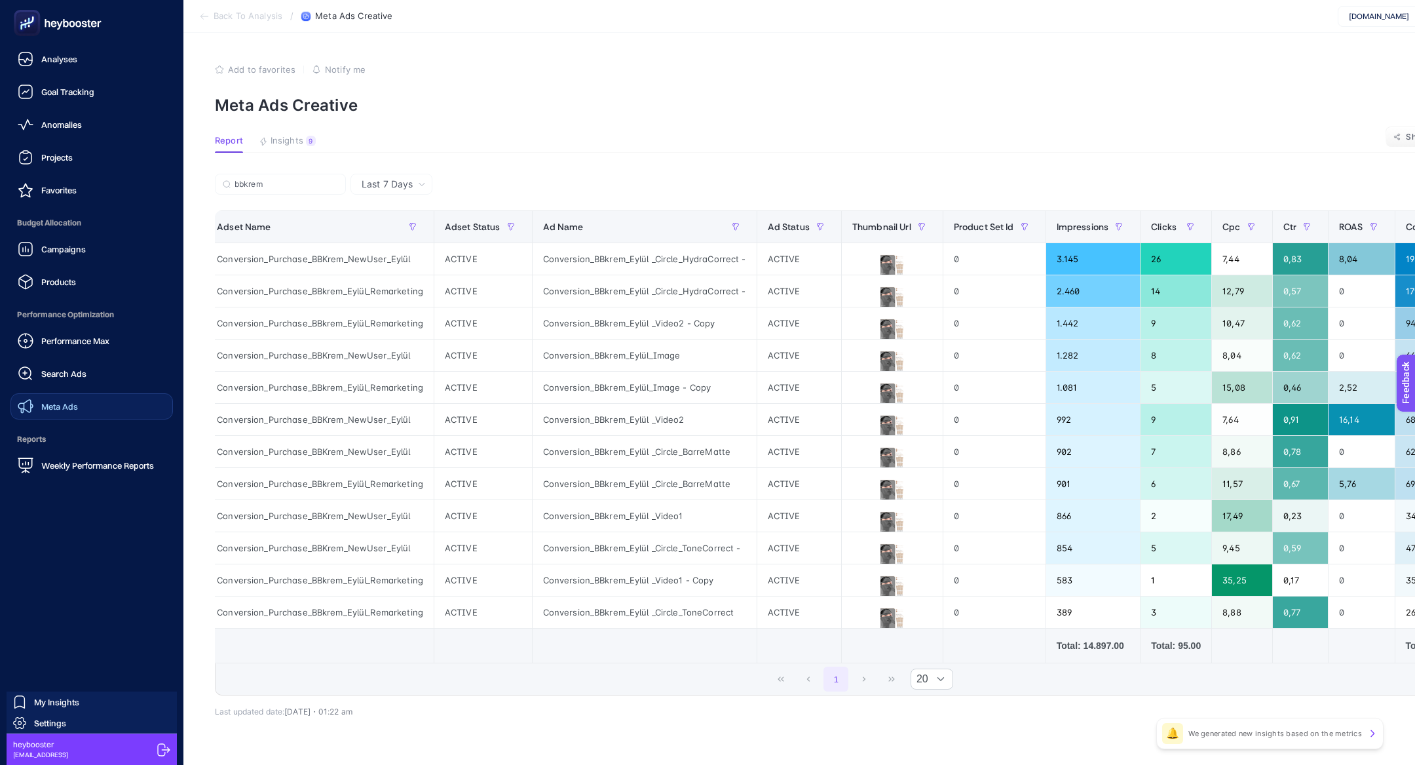
click at [102, 408] on link "Meta Ads" at bounding box center [91, 406] width 162 height 26
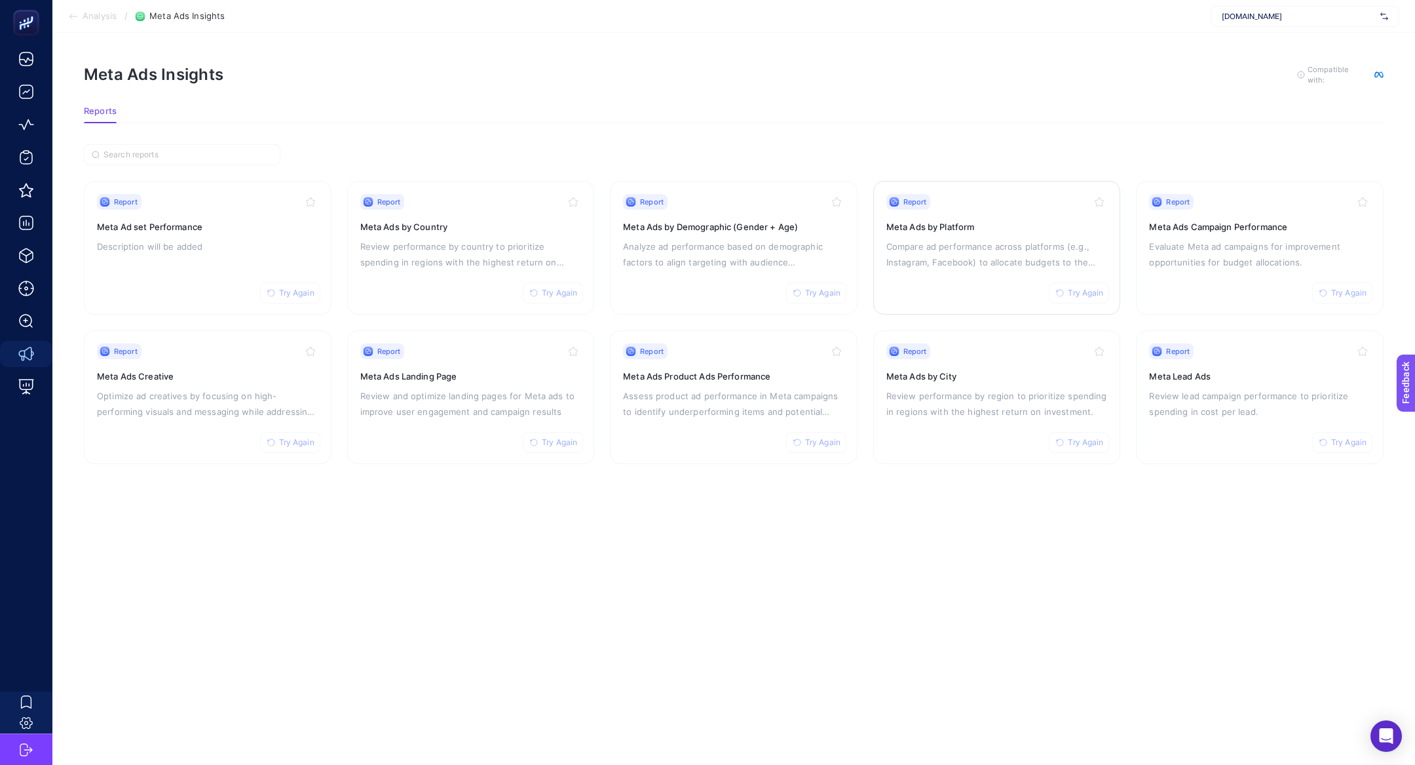
click at [989, 244] on p "Compare ad performance across platforms (e.g., Instagram, Facebook) to allocate…" at bounding box center [997, 253] width 221 height 31
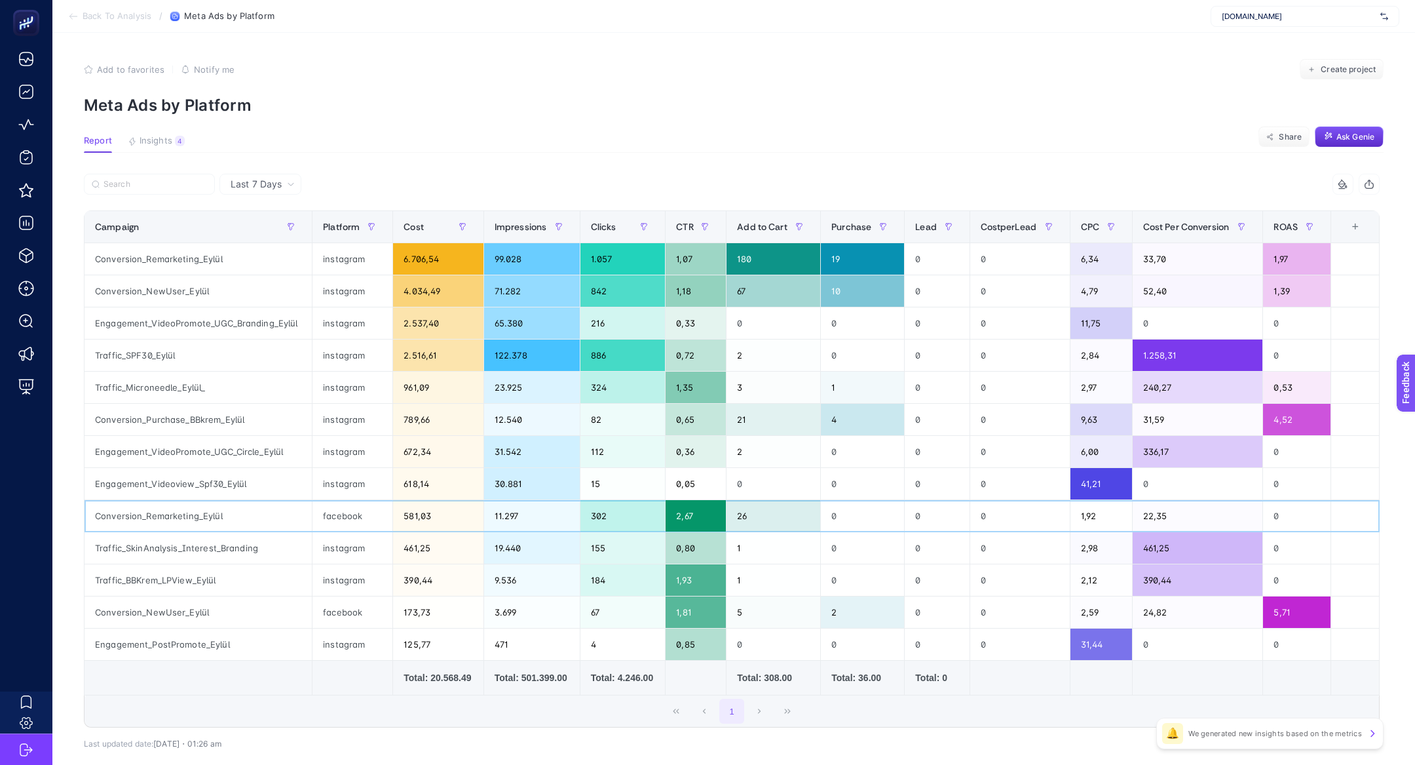
click at [169, 515] on div "Conversion_Remarketing_Eylül" at bounding box center [198, 515] width 227 height 31
copy tr "Conversion_Remarketing_Eylül"
click at [150, 187] on input "Search" at bounding box center [156, 185] width 104 height 10
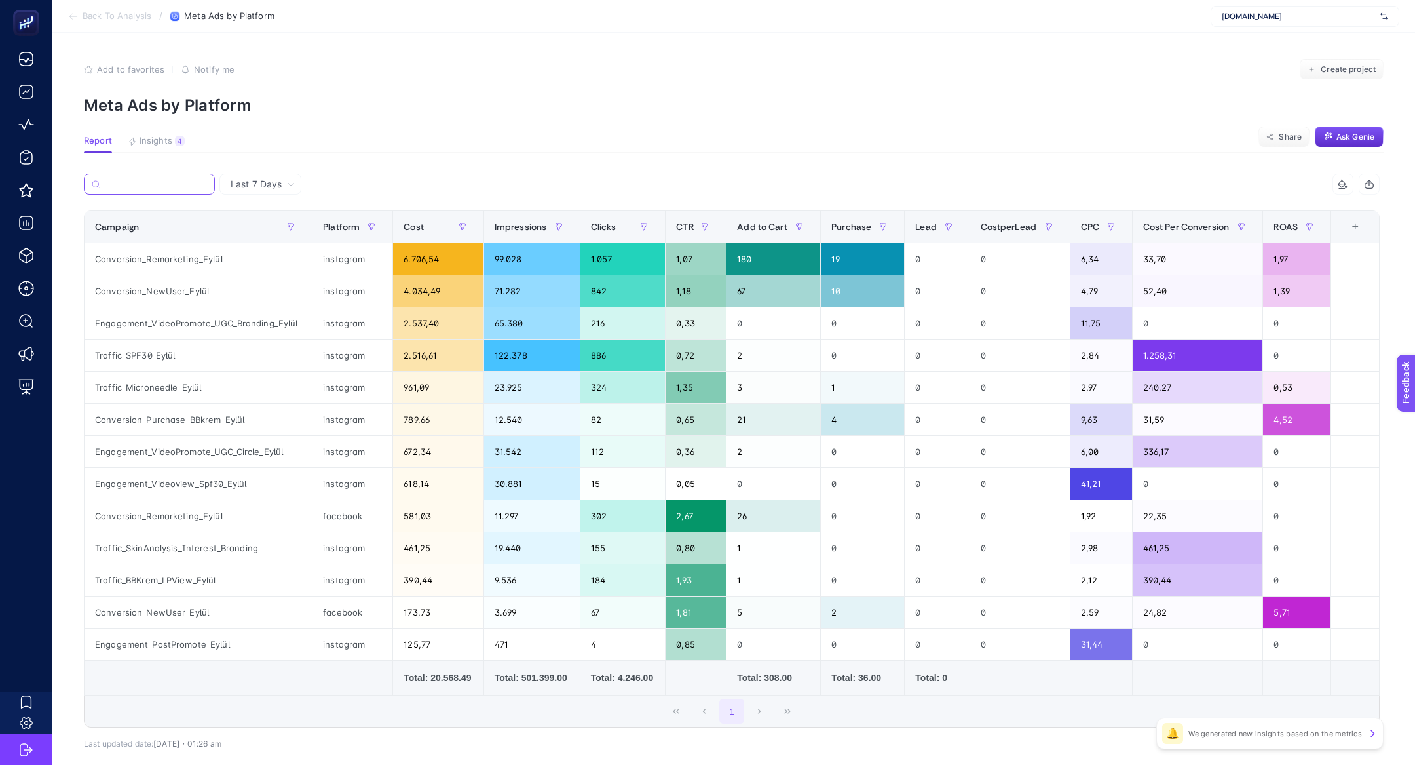
paste input "Conversion_Remarketing_Eylül"
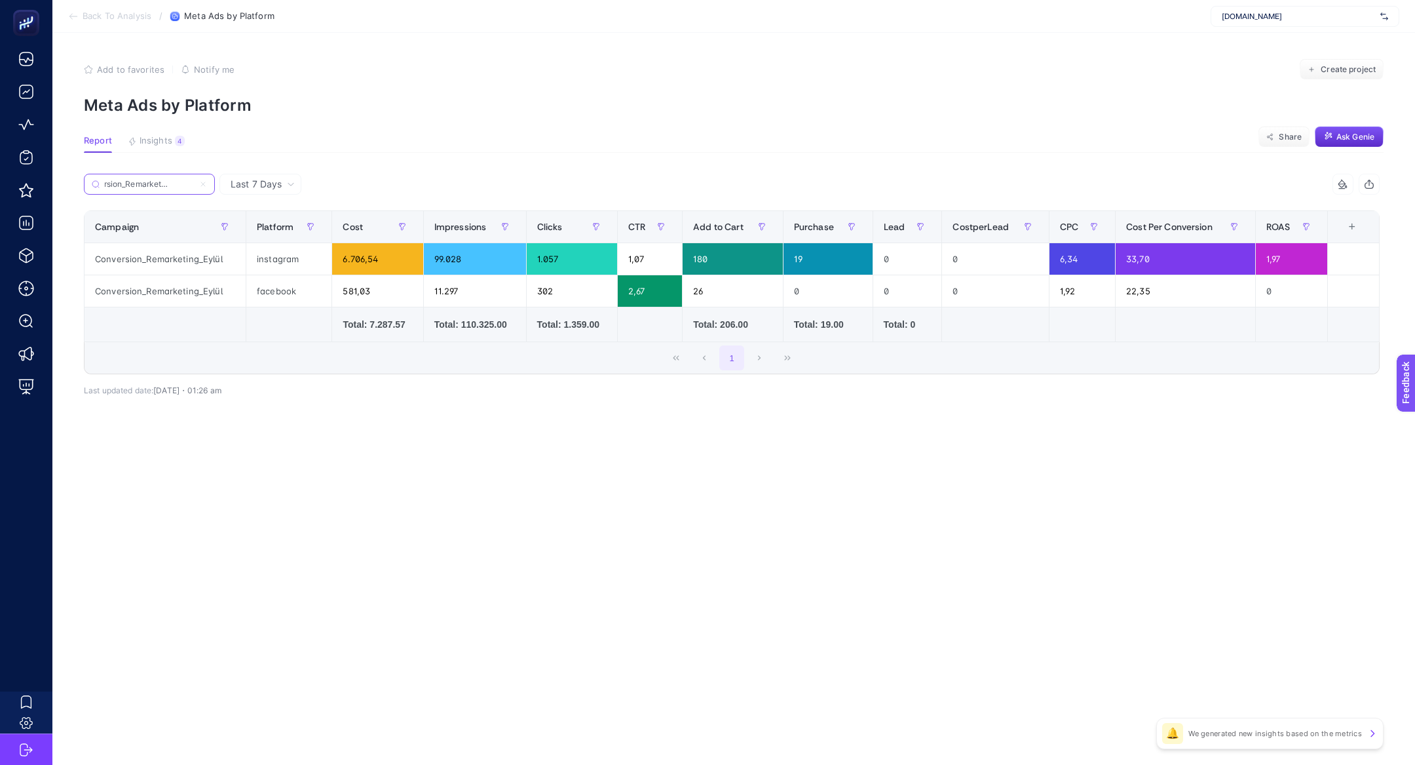
type input "Conversion_Remarketing_Eylül"
drag, startPoint x: 172, startPoint y: 290, endPoint x: 373, endPoint y: 296, distance: 201.2
click at [373, 296] on tr "Conversion_Remarketing_Eylül facebook 581,03 11.297 302 2,67 26 0 0 0 1,92 22,3…" at bounding box center [732, 291] width 1295 height 32
click at [373, 296] on div "581,03" at bounding box center [377, 290] width 90 height 31
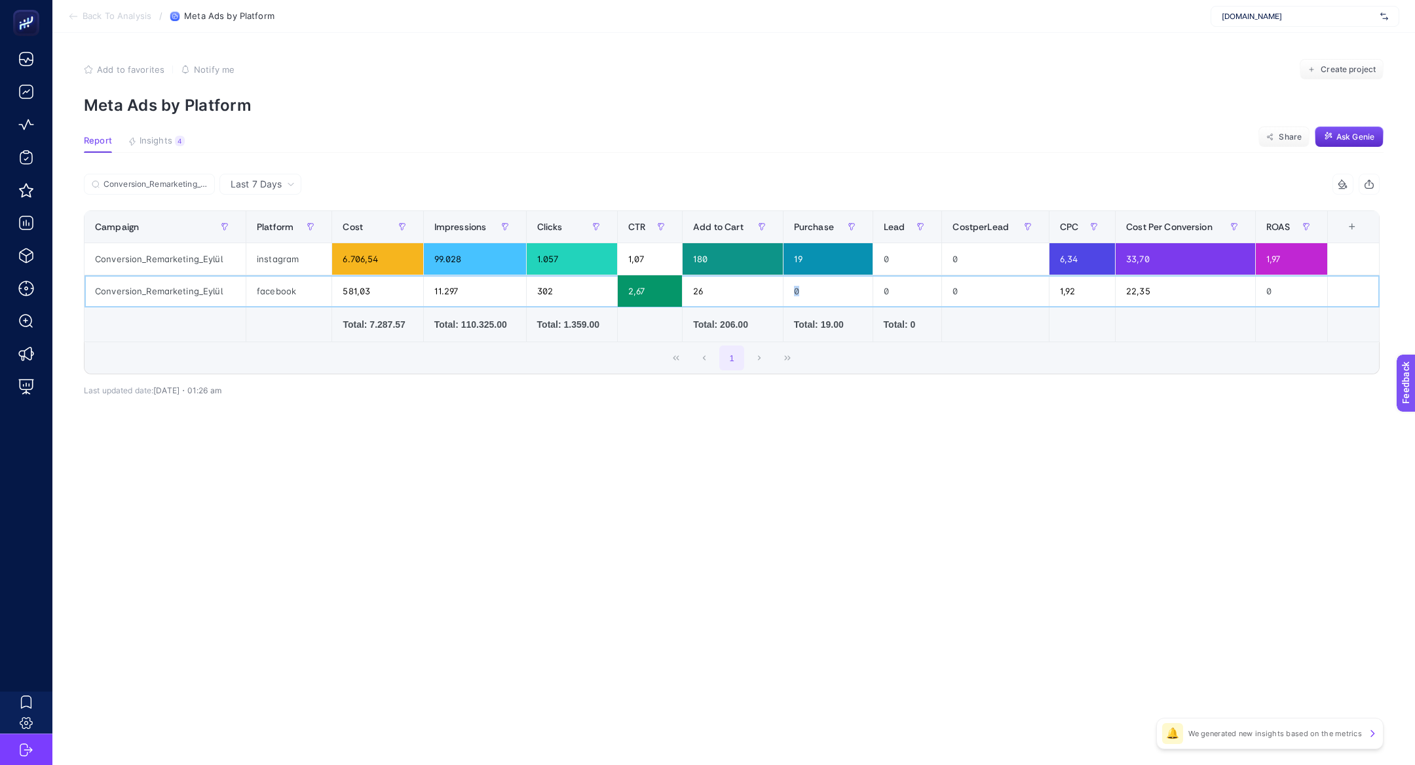
drag, startPoint x: 835, startPoint y: 292, endPoint x: 787, endPoint y: 286, distance: 48.2
click at [787, 286] on div "0" at bounding box center [828, 290] width 89 height 31
click at [204, 185] on input "Conversion_Remarketing_Eylül" at bounding box center [156, 185] width 104 height 10
click at [207, 185] on icon at bounding box center [203, 184] width 8 height 8
click at [194, 185] on input "Conversion_Remarketing_Eylül" at bounding box center [149, 185] width 89 height 10
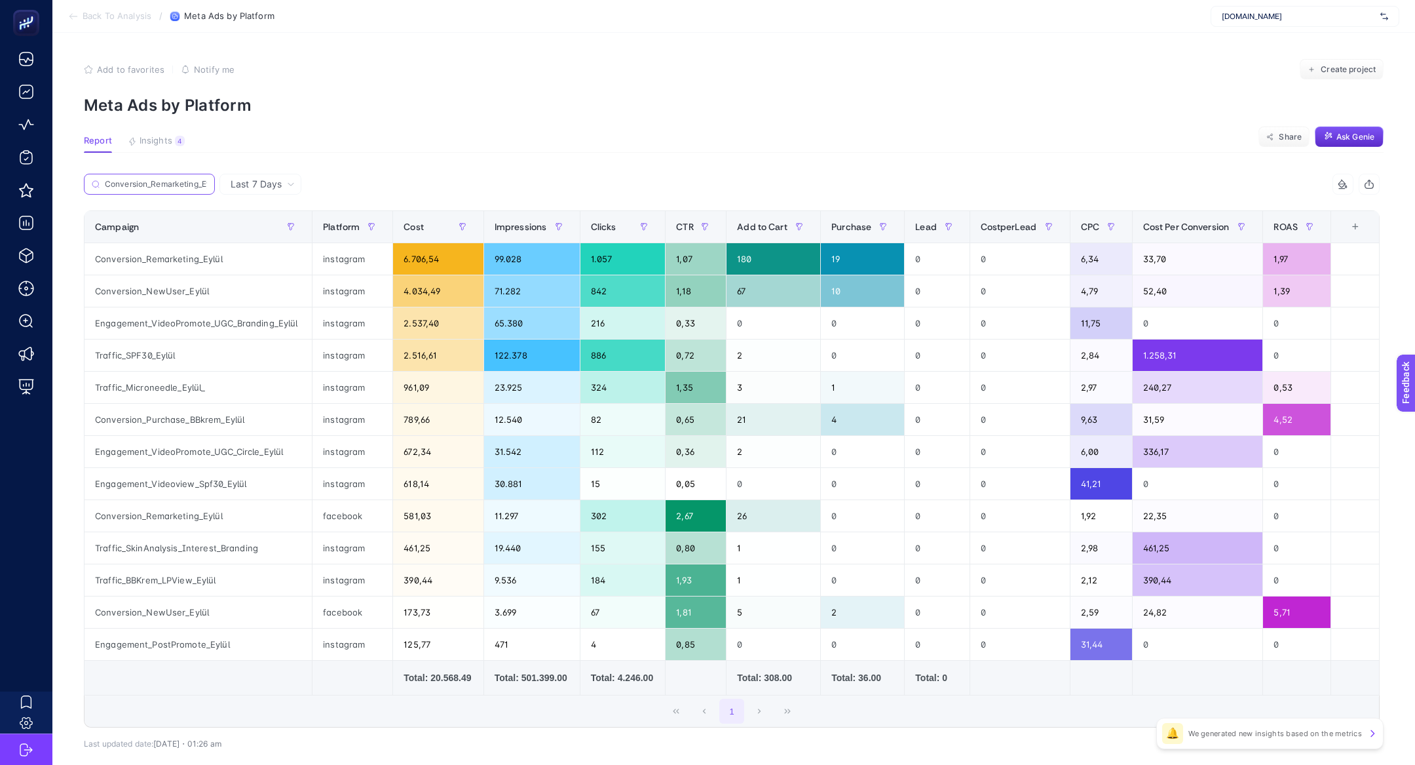
click at [206, 185] on input "Conversion_Remarketing_Eylül" at bounding box center [156, 185] width 102 height 10
click at [168, 297] on div "Conversion_NewUser_Eylül" at bounding box center [198, 290] width 227 height 31
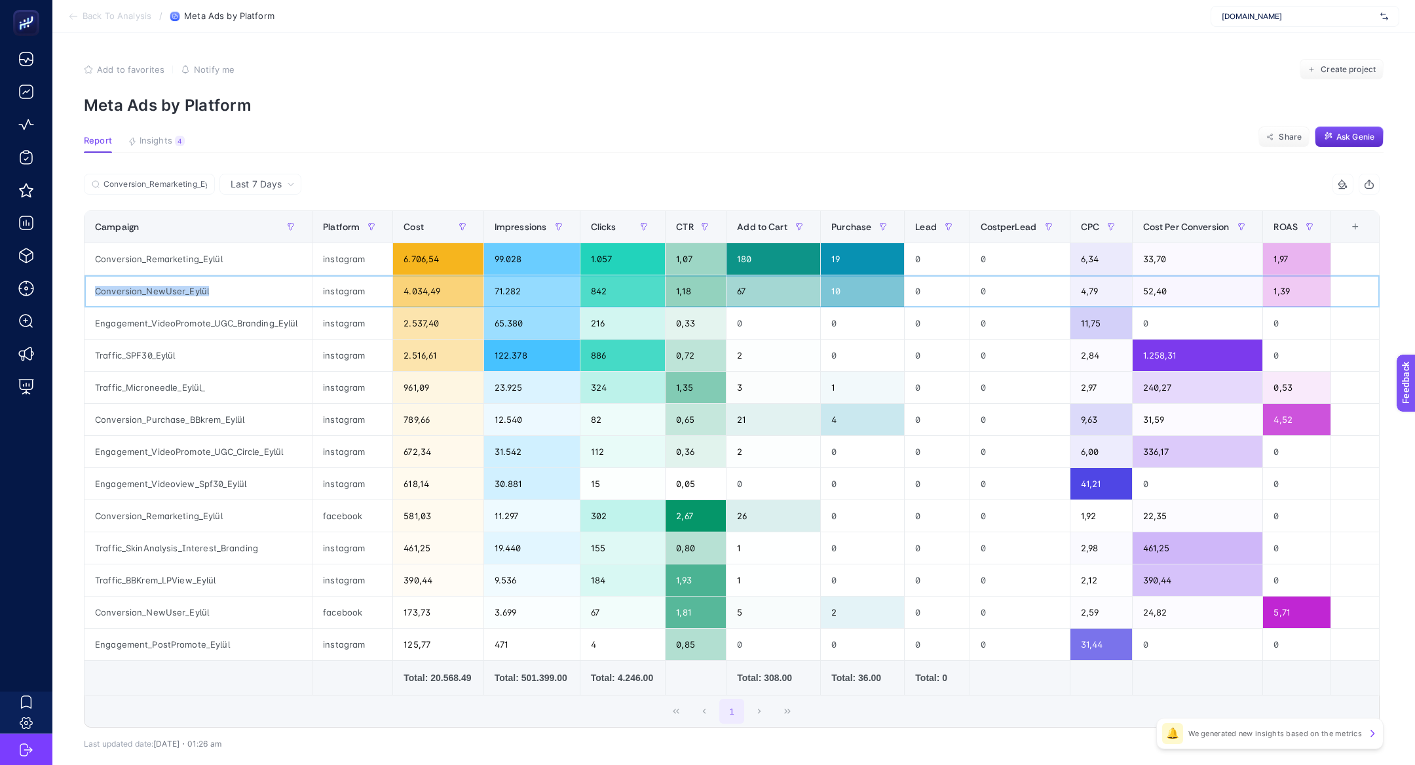
copy tr "Conversion_NewUser_Eylül"
click at [162, 174] on label "Conversion_Remarketing_Eylül" at bounding box center [149, 184] width 131 height 21
click at [162, 180] on input "Conversion_Remarketing_Eylül" at bounding box center [156, 185] width 104 height 10
paste input "Conversion_NewUser_Eylül"
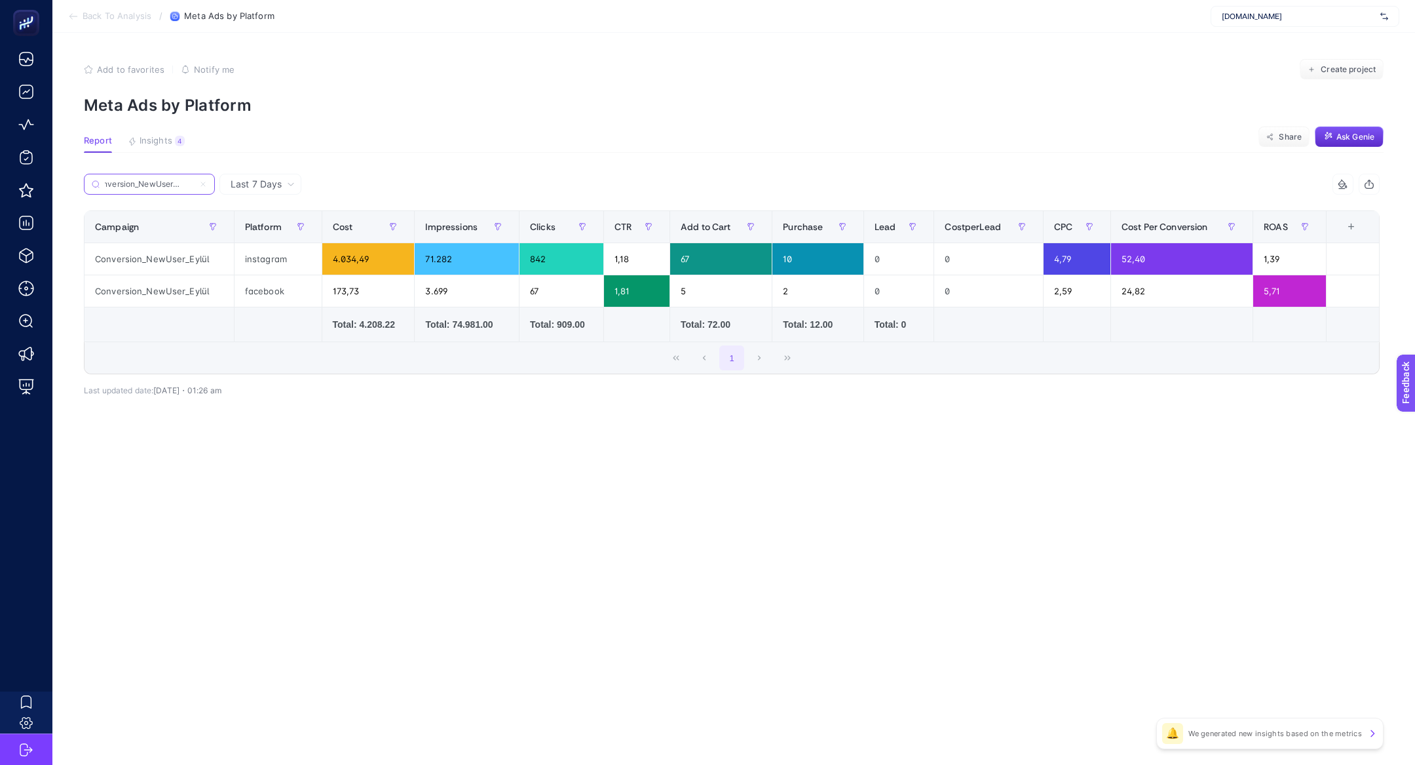
type input "Conversion_NewUser_Eylül"
click at [331, 291] on div "173,73" at bounding box center [368, 290] width 92 height 31
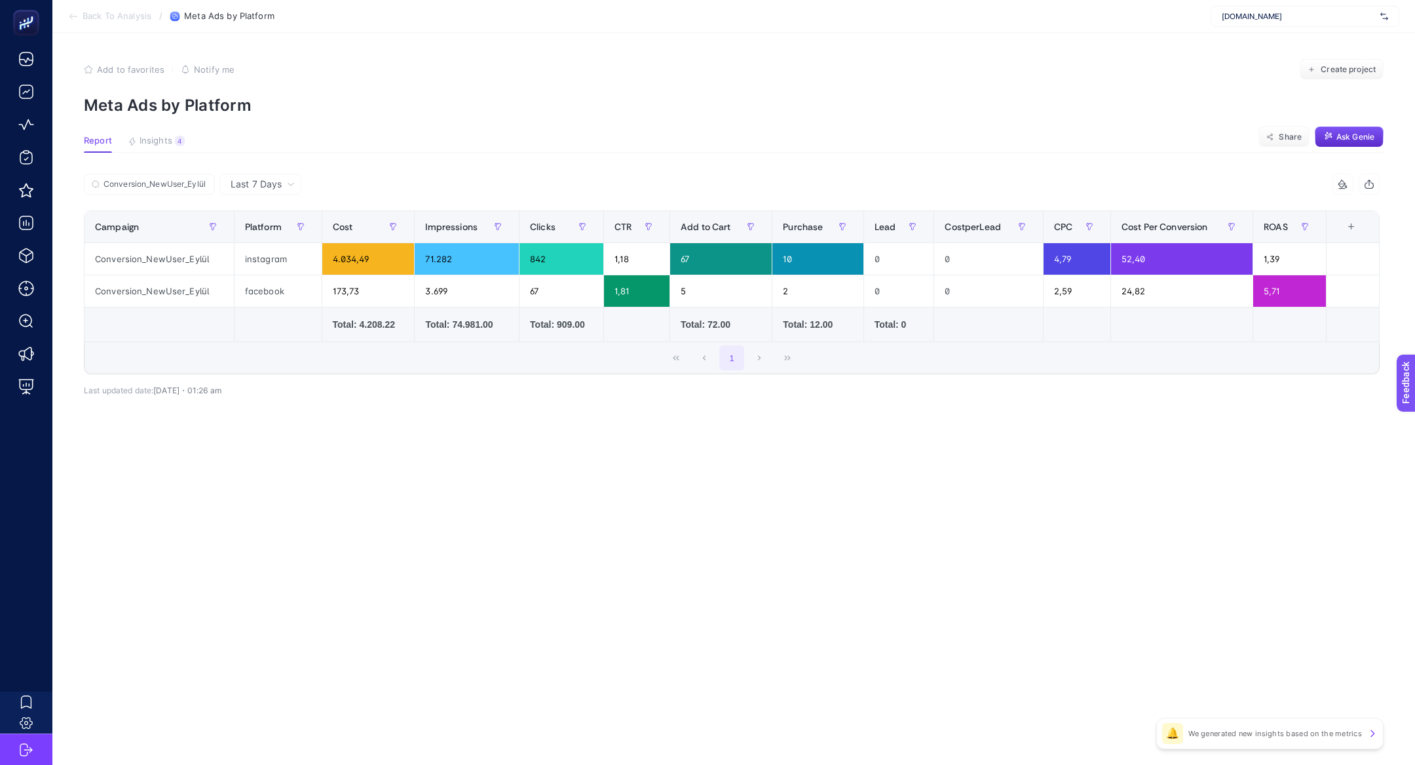
click at [478, 362] on div "1" at bounding box center [732, 357] width 1295 height 31
click at [206, 183] on input "Conversion_NewUser_Eylül" at bounding box center [156, 185] width 104 height 10
click at [206, 183] on icon at bounding box center [203, 184] width 8 height 8
click at [194, 183] on input "Conversion_NewUser_Eylül" at bounding box center [149, 185] width 89 height 10
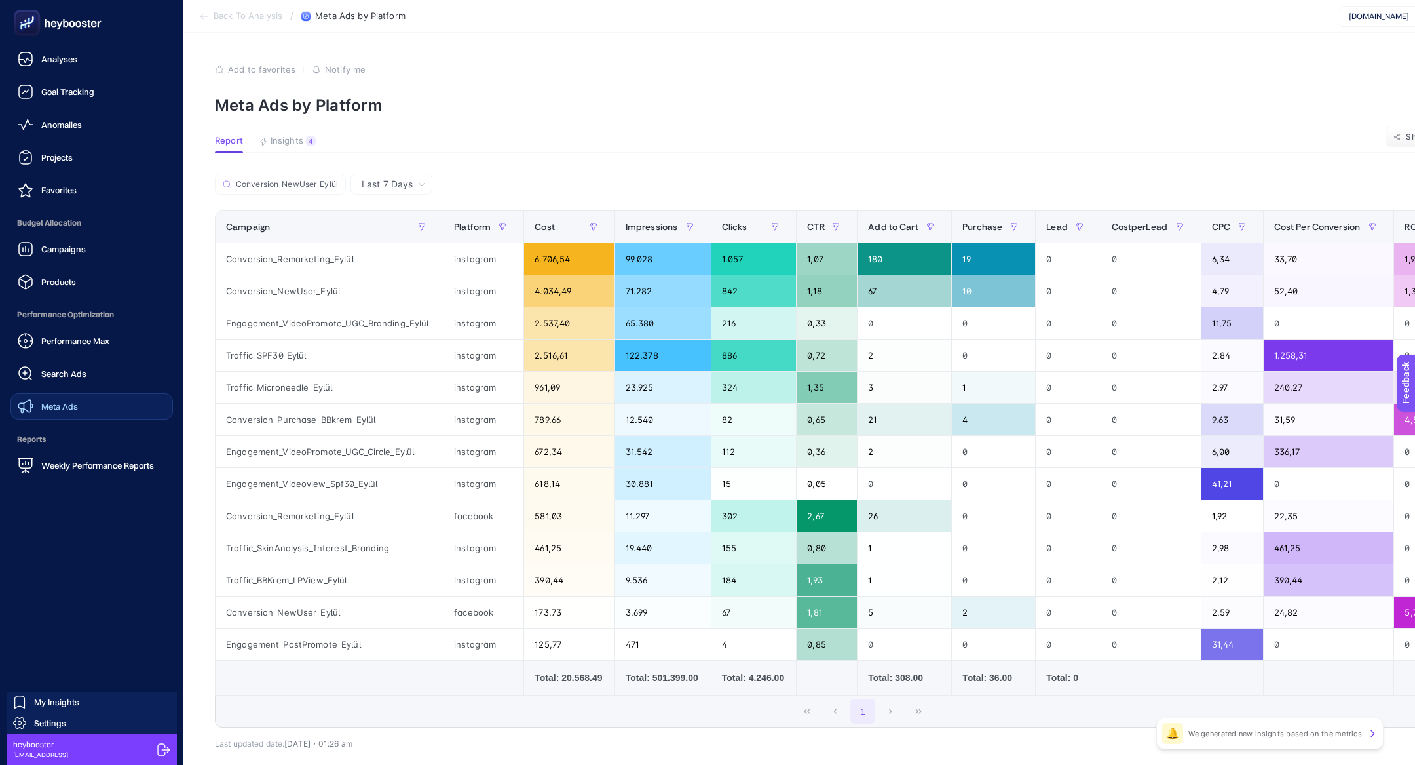
click at [85, 399] on link "Meta Ads" at bounding box center [91, 406] width 162 height 26
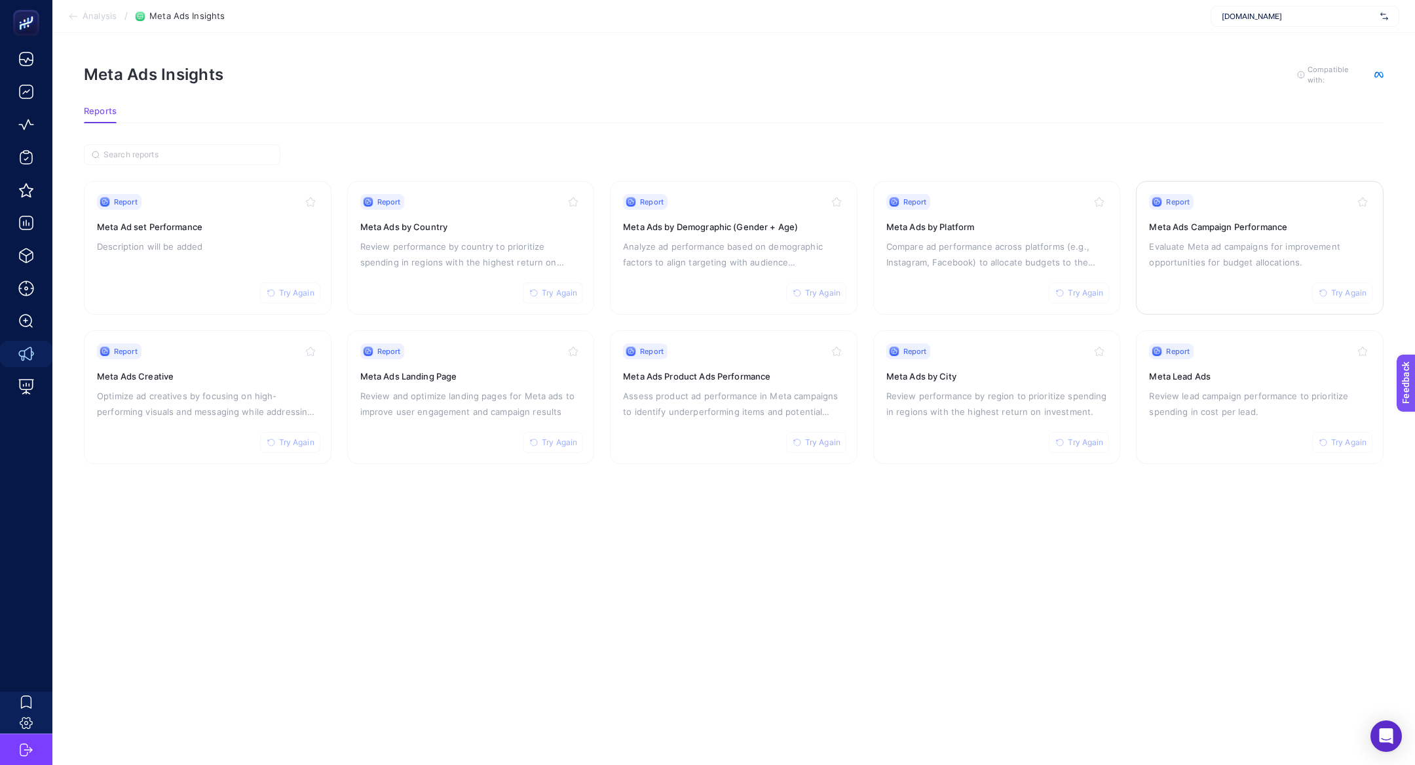
click at [1176, 247] on p "Evaluate Meta ad campaigns for improvement opportunities for budget allocations." at bounding box center [1259, 253] width 221 height 31
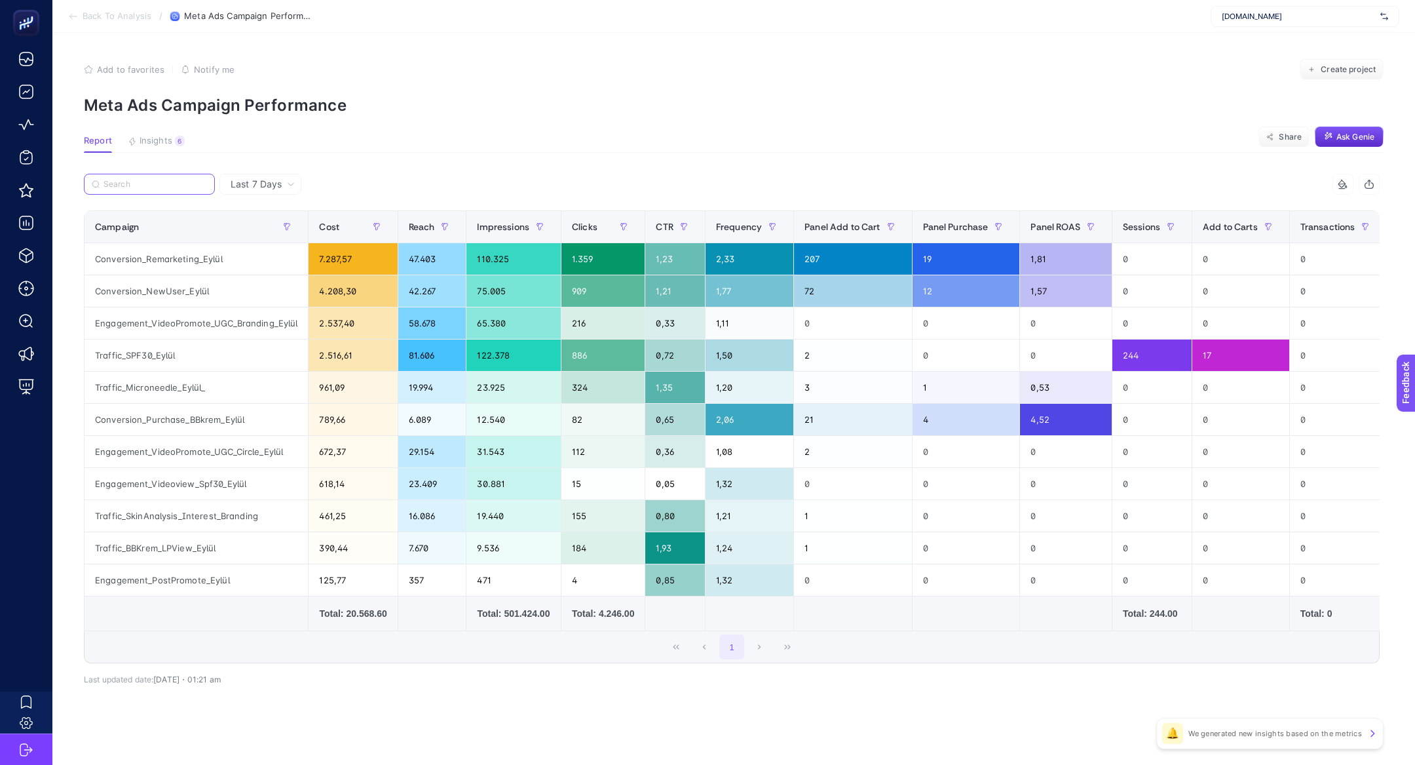
click at [137, 186] on input "Search" at bounding box center [156, 185] width 104 height 10
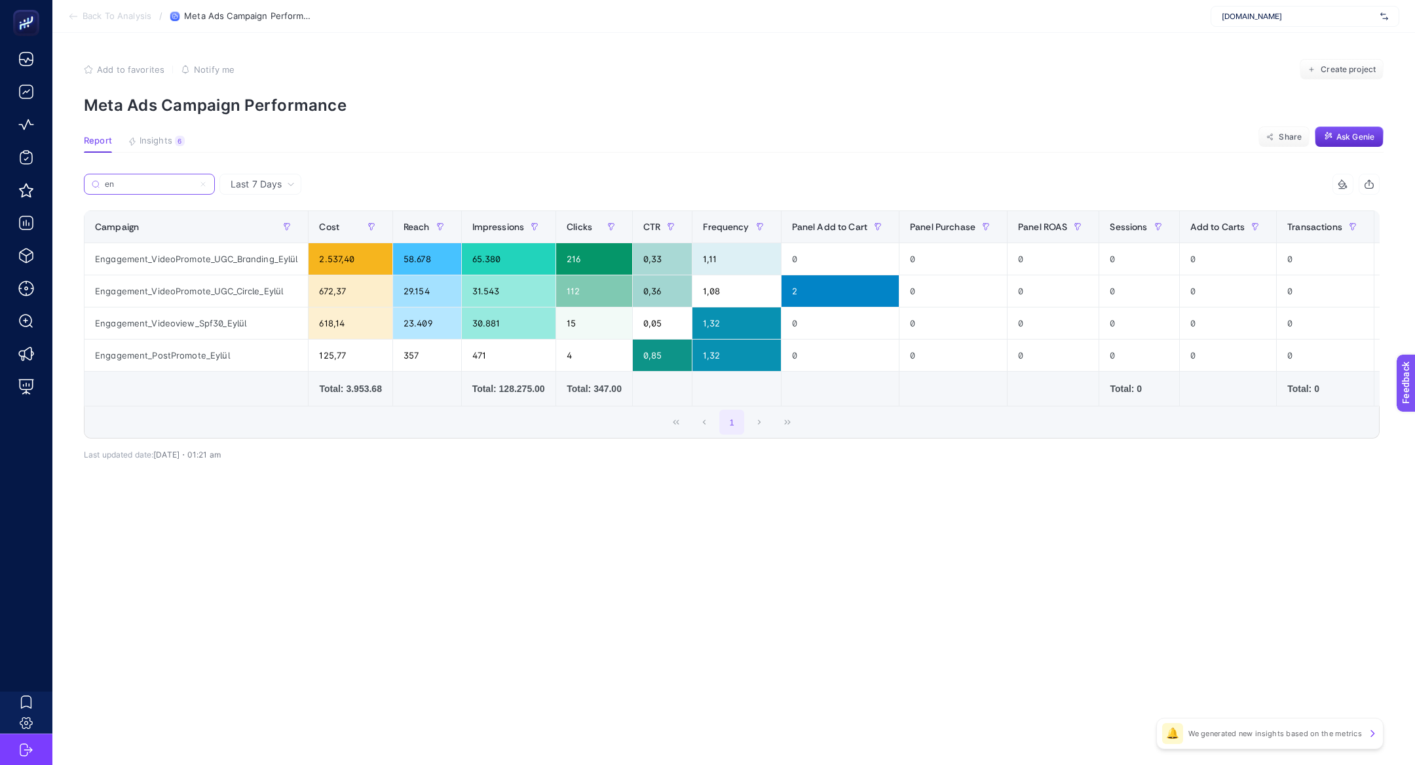
type input "e"
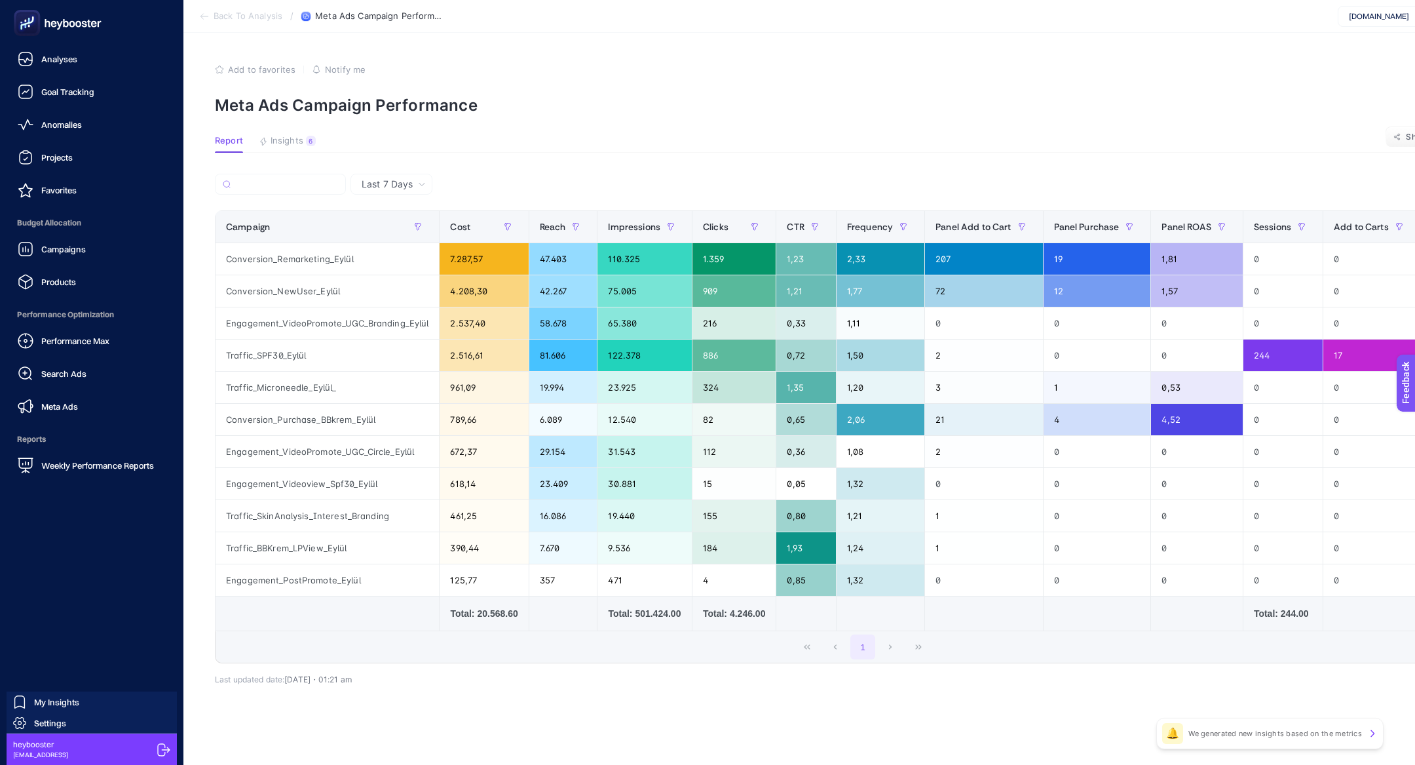
click at [43, 27] on icon at bounding box center [57, 23] width 94 height 26
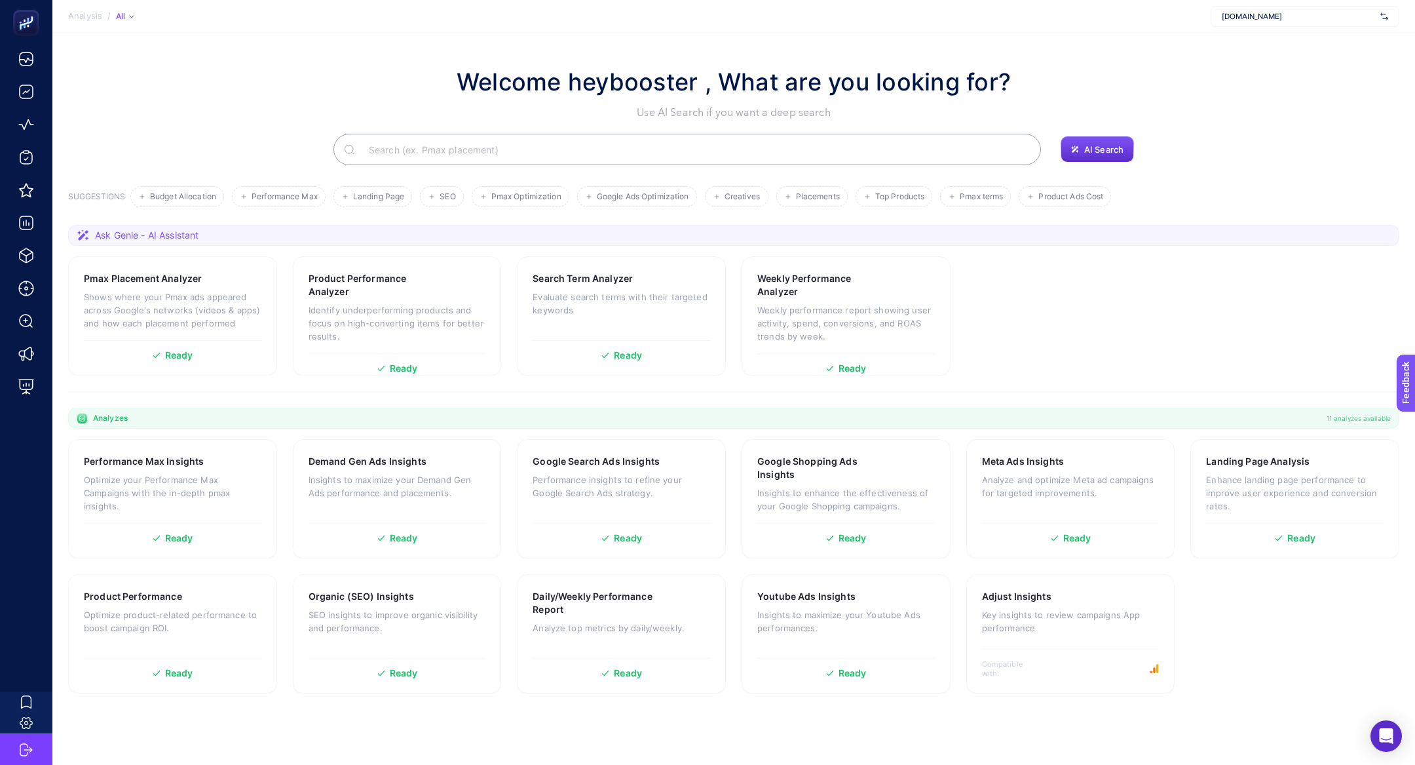
click at [482, 155] on input "Search" at bounding box center [694, 149] width 672 height 37
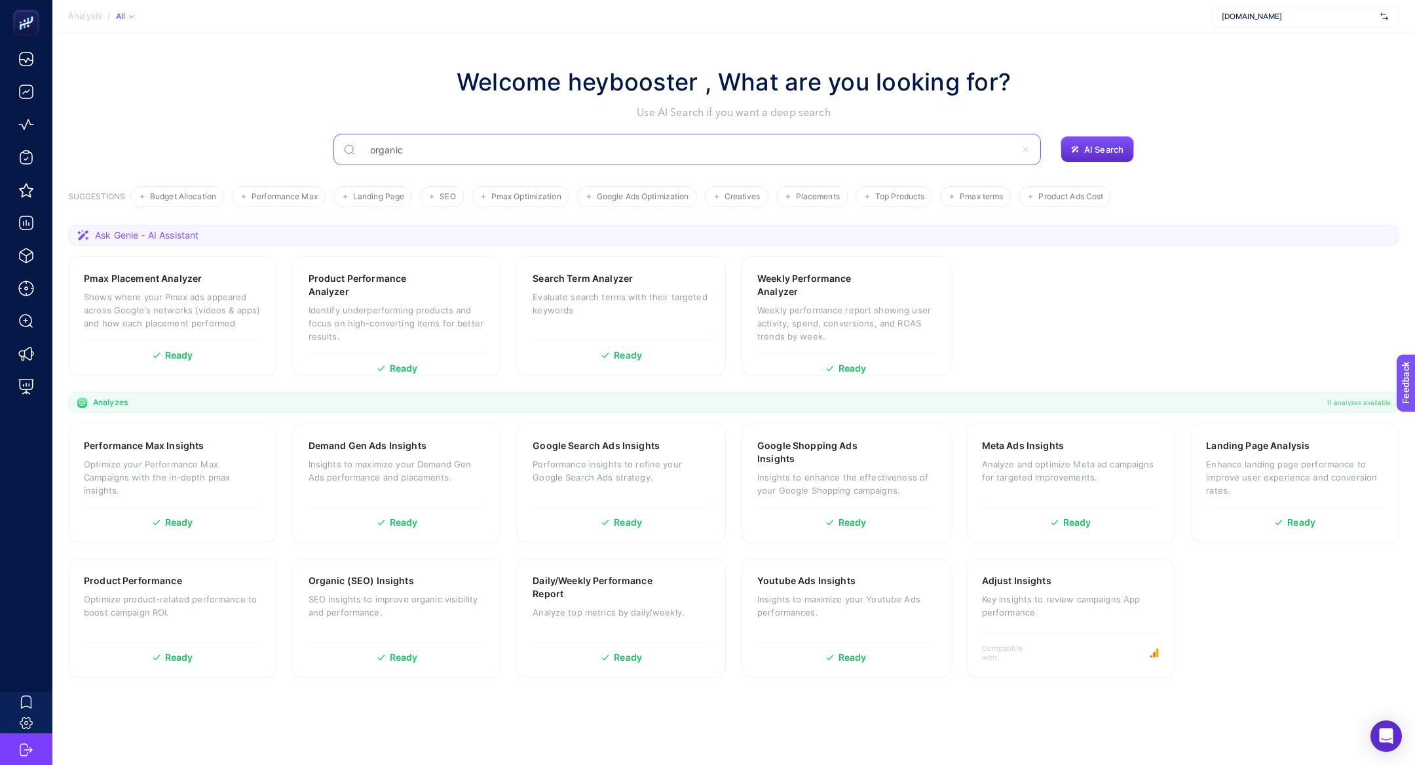
type input "organic"
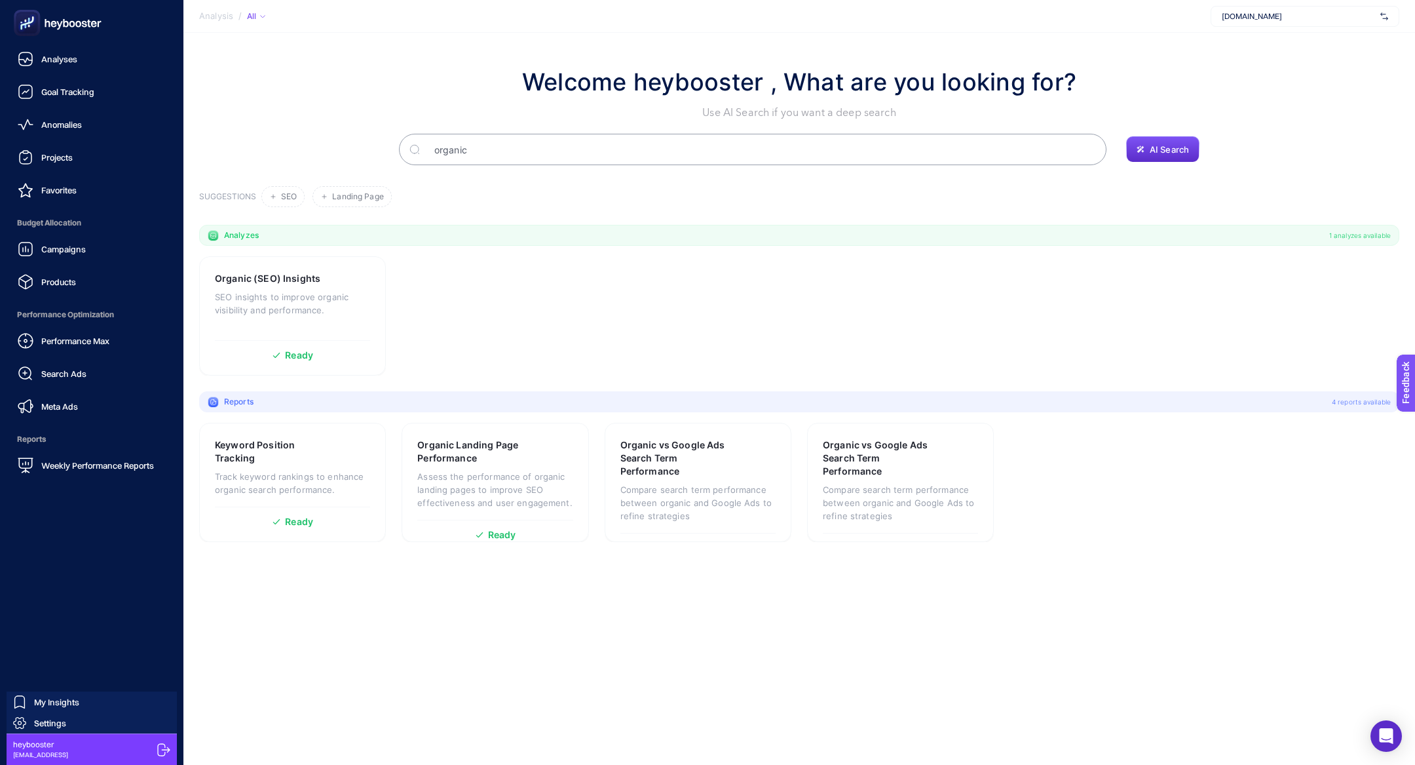
click at [46, 7] on div at bounding box center [91, 23] width 162 height 46
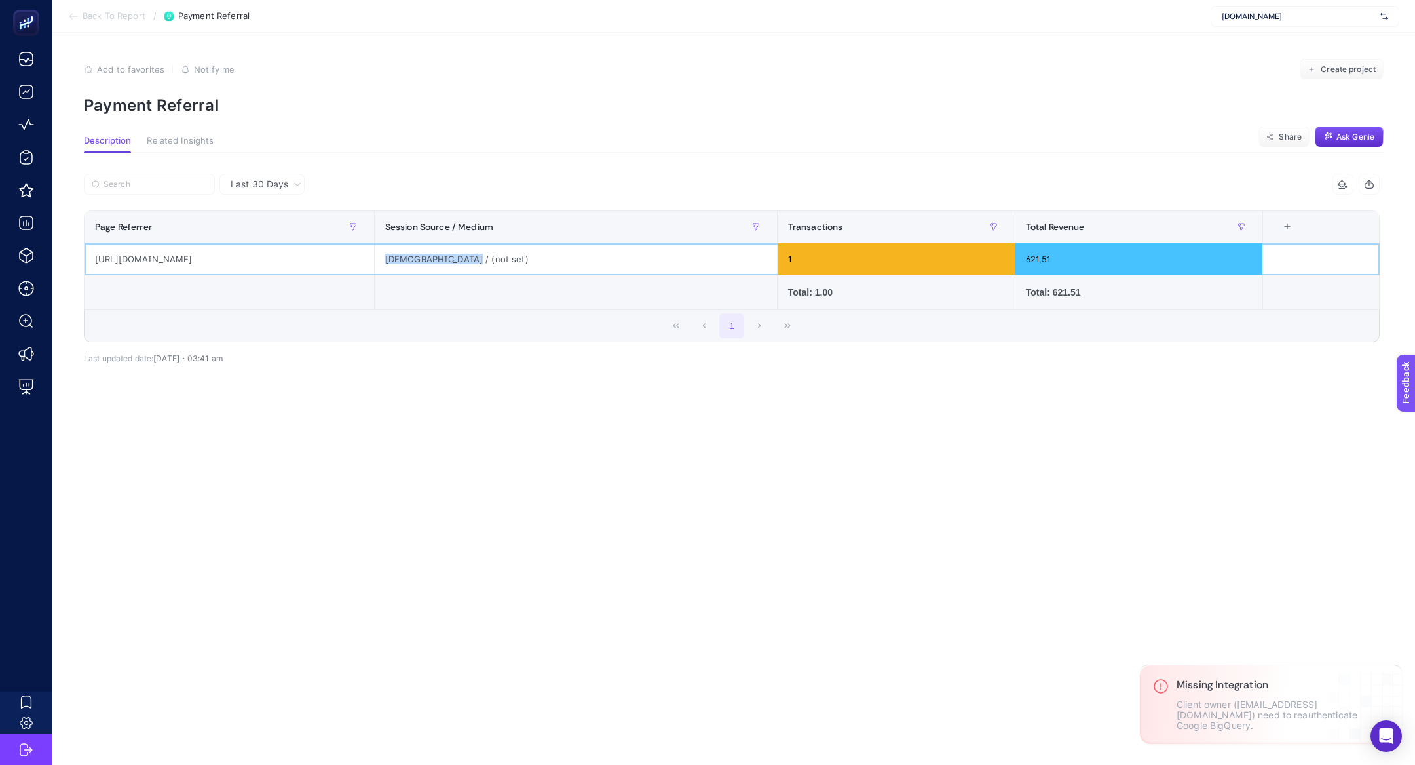
drag, startPoint x: 377, startPoint y: 252, endPoint x: 727, endPoint y: 257, distance: 349.3
click at [727, 259] on div "[DEMOGRAPHIC_DATA] / (not set)" at bounding box center [576, 258] width 402 height 31
click at [280, 184] on span "Last 30 Days" at bounding box center [260, 184] width 58 height 13
click at [278, 234] on li "Last 7 Days" at bounding box center [261, 235] width 77 height 24
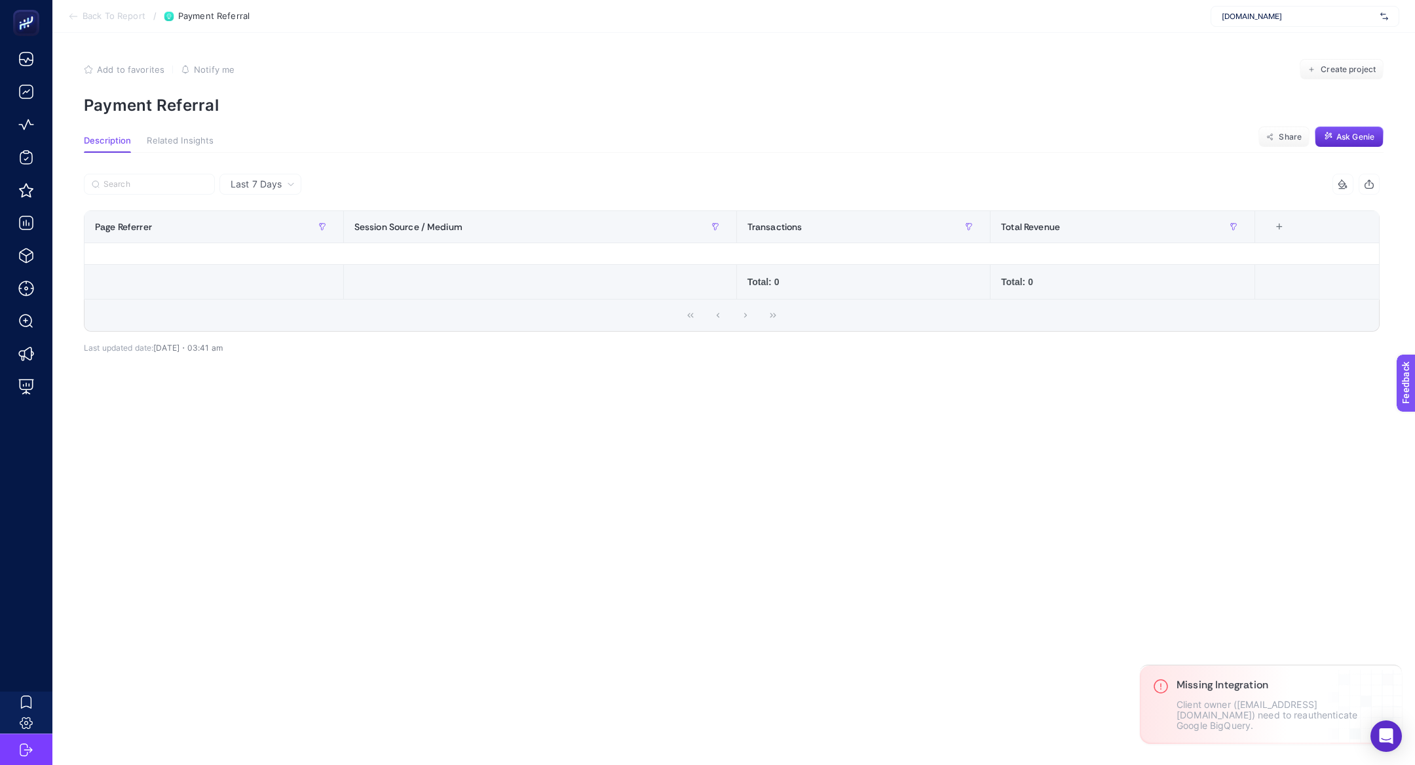
click at [266, 178] on span "Last 7 Days" at bounding box center [256, 184] width 51 height 13
click at [274, 212] on li "Last 30 Days" at bounding box center [260, 212] width 74 height 24
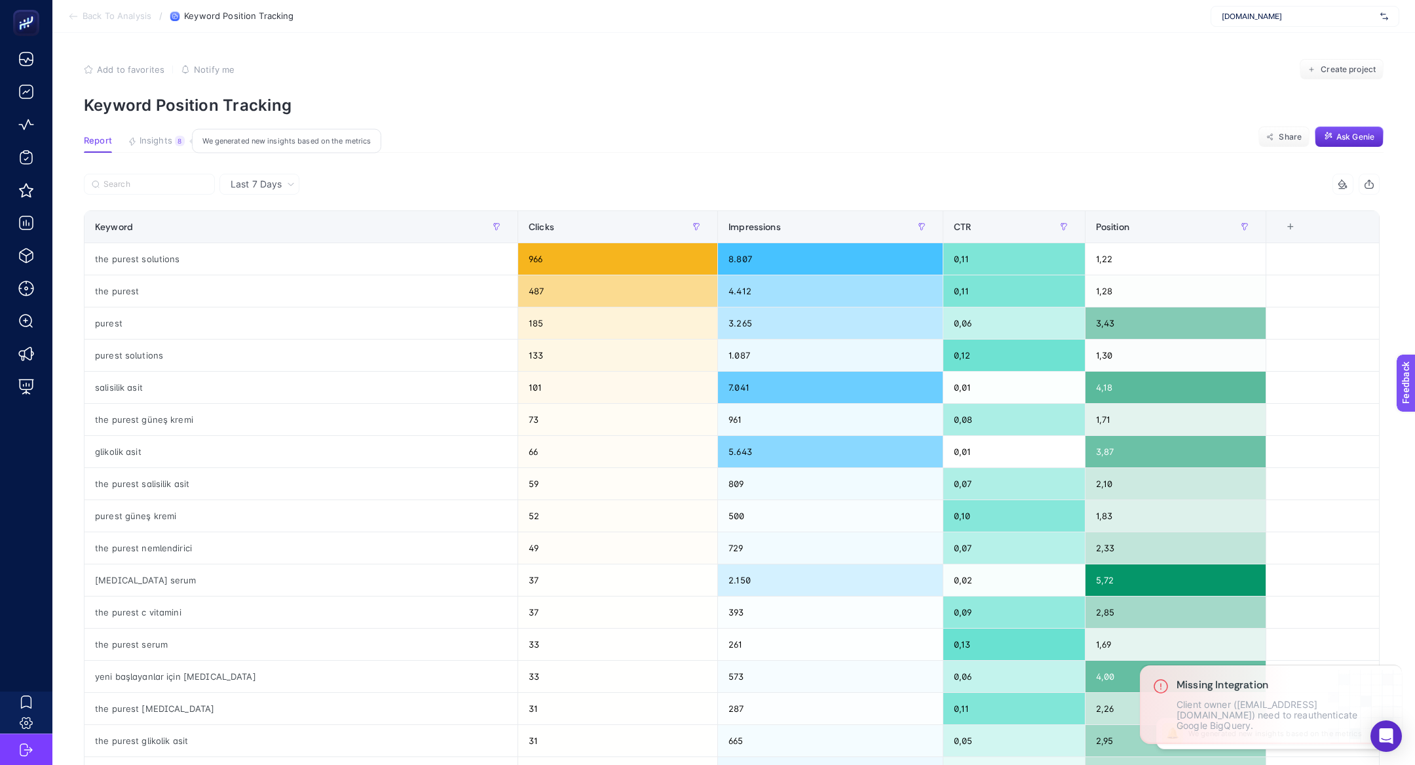
click at [172, 146] on button "Insights 8 We generated new insights based on the metrics" at bounding box center [156, 144] width 57 height 17
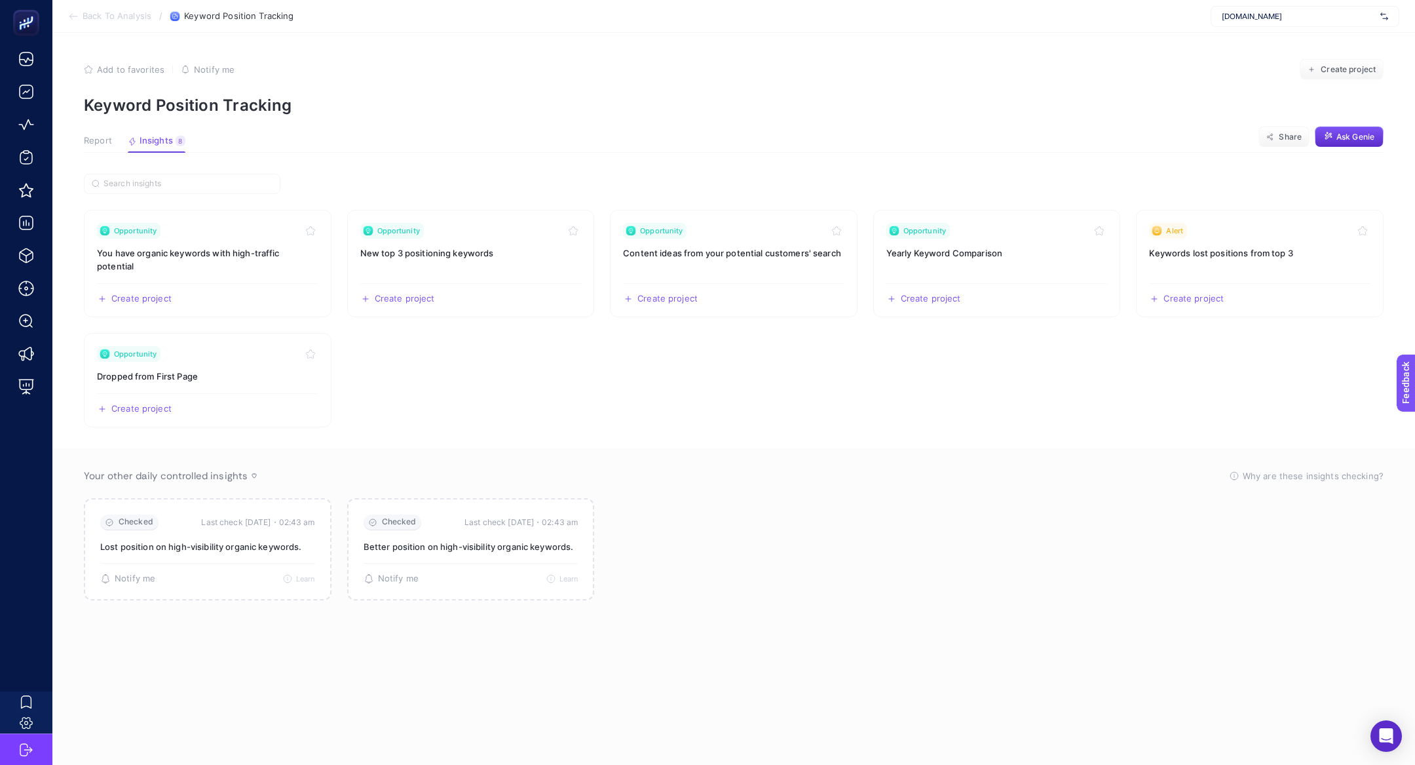
click at [104, 137] on span "Report" at bounding box center [98, 141] width 28 height 10
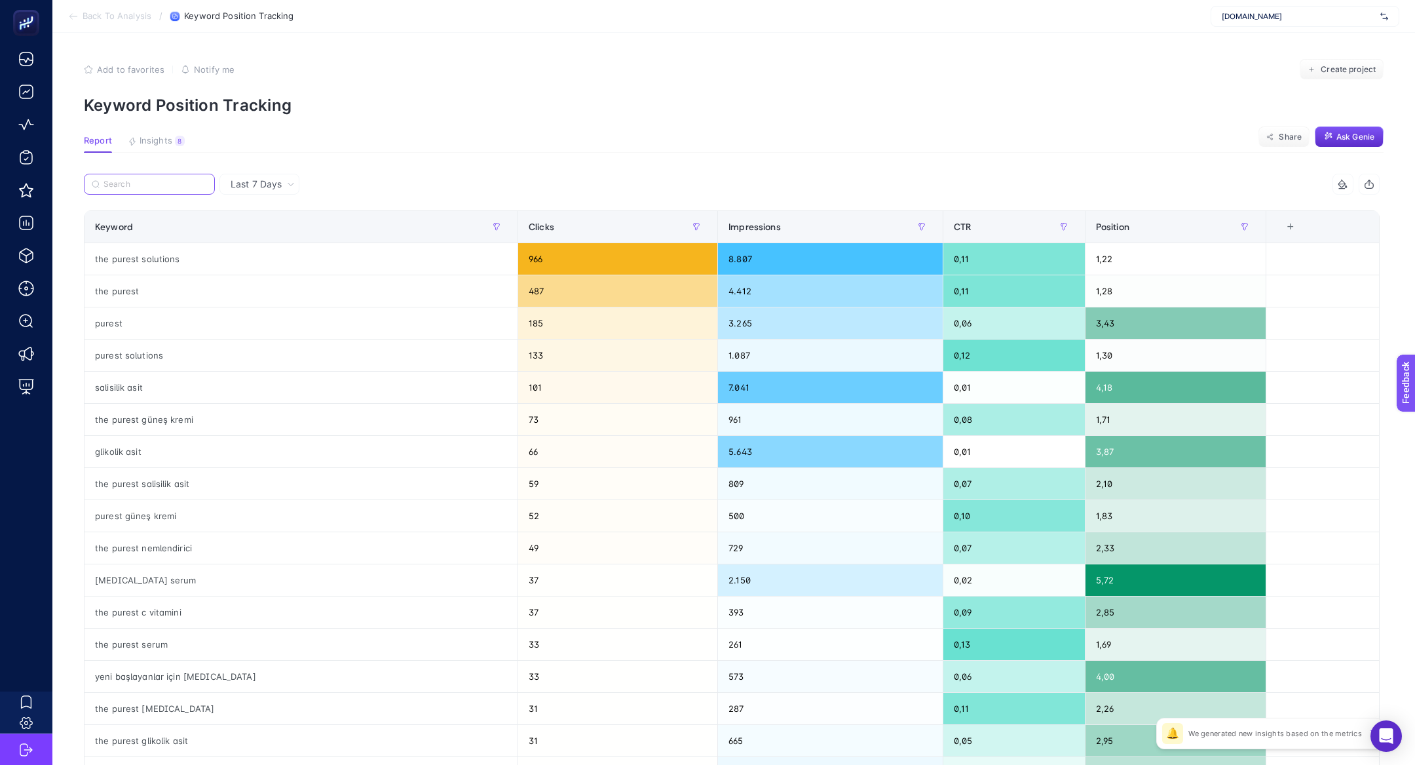
click at [161, 183] on input "Search" at bounding box center [156, 185] width 104 height 10
paste input "sivilce bandı"
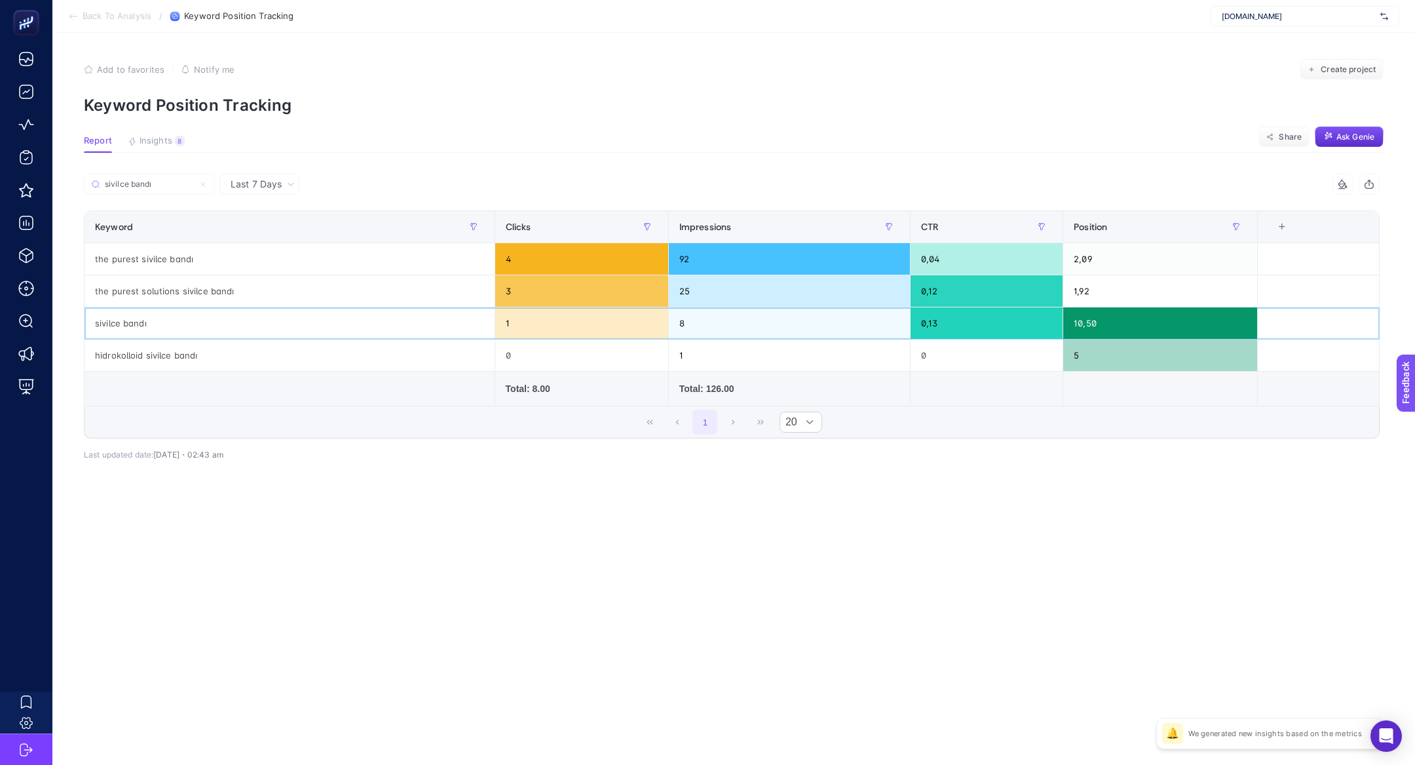
click at [126, 324] on div "sivilce bandı" at bounding box center [290, 322] width 410 height 31
click at [165, 183] on input "sivilce bandı" at bounding box center [156, 185] width 104 height 10
click at [165, 183] on input "sivilce bandı" at bounding box center [149, 185] width 89 height 10
paste input "toz peeling"
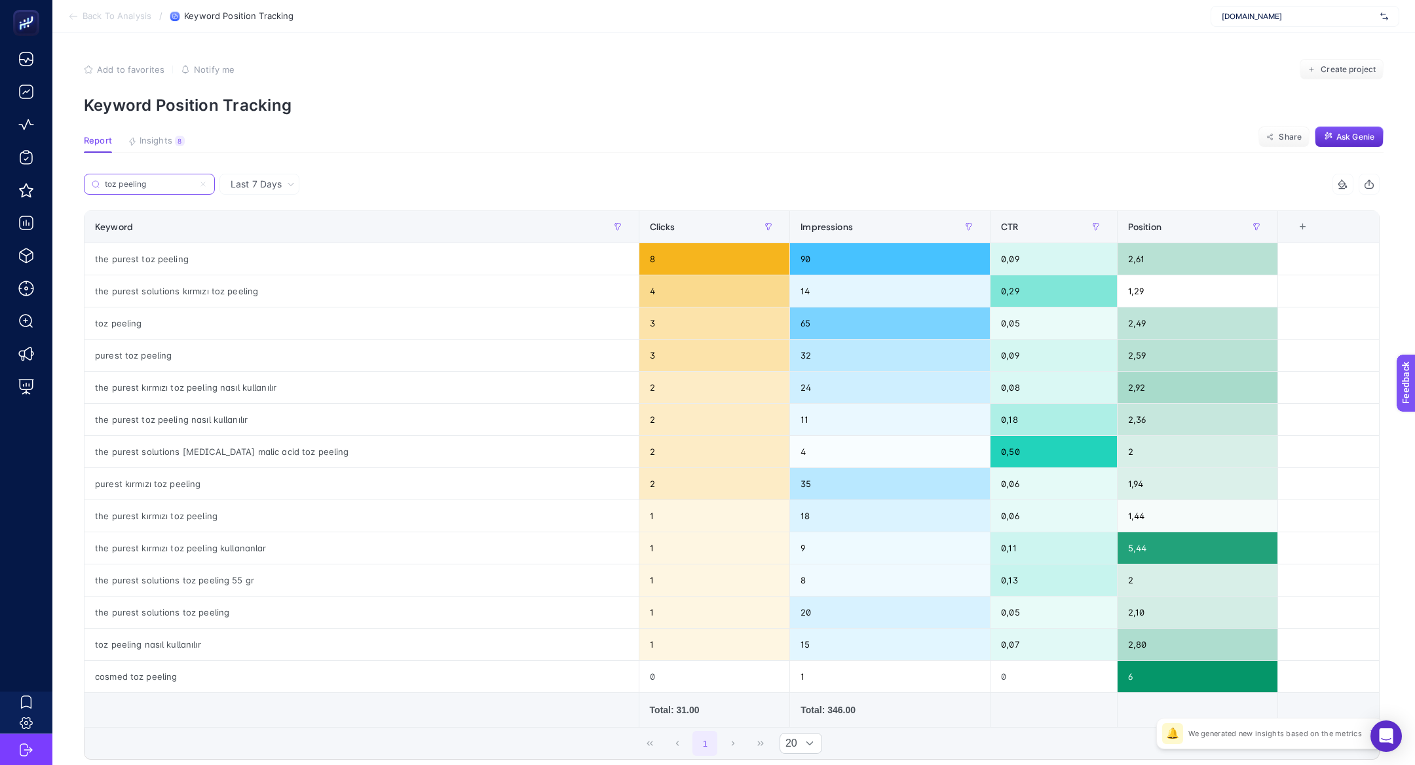
type input "toz peeling"
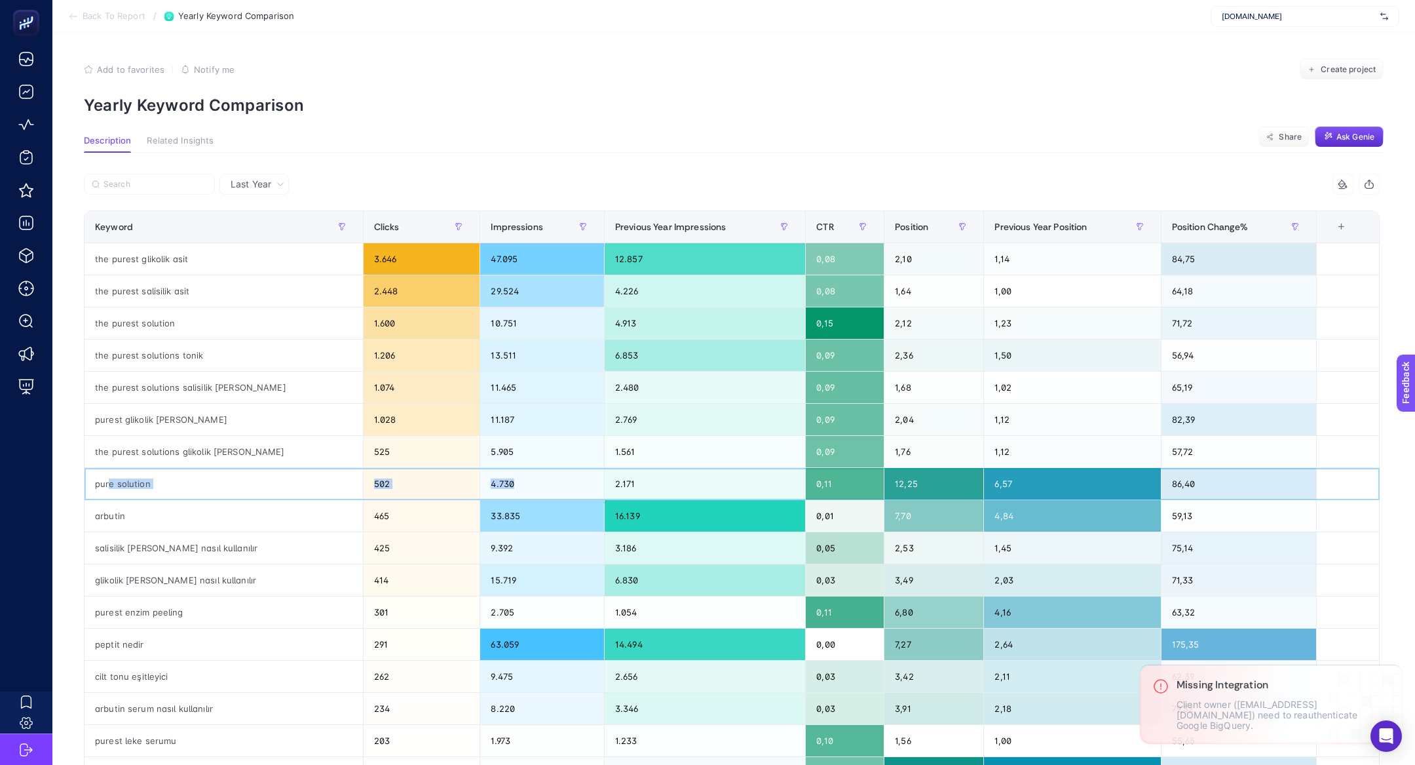
drag, startPoint x: 111, startPoint y: 482, endPoint x: 558, endPoint y: 468, distance: 447.7
click at [559, 469] on tr "pure solution 502 4.730 2.171 0,11 12,25 6,57 86,40" at bounding box center [732, 484] width 1295 height 32
drag, startPoint x: 460, startPoint y: 487, endPoint x: 435, endPoint y: 486, distance: 24.9
click at [480, 487] on div "4.730" at bounding box center [542, 483] width 124 height 31
drag, startPoint x: 1021, startPoint y: 486, endPoint x: 998, endPoint y: 476, distance: 25.8
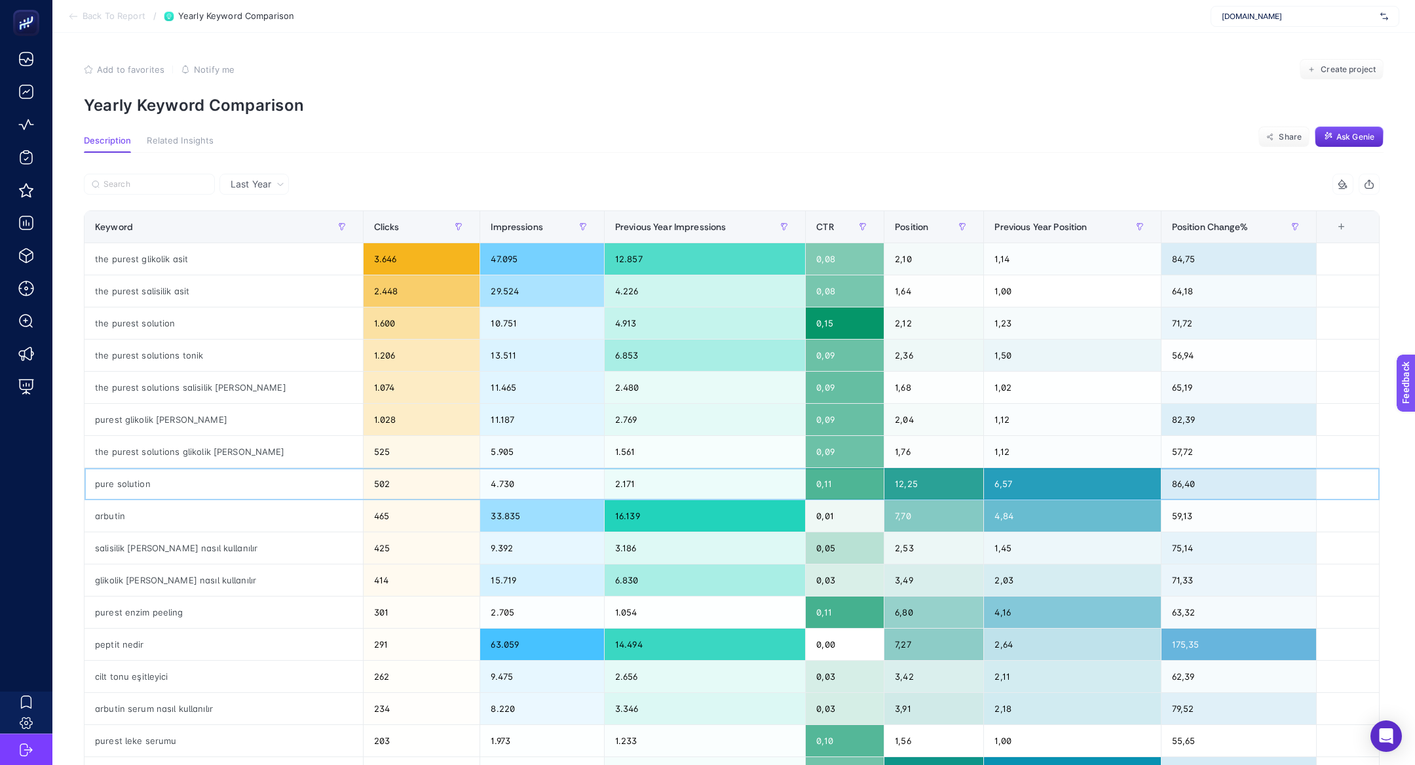
click at [998, 480] on div "6,57" at bounding box center [1072, 483] width 176 height 31
click at [885, 485] on div "12,25" at bounding box center [934, 483] width 99 height 31
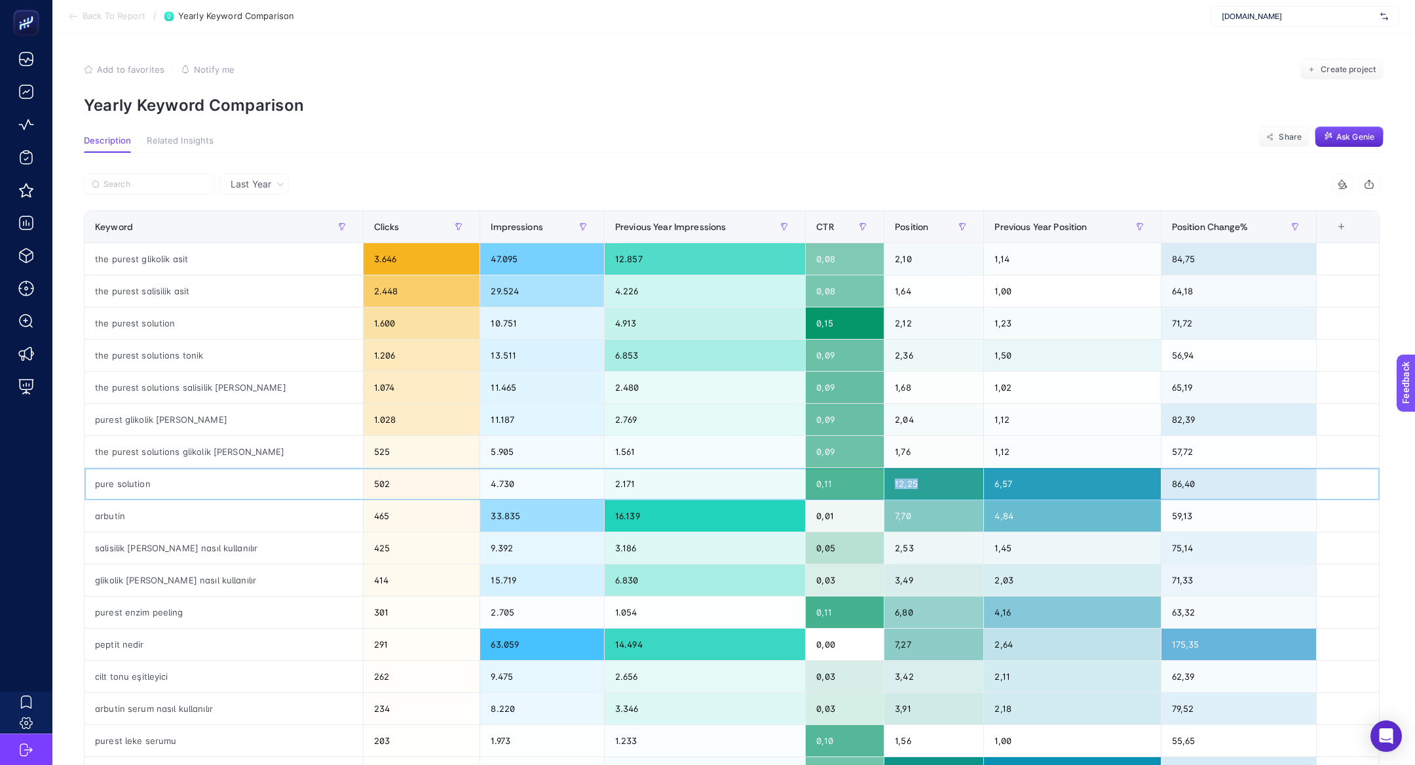
click at [885, 485] on div "12,25" at bounding box center [934, 483] width 99 height 31
click at [480, 485] on div "4.730" at bounding box center [542, 483] width 124 height 31
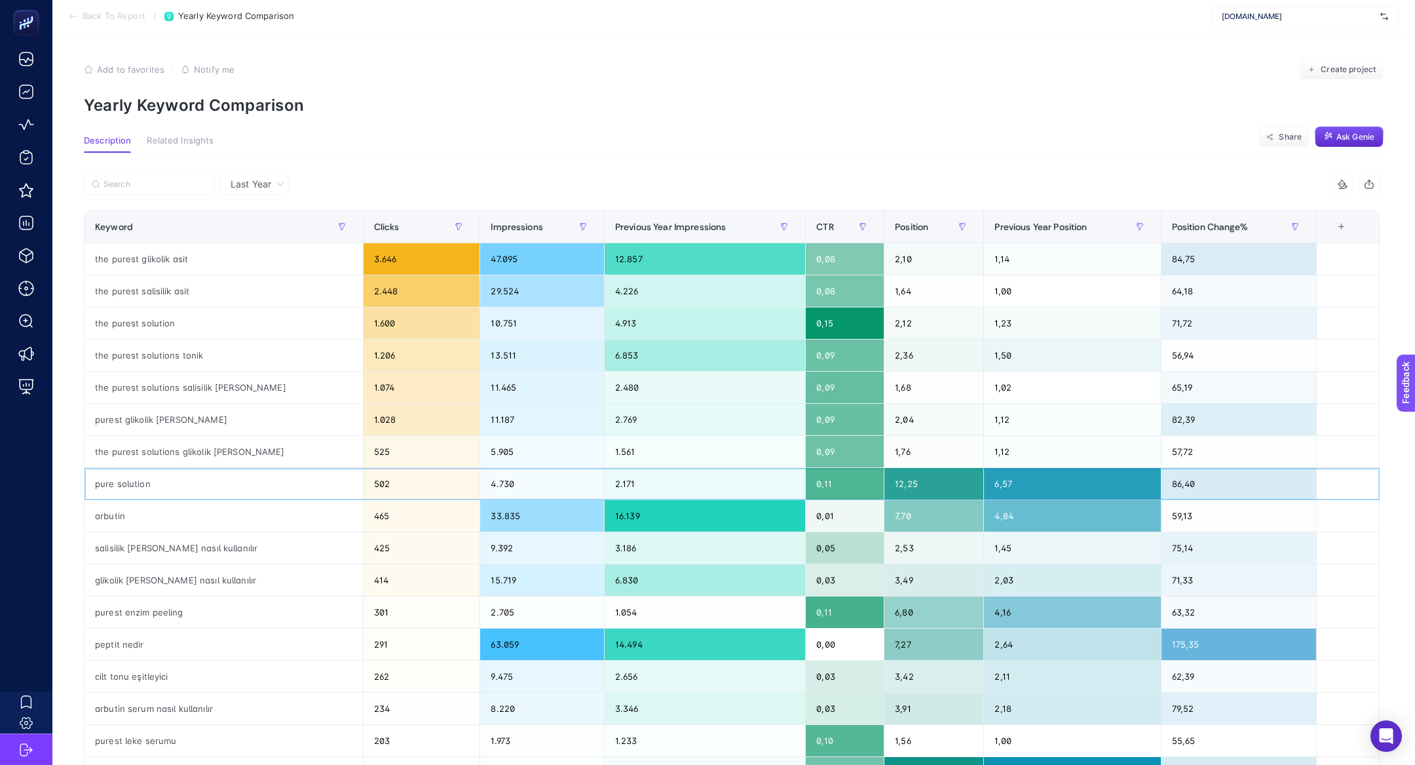
click at [480, 485] on div "4.730" at bounding box center [542, 483] width 124 height 31
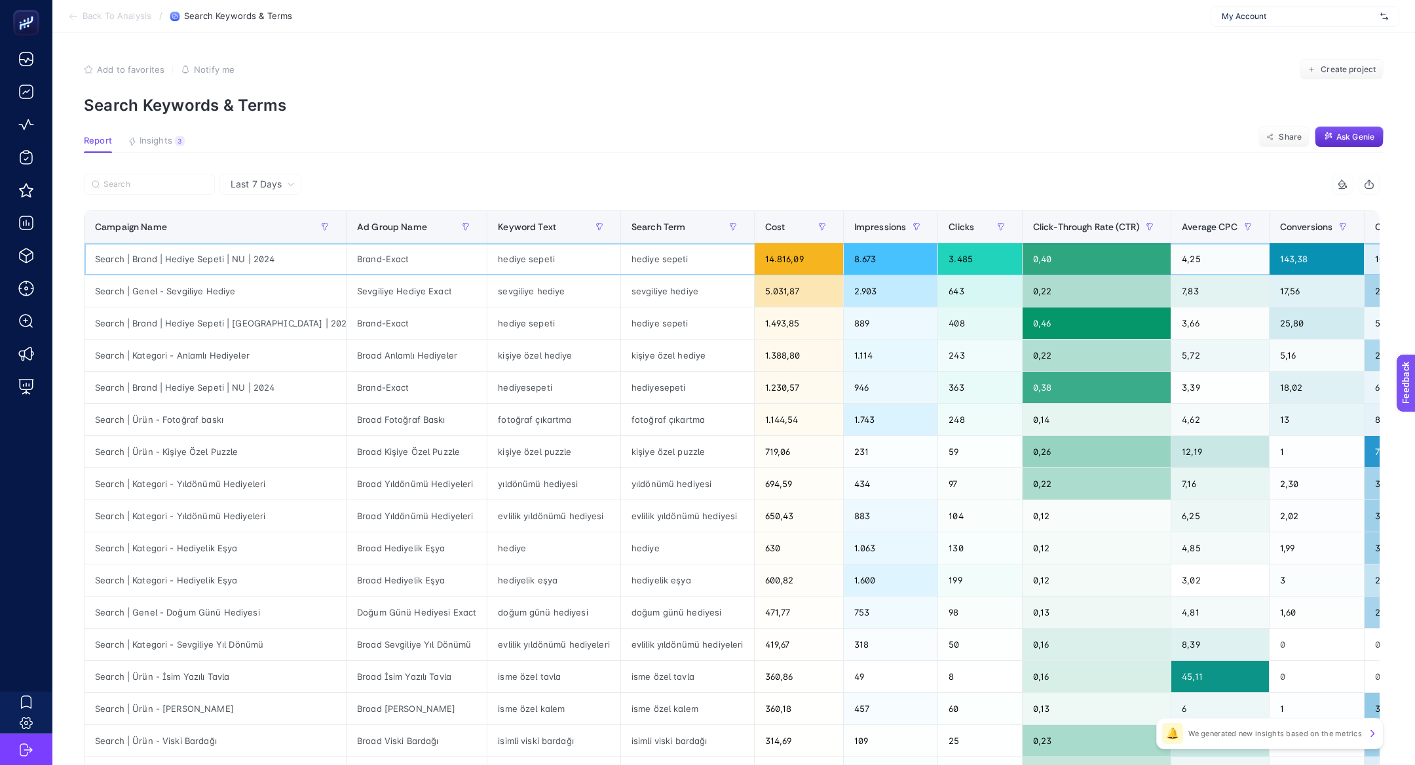
click at [487, 257] on div "hediye sepeti" at bounding box center [553, 258] width 133 height 31
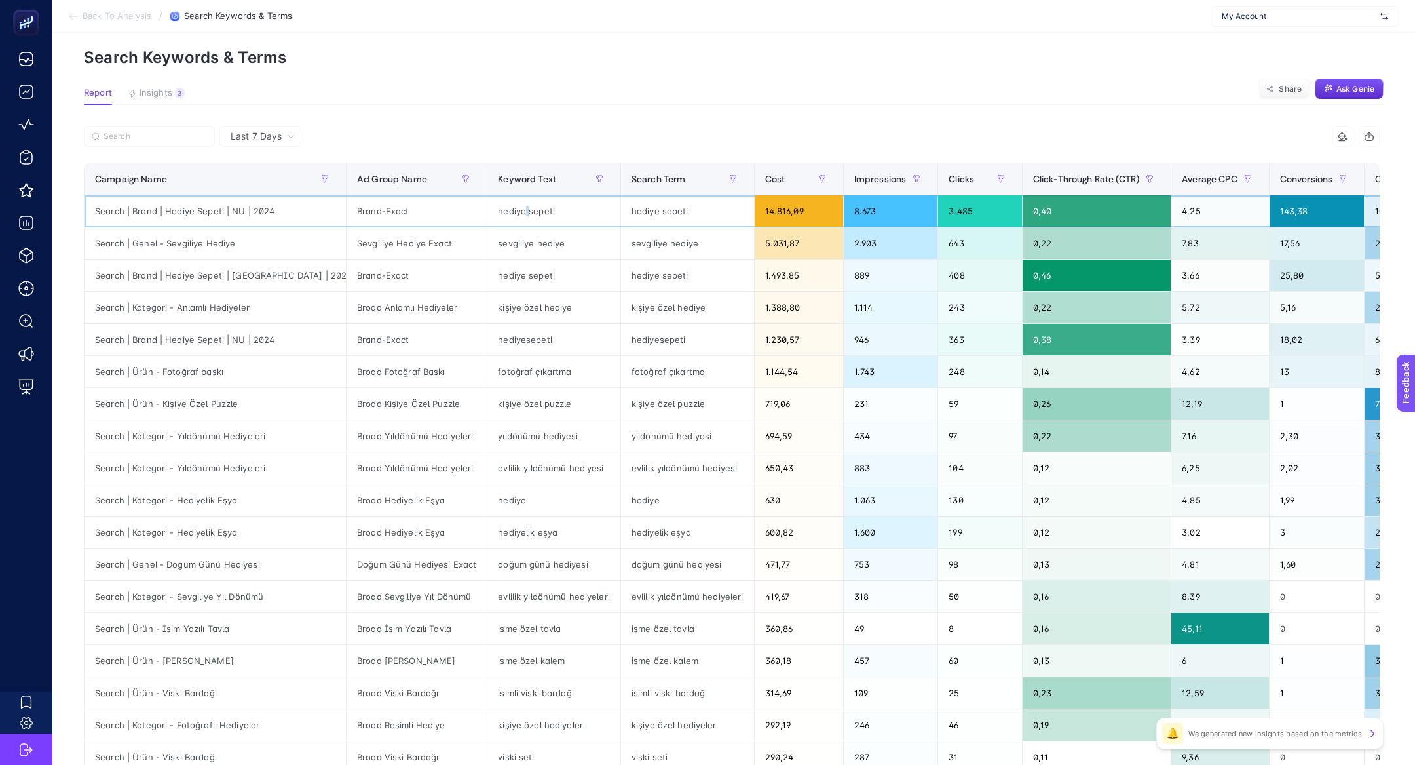
scroll to position [63, 0]
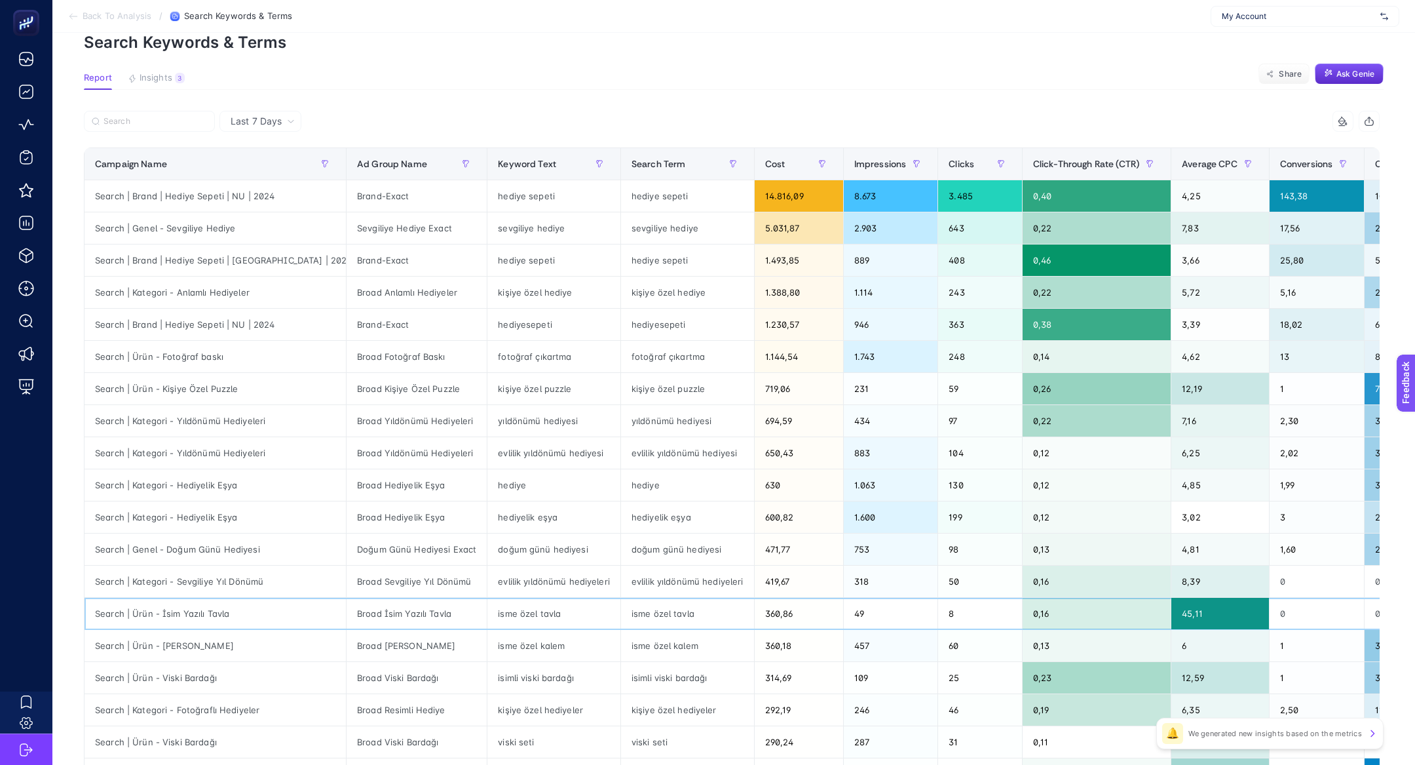
click at [487, 606] on div "isme özel tavla" at bounding box center [553, 613] width 133 height 31
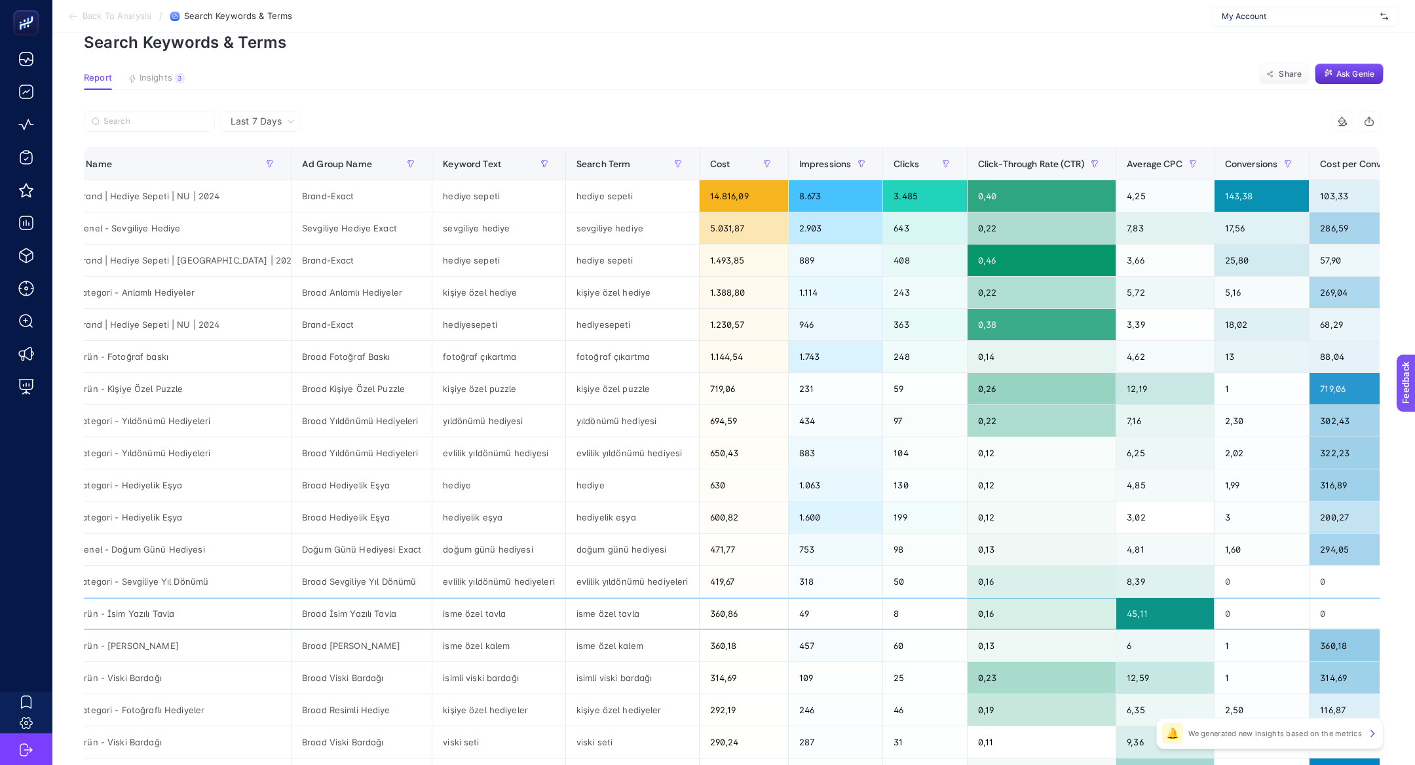
scroll to position [0, 65]
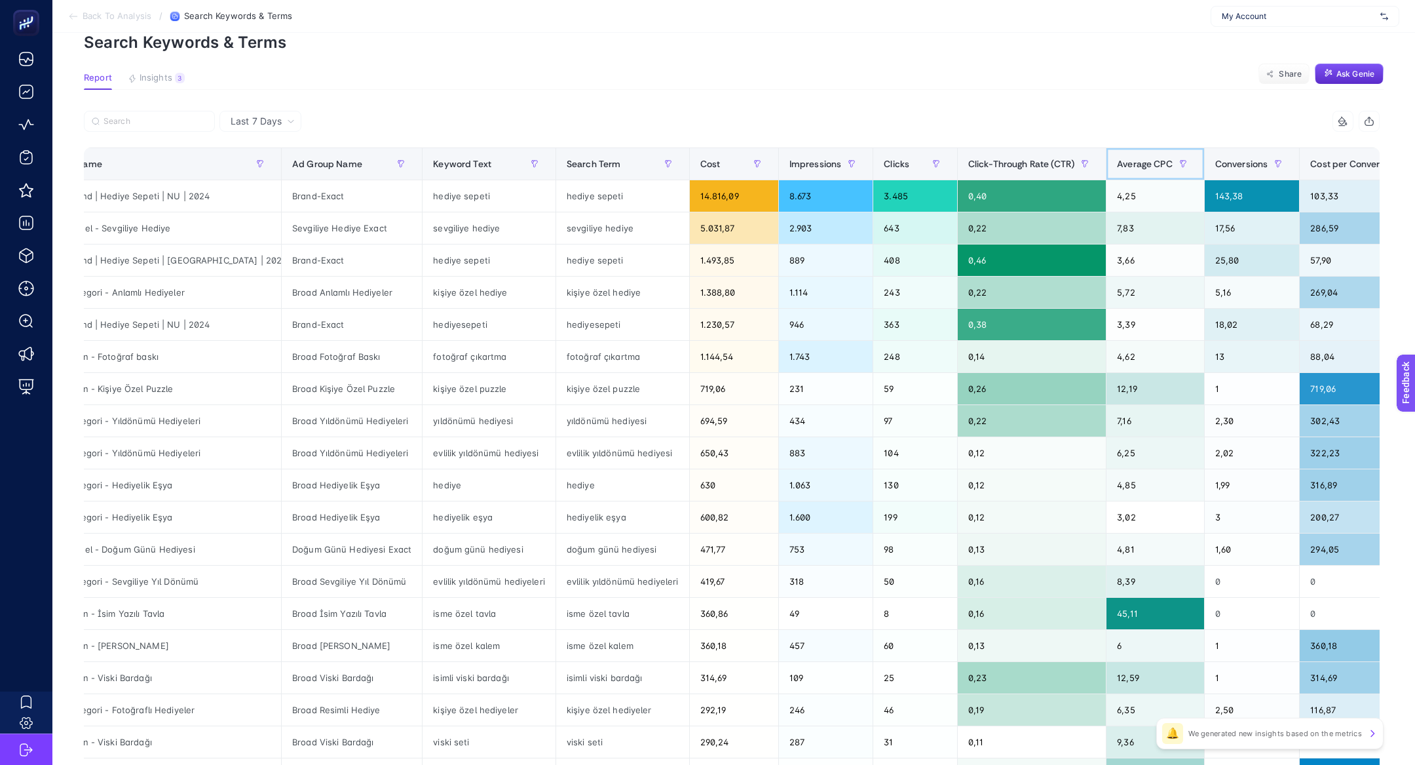
click at [1117, 166] on span "Average CPC" at bounding box center [1145, 164] width 56 height 10
click at [947, 166] on button "button" at bounding box center [936, 163] width 21 height 21
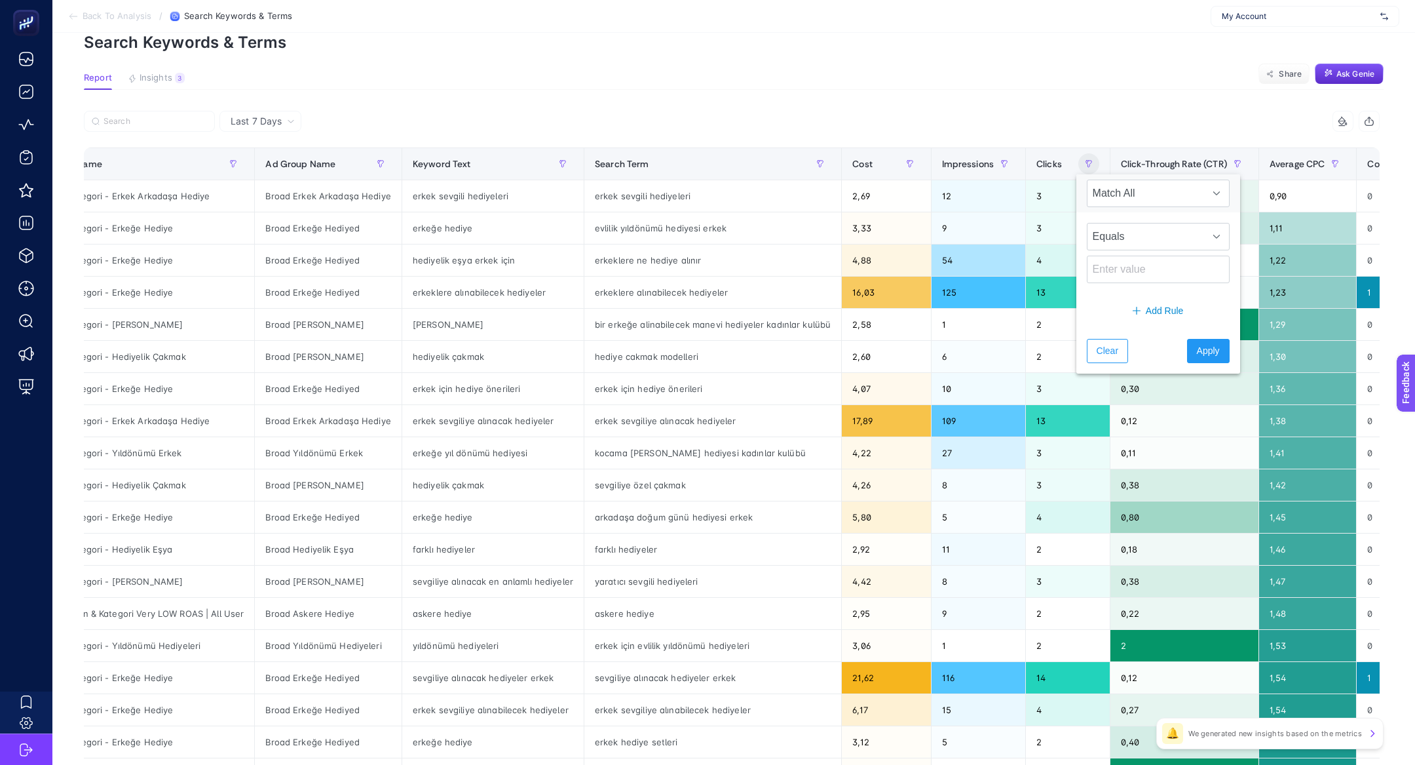
click at [1128, 94] on article "Add to favorites false Notify me Create project Search Keywords & Terms Report …" at bounding box center [733, 482] width 1363 height 1024
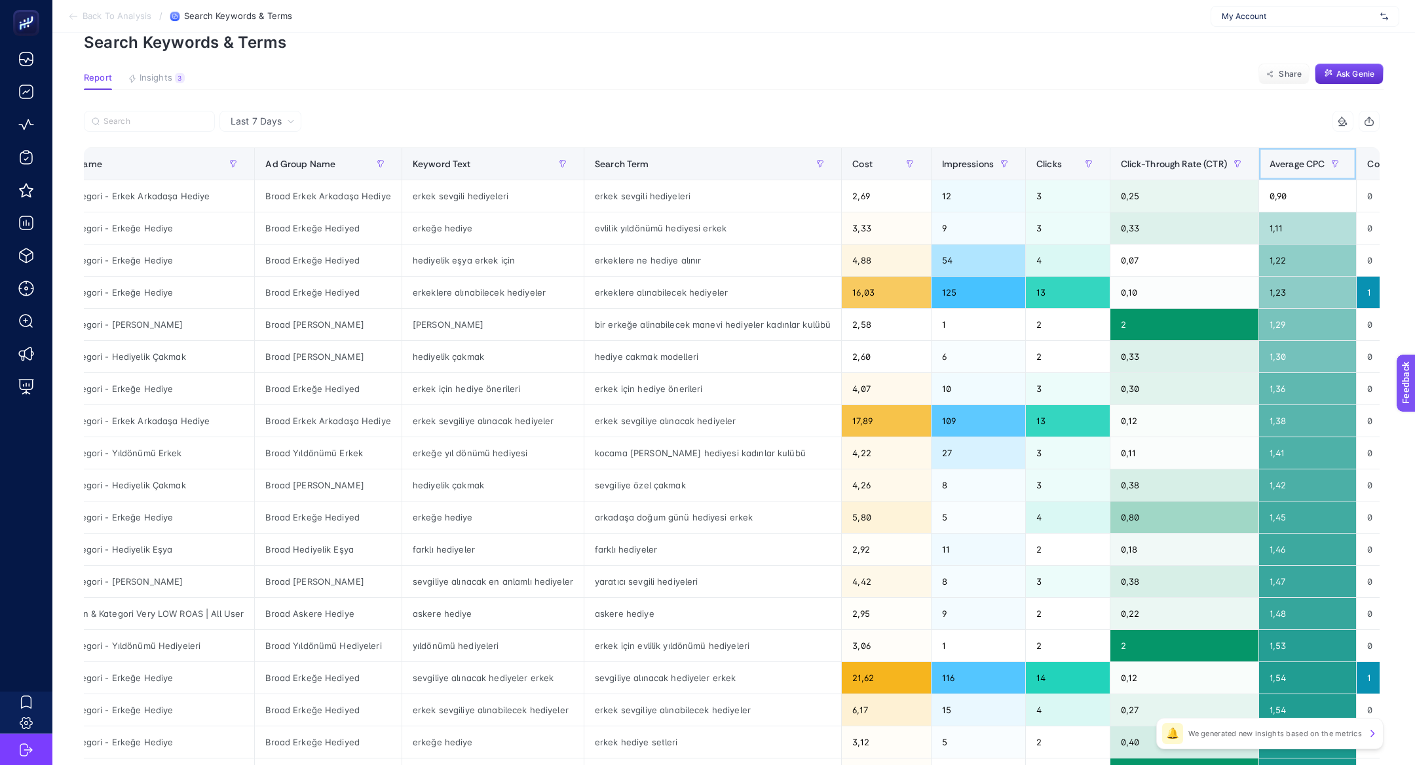
click at [1278, 161] on span "Average CPC" at bounding box center [1298, 164] width 56 height 10
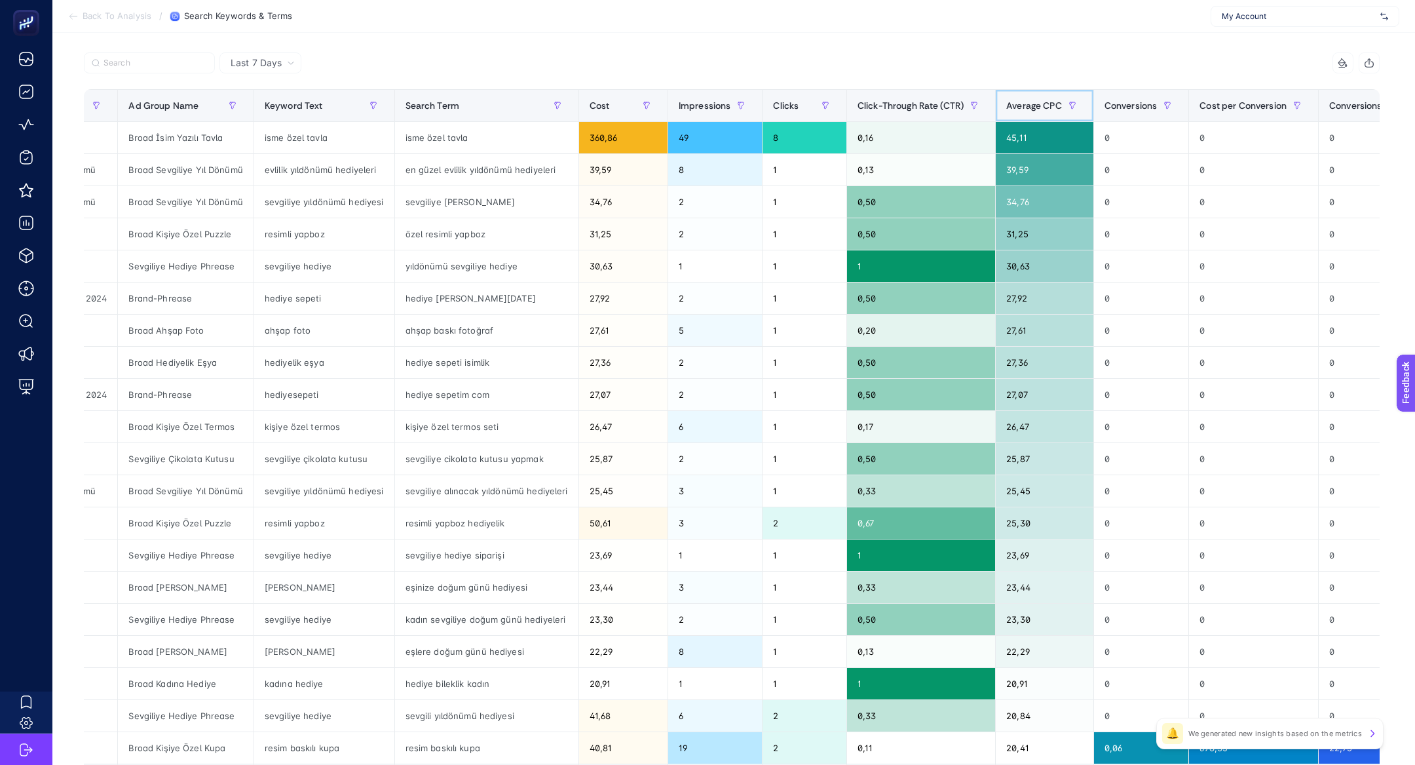
scroll to position [257, 0]
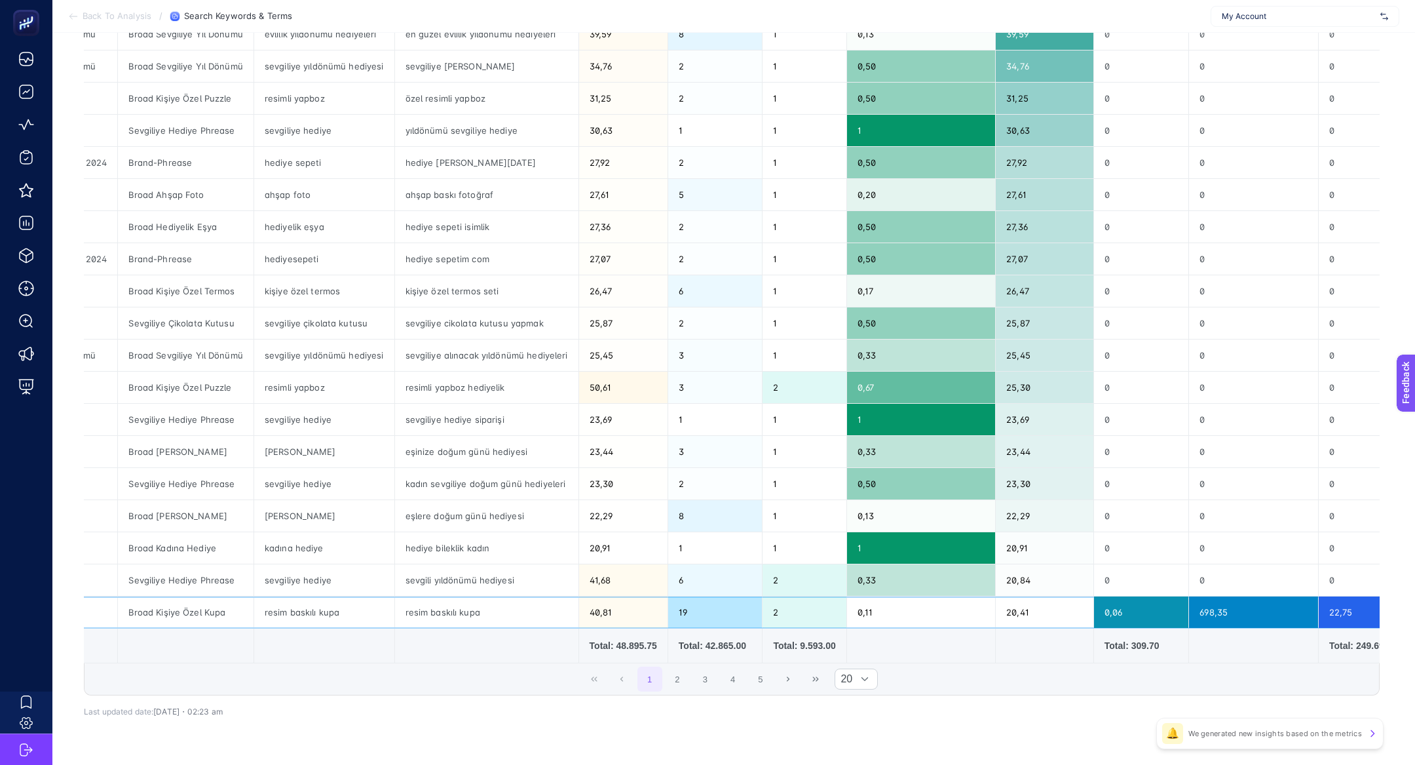
click at [442, 615] on div "resim baskılı kupa" at bounding box center [486, 611] width 183 height 31
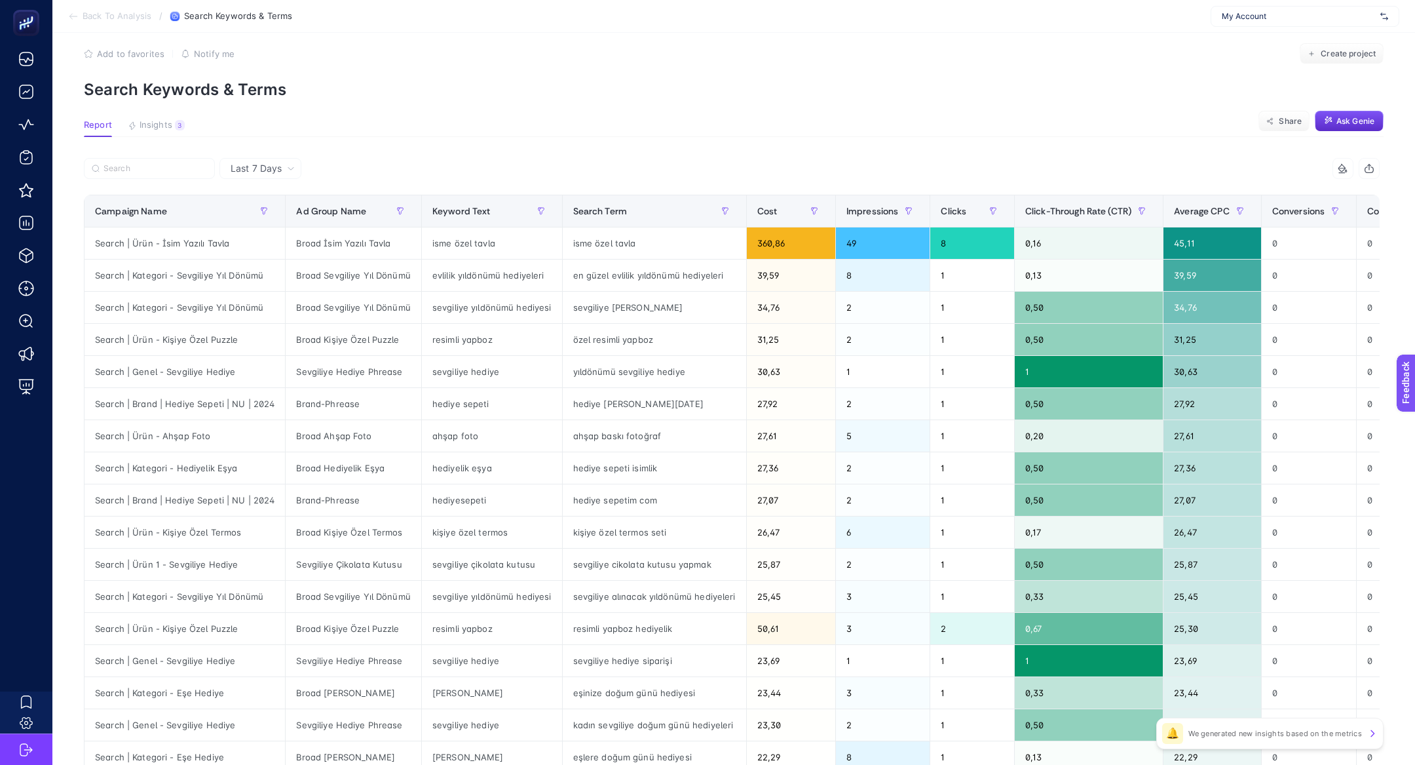
scroll to position [0, 0]
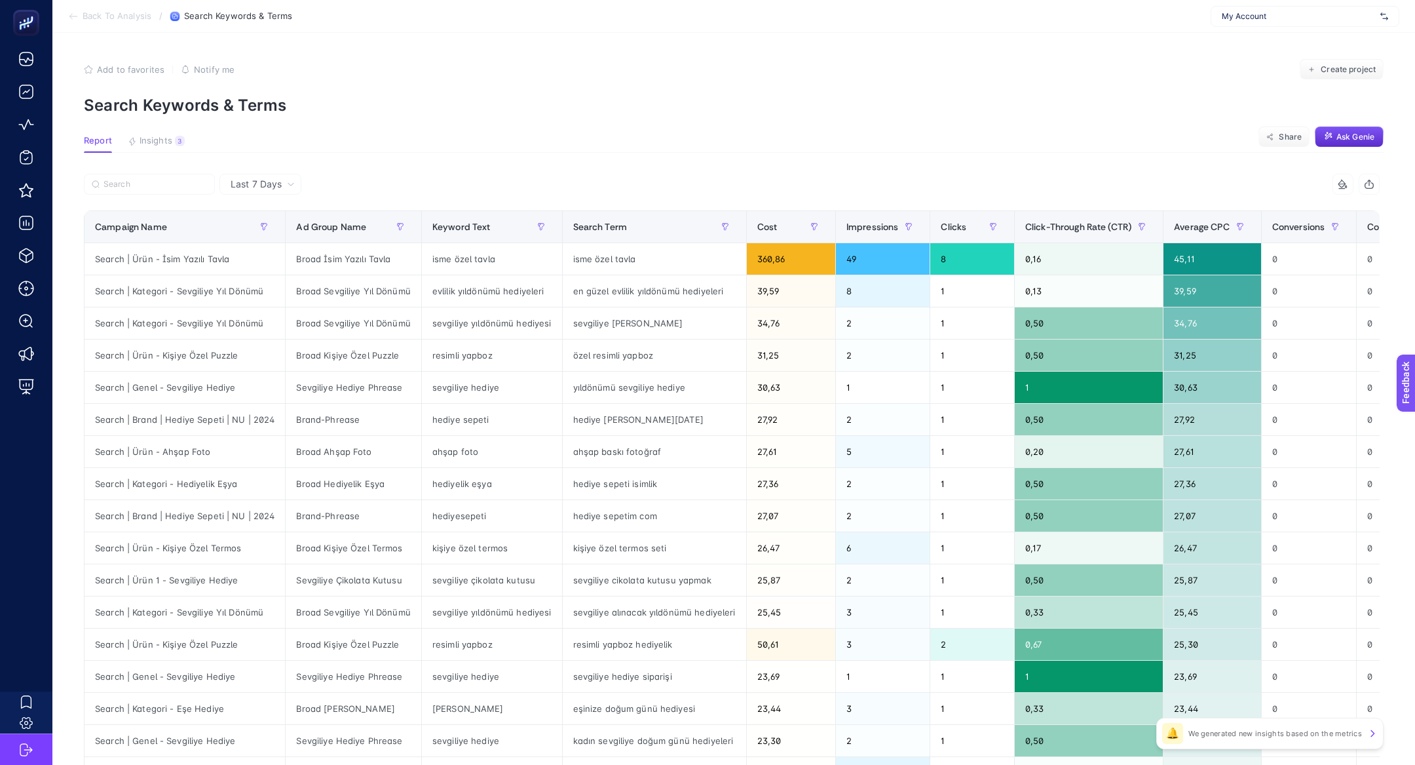
click at [254, 174] on div "Last 7 Days" at bounding box center [260, 184] width 82 height 21
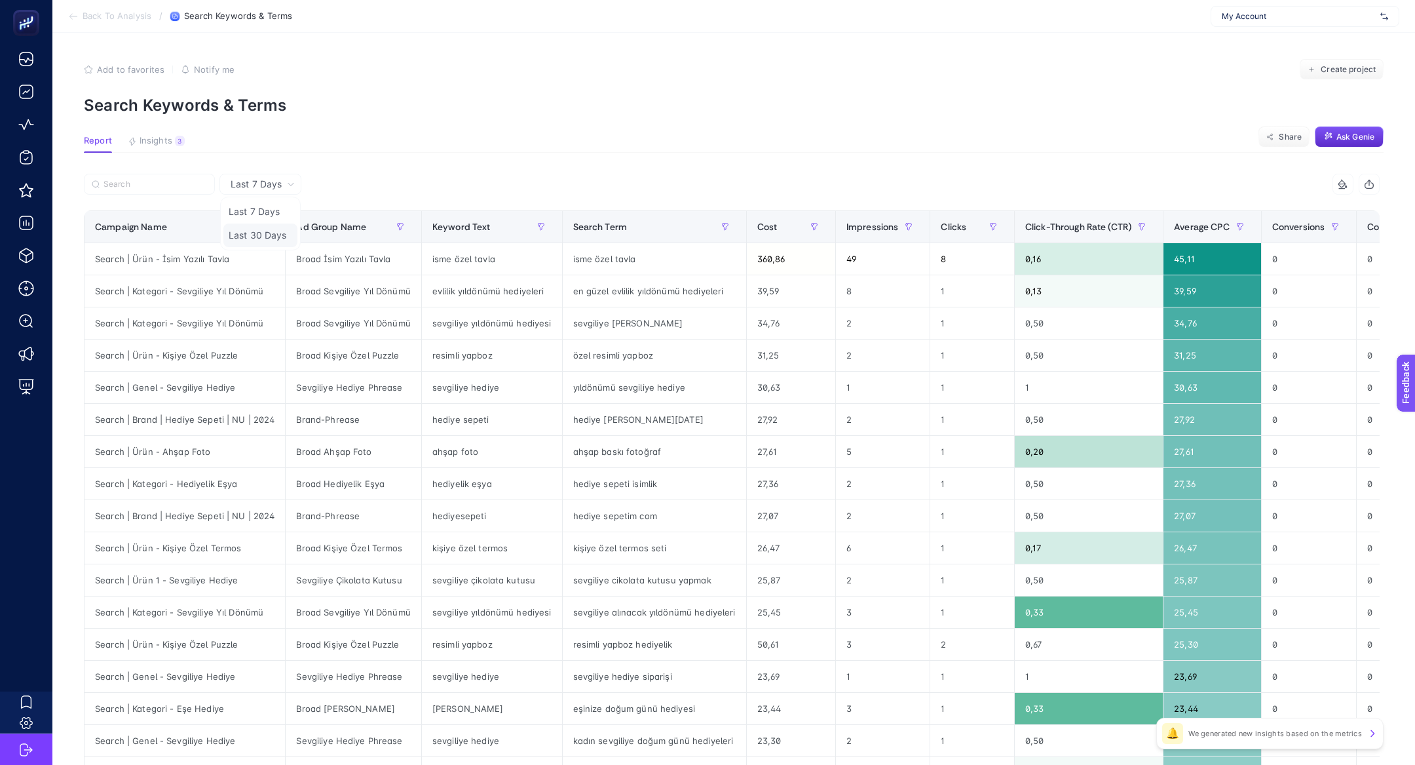
click at [279, 240] on li "Last 30 Days" at bounding box center [260, 235] width 74 height 24
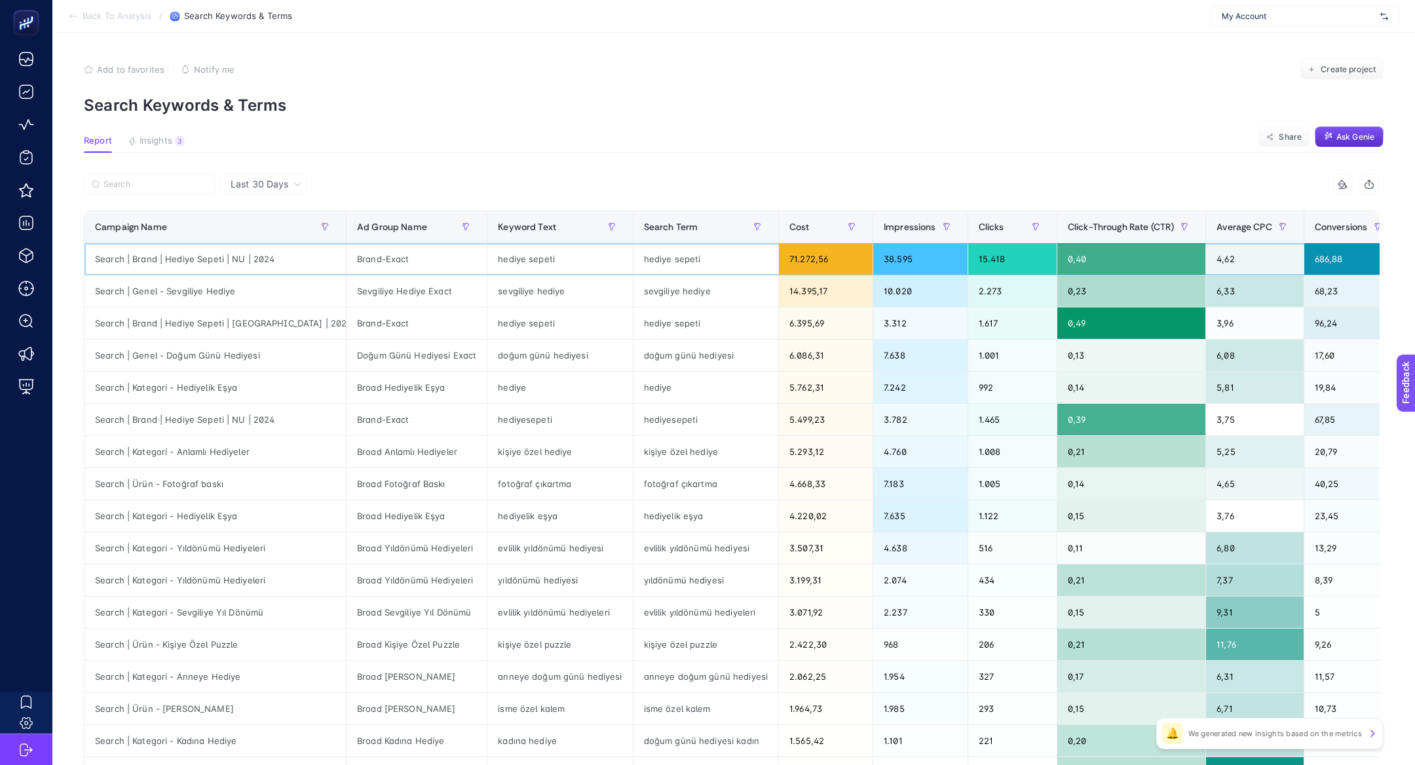
click at [1206, 246] on div "4,62" at bounding box center [1255, 258] width 98 height 31
click at [1217, 231] on span "Average CPC" at bounding box center [1245, 226] width 56 height 10
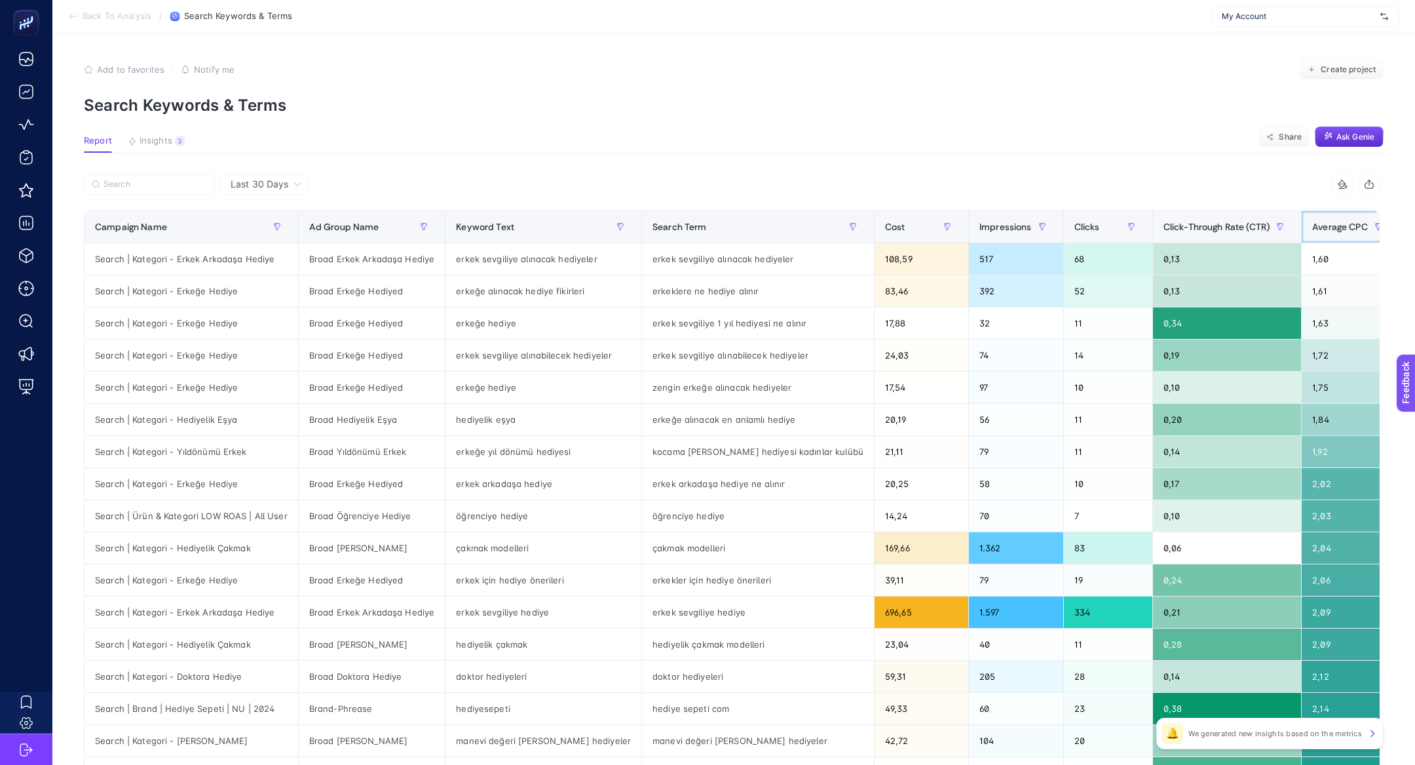
click at [1312, 231] on span "Average CPC" at bounding box center [1340, 226] width 56 height 10
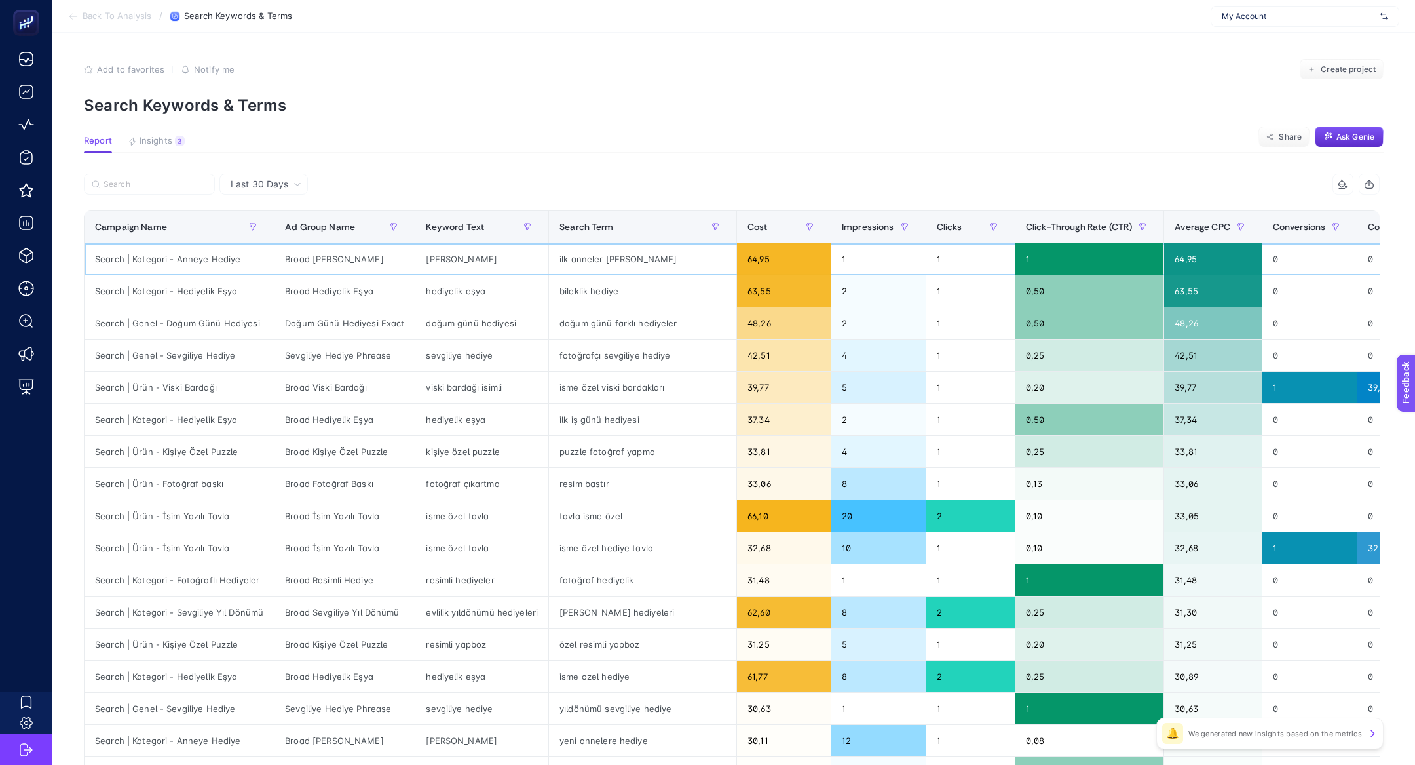
click at [610, 259] on div "ilk anneler gunu hediyesi" at bounding box center [642, 258] width 187 height 31
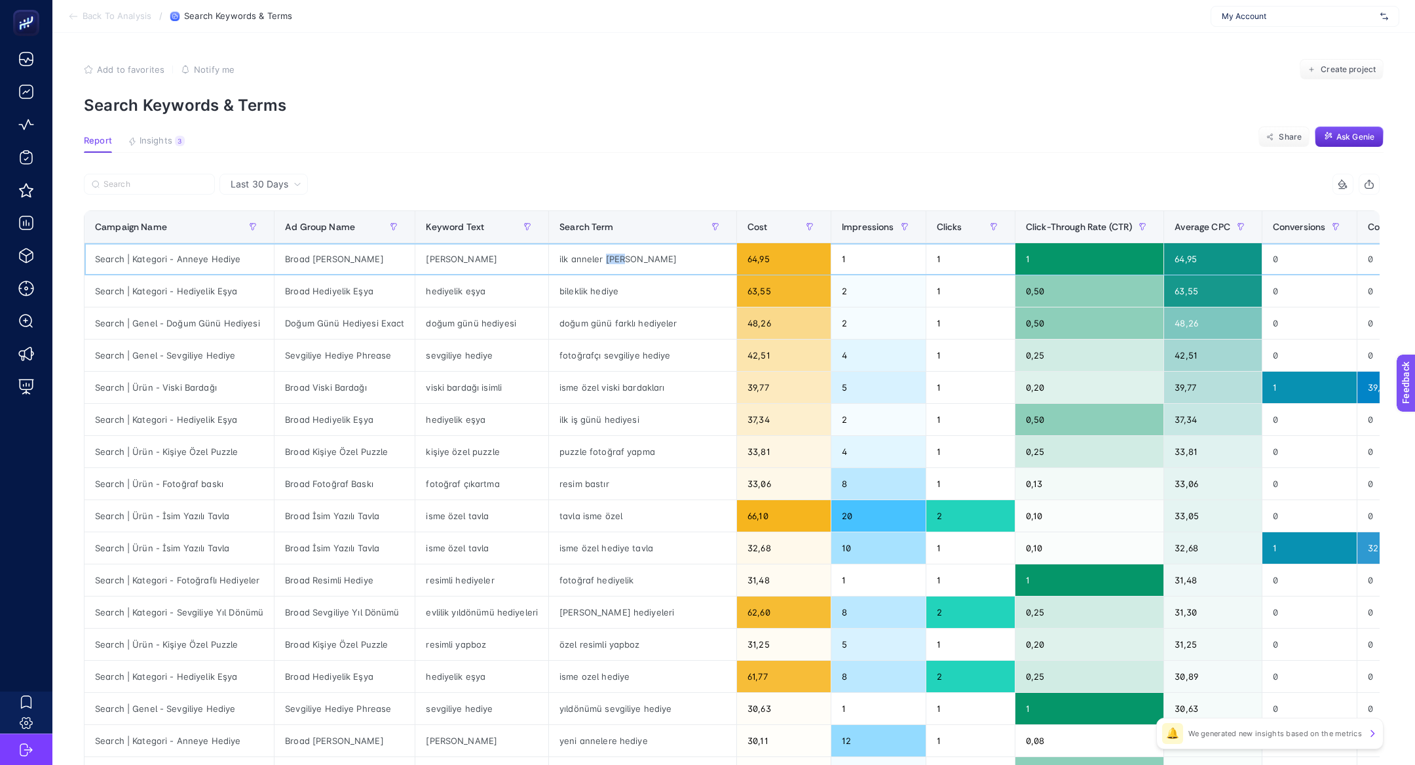
click at [610, 259] on div "ilk anneler gunu hediyesi" at bounding box center [642, 258] width 187 height 31
click at [315, 259] on div "Broad Anneye Hediye" at bounding box center [345, 258] width 140 height 31
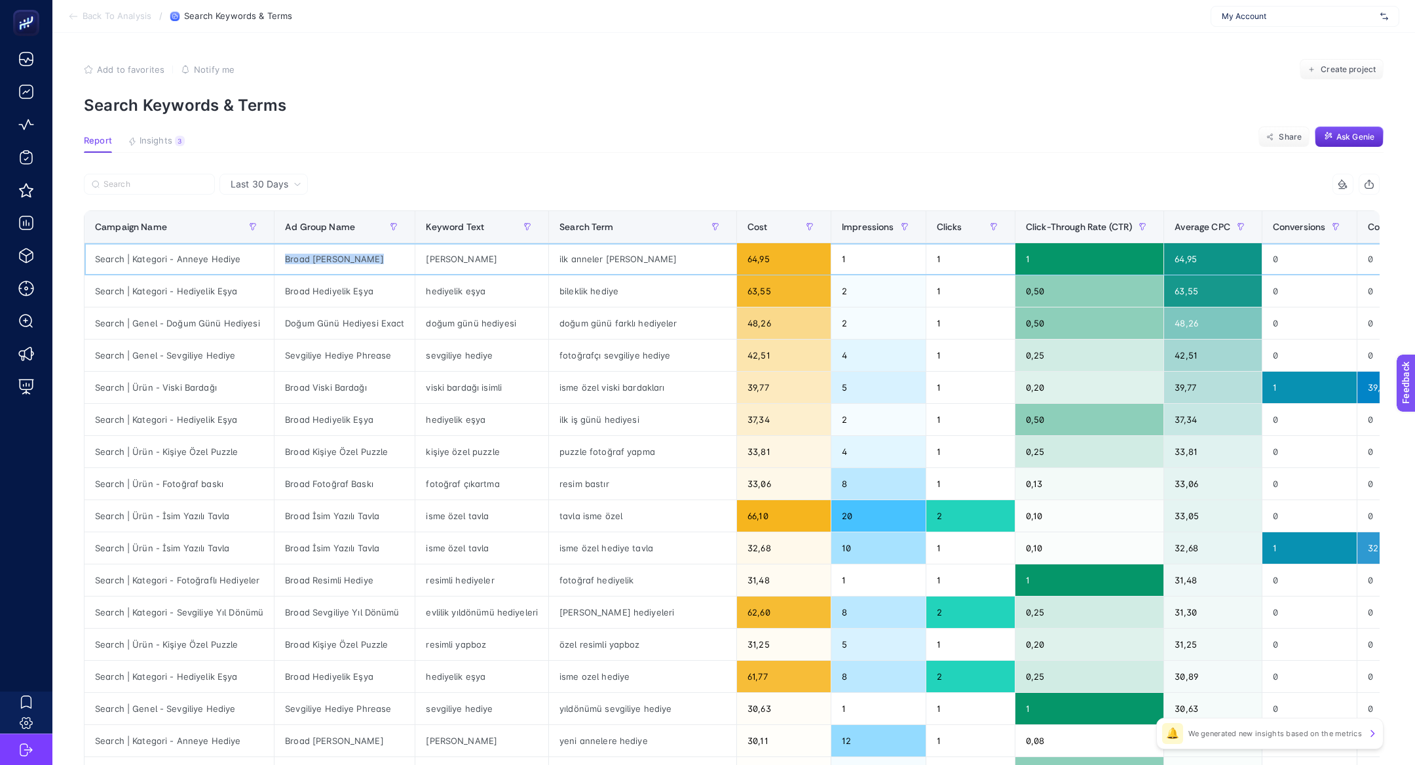
click at [315, 259] on div "Broad Anneye Hediye" at bounding box center [345, 258] width 140 height 31
click at [229, 246] on div "Search | Kategori - Anneye Hediye" at bounding box center [179, 258] width 189 height 31
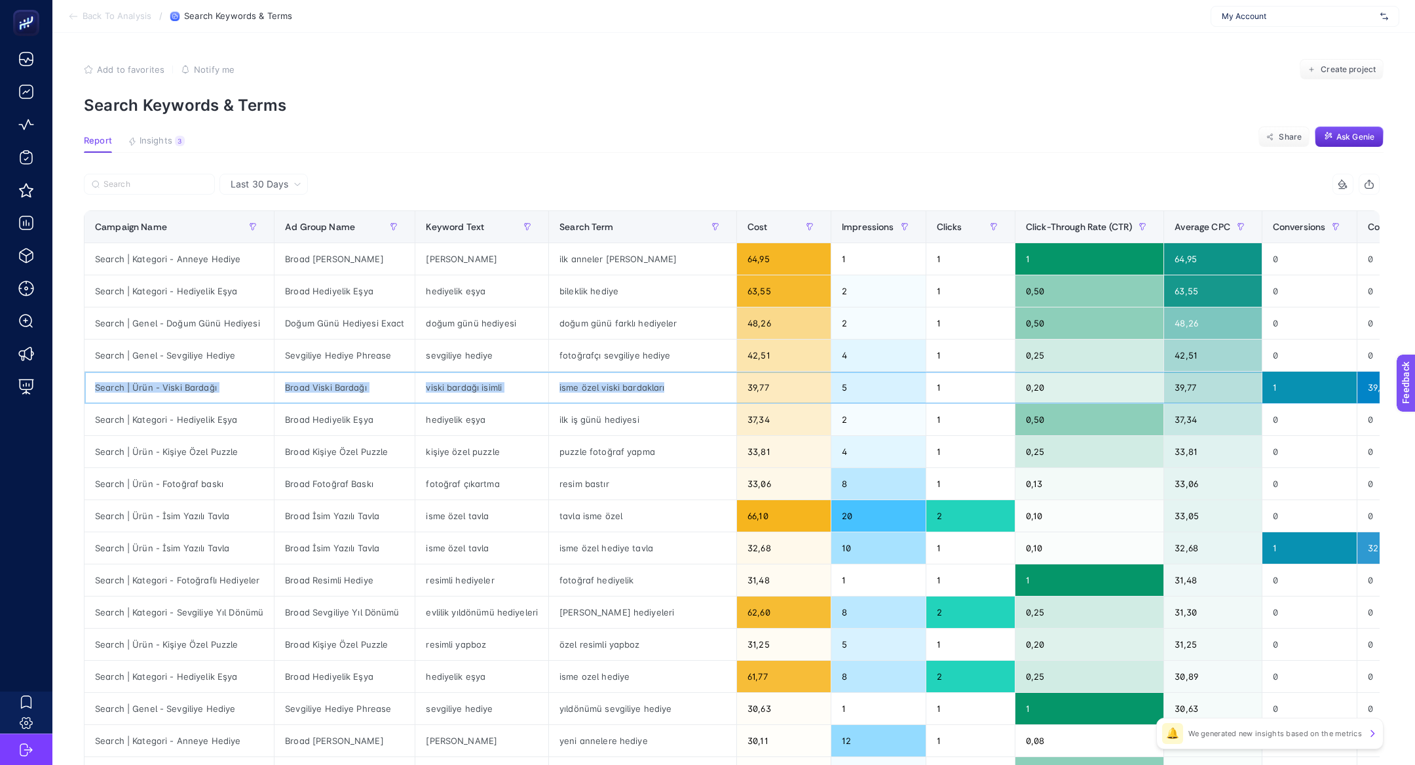
drag, startPoint x: 238, startPoint y: 381, endPoint x: 674, endPoint y: 385, distance: 436.4
click at [674, 387] on tr "Search | Ürün - Viski Bardağı Broad Viski Bardağı viski bardağı isimli isme öze…" at bounding box center [904, 388] width 1639 height 32
click at [674, 385] on div "isme özel viski bardakları" at bounding box center [642, 387] width 187 height 31
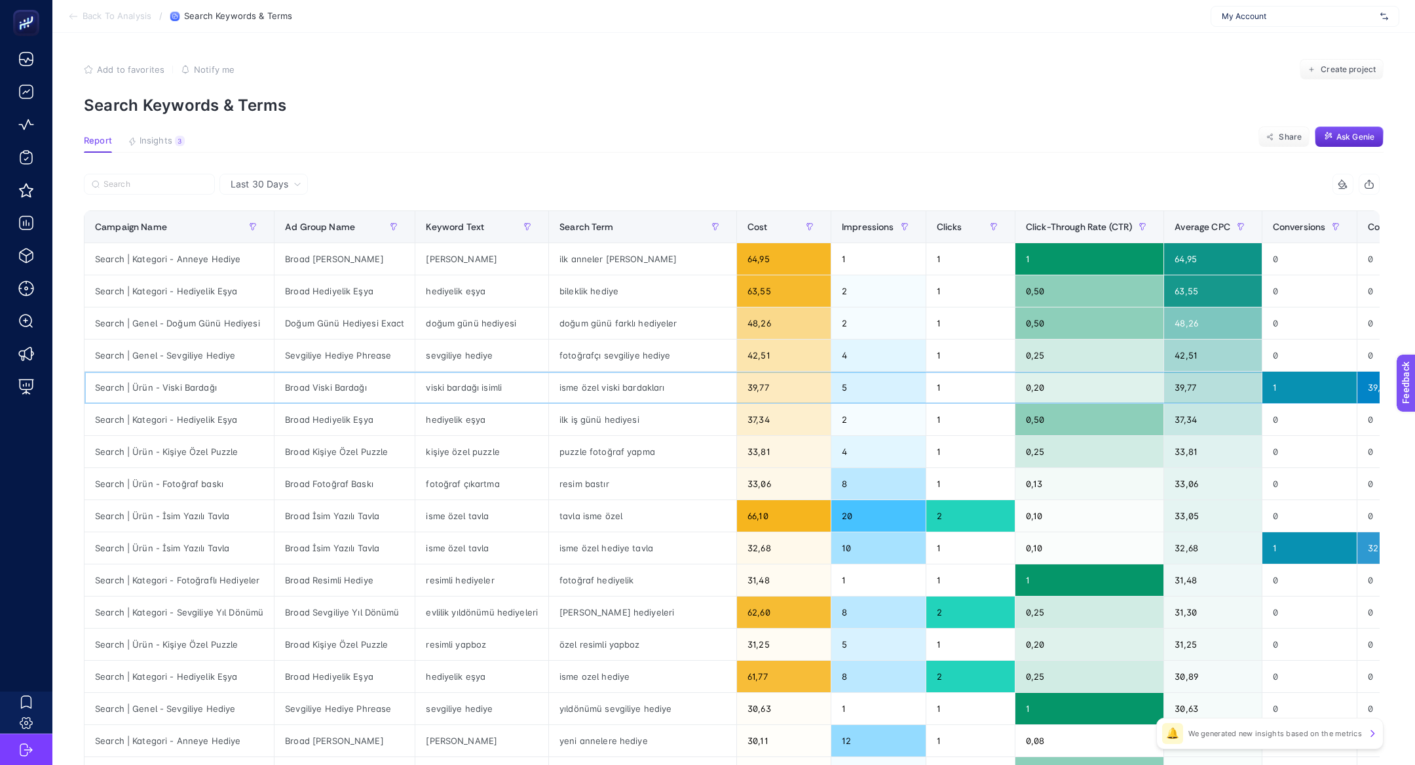
click at [632, 389] on div "isme özel viski bardakları" at bounding box center [642, 387] width 187 height 31
drag, startPoint x: 592, startPoint y: 389, endPoint x: 681, endPoint y: 395, distance: 90.0
click at [681, 395] on div "isme özel viski bardakları" at bounding box center [642, 387] width 187 height 31
click at [605, 389] on div "isme özel viski bardakları" at bounding box center [642, 387] width 187 height 31
click at [601, 388] on div "isme özel viski bardakları" at bounding box center [642, 387] width 187 height 31
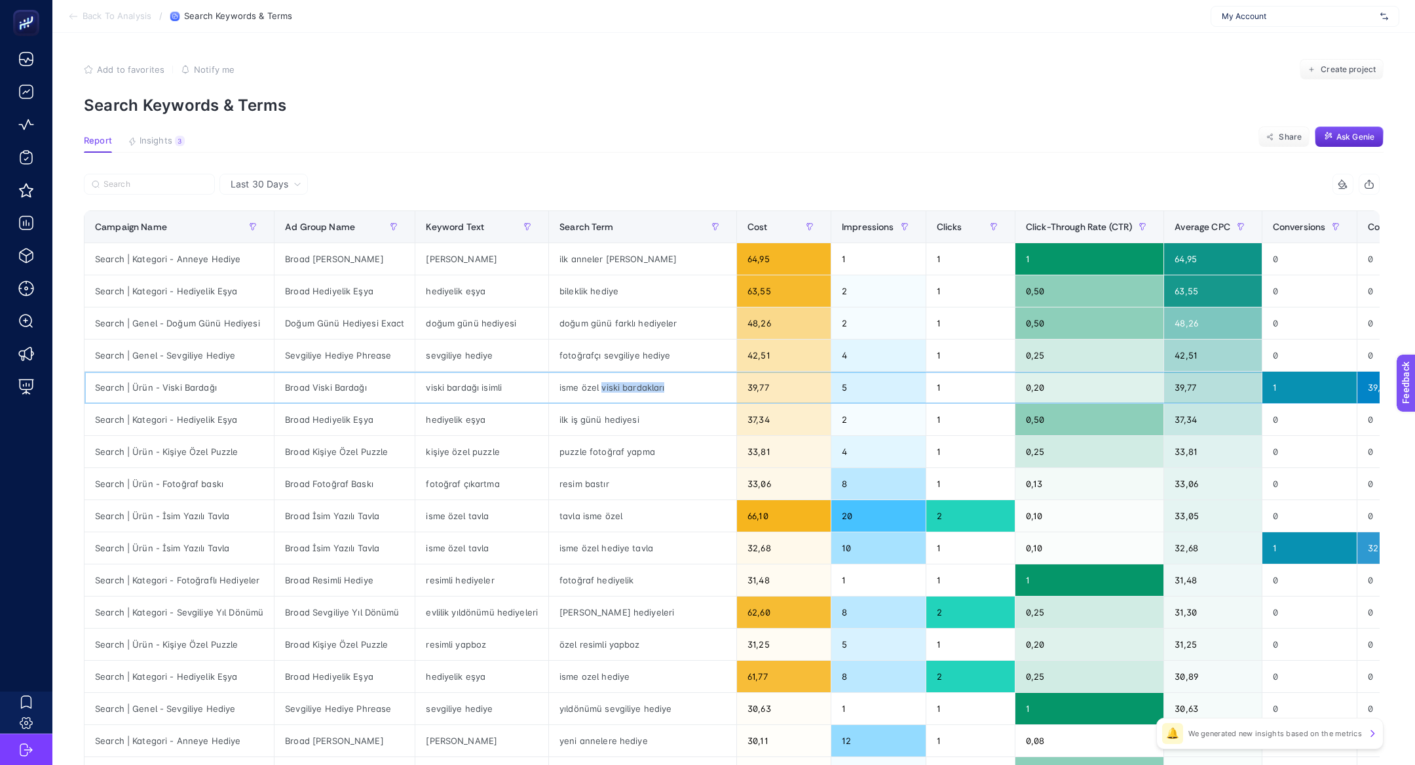
drag, startPoint x: 593, startPoint y: 385, endPoint x: 668, endPoint y: 386, distance: 75.4
click at [668, 387] on div "isme özel viski bardakları" at bounding box center [642, 387] width 187 height 31
click at [626, 385] on div "isme özel viski bardakları" at bounding box center [642, 387] width 187 height 31
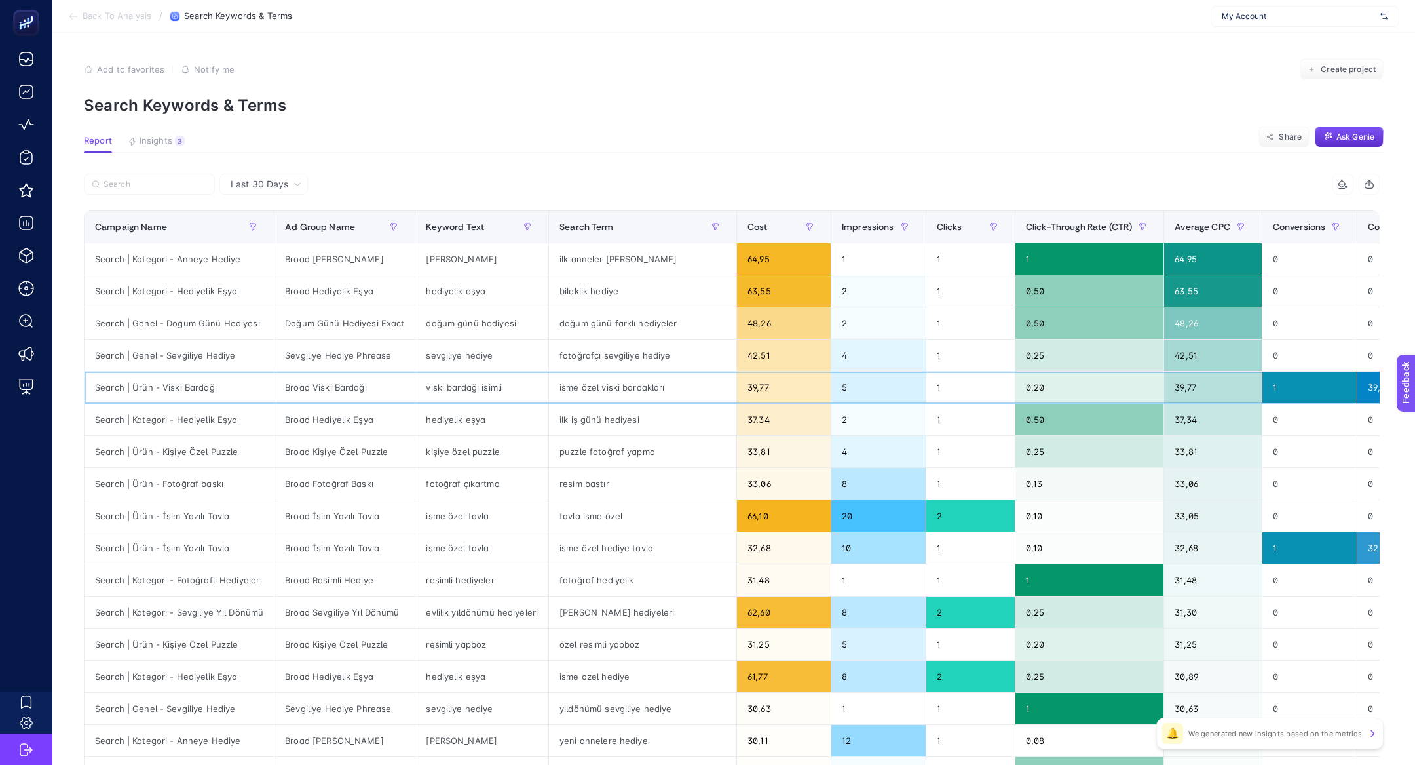
click at [626, 385] on div "isme özel viski bardakları" at bounding box center [642, 387] width 187 height 31
click at [1191, 384] on div "39,77" at bounding box center [1213, 387] width 98 height 31
click at [1191, 385] on div "39,77" at bounding box center [1213, 387] width 98 height 31
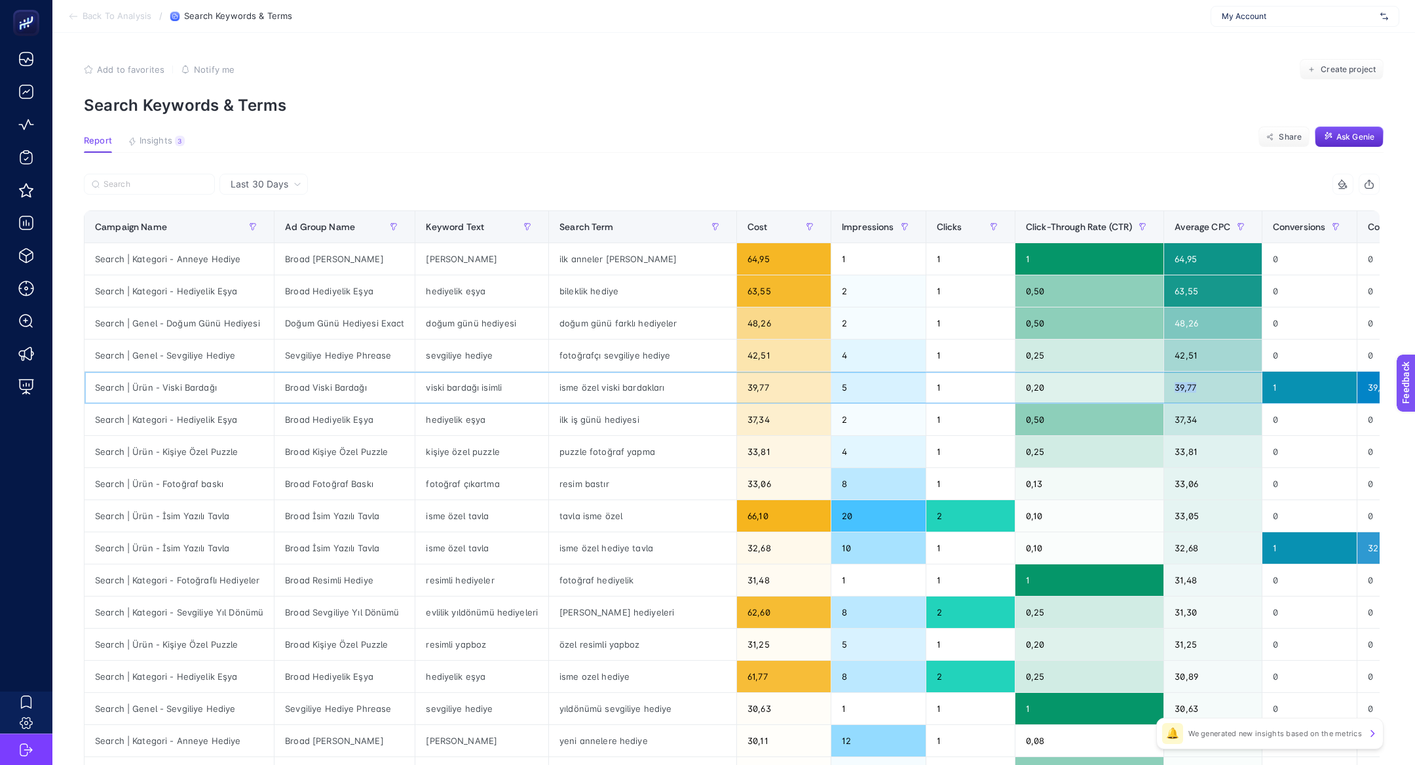
click at [1191, 385] on div "39,77" at bounding box center [1213, 387] width 98 height 31
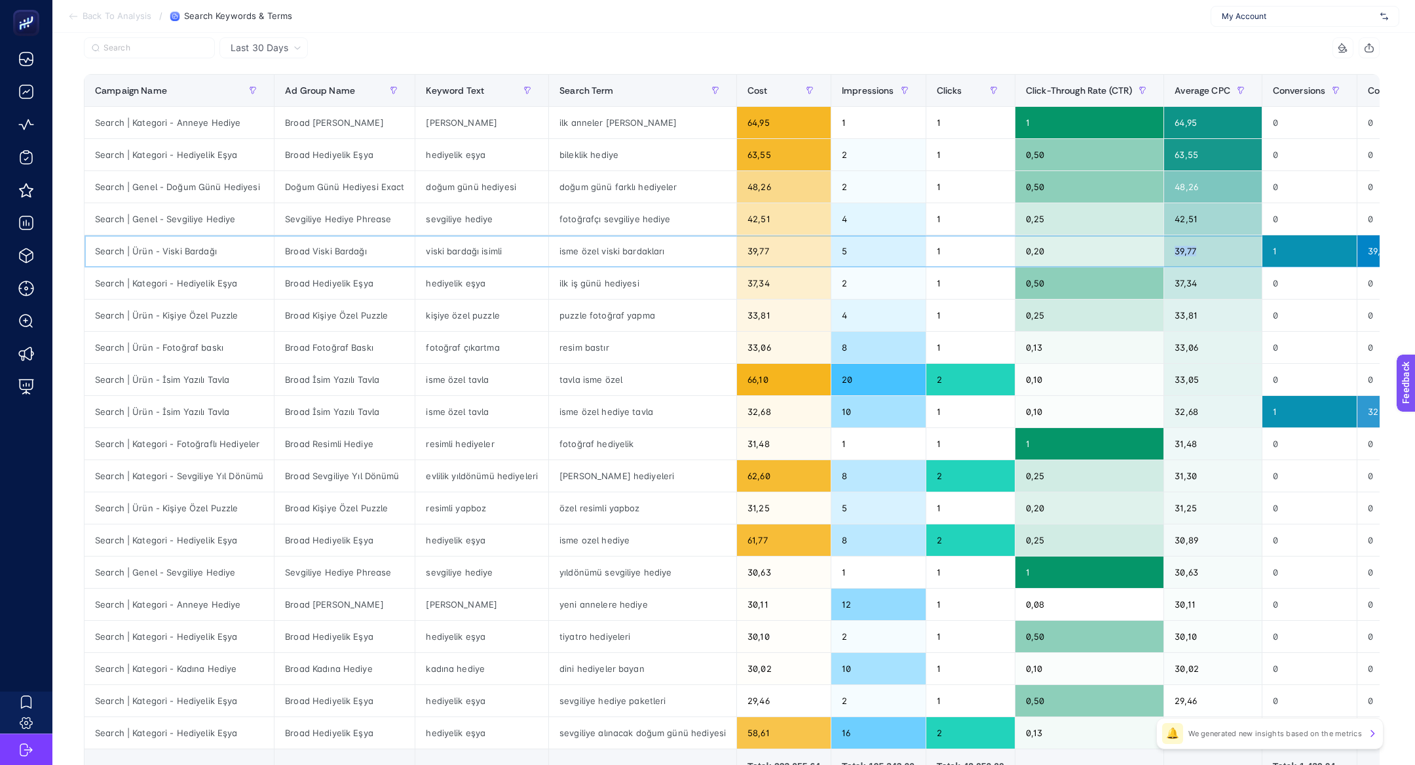
scroll to position [138, 0]
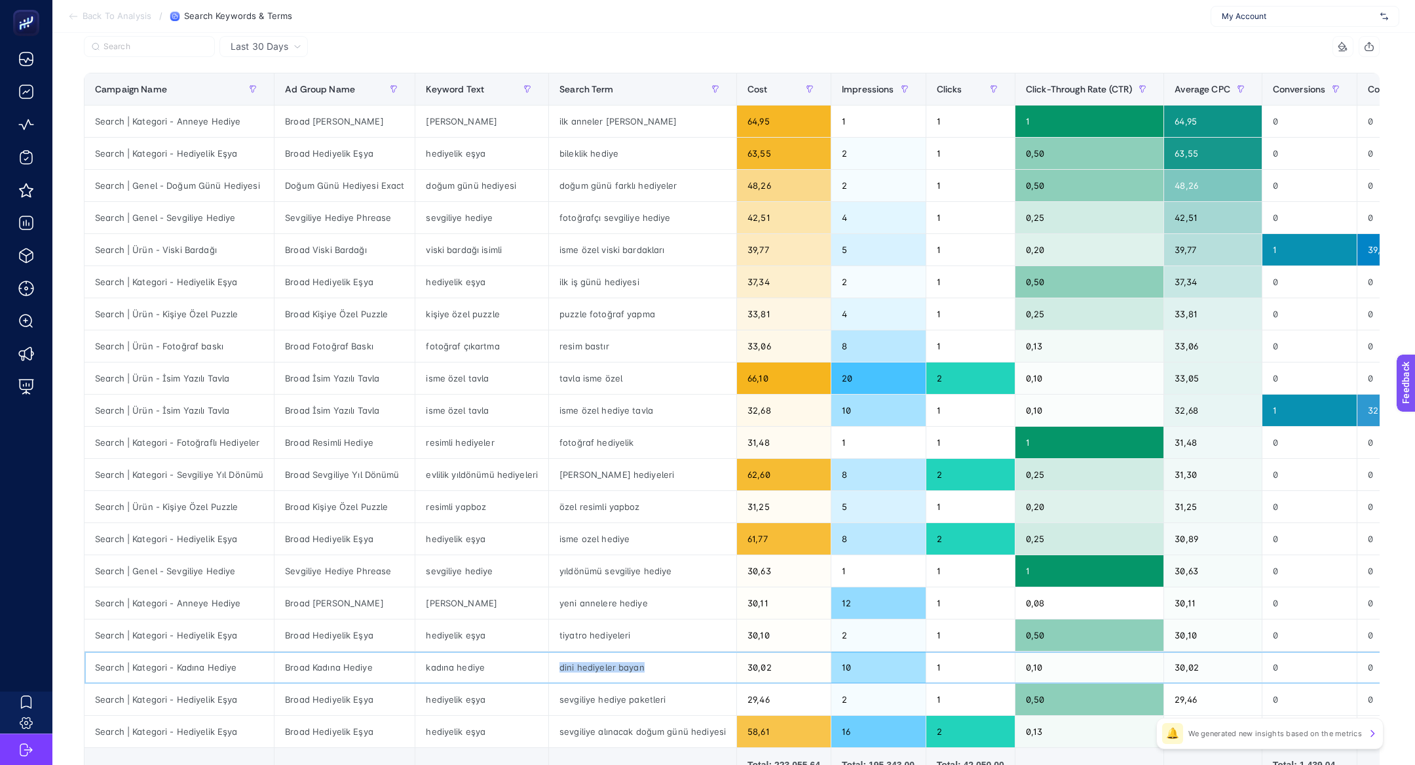
drag, startPoint x: 643, startPoint y: 676, endPoint x: 535, endPoint y: 668, distance: 108.4
click at [535, 668] on tr "Search | Kategori - Kadına Hediye Broad Kadına Hediye kadına hediye dini hediye…" at bounding box center [904, 667] width 1639 height 32
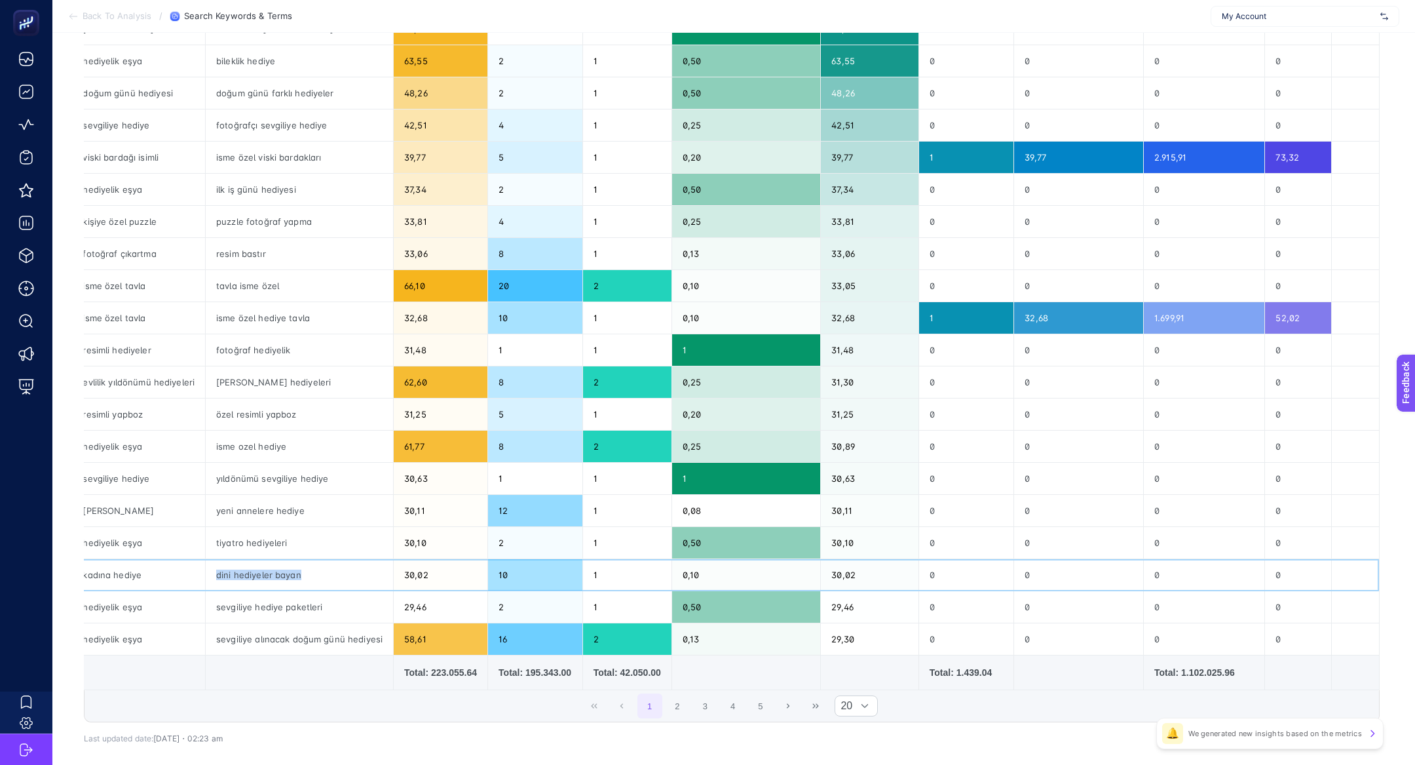
scroll to position [258, 0]
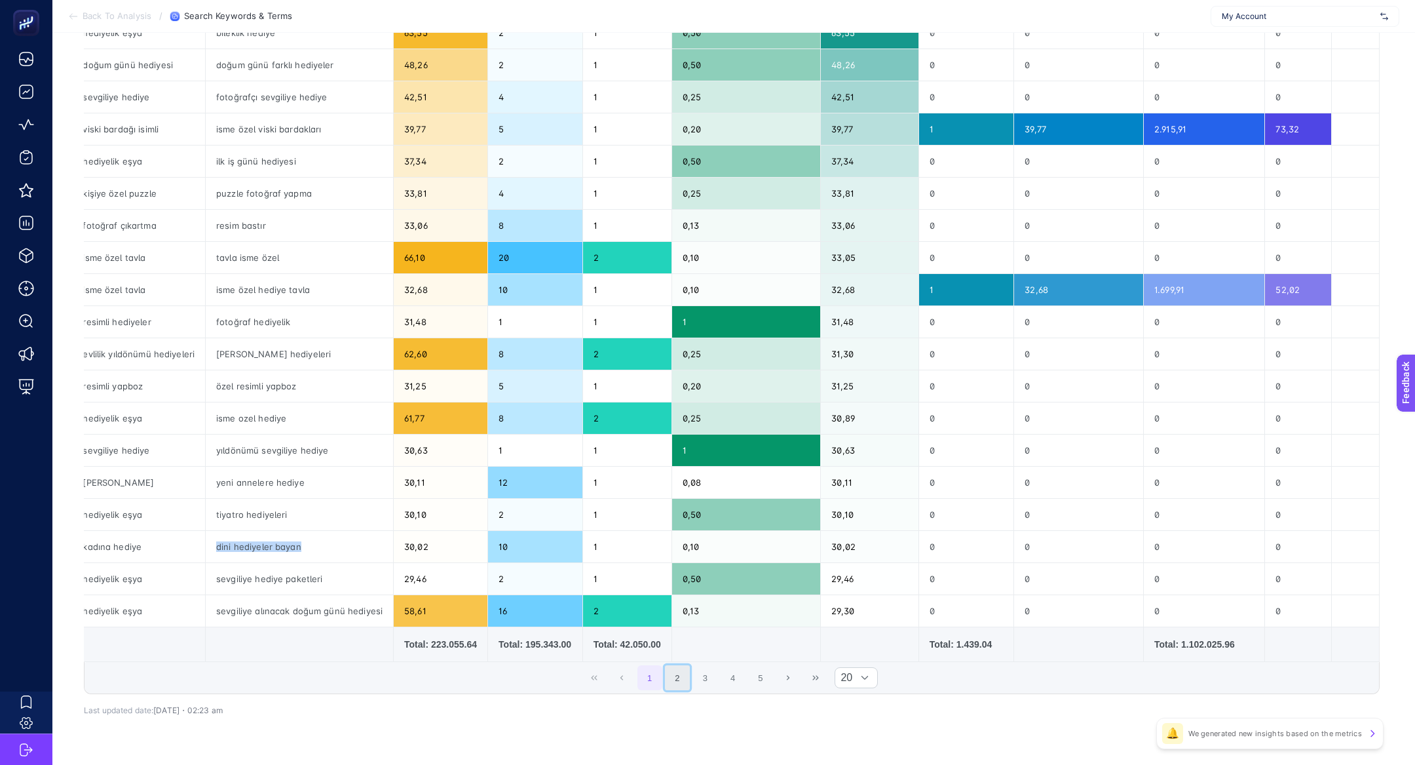
click at [670, 672] on button "2" at bounding box center [677, 677] width 25 height 25
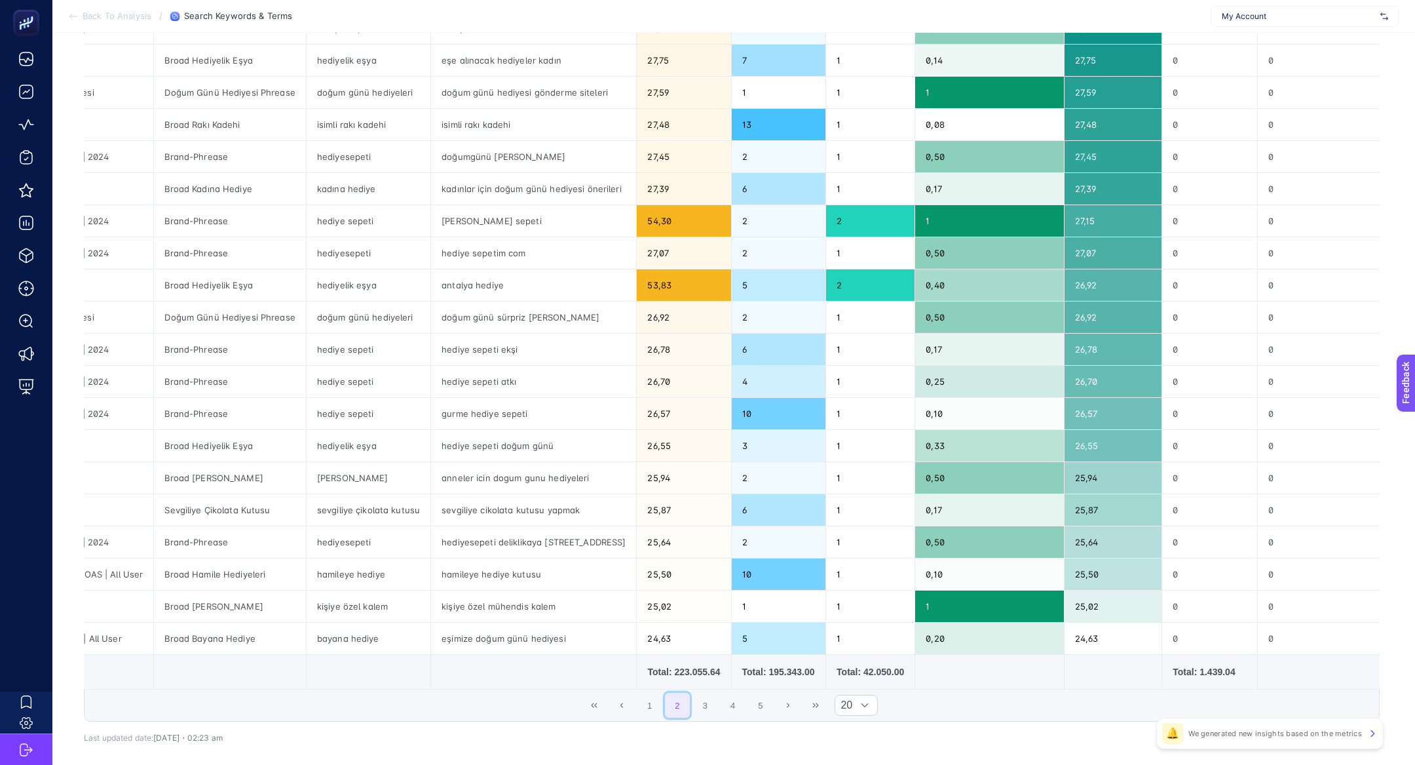
scroll to position [0, 83]
click at [561, 541] on div "hediyesepeti deliklikaya fersah cd no 108 110 kat 4 34555 arnavutköy istanbul" at bounding box center [533, 541] width 205 height 31
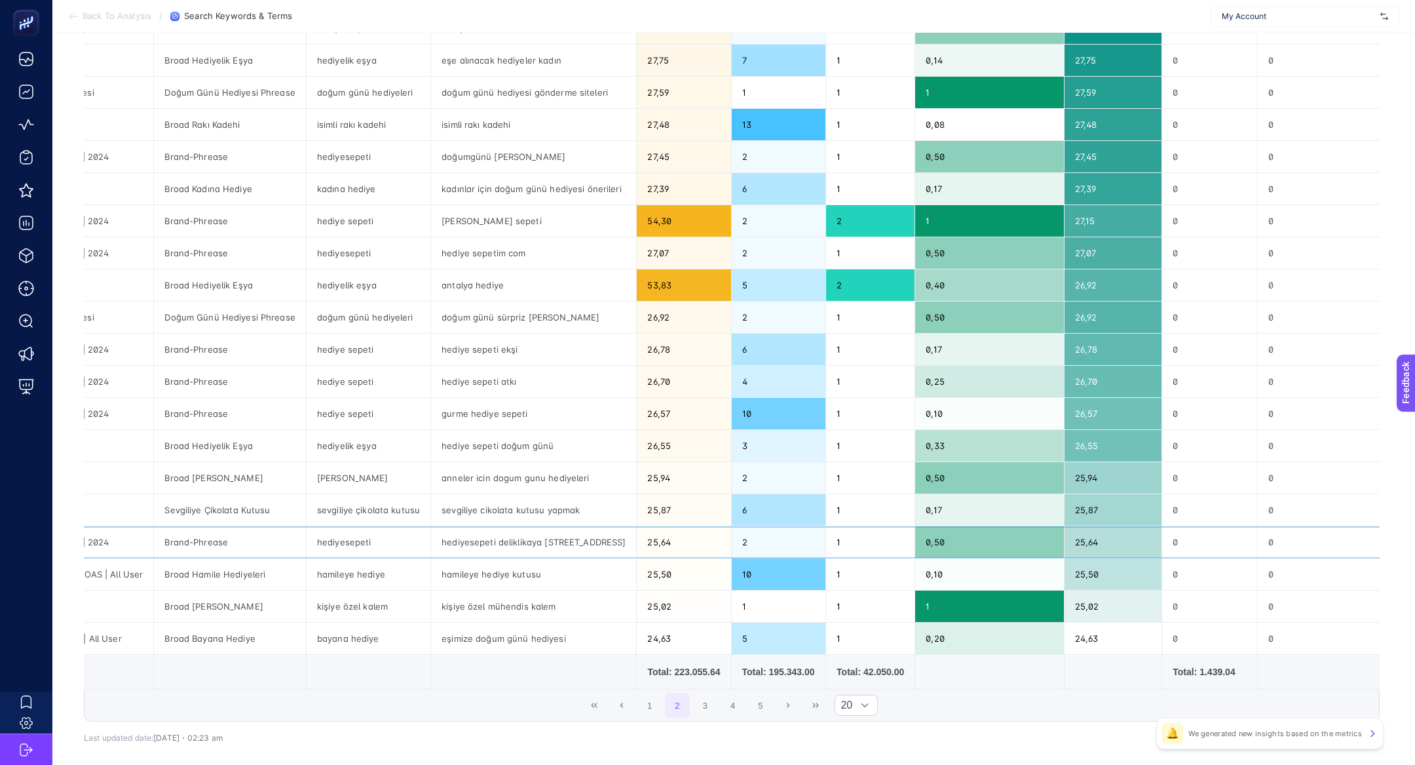
click at [561, 541] on div "hediyesepeti deliklikaya fersah cd no 108 110 kat 4 34555 arnavutköy istanbul" at bounding box center [533, 541] width 205 height 31
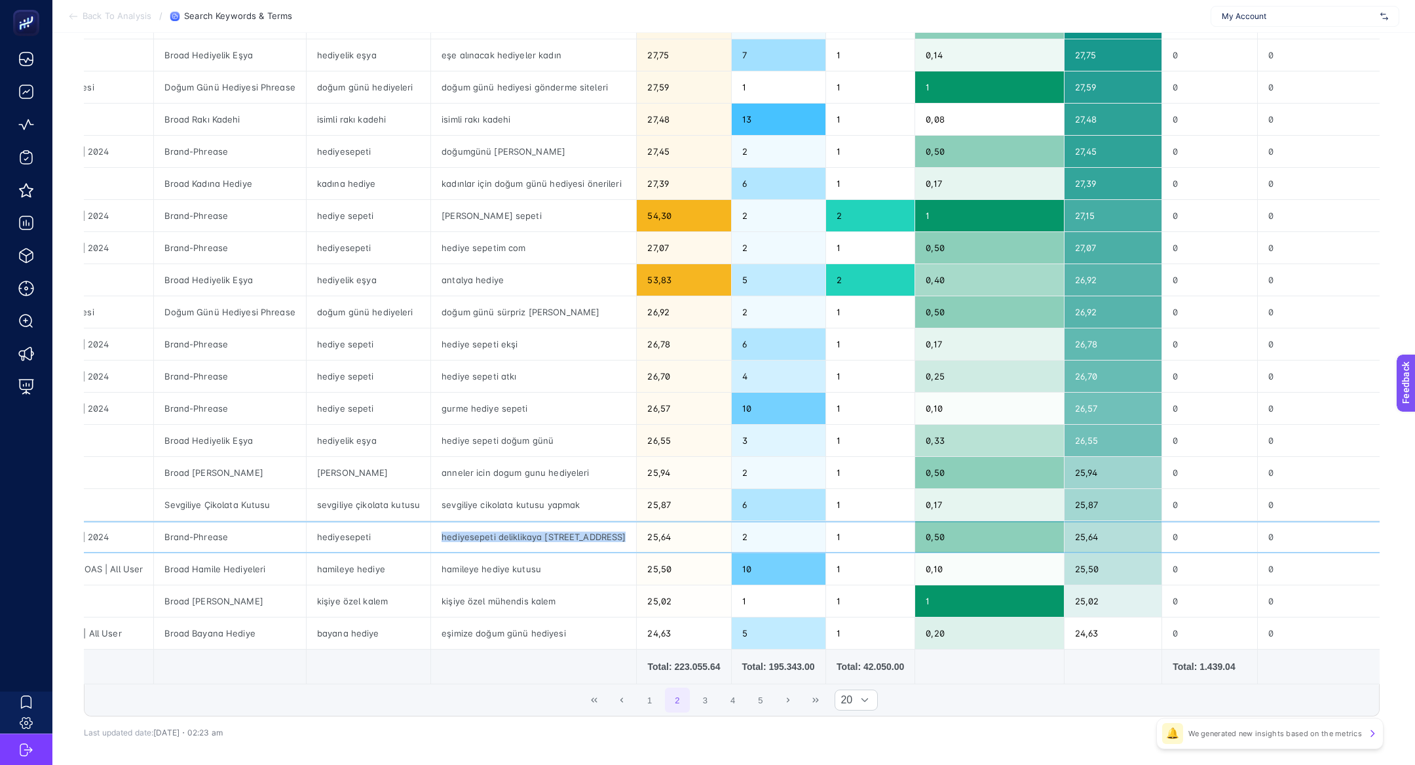
scroll to position [235, 0]
click at [513, 533] on div "hediyesepeti deliklikaya fersah cd no 108 110 kat 4 34555 arnavutköy istanbul" at bounding box center [533, 537] width 205 height 31
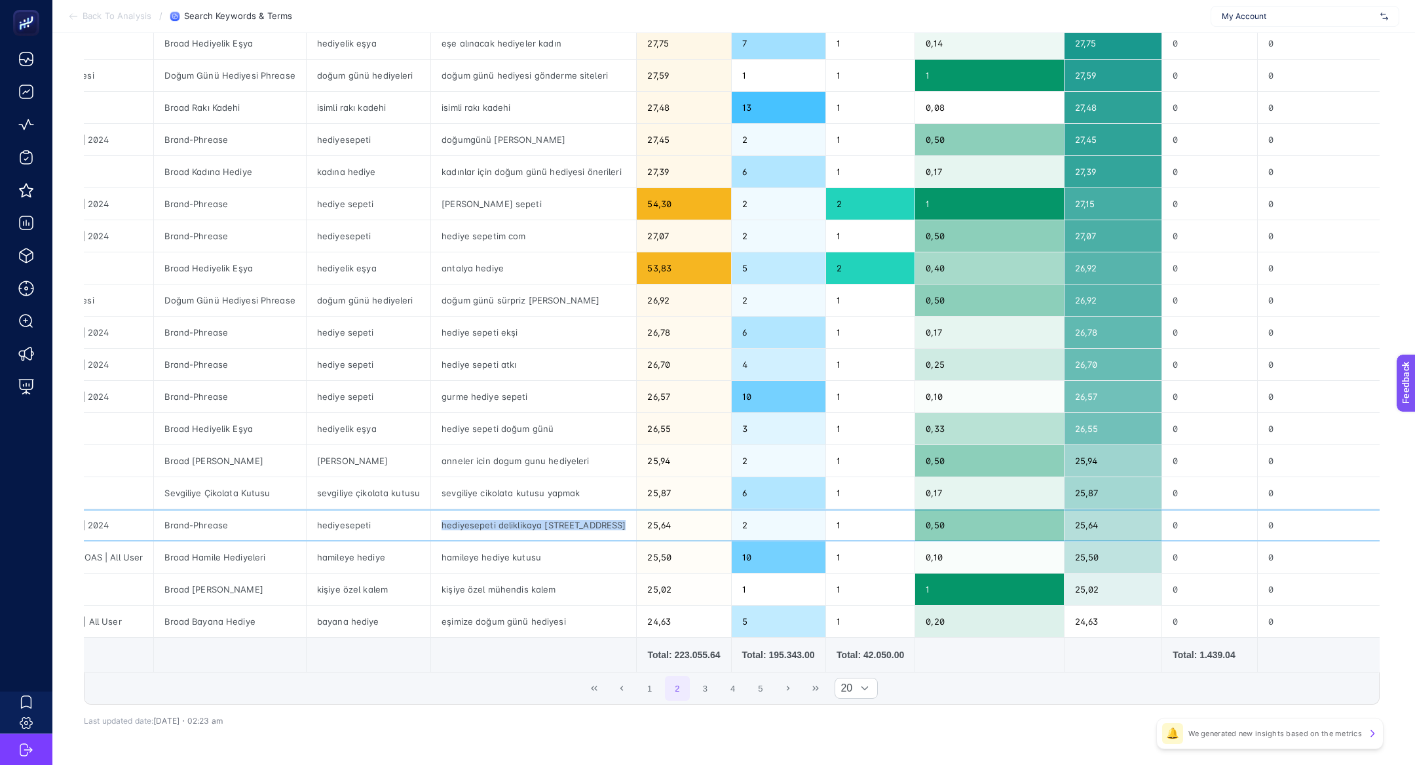
scroll to position [247, 0]
click at [701, 676] on button "3" at bounding box center [705, 688] width 25 height 25
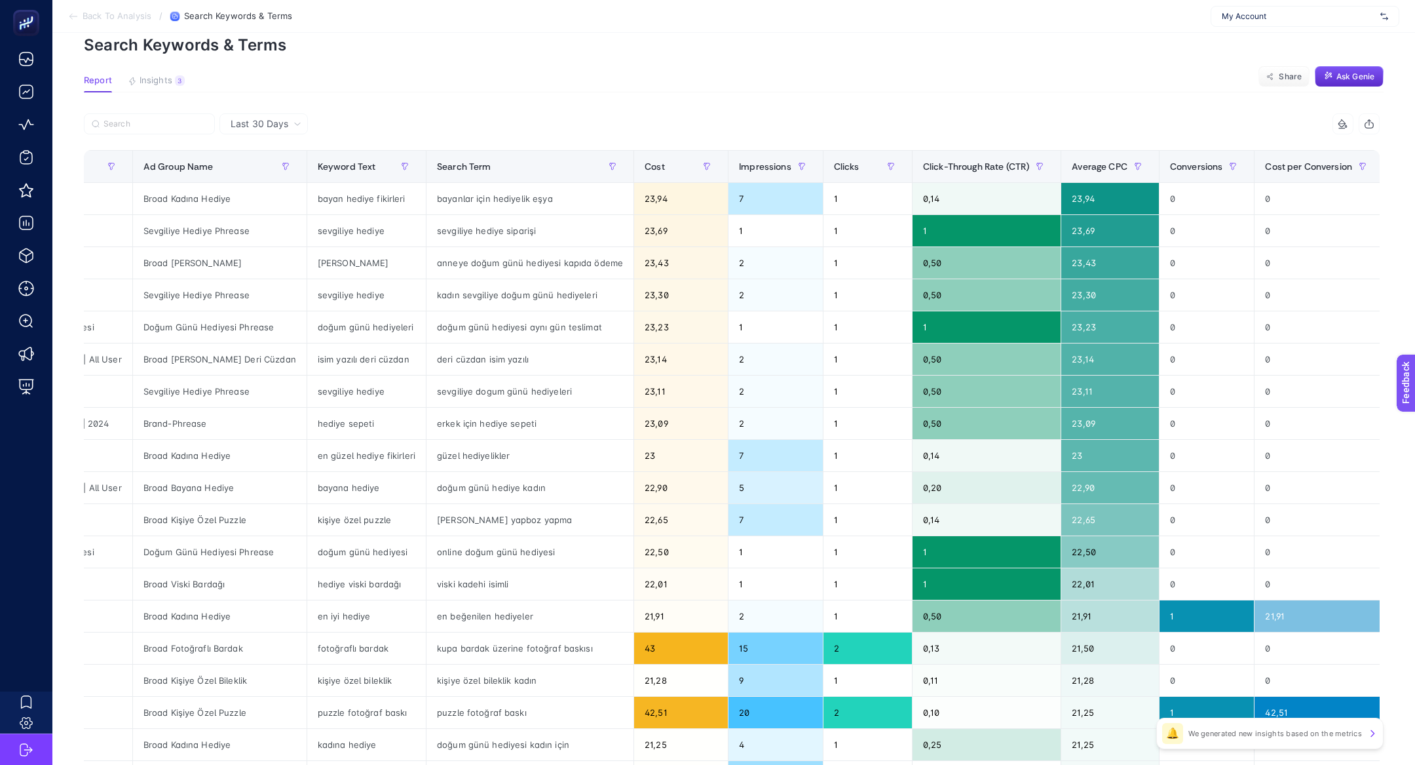
scroll to position [56, 0]
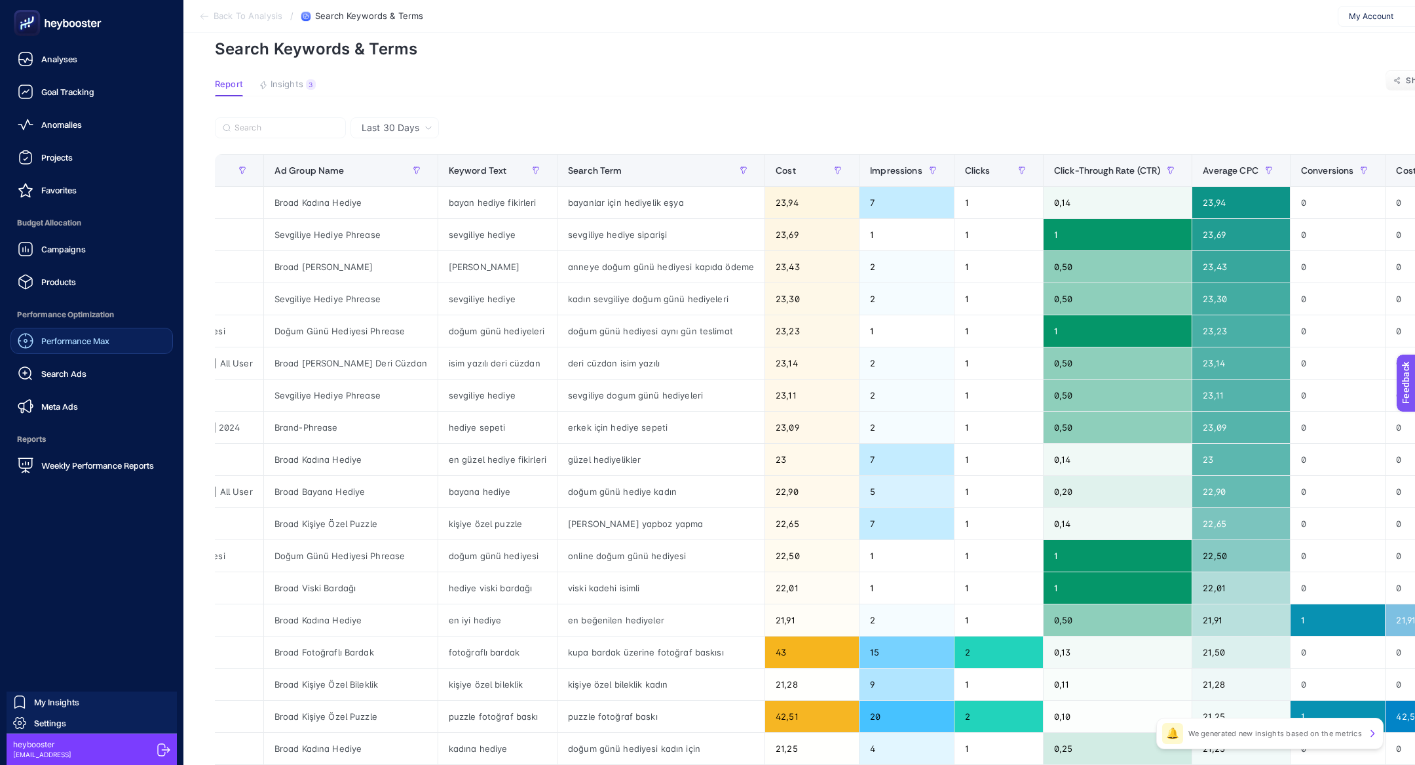
click at [75, 352] on link "Performance Max" at bounding box center [91, 341] width 162 height 26
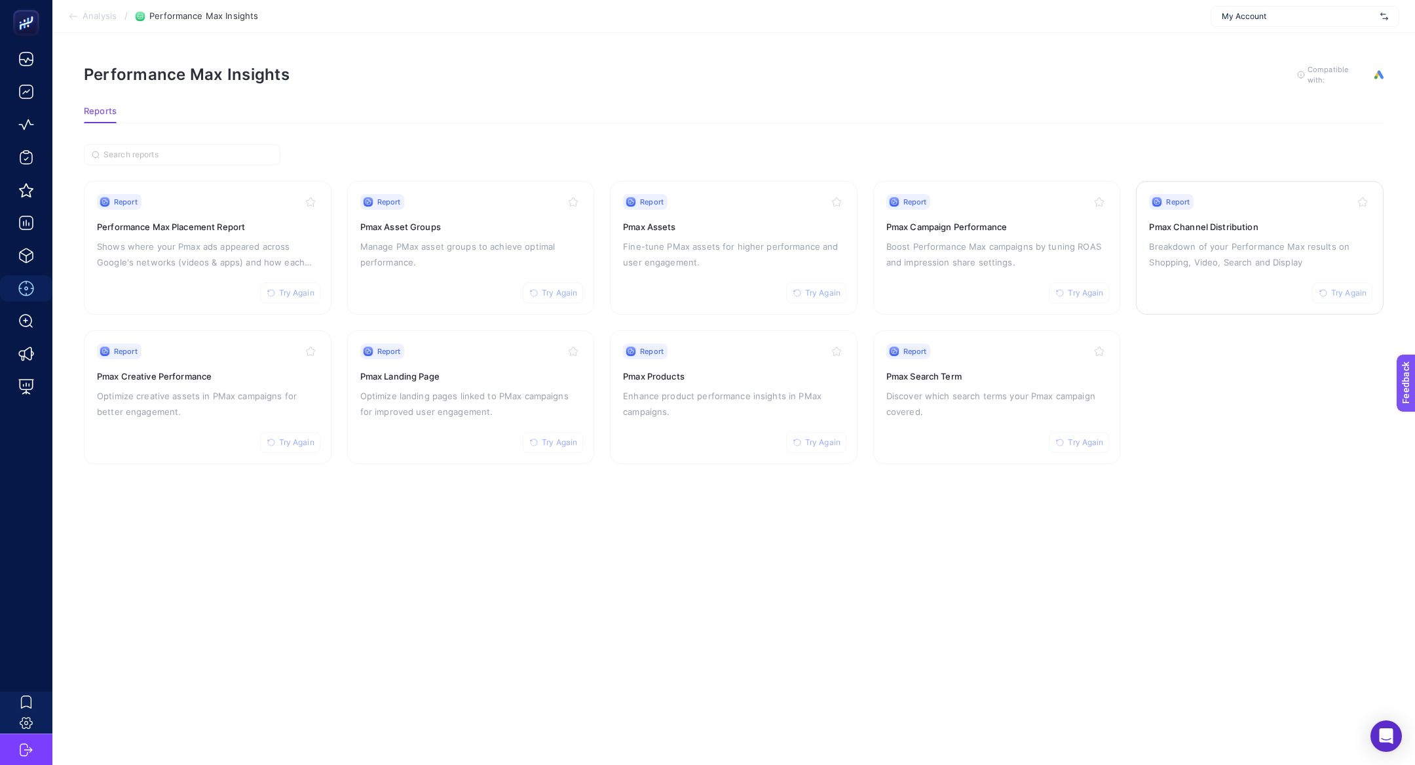
click at [1200, 221] on h3 "Pmax Channel Distribution" at bounding box center [1259, 226] width 221 height 13
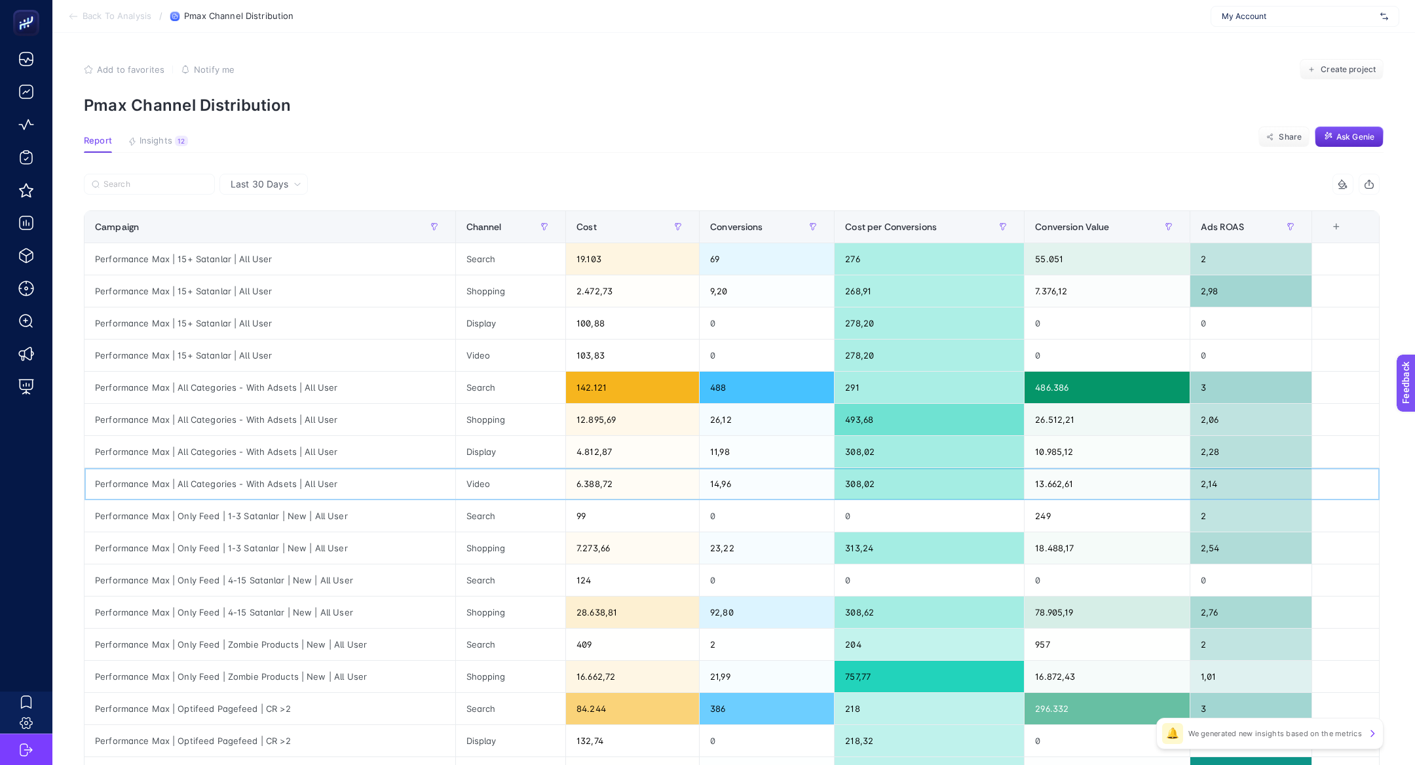
click at [574, 486] on div "6.388,72" at bounding box center [632, 483] width 133 height 31
click at [298, 478] on div "Performance Max | All Categories - With Adsets | All User" at bounding box center [270, 483] width 371 height 31
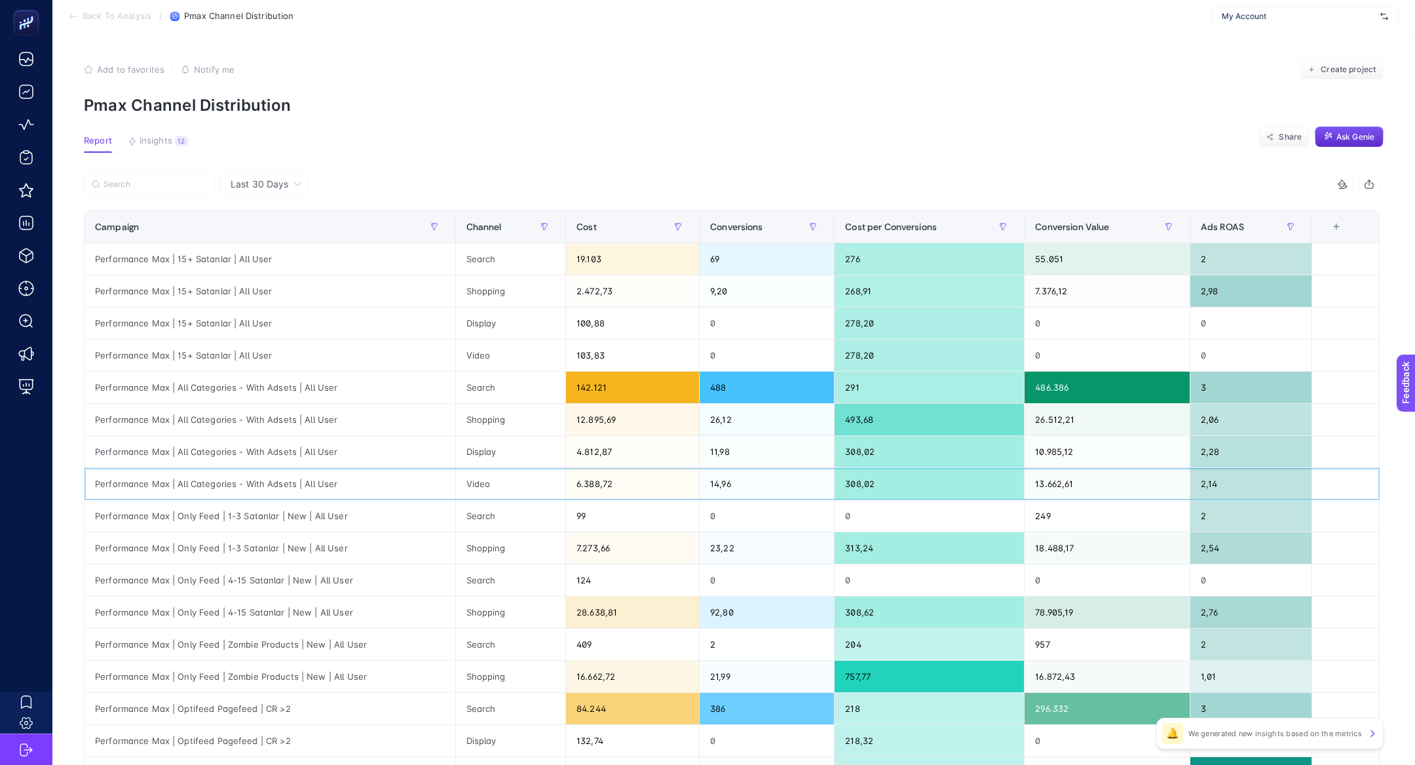
click at [298, 478] on div "Performance Max | All Categories - With Adsets | All User" at bounding box center [270, 483] width 371 height 31
click at [298, 184] on icon at bounding box center [297, 184] width 5 height 3
click at [250, 476] on div "Performance Max | All Categories - With Adsets | All User" at bounding box center [270, 483] width 371 height 31
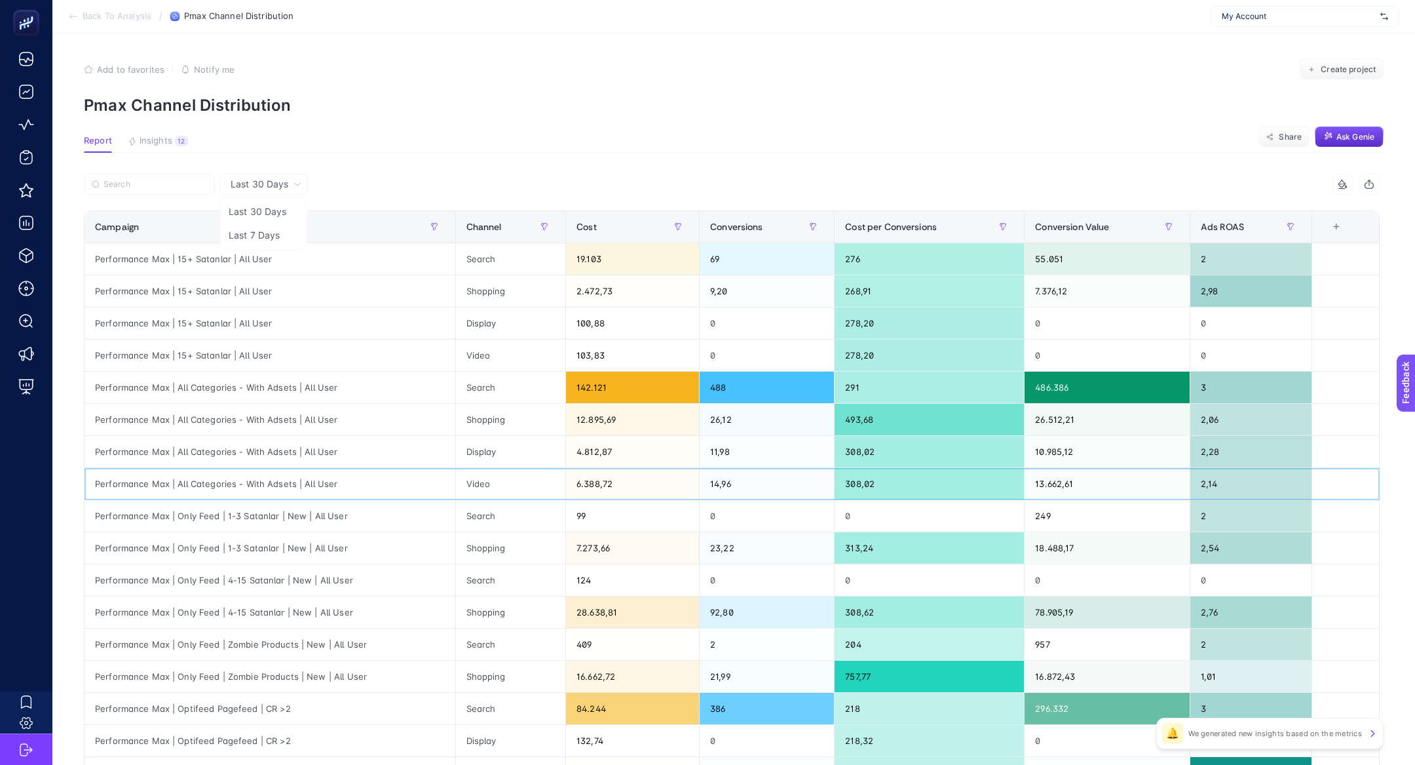
click at [250, 476] on div "Performance Max | All Categories - With Adsets | All User" at bounding box center [270, 483] width 371 height 31
copy tr "Performance Max | All Categories - With Adsets | All User"
click at [269, 238] on li "Last 7 Days" at bounding box center [263, 235] width 81 height 24
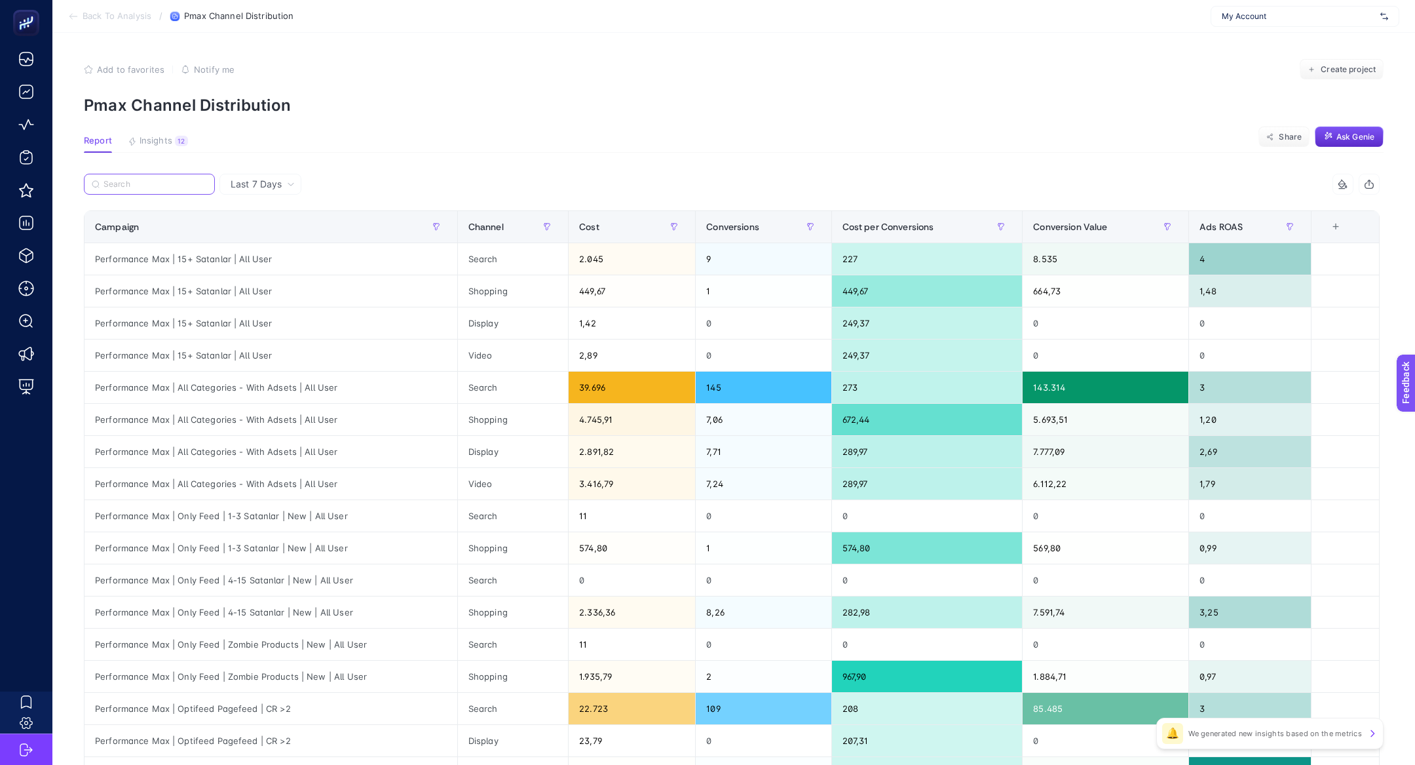
click at [164, 187] on input "Search" at bounding box center [156, 185] width 104 height 10
paste input "Performance Max | All Categories - With Adsets | All User"
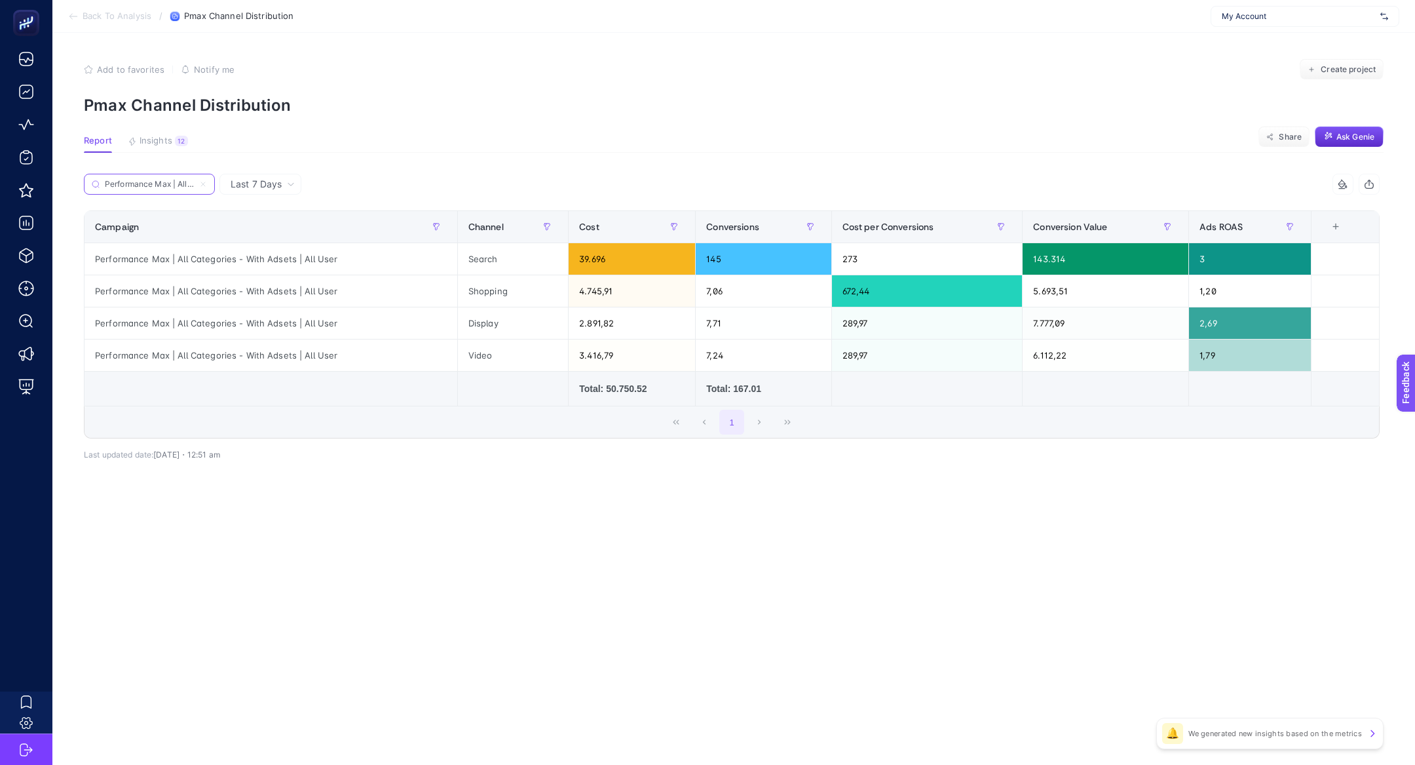
scroll to position [0, 128]
type input "Performance Max | All Categories - With Adsets | All User"
click at [622, 288] on div "4.745,91" at bounding box center [632, 290] width 126 height 31
click at [622, 390] on div "Total: 50.750.52" at bounding box center [631, 388] width 105 height 13
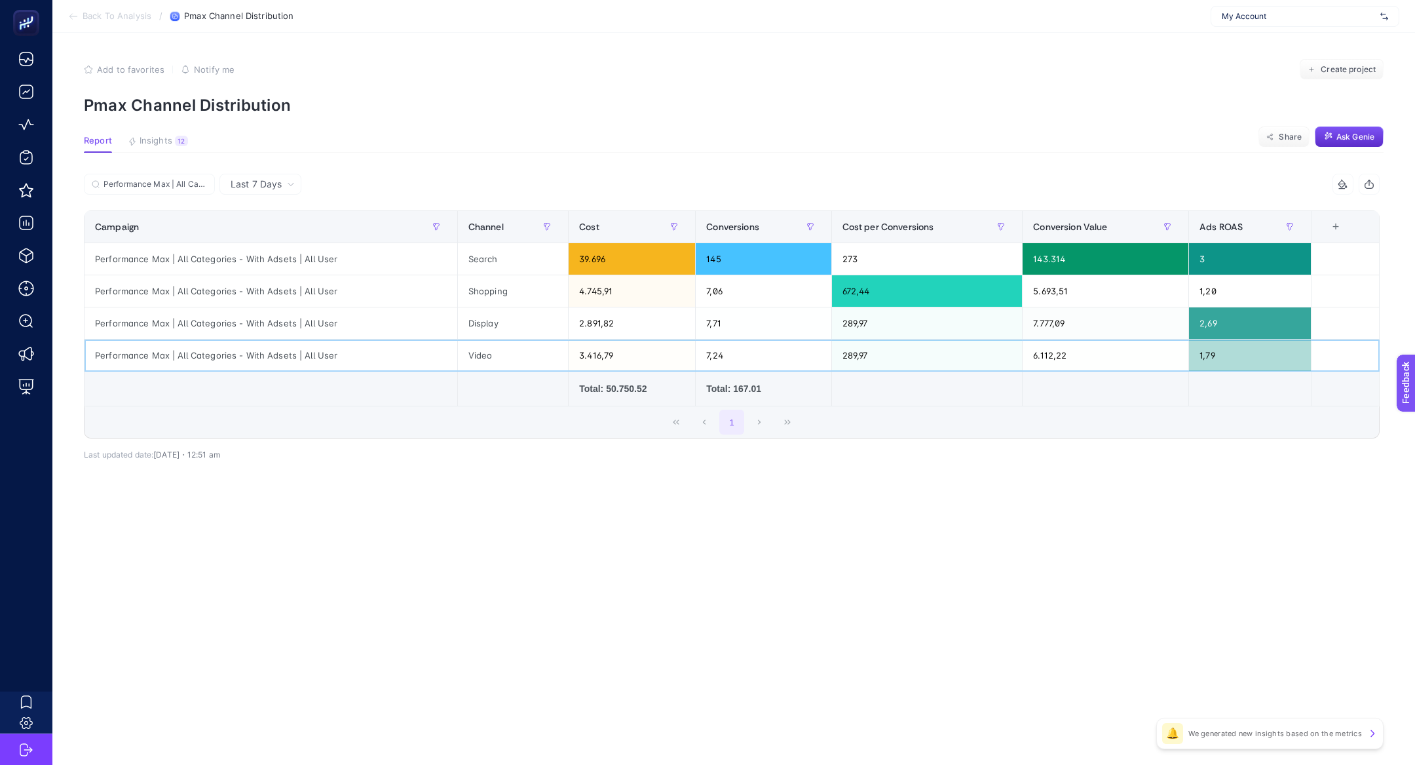
click at [622, 362] on div "3.416,79" at bounding box center [632, 354] width 126 height 31
click at [611, 294] on div "4.745,91" at bounding box center [632, 290] width 126 height 31
click at [612, 343] on div "3.416,79" at bounding box center [632, 354] width 126 height 31
click at [181, 182] on input "Performance Max | All Categories - With Adsets | All User" at bounding box center [156, 185] width 104 height 10
click at [277, 257] on div "Performance Max | All Categories - With Adsets | All User" at bounding box center [271, 258] width 373 height 31
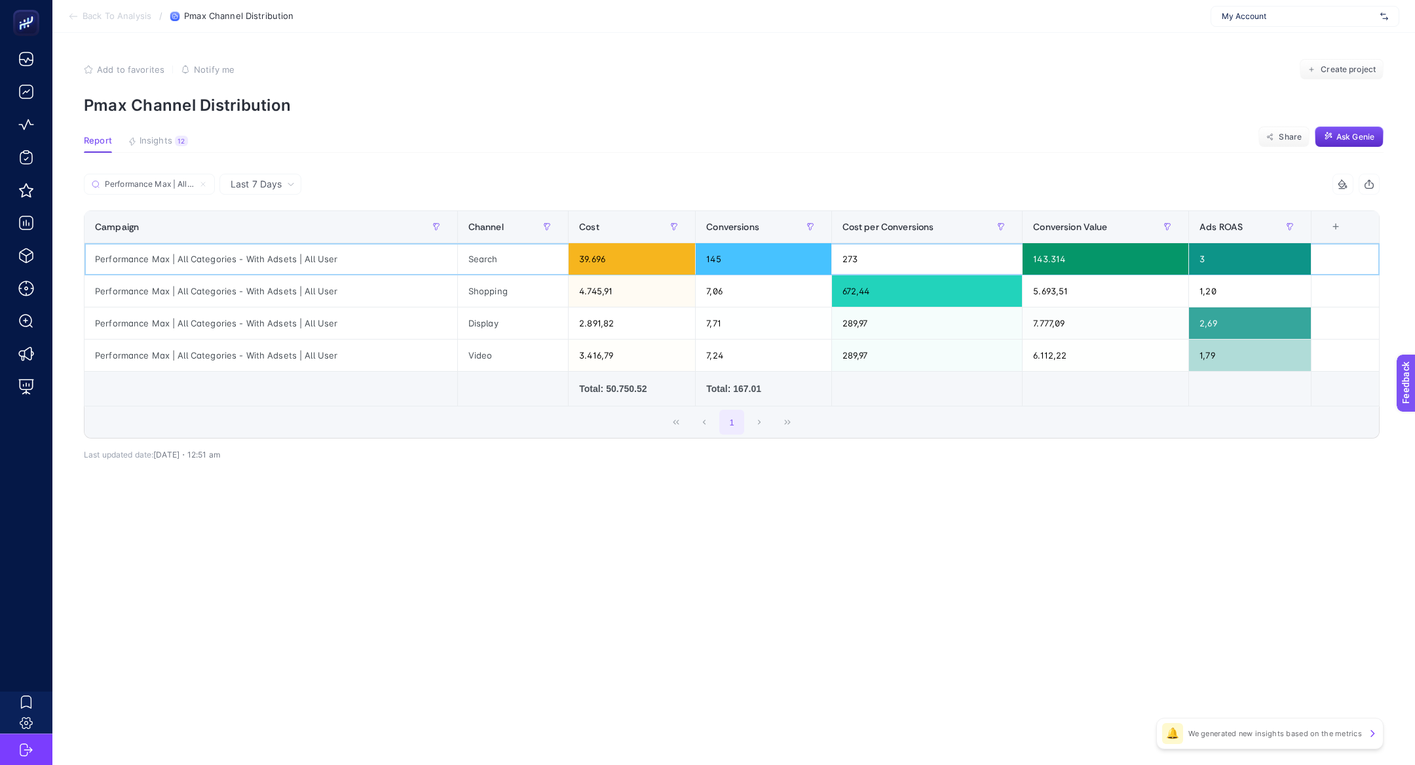
click at [277, 257] on div "Performance Max | All Categories - With Adsets | All User" at bounding box center [271, 258] width 373 height 31
copy tr "Performance Max | All Categories - With Adsets | All User"
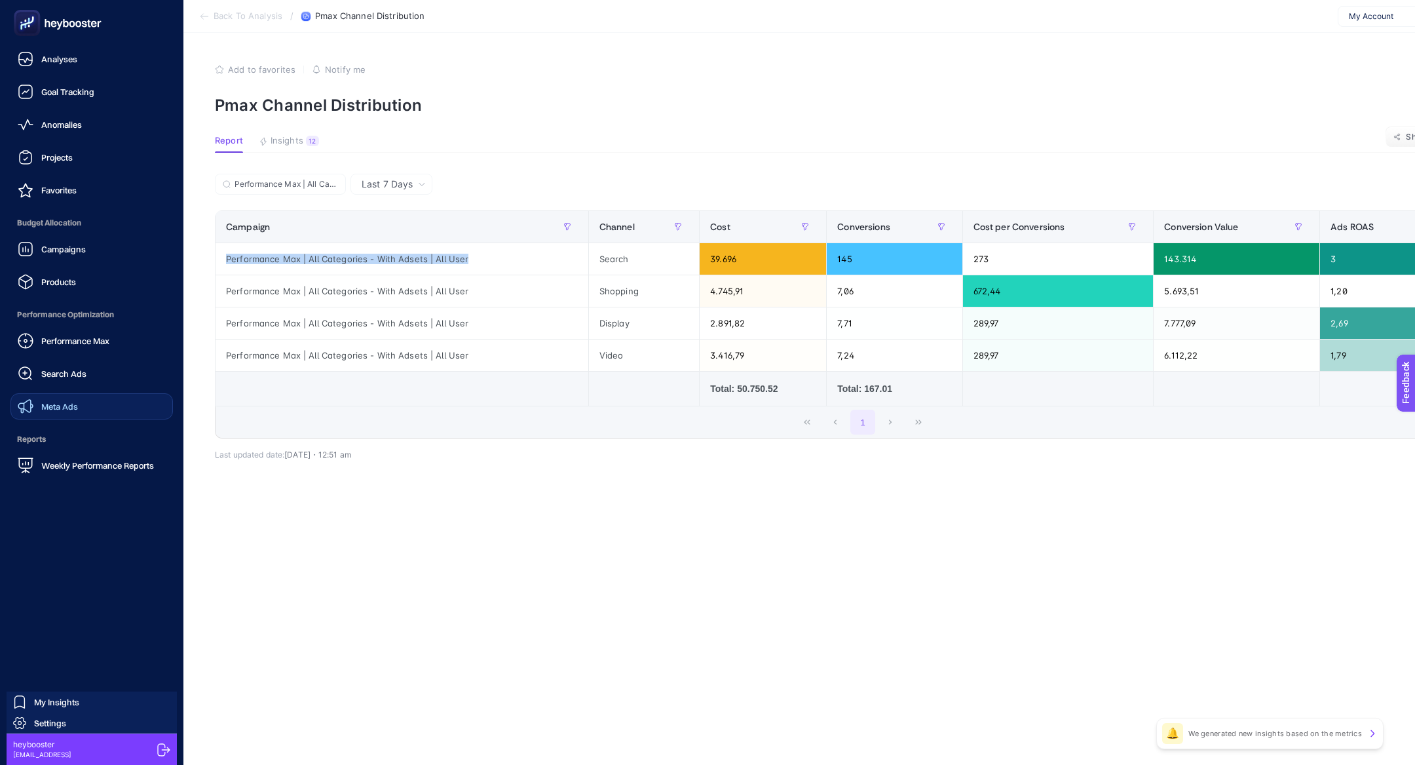
click at [47, 408] on span "Meta Ads" at bounding box center [59, 406] width 37 height 10
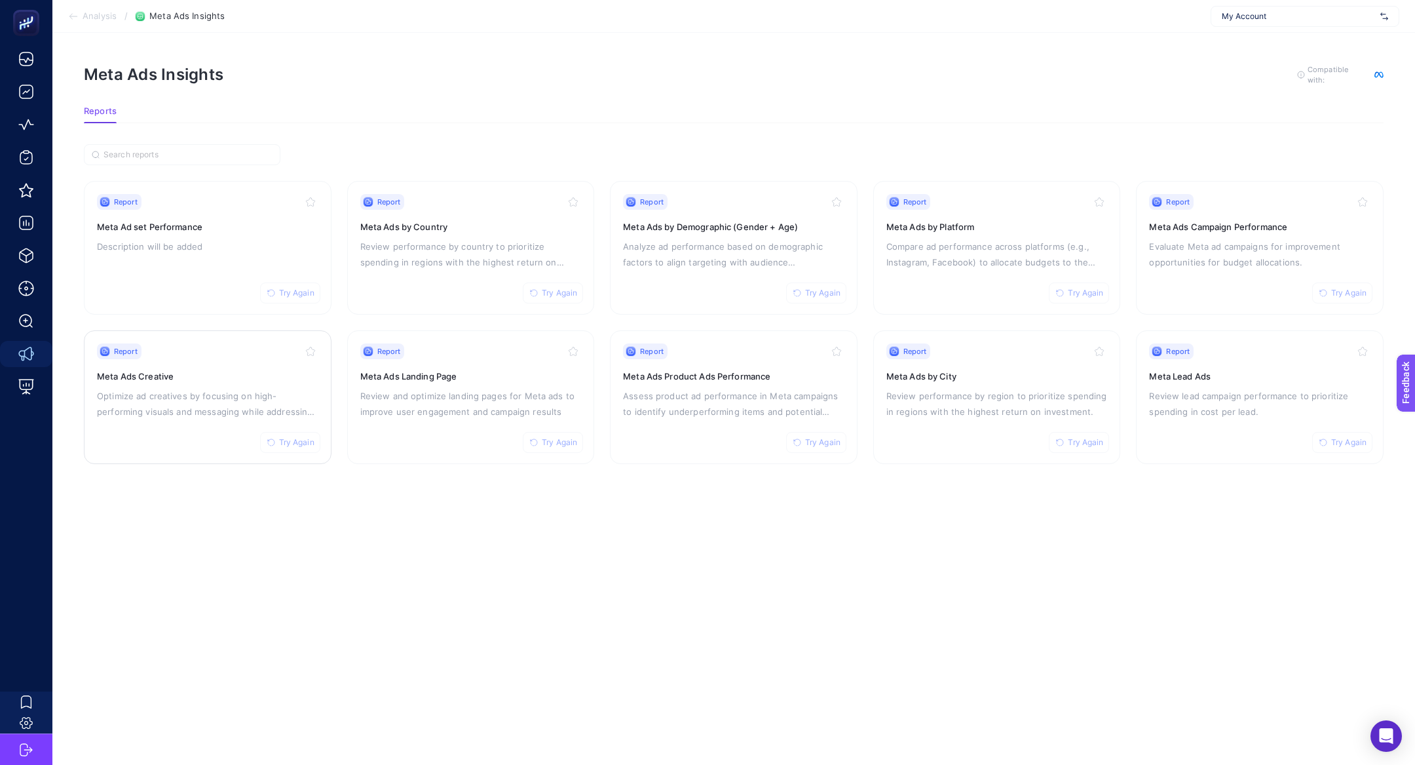
click at [168, 411] on p "Optimize ad creatives by focusing on high-performing visuals and messaging whil…" at bounding box center [207, 403] width 221 height 31
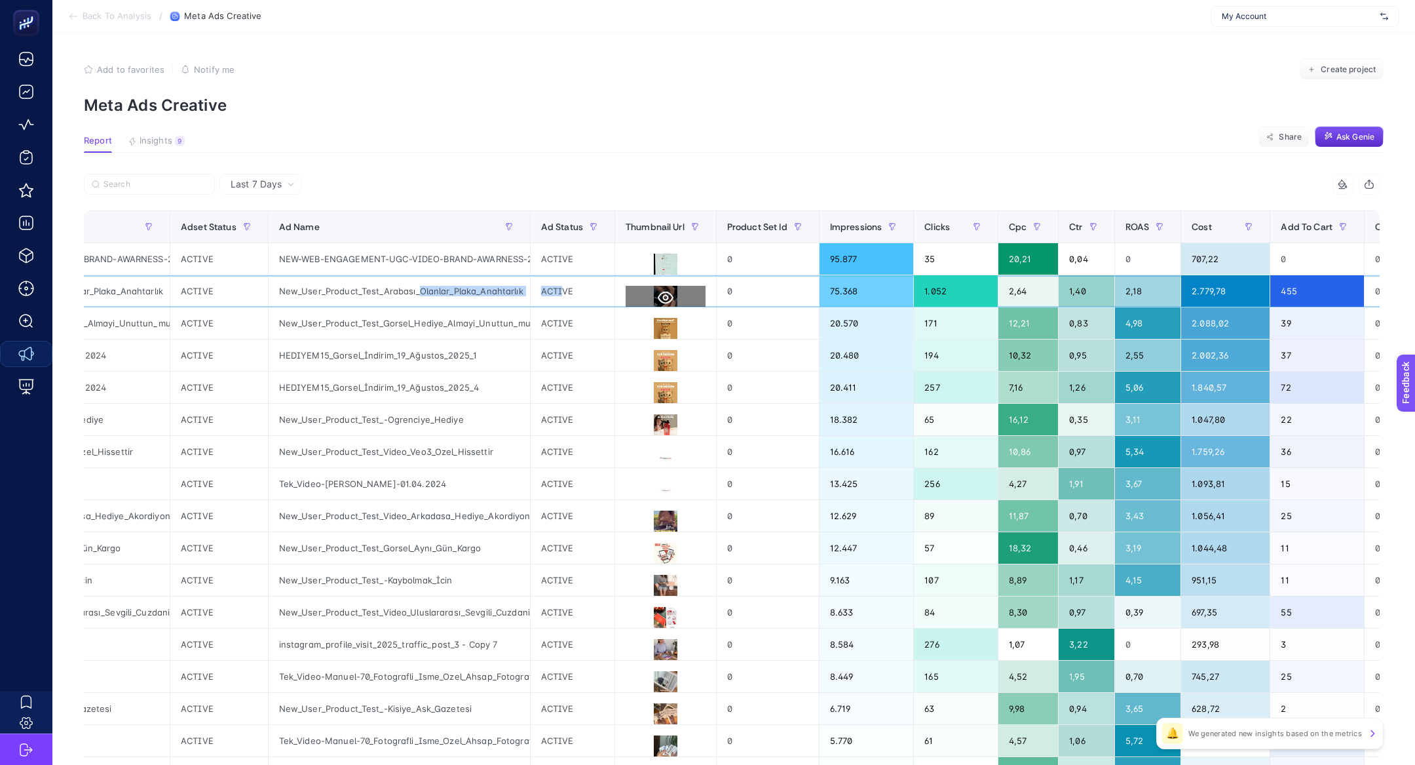
scroll to position [0, 1]
drag, startPoint x: 417, startPoint y: 292, endPoint x: 678, endPoint y: 290, distance: 260.8
click at [678, 290] on tr "NEW-WEB-CNV-IMG-VIDEO-HERO-PRODUCT-TESTING-2024 New_User_Product_Test_Arabası_O…" at bounding box center [769, 291] width 2247 height 32
click at [678, 290] on button at bounding box center [666, 298] width 80 height 24
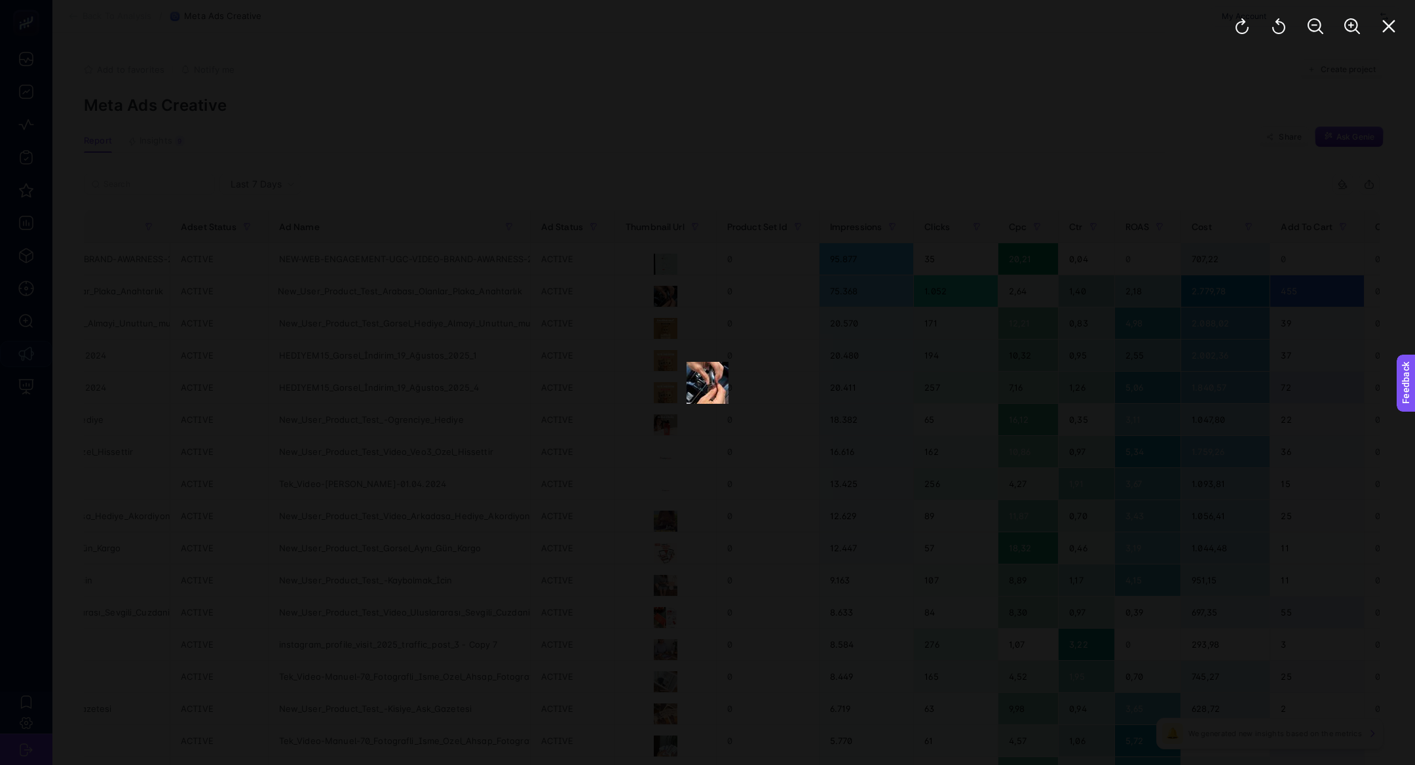
click at [1386, 6] on div at bounding box center [1315, 26] width 199 height 52
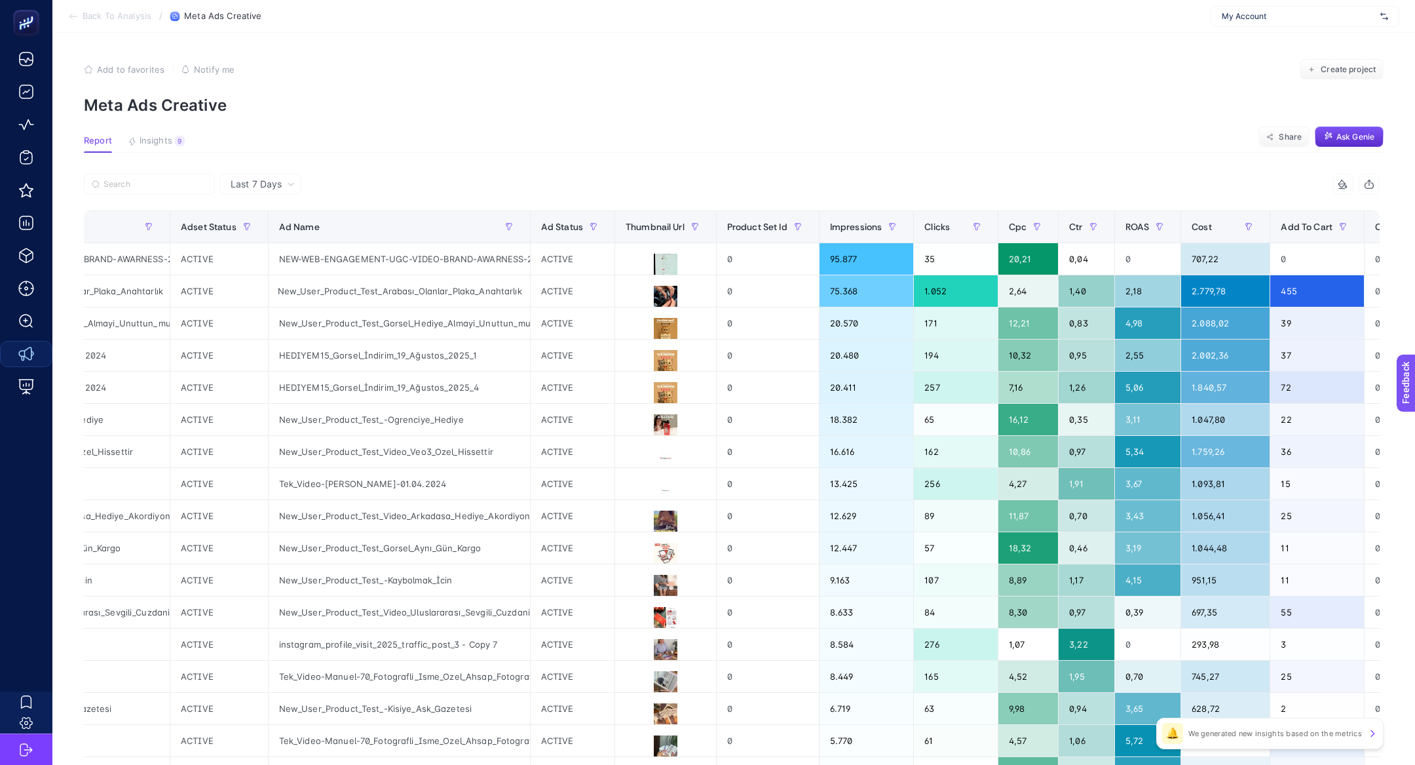
scroll to position [0, 724]
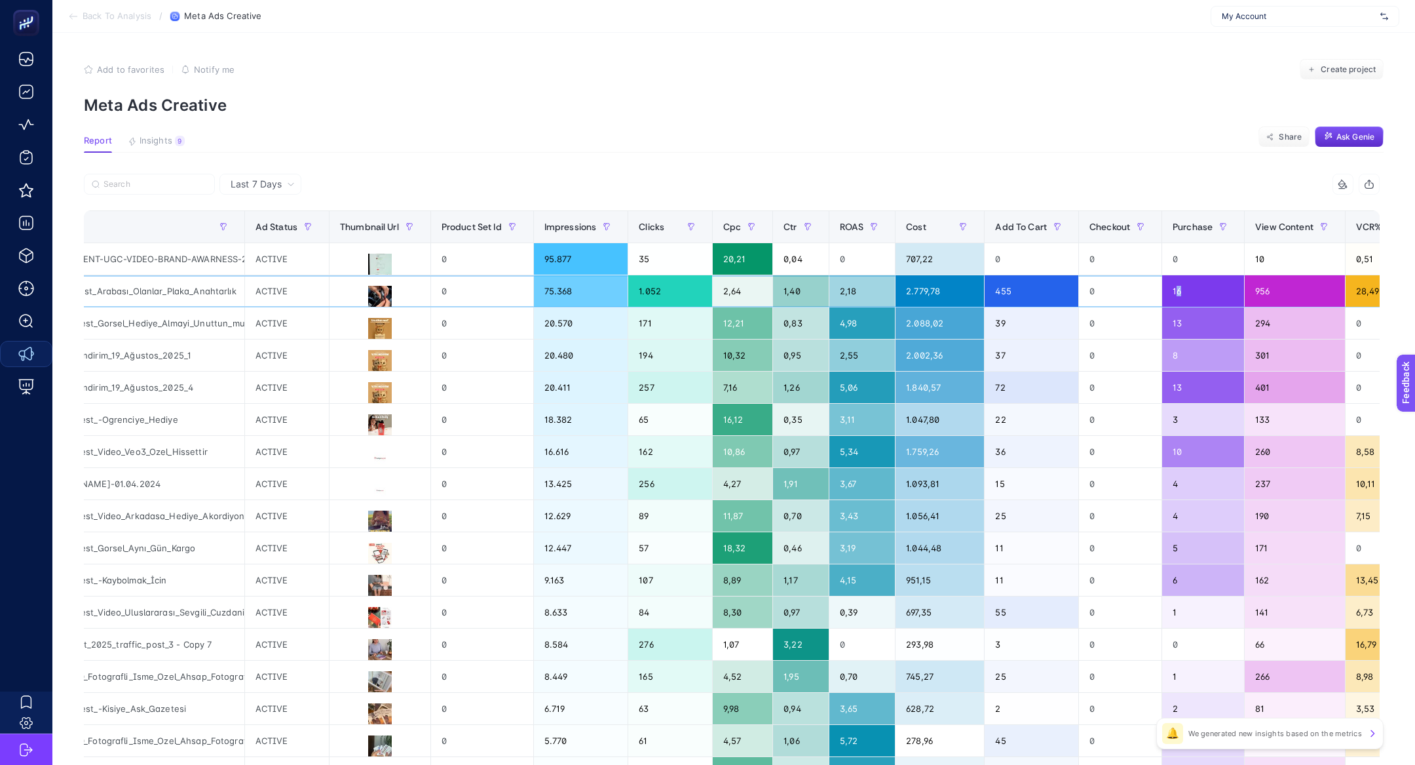
drag, startPoint x: 1188, startPoint y: 293, endPoint x: 1213, endPoint y: 294, distance: 24.9
click at [1213, 294] on div "16" at bounding box center [1203, 290] width 82 height 31
click at [1010, 292] on div "455" at bounding box center [1032, 290] width 94 height 31
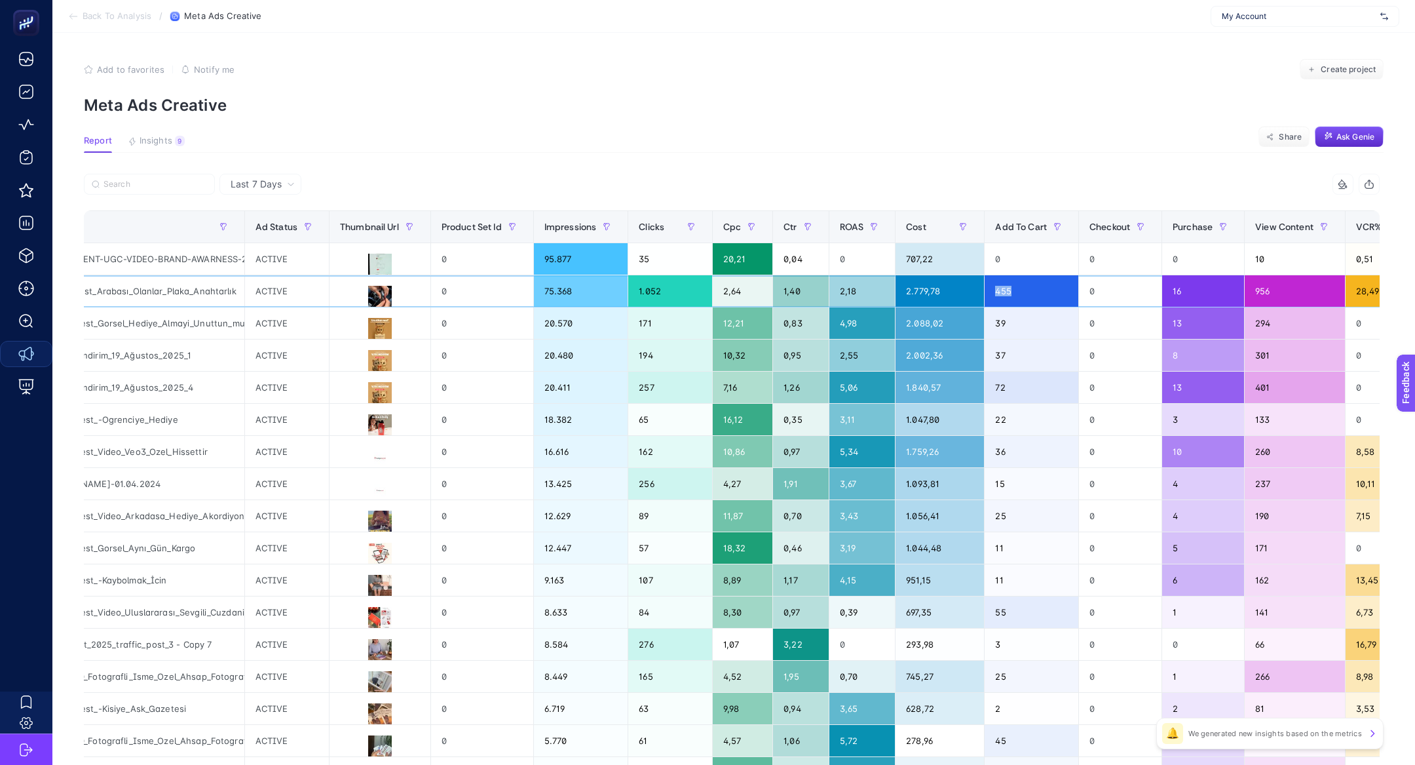
click at [1010, 292] on div "455" at bounding box center [1032, 290] width 94 height 31
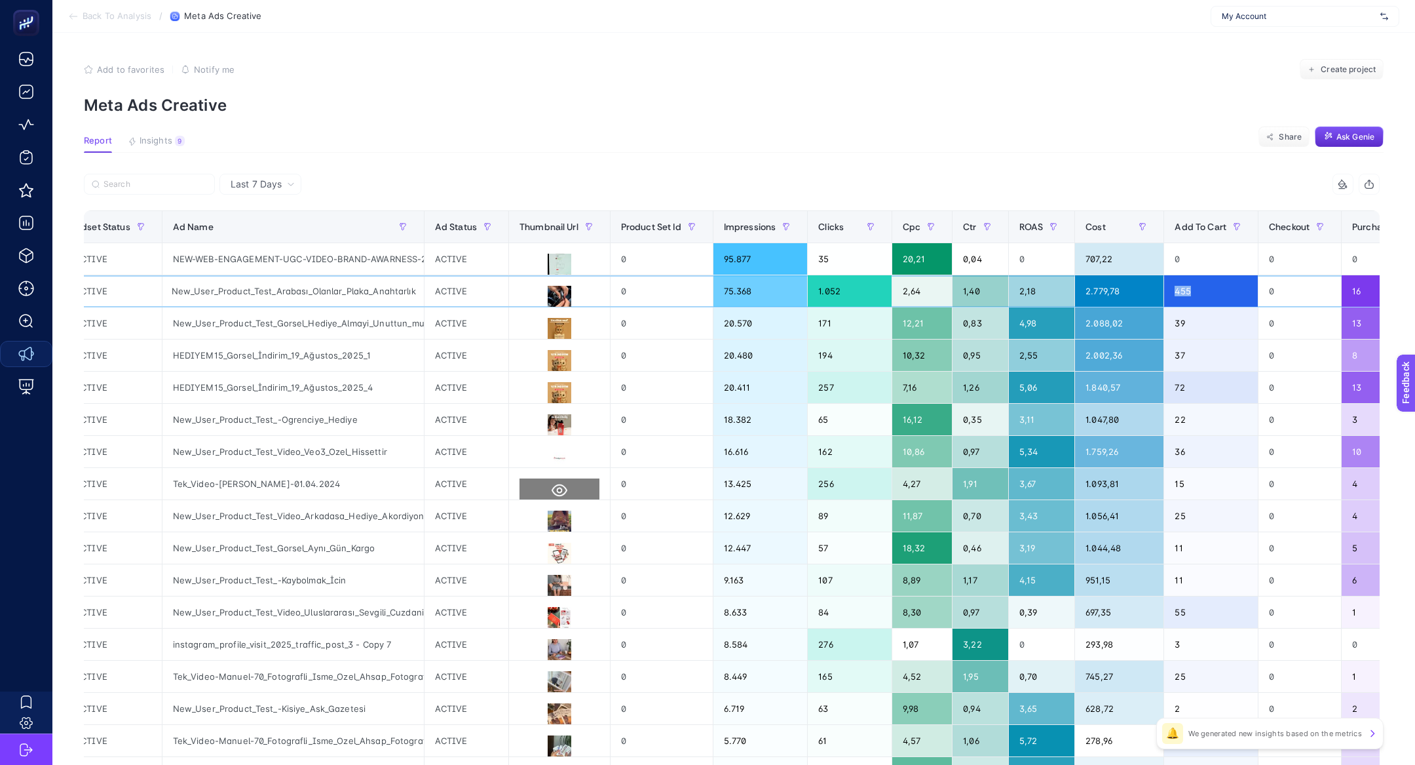
scroll to position [0, 541]
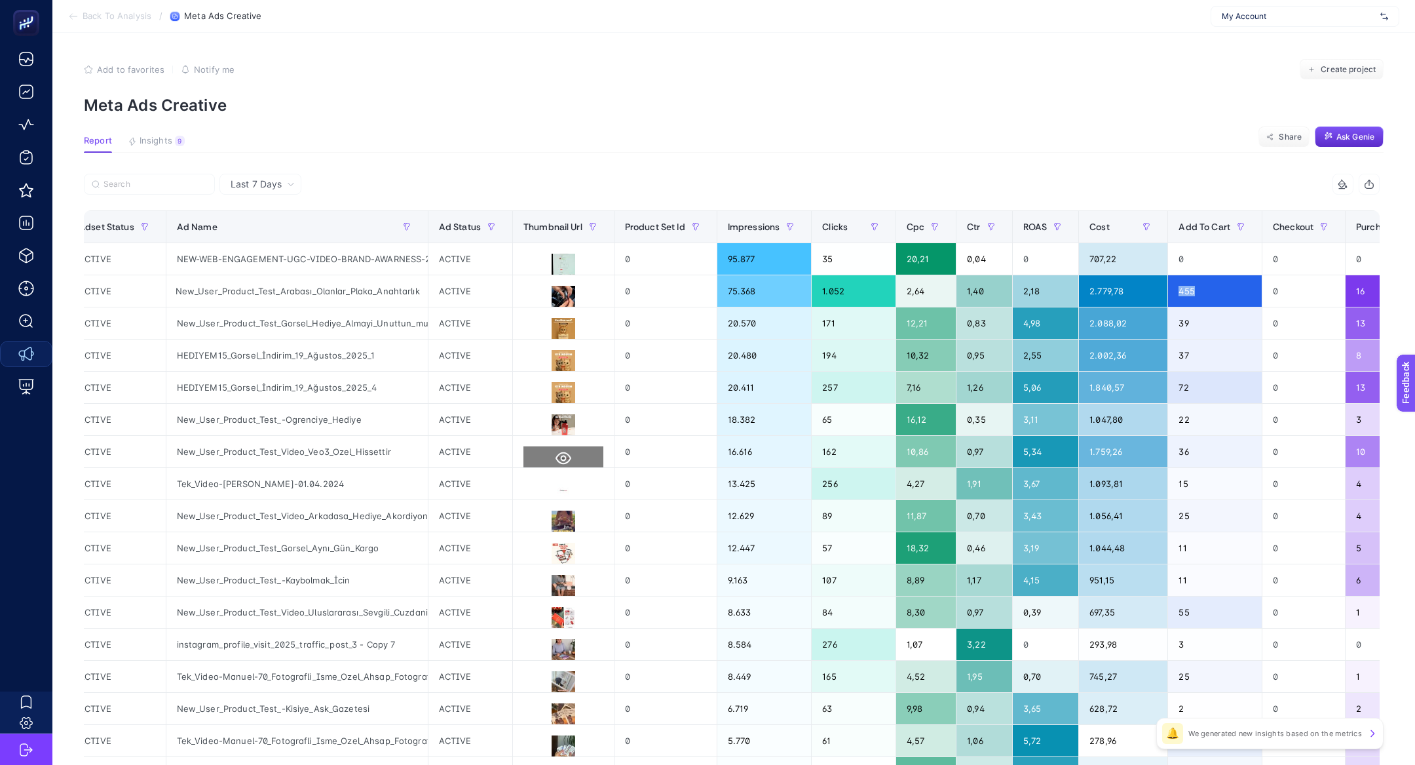
click at [567, 457] on icon at bounding box center [564, 458] width 16 height 16
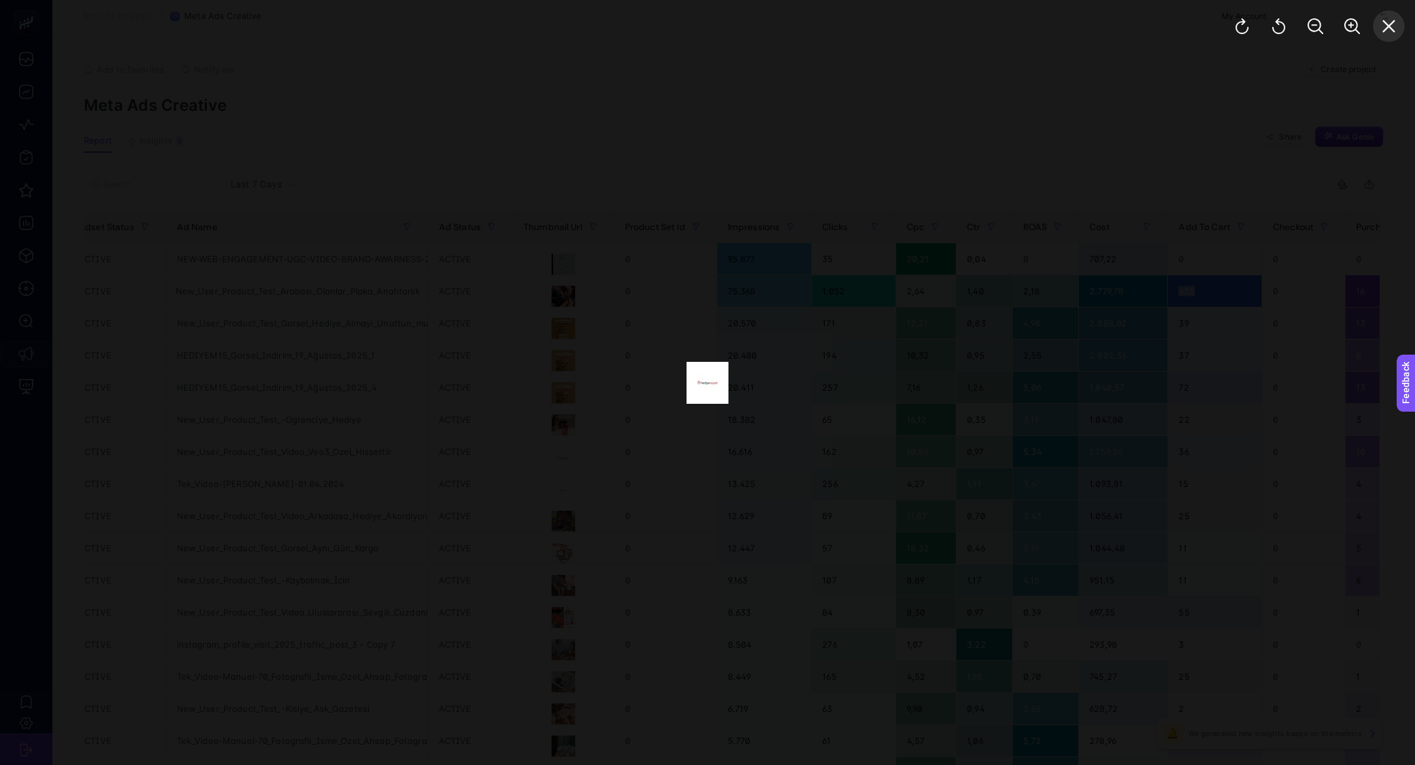
click at [1398, 33] on button "Close" at bounding box center [1388, 25] width 31 height 31
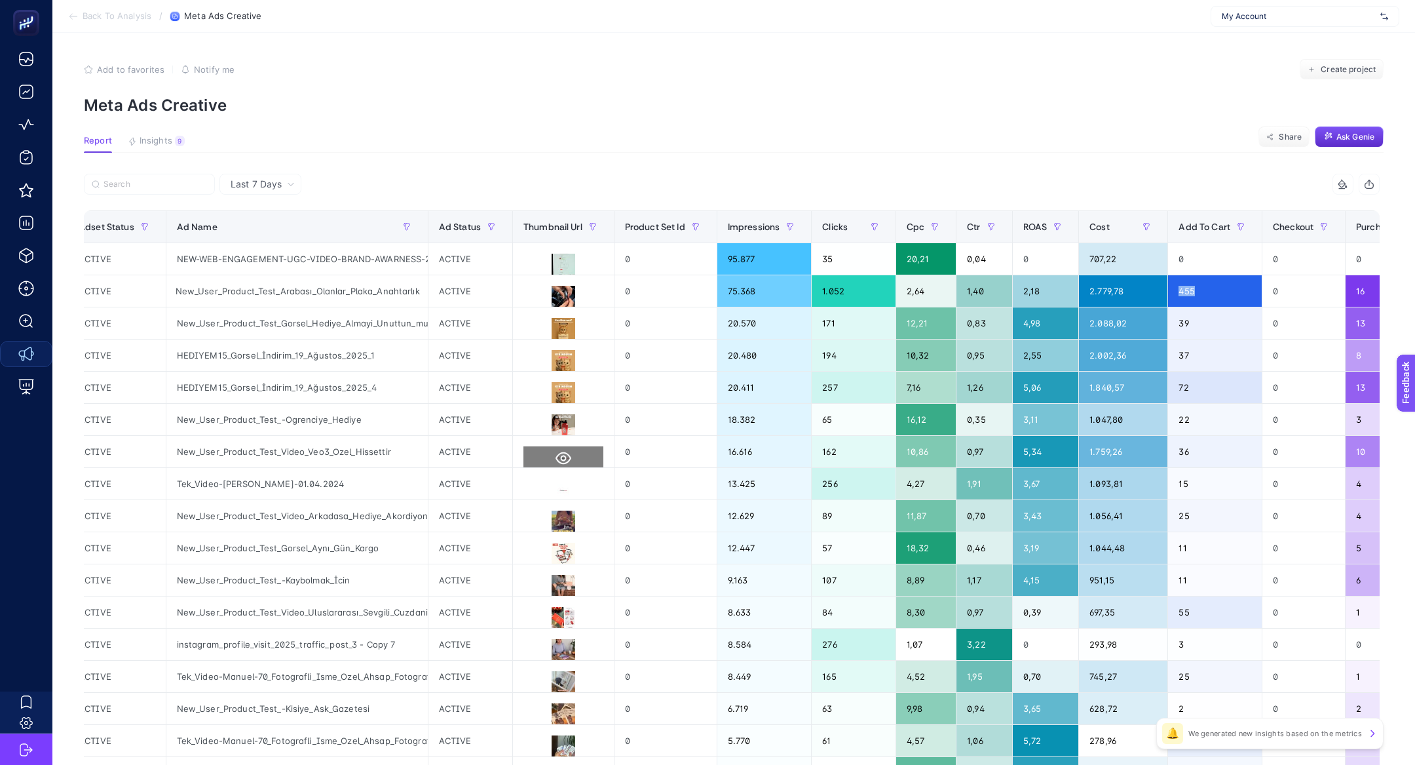
click at [581, 457] on button at bounding box center [564, 458] width 80 height 24
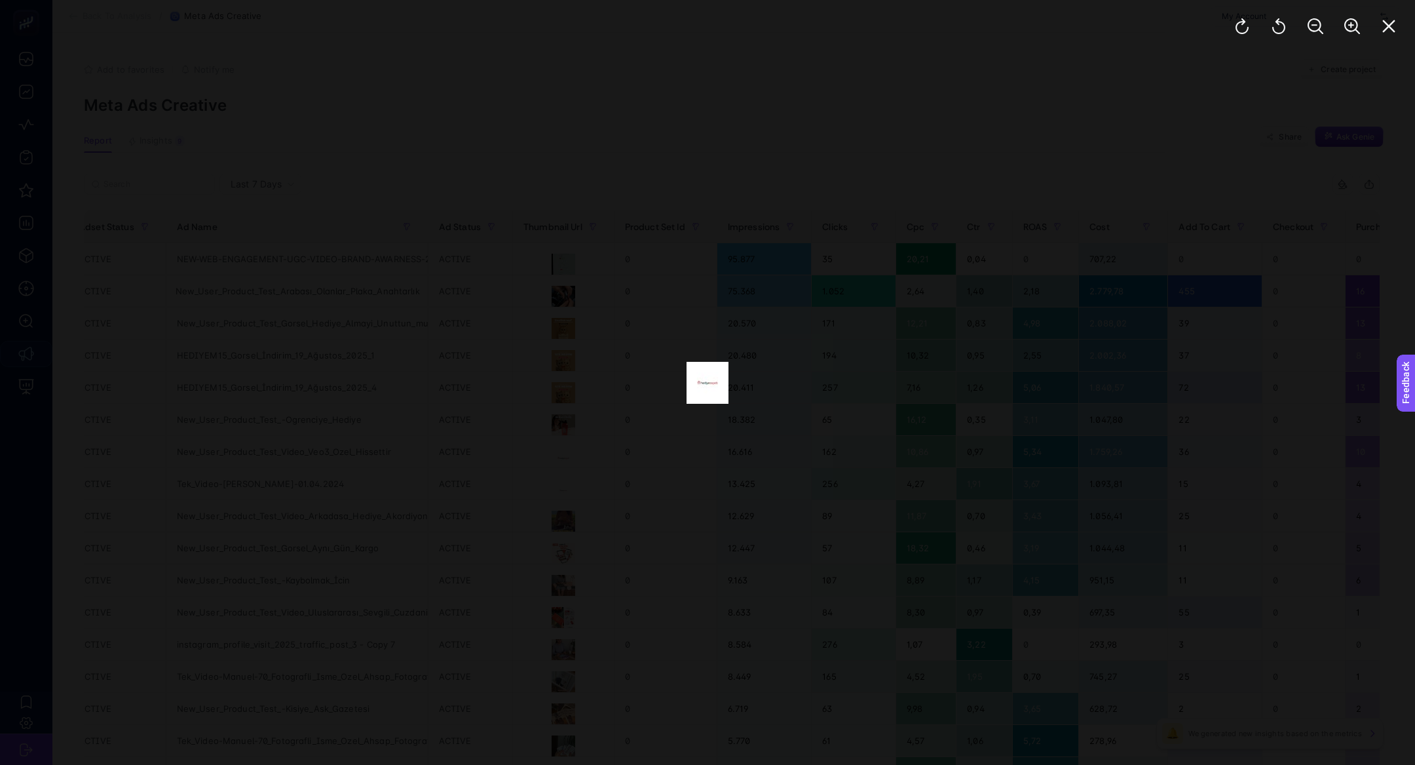
click at [1392, 8] on div at bounding box center [1315, 26] width 199 height 52
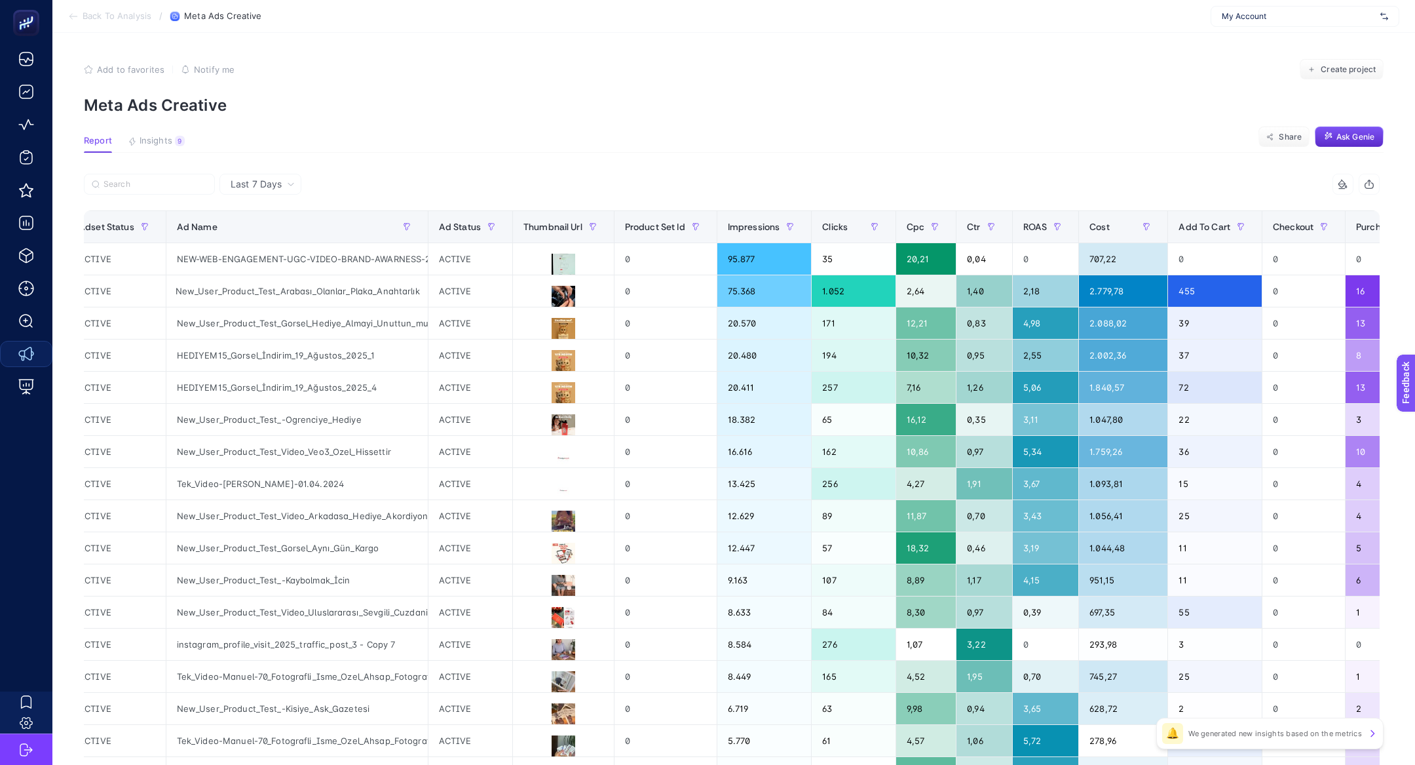
click at [1392, 20] on div "My Account" at bounding box center [1305, 16] width 189 height 21
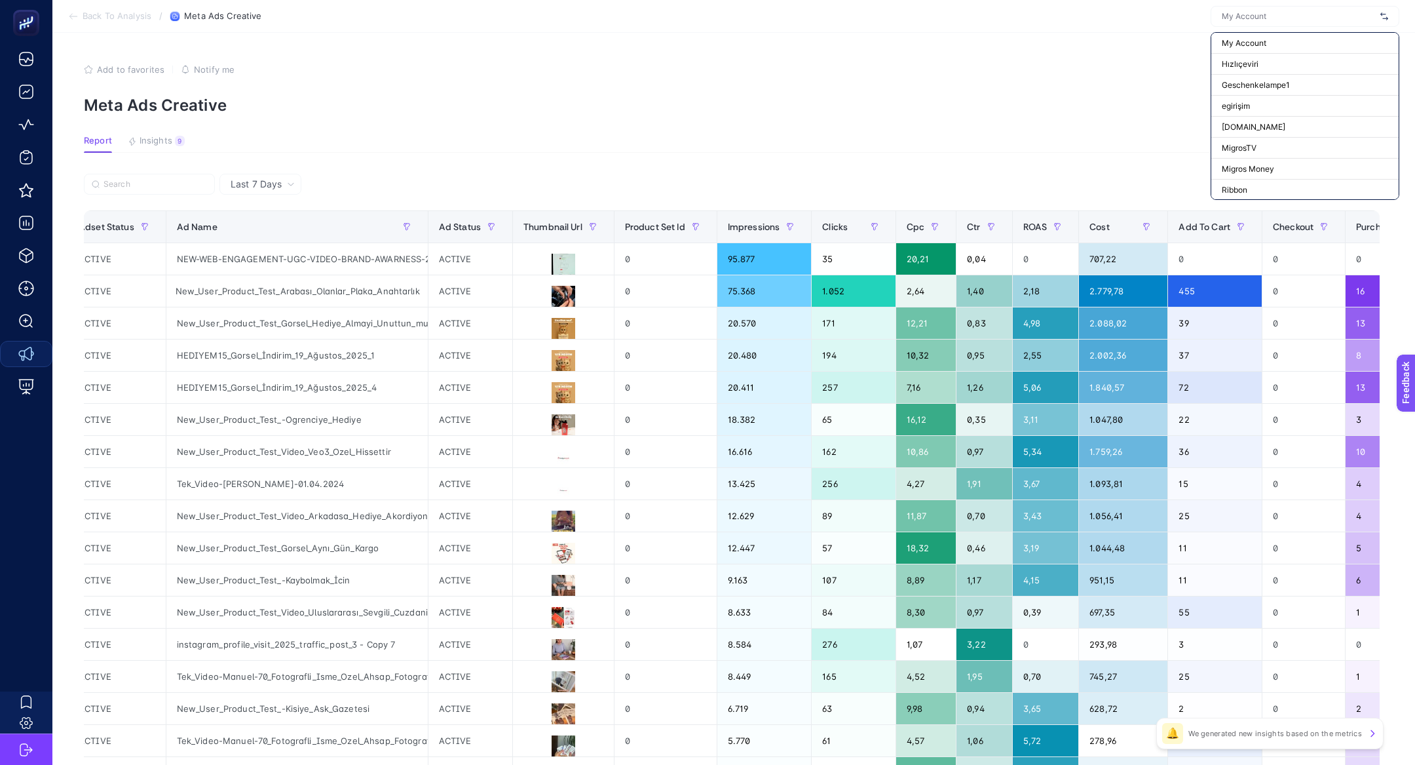
click at [1012, 126] on article "Add to favorites false Notify me Create project Meta Ads Creative Report Insigh…" at bounding box center [733, 545] width 1363 height 1024
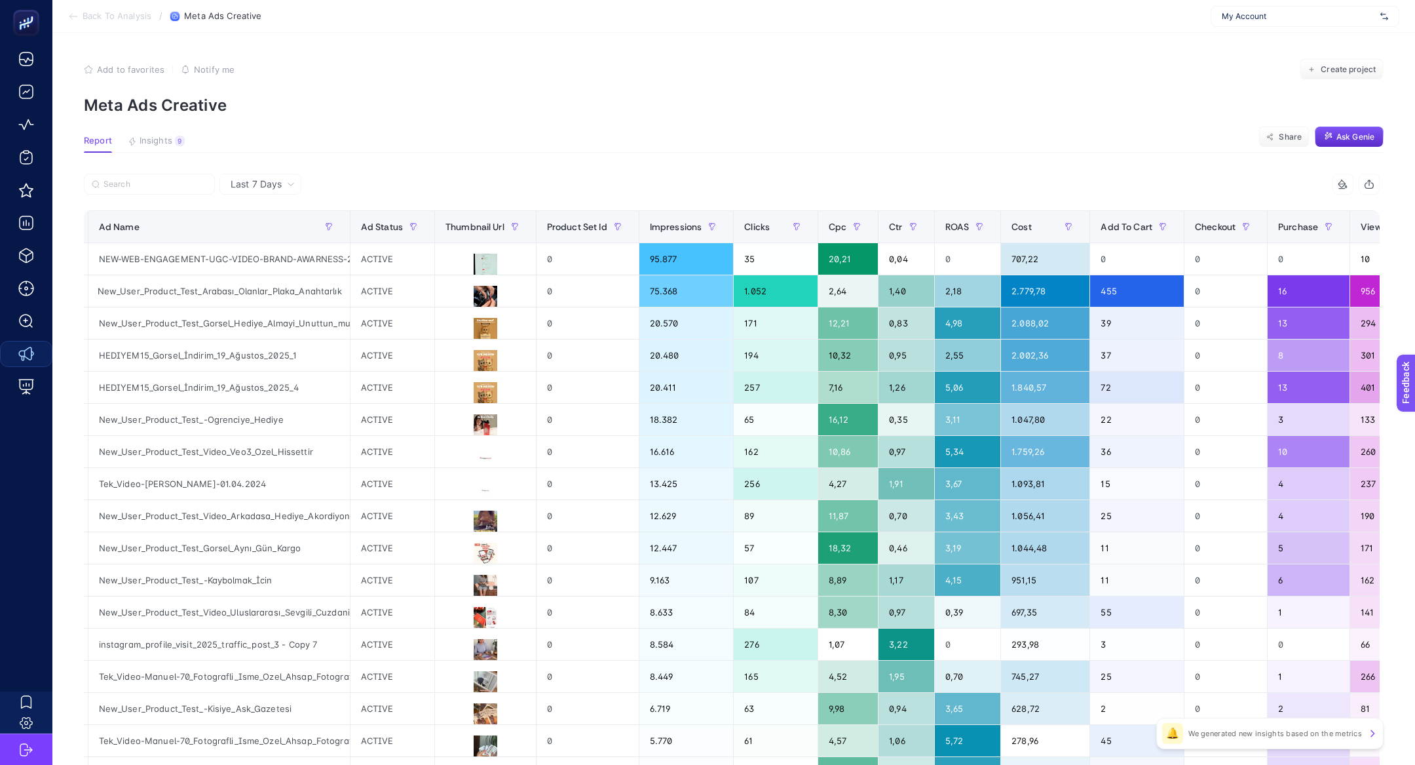
scroll to position [0, 644]
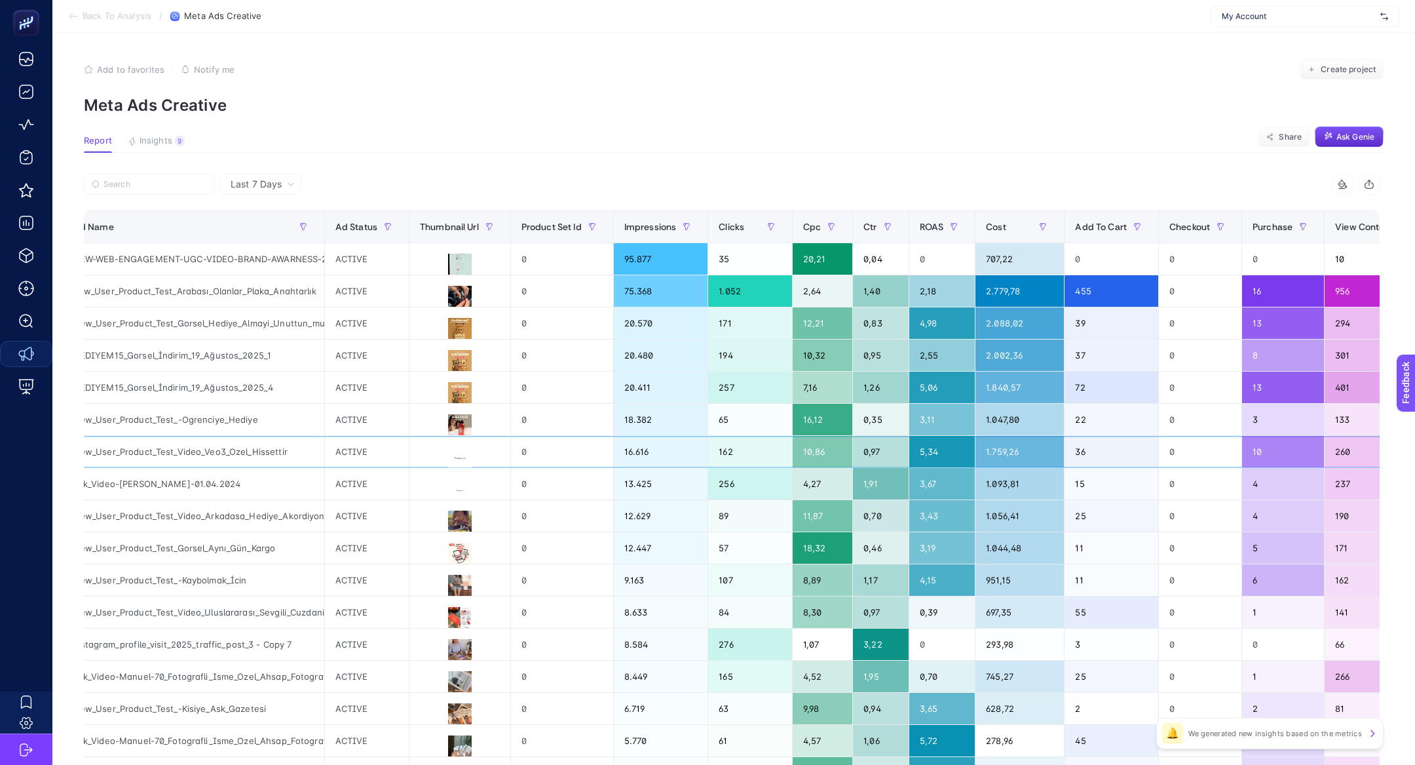
click at [296, 449] on div "New_User_Product_Test_Video_Veo3_Ozel_Hissettir" at bounding box center [193, 451] width 261 height 31
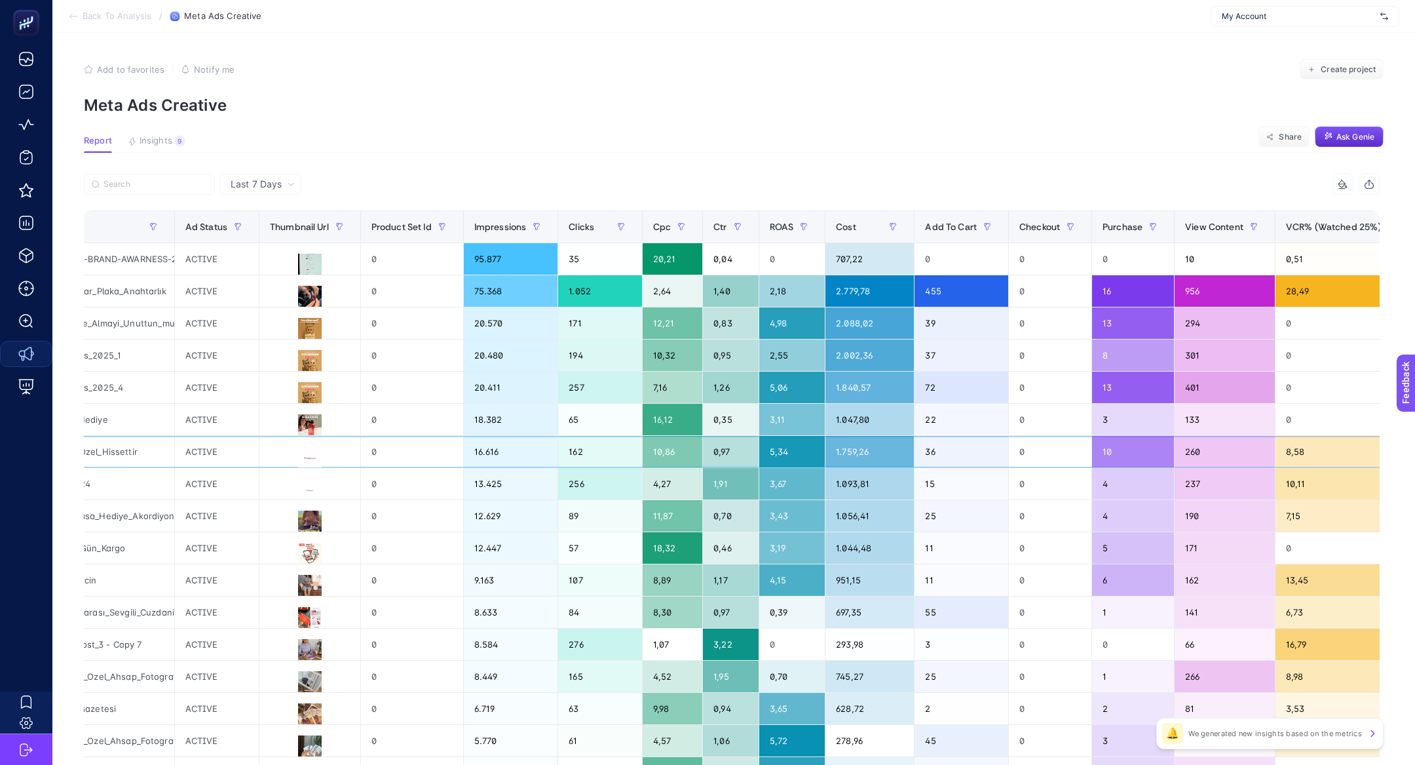
scroll to position [0, 964]
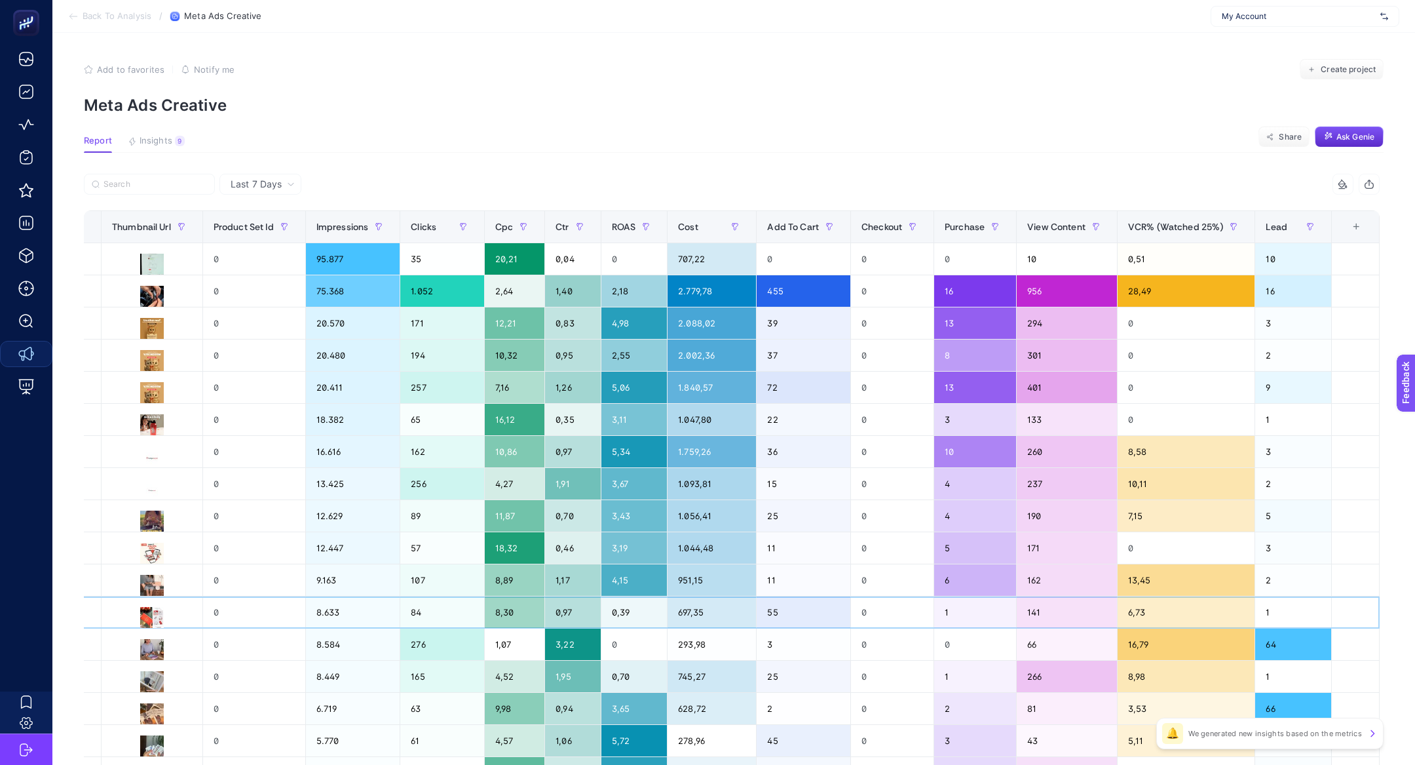
click at [1133, 602] on div "6,73" at bounding box center [1187, 611] width 138 height 31
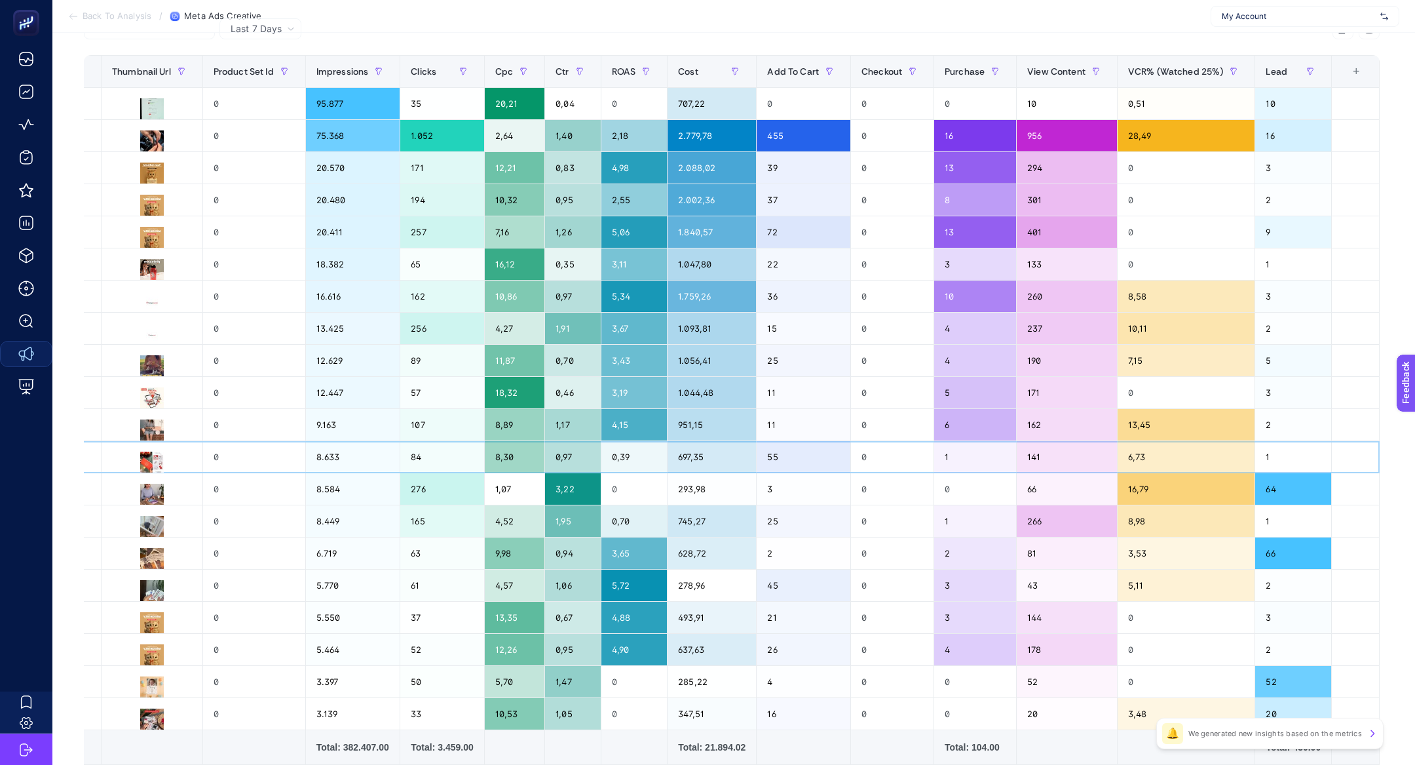
scroll to position [153, 0]
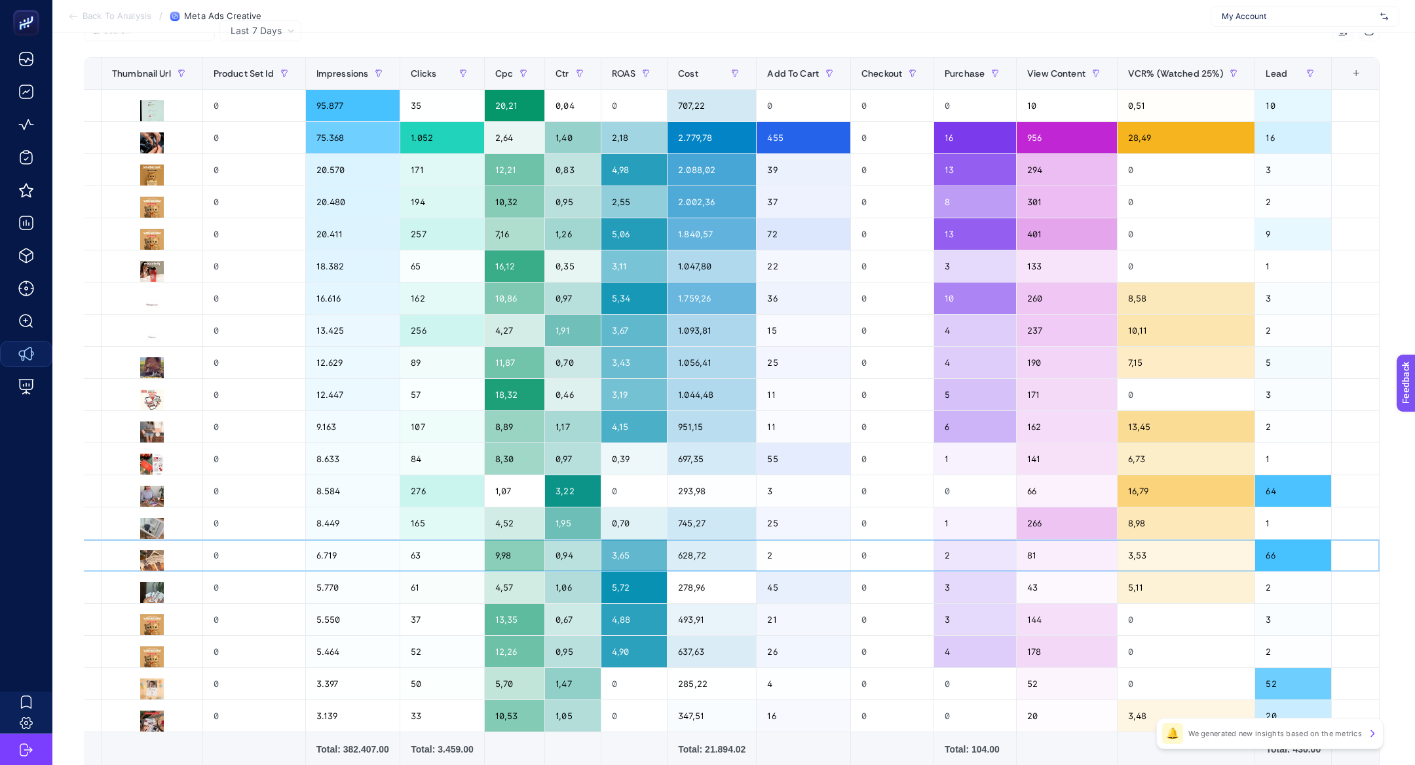
click at [704, 557] on div "628,72" at bounding box center [712, 554] width 88 height 31
click at [718, 583] on div "278,96" at bounding box center [712, 586] width 88 height 31
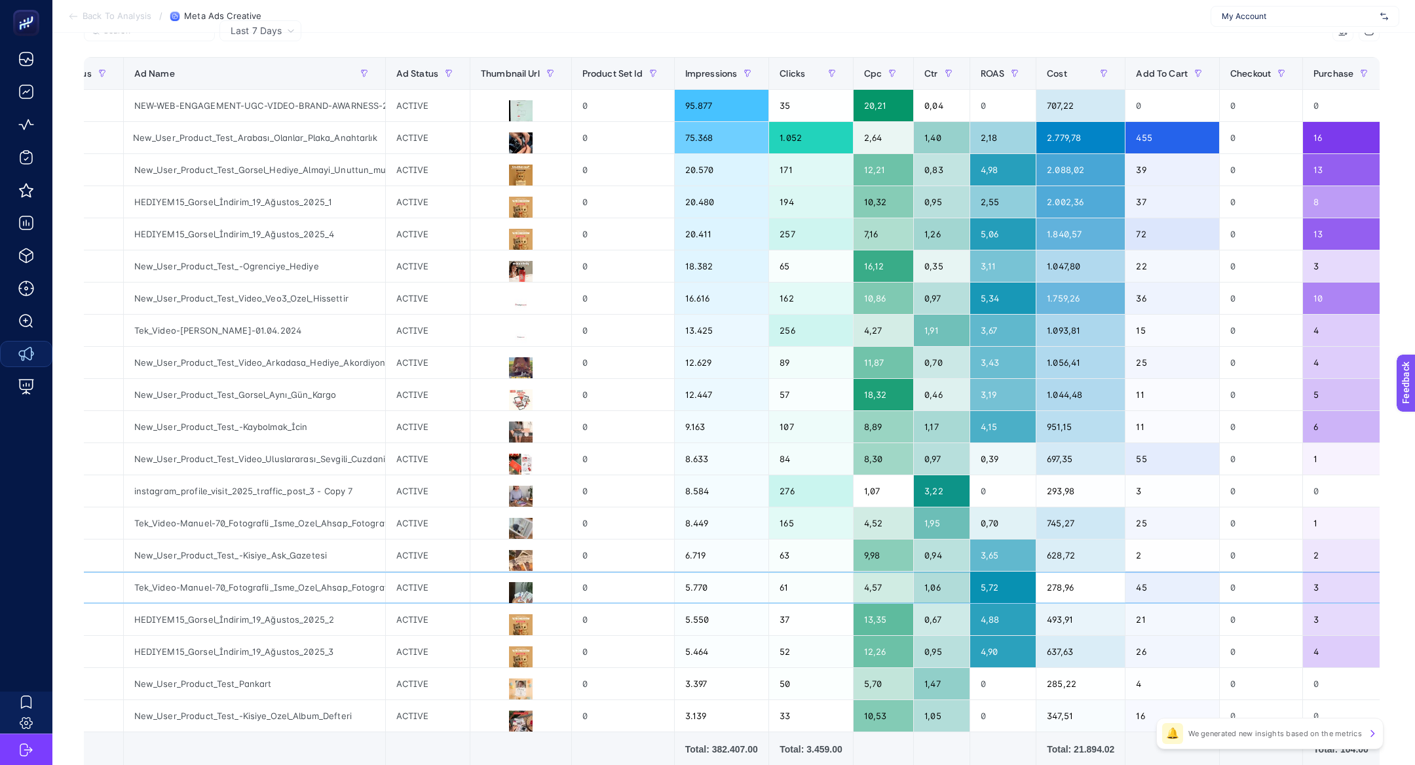
scroll to position [0, 584]
click at [530, 590] on button at bounding box center [520, 594] width 80 height 24
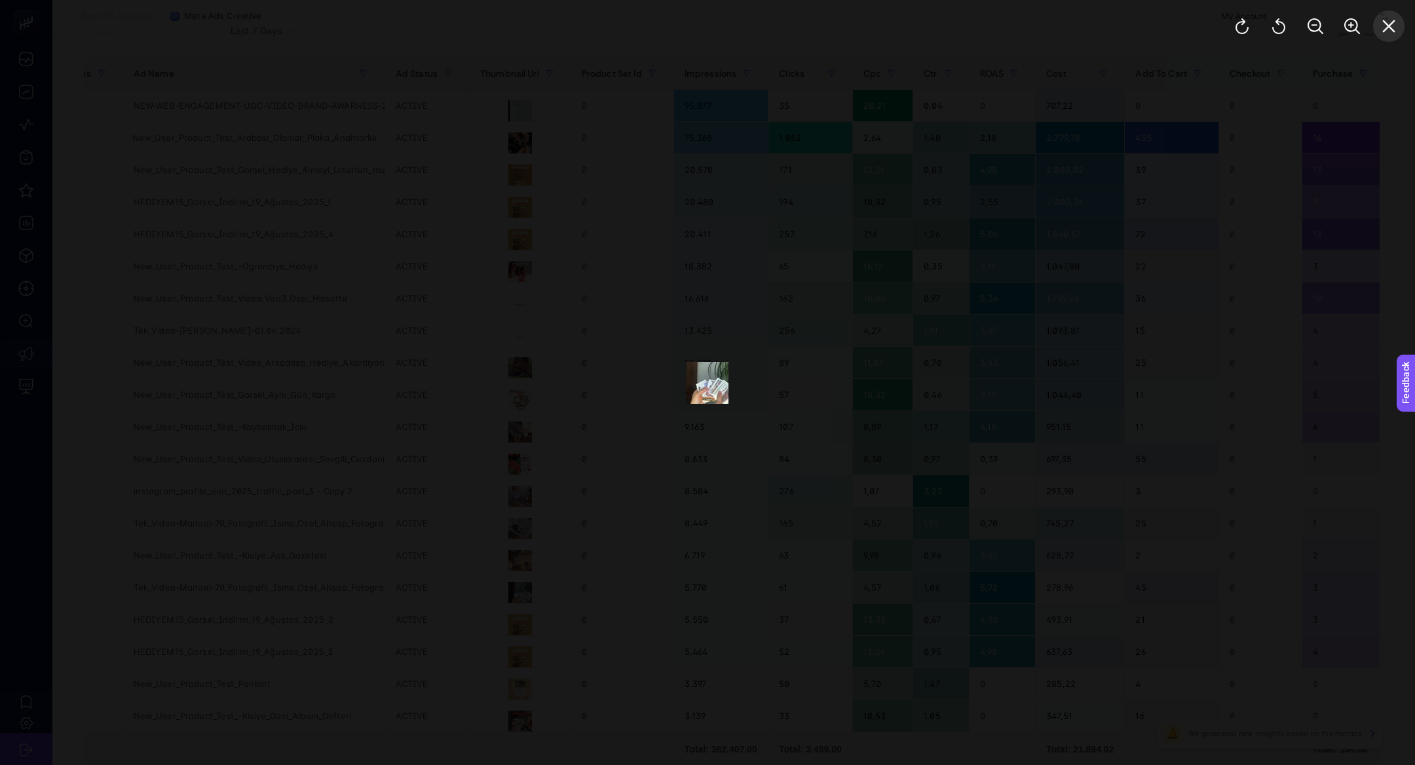
click at [1393, 31] on icon "Close" at bounding box center [1389, 26] width 16 height 16
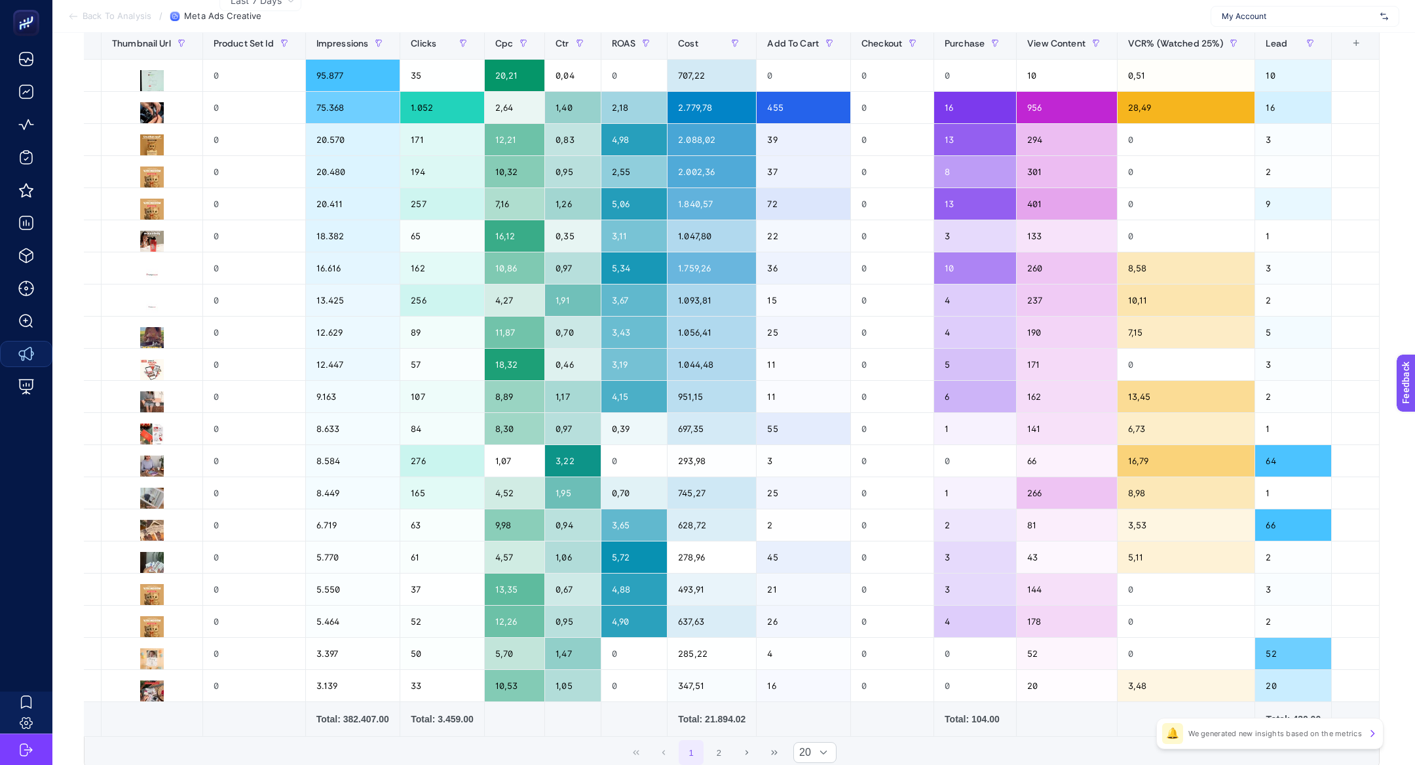
scroll to position [187, 0]
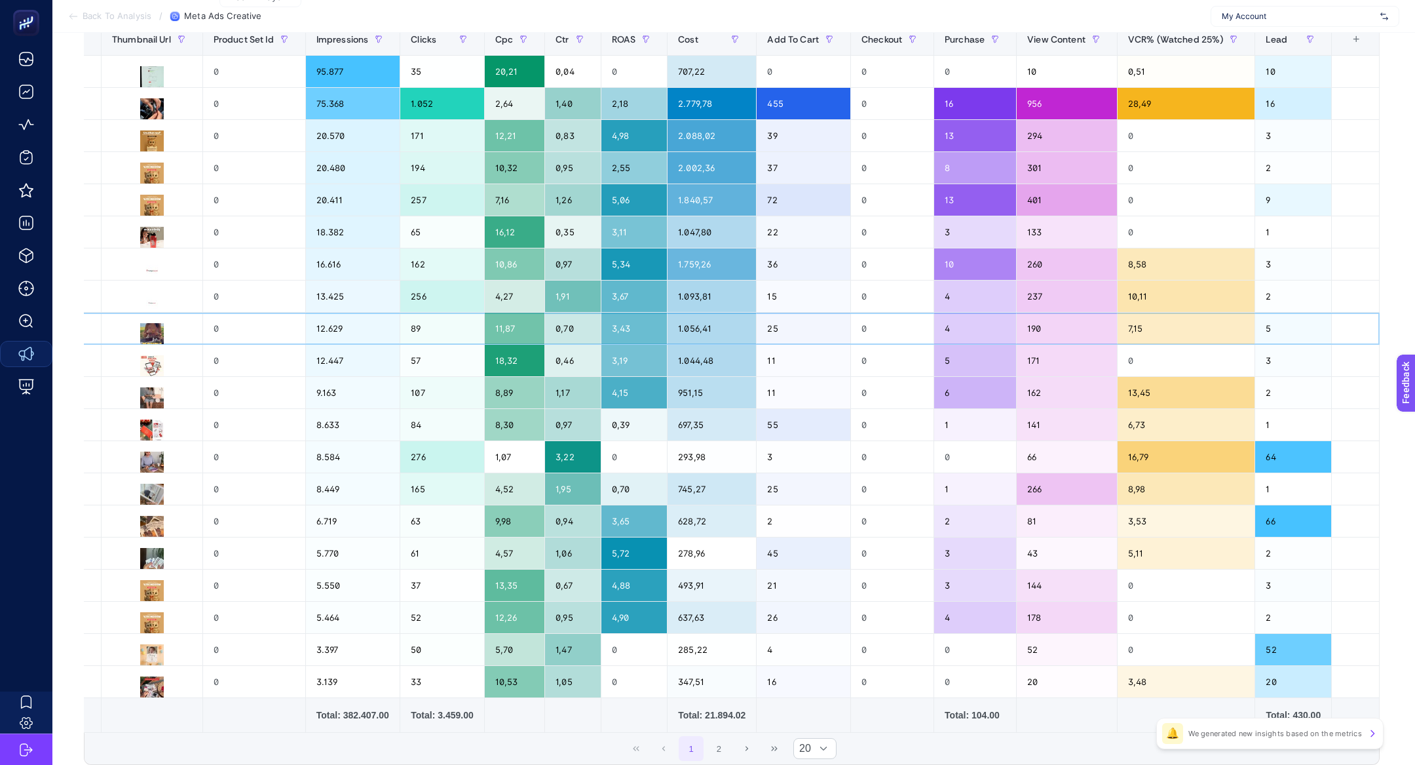
click at [1198, 320] on div "7,15" at bounding box center [1187, 328] width 138 height 31
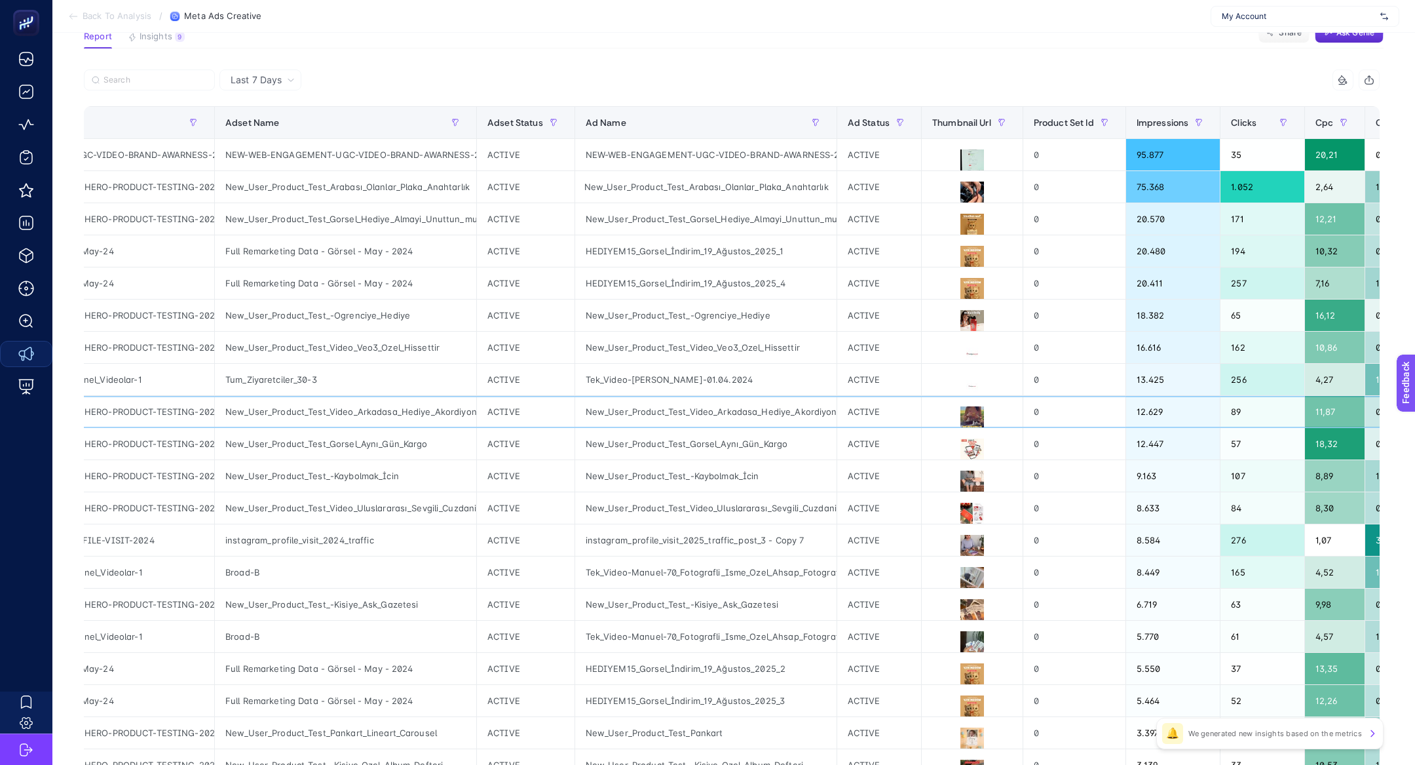
scroll to position [0, 0]
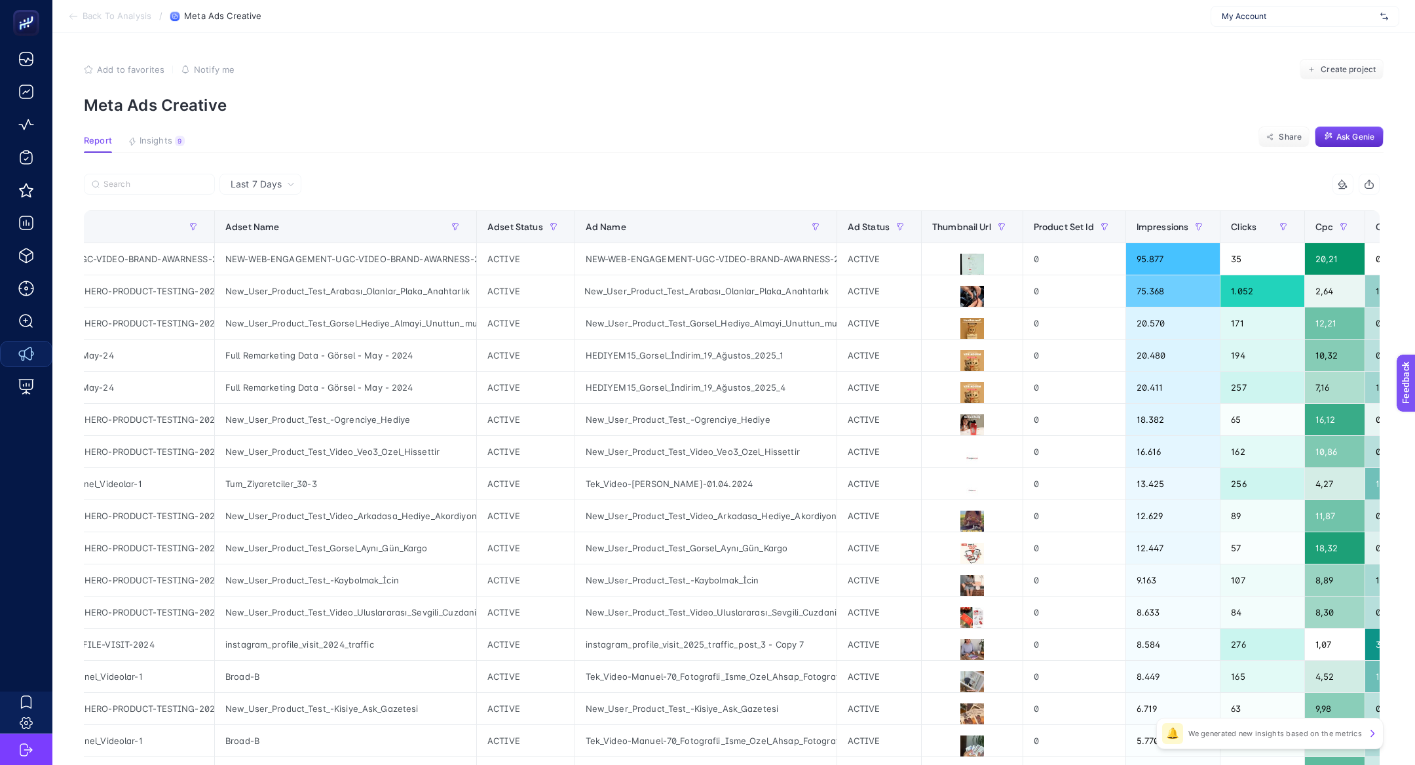
click at [271, 181] on span "Last 7 Days" at bounding box center [256, 184] width 51 height 13
click at [337, 170] on article "Add to favorites false Notify me Create project Meta Ads Creative Report Insigh…" at bounding box center [733, 545] width 1363 height 1024
click at [159, 146] on button "Insights 9 We generated new insights based on the metrics" at bounding box center [156, 144] width 57 height 17
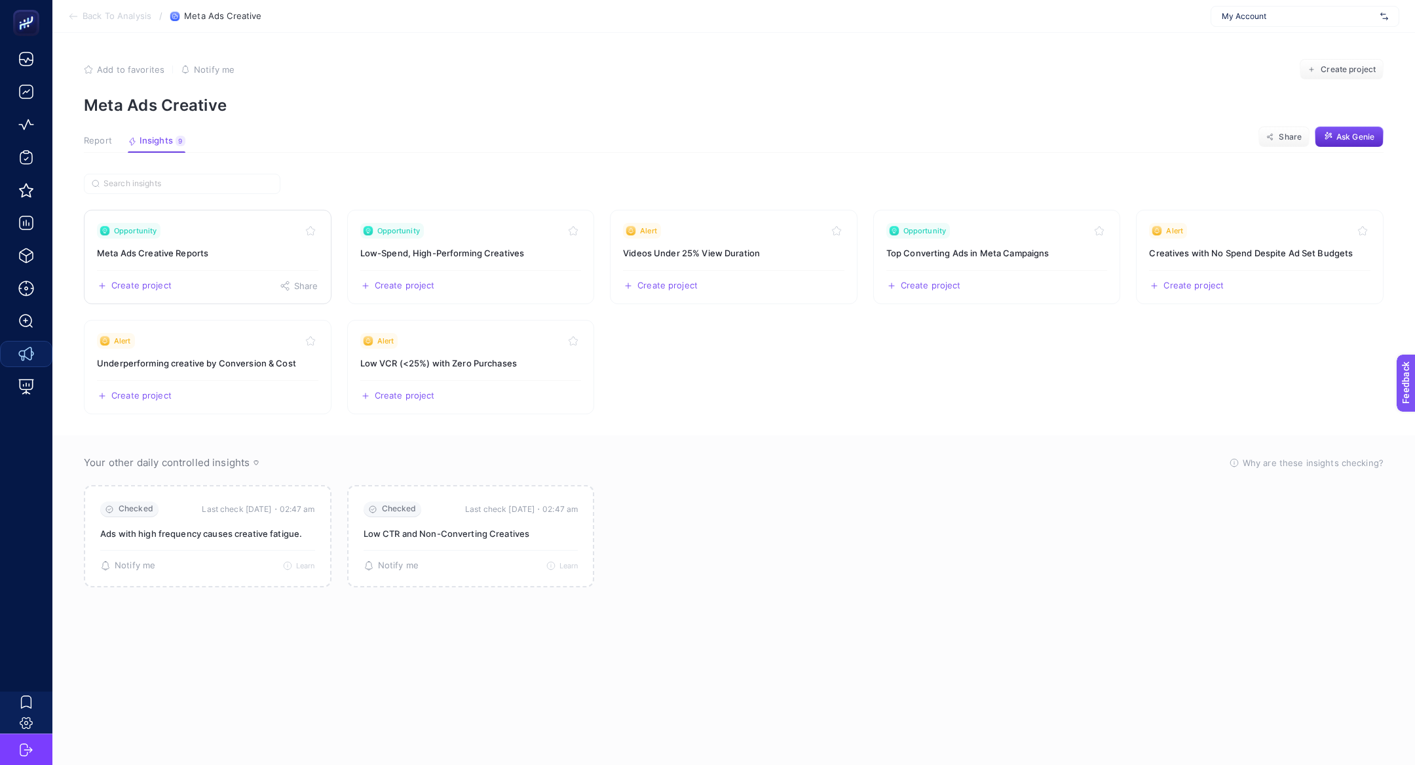
click at [193, 234] on div "Opportunity" at bounding box center [207, 231] width 221 height 16
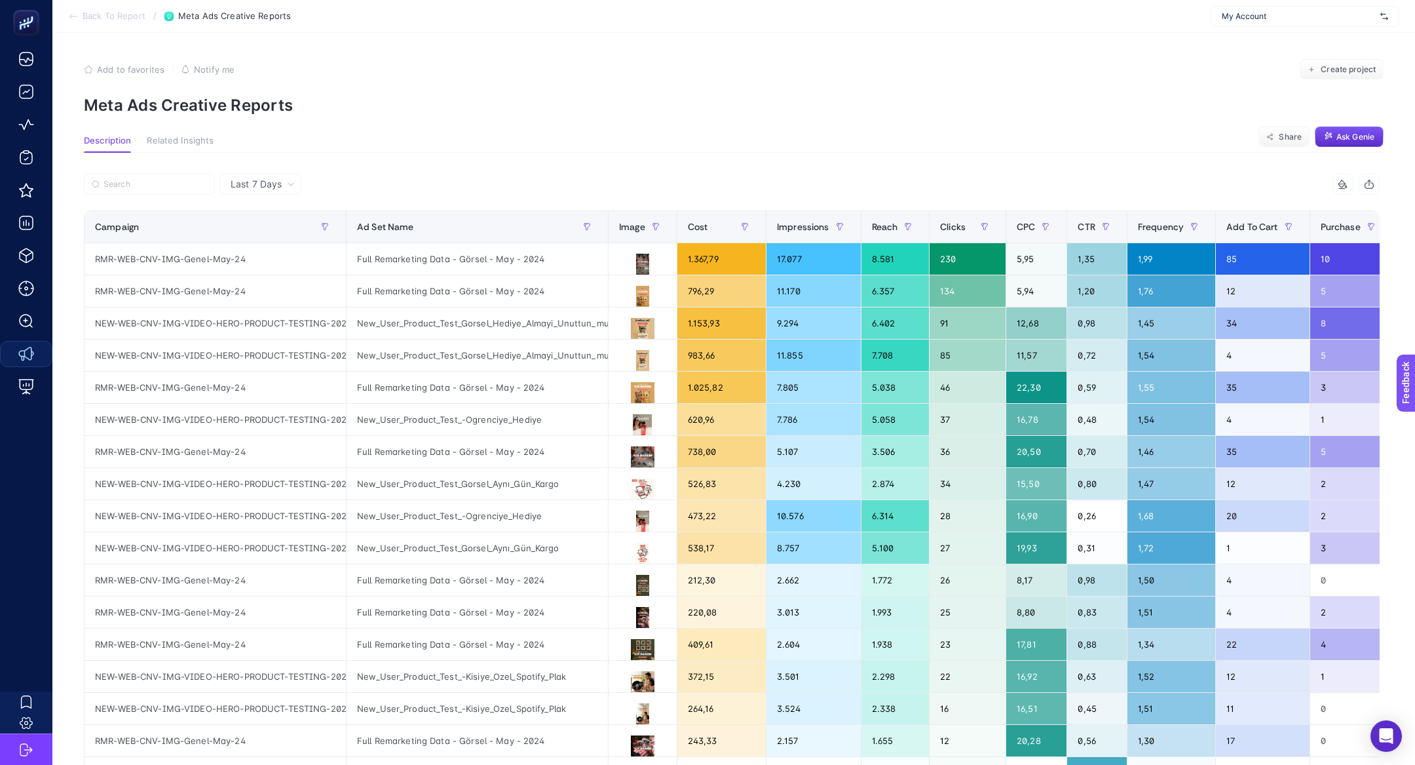
click at [266, 178] on span "Last 7 Days" at bounding box center [256, 184] width 51 height 13
click at [277, 246] on li "Last 30 Days" at bounding box center [260, 235] width 74 height 24
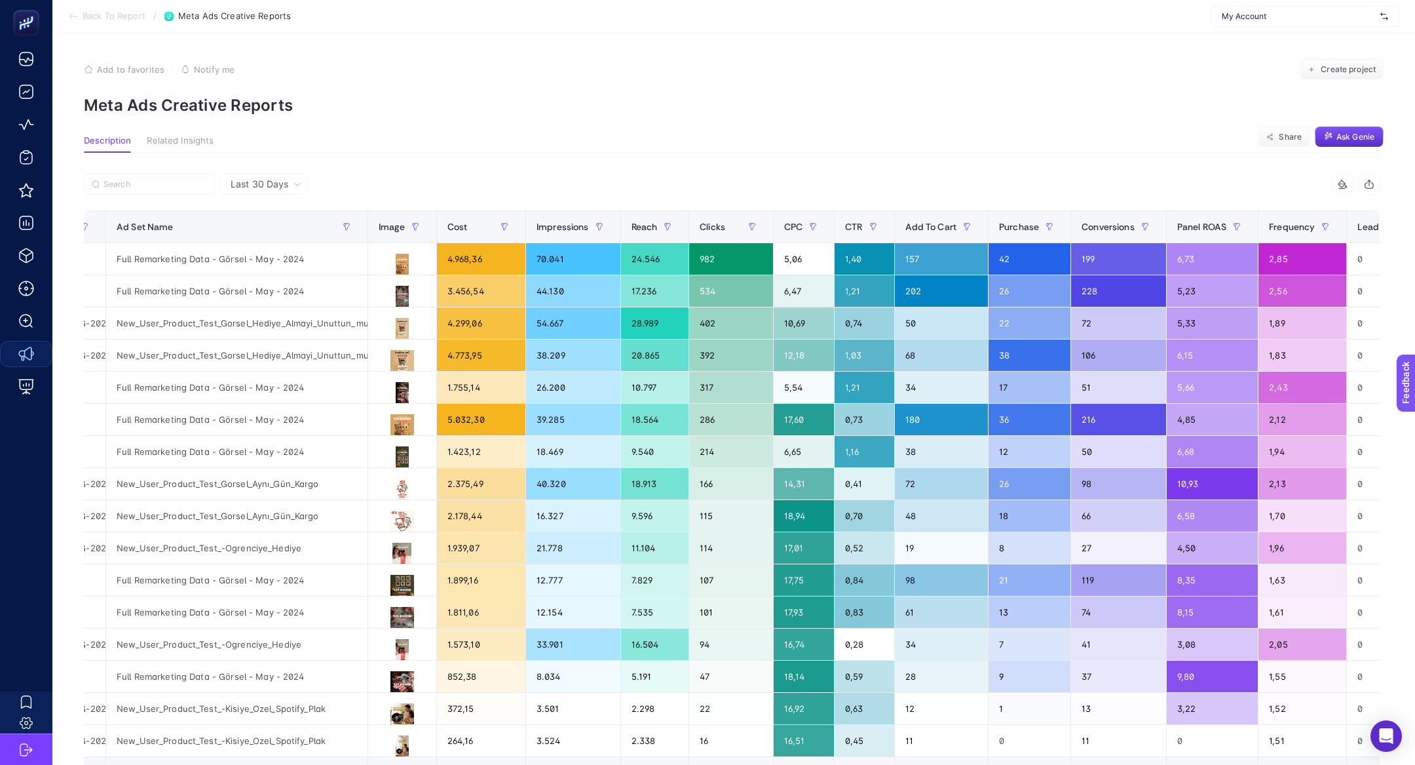
scroll to position [0, 425]
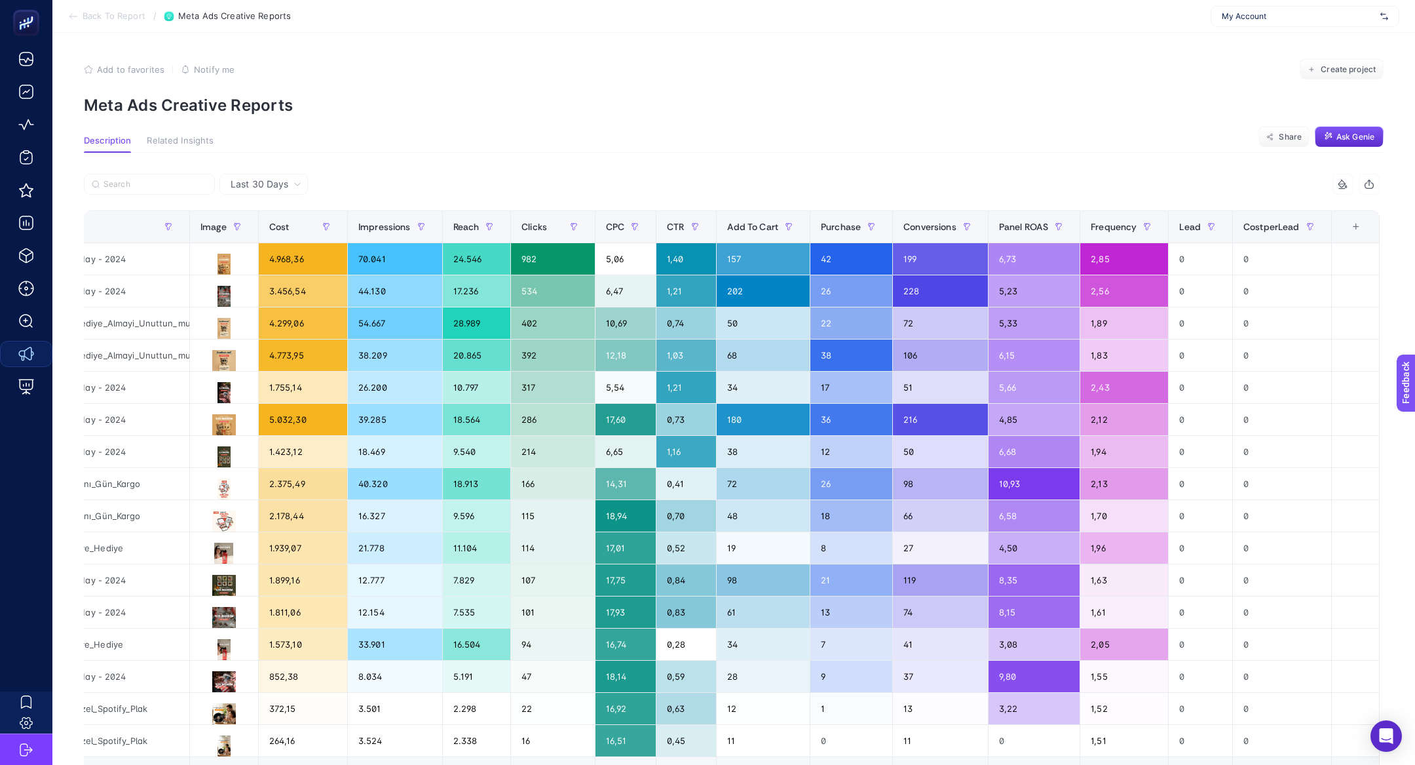
click at [1360, 232] on div "+" at bounding box center [1356, 226] width 25 height 10
click at [1116, 131] on article "Add to favorites false Notify me Create project Meta Ads Creative Reports Descr…" at bounding box center [733, 486] width 1363 height 906
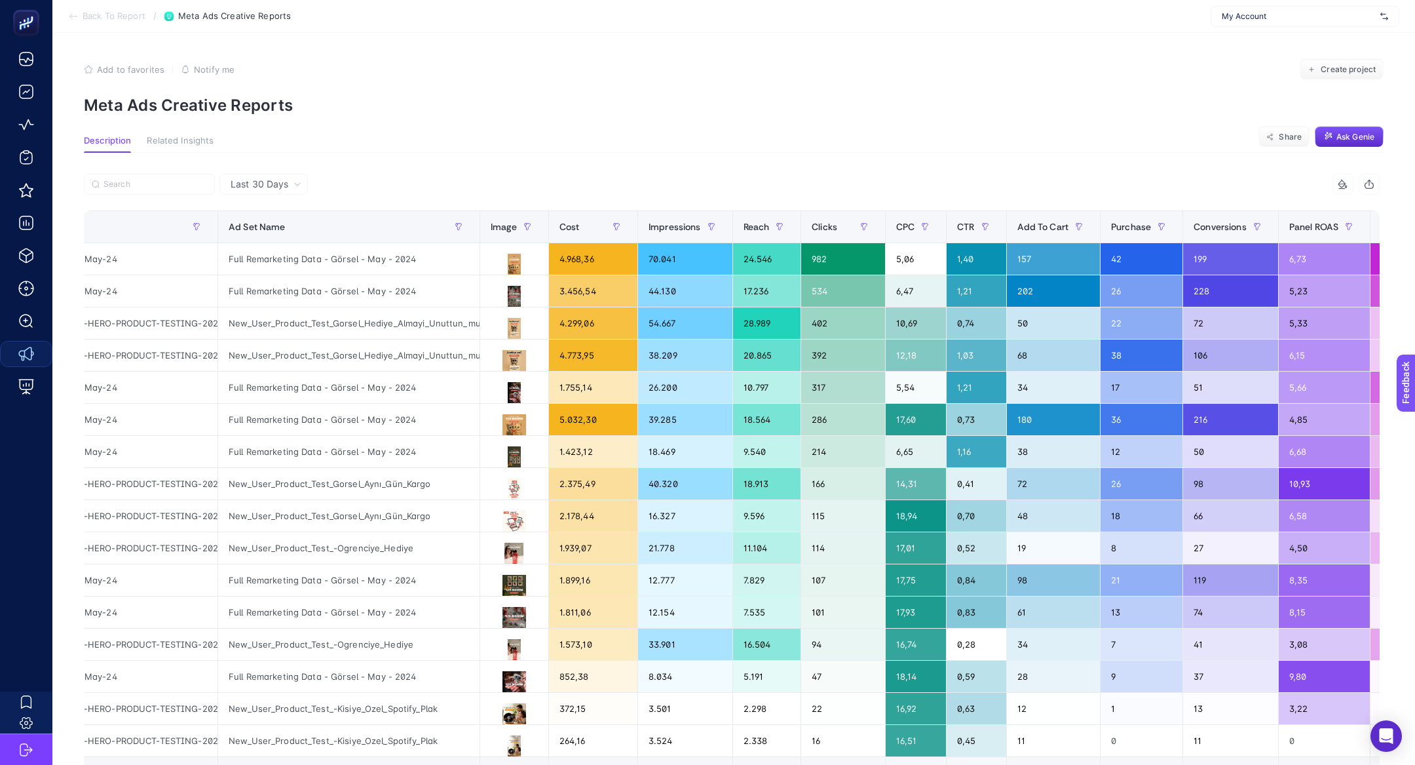
scroll to position [0, 0]
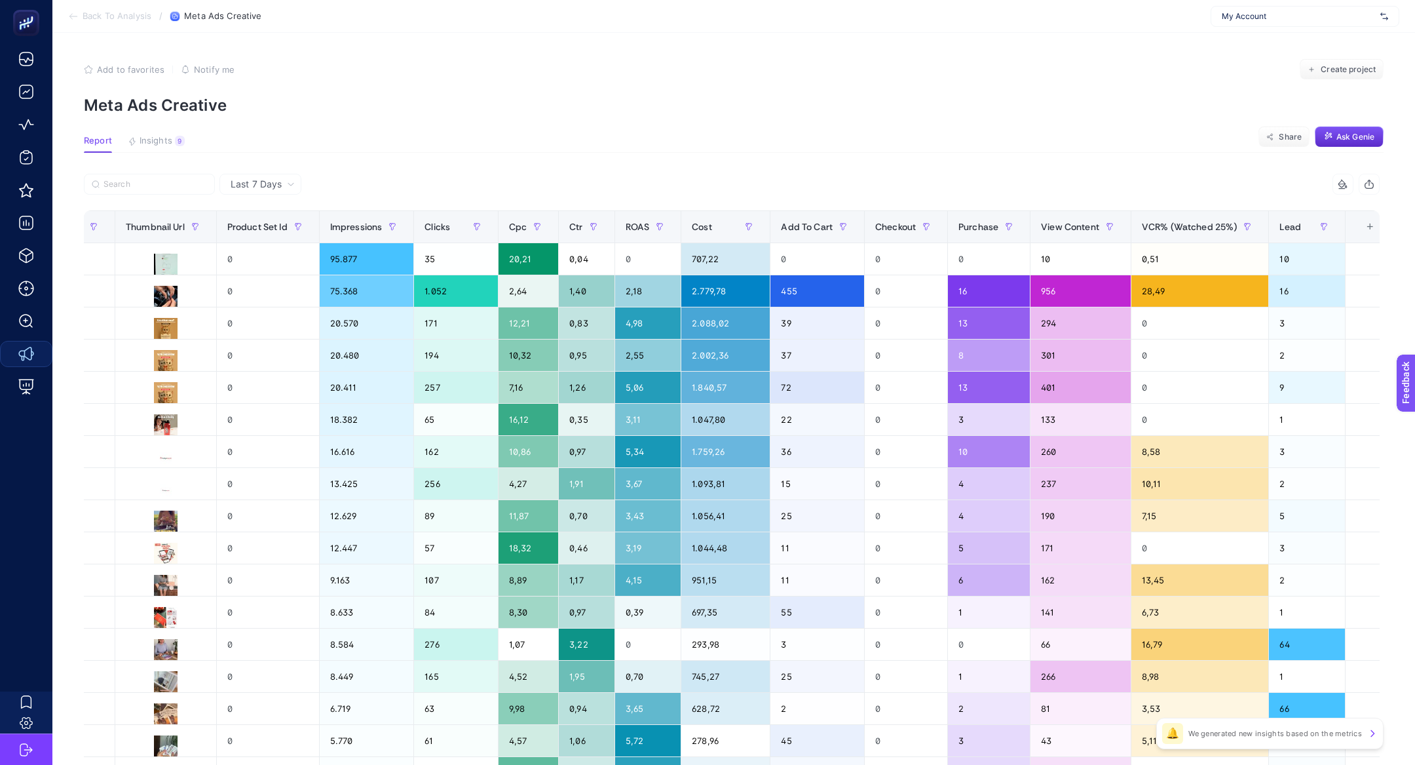
scroll to position [0, 964]
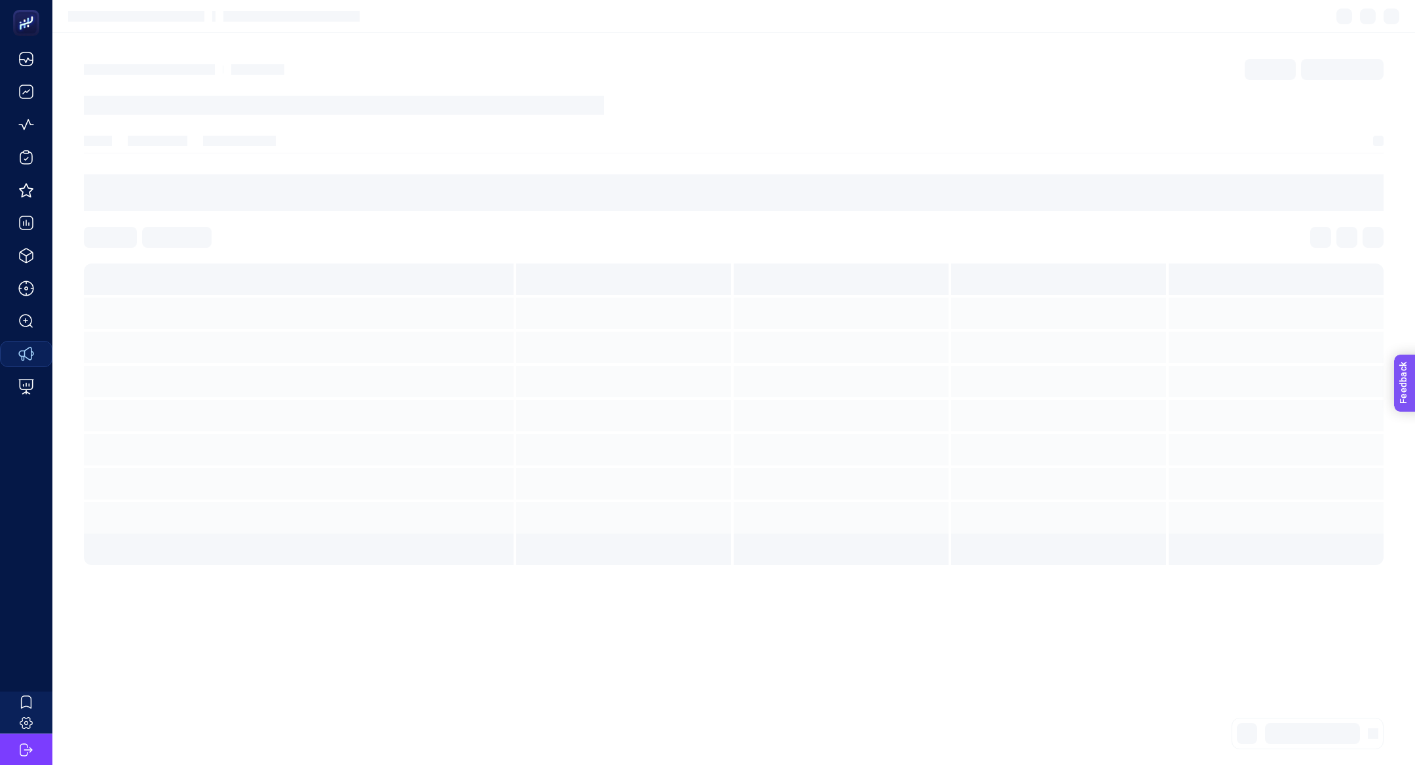
click at [1415, 431] on section "Feedback" at bounding box center [1422, 433] width 57 height 45
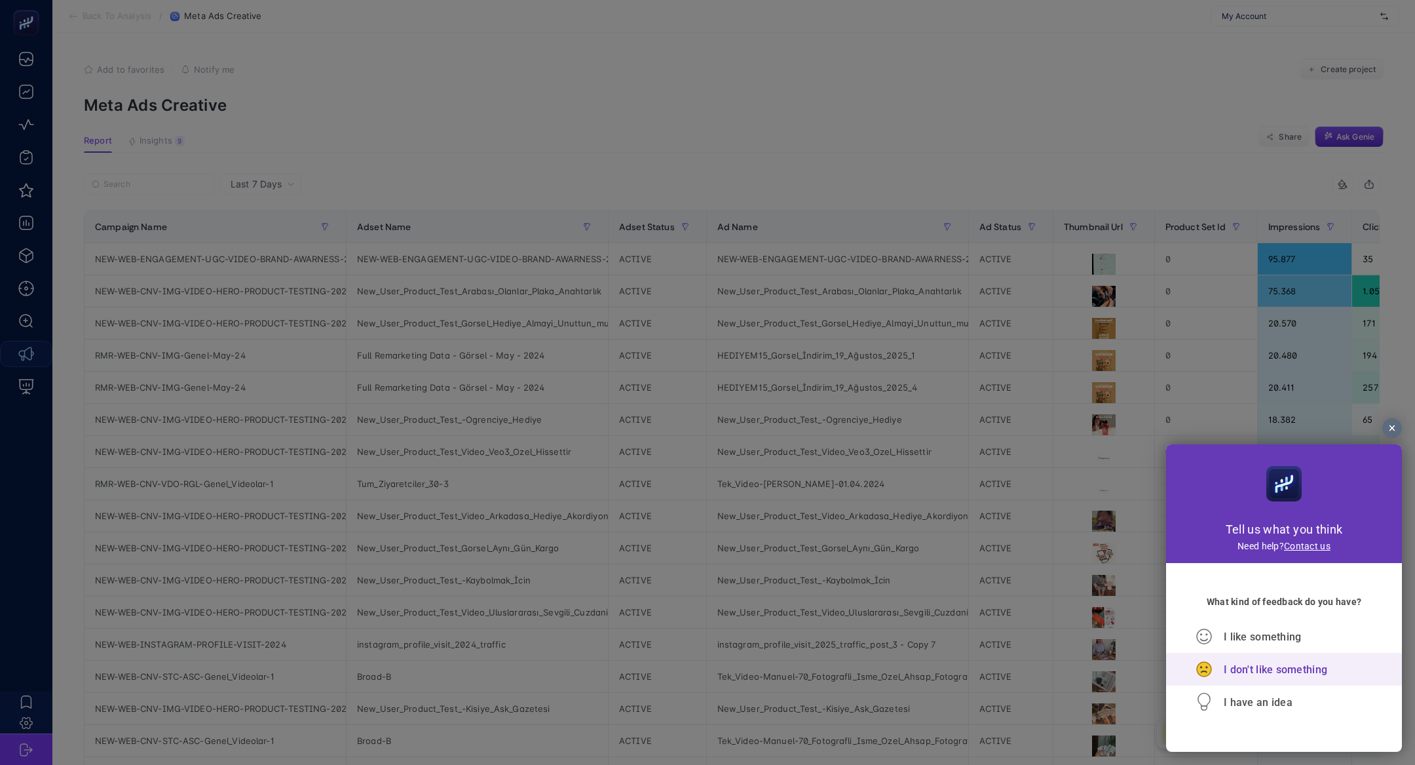
click at [1263, 674] on span "I don't like something" at bounding box center [1276, 669] width 104 height 12
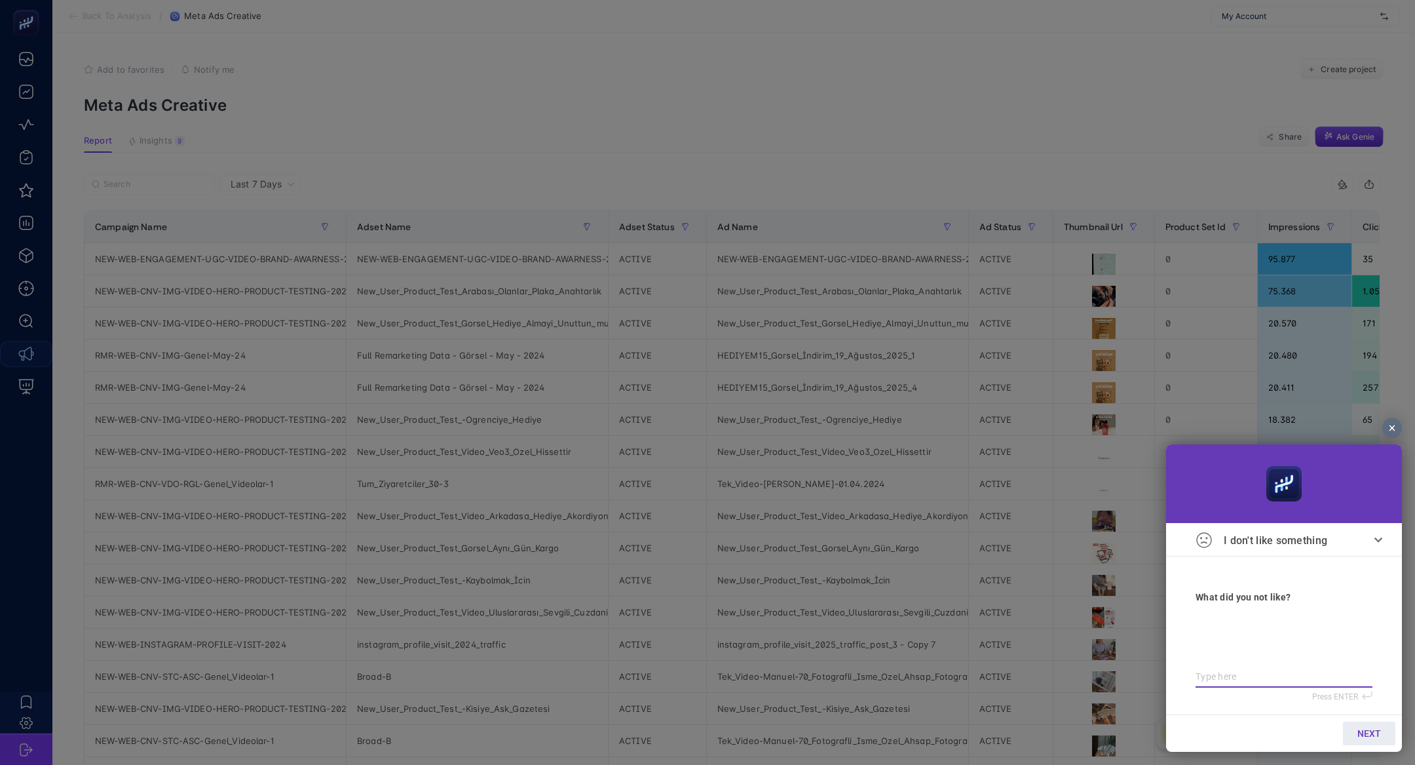
type textarea "3"
type textarea "30"
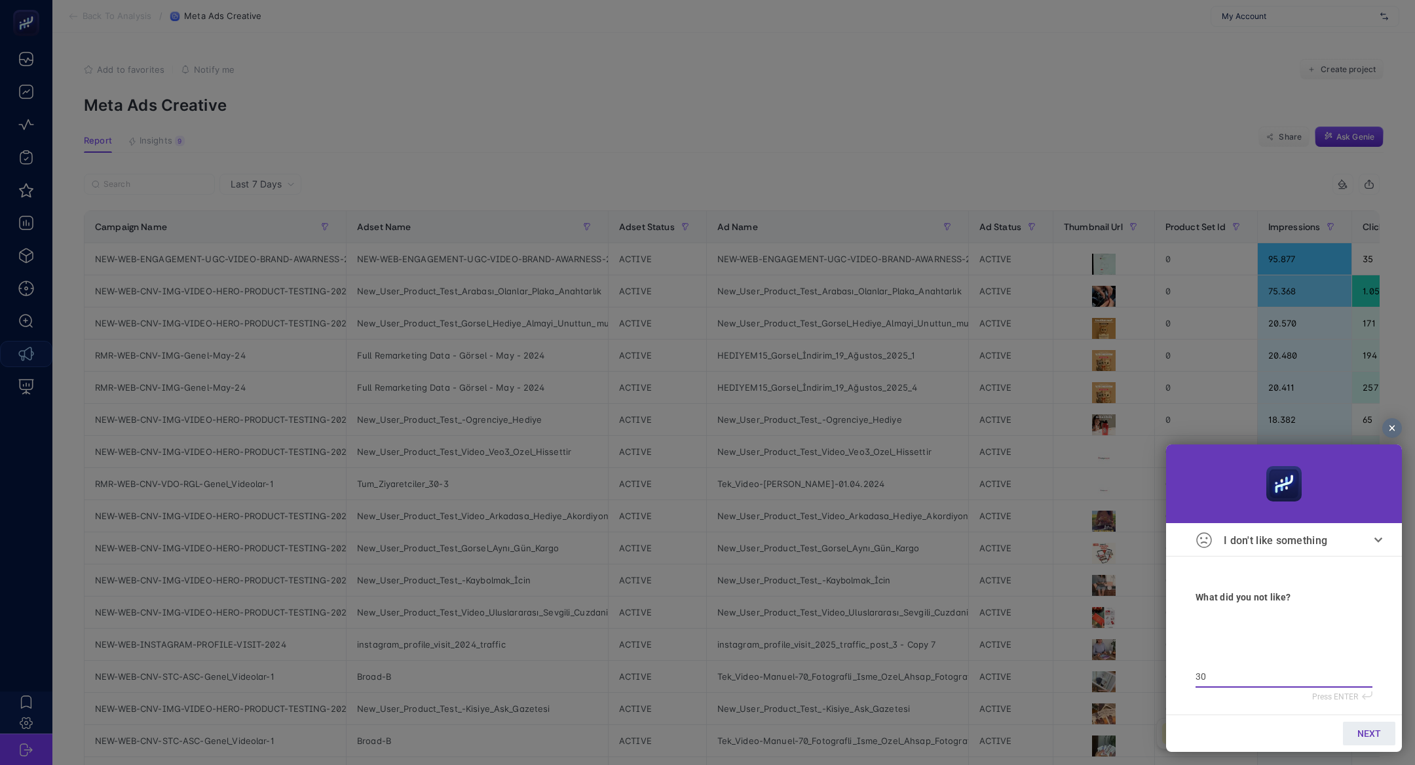
type textarea "30"
type textarea "30 g"
type textarea "30 gü"
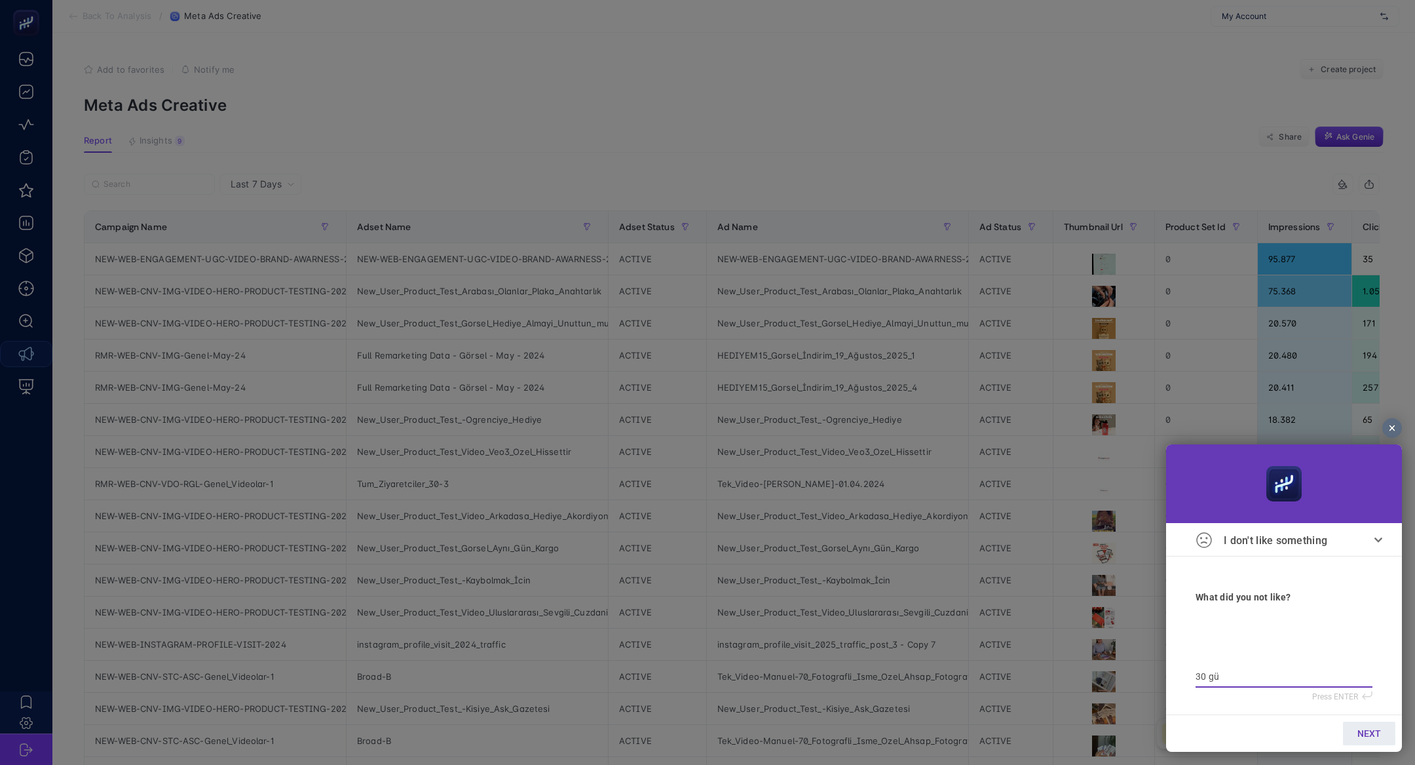
type textarea "30 gün"
type textarea "30 gün g"
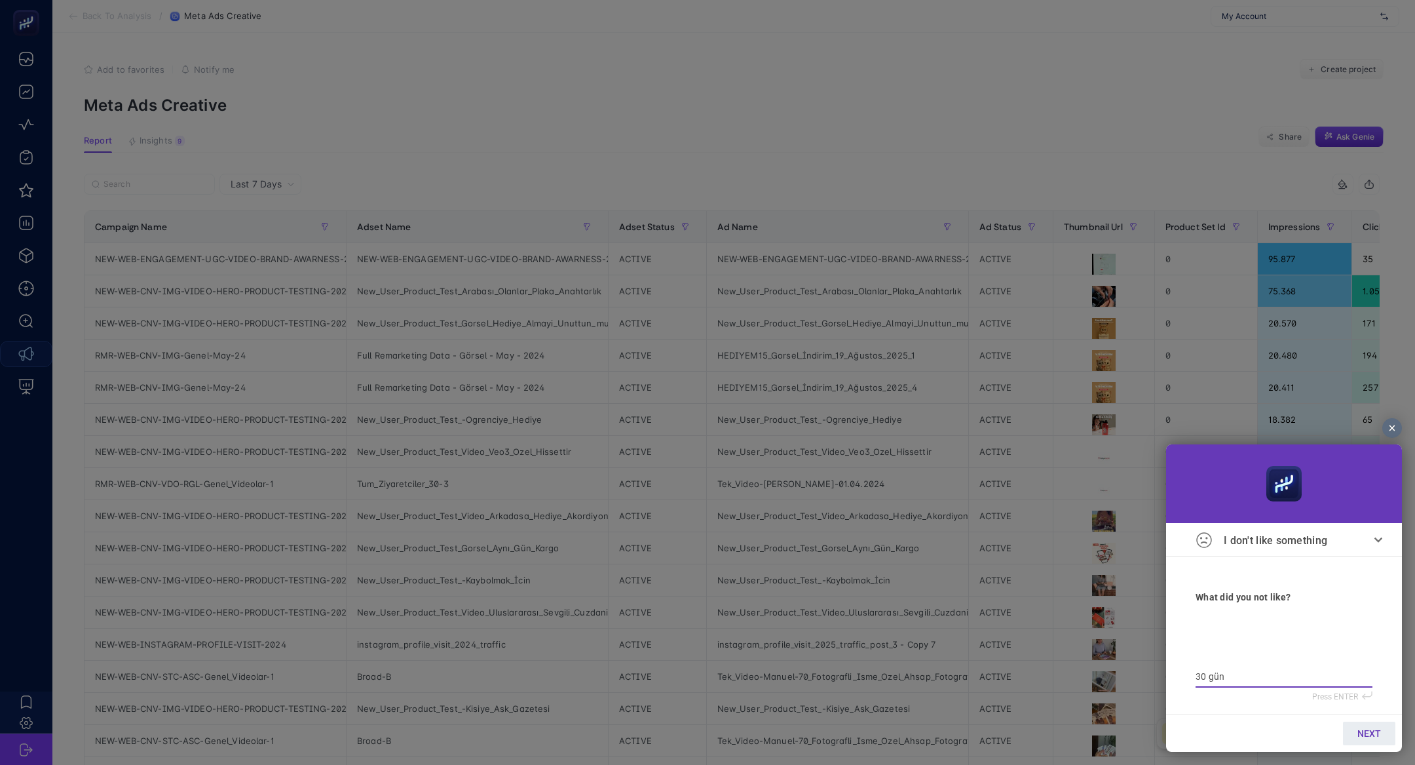
type textarea "30 gün g"
type textarea "30 gün ge"
type textarea "30 gün gel"
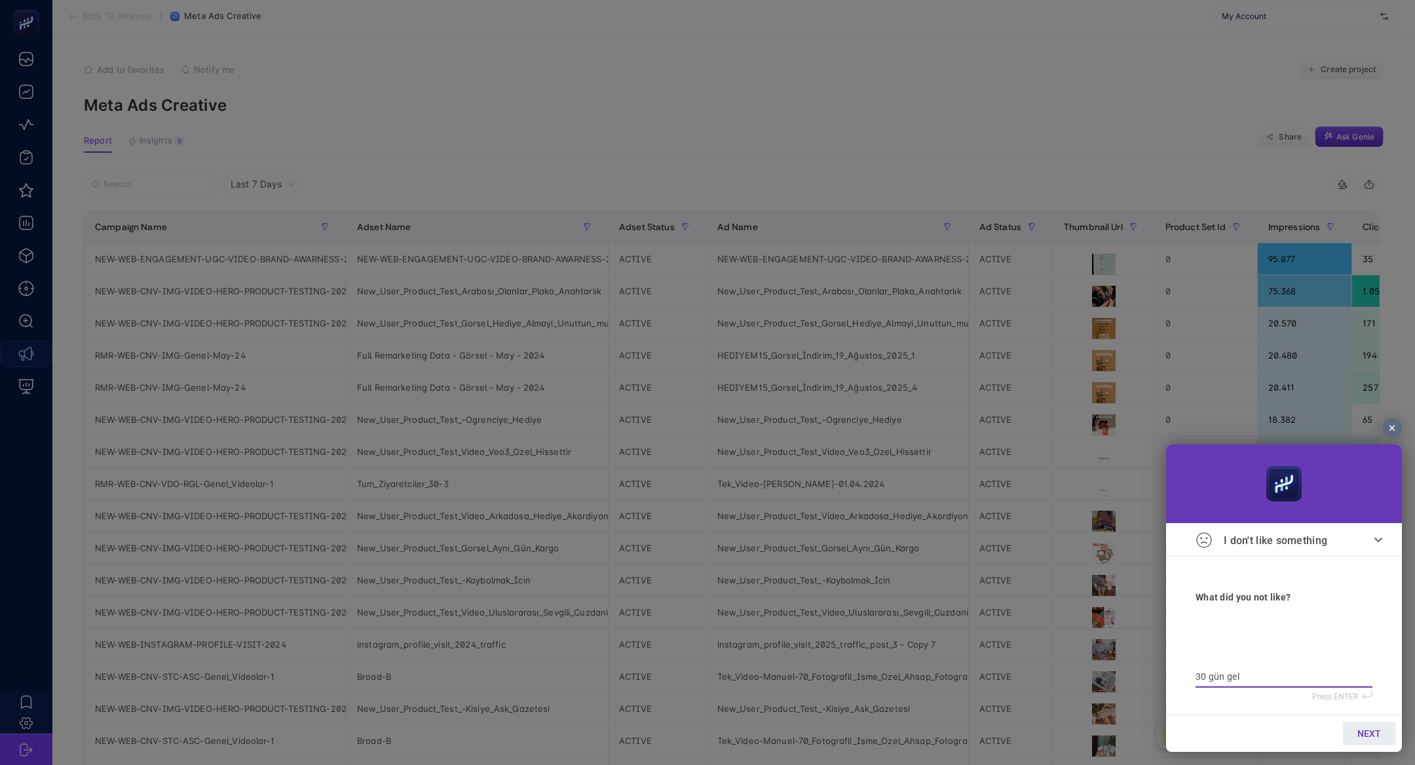
type textarea "30 gün gelm"
type textarea "30 gün gelmi"
type textarea "30 gün gelmiy"
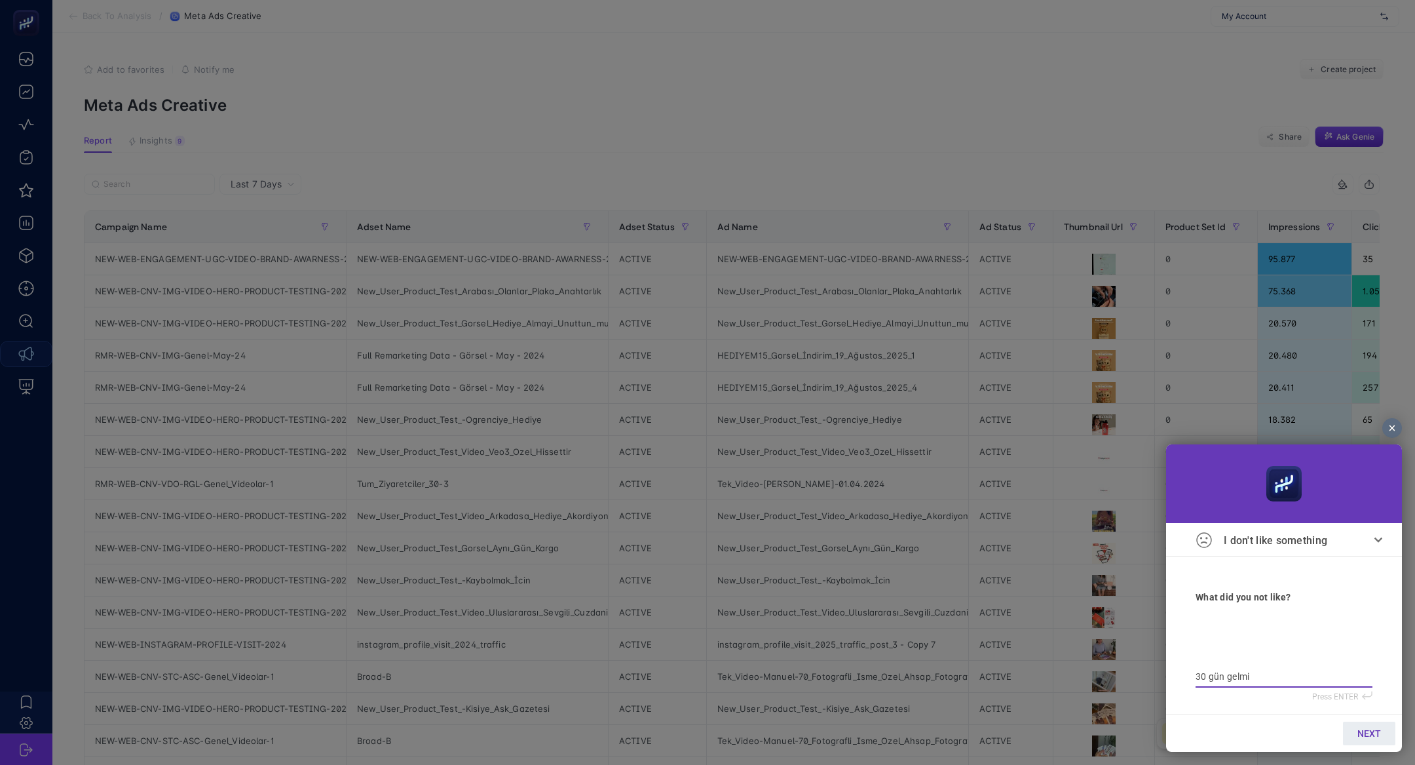
type textarea "30 gün gelmiy"
type textarea "30 gün gelmiyo"
type textarea "30 gün gelmiyor"
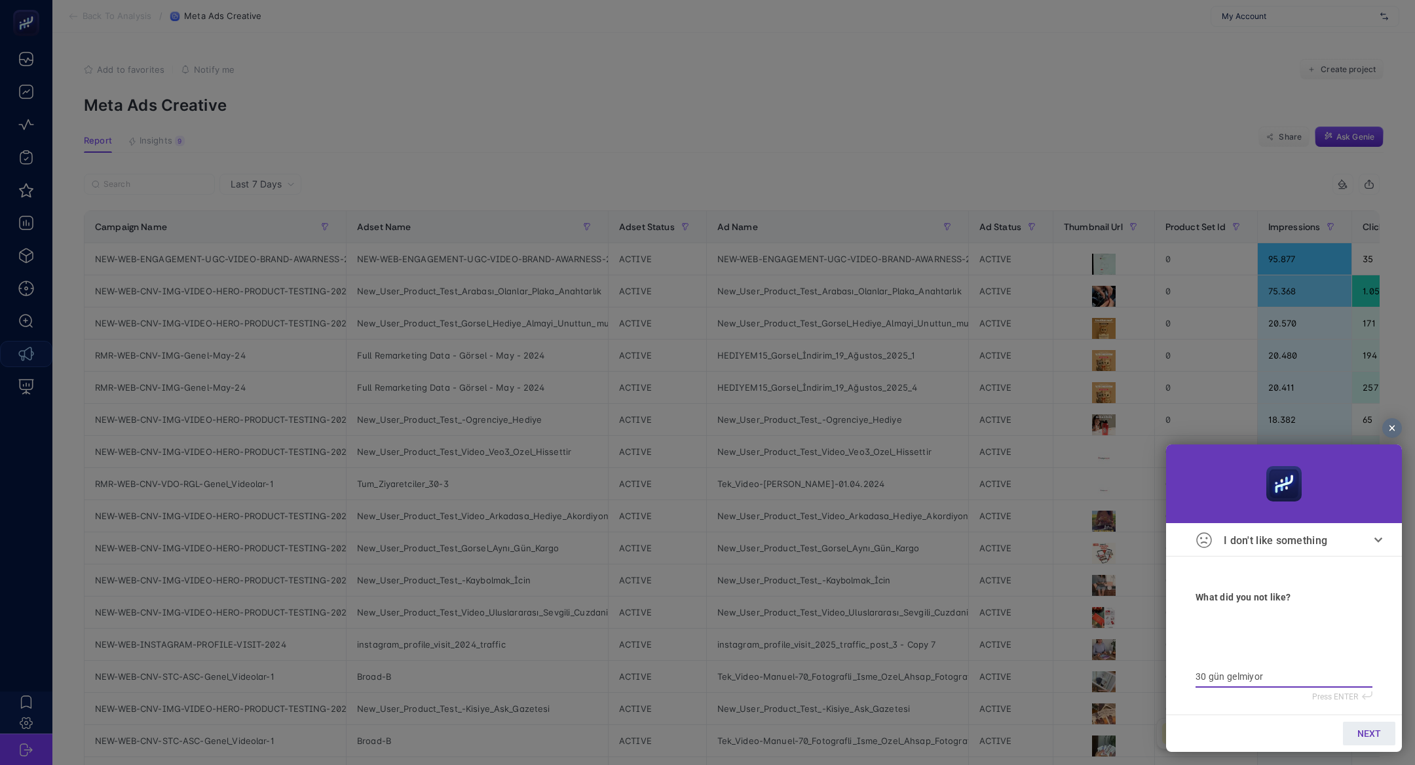
type textarea "30 gün gelmiyor"
click at [1366, 746] on section "NEXT" at bounding box center [1284, 732] width 236 height 37
click at [1365, 742] on link "NEXT" at bounding box center [1369, 733] width 52 height 24
type input "b"
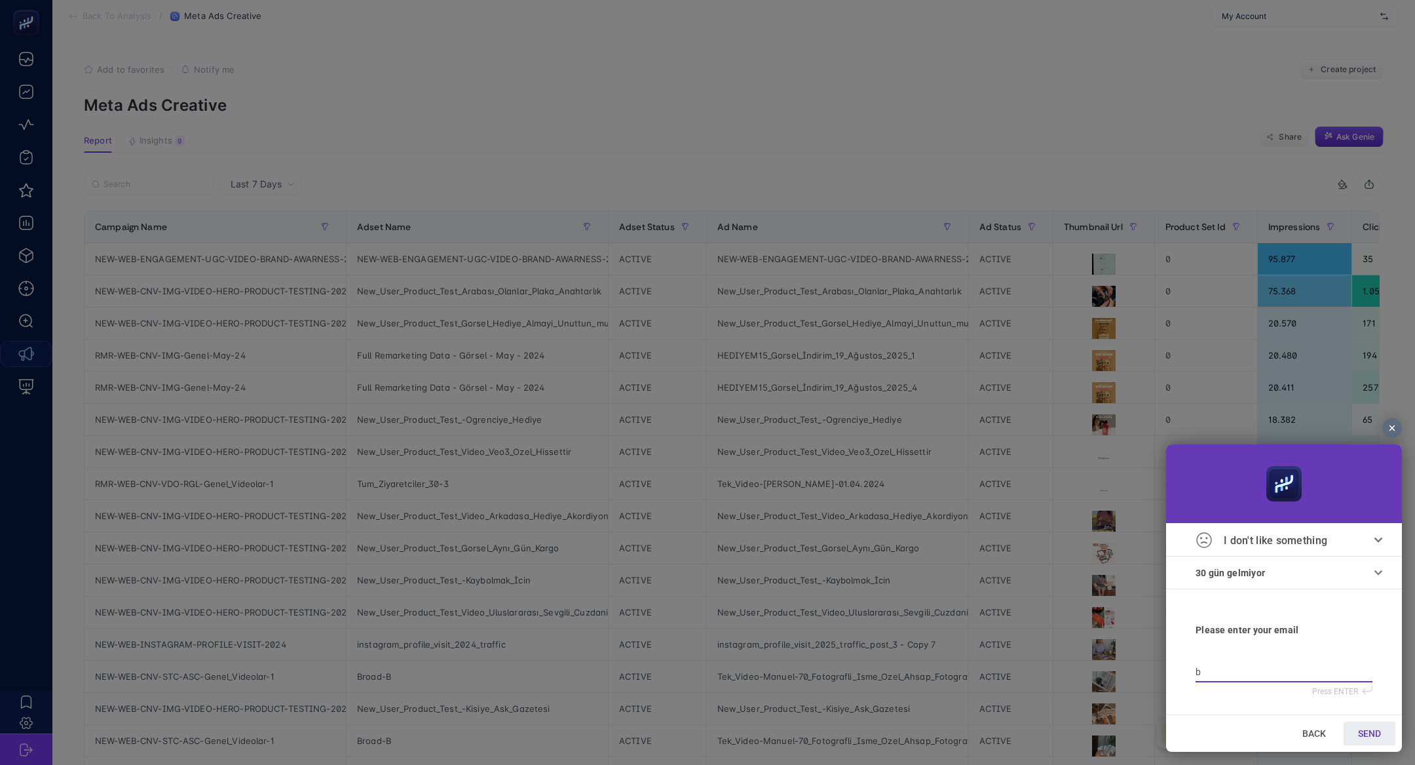
type input "bi"
type input "bil"
type input "bilg"
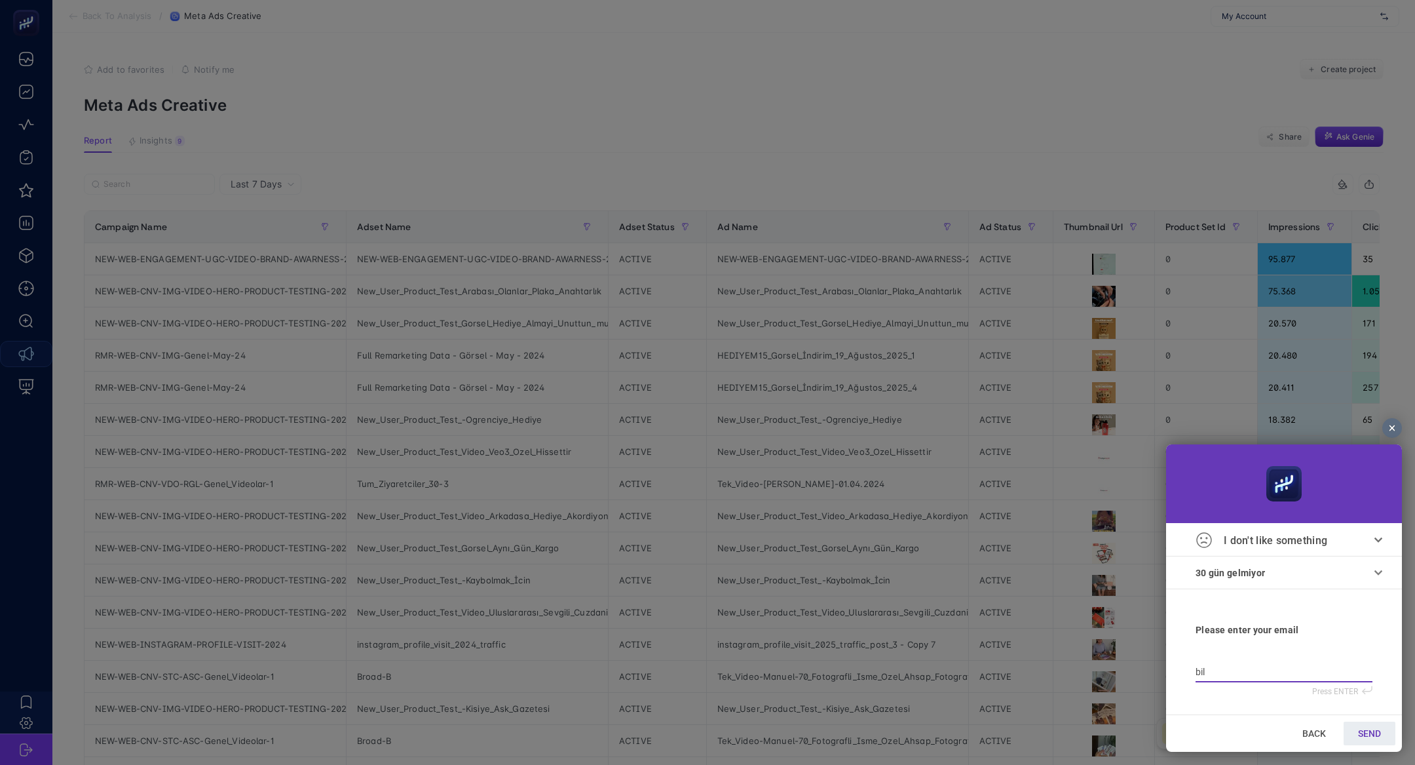
type input "bilg"
type input "bilge"
type input "bilge@"
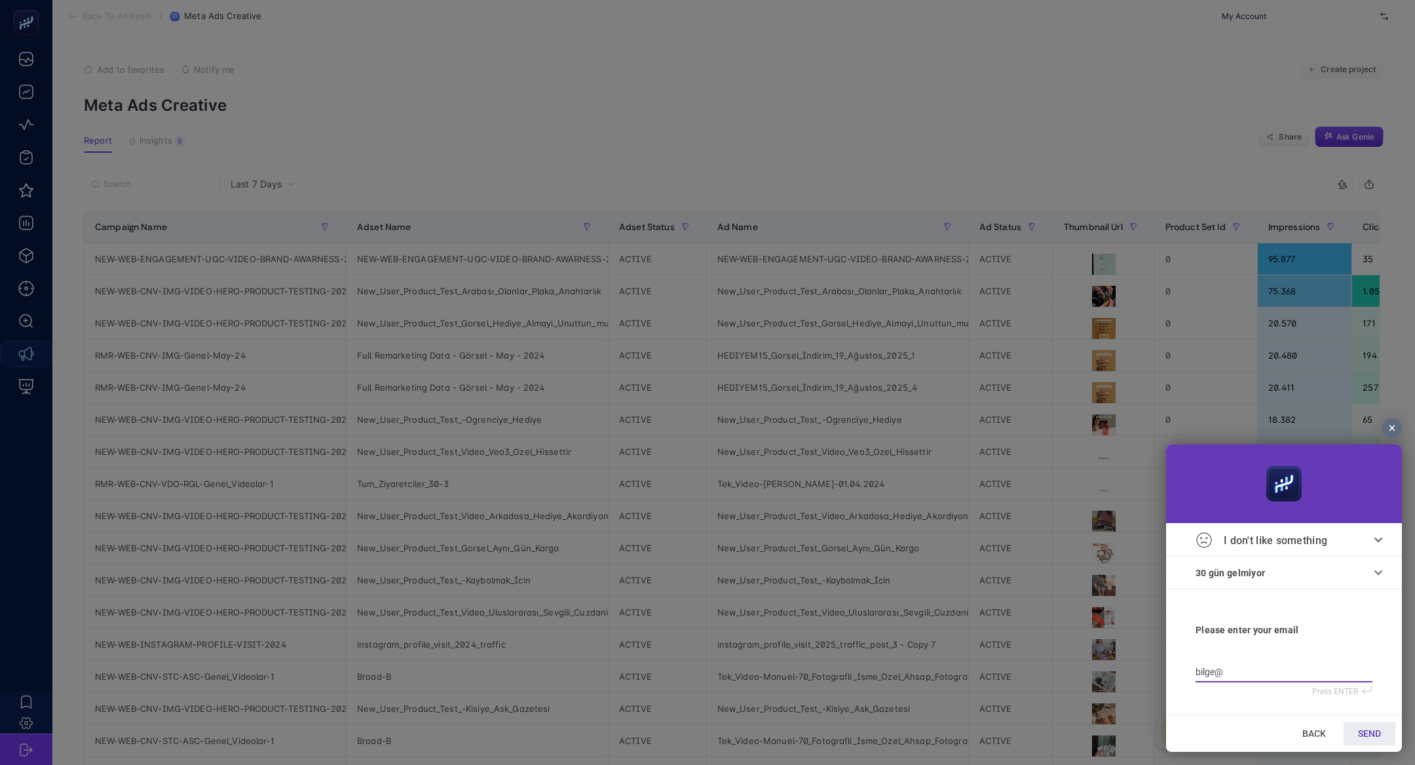
type input "bilge@h"
type input "bilge@he"
type input "bilge@hey"
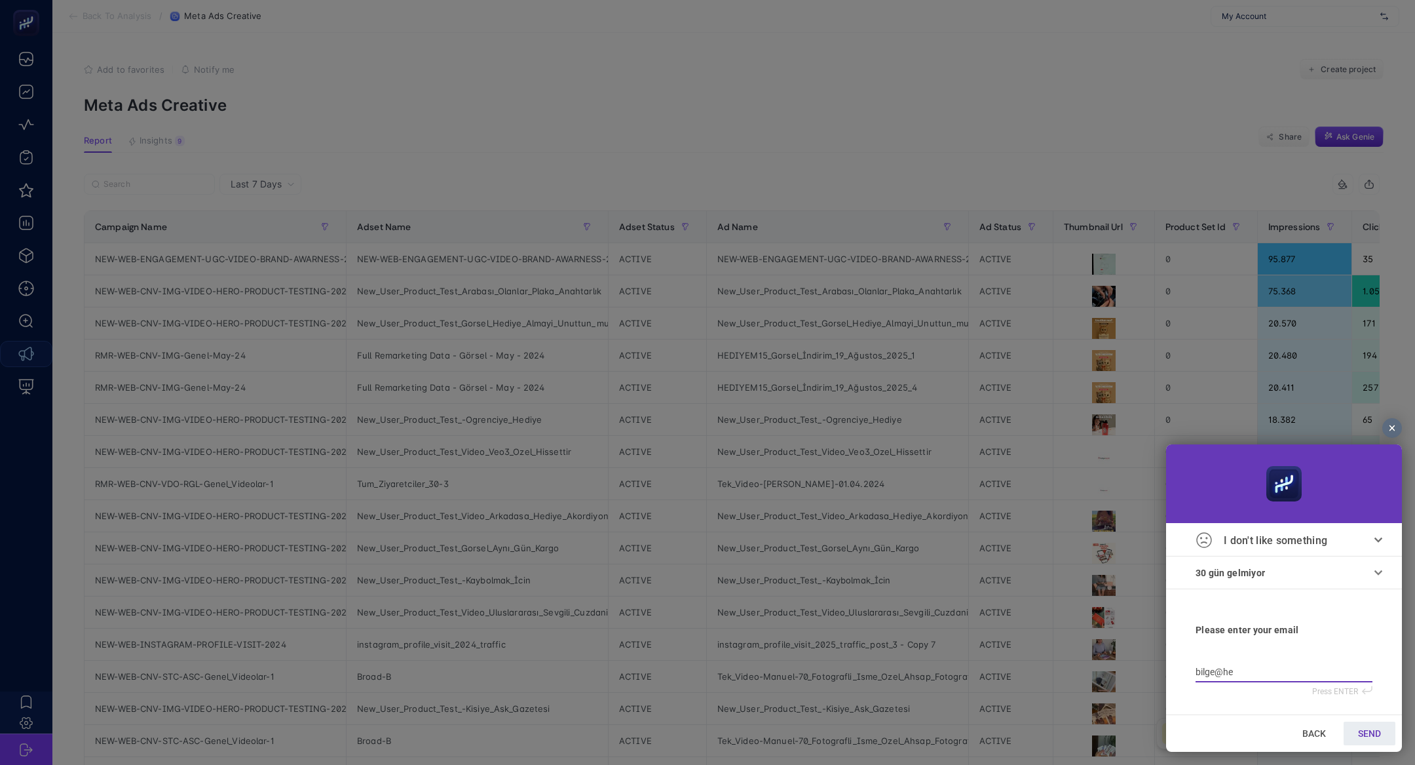
type input "bilge@hey"
type input "bilge@heyb"
type input "bilge@heybp"
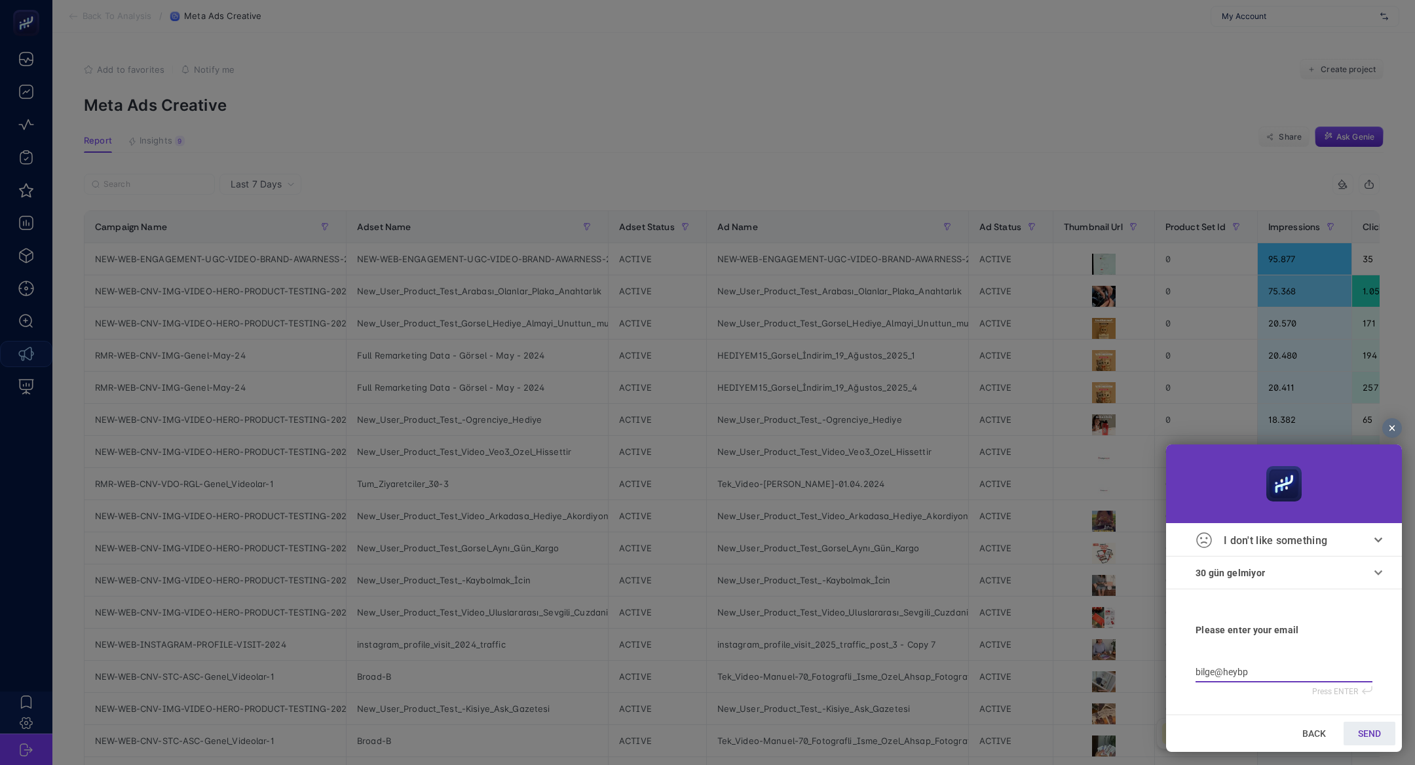
type input "bilge@heybpo"
type input "bilge@heybpos"
type input "bilge@heybpo"
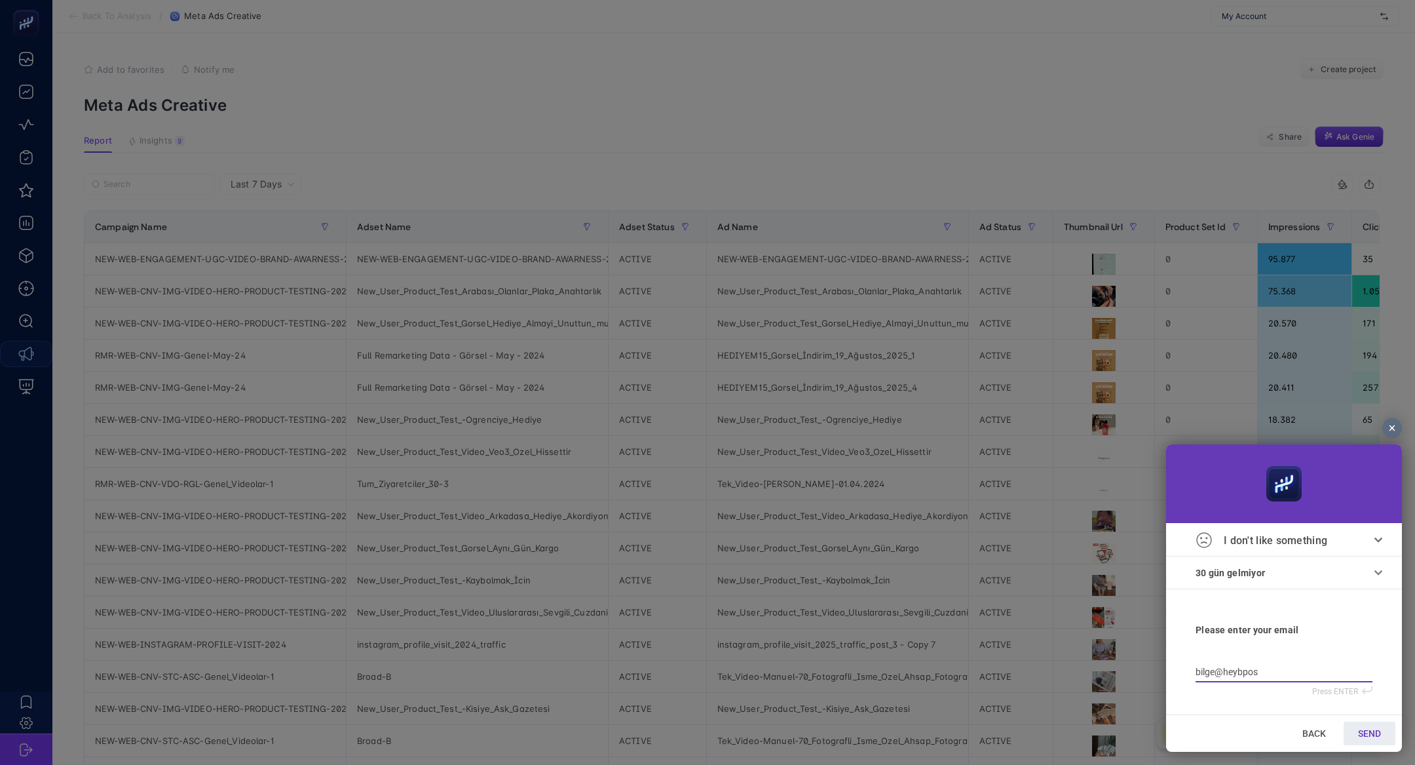
type input "bilge@heybpo"
type input "bilge@heybp"
type input "bilge@heyb"
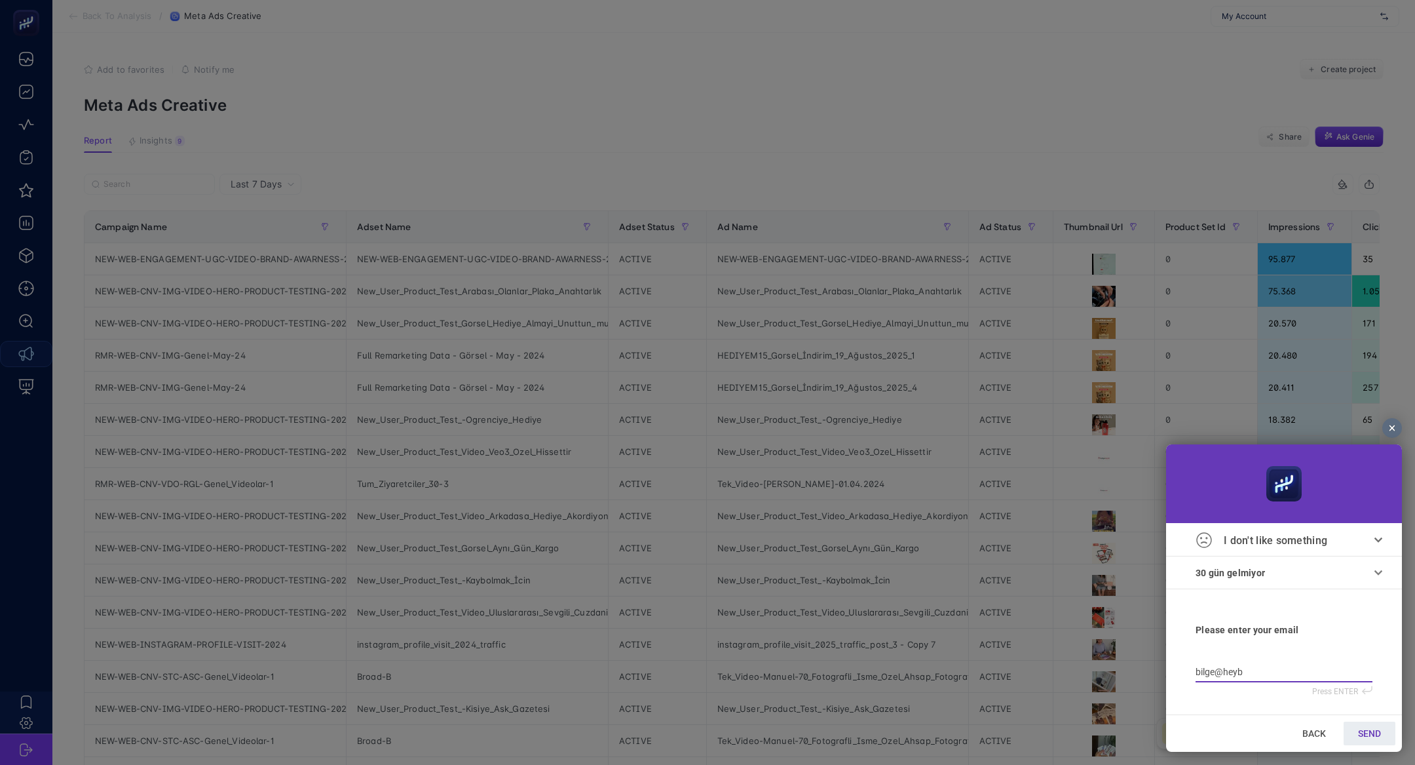
type input "bilge@heybo"
type input "bilge@heyboo"
type input "bilge@heyboos"
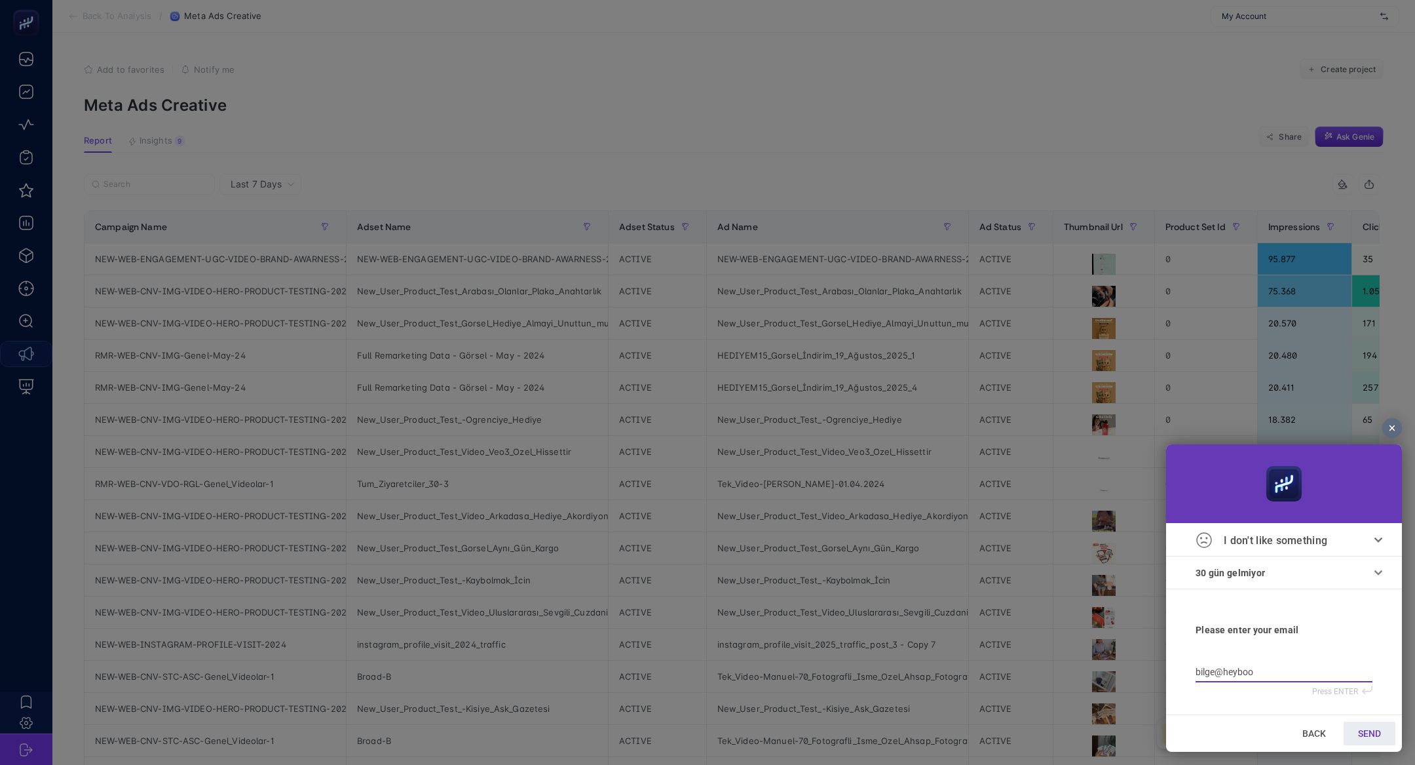
type input "bilge@heyboos"
type input "bilge@heyboost"
type input "bilge@heybooste"
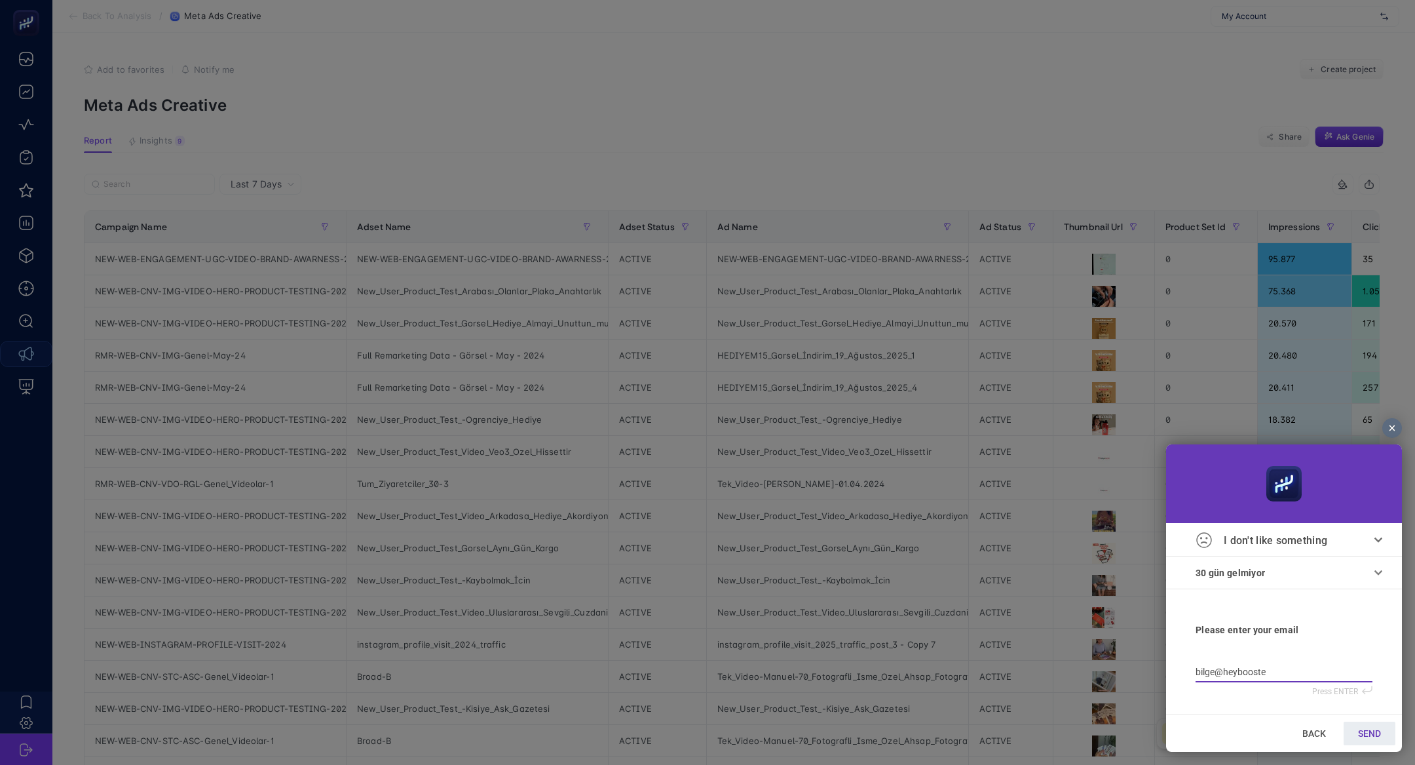
type input "bilge@heybooster"
type input "bilge@heybooster."
type input "bilge@heybooster.a"
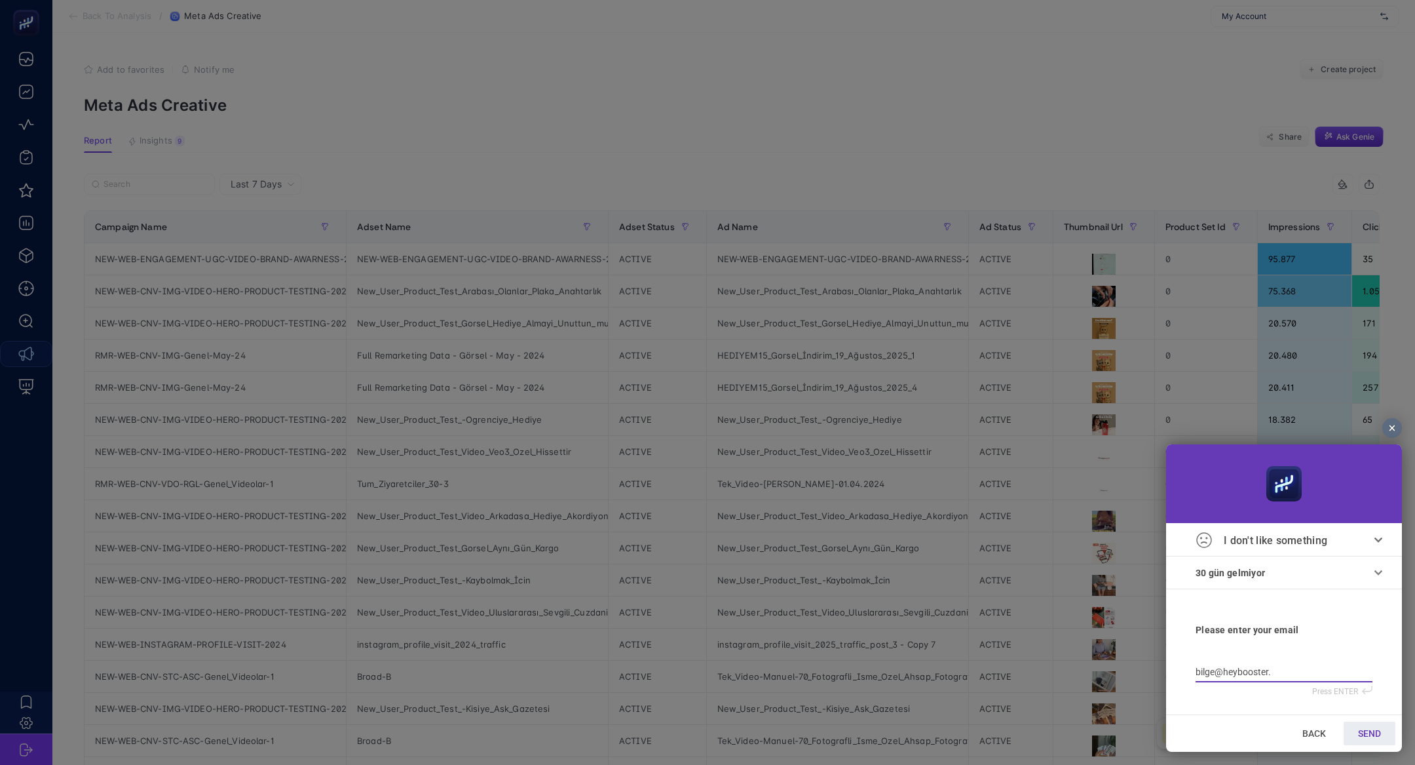
type input "bilge@heybooster.a"
type input "bilge@heybooster.ai"
click at [1375, 732] on span "SEND" at bounding box center [1369, 733] width 23 height 10
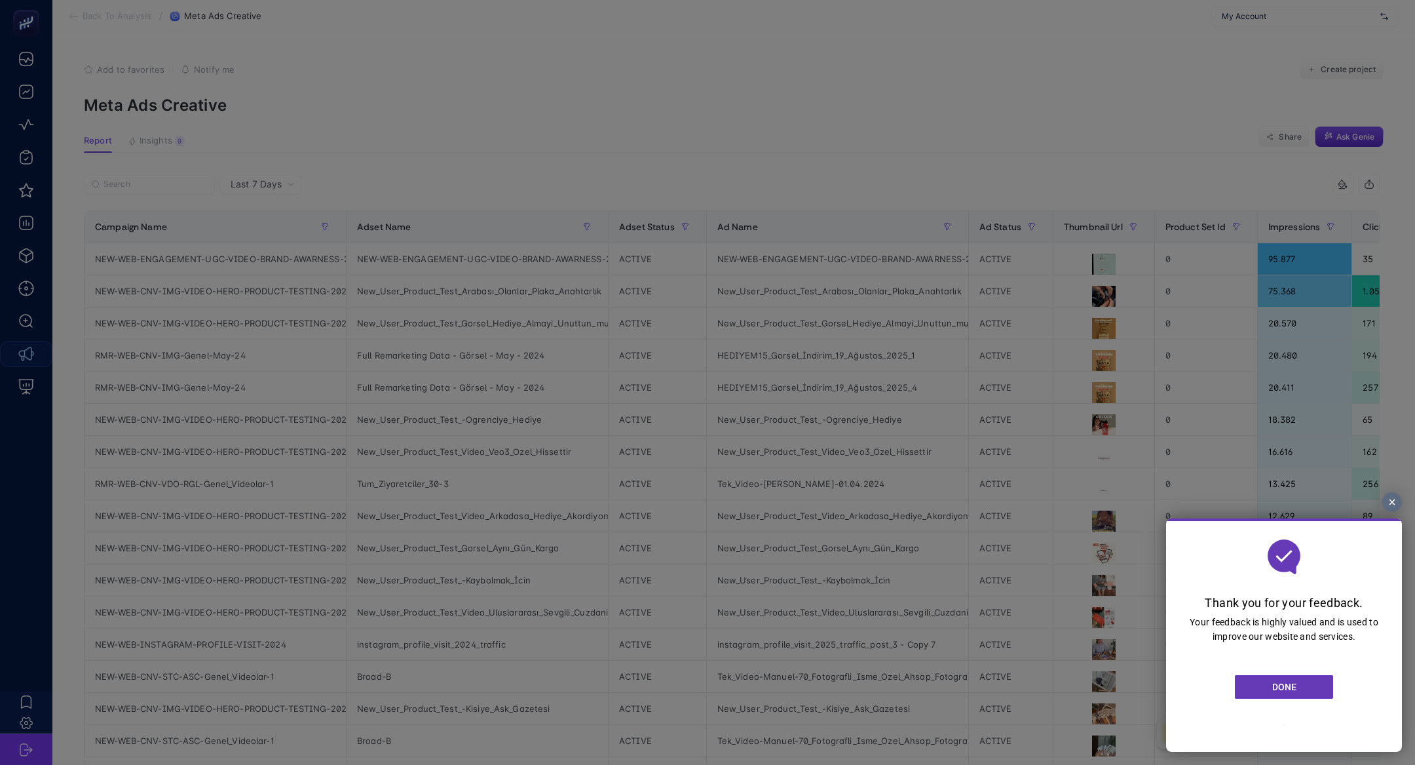
click at [1288, 682] on span "DONE" at bounding box center [1284, 686] width 24 height 10
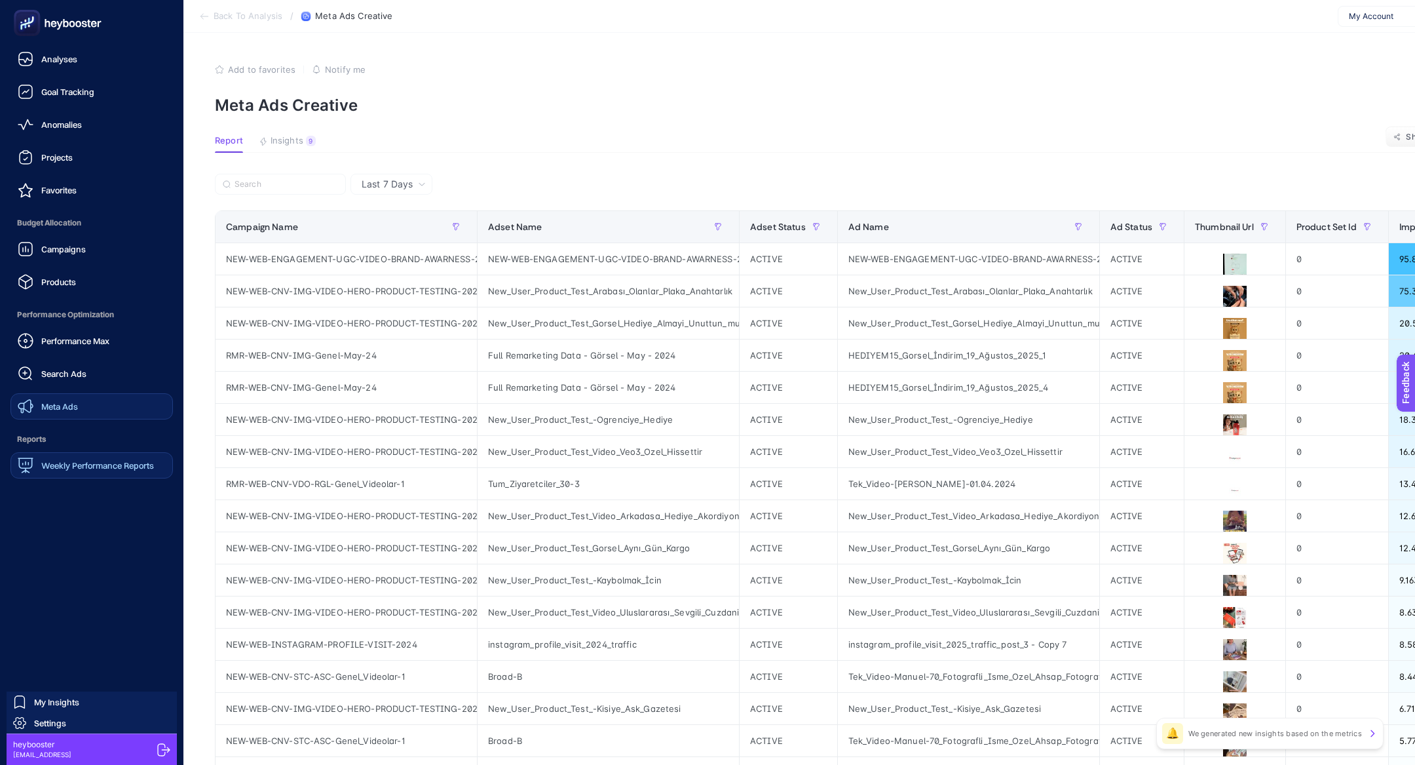
click at [100, 470] on span "Weekly Performance Reports" at bounding box center [97, 465] width 113 height 10
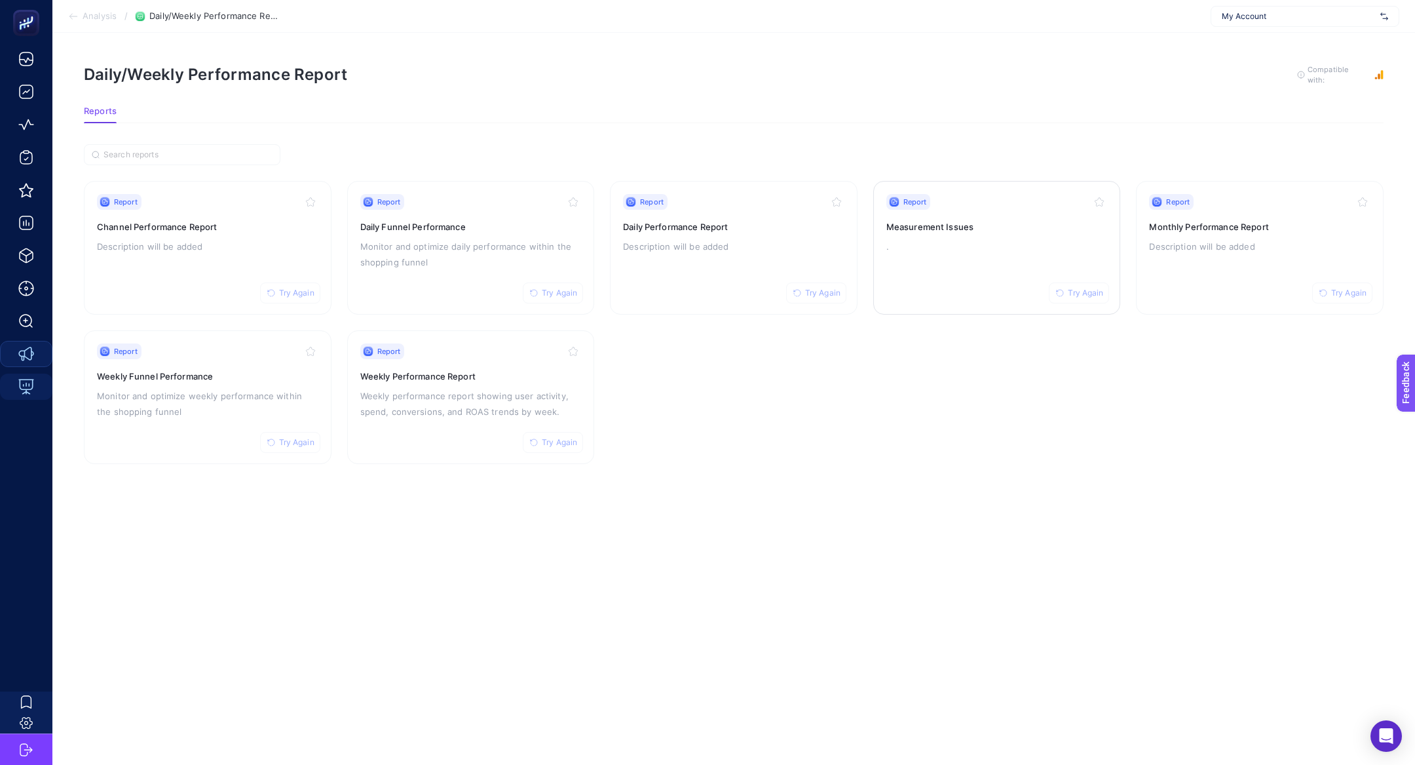
click at [957, 200] on div "Report Try Again" at bounding box center [997, 202] width 221 height 16
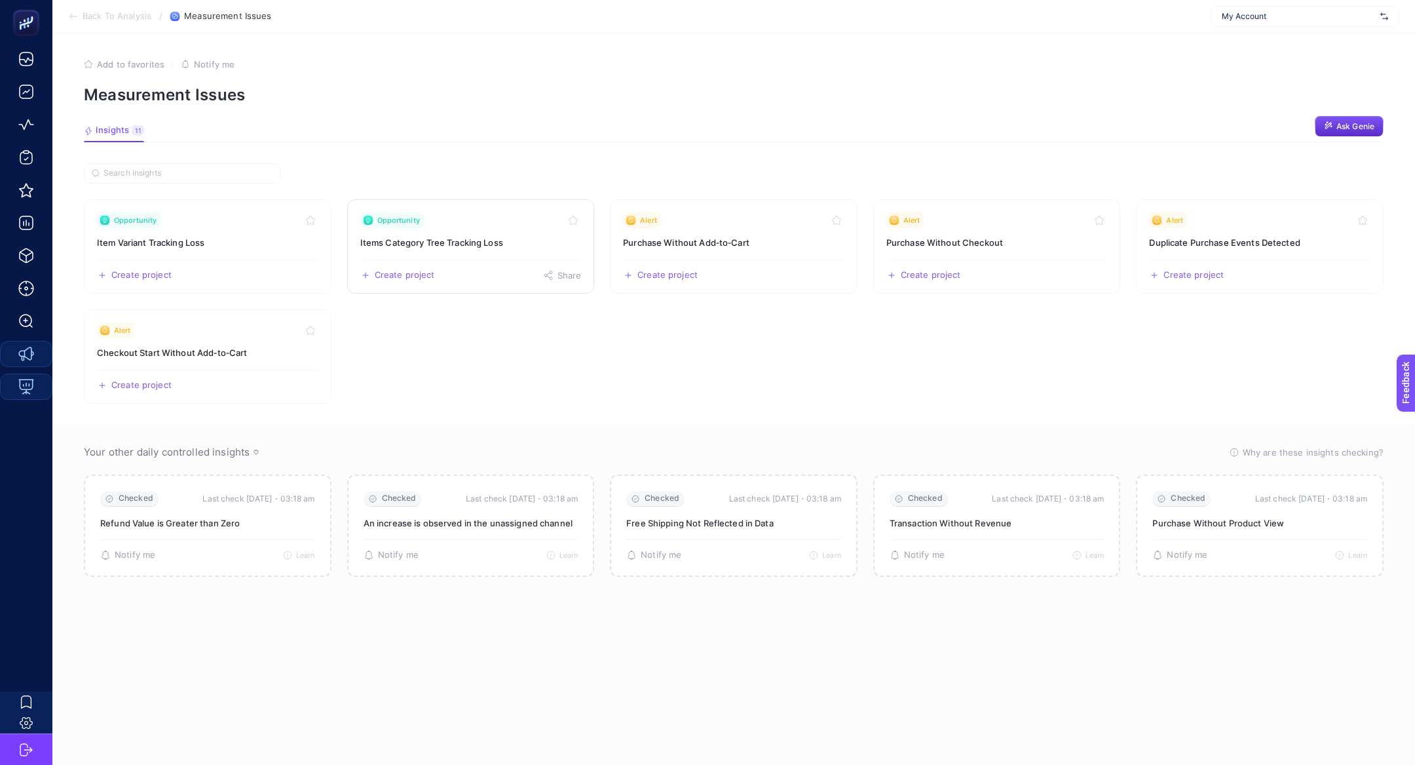
click at [465, 243] on h3 "Items Category Tree Tracking Loss" at bounding box center [470, 242] width 221 height 13
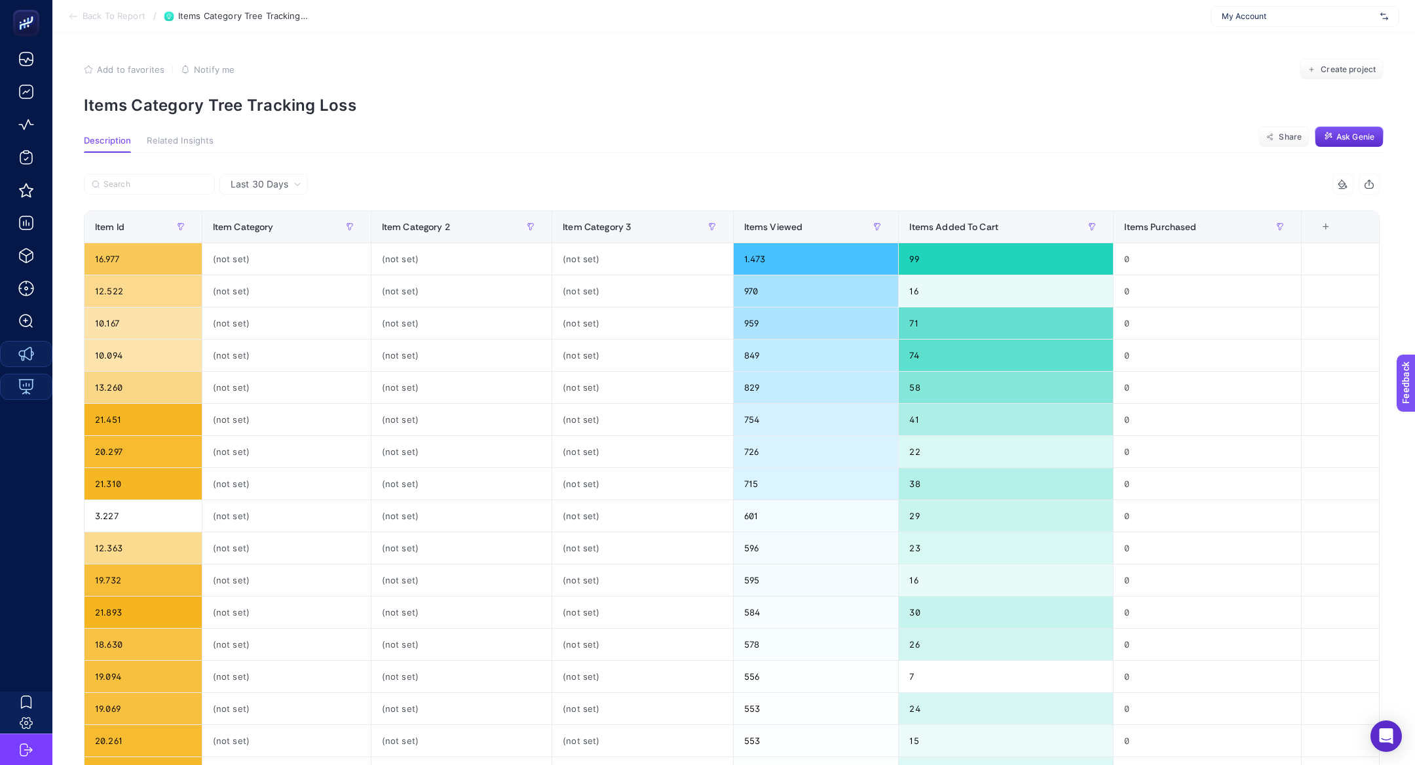
click at [276, 180] on span "Last 30 Days" at bounding box center [260, 184] width 58 height 13
click at [314, 177] on div at bounding box center [408, 188] width 648 height 29
click at [407, 168] on div "Last 30 Days Last 30 Days 4 items selected Item Id Item Category Item Category …" at bounding box center [731, 590] width 1317 height 875
click at [140, 259] on div "16.977" at bounding box center [143, 258] width 117 height 31
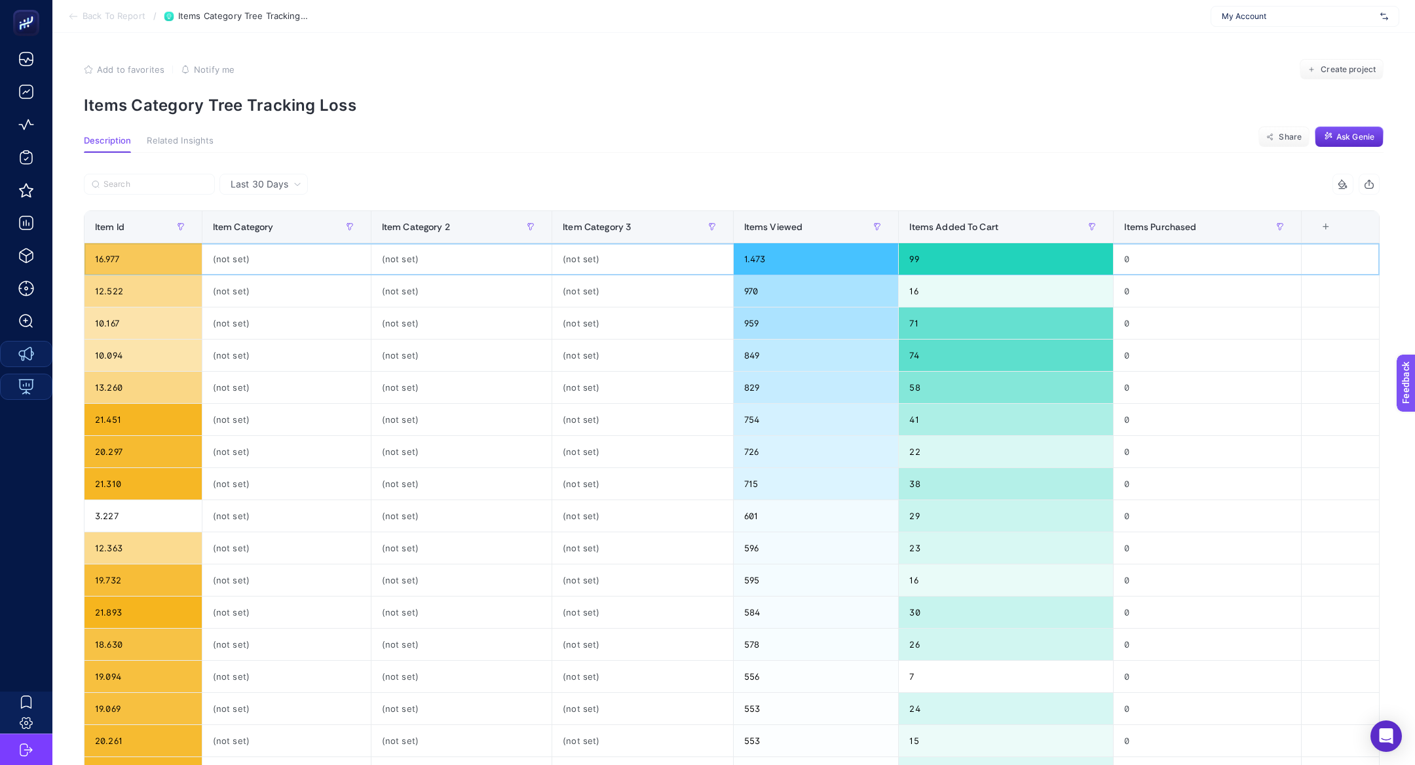
click at [140, 259] on div "16.977" at bounding box center [143, 258] width 117 height 31
click at [959, 259] on div "99" at bounding box center [1006, 258] width 214 height 31
click at [115, 261] on div "16.977" at bounding box center [143, 258] width 117 height 31
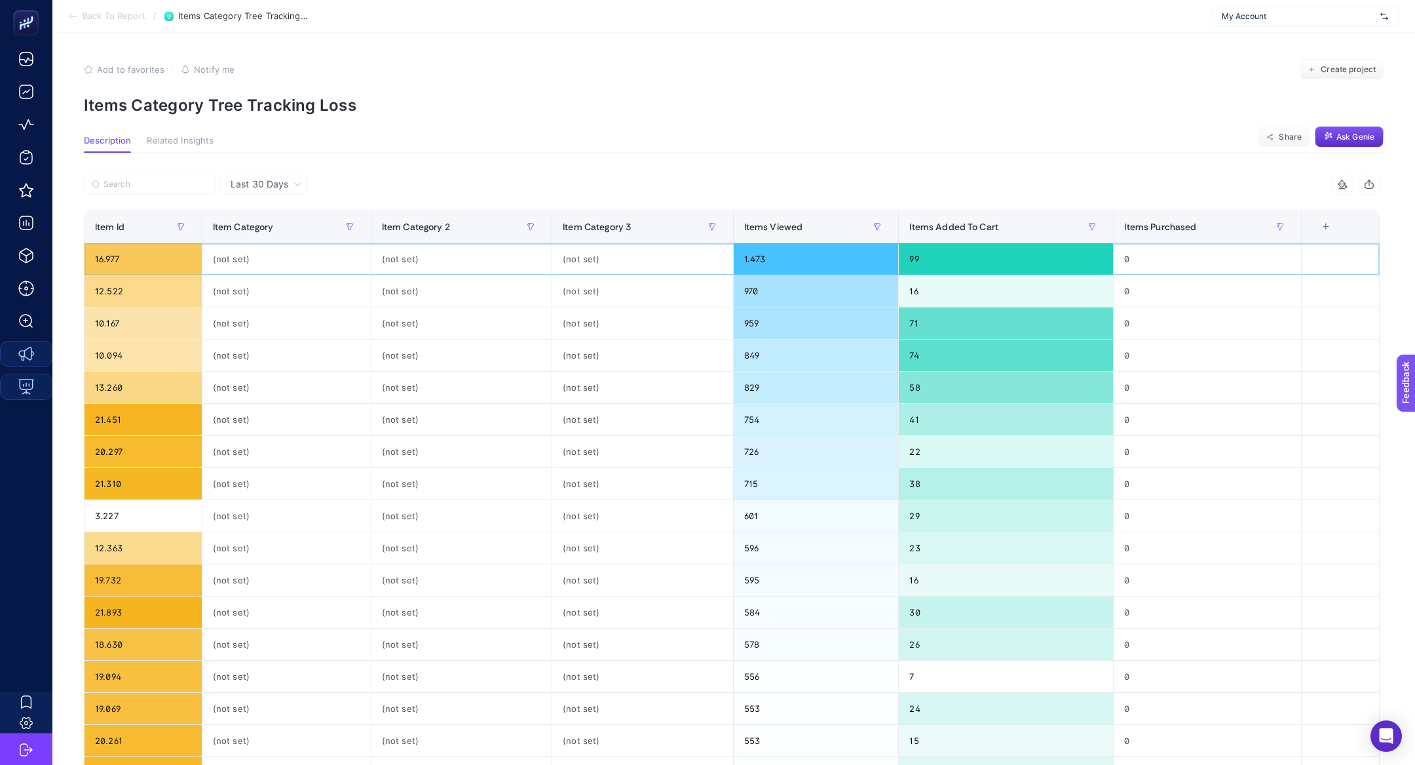
click at [115, 261] on div "16.977" at bounding box center [143, 258] width 117 height 31
click at [140, 114] on p "Items Category Tree Tracking Loss" at bounding box center [734, 105] width 1300 height 19
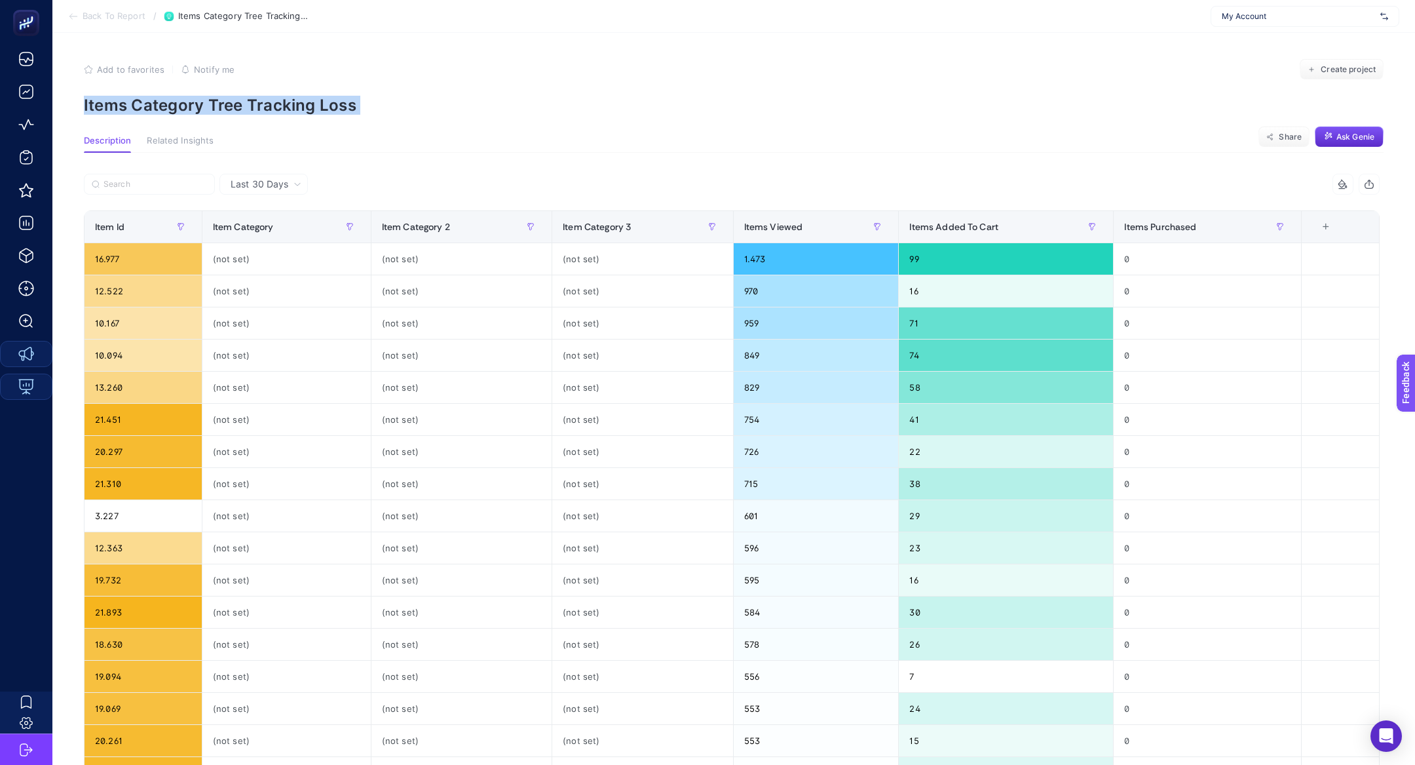
click at [140, 114] on p "Items Category Tree Tracking Loss" at bounding box center [734, 105] width 1300 height 19
click at [137, 265] on div "16.977" at bounding box center [143, 258] width 117 height 31
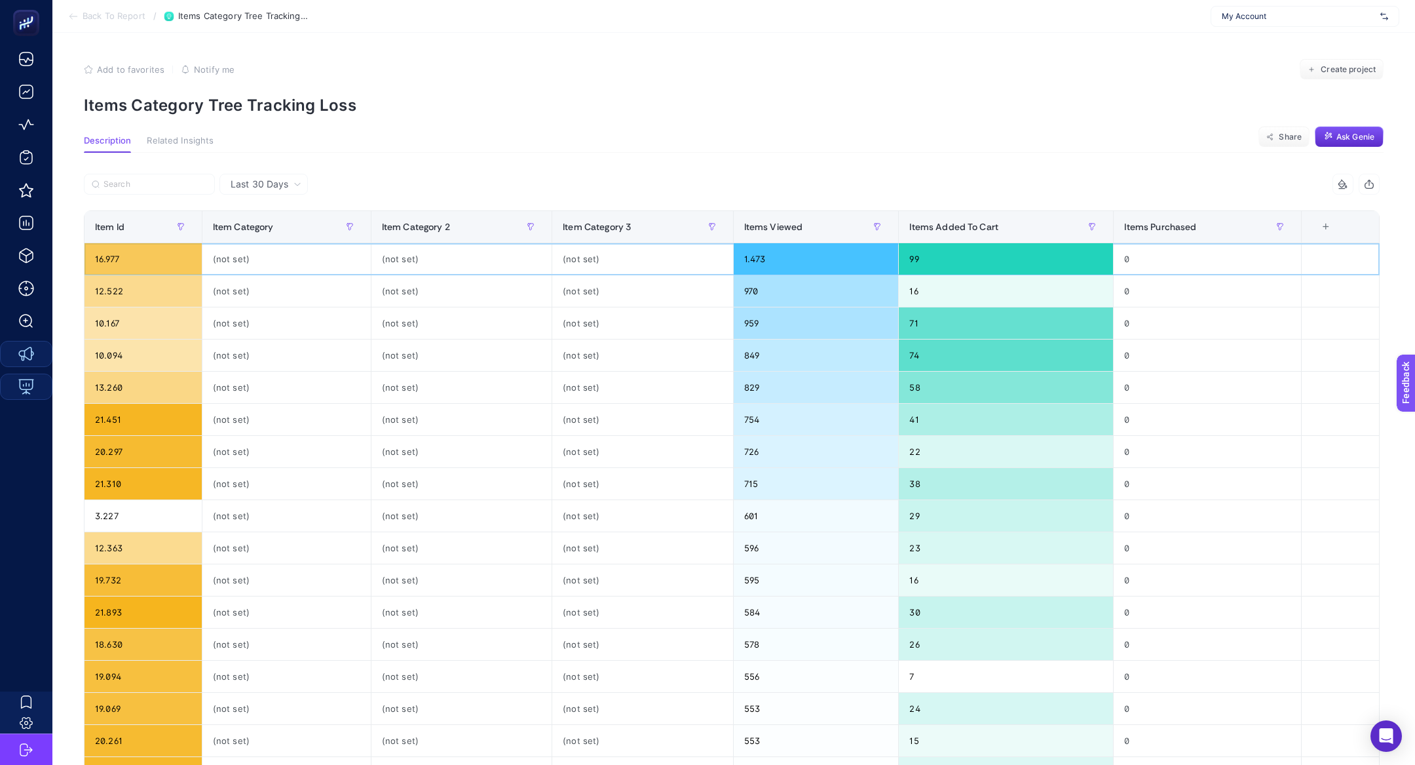
click at [137, 265] on div "16.977" at bounding box center [143, 258] width 117 height 31
copy tr "16.977"
click at [1414, 431] on section "Feedback" at bounding box center [1422, 433] width 57 height 45
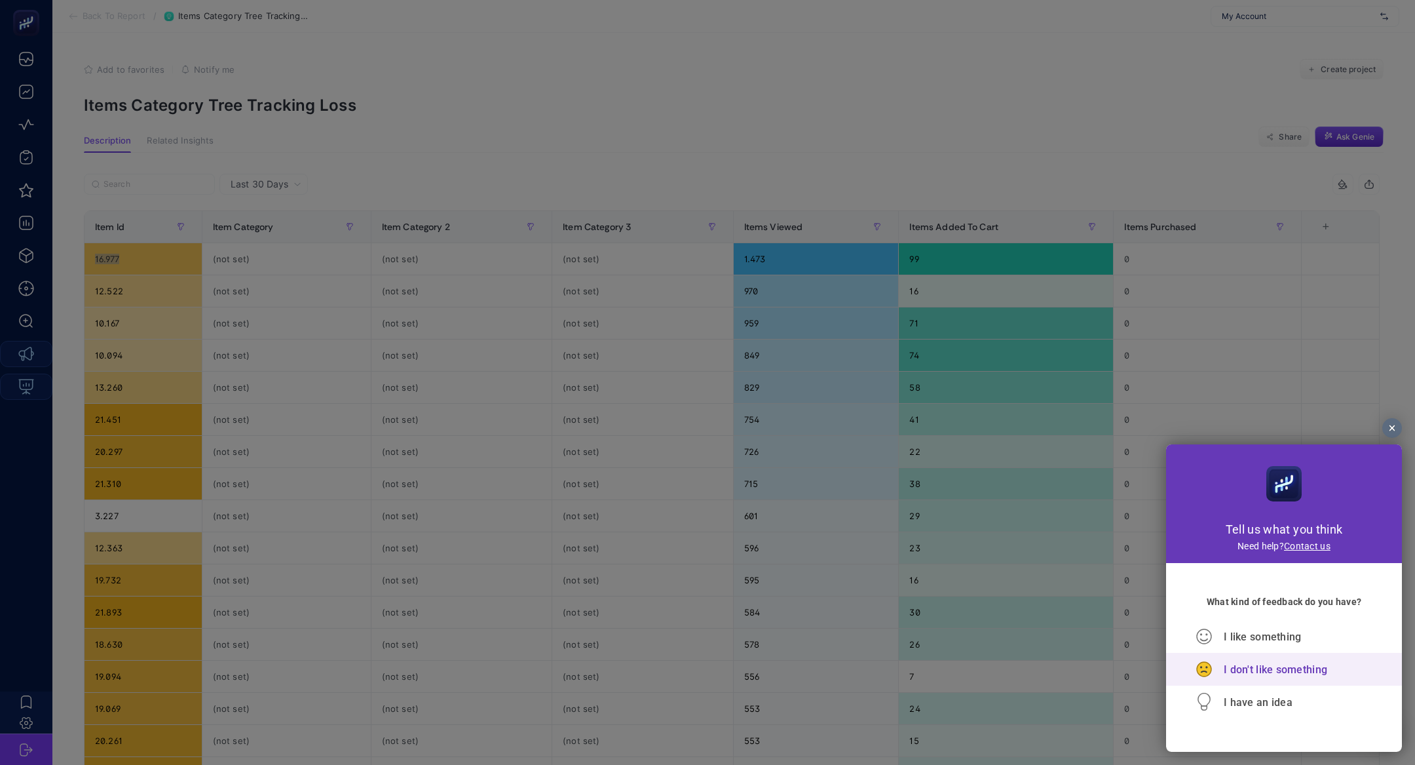
click at [1234, 669] on span "I don't like something" at bounding box center [1276, 669] width 104 height 12
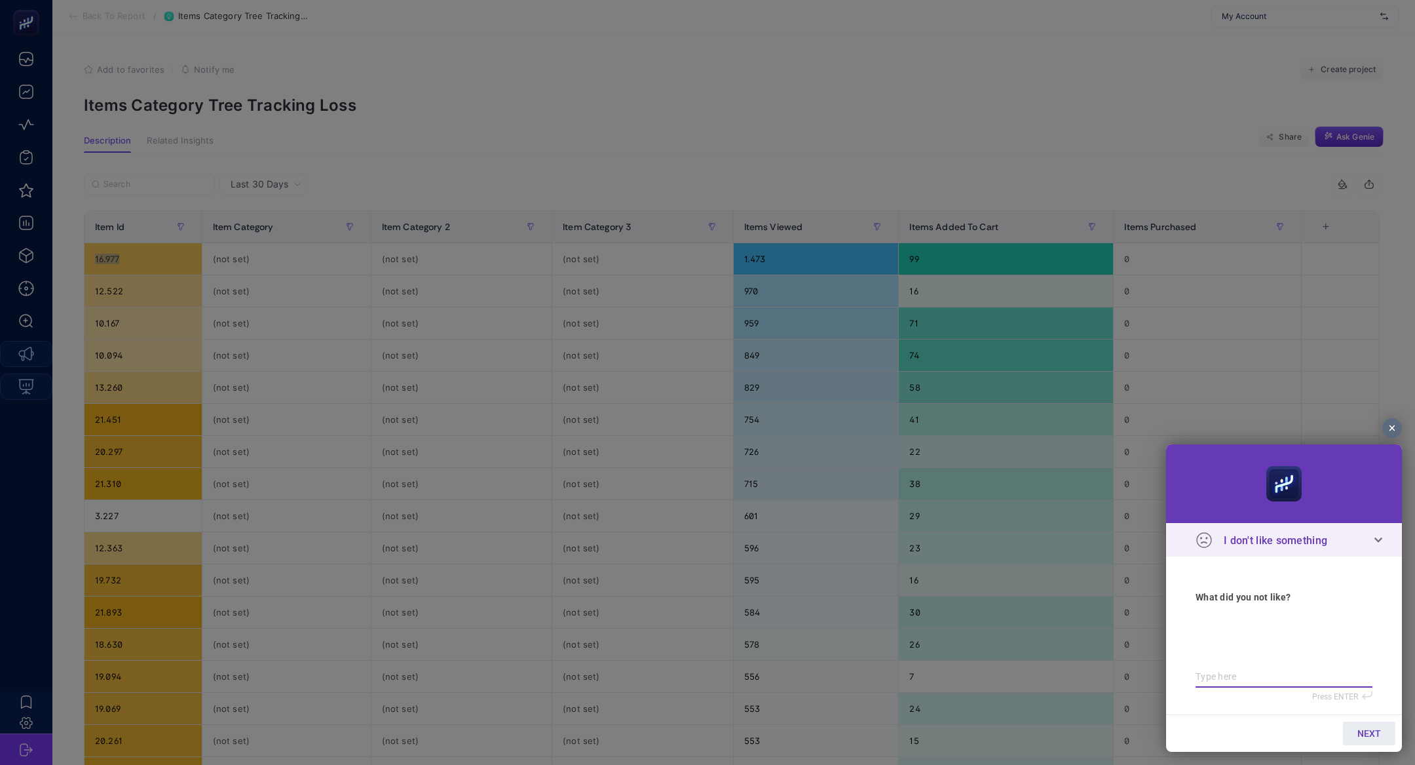
paste textarea "16.977"
type textarea "16.977"
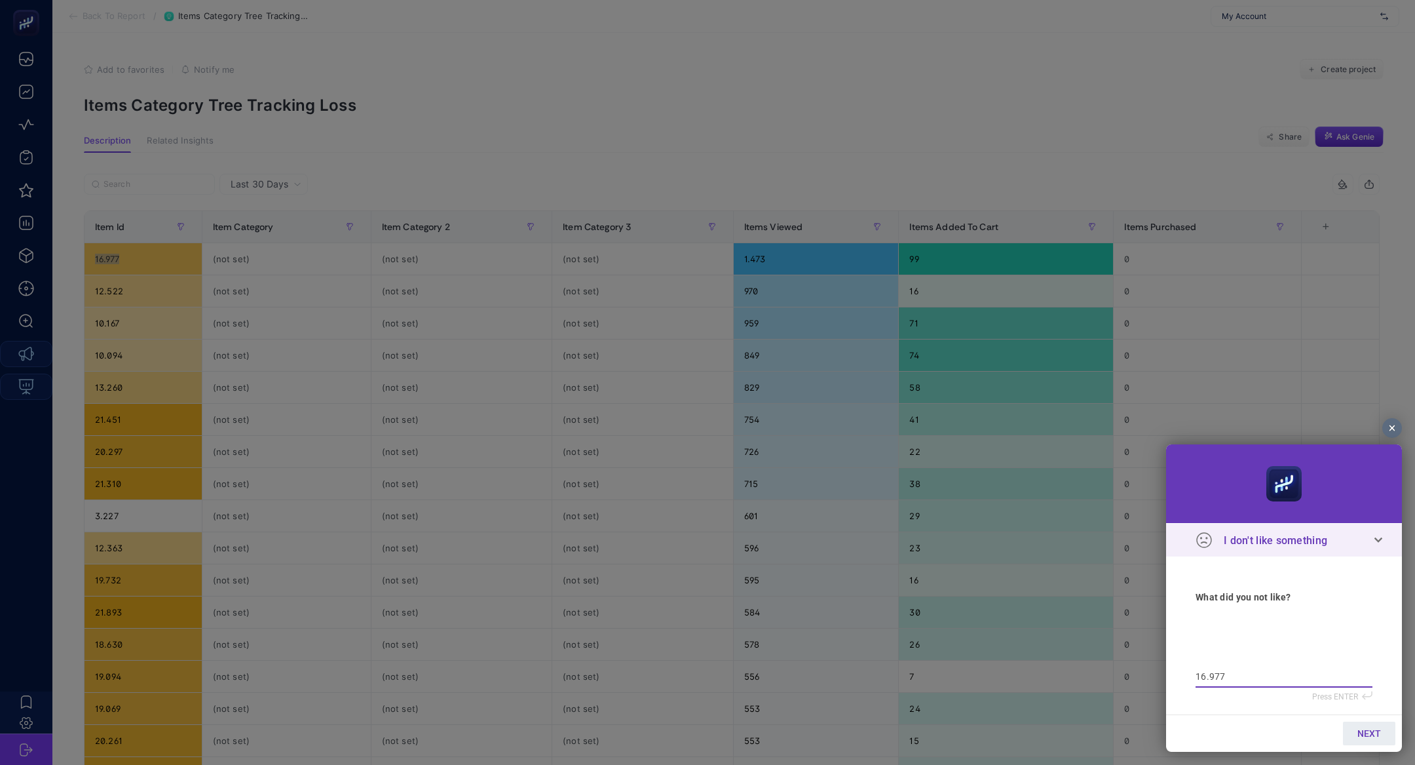
type textarea "16.977"
type textarea "16.977 e"
type textarea "16.977 en"
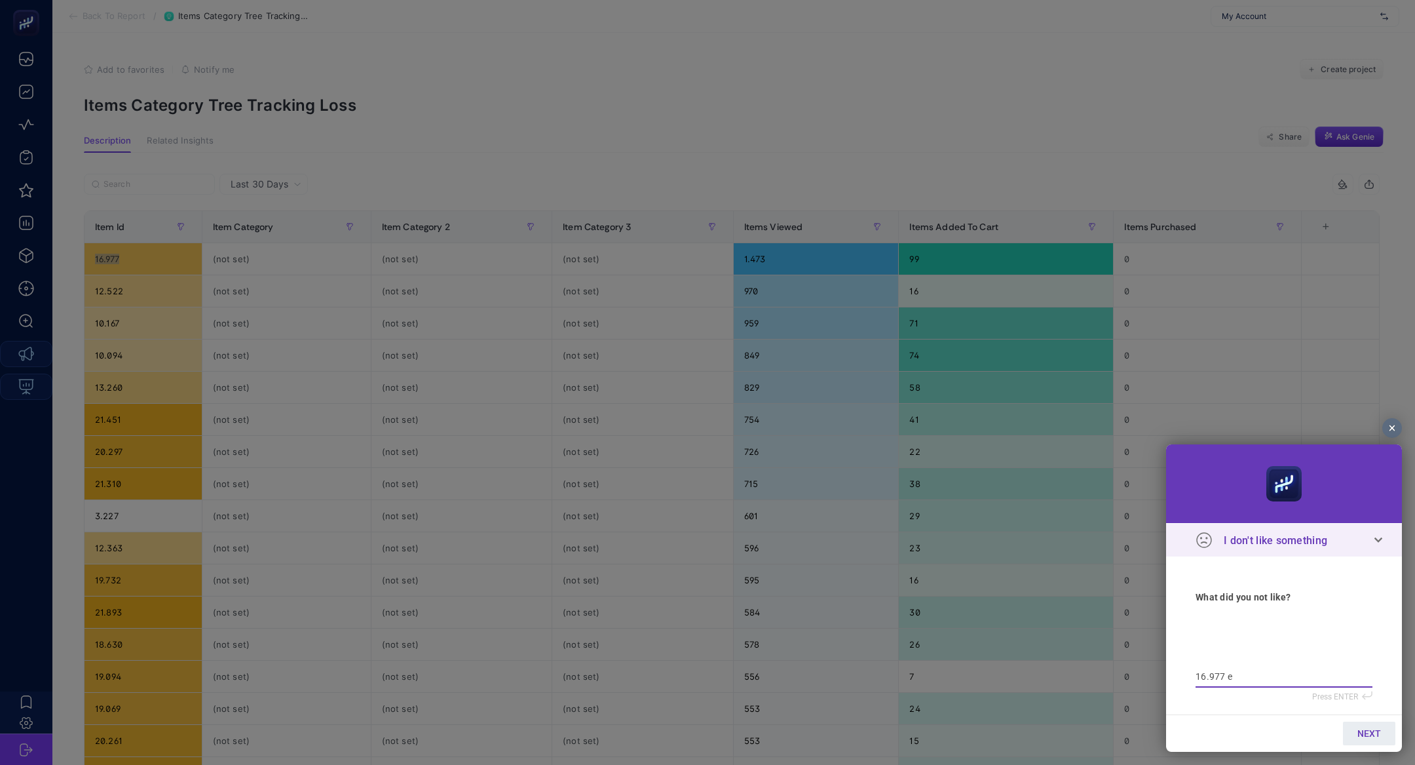
type textarea "16.977 en"
type textarea "16.977 en ç"
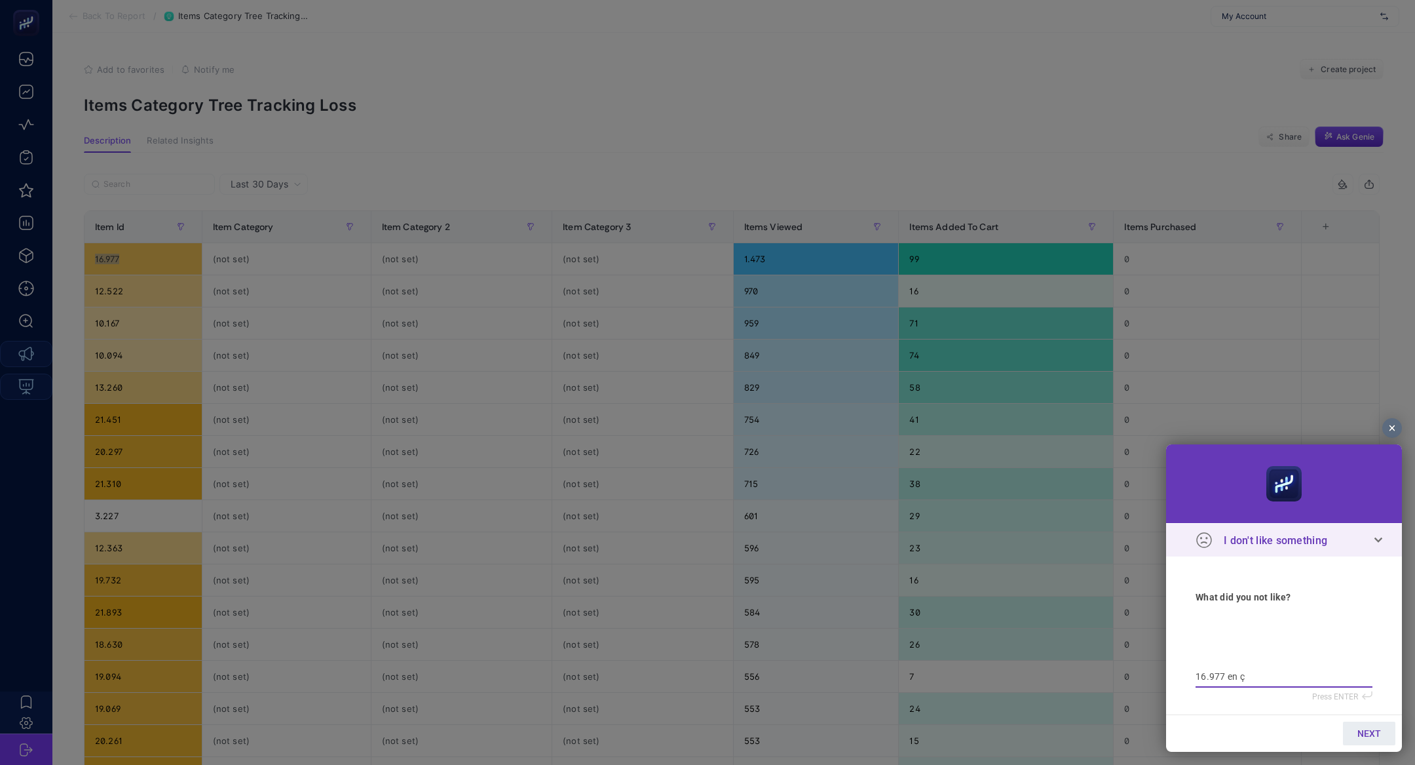
type textarea "16.977 en ço"
type textarea "16.977 en çoı"
type textarea "16.977 en çoık"
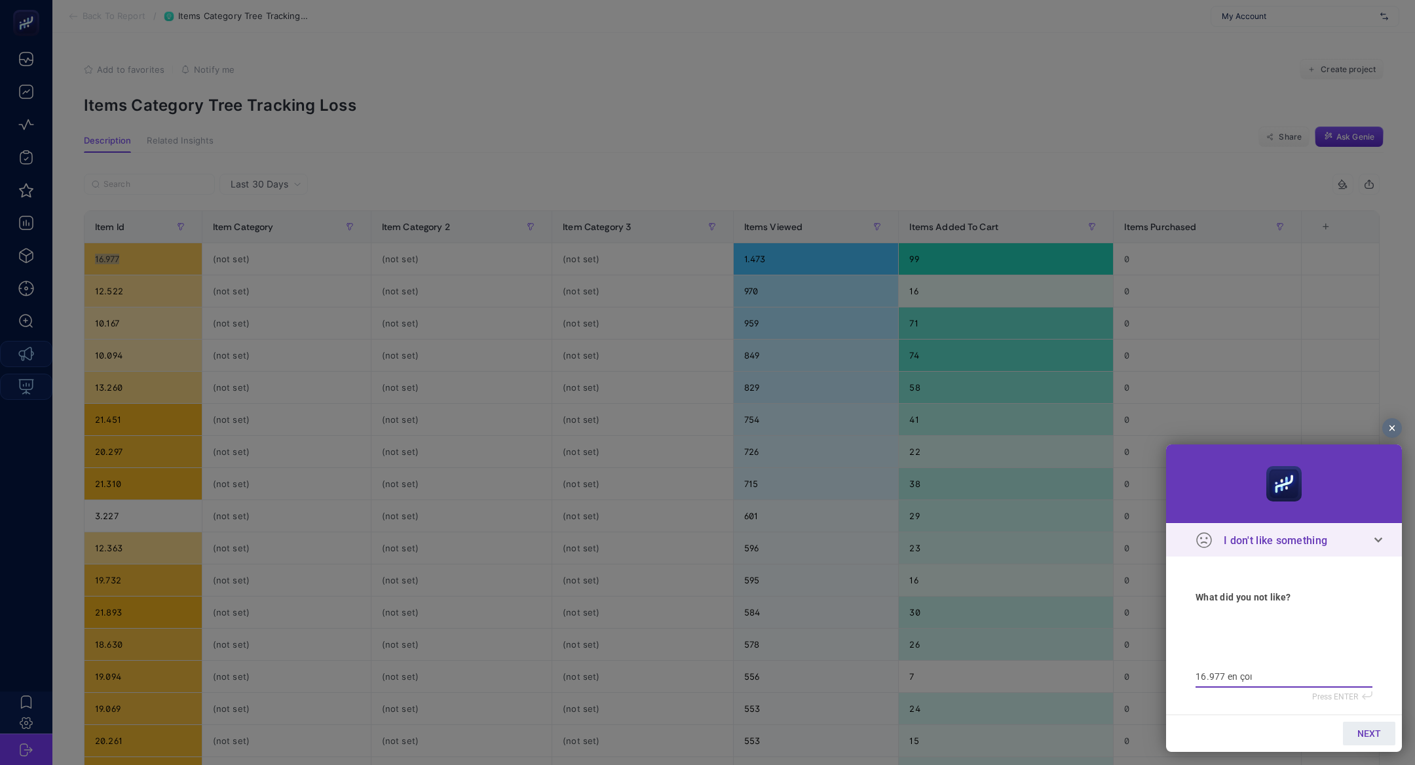
type textarea "16.977 en çoık"
type textarea "16.977 en çoı"
type textarea "16.977 en ço"
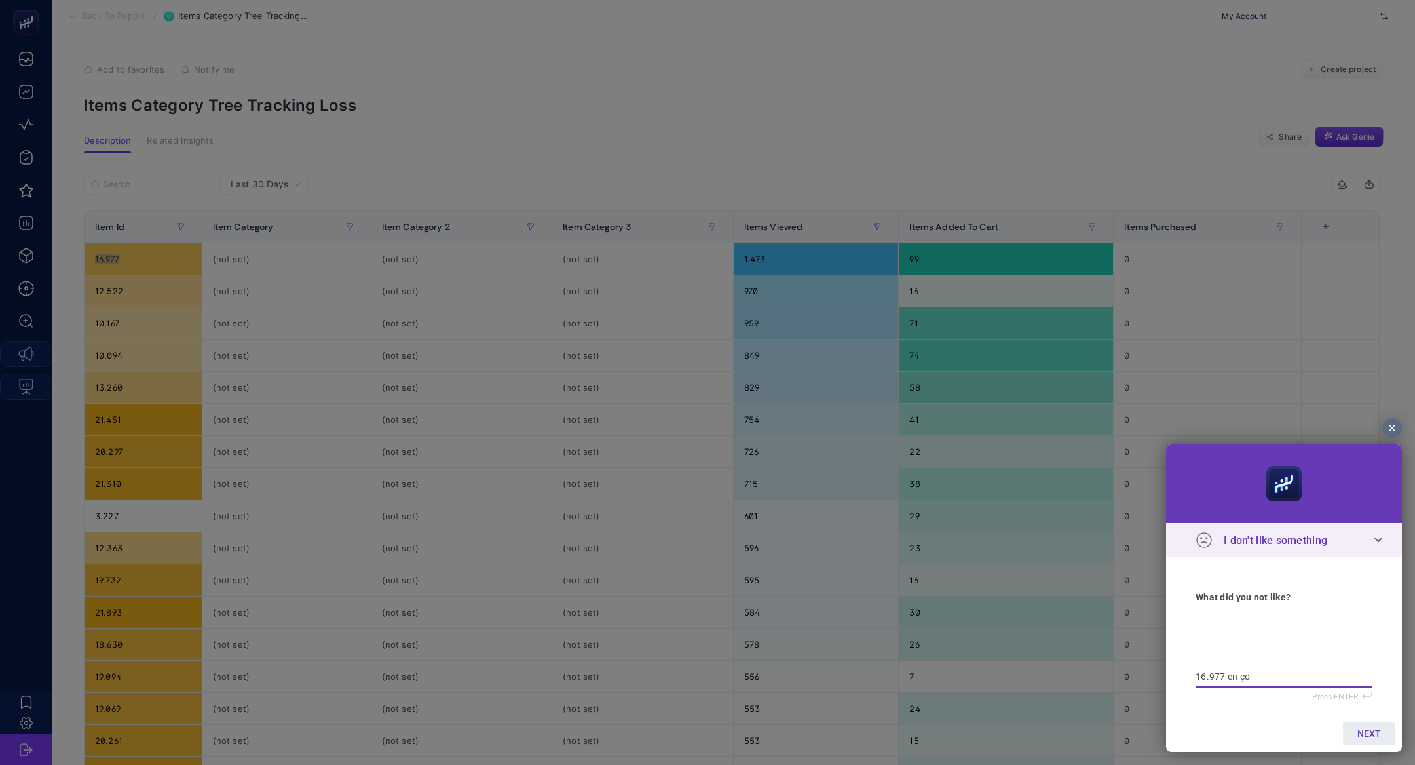
type textarea "16.977 en çok"
type textarea "16.977 en çok s"
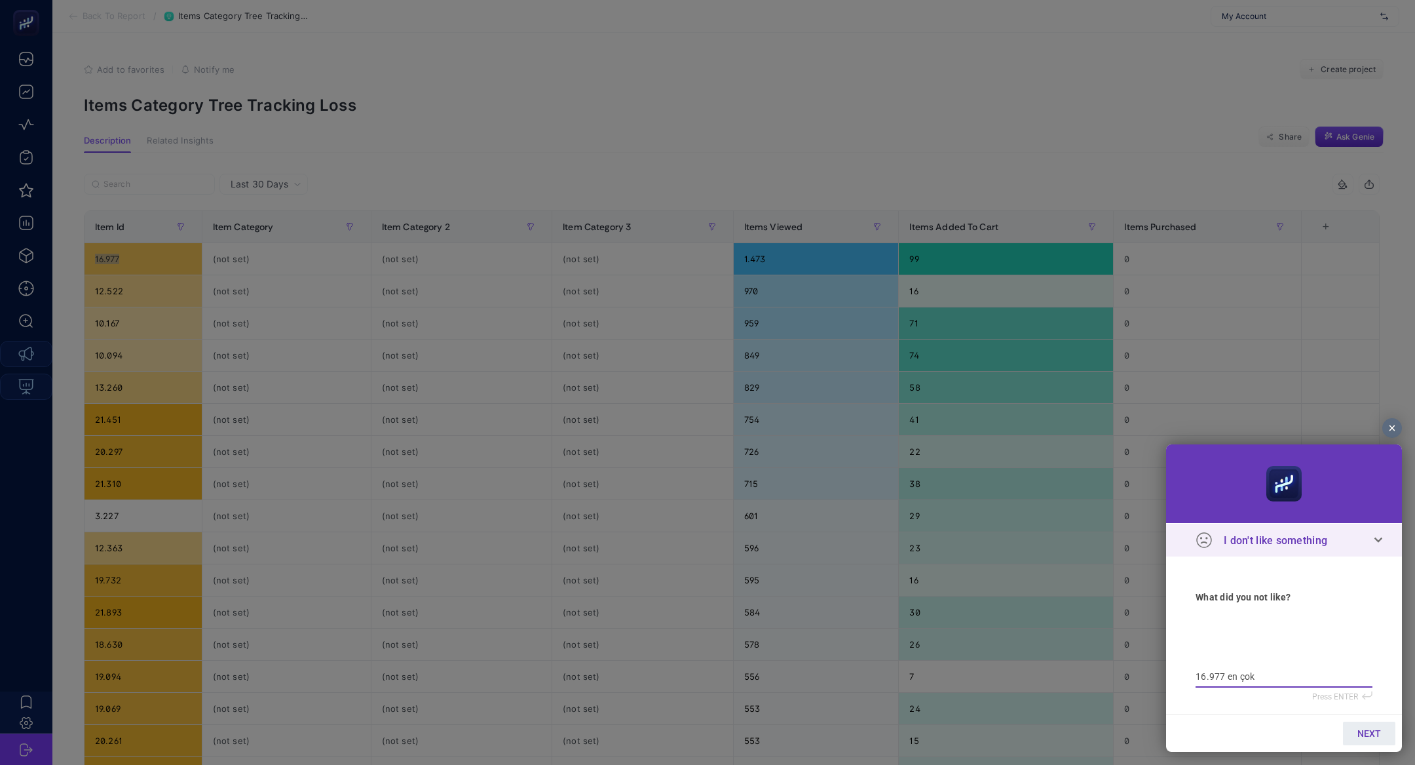
type textarea "16.977 en çok s"
type textarea "16.977 en çok sa"
type textarea "16.977 en çok sat"
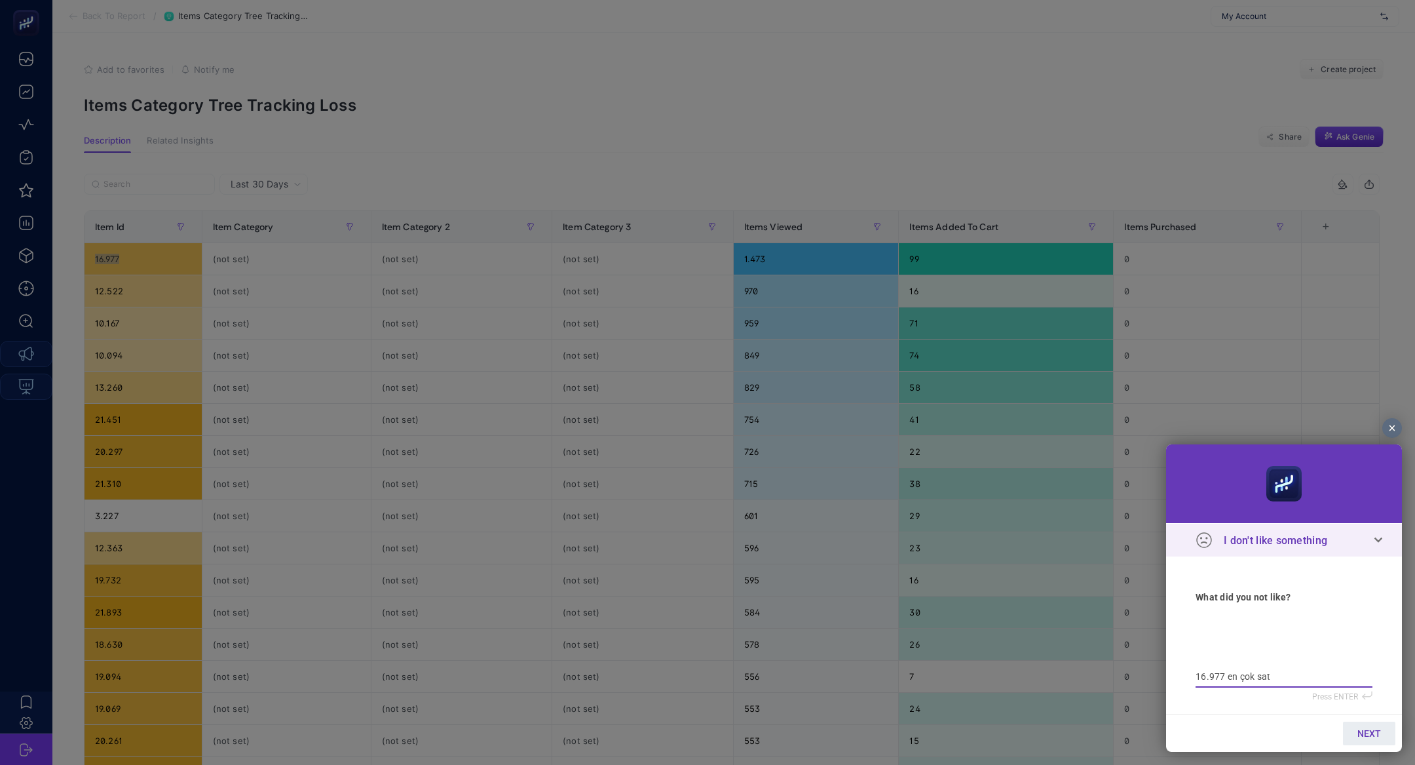
type textarea "16.977 en çok sata"
type textarea "16.977 en çok satan"
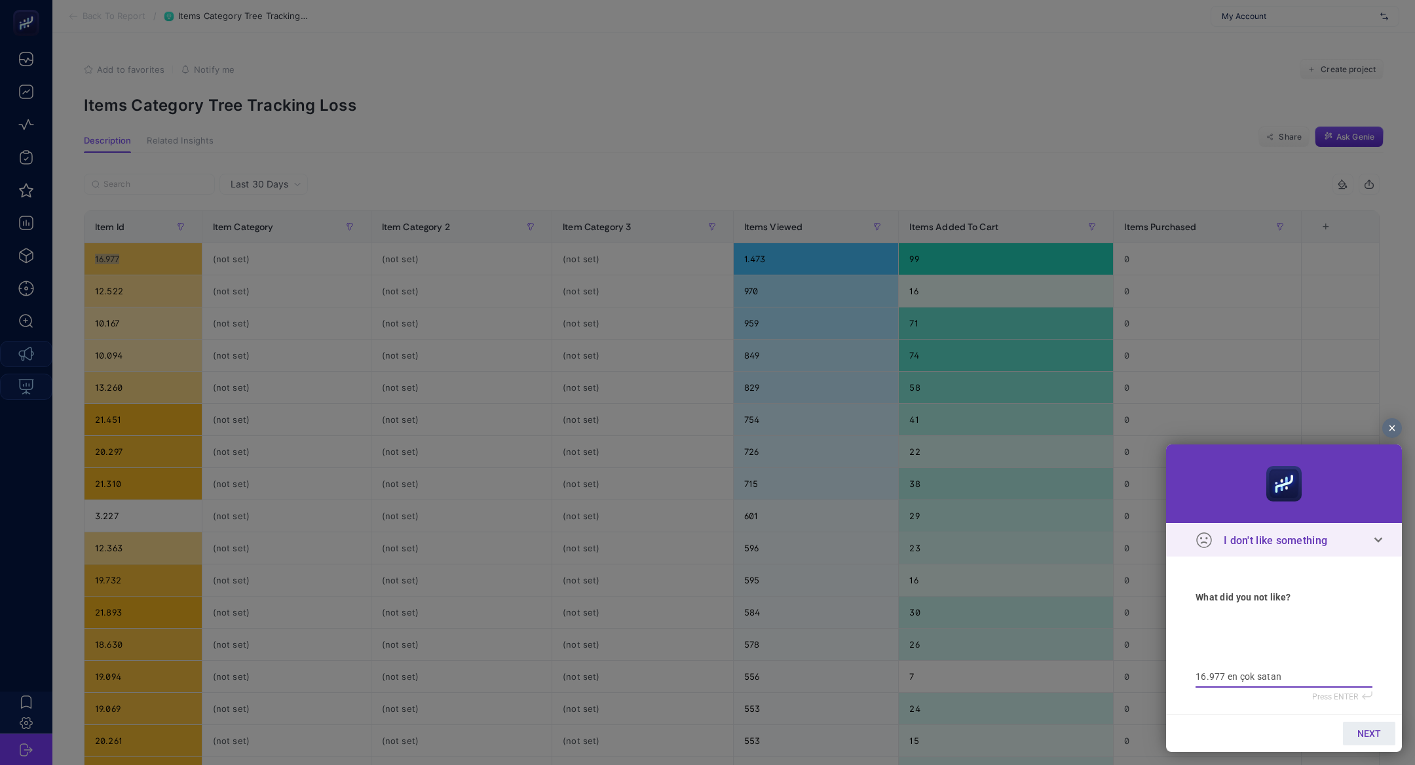
type textarea "16.977 en çok satan"
type textarea "16.977 en çok satan ü"
type textarea "16.977 en çok satan ür"
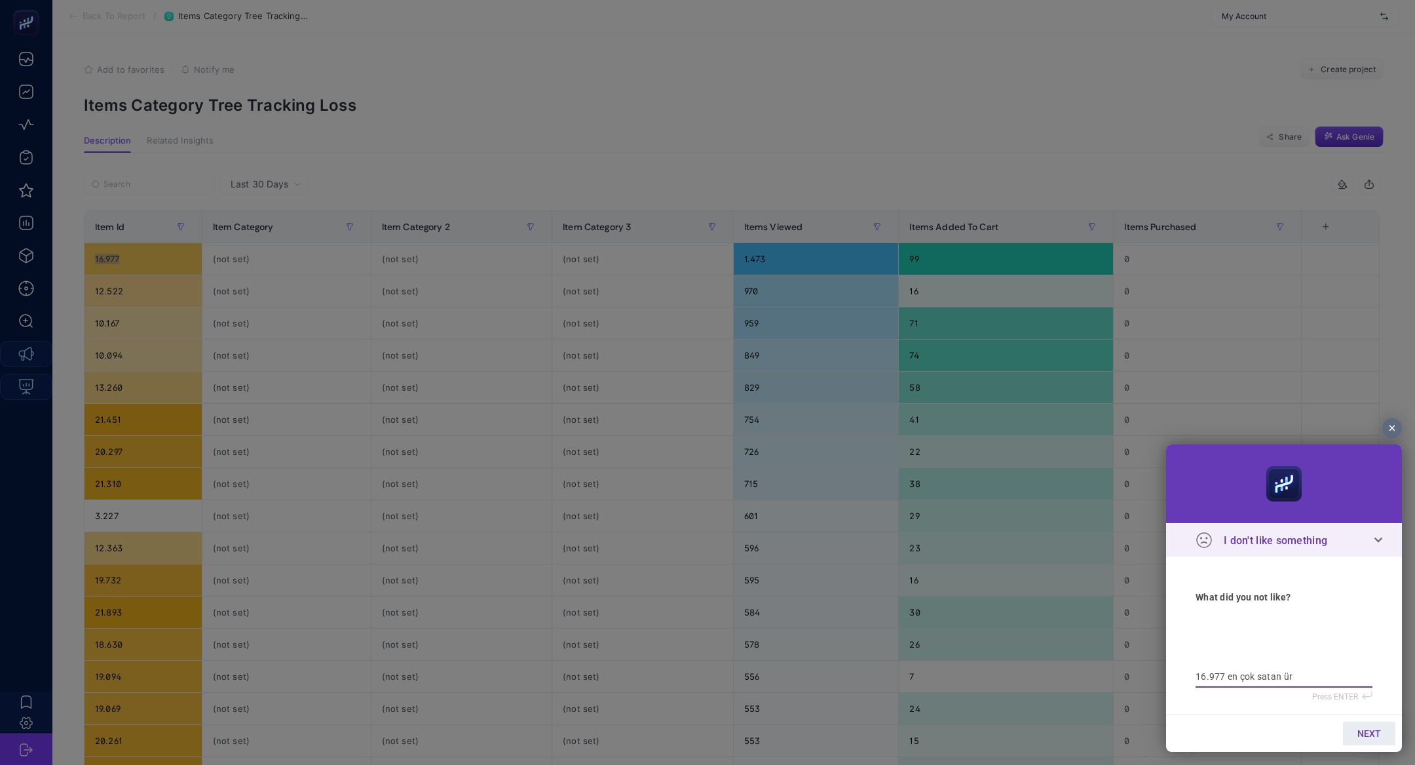
type textarea "16.977 en çok satan ürü"
type textarea "16.977 en çok satan ürün"
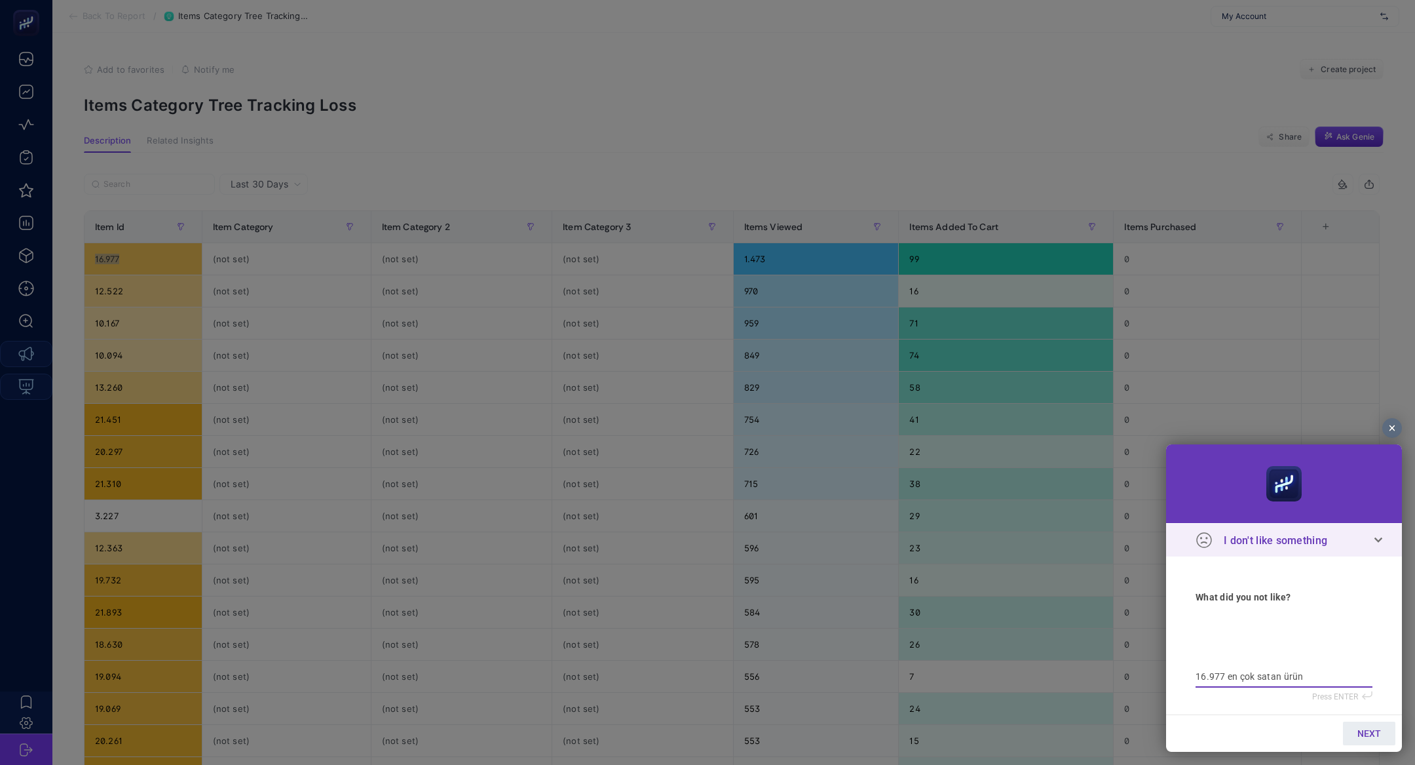
type textarea "16.977 en çok satan ürün"
type textarea "16.977 en çok satan ürün o"
type textarea "16.977 en çok satan ürün ol"
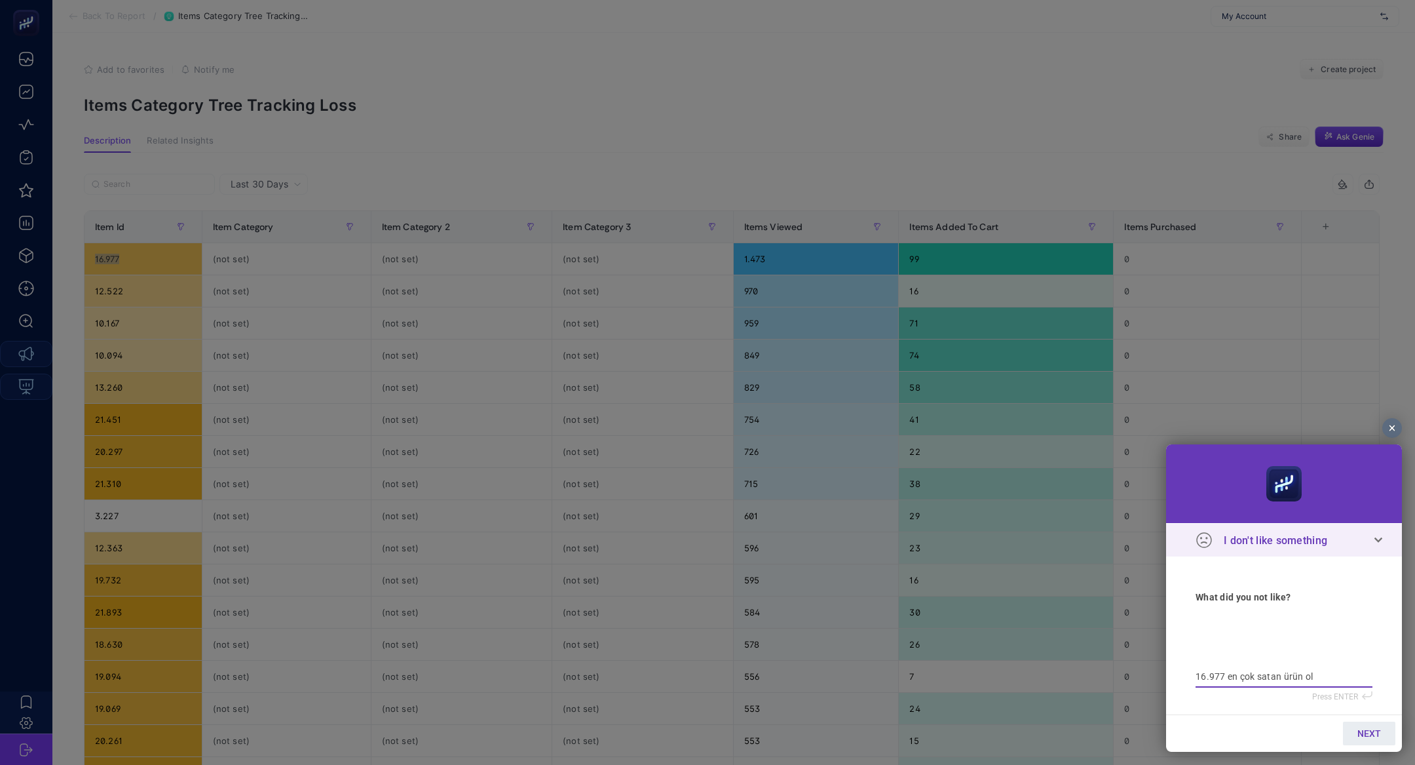
type textarea "16.977 en çok satan ürün old"
type textarea "16.977 en çok satan ürün oldu"
type textarea "16.977 en çok satan ürün olduğ"
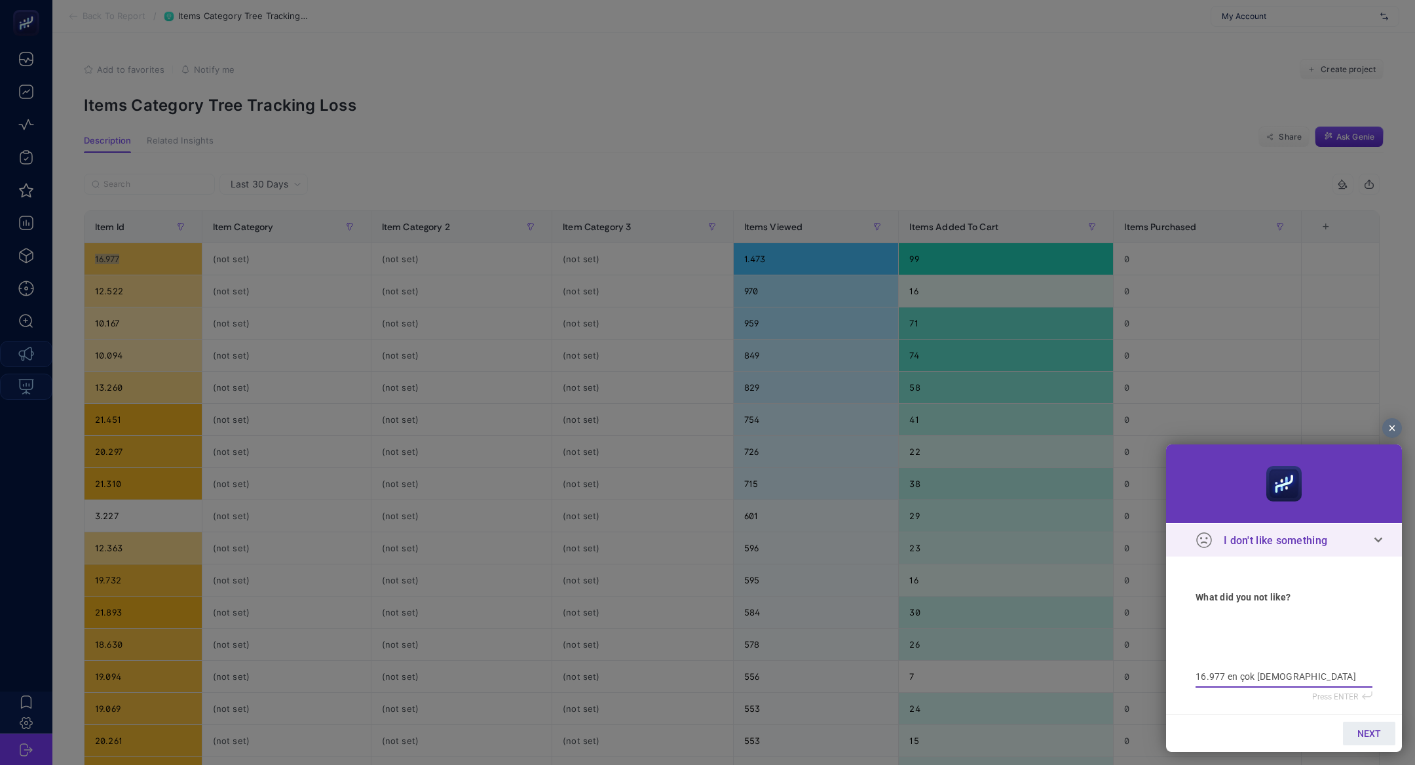
type textarea "16.977 en çok satan ürün olduğ"
type textarea "16.977 en çok satan ürün olduğu"
type textarea "16.977 en çok satan ürün olduğun"
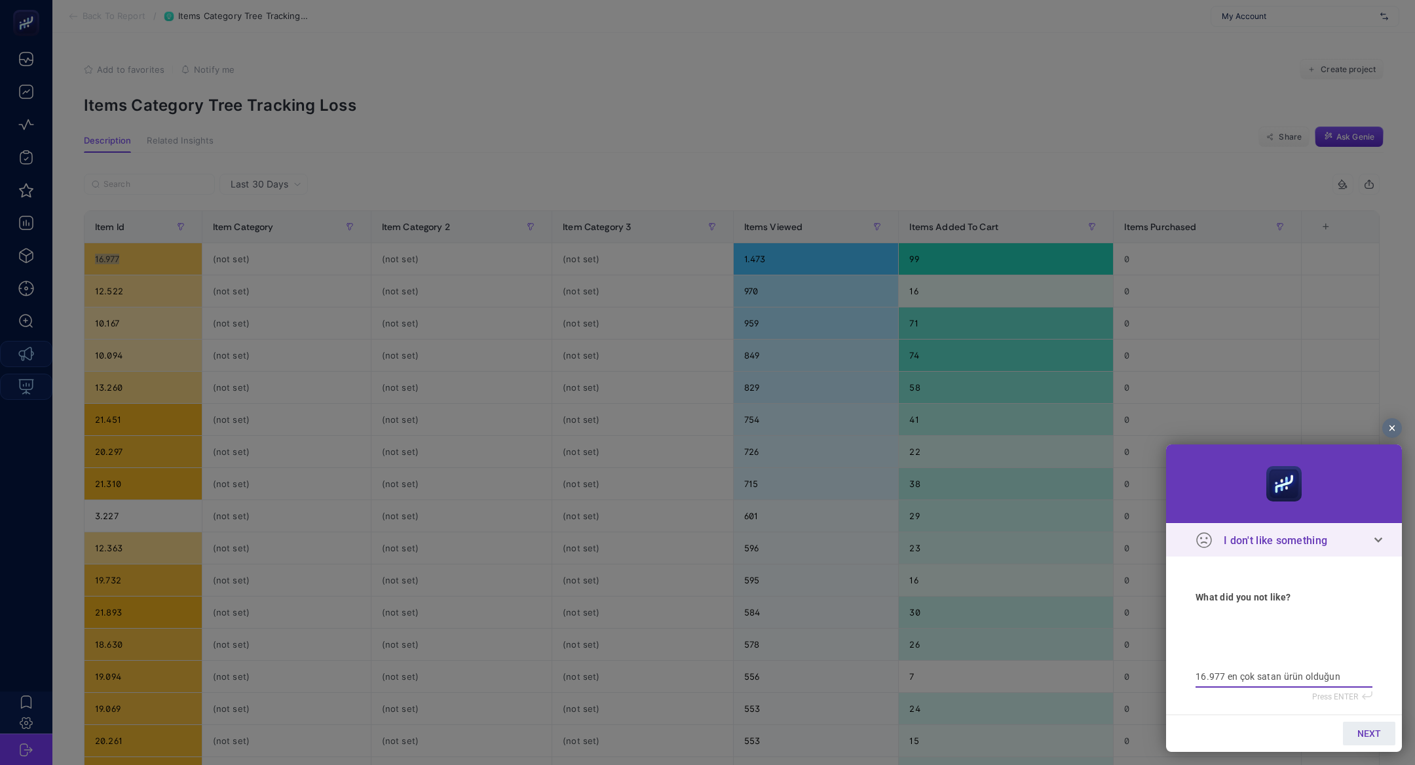
type textarea "16.977 en çok satan ürün olduğunu"
type textarea "16.977 en çok satan ürün olduğunu s"
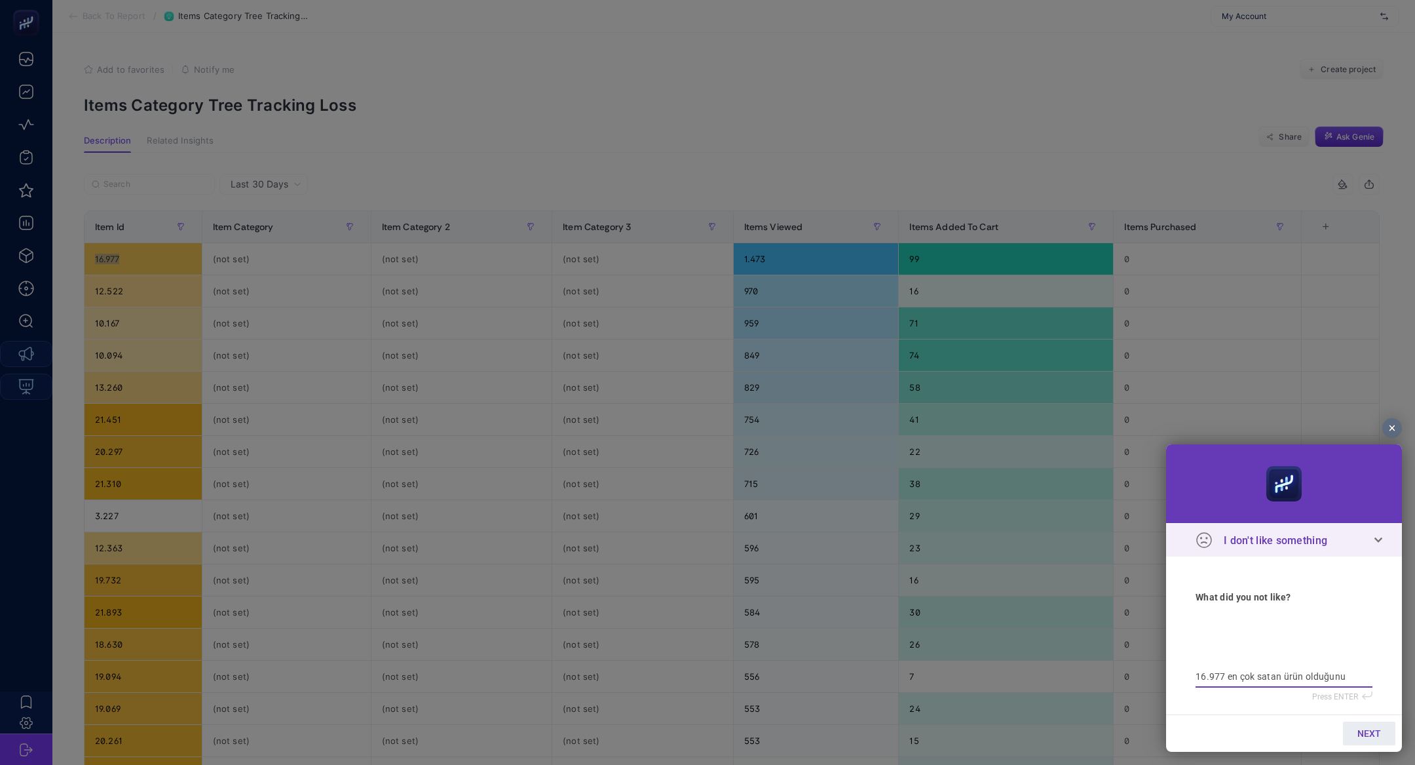
type textarea "16.977 en çok satan ürün olduğunu s"
type textarea "16.977 en çok satan ürün olduğunu sö"
type textarea "16.977 en çok satan ürün olduğunu söy"
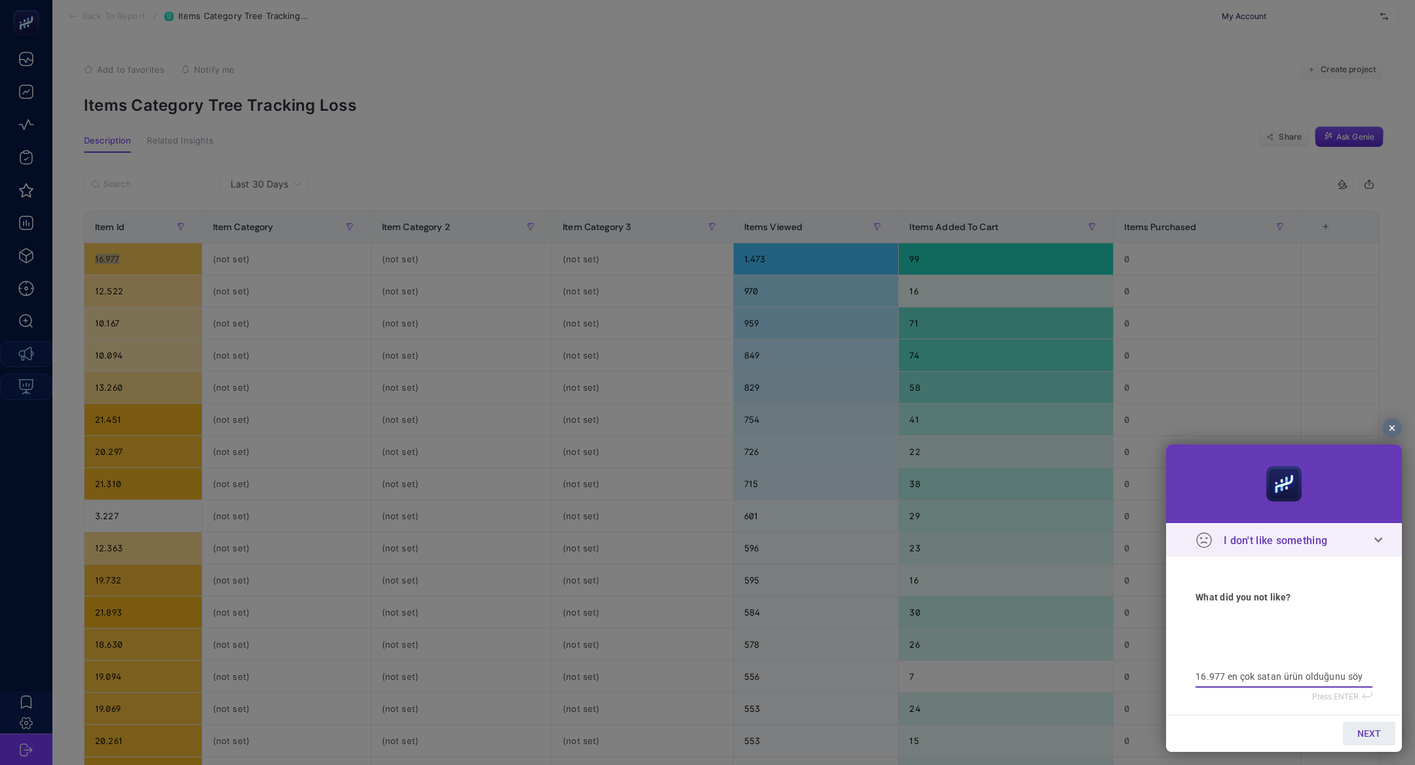
type textarea "16.977 en çok satan ürün olduğunu söyl"
type textarea "16.977 en çok satan ürün olduğunu söylü"
type textarea "16.977 en çok satan ürün olduğunu söylüo"
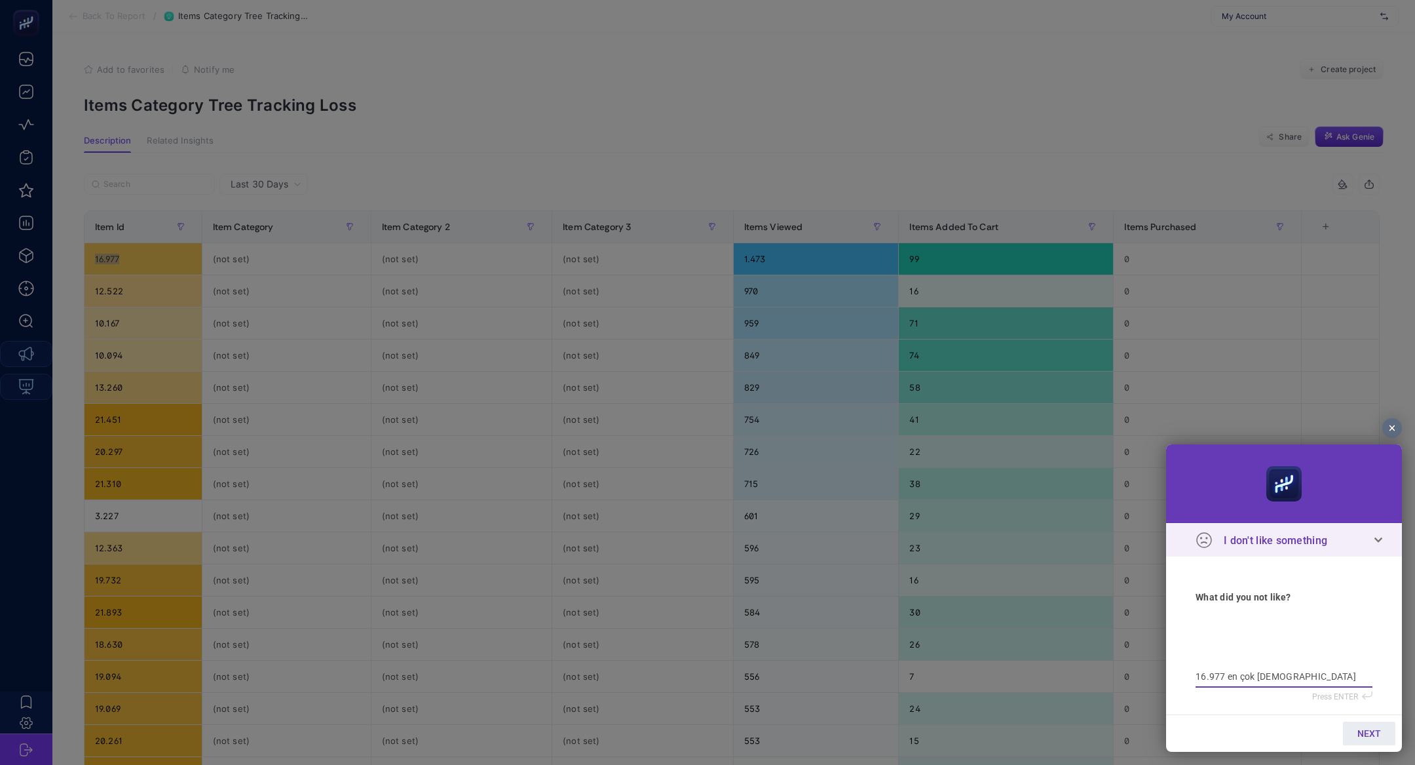
type textarea "16.977 en çok satan ürün olduğunu söylüo"
type textarea "16.977 en çok satan ürün olduğunu söylü"
type textarea "16.977 en çok satan ürün olduğunu söylüy"
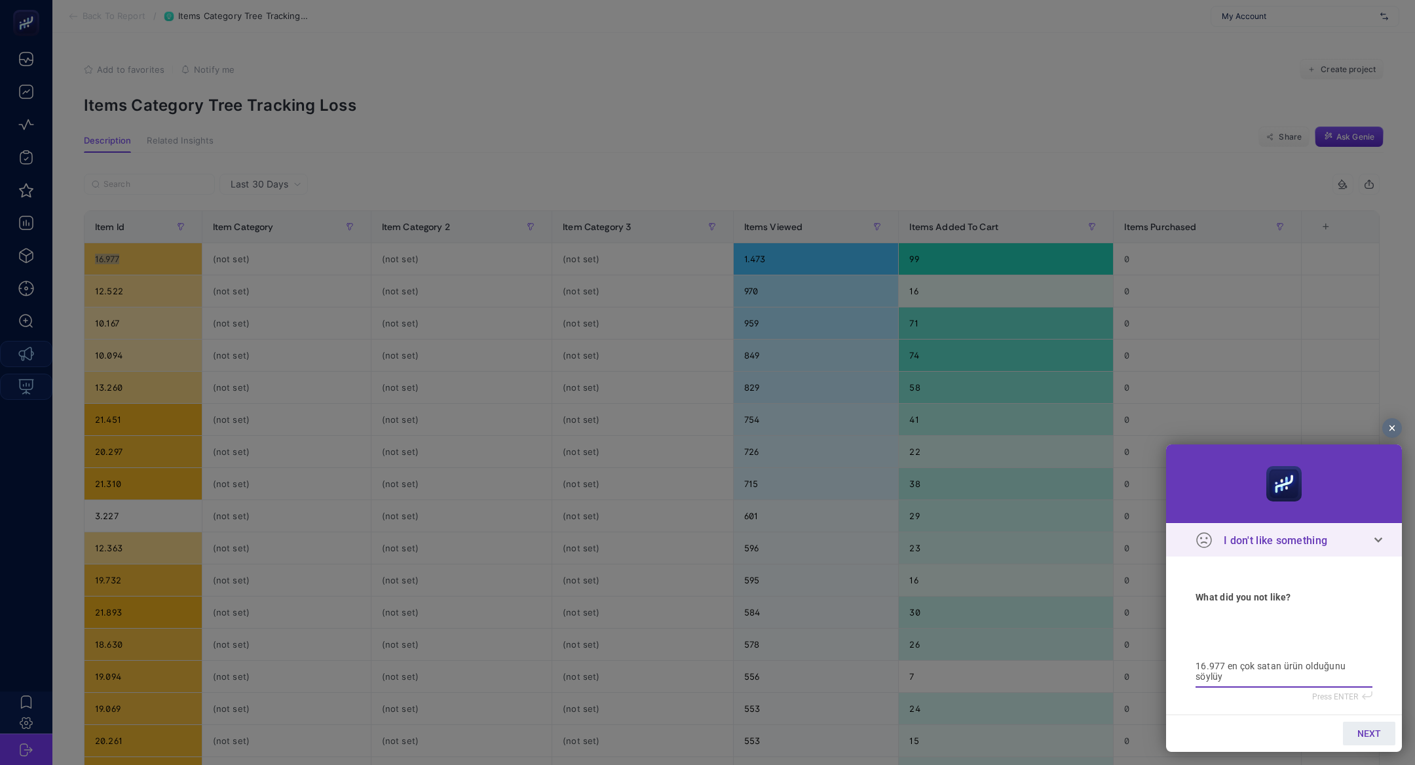
type textarea "16.977 en çok satan ürün olduğunu söylüyo"
type textarea "16.977 en çok satan ürün olduğunu söylüyor"
type textarea "16.977 en çok satan ürün olduğunu söylüyorl"
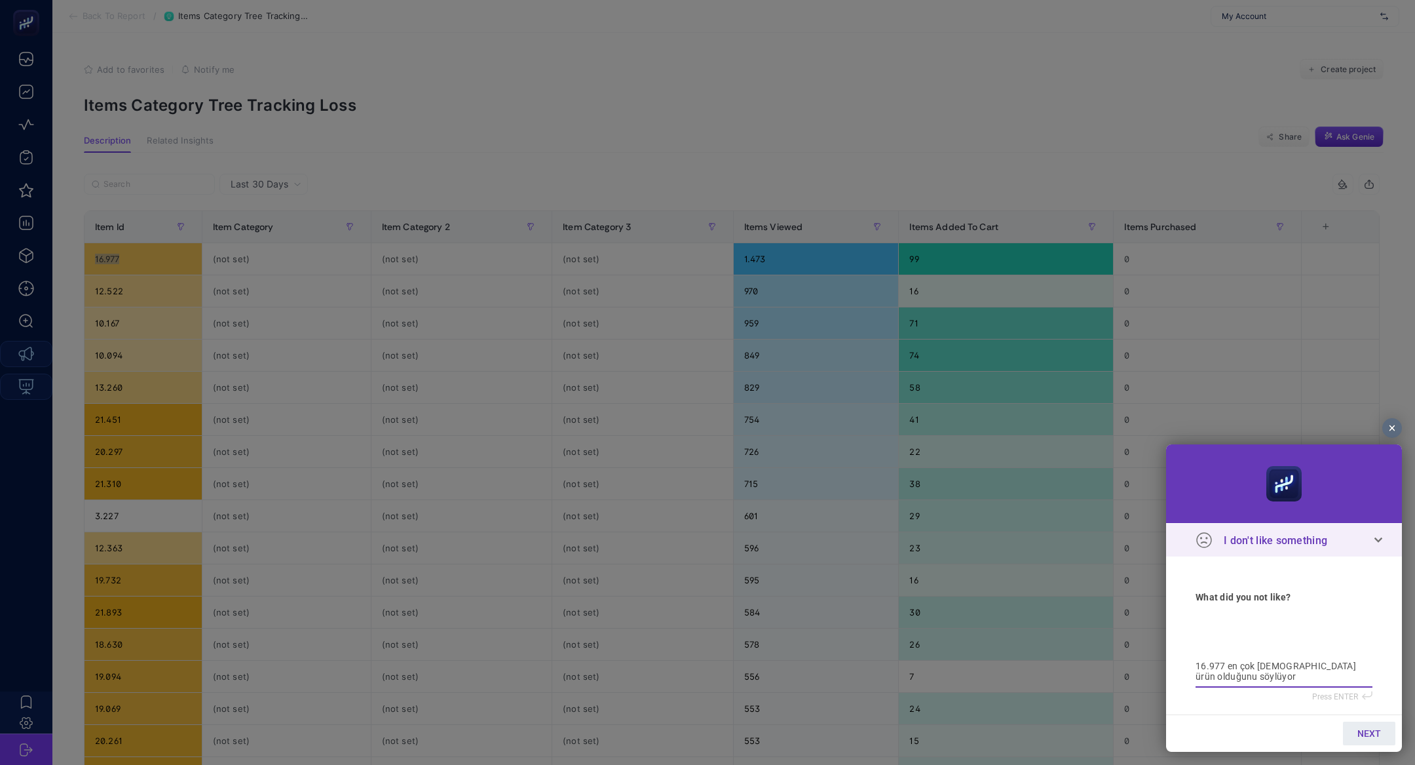
type textarea "16.977 en çok satan ürün olduğunu söylüyorl"
type textarea "16.977 en çok satan ürün olduğunu söylüyorla"
type textarea "16.977 en çok satan ürün olduğunu söylüyorlar"
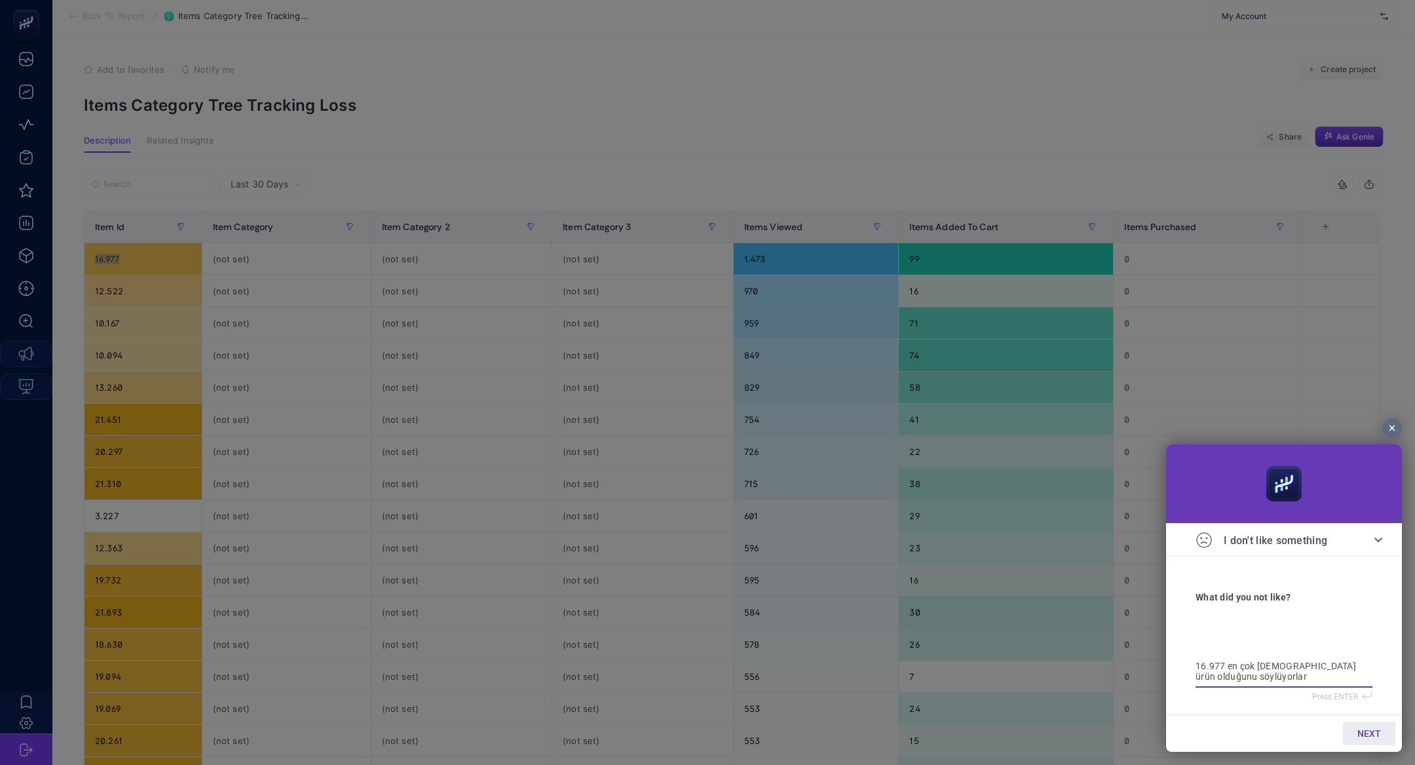
type textarea "16.977 en çok satan ürün olduğunu söylüyorlar"
click at [1352, 733] on link "NEXT" at bounding box center [1369, 733] width 52 height 24
drag, startPoint x: 1352, startPoint y: 733, endPoint x: 1344, endPoint y: 727, distance: 10.0
click at [1344, 727] on link "SEND" at bounding box center [1370, 733] width 52 height 24
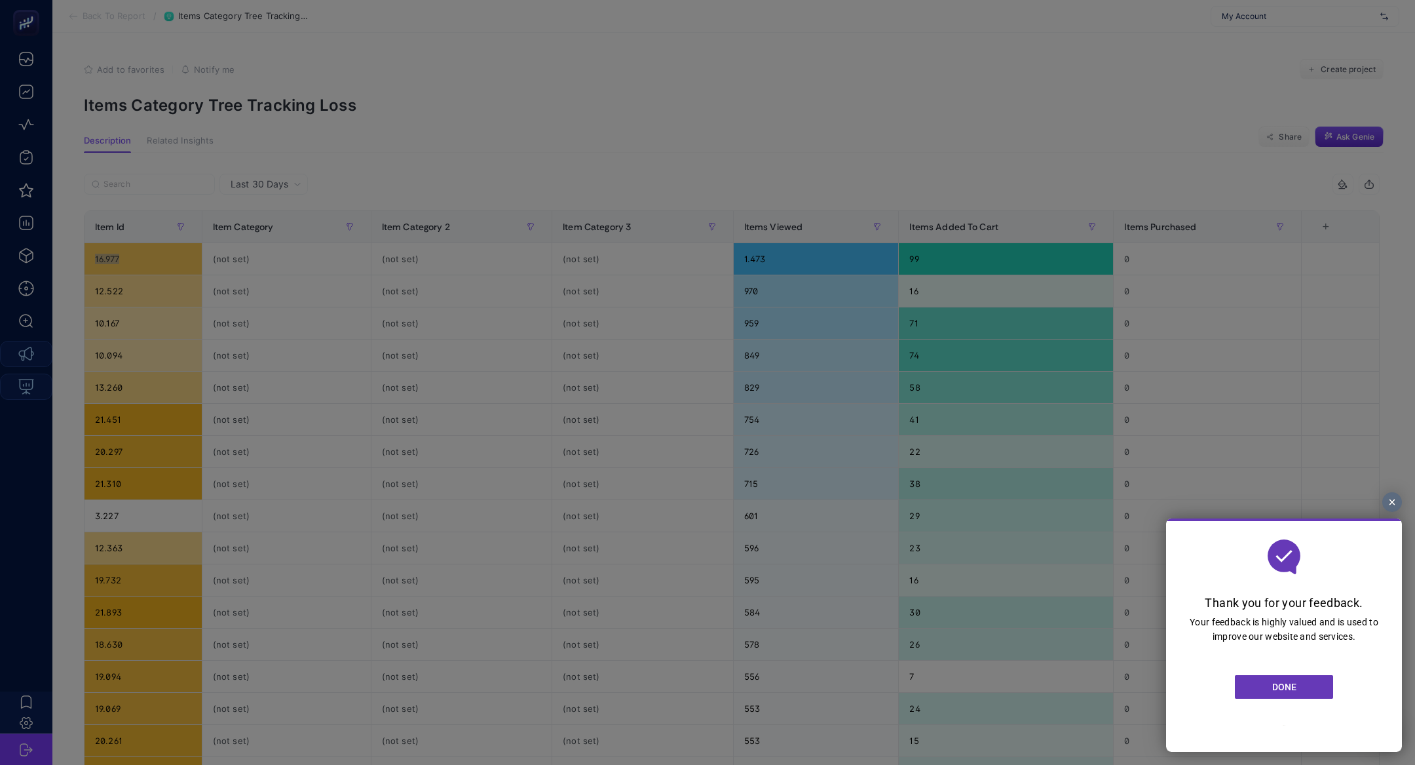
click at [1318, 697] on link "DONE" at bounding box center [1284, 687] width 98 height 24
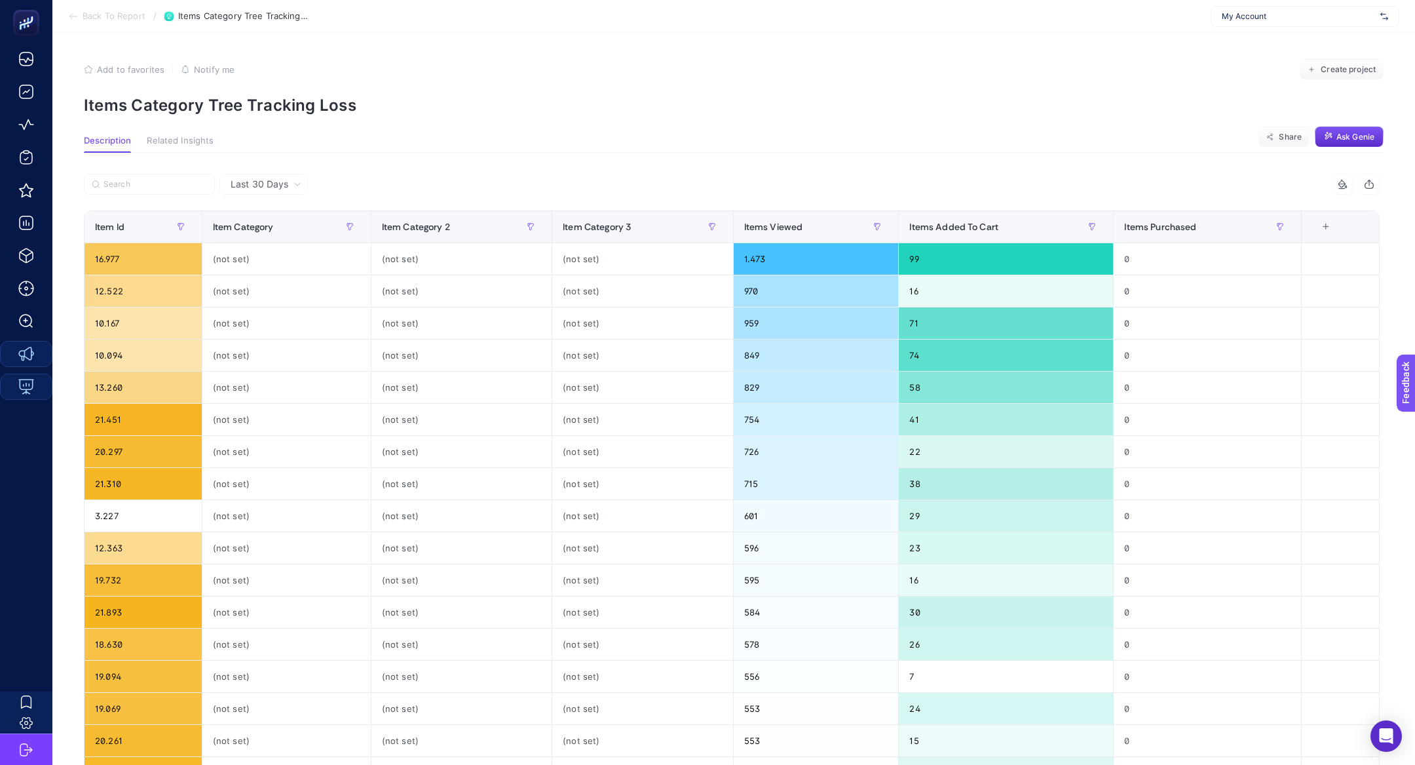
click at [106, 29] on section "Back To Report / Items Category Tree Tracking Loss My Account" at bounding box center [733, 16] width 1363 height 33
click at [106, 28] on section "Back To Report / Items Category Tree Tracking Loss My Account" at bounding box center [733, 16] width 1363 height 33
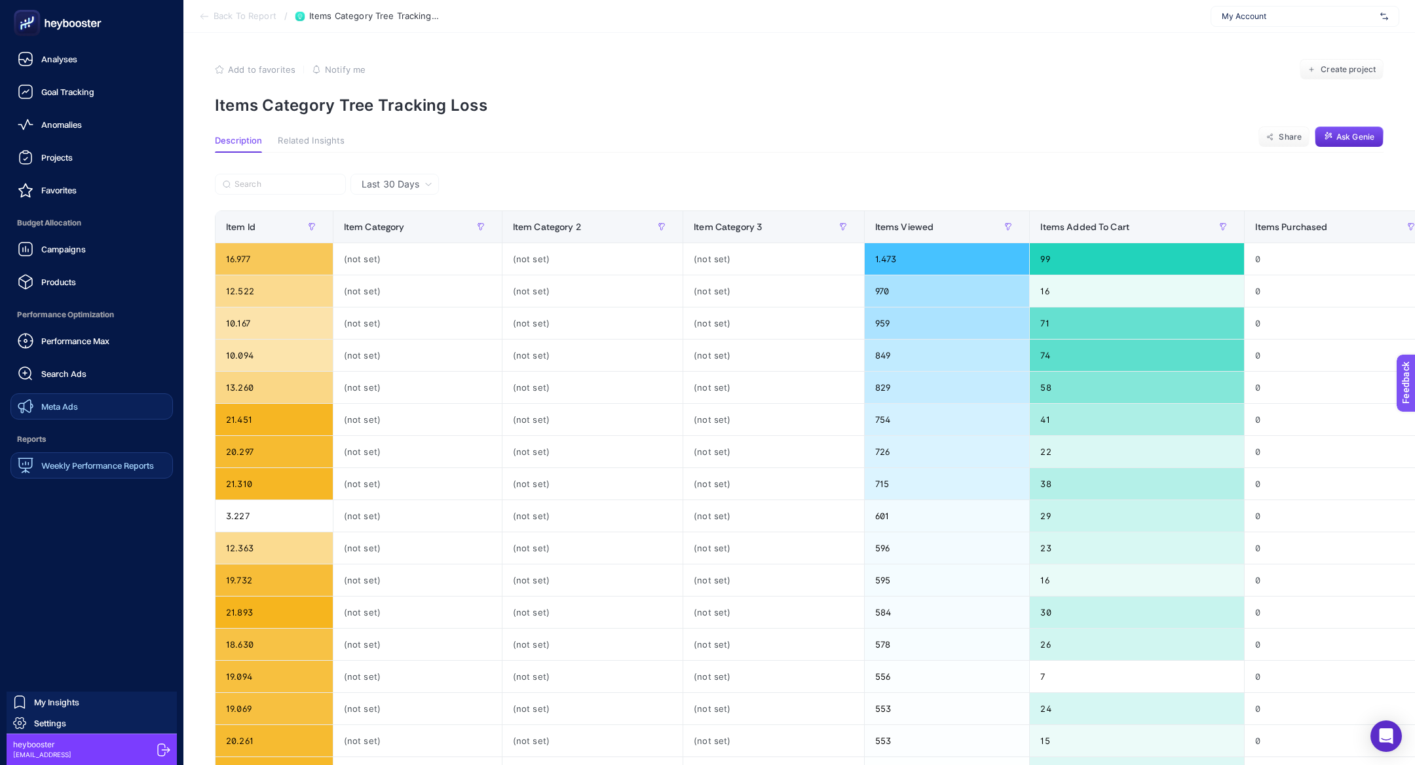
click at [48, 29] on icon at bounding box center [57, 23] width 94 height 26
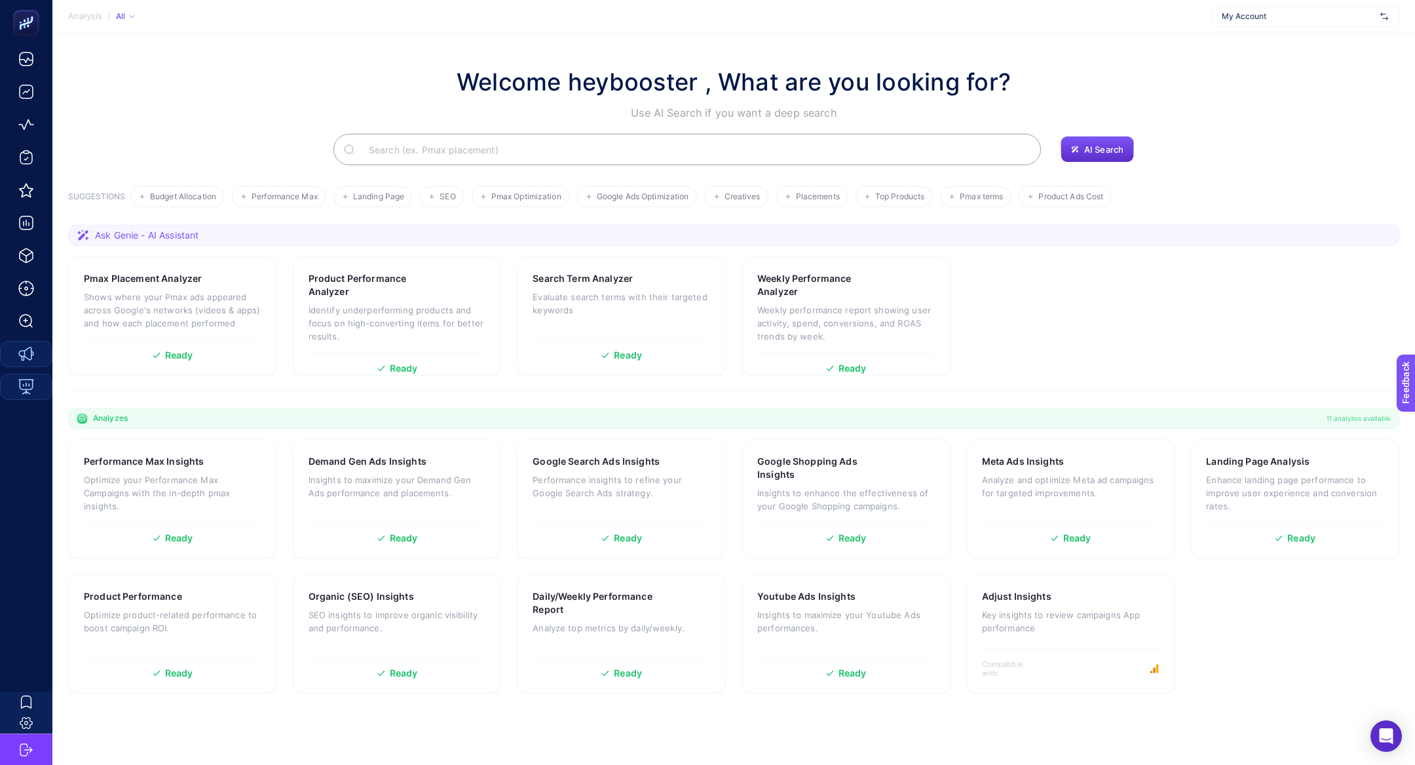
click at [457, 147] on input "Search" at bounding box center [694, 149] width 672 height 37
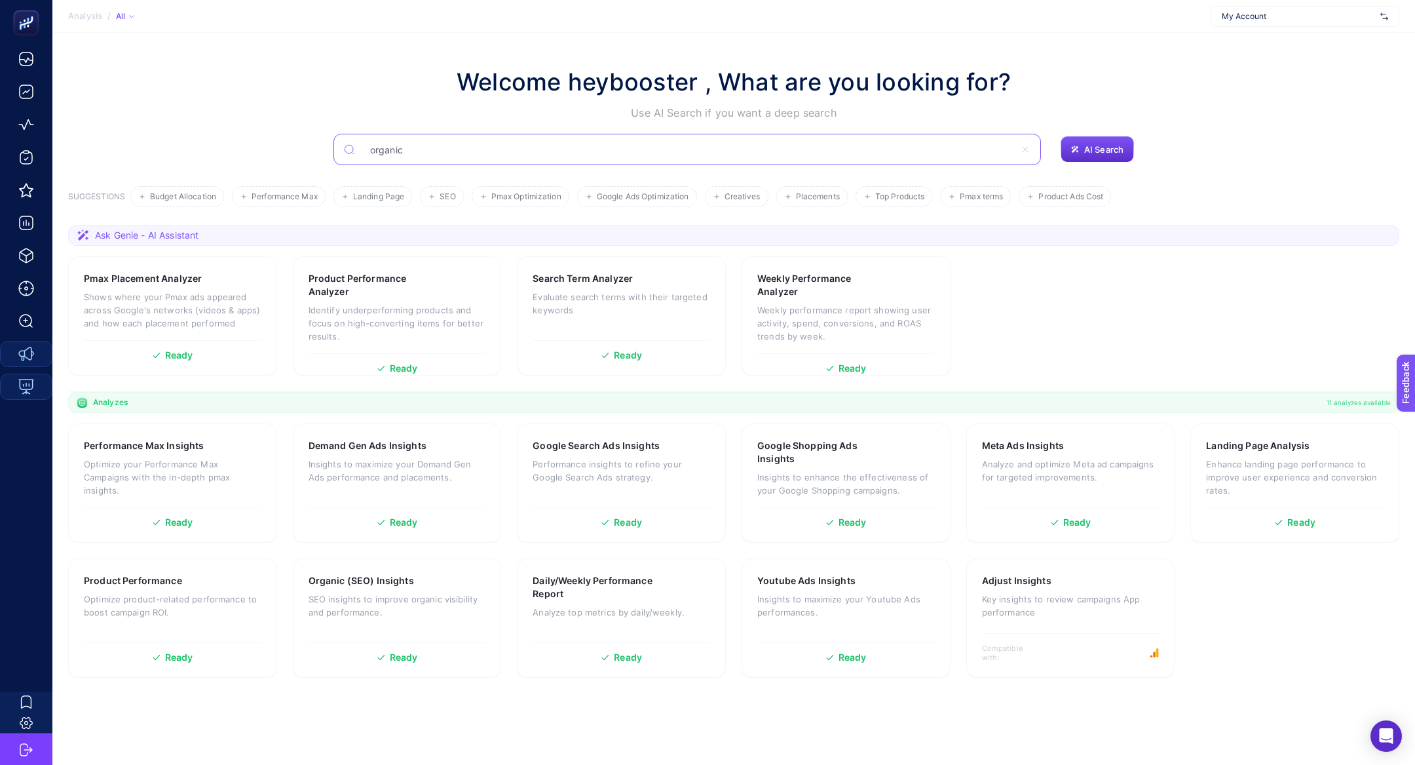
type input "organic"
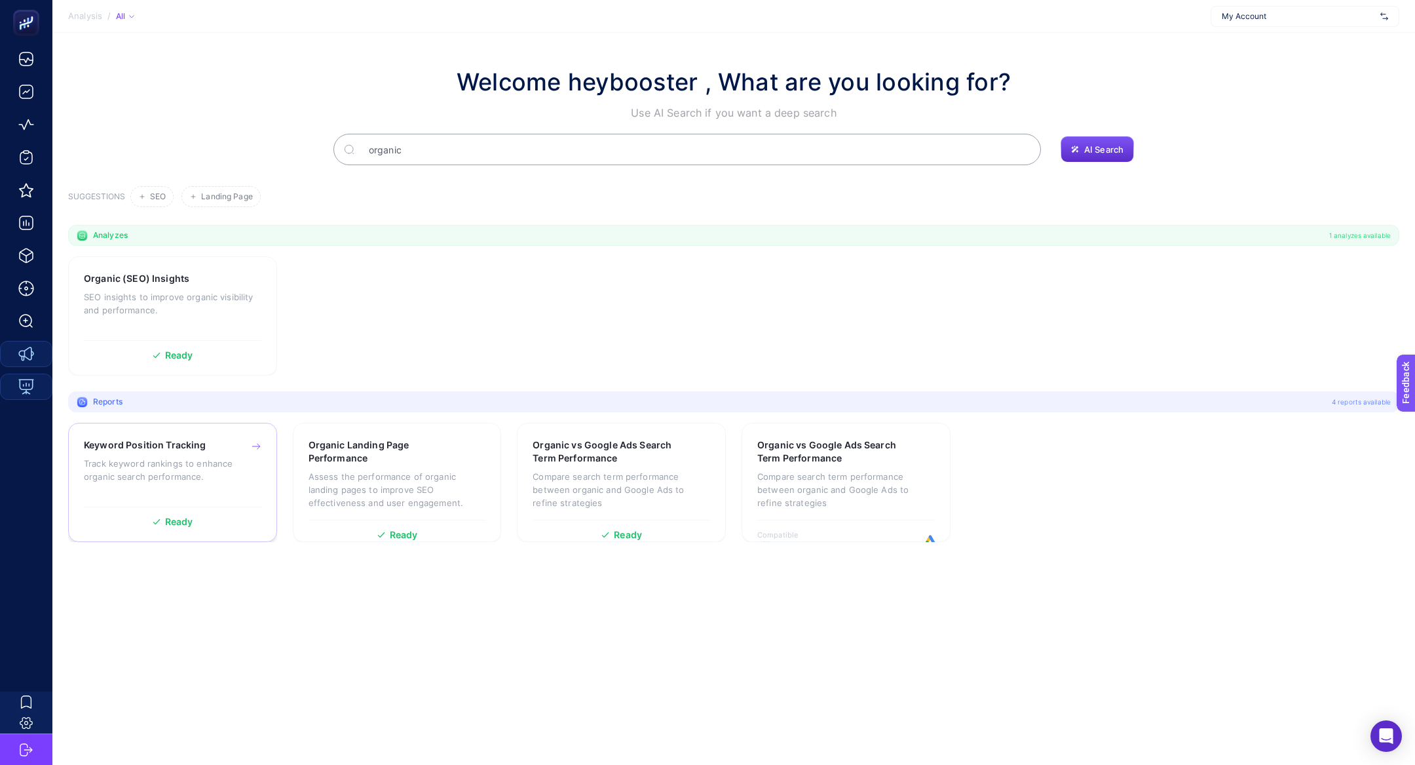
click at [85, 441] on h3 "Keyword Position Tracking" at bounding box center [145, 444] width 123 height 13
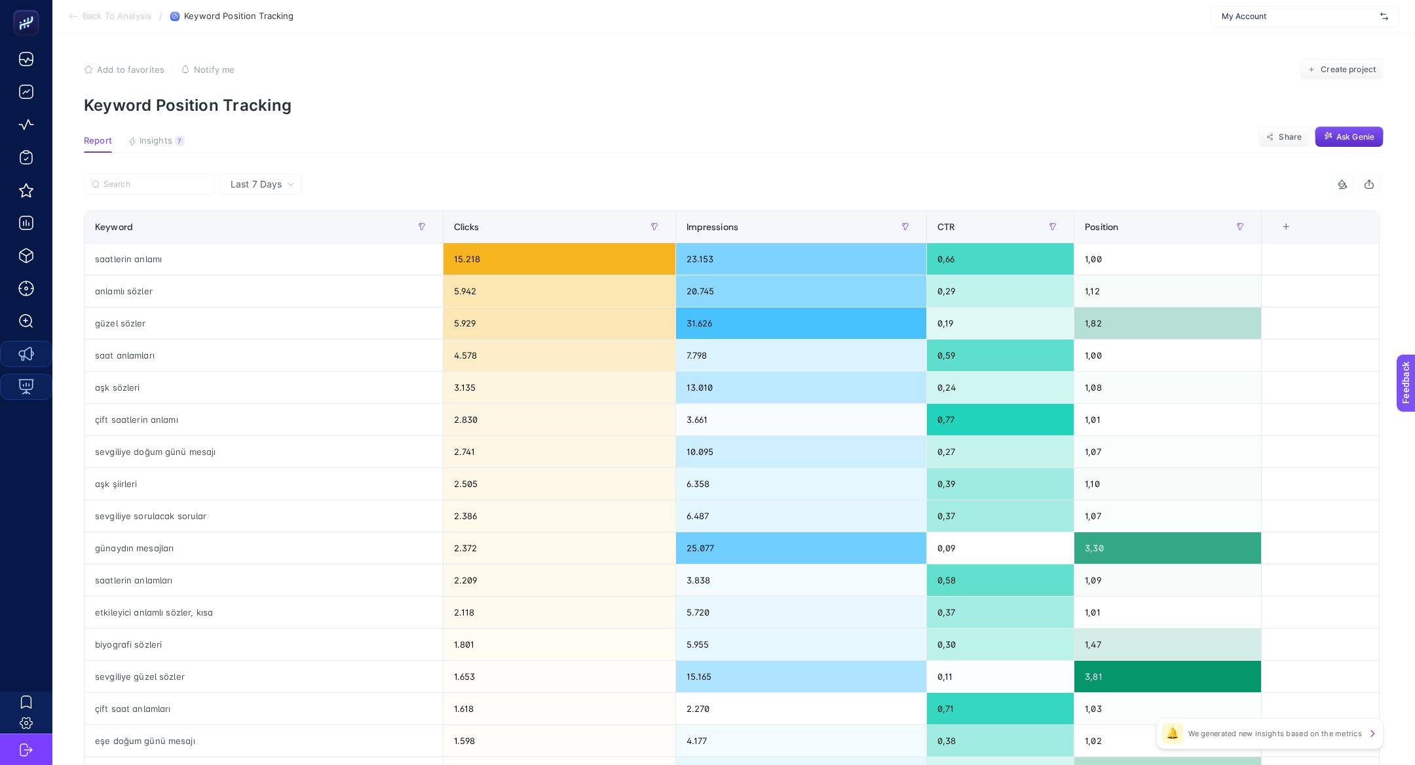
click at [155, 155] on article "Add to favorites false Notify me Create project Keyword Position Tracking Repor…" at bounding box center [733, 545] width 1363 height 1024
click at [153, 144] on span "Insights" at bounding box center [156, 141] width 33 height 10
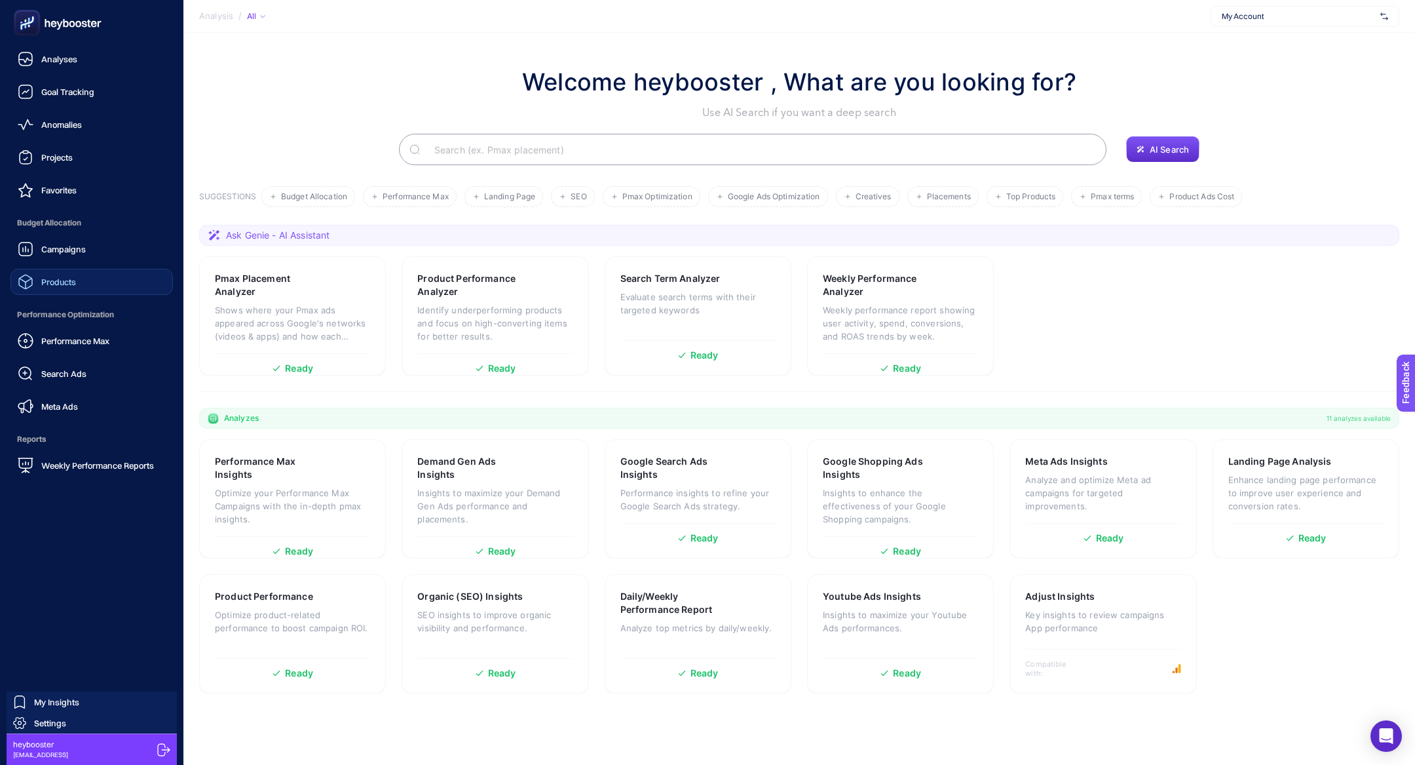
click at [47, 284] on span "Products" at bounding box center [58, 282] width 35 height 10
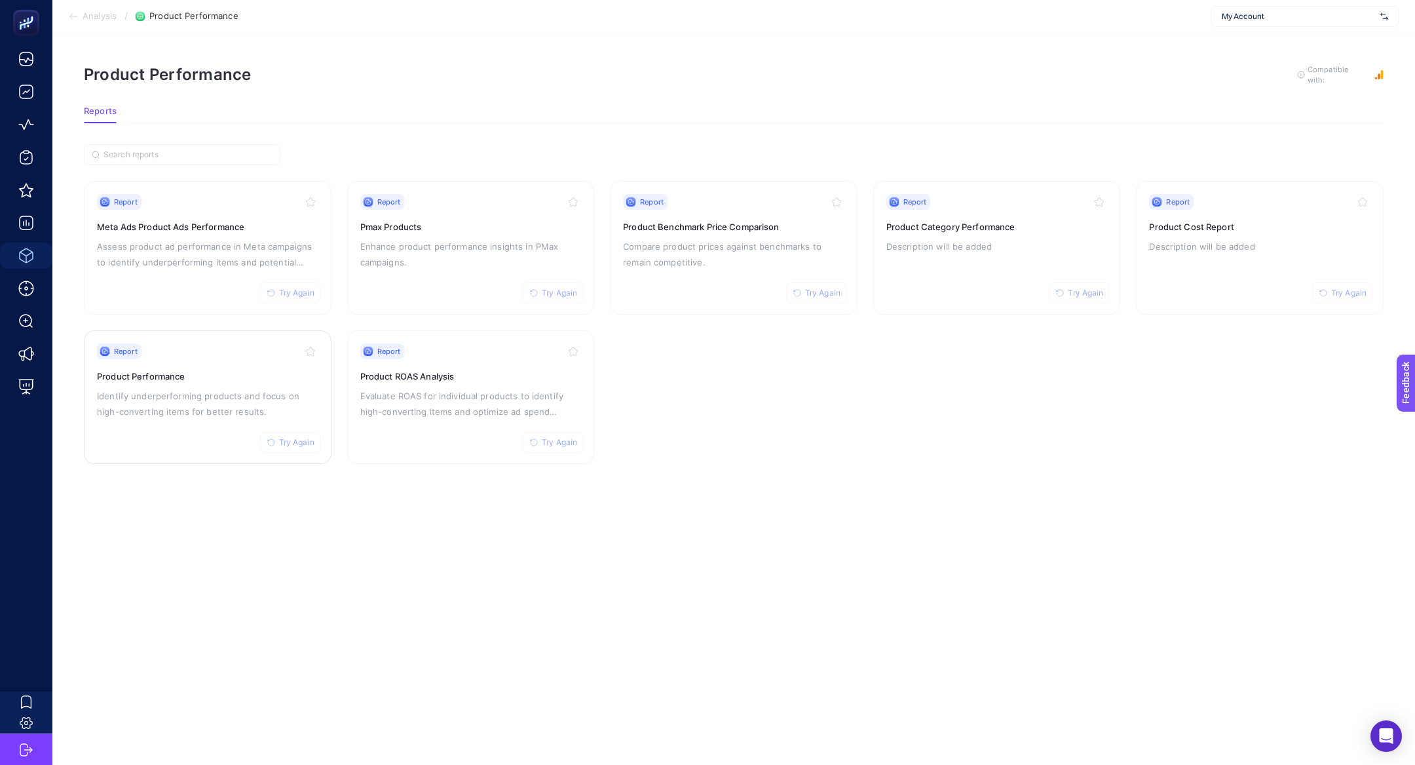
click at [194, 381] on div "Report Try Again Product Performance Identify underperforming products and focu…" at bounding box center [207, 396] width 221 height 107
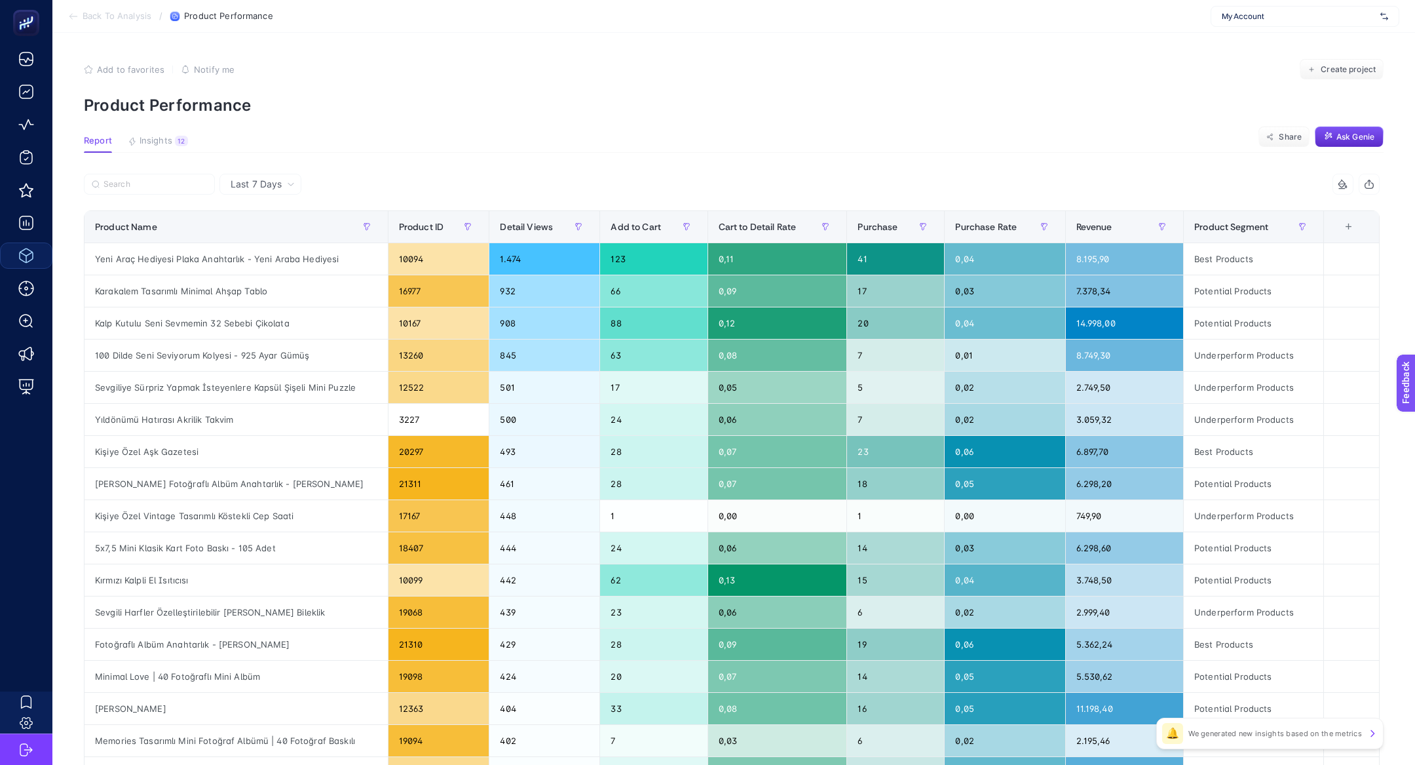
click at [182, 134] on article "Add to favorites false Notify me Create project Product Performance Report Insi…" at bounding box center [733, 545] width 1363 height 1024
click at [181, 140] on div "12" at bounding box center [181, 141] width 13 height 10
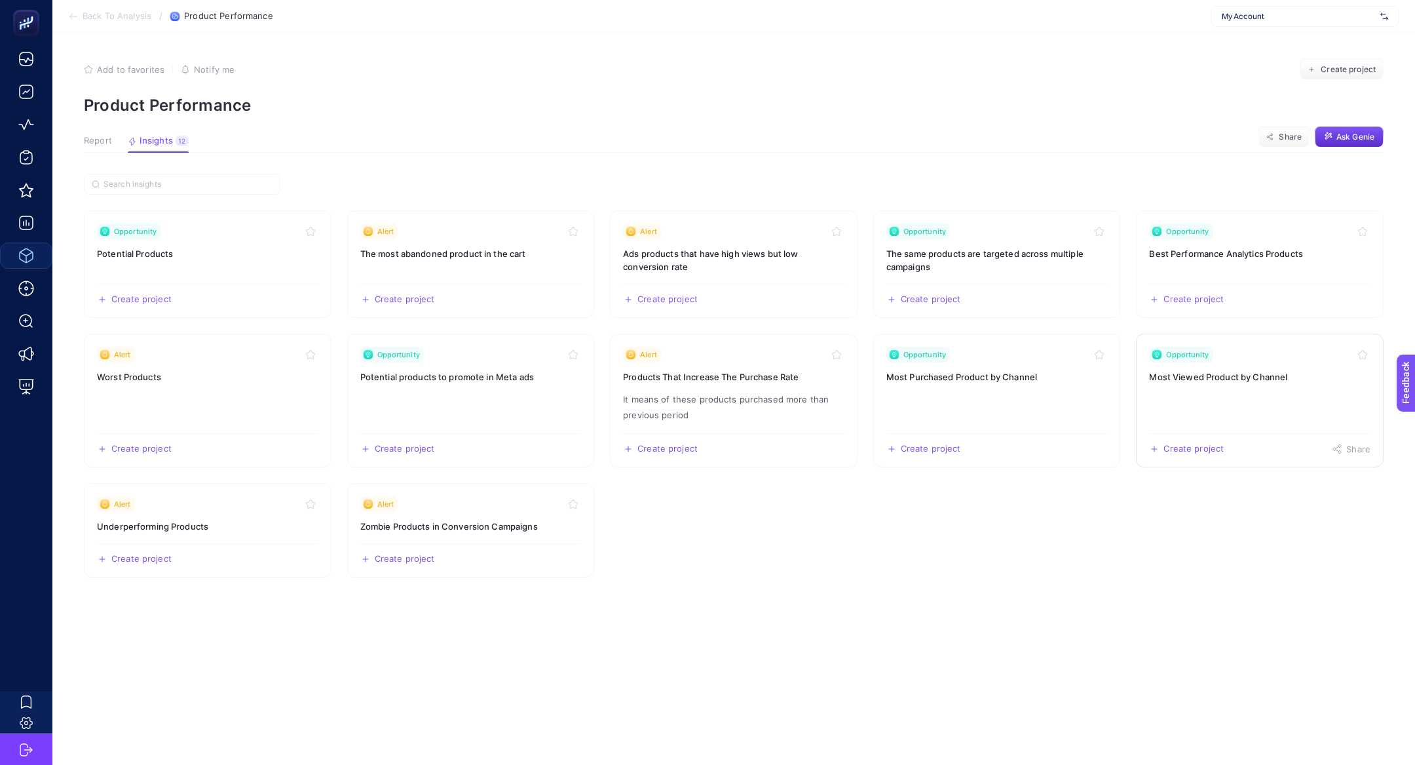
click at [1248, 385] on link "Opportunity Most Viewed Product by Channel Create project Share" at bounding box center [1260, 401] width 248 height 134
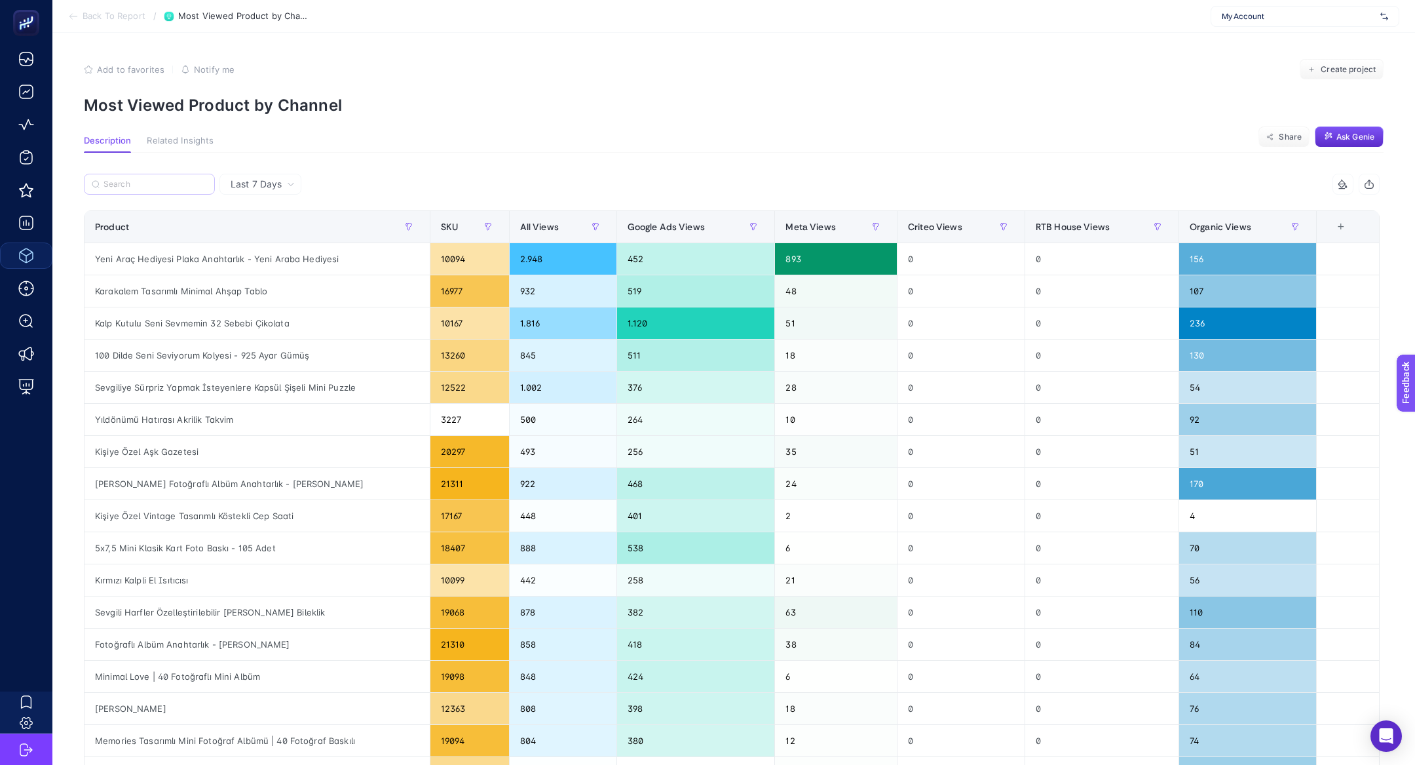
click at [153, 191] on label at bounding box center [149, 184] width 131 height 21
click at [153, 189] on input "Search" at bounding box center [156, 185] width 104 height 10
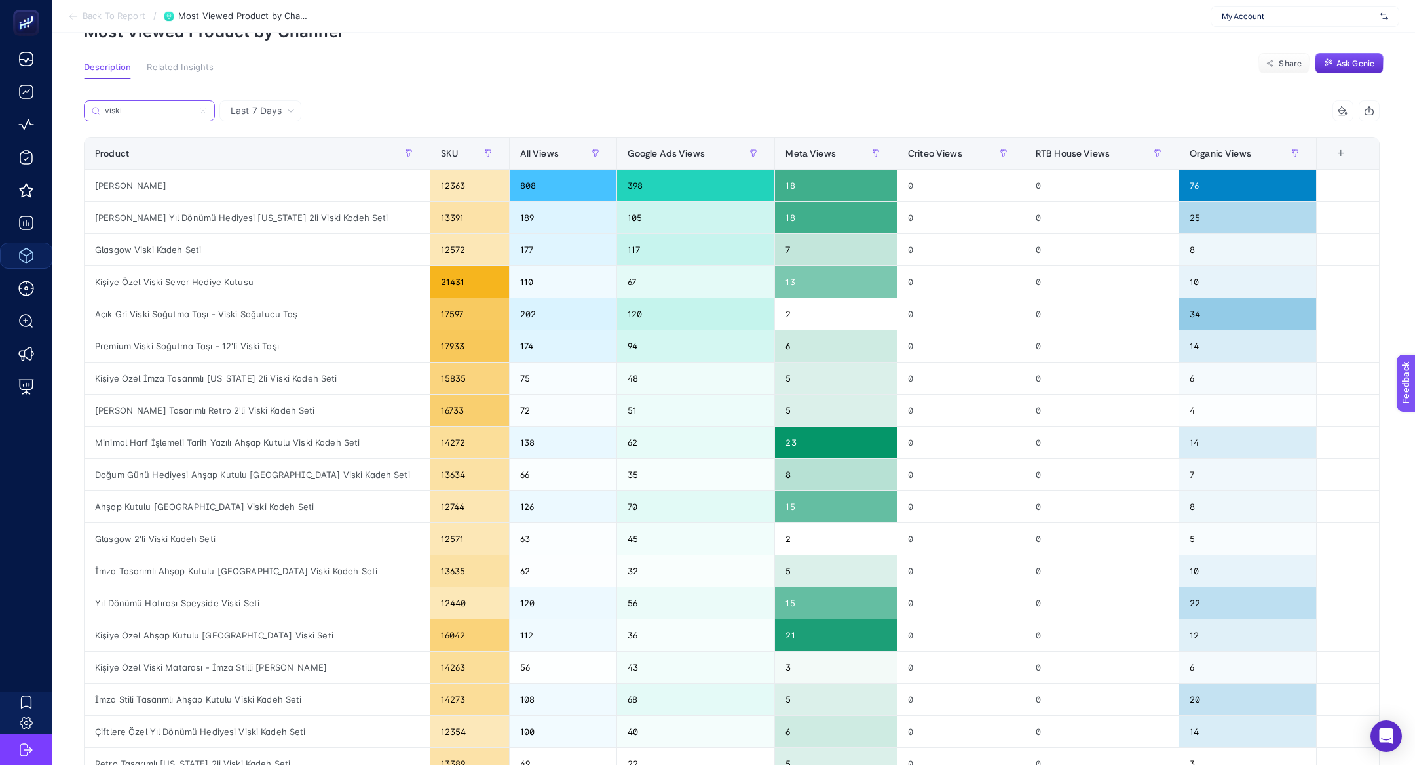
scroll to position [65, 0]
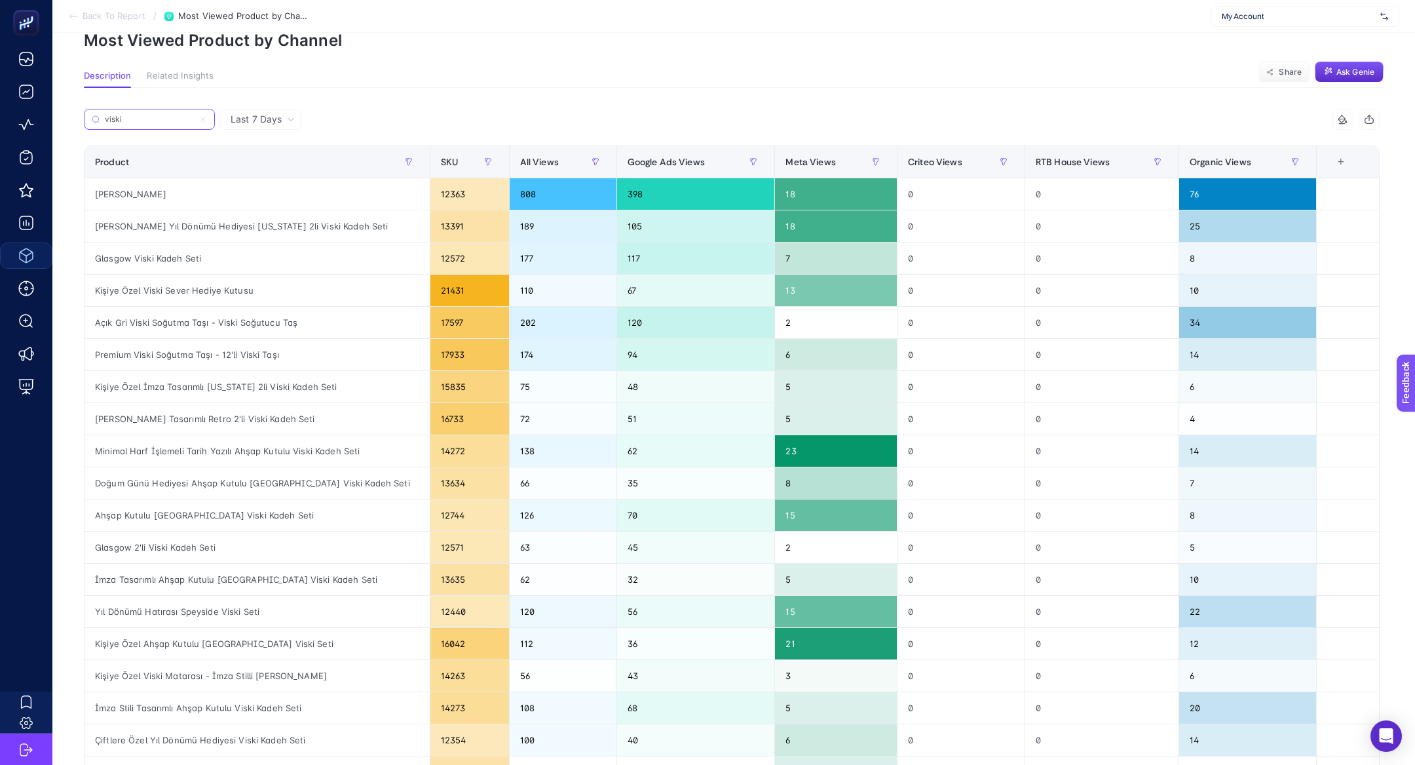
type input "viski"
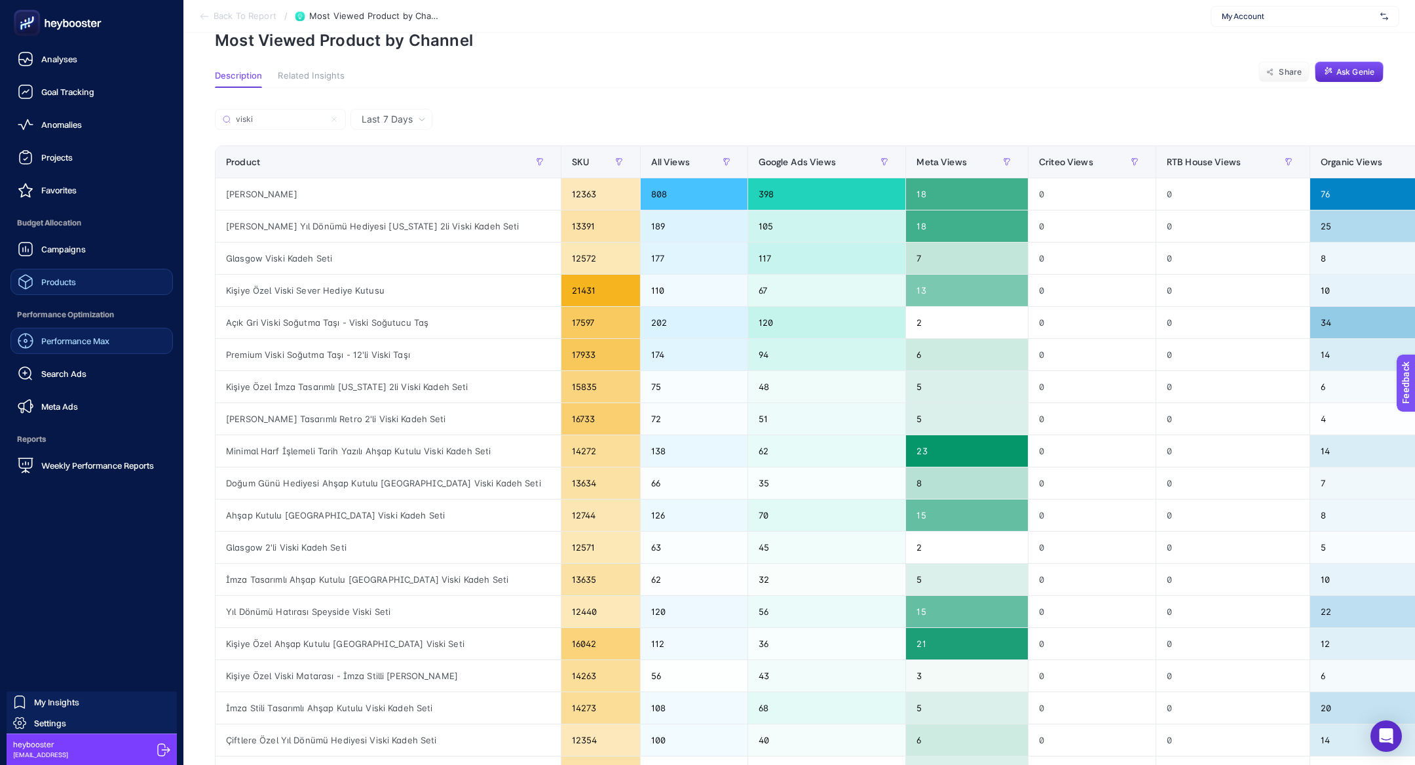
click at [75, 345] on span "Performance Max" at bounding box center [75, 340] width 68 height 10
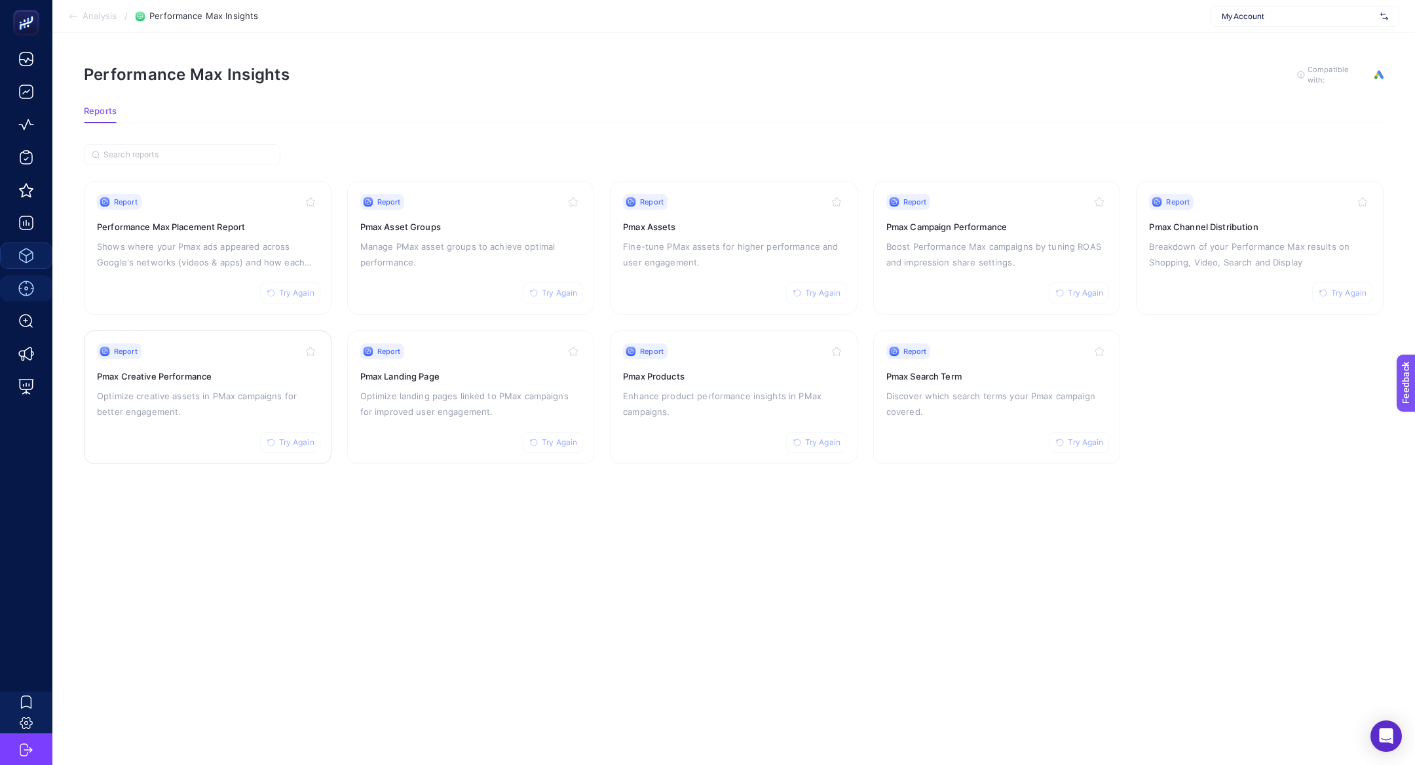
click at [222, 427] on div "Report Try Again Pmax Creative Performance Optimize creative assets in PMax cam…" at bounding box center [207, 396] width 221 height 107
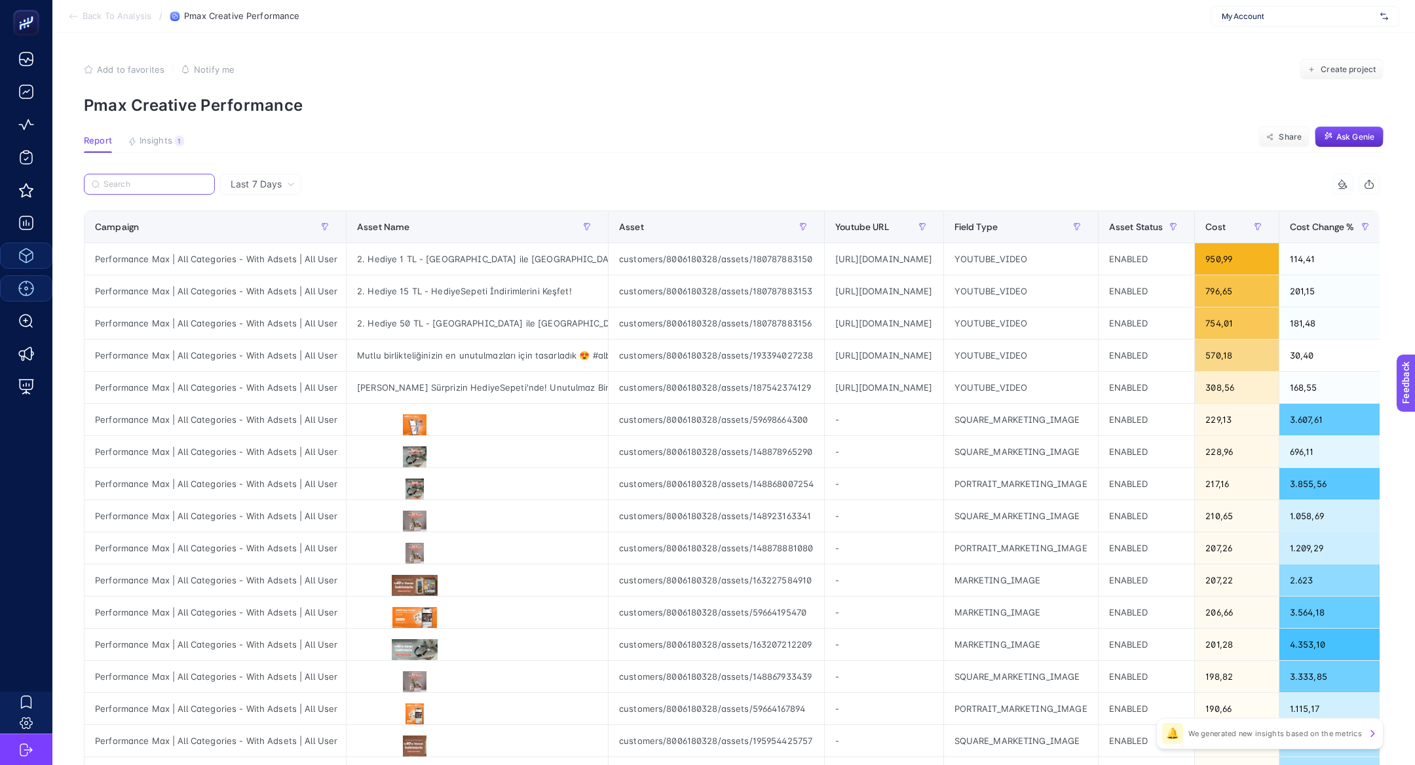
click at [173, 180] on input "Search" at bounding box center [156, 185] width 104 height 10
paste input "Performance Max | All Categories - With Adsets | All User"
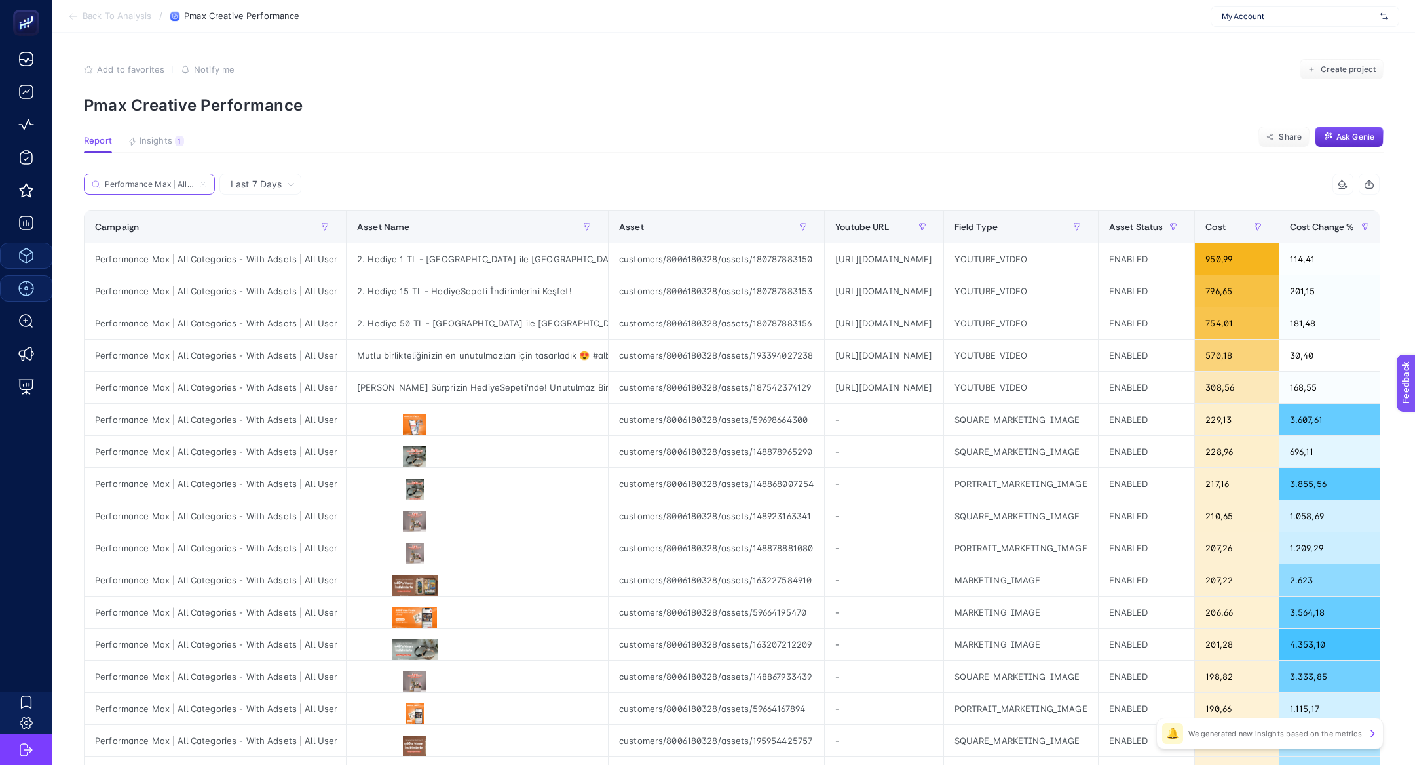
scroll to position [0, 128]
type input "Performance Max | All Categories - With Adsets | All User"
click at [1081, 225] on icon "button" at bounding box center [1077, 227] width 8 height 8
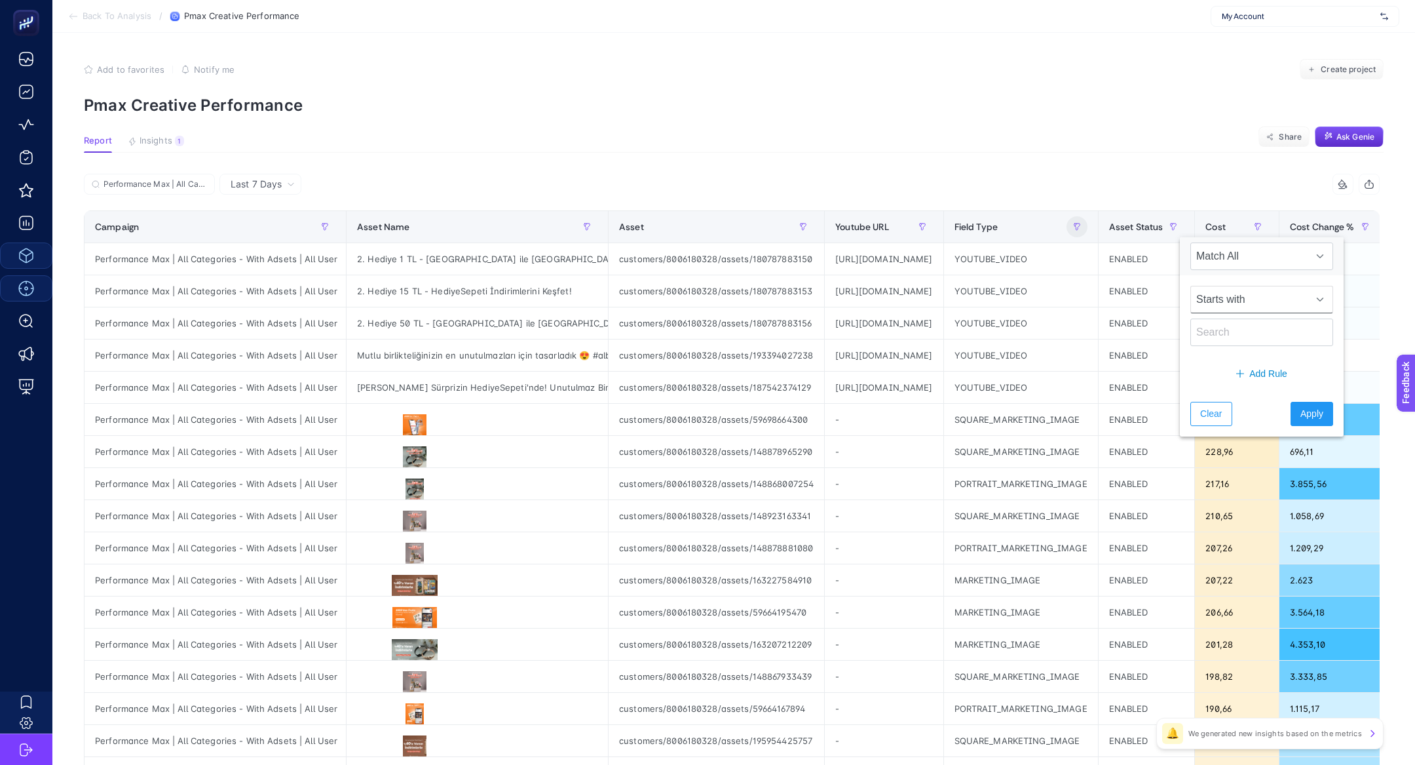
click at [1258, 309] on span "Starts with" at bounding box center [1249, 299] width 117 height 26
click at [1236, 327] on li "Starts with" at bounding box center [1254, 330] width 126 height 26
click at [1236, 332] on input "text" at bounding box center [1262, 332] width 143 height 28
type input "youtube"
click at [1301, 413] on span "Apply" at bounding box center [1312, 414] width 23 height 14
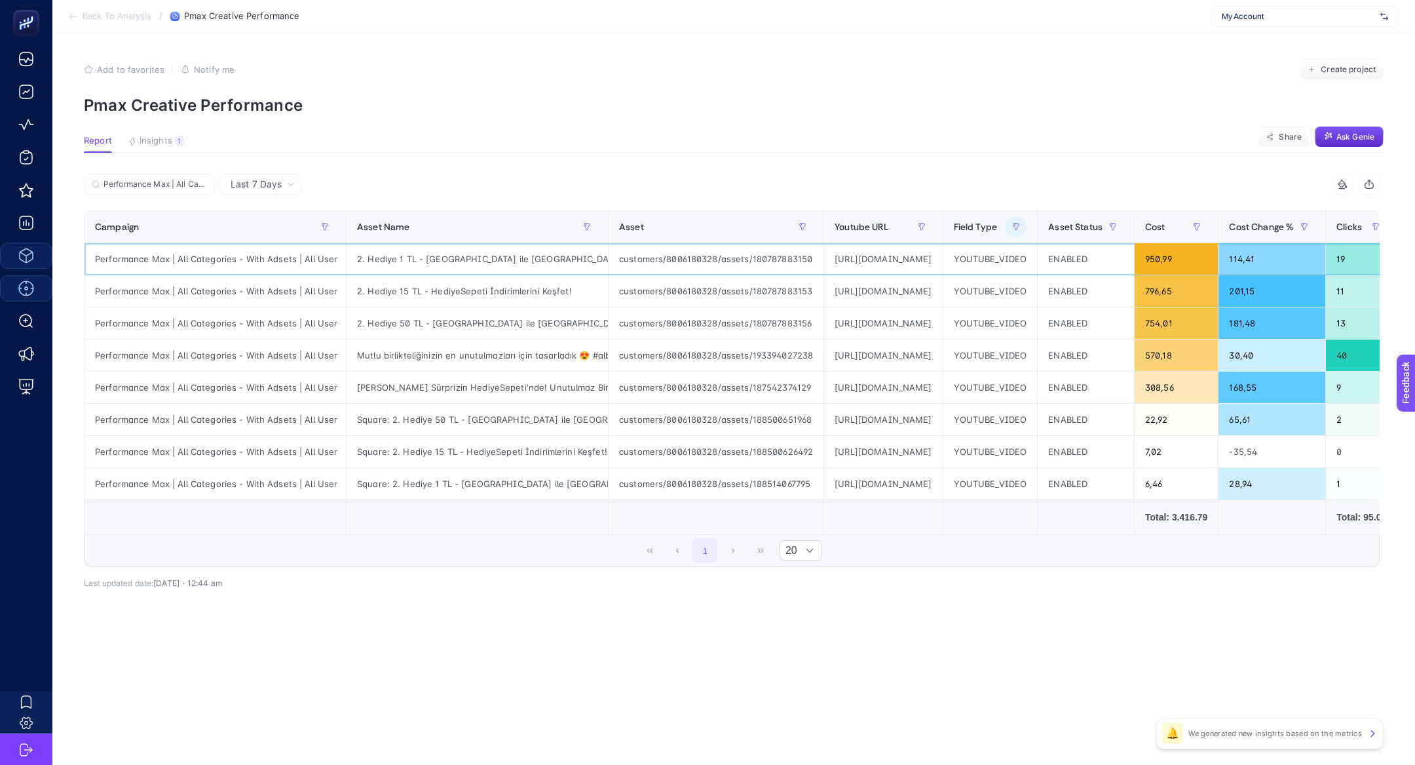
click at [923, 252] on div "https://www.youtube.com/watch?v=7gCyQHW4jLo" at bounding box center [883, 258] width 118 height 31
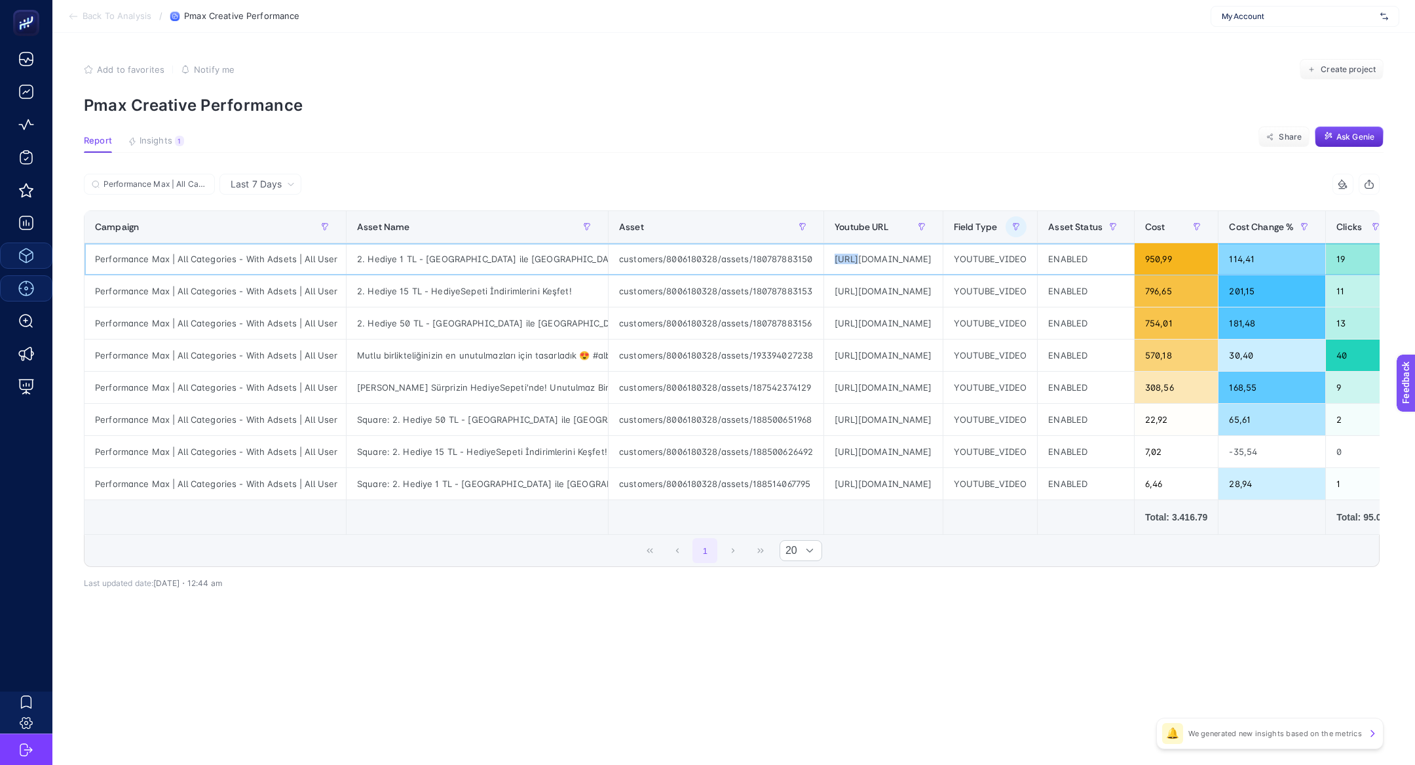
click at [923, 252] on div "https://www.youtube.com/watch?v=7gCyQHW4jLo" at bounding box center [883, 258] width 118 height 31
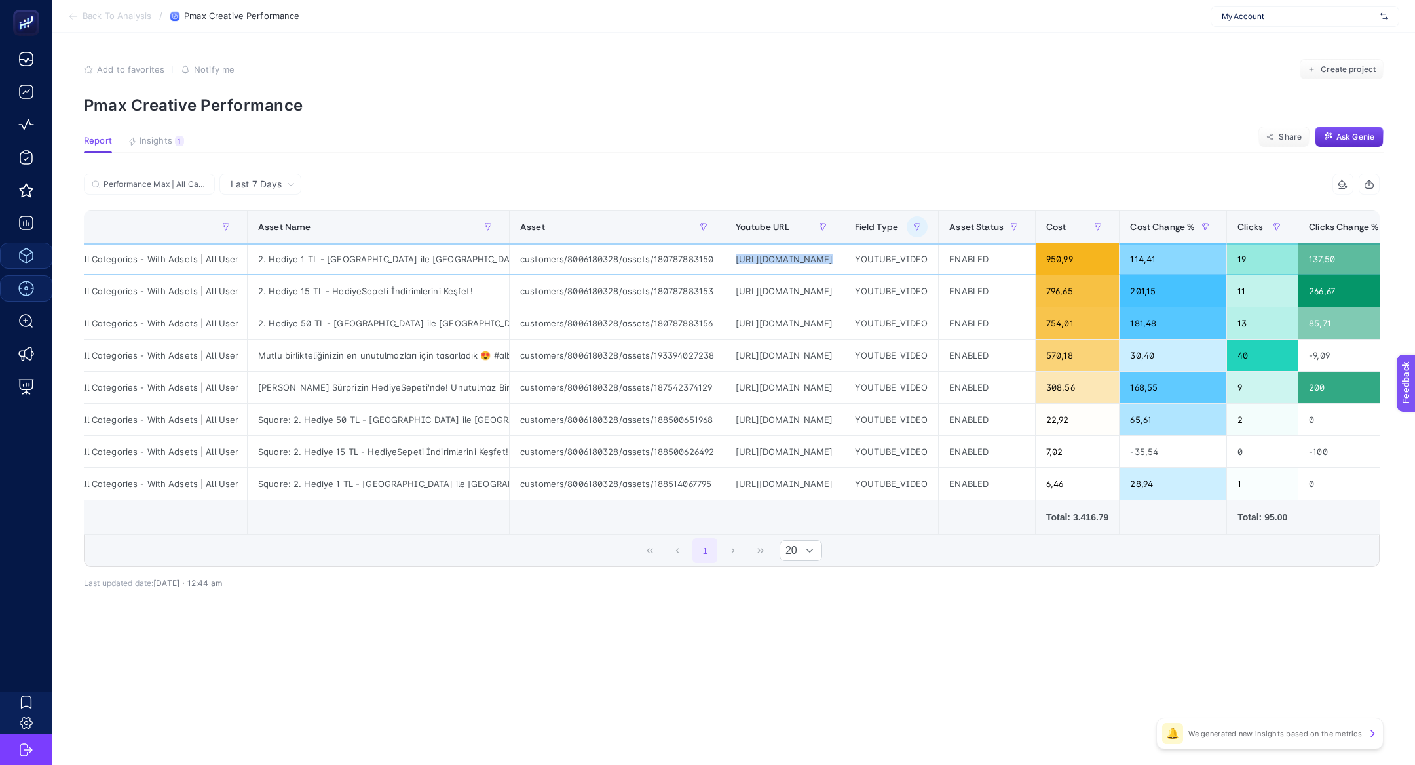
scroll to position [0, 97]
click at [793, 423] on div "https://www.youtube.com/watch?v=UZbb35FoMyU" at bounding box center [786, 419] width 118 height 31
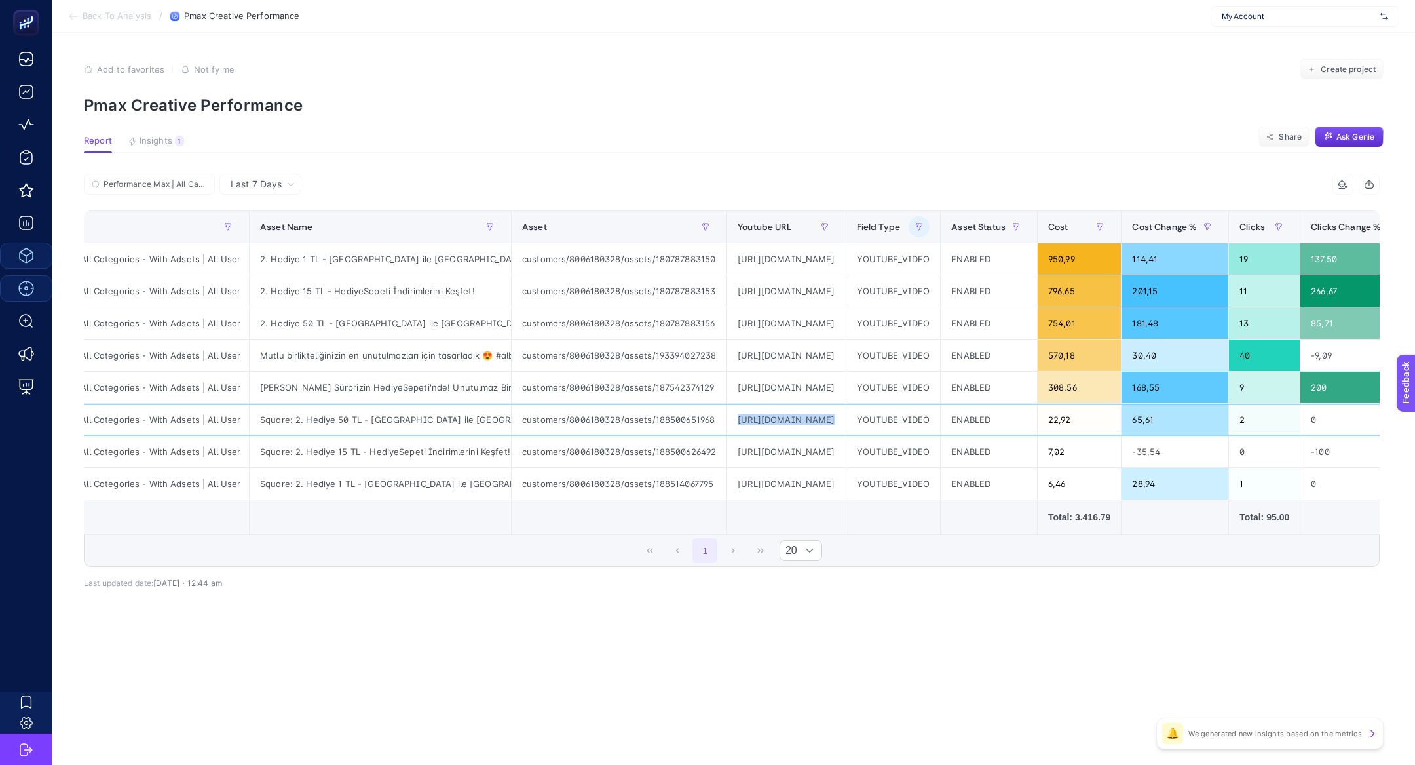
click at [793, 423] on div "https://www.youtube.com/watch?v=UZbb35FoMyU" at bounding box center [786, 419] width 118 height 31
click at [207, 188] on label "Performance Max | All Categories - With Adsets | All User" at bounding box center [149, 184] width 131 height 21
click at [207, 188] on input "Performance Max | All Categories - With Adsets | All User" at bounding box center [156, 185] width 104 height 10
click at [205, 183] on icon at bounding box center [203, 184] width 8 height 8
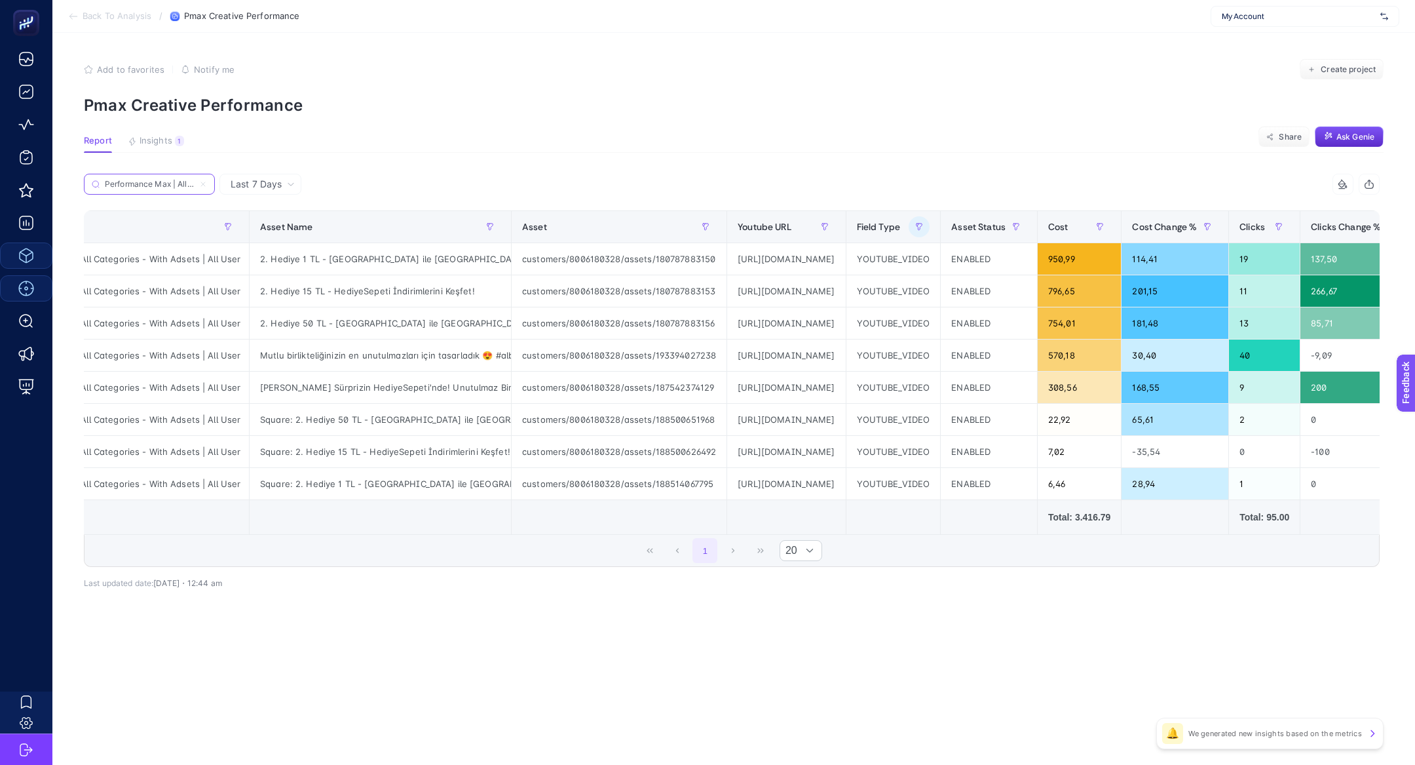
click at [194, 183] on input "Performance Max | All Categories - With Adsets | All User" at bounding box center [149, 185] width 89 height 10
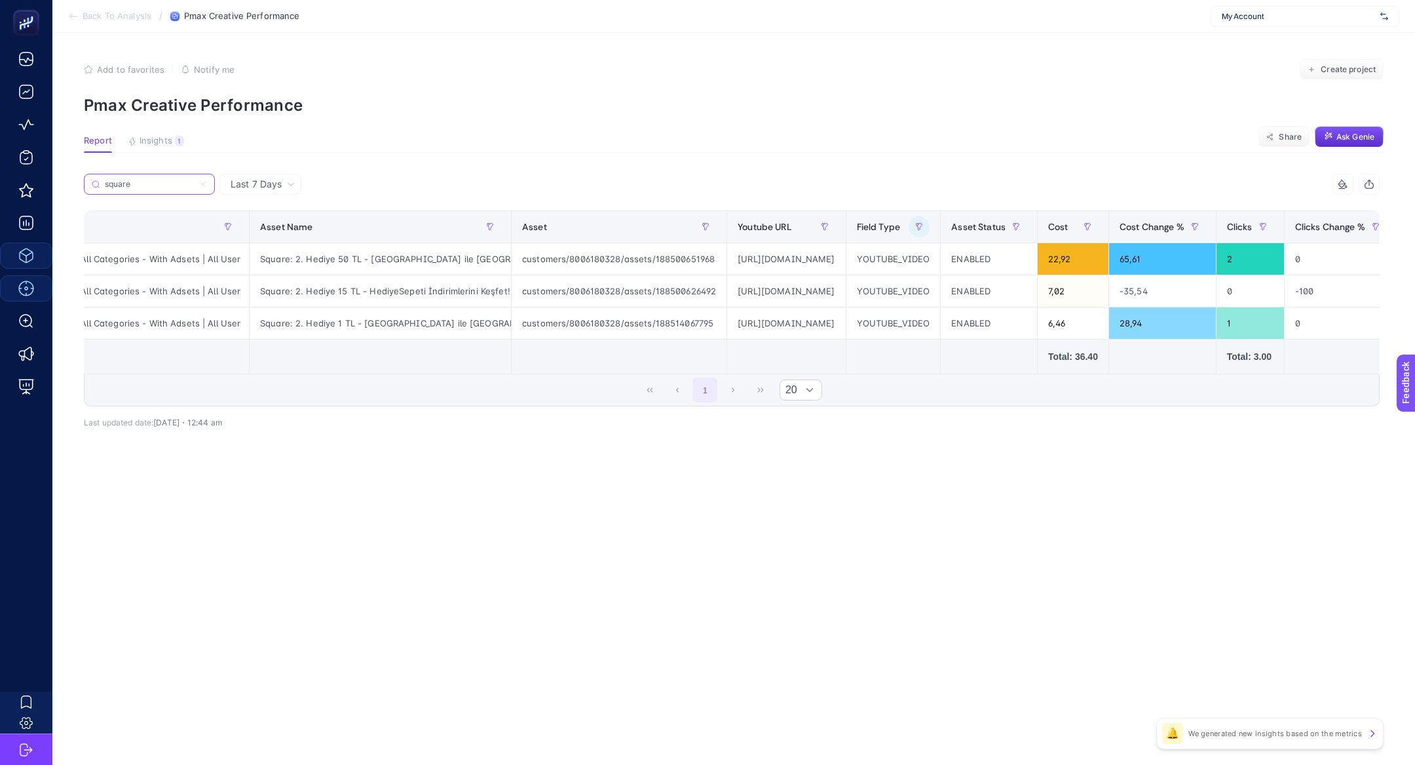
type input "square"
click at [820, 291] on div "https://www.youtube.com/watch?v=KfzactbOP7k" at bounding box center [786, 290] width 118 height 31
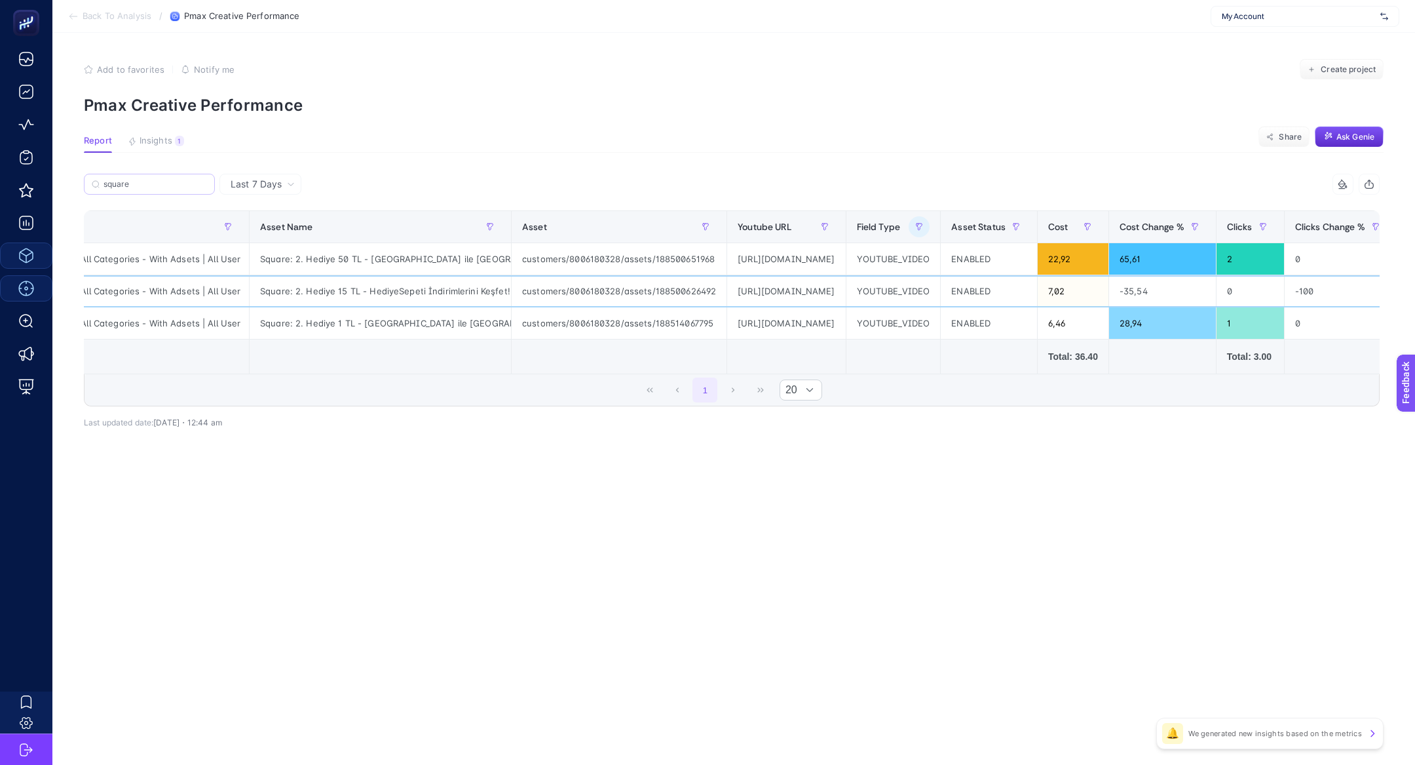
click at [820, 291] on div "https://www.youtube.com/watch?v=KfzactbOP7k" at bounding box center [786, 290] width 118 height 31
click at [206, 187] on input "square" at bounding box center [156, 185] width 104 height 10
click at [202, 185] on icon at bounding box center [203, 184] width 4 height 4
click at [194, 185] on input "square" at bounding box center [149, 185] width 89 height 10
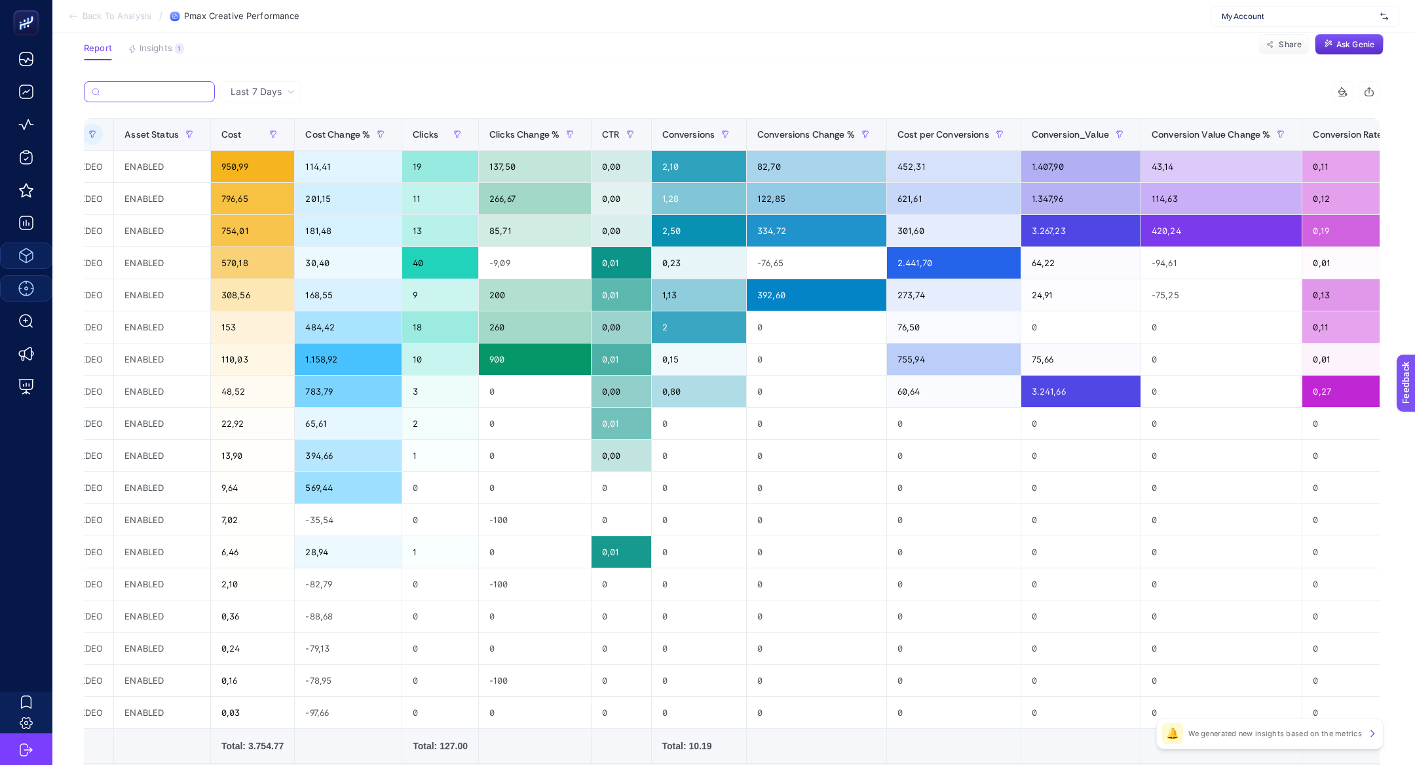
scroll to position [0, 934]
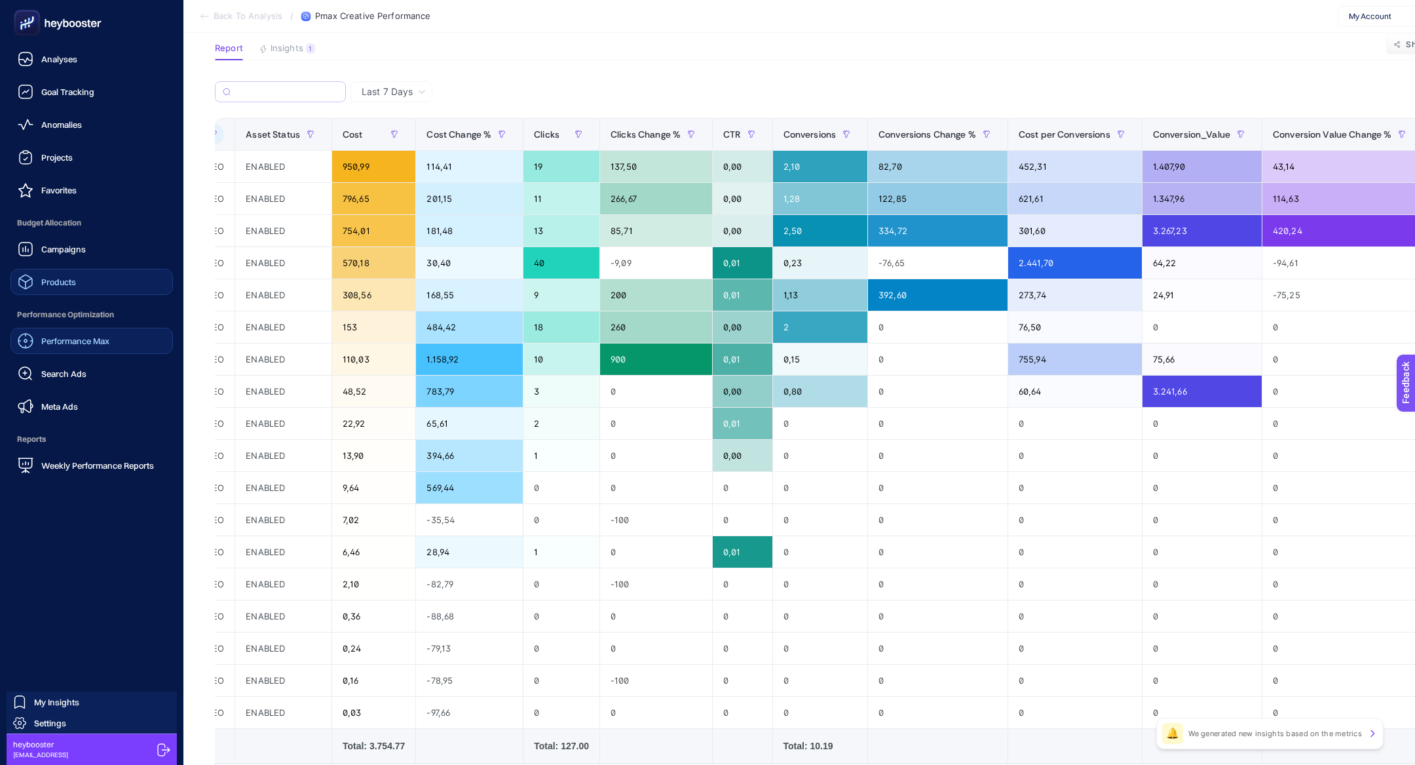
click at [34, 350] on link "Performance Max" at bounding box center [91, 341] width 162 height 26
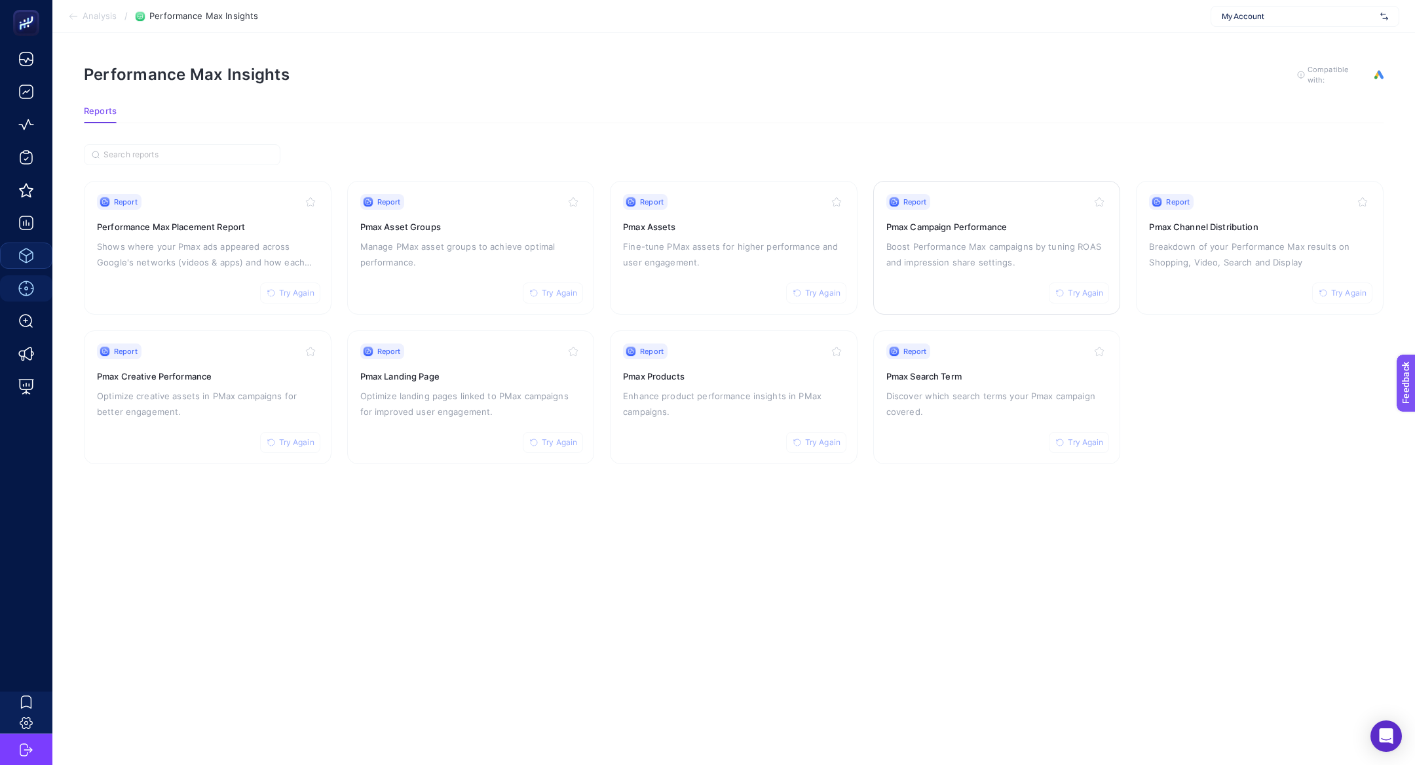
click at [909, 277] on div "Report Try Again Pmax Campaign Performance Boost Performance Max campaigns by t…" at bounding box center [997, 247] width 221 height 107
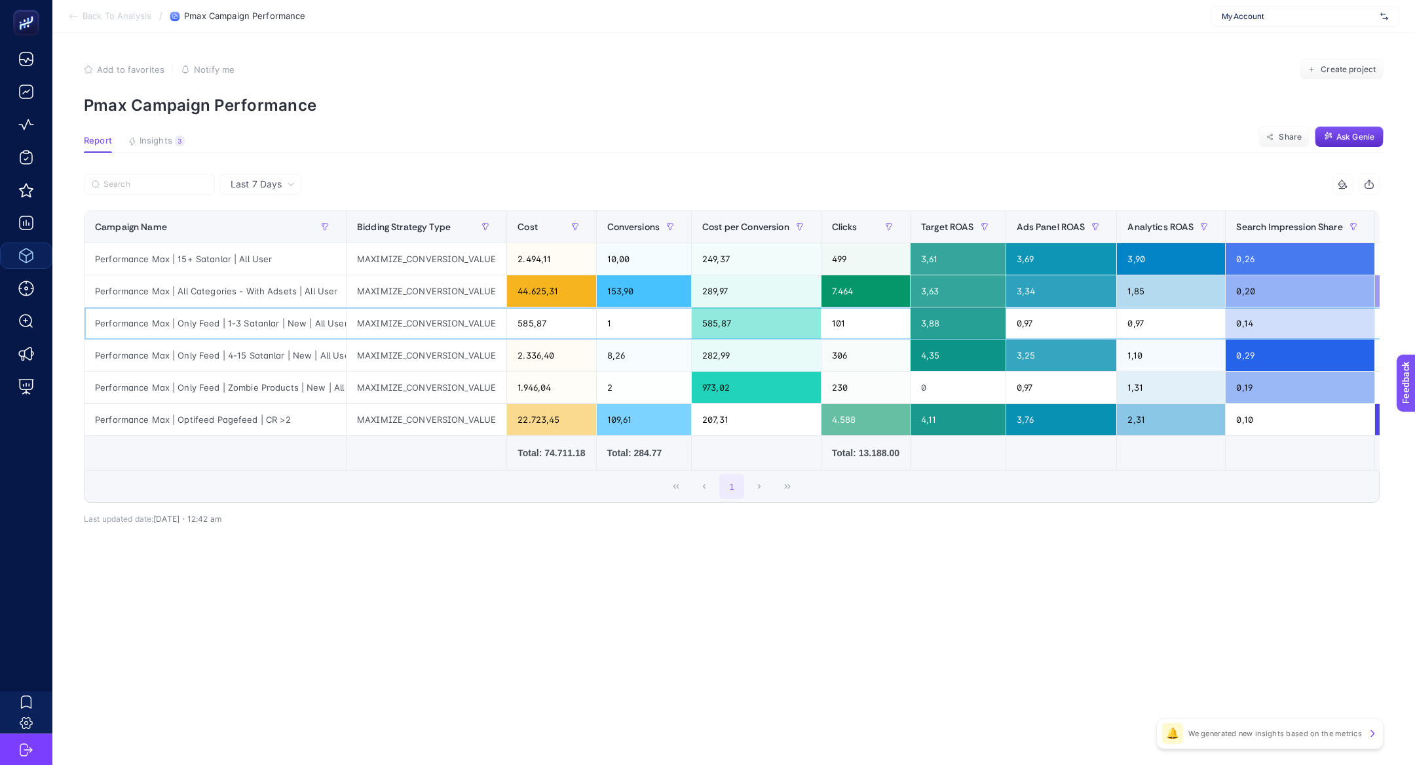
click at [219, 322] on div "Performance Max | Only Feed | 1-3 Satanlar | New | All User" at bounding box center [215, 322] width 261 height 31
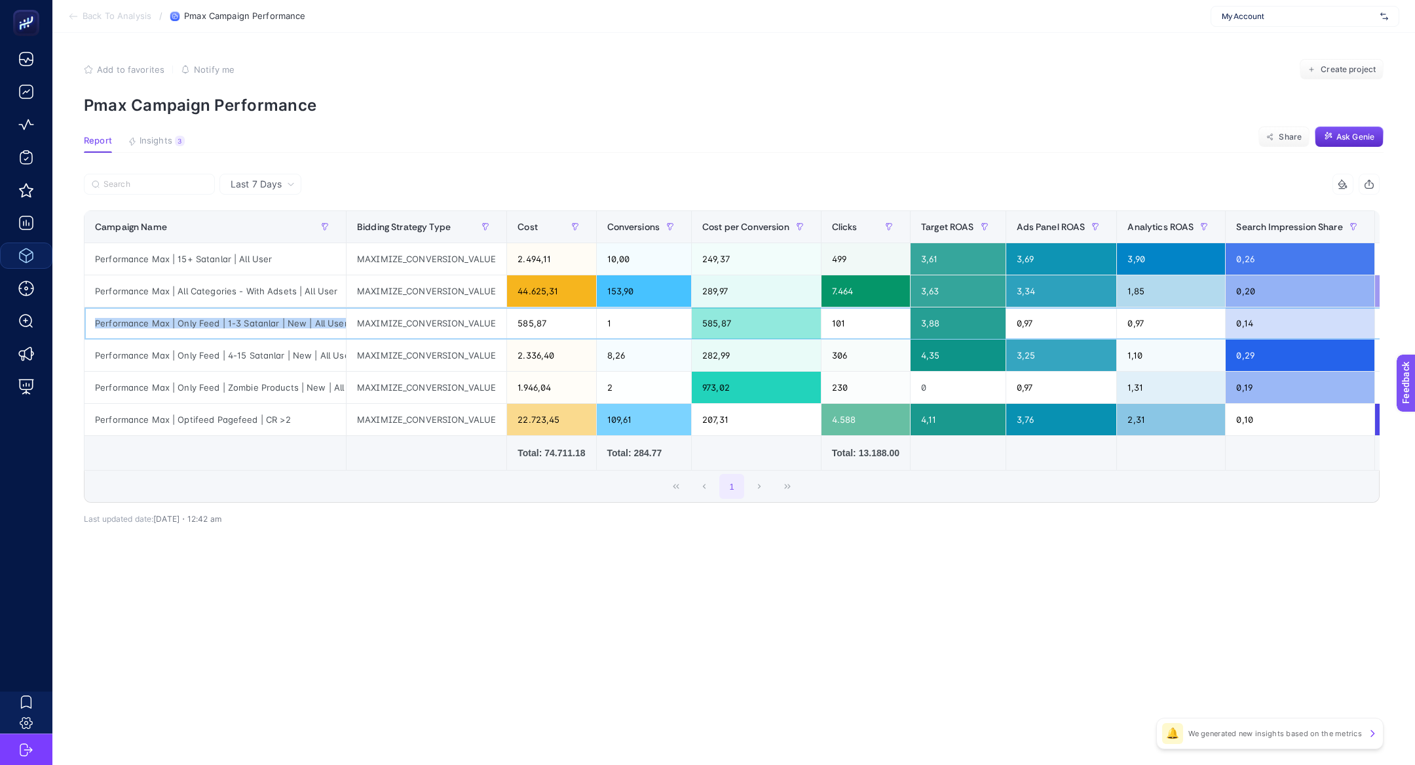
click at [219, 322] on div "Performance Max | Only Feed | 1-3 Satanlar | New | All User" at bounding box center [215, 322] width 261 height 31
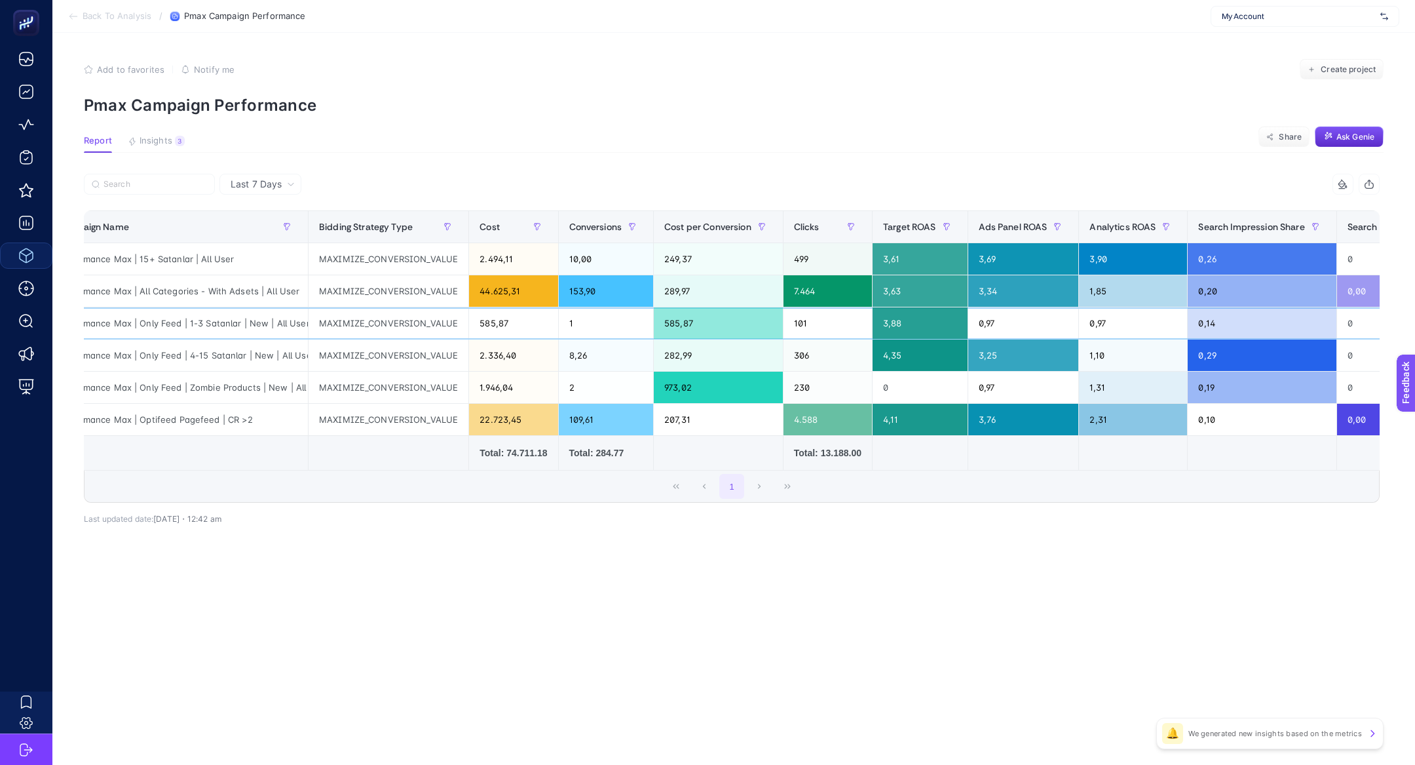
scroll to position [0, 35]
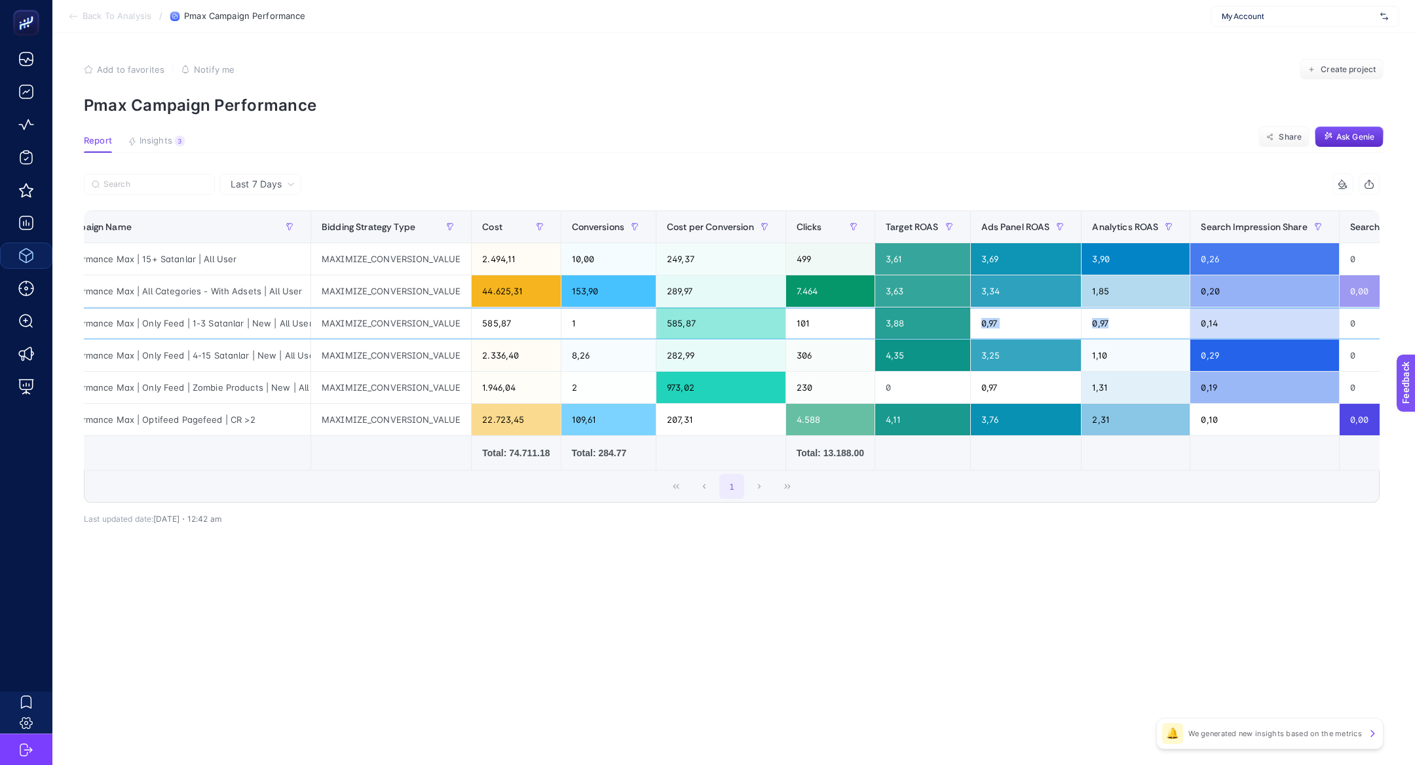
drag, startPoint x: 1112, startPoint y: 323, endPoint x: 970, endPoint y: 315, distance: 142.4
click at [970, 315] on tr "Performance Max | Only Feed | 1-3 Satanlar | New | All User MAXIMIZE_CONVERSION…" at bounding box center [945, 323] width 1793 height 32
click at [270, 187] on span "Last 7 Days" at bounding box center [256, 184] width 51 height 13
click at [266, 235] on li "Last 30 Days" at bounding box center [260, 235] width 74 height 24
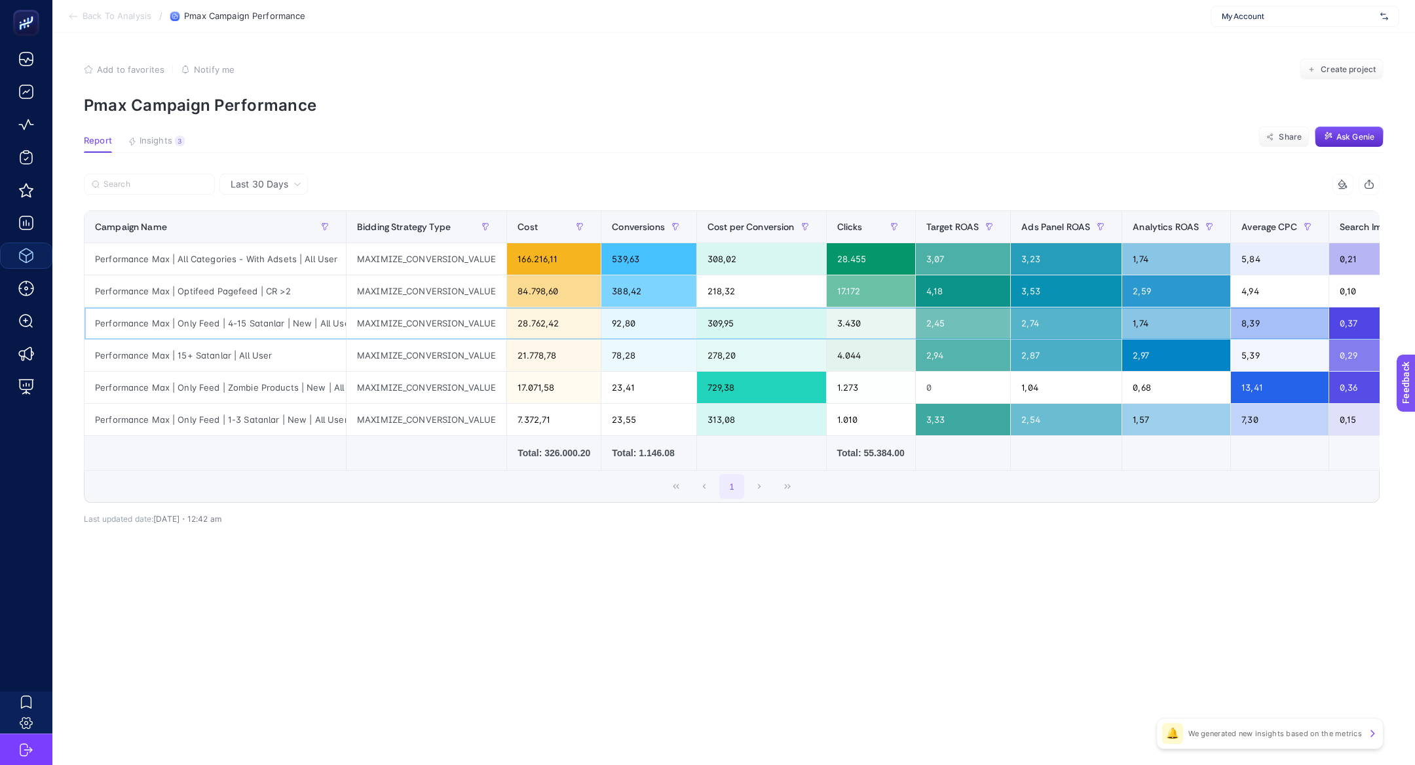
click at [191, 323] on div "Performance Max | Only Feed | 4-15 Satanlar | New | All User" at bounding box center [215, 322] width 261 height 31
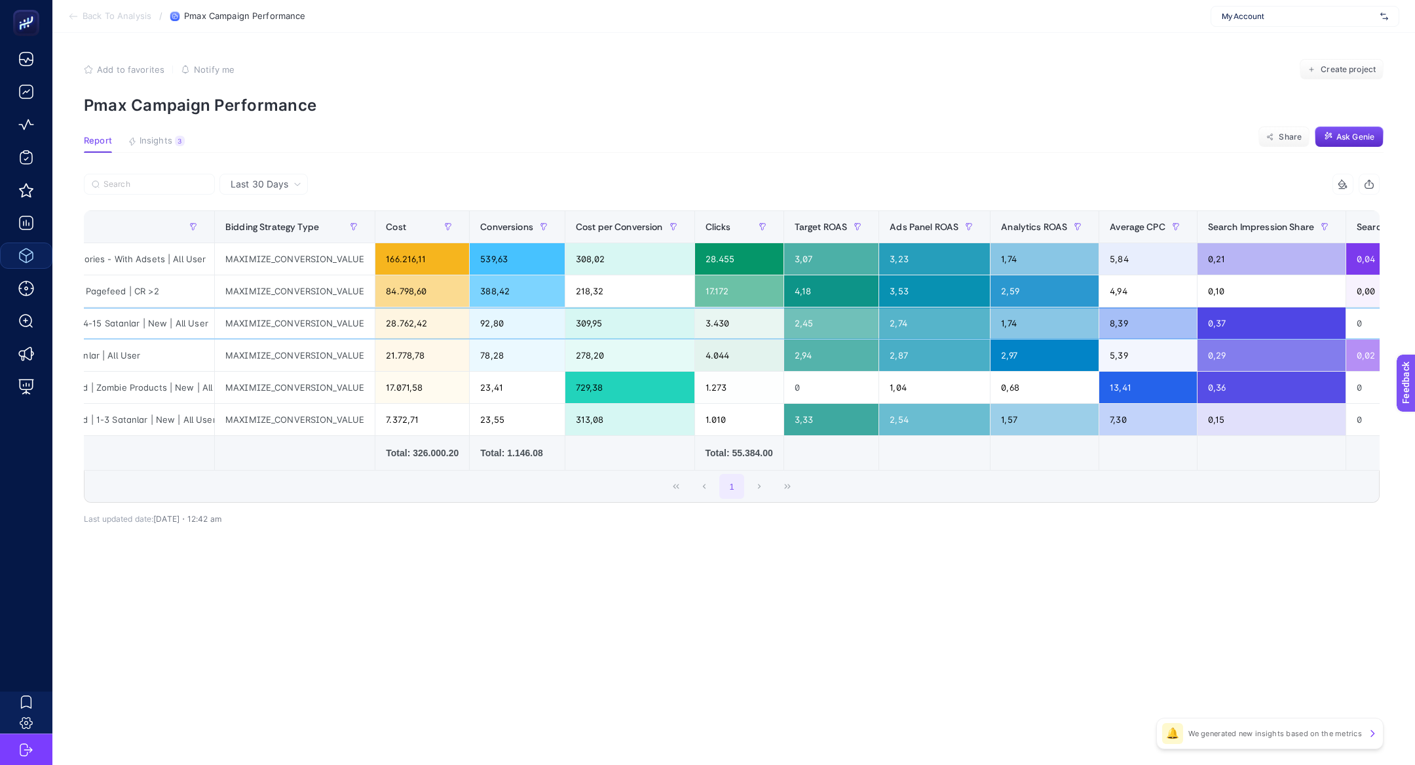
scroll to position [0, 134]
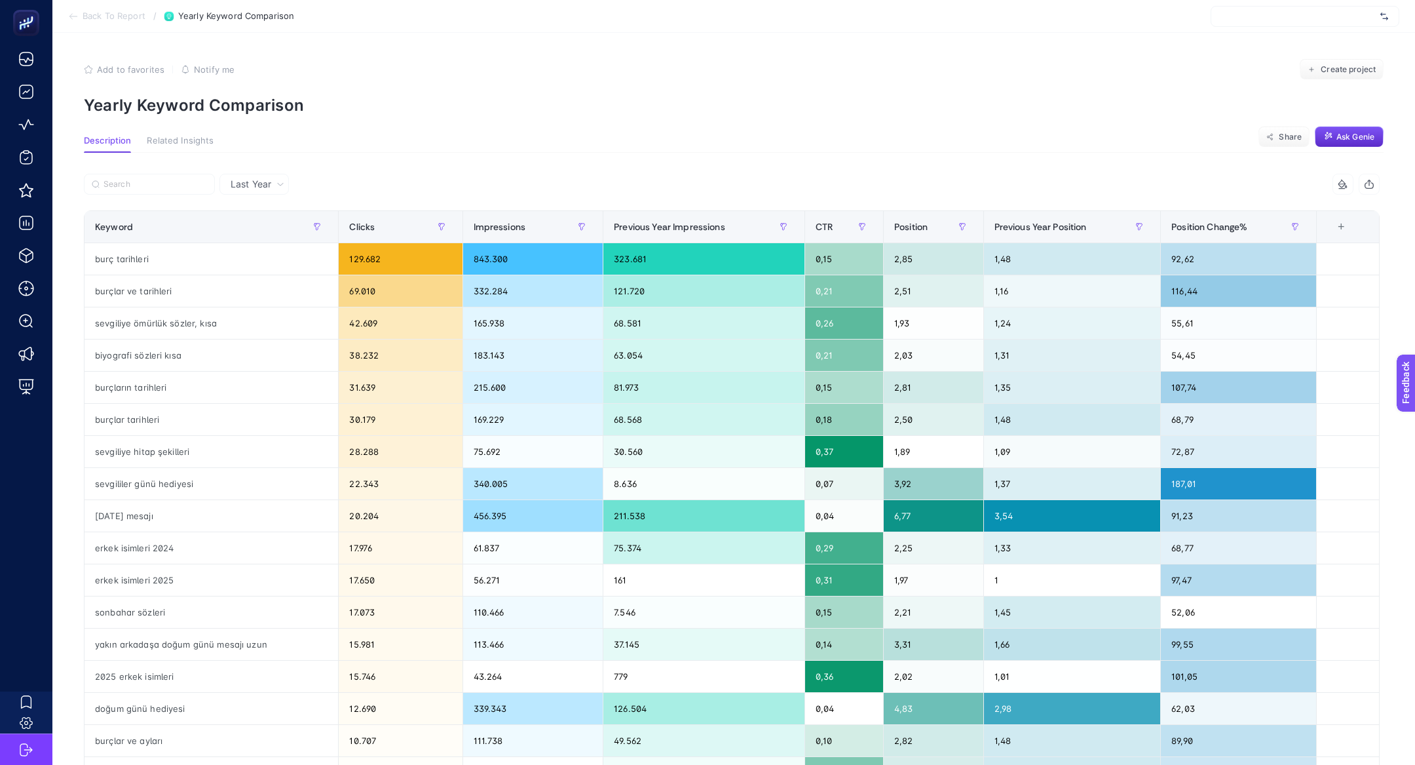
click at [520, 197] on div at bounding box center [408, 188] width 648 height 29
click at [182, 171] on div "Last Year 7 items selected Keyword Clicks Impressions Previous Year Impressions…" at bounding box center [731, 597] width 1317 height 888
click at [183, 187] on input "Search" at bounding box center [156, 185] width 104 height 10
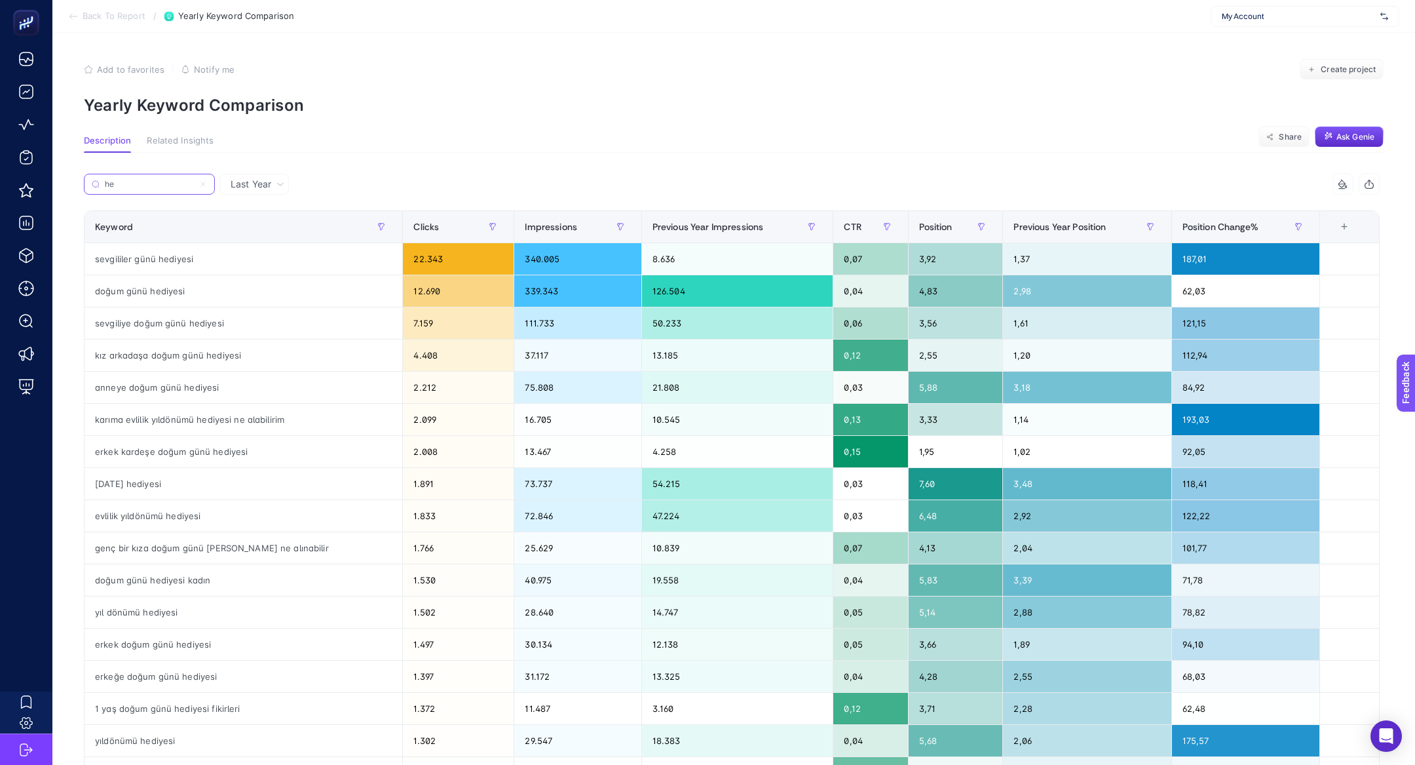
type input "h"
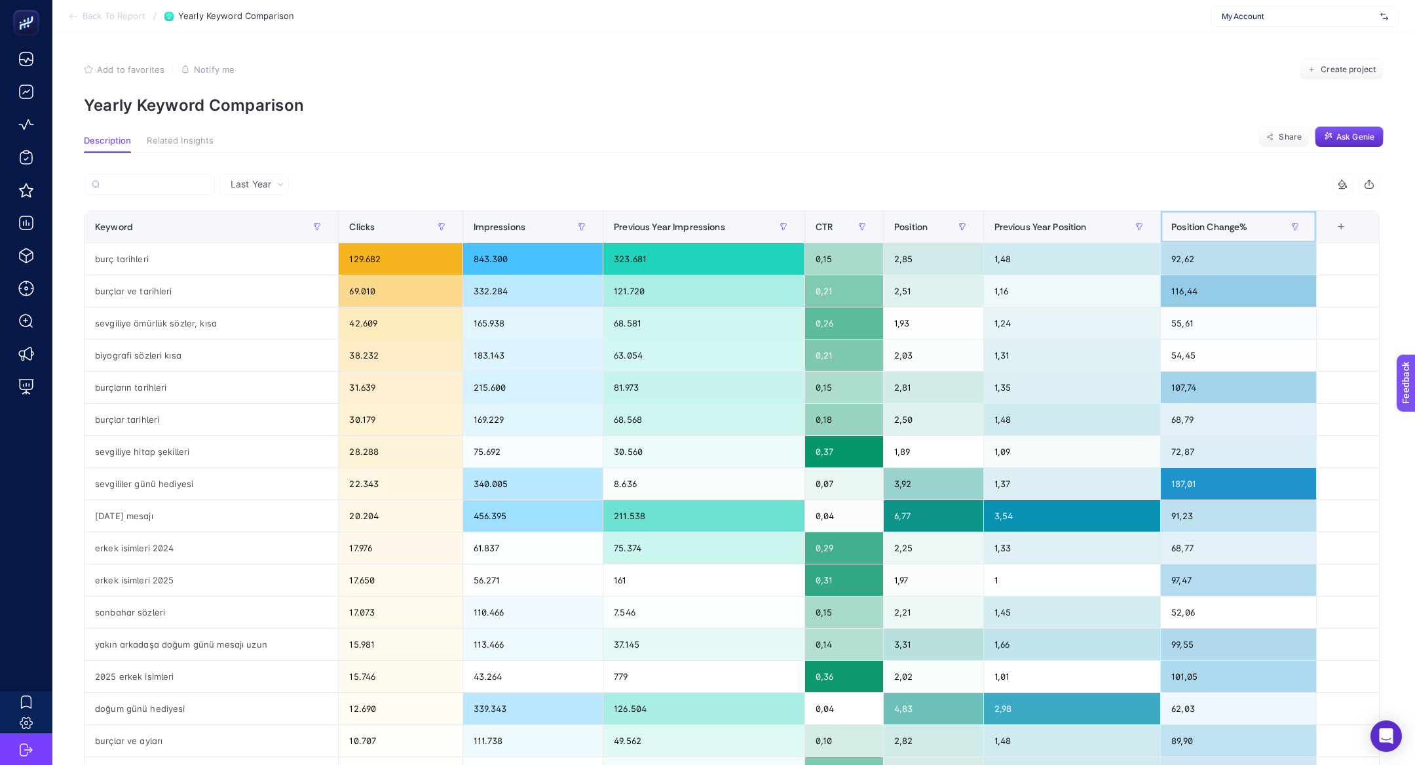
click at [1200, 235] on div "Position Change%" at bounding box center [1239, 226] width 134 height 21
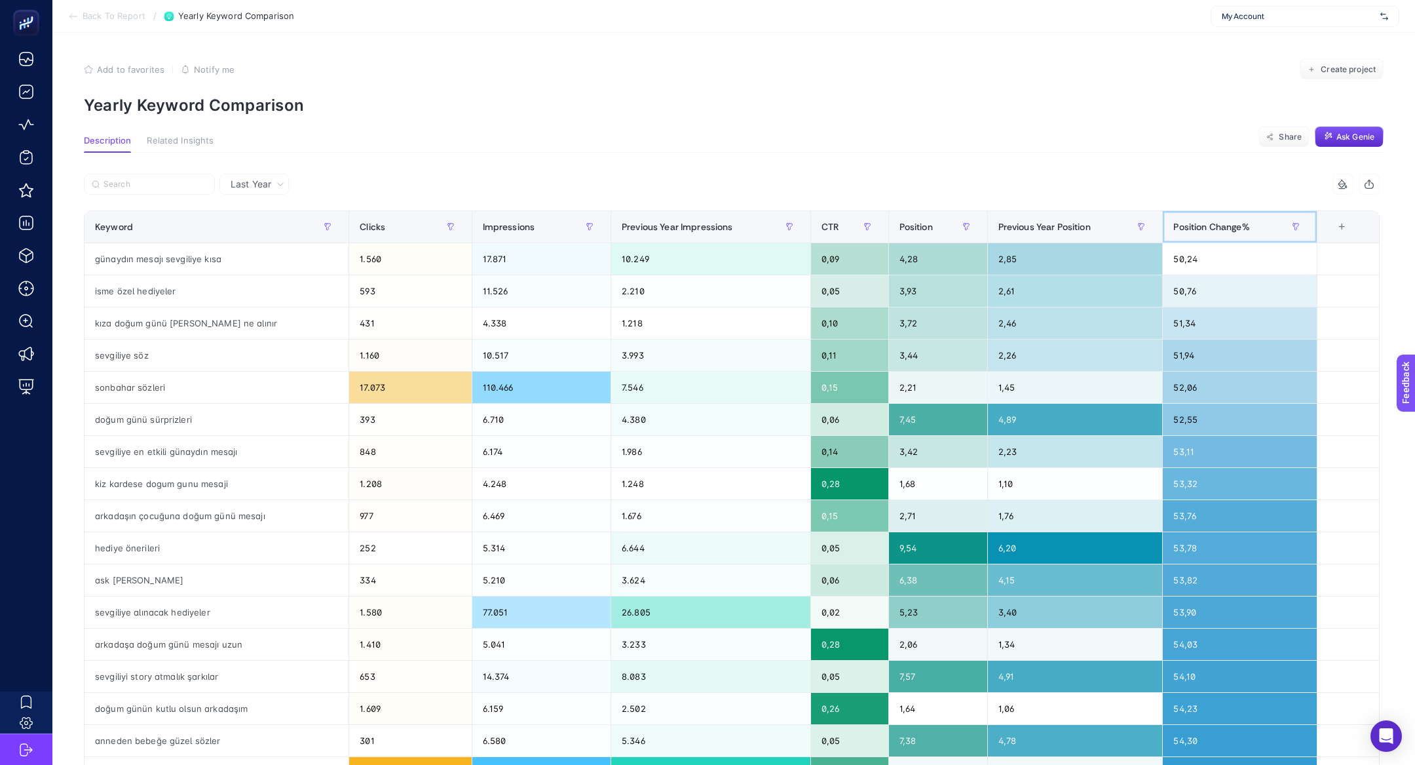
click at [1200, 235] on div "Position Change%" at bounding box center [1239, 226] width 133 height 21
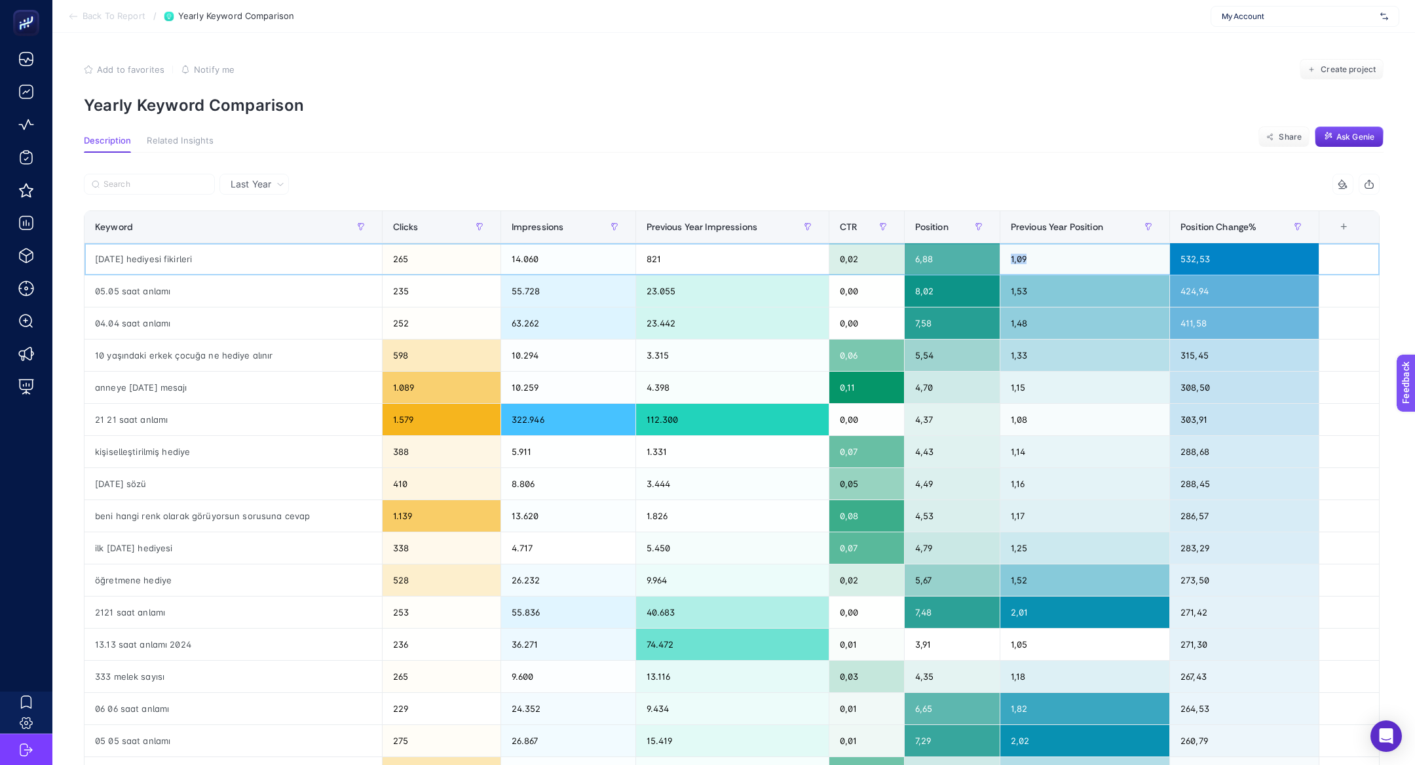
drag, startPoint x: 1033, startPoint y: 259, endPoint x: 989, endPoint y: 258, distance: 43.9
click at [989, 258] on tr "[DATE] hediyesi fikirleri 265 14.060 821 0,02 6,88 1,09 532,53" at bounding box center [732, 259] width 1295 height 32
click at [1166, 124] on article "Add to favorites false Notify me Create project Yearly Keyword Comparison Descr…" at bounding box center [733, 550] width 1363 height 1035
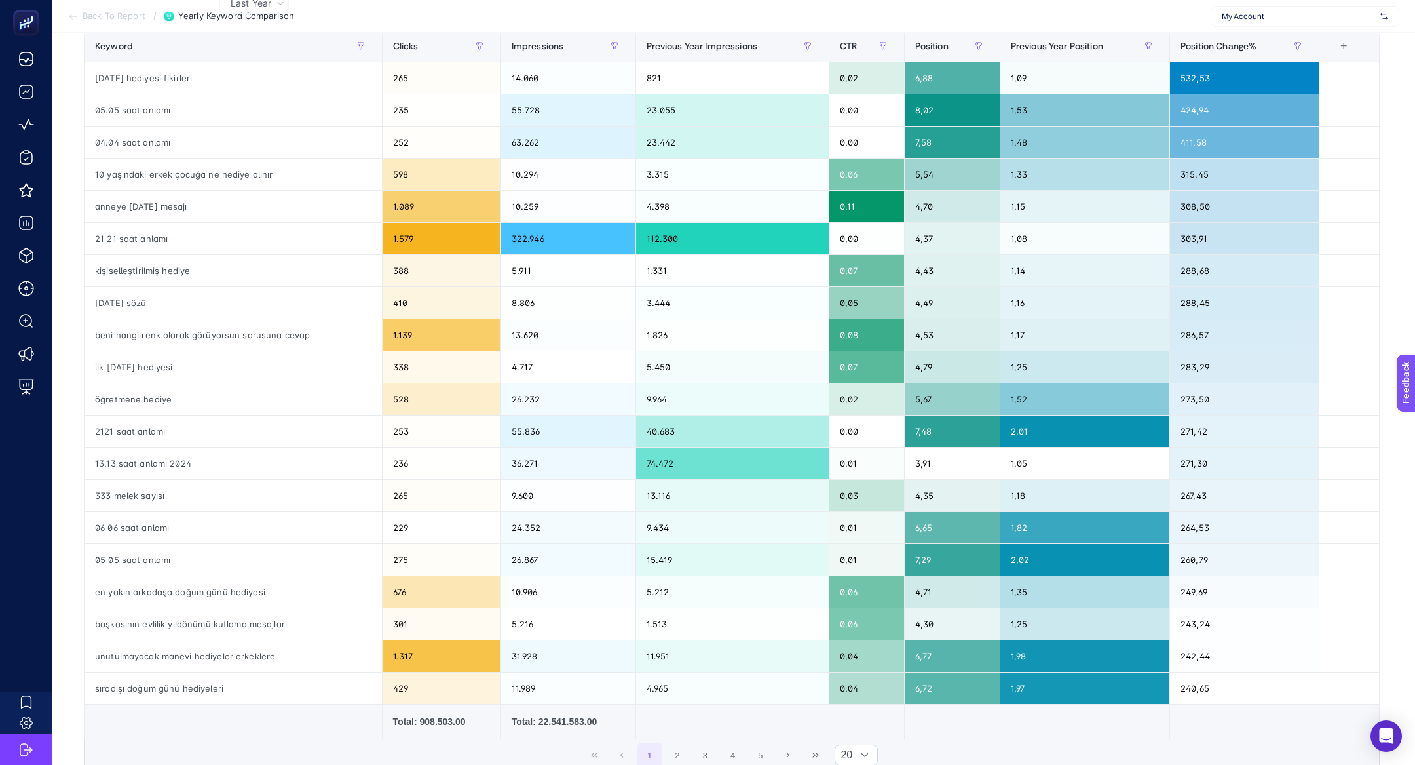
scroll to position [91, 0]
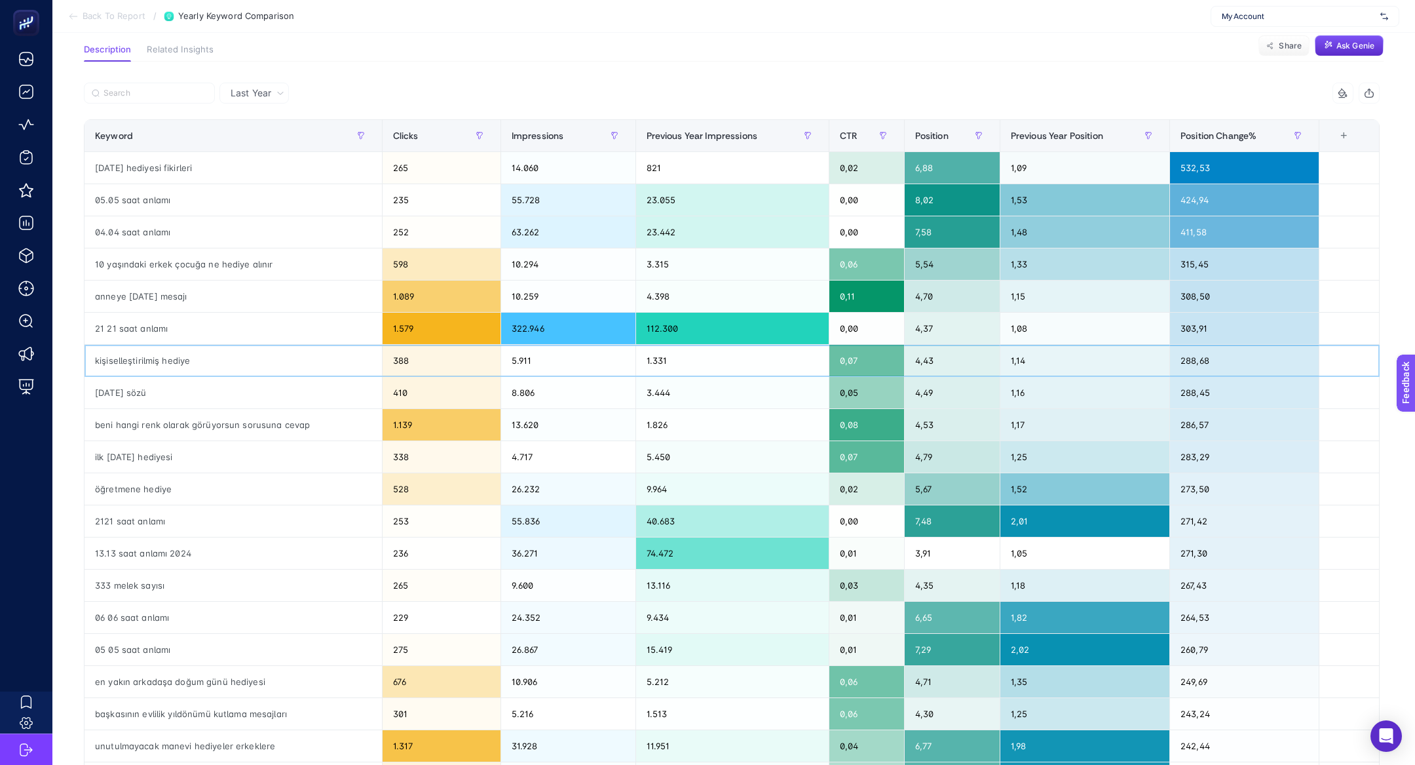
click at [160, 360] on div "kişiselleştirilmiş hediye" at bounding box center [233, 360] width 297 height 31
click at [149, 476] on div "öğretmene hediye" at bounding box center [233, 488] width 297 height 31
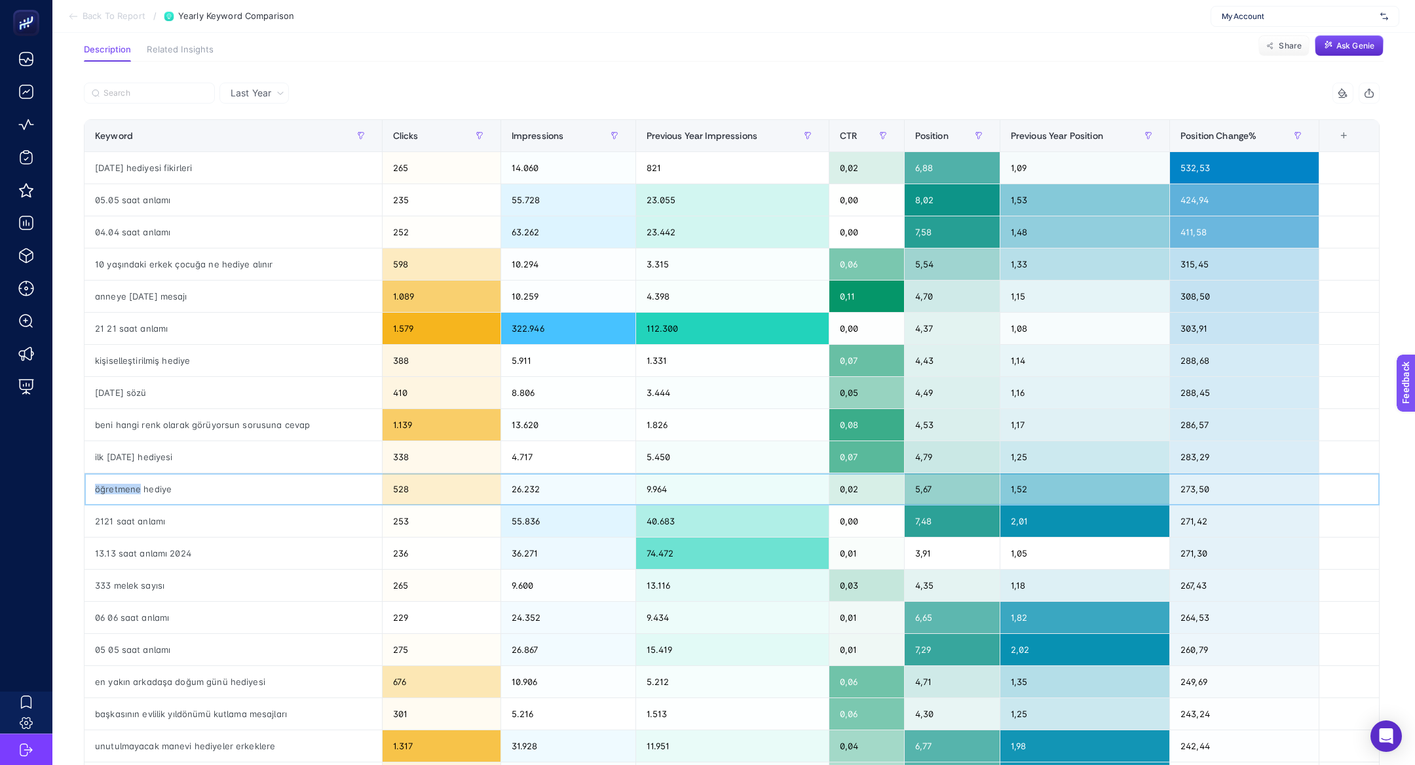
click at [149, 476] on div "öğretmene hediye" at bounding box center [233, 488] width 297 height 31
click at [120, 392] on div "[DATE] sözü" at bounding box center [233, 392] width 297 height 31
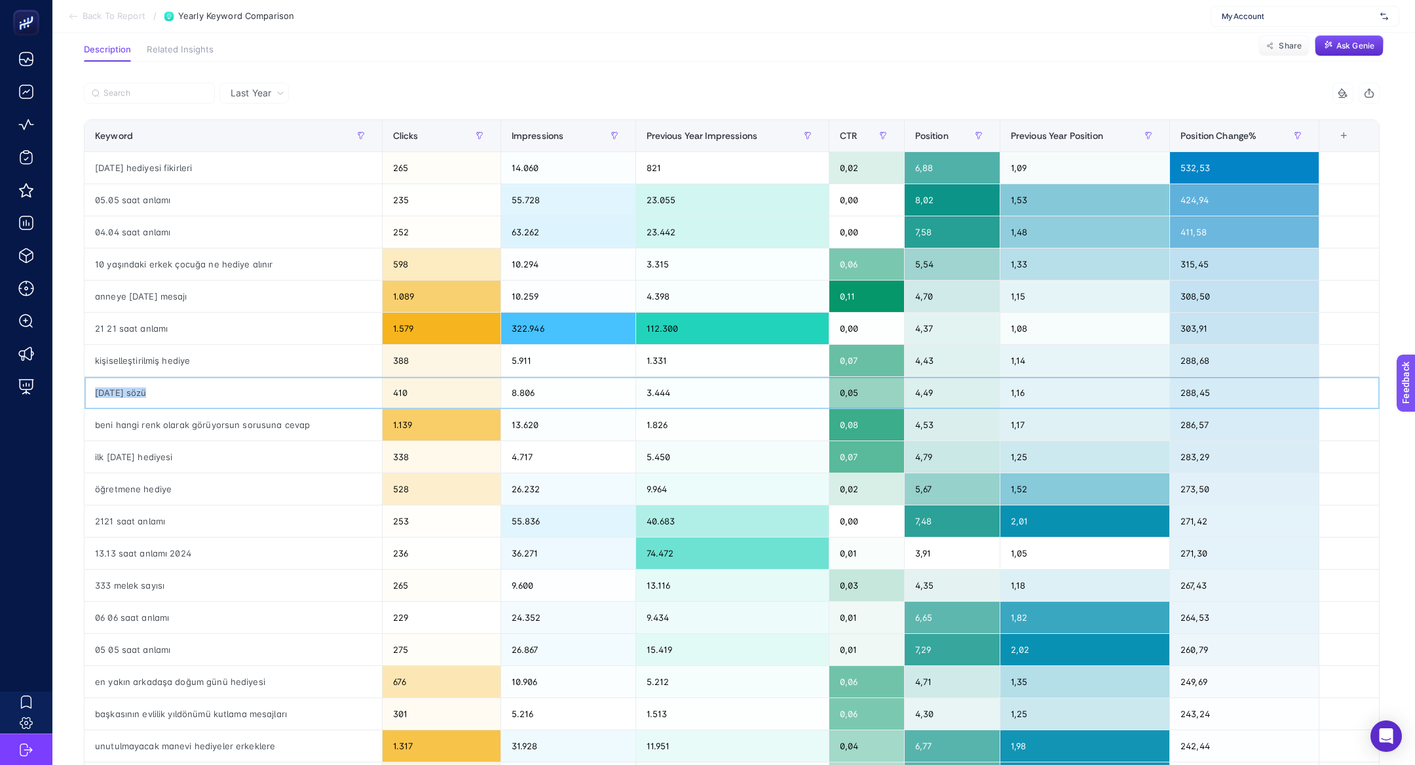
click at [120, 392] on div "[DATE] sözü" at bounding box center [233, 392] width 297 height 31
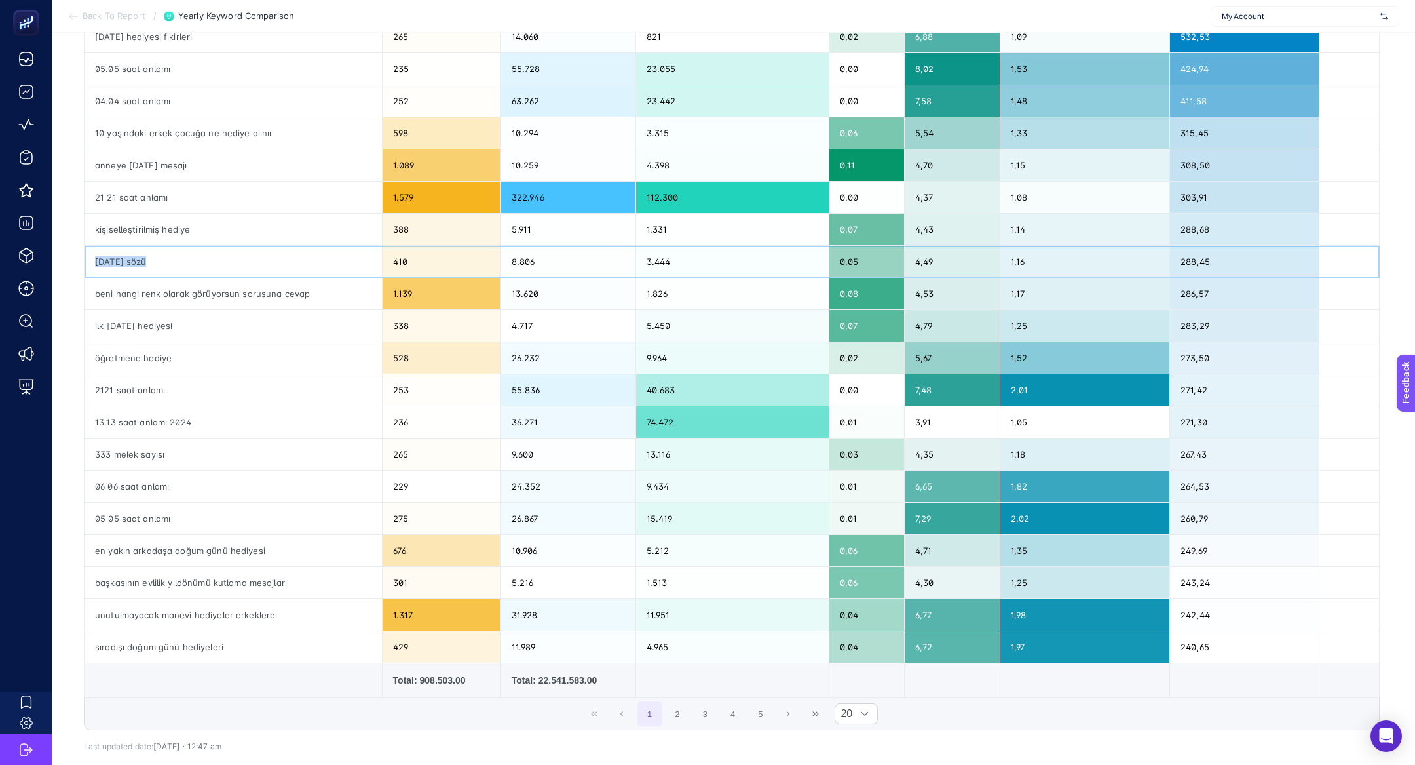
scroll to position [223, 0]
click at [677, 705] on button "2" at bounding box center [677, 712] width 25 height 25
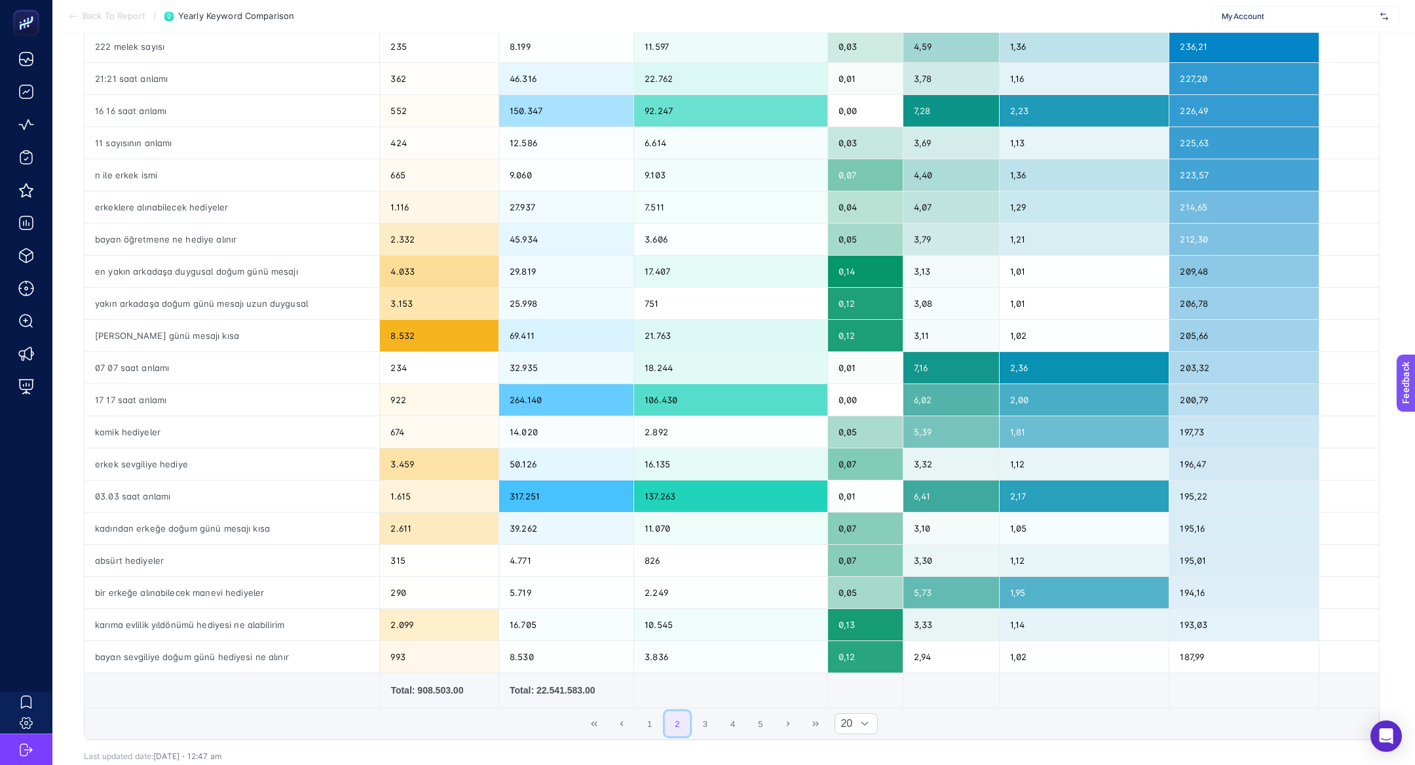
scroll to position [244, 0]
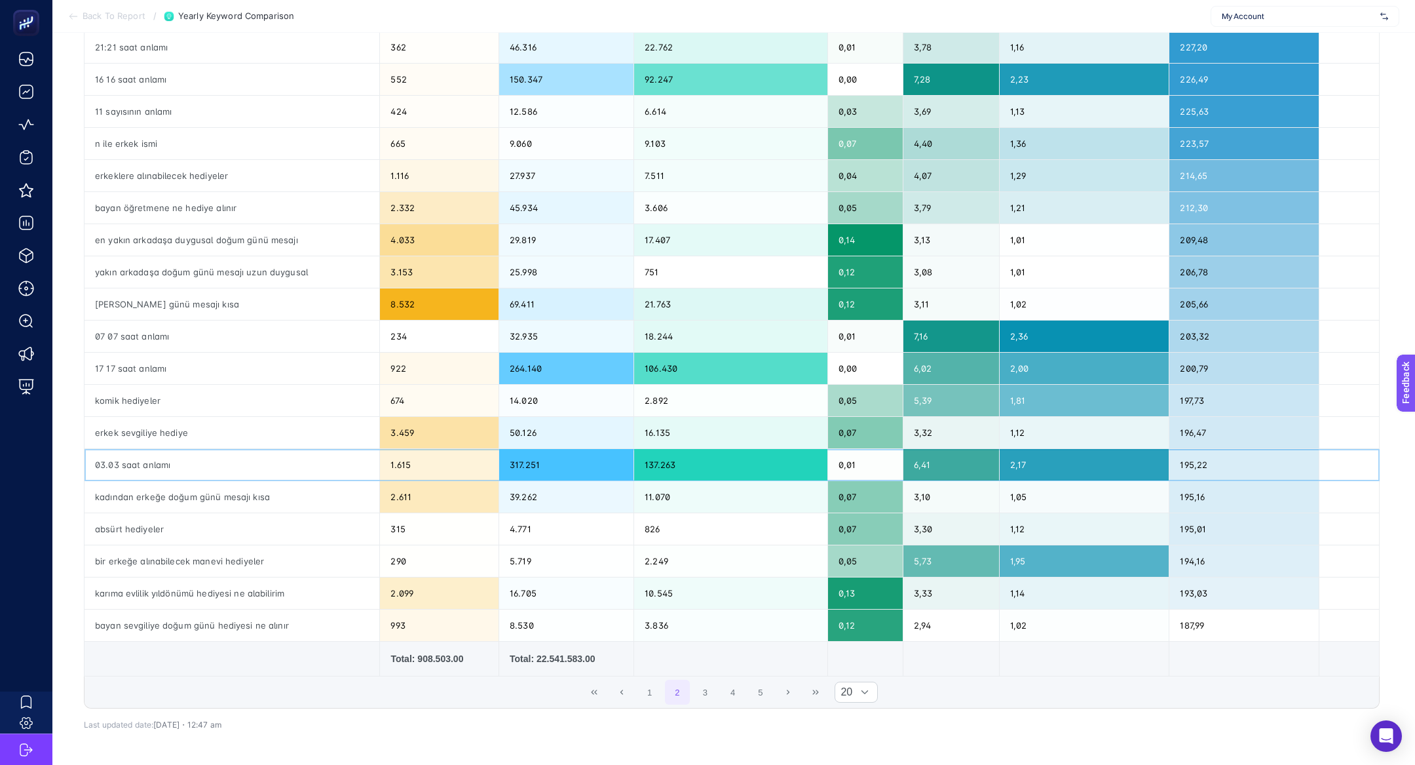
click at [224, 449] on div "03.03 saat anlamı" at bounding box center [232, 464] width 295 height 31
click at [219, 438] on div "erkek sevgiliye hediye" at bounding box center [232, 432] width 295 height 31
click at [221, 517] on div "absürt hediyeler" at bounding box center [232, 528] width 295 height 31
click at [700, 692] on button "3" at bounding box center [705, 691] width 25 height 25
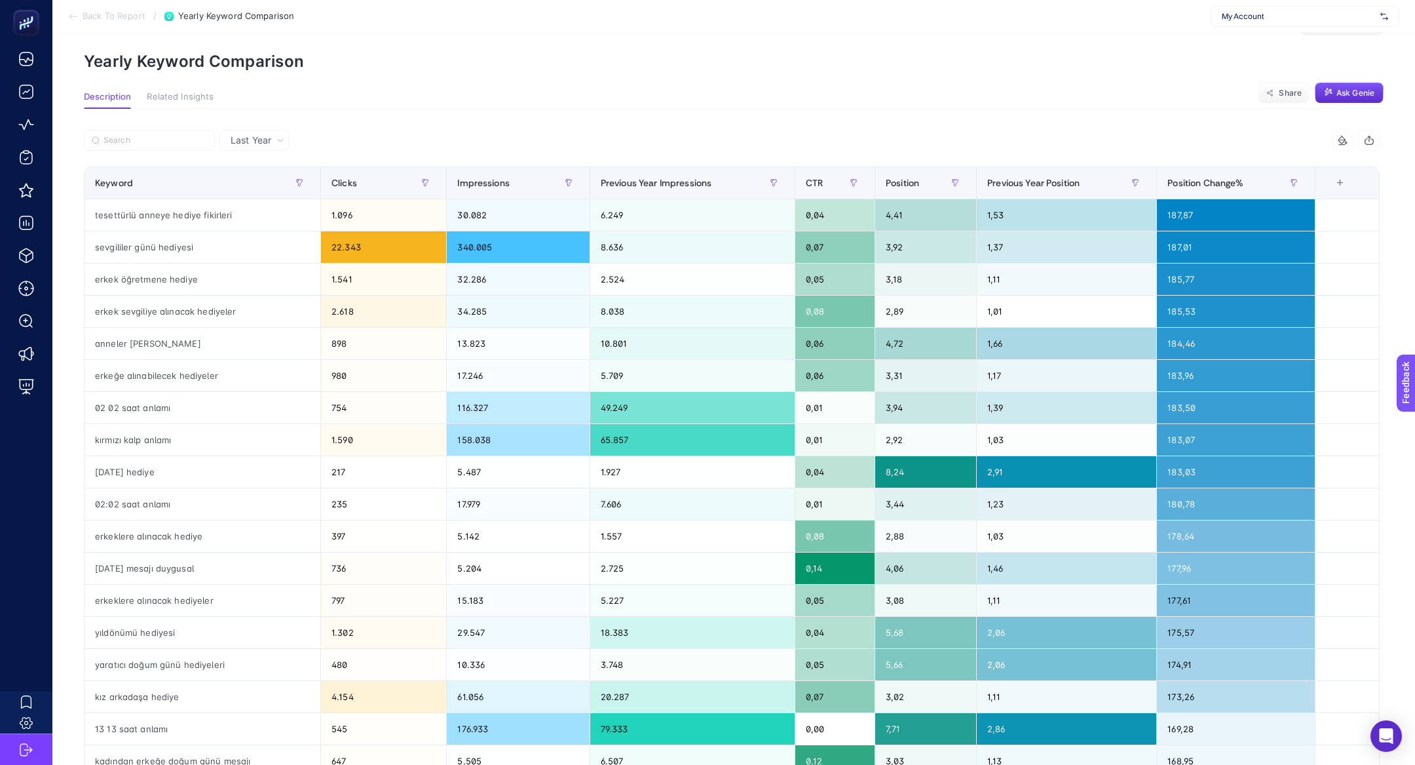
scroll to position [46, 0]
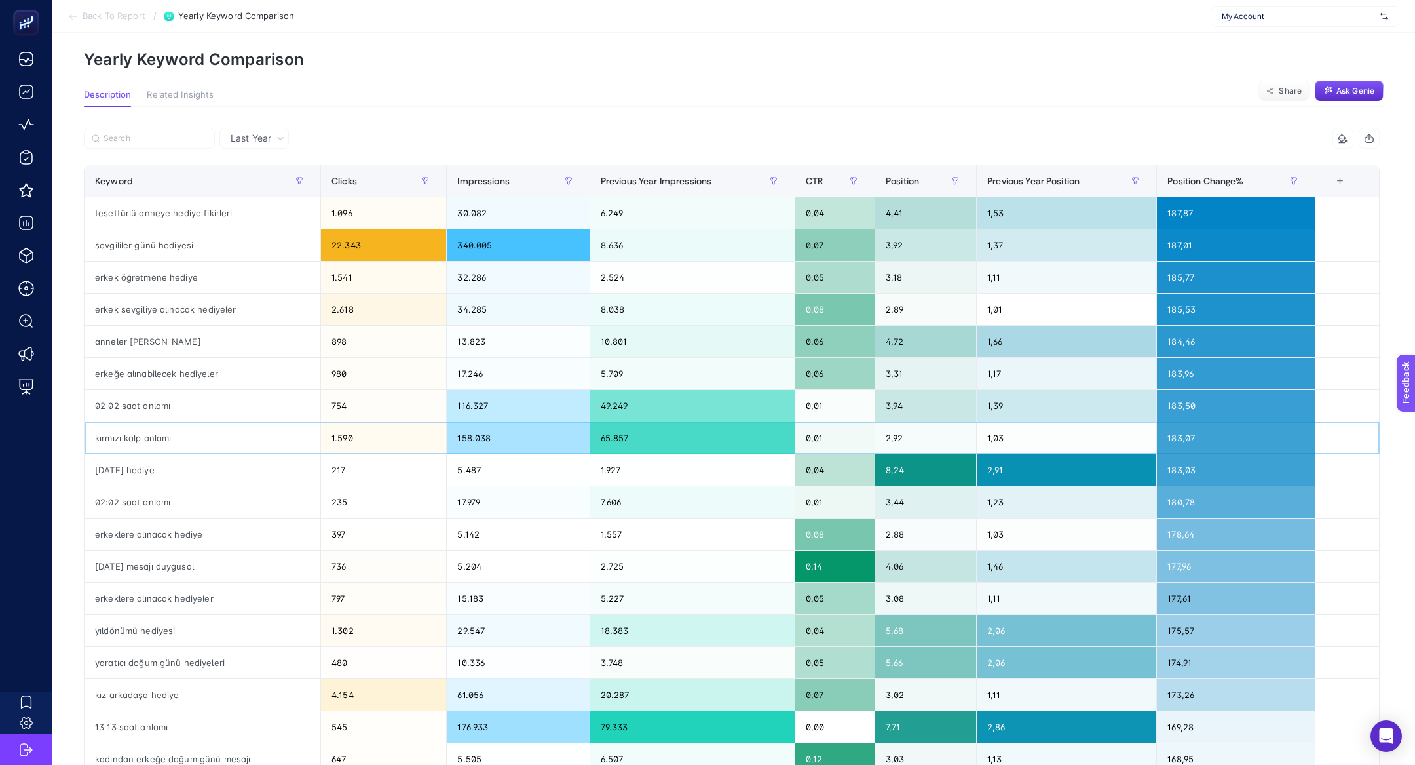
click at [305, 444] on div "kırmızı kalp anlamı" at bounding box center [203, 437] width 236 height 31
click at [308, 463] on div "[DATE] hediye" at bounding box center [203, 469] width 236 height 31
drag, startPoint x: 1038, startPoint y: 468, endPoint x: 995, endPoint y: 467, distance: 42.6
click at [997, 468] on div "2,91" at bounding box center [1067, 469] width 180 height 31
click at [900, 477] on div "8,24" at bounding box center [925, 469] width 101 height 31
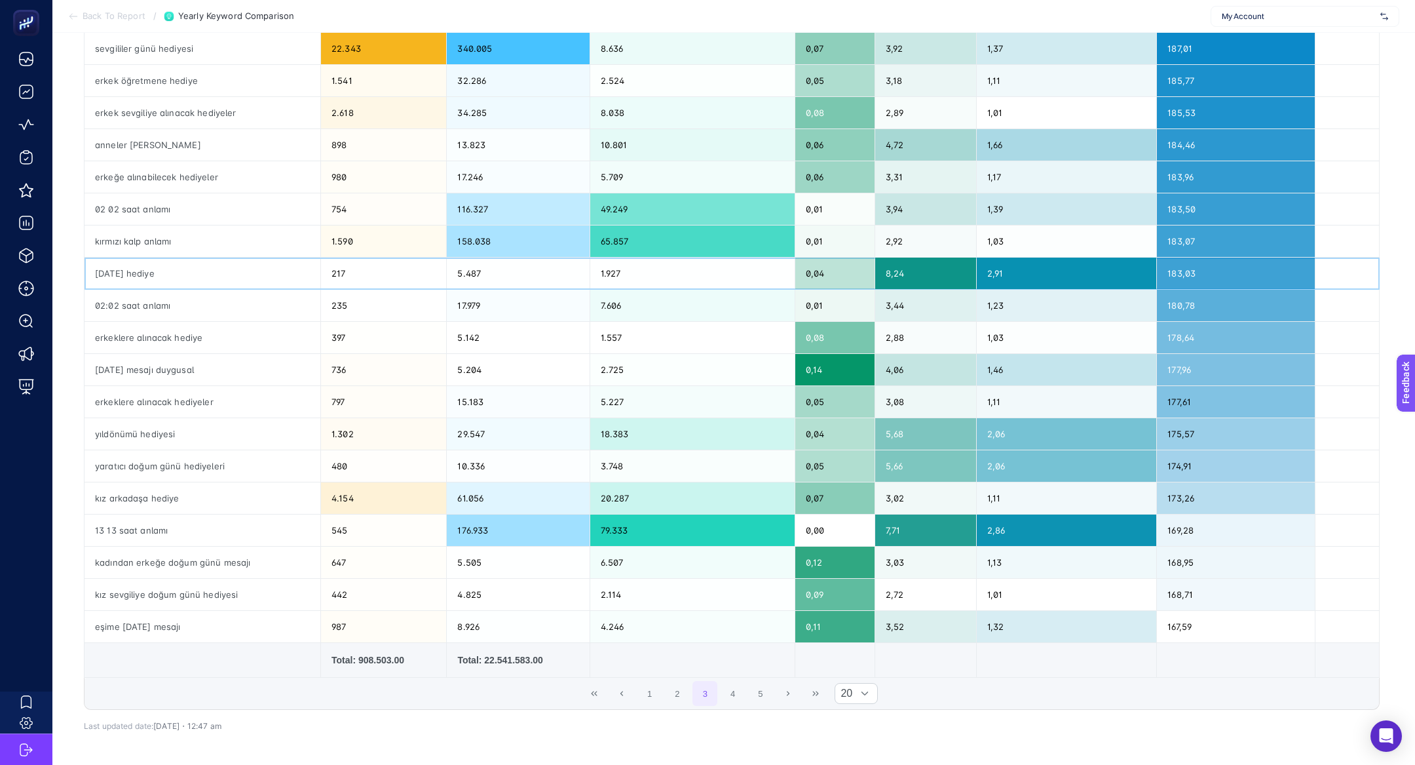
scroll to position [0, 0]
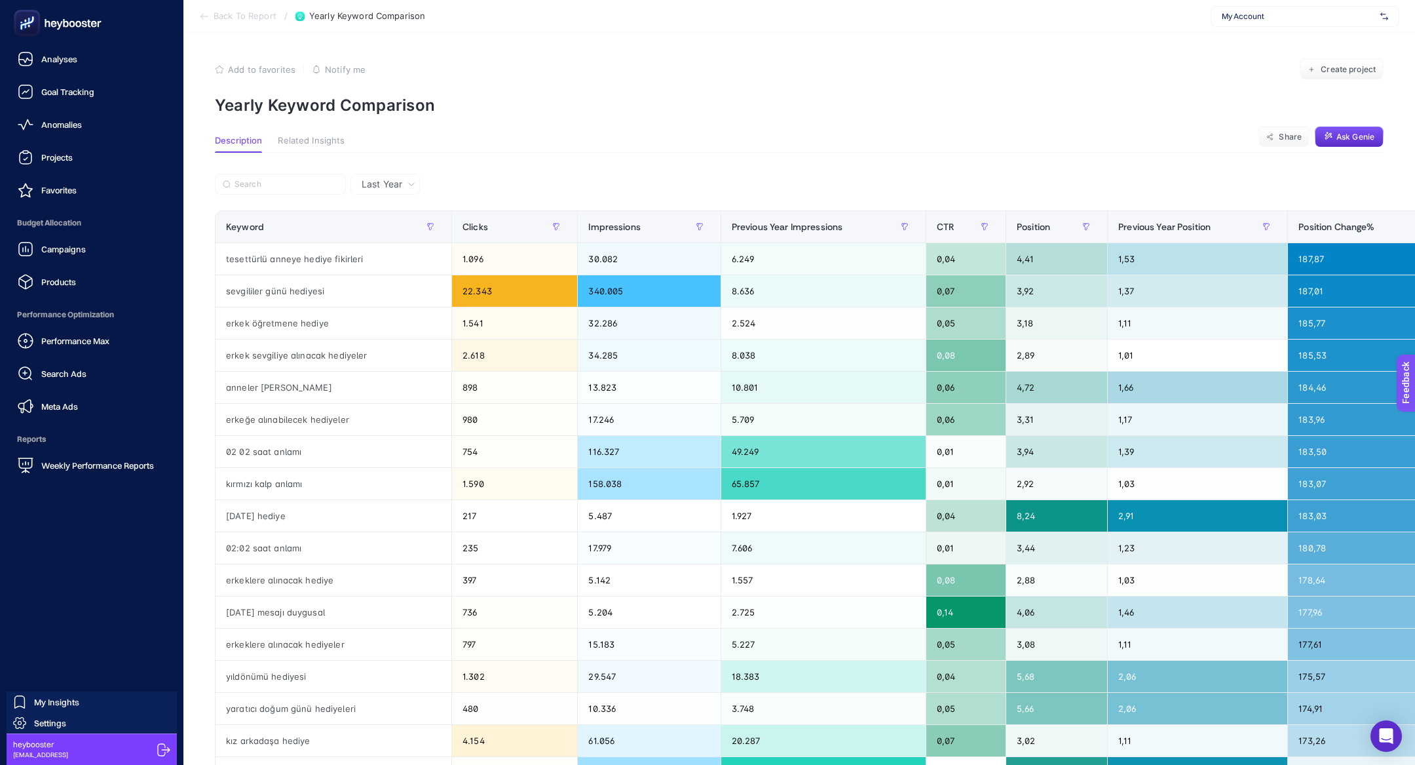
click at [26, 12] on rect at bounding box center [27, 23] width 22 height 22
